Goal: Task Accomplishment & Management: Complete application form

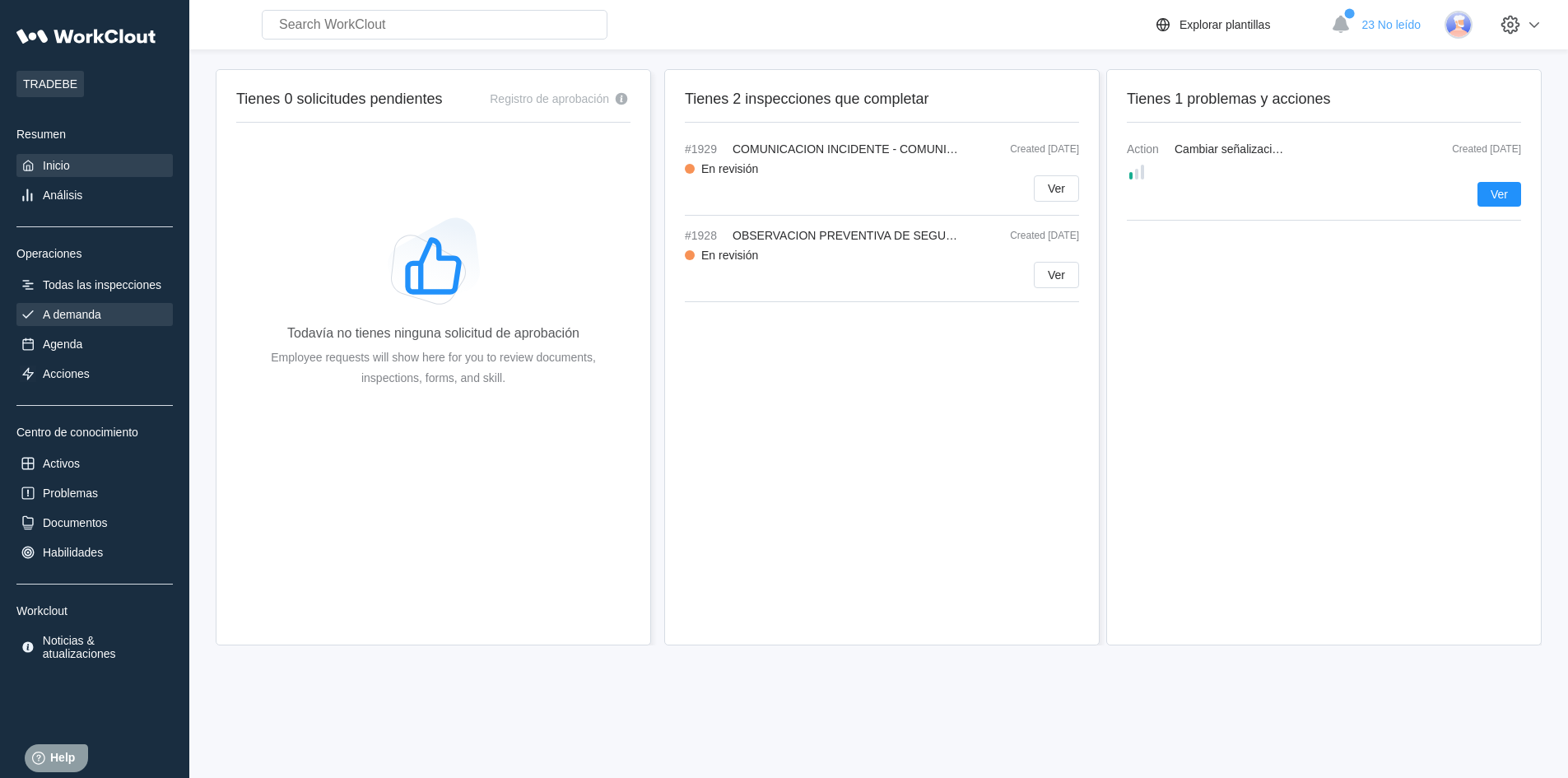
click at [65, 308] on div "A demanda" at bounding box center [72, 315] width 58 height 13
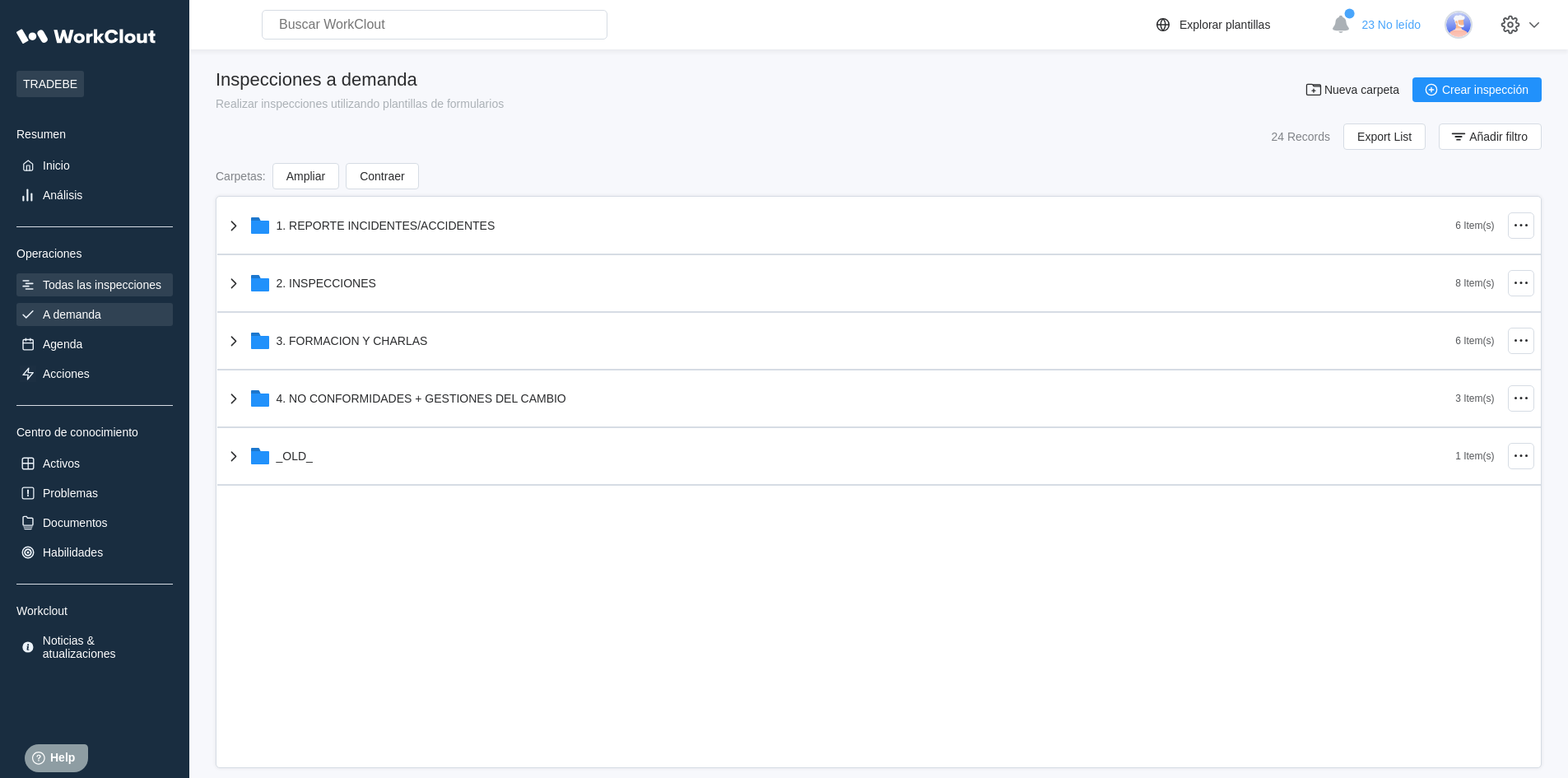
click at [91, 276] on div "Todas las inspecciones" at bounding box center [94, 284] width 156 height 23
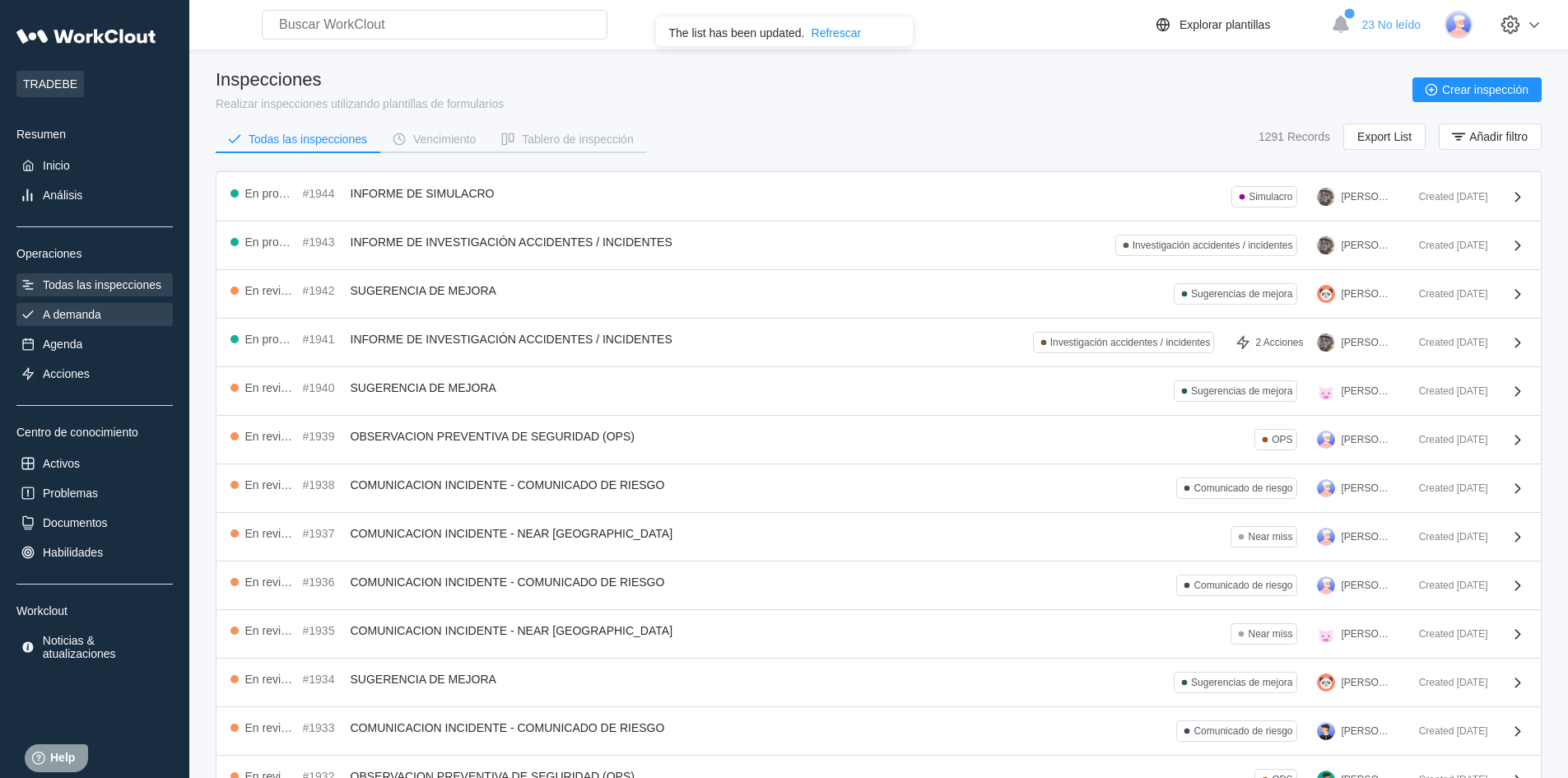
click at [61, 308] on div "A demanda" at bounding box center [72, 315] width 58 height 13
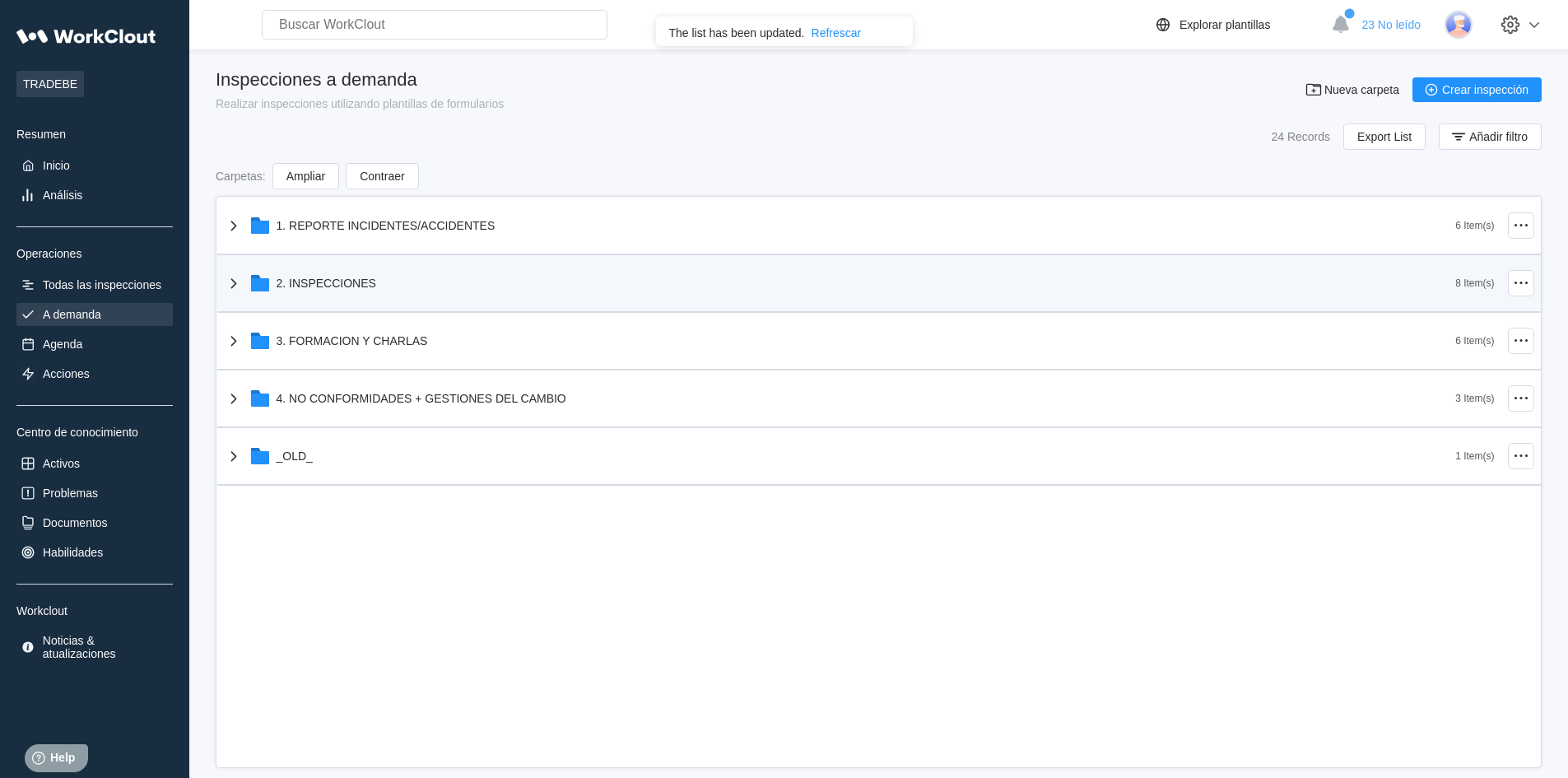
click at [319, 284] on div "2. INSPECCIONES" at bounding box center [326, 283] width 100 height 13
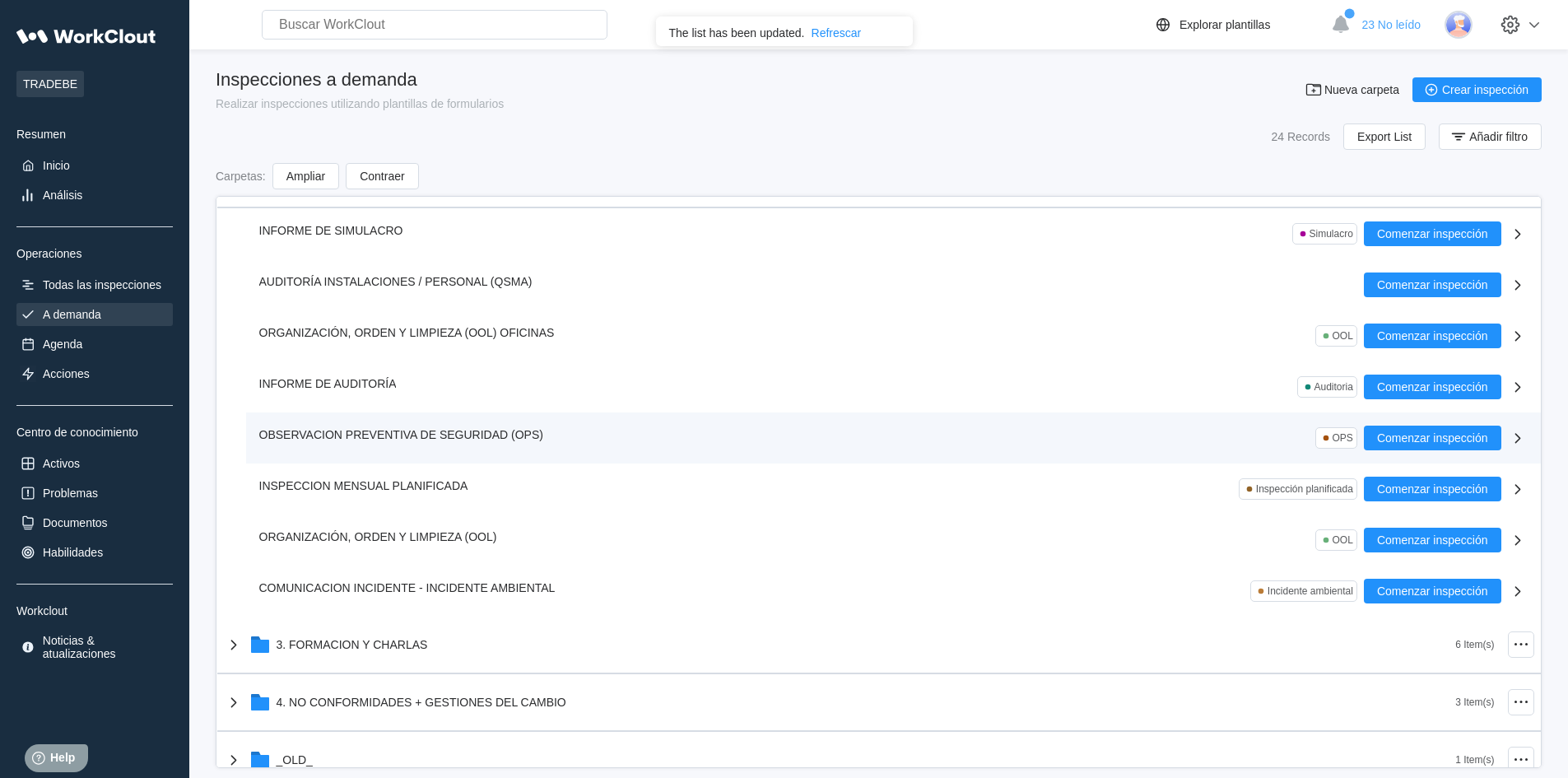
scroll to position [126, 0]
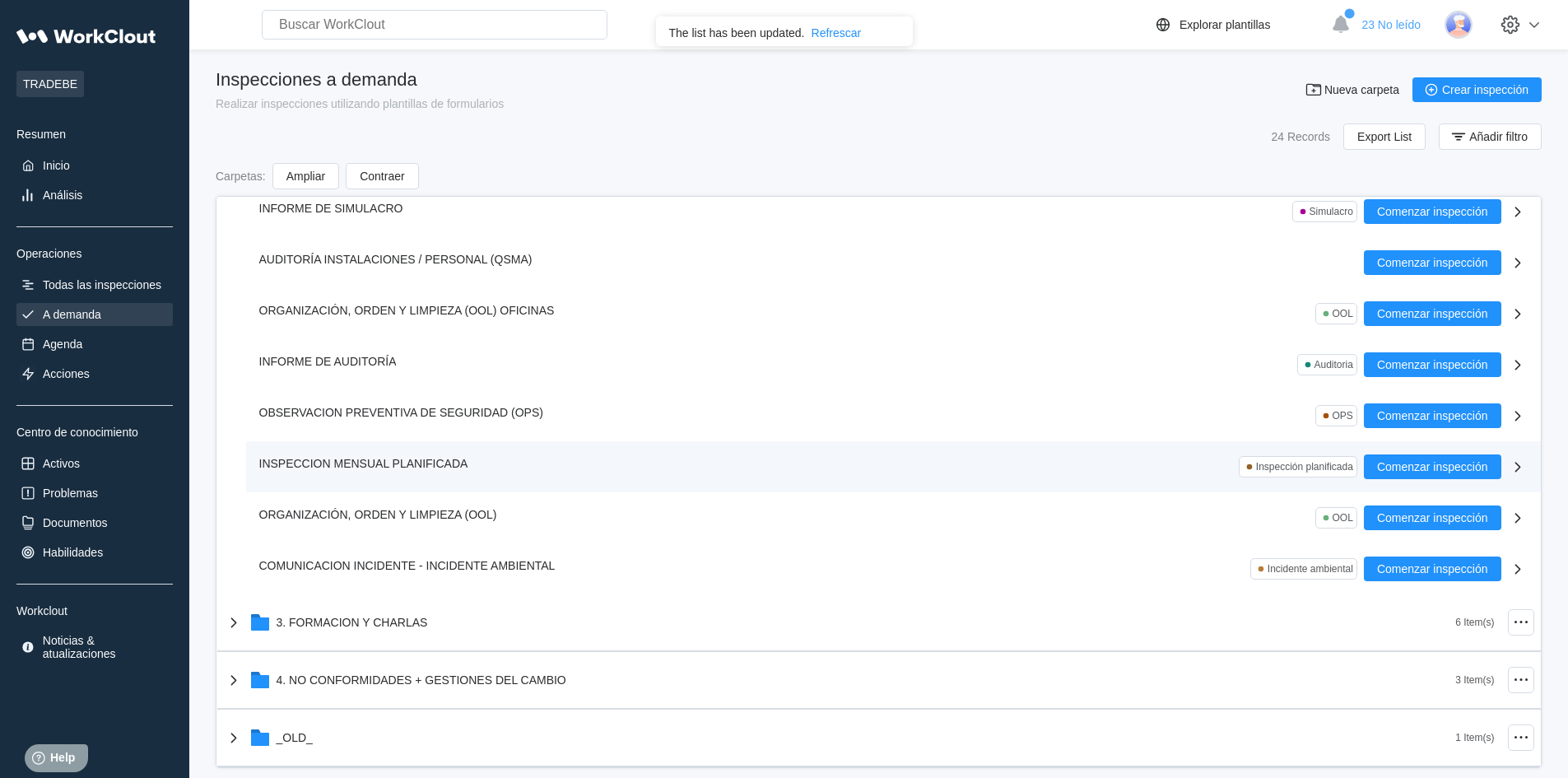
click at [427, 465] on span "INSPECCION MENSUAL PLANIFICADA" at bounding box center [364, 463] width 209 height 13
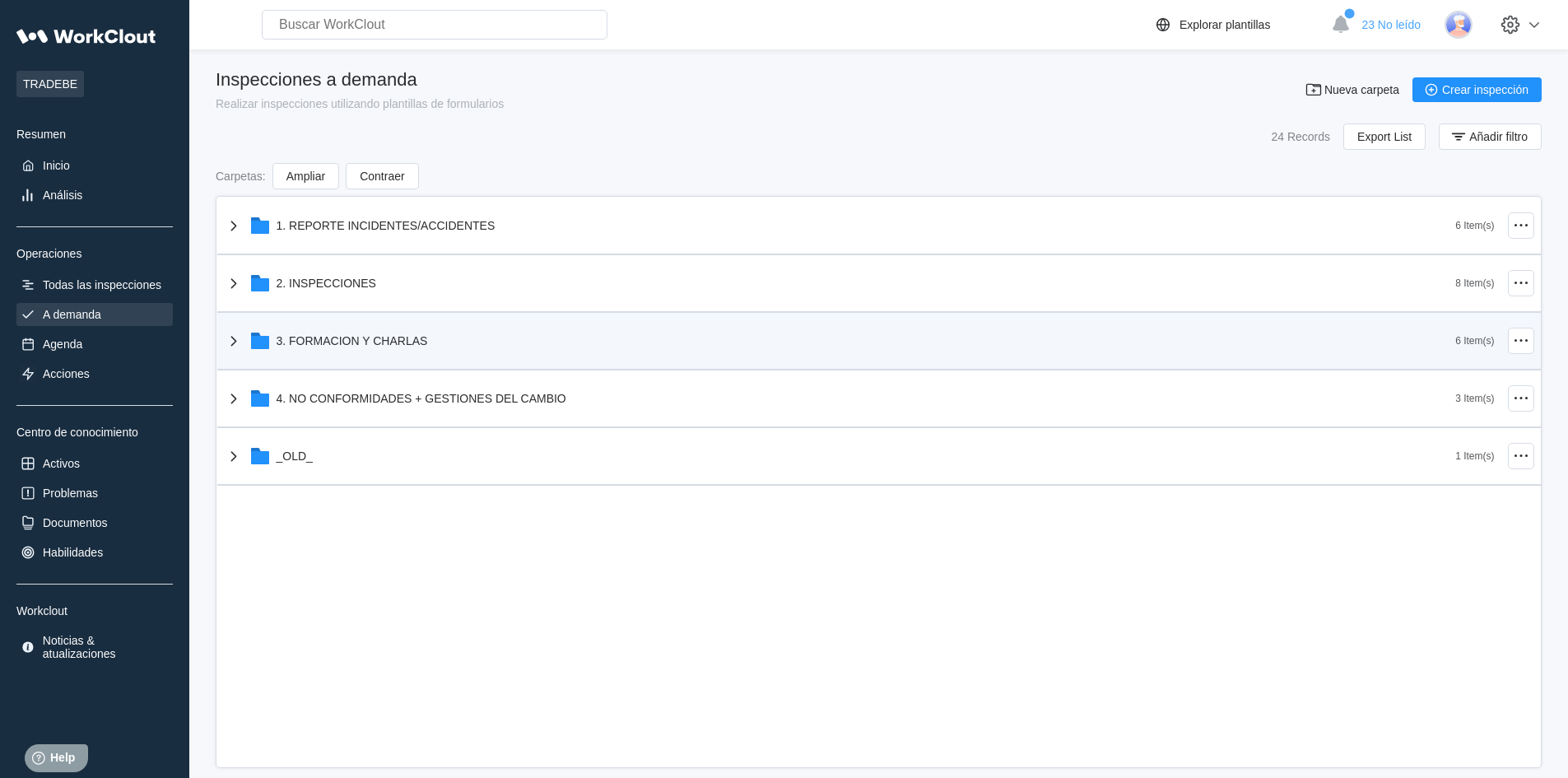
click at [365, 351] on div "3. FORMACION Y CHARLAS" at bounding box center [840, 341] width 1232 height 43
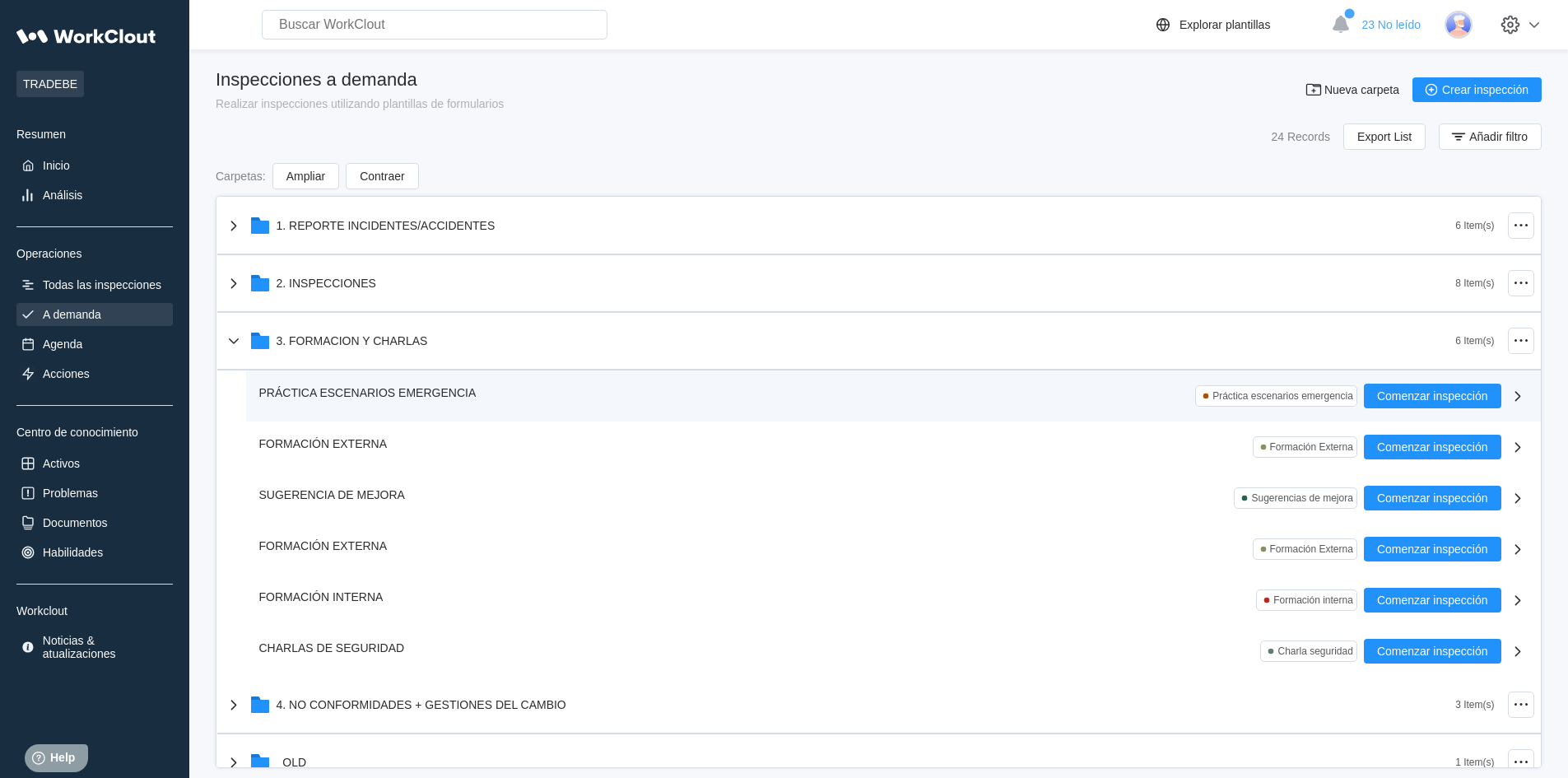
click at [351, 390] on span "PRÁCTICA ESCENARIOS EMERGENCIA" at bounding box center [368, 392] width 217 height 13
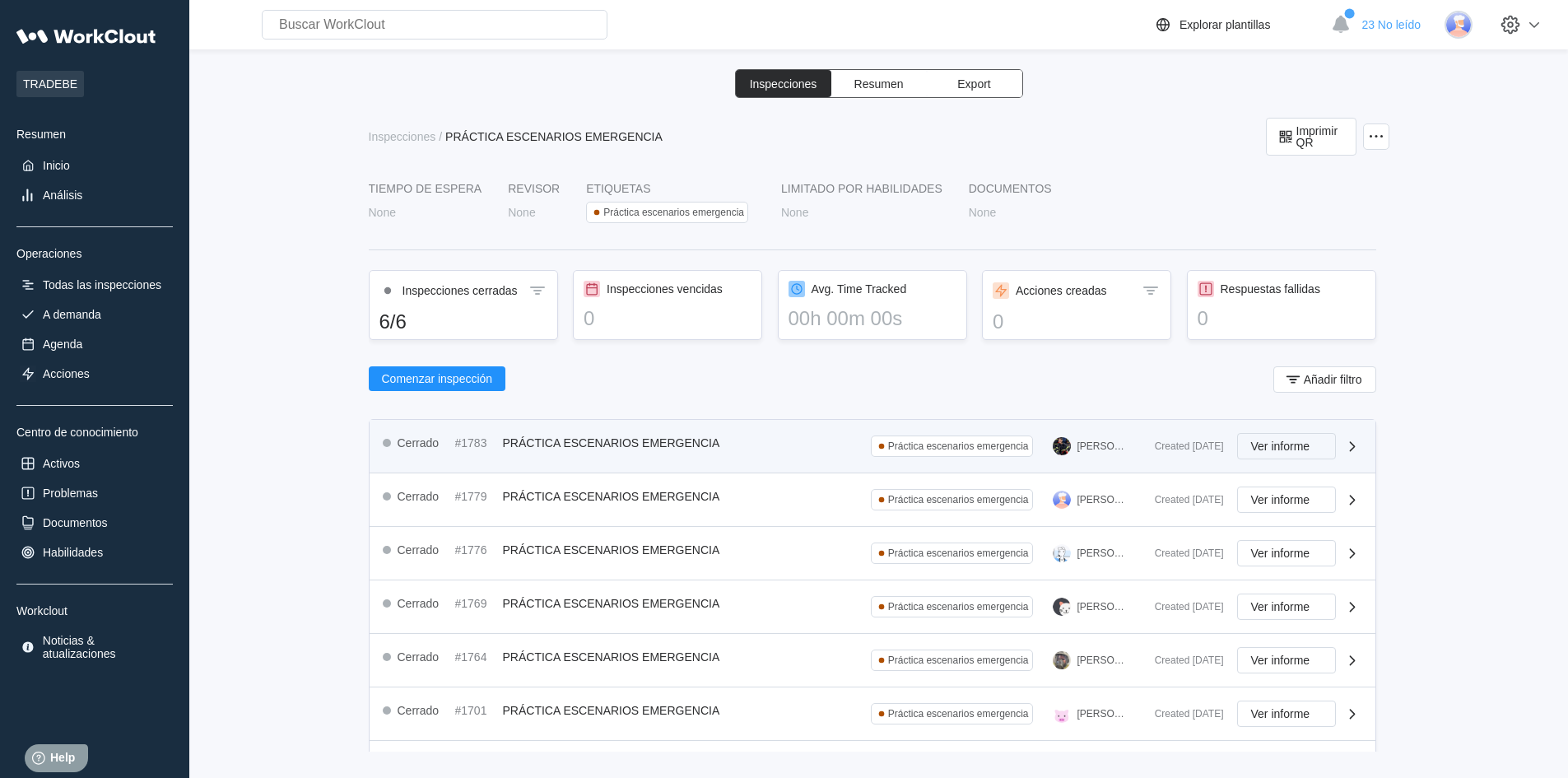
click at [1278, 441] on span "Ver informe" at bounding box center [1281, 446] width 59 height 11
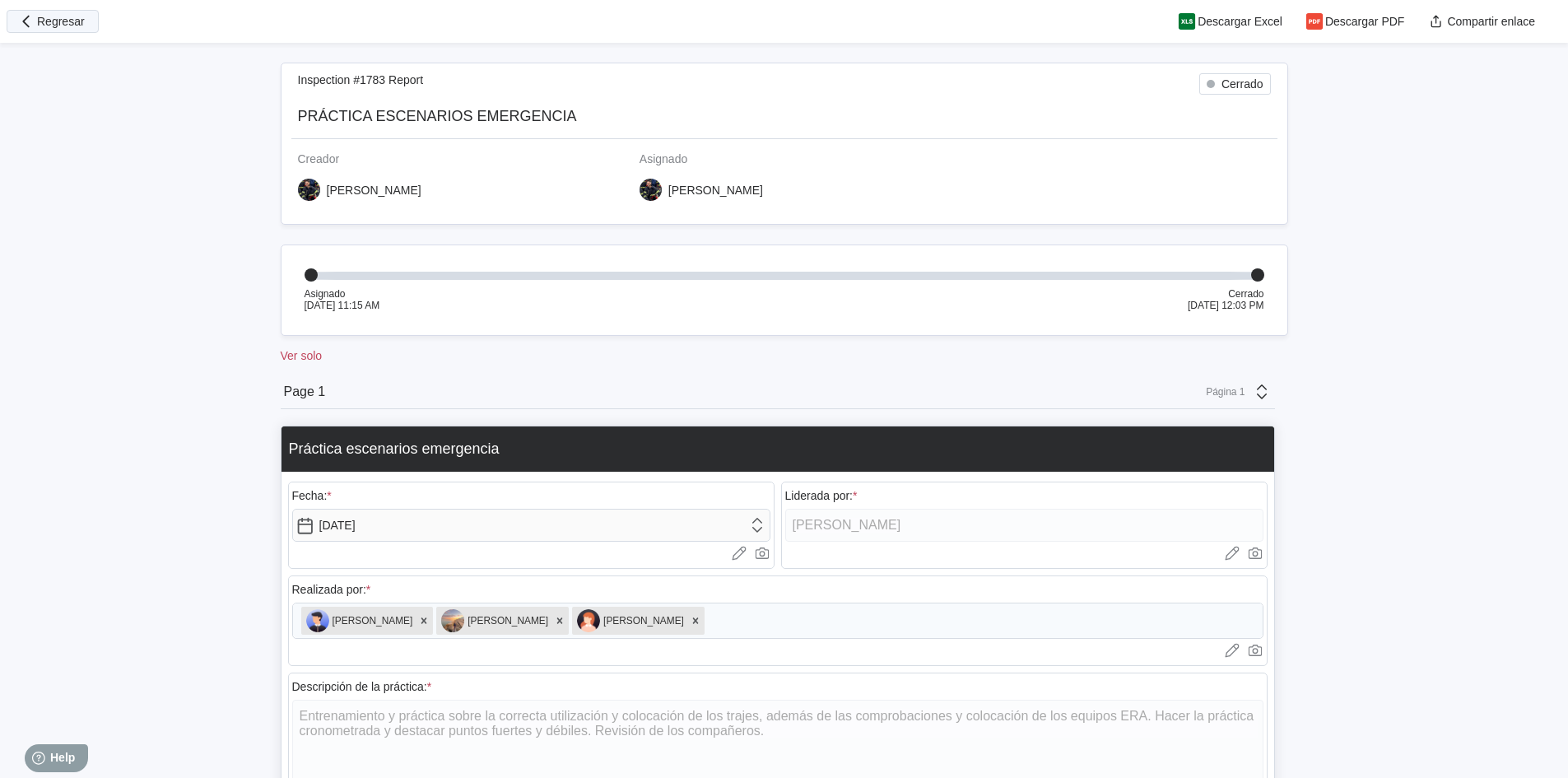
click at [16, 19] on button "Regresar" at bounding box center [53, 21] width 92 height 23
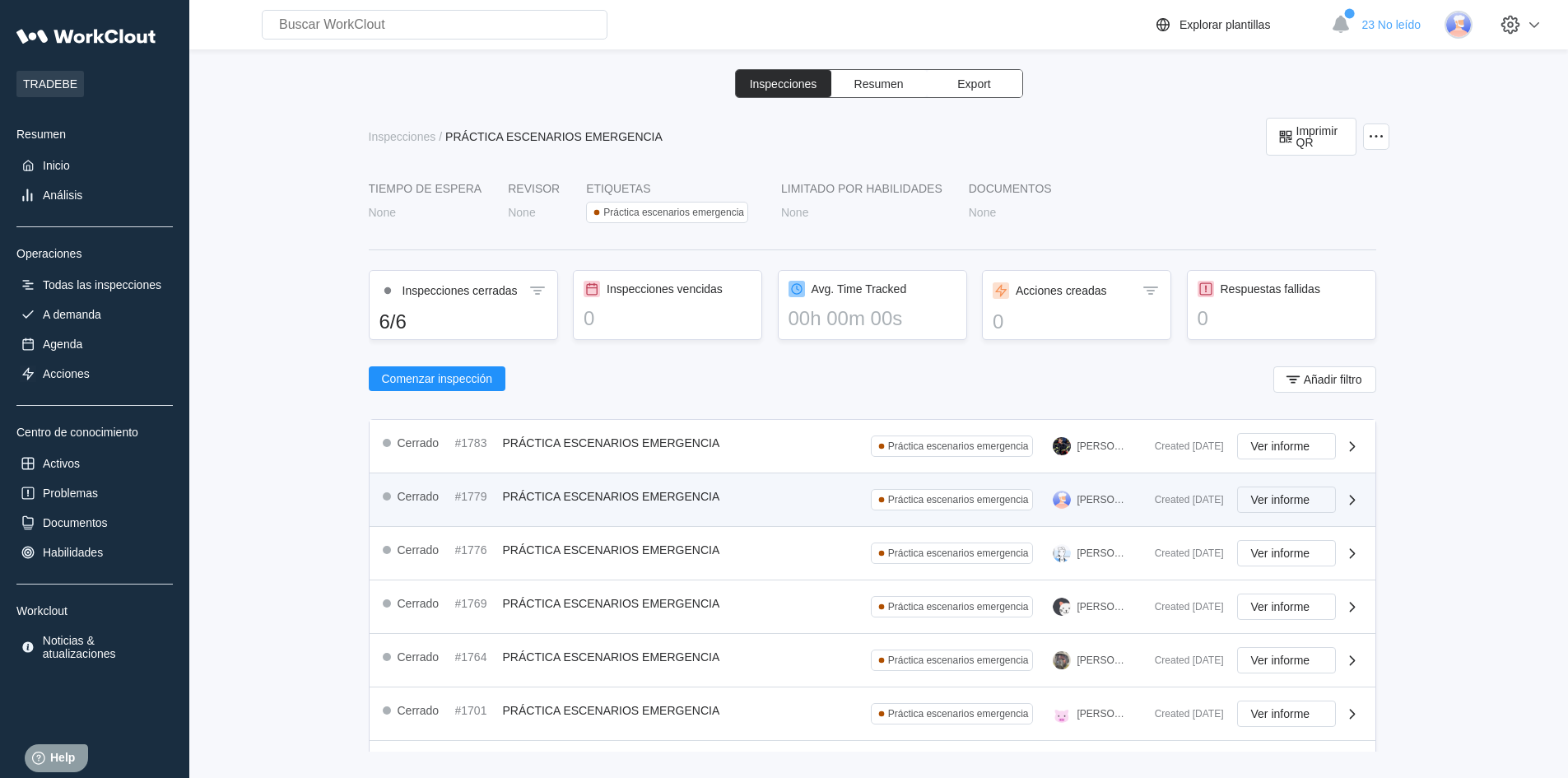
click at [1271, 502] on span "Ver informe" at bounding box center [1281, 500] width 59 height 11
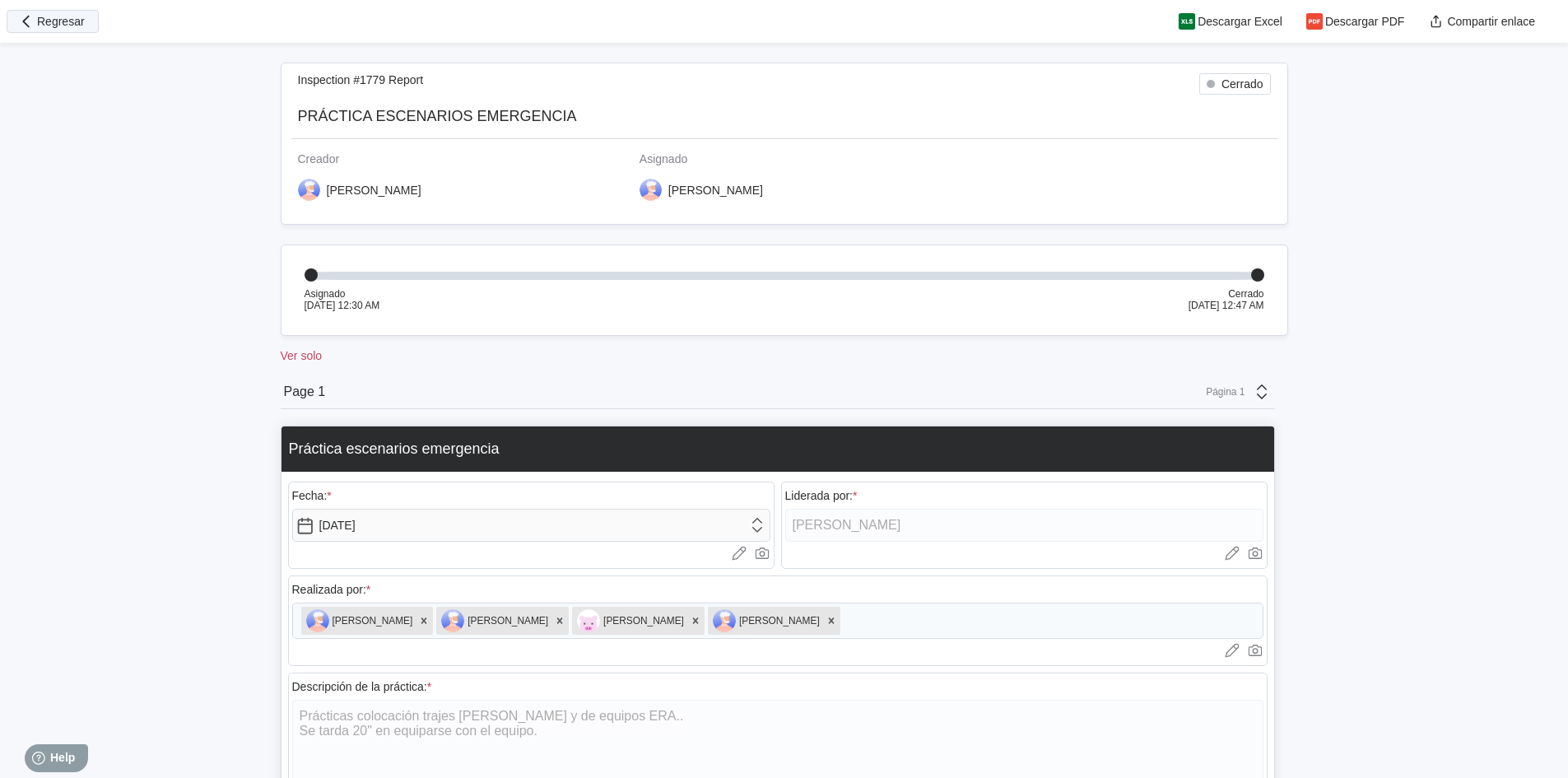
click at [73, 22] on span "Regresar" at bounding box center [61, 21] width 48 height 11
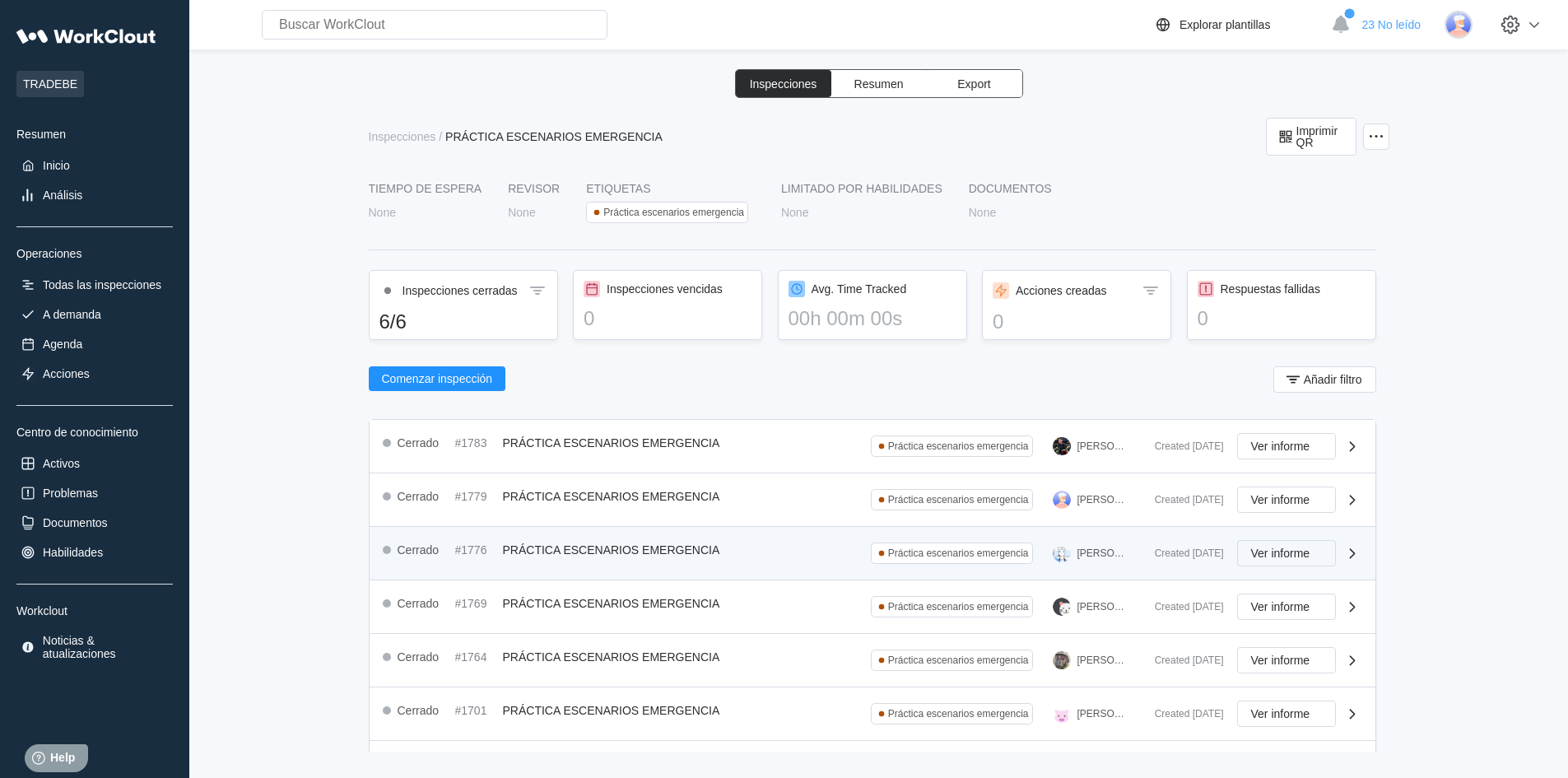
click at [1252, 548] on span "Ver informe" at bounding box center [1281, 553] width 59 height 11
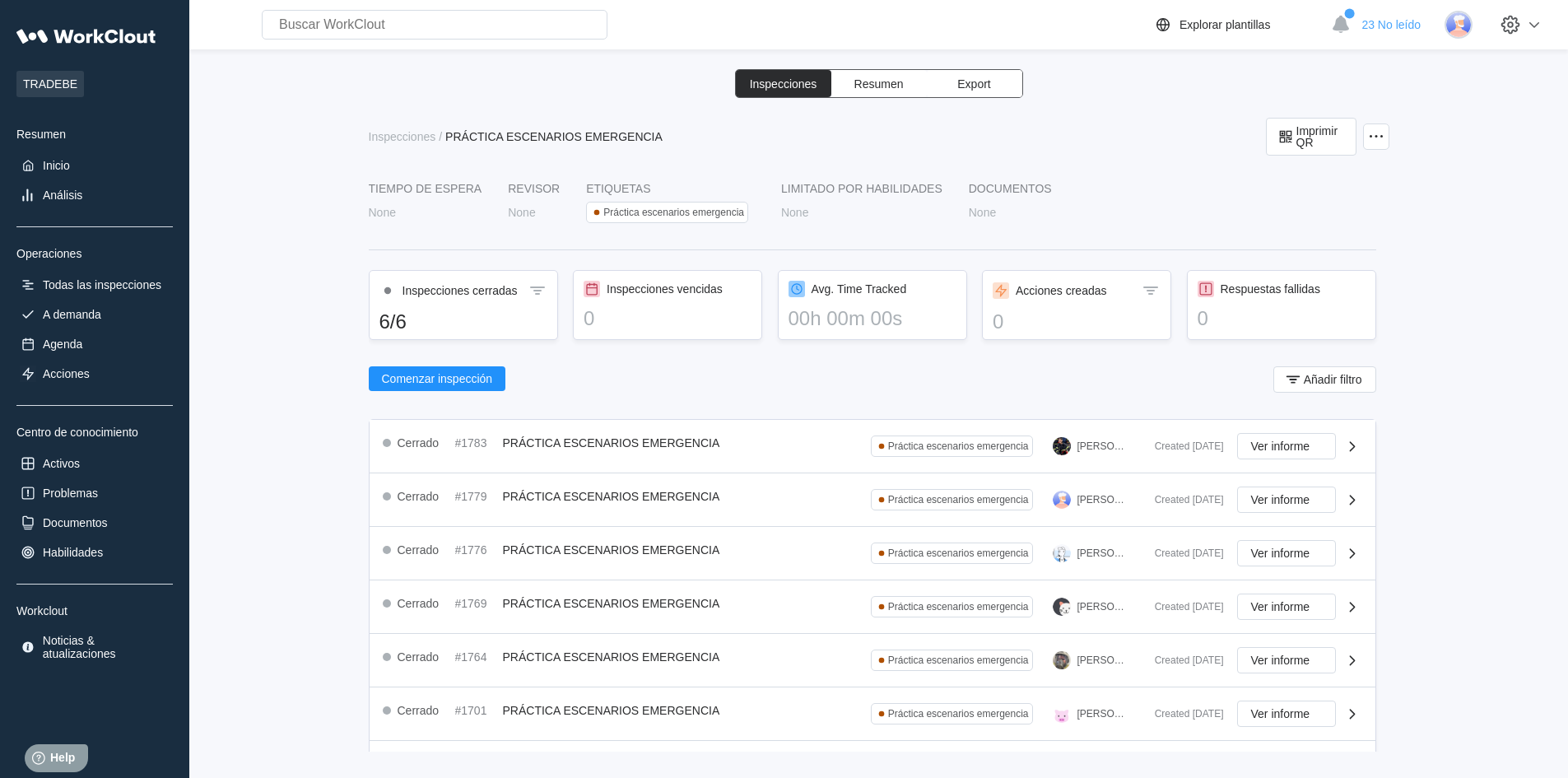
click at [1558, 379] on div "Search for anything... Activos • Empleados • Habilidades • Documentos • Problem…" at bounding box center [879, 389] width 1378 height 778
click at [1489, 410] on div "Inspecciones Resumen Export Inspecciones / PRÁCTICA ESCENARIOS EMERGENCIA Impri…" at bounding box center [878, 410] width 1326 height 682
click at [412, 380] on span "Comenzar inspección" at bounding box center [437, 379] width 111 height 11
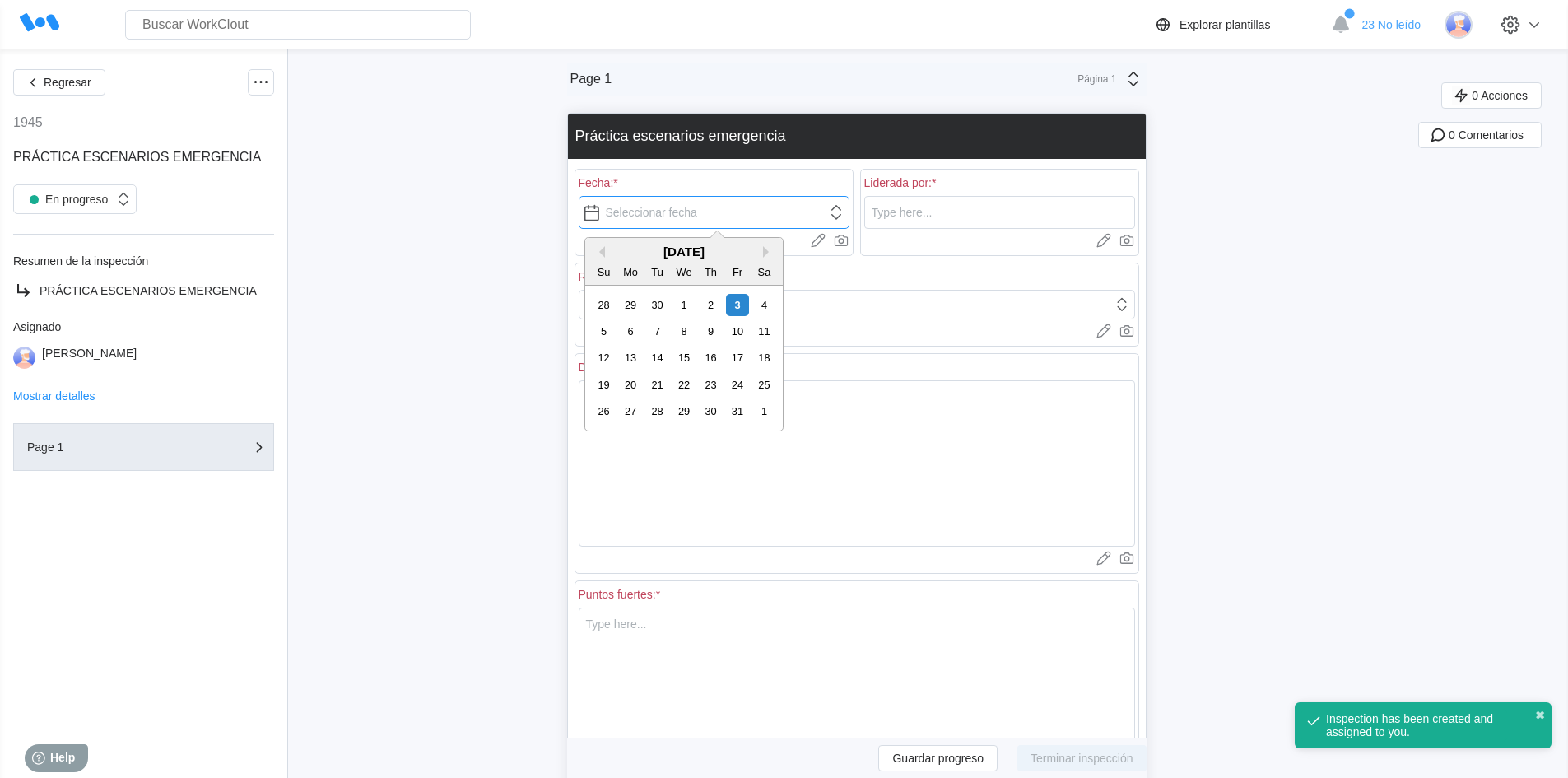
click at [702, 214] on input "text" at bounding box center [713, 212] width 271 height 33
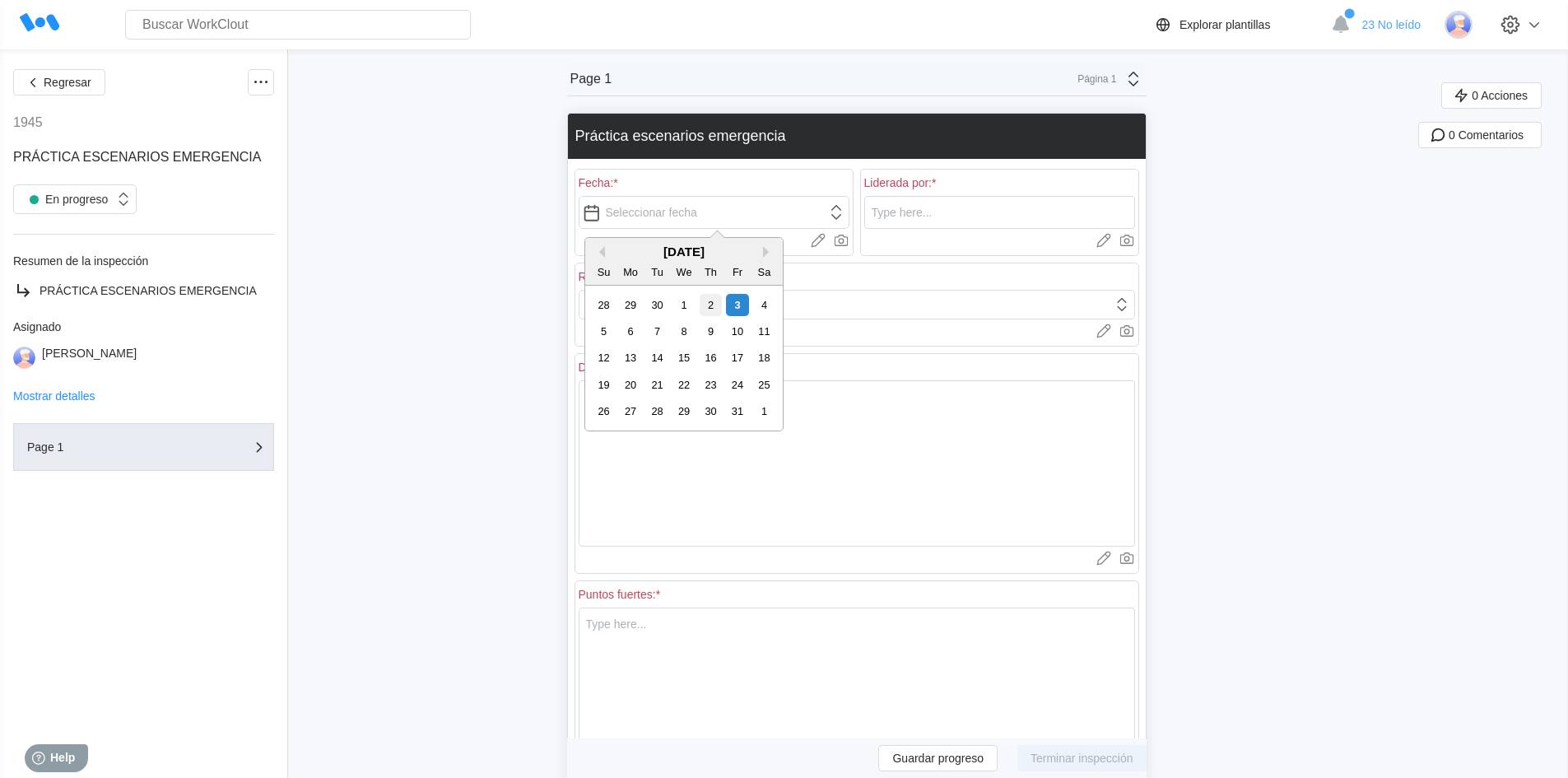
click at [718, 311] on div "2" at bounding box center [710, 304] width 22 height 22
type input "[DATE]"
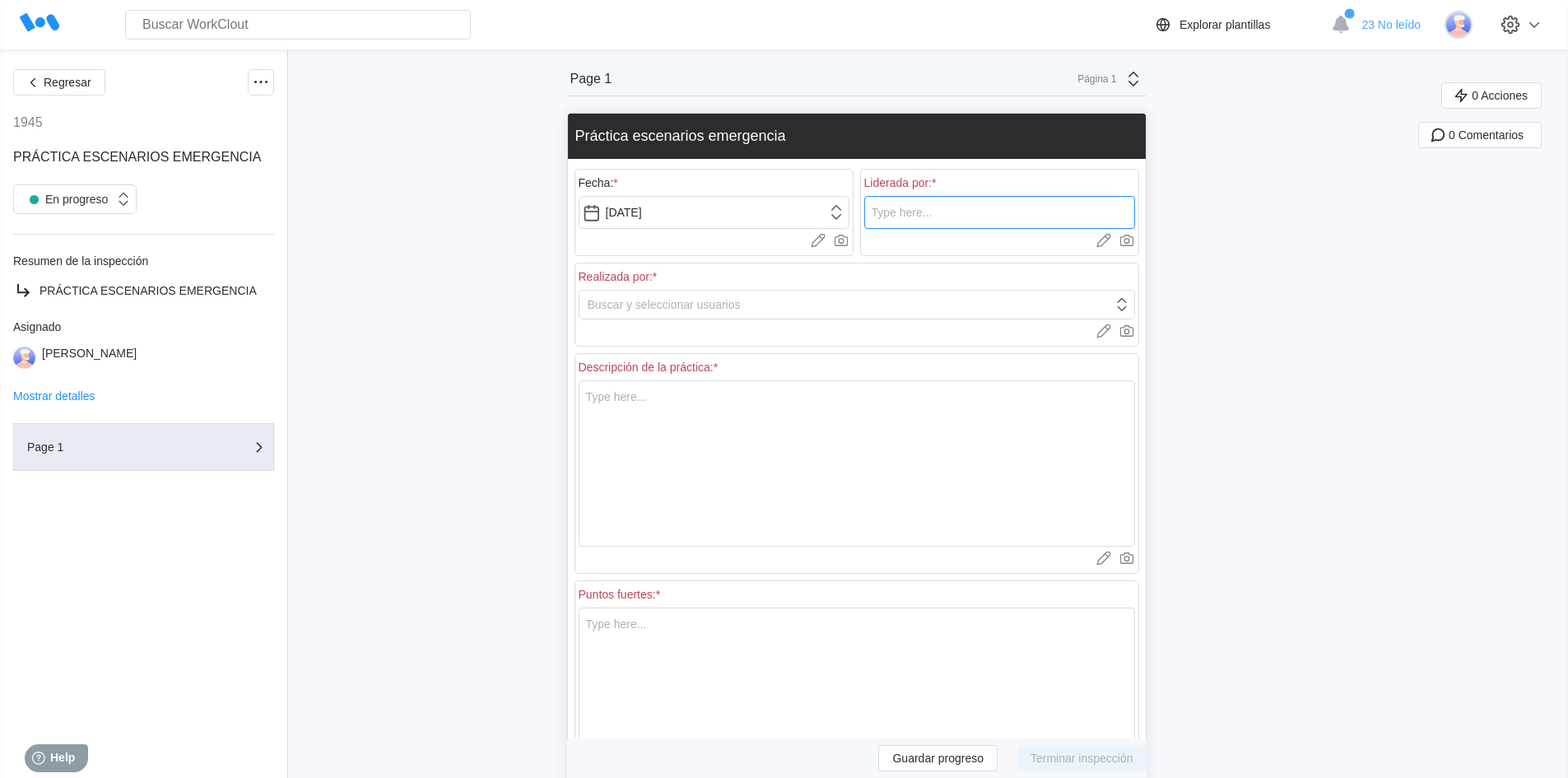
click at [949, 216] on input "text" at bounding box center [999, 212] width 271 height 33
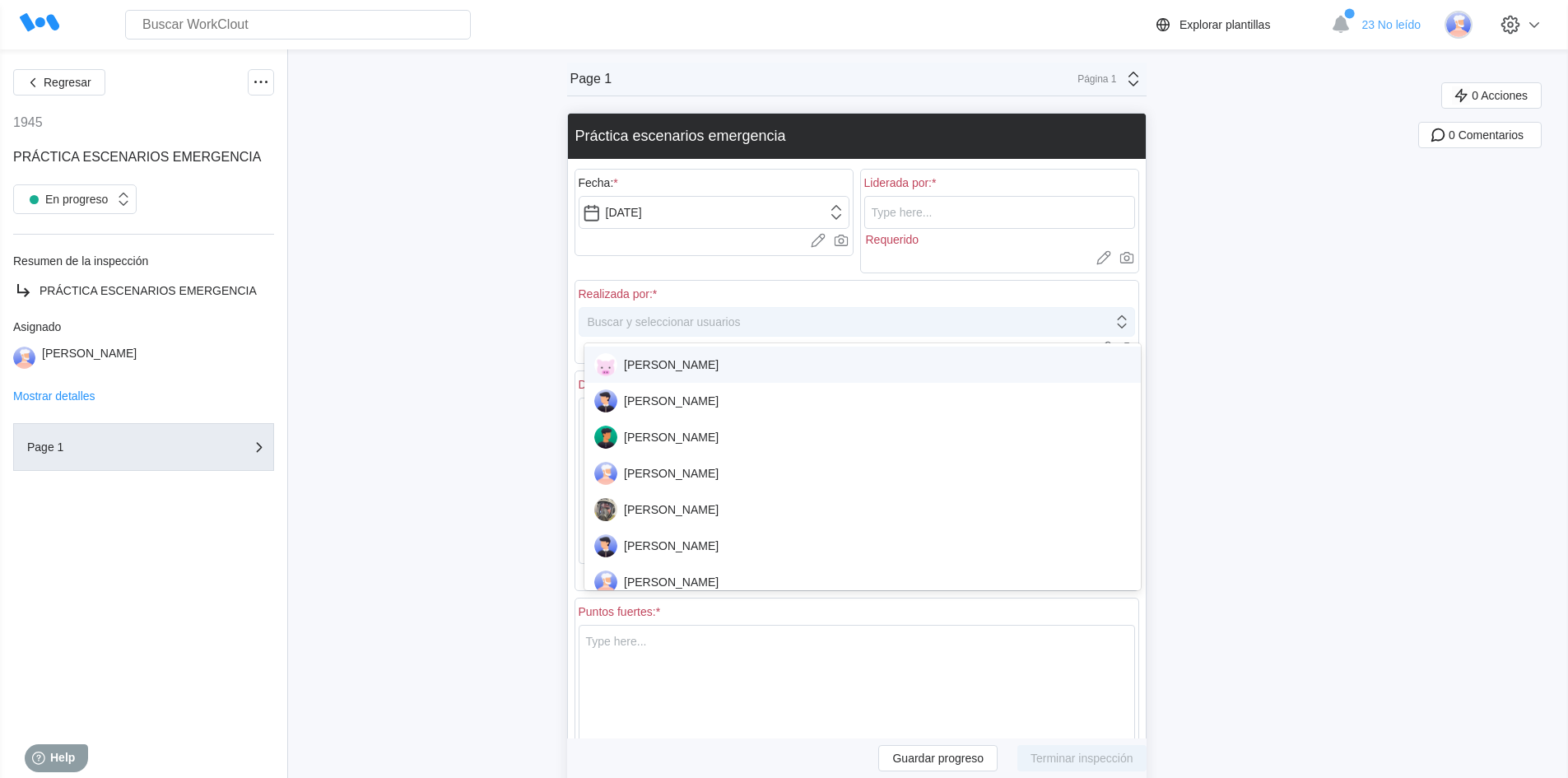
click at [661, 304] on div "Realizada por: * option [PERSON_NAME] focused, 1 of 46. 46 results available. U…" at bounding box center [857, 322] width 565 height 84
click at [1091, 322] on div "Buscar y seleccionar usuarios" at bounding box center [845, 322] width 533 height 23
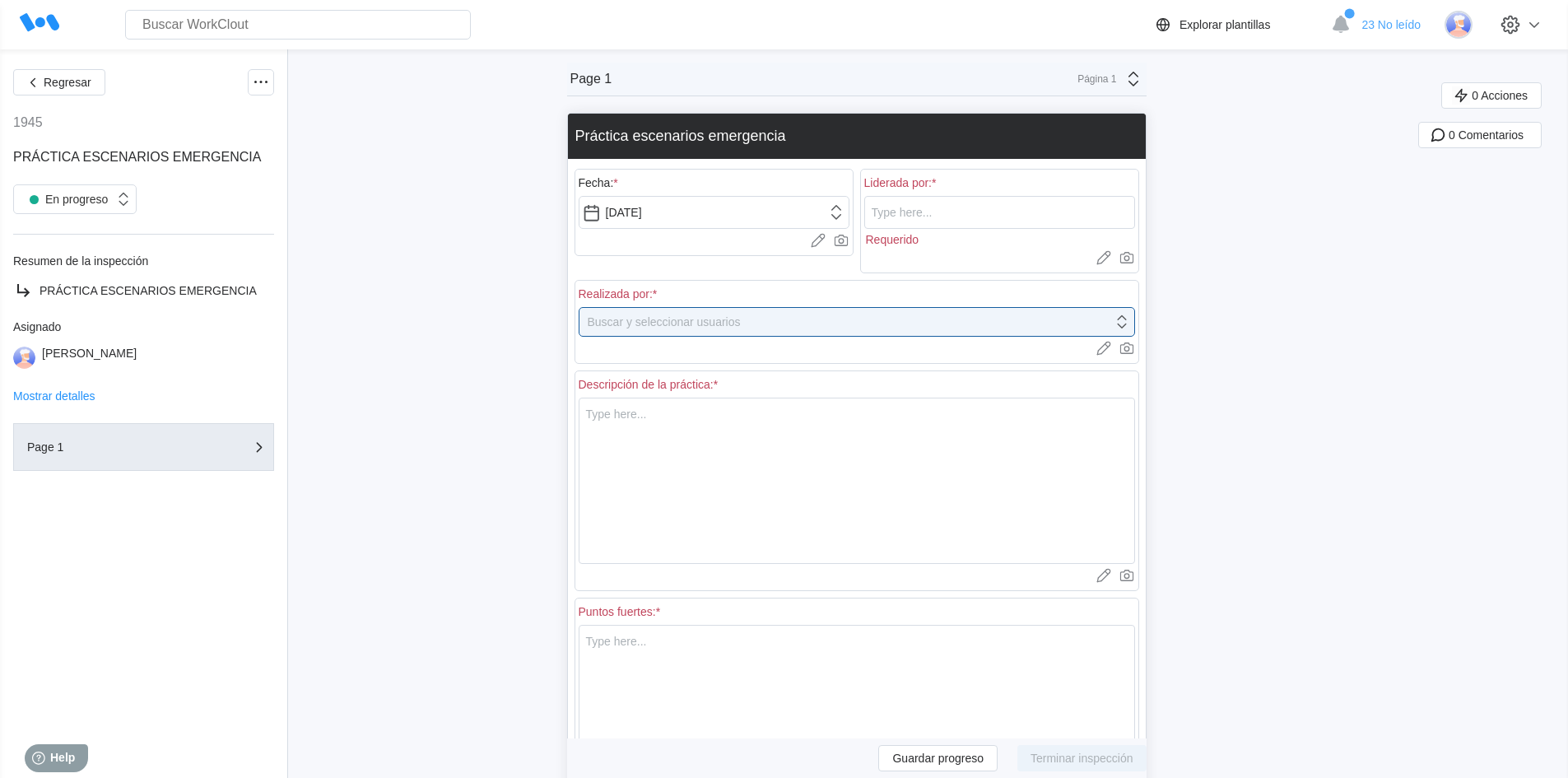
click at [1249, 323] on div "Regresar 1945 PRÁCTICA ESCENARIOS EMERGENCIA En progreso Resumen de la inspecci…" at bounding box center [784, 704] width 1568 height 1309
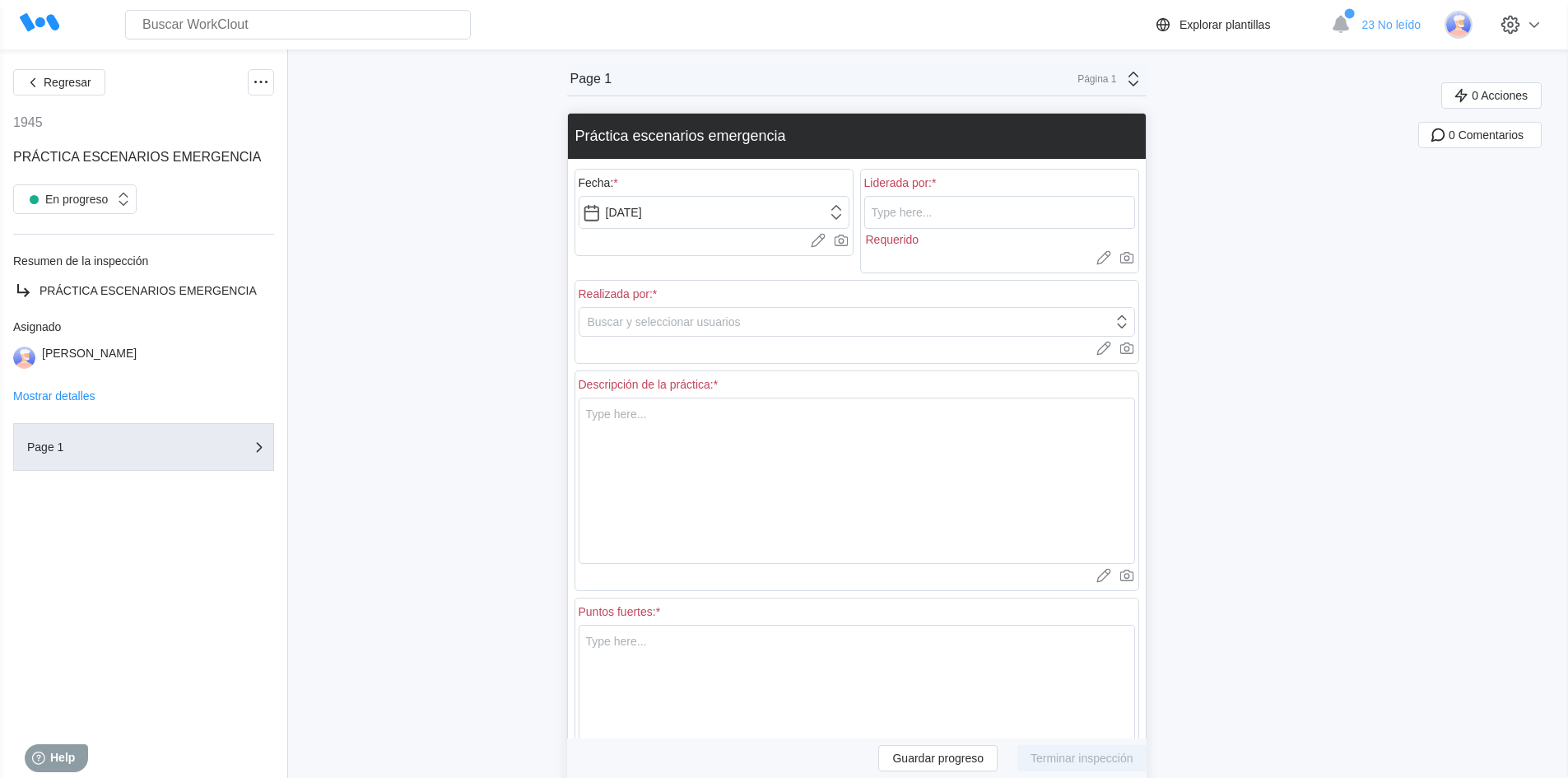
click at [1249, 323] on div "Regresar 1945 PRÁCTICA ESCENARIOS EMERGENCIA En progreso Resumen de la inspecci…" at bounding box center [784, 704] width 1568 height 1309
click at [942, 218] on input "text" at bounding box center [999, 212] width 271 height 33
click at [1206, 276] on div "Regresar 1945 PRÁCTICA ESCENARIOS EMERGENCIA En progreso Resumen de la inspecci…" at bounding box center [784, 704] width 1568 height 1309
click at [939, 214] on input "text" at bounding box center [999, 212] width 271 height 33
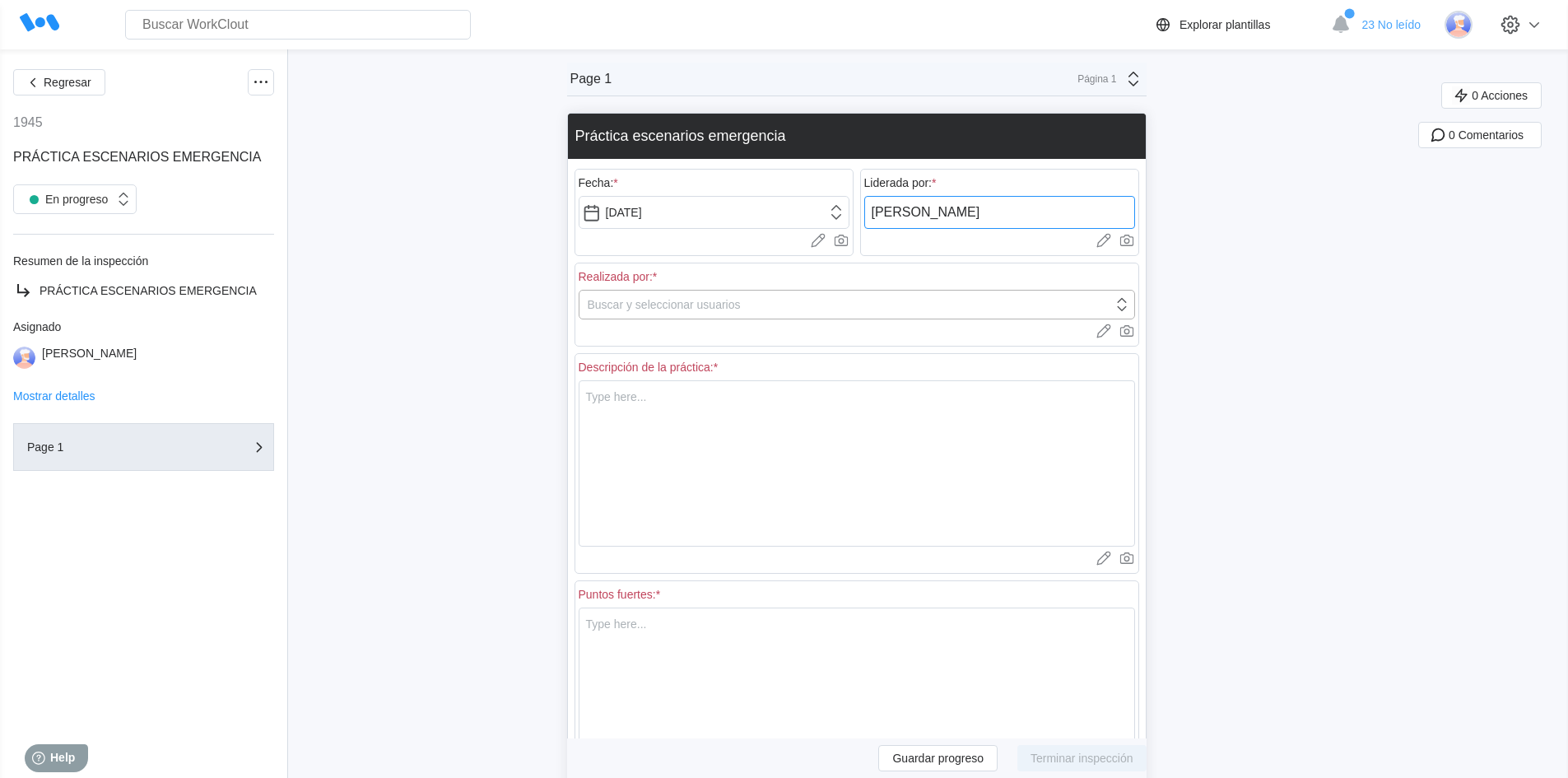
type input "[PERSON_NAME]"
click at [690, 296] on div "Buscar y seleccionar usuarios" at bounding box center [845, 304] width 533 height 23
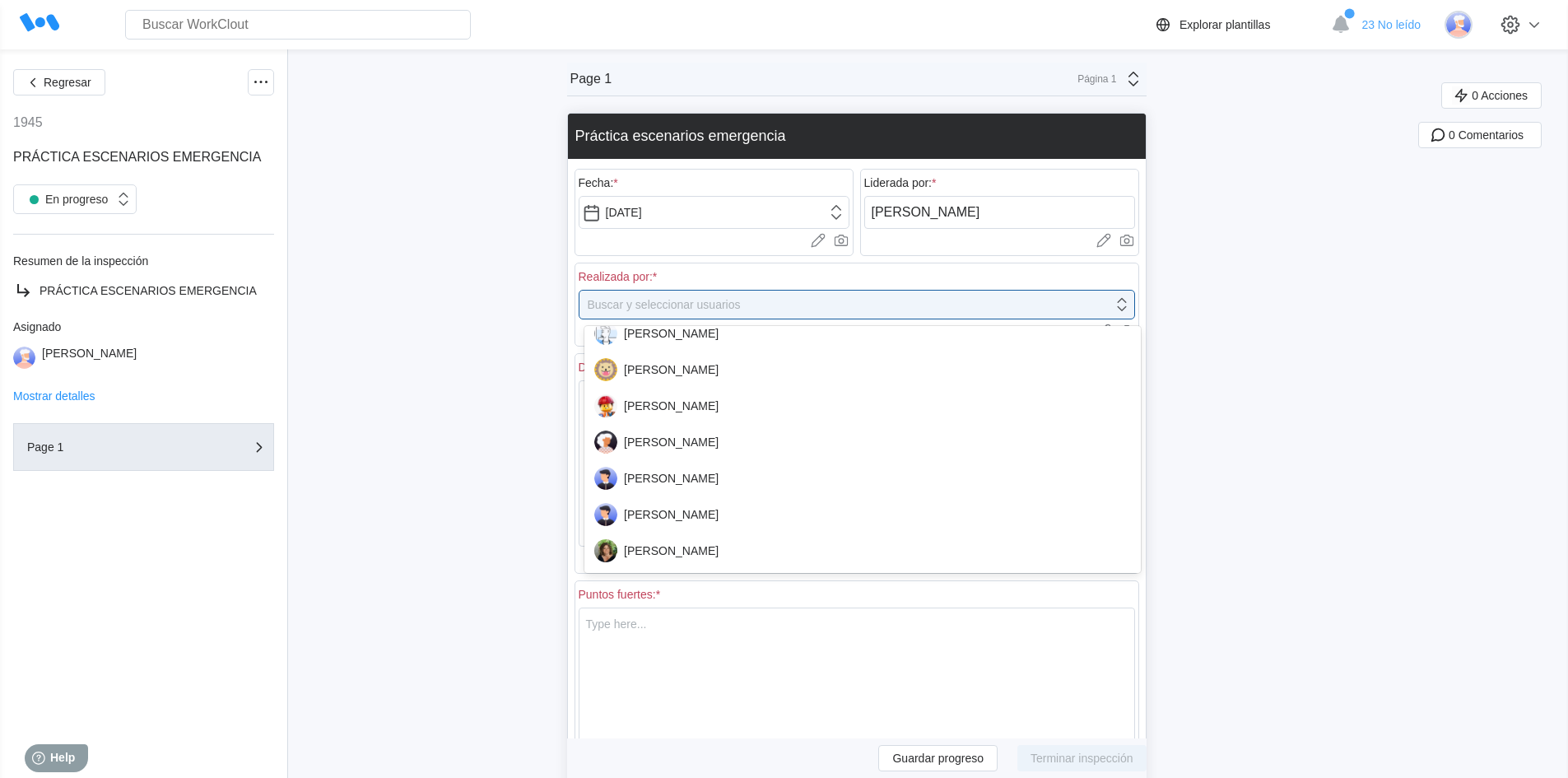
scroll to position [741, 0]
click at [702, 478] on div "[PERSON_NAME]" at bounding box center [862, 476] width 537 height 23
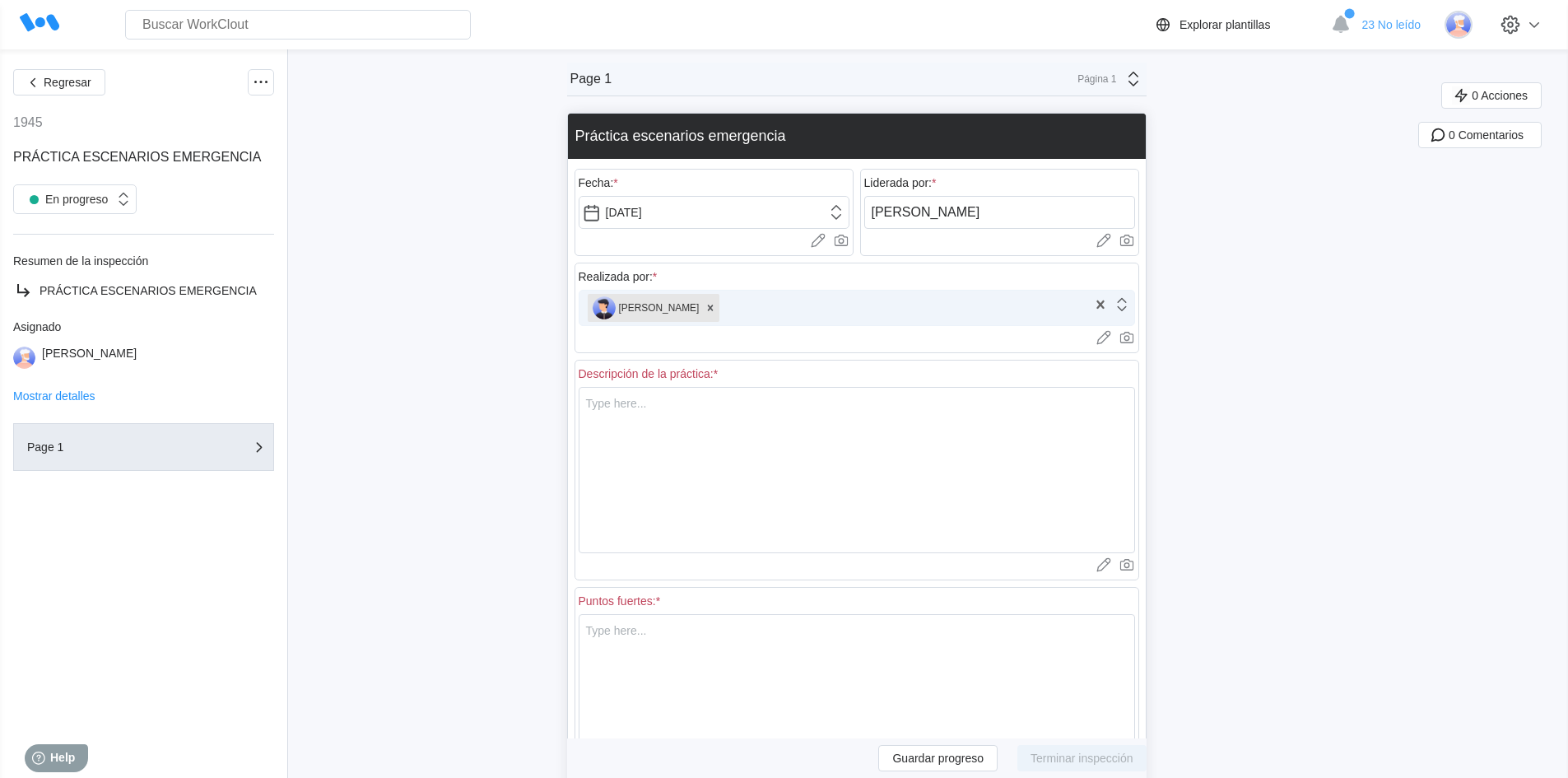
click at [766, 311] on div "[PERSON_NAME]" at bounding box center [833, 308] width 508 height 34
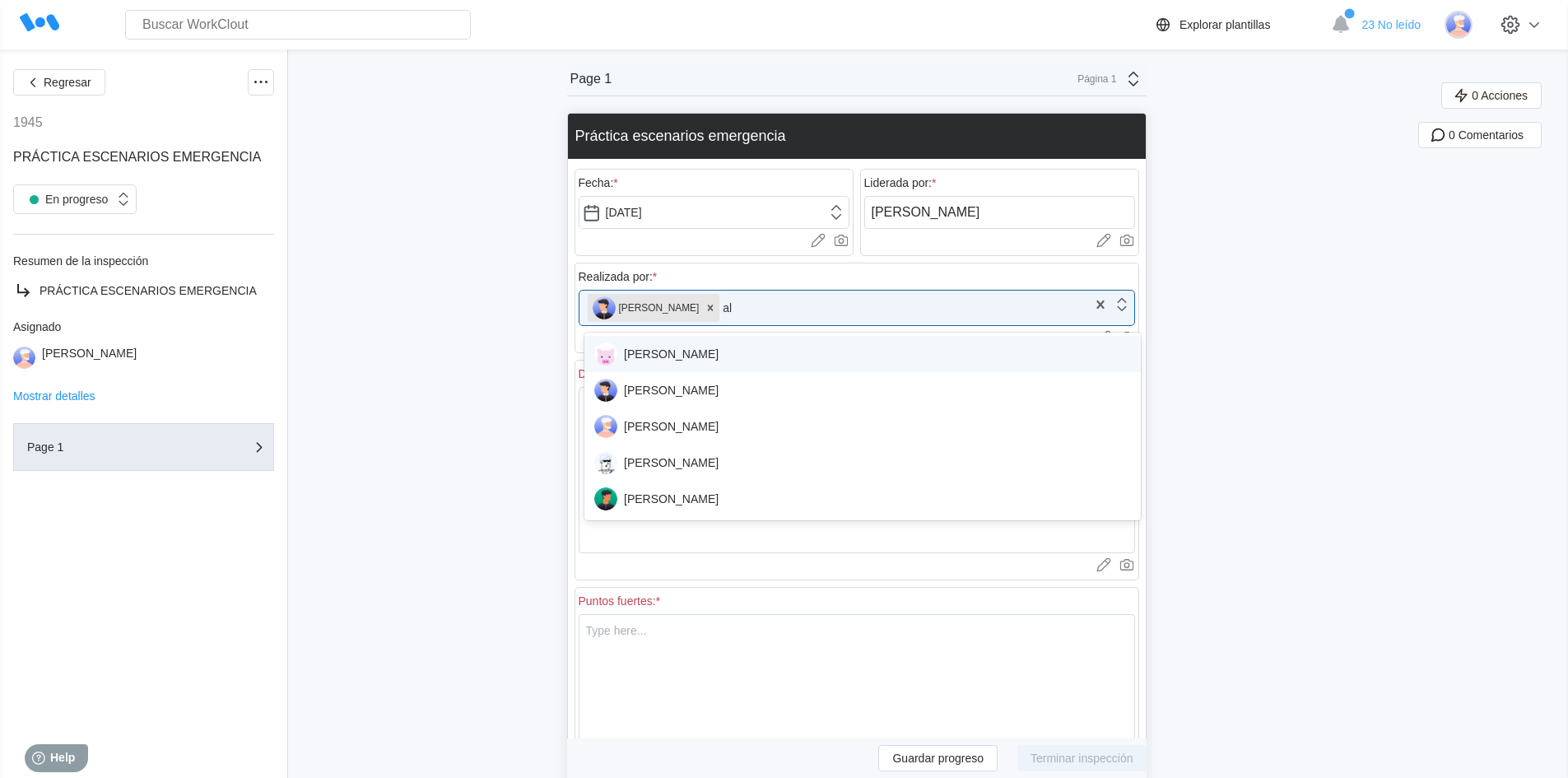
type input "[PERSON_NAME]"
click at [717, 357] on div "[PERSON_NAME]" at bounding box center [862, 354] width 537 height 23
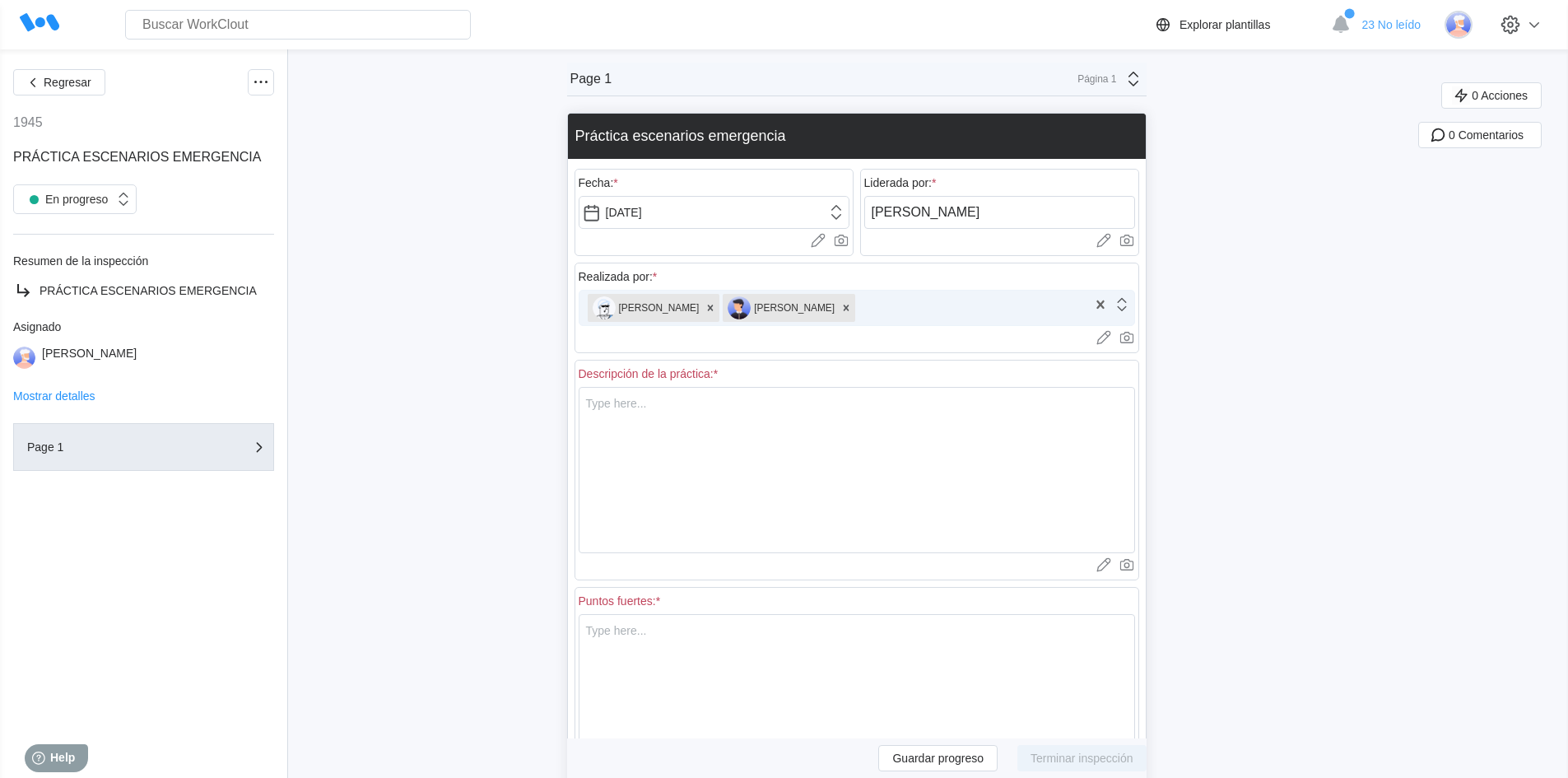
click at [896, 314] on div "[PERSON_NAME] [PERSON_NAME]" at bounding box center [833, 308] width 508 height 34
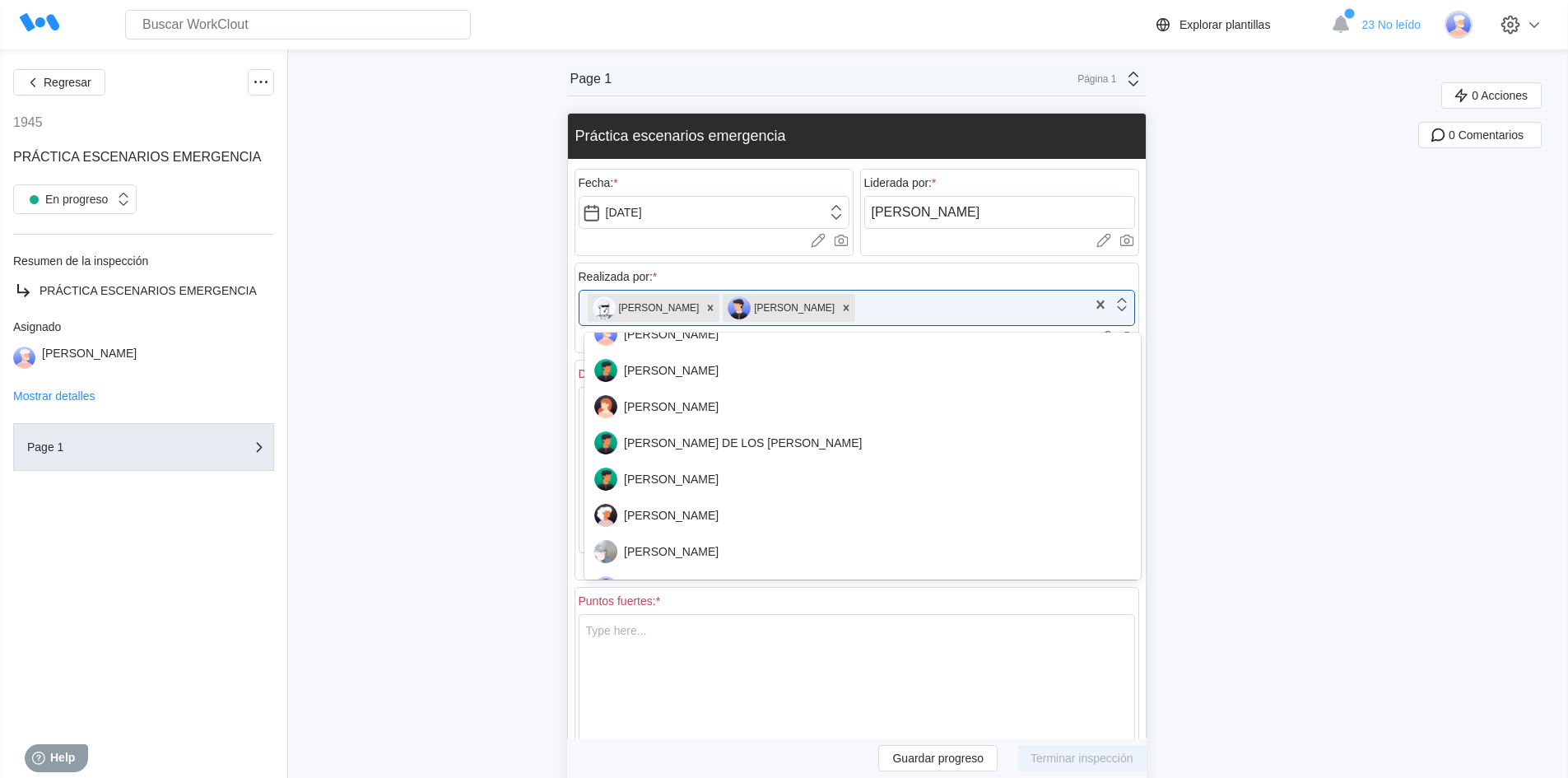
scroll to position [411, 0]
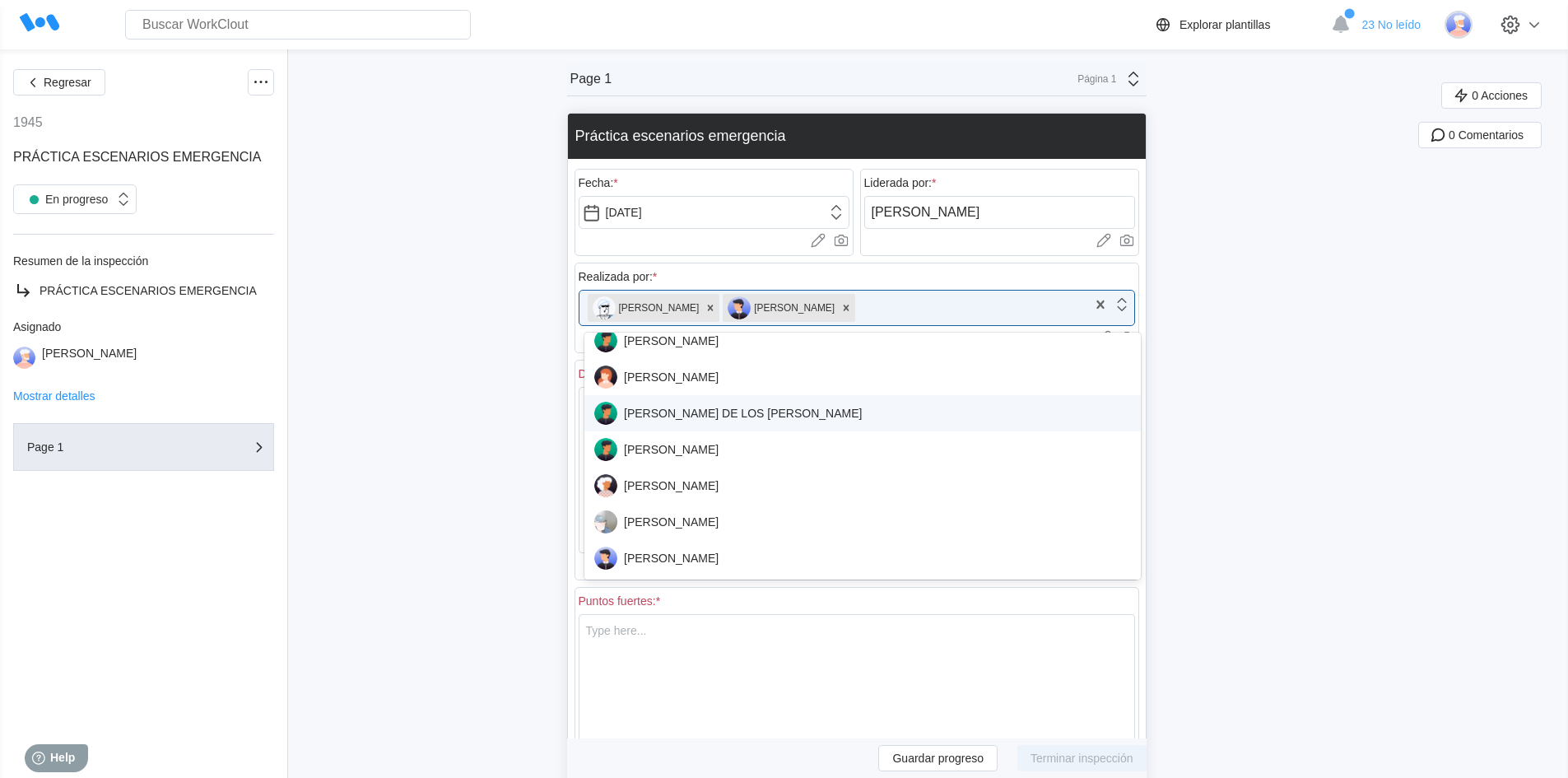
click at [738, 420] on div "[PERSON_NAME] DE LOS [PERSON_NAME]" at bounding box center [862, 413] width 537 height 23
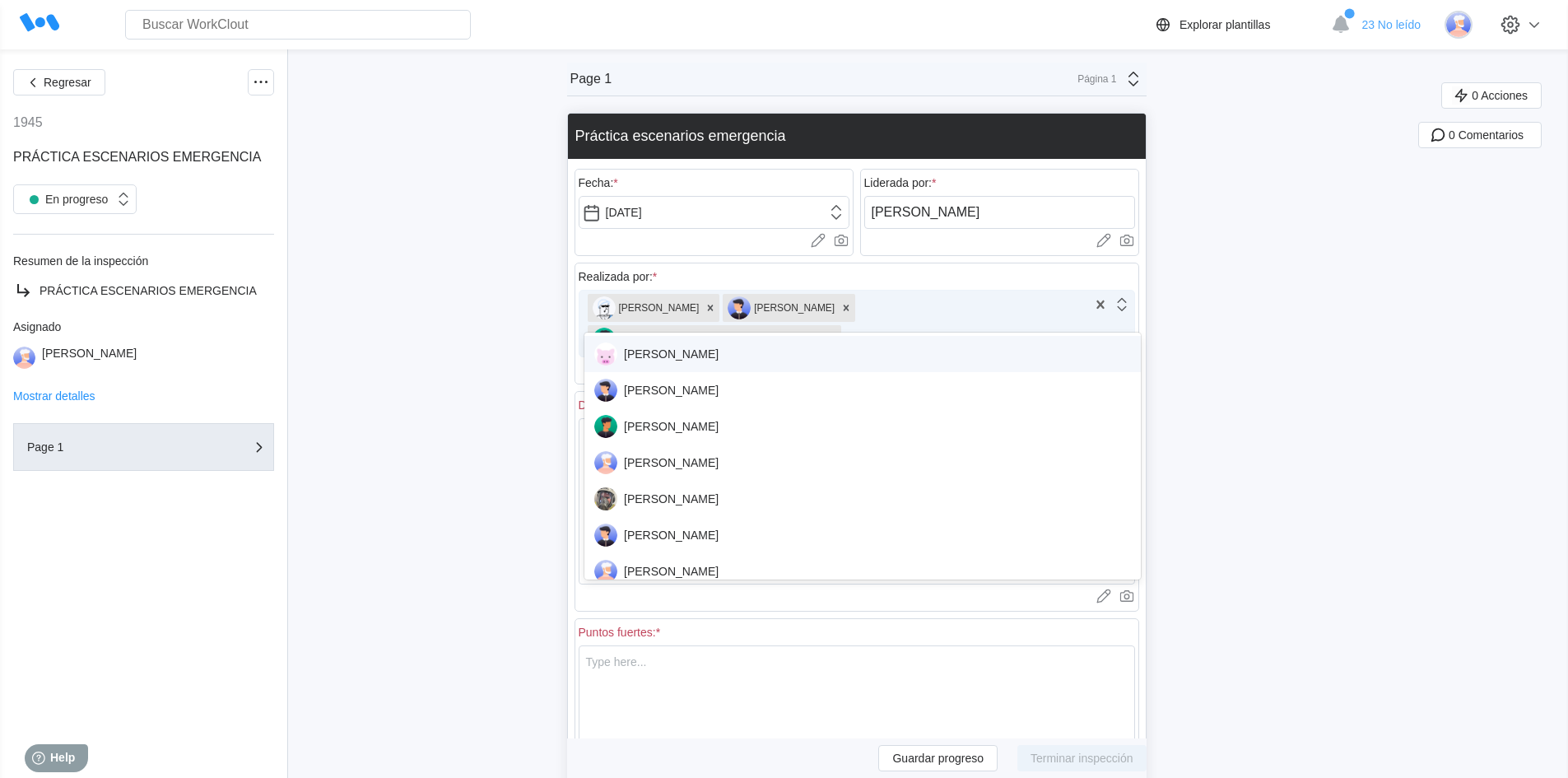
click at [1067, 314] on div "[PERSON_NAME] [PERSON_NAME] [PERSON_NAME] DE LOS [PERSON_NAME]" at bounding box center [833, 323] width 508 height 66
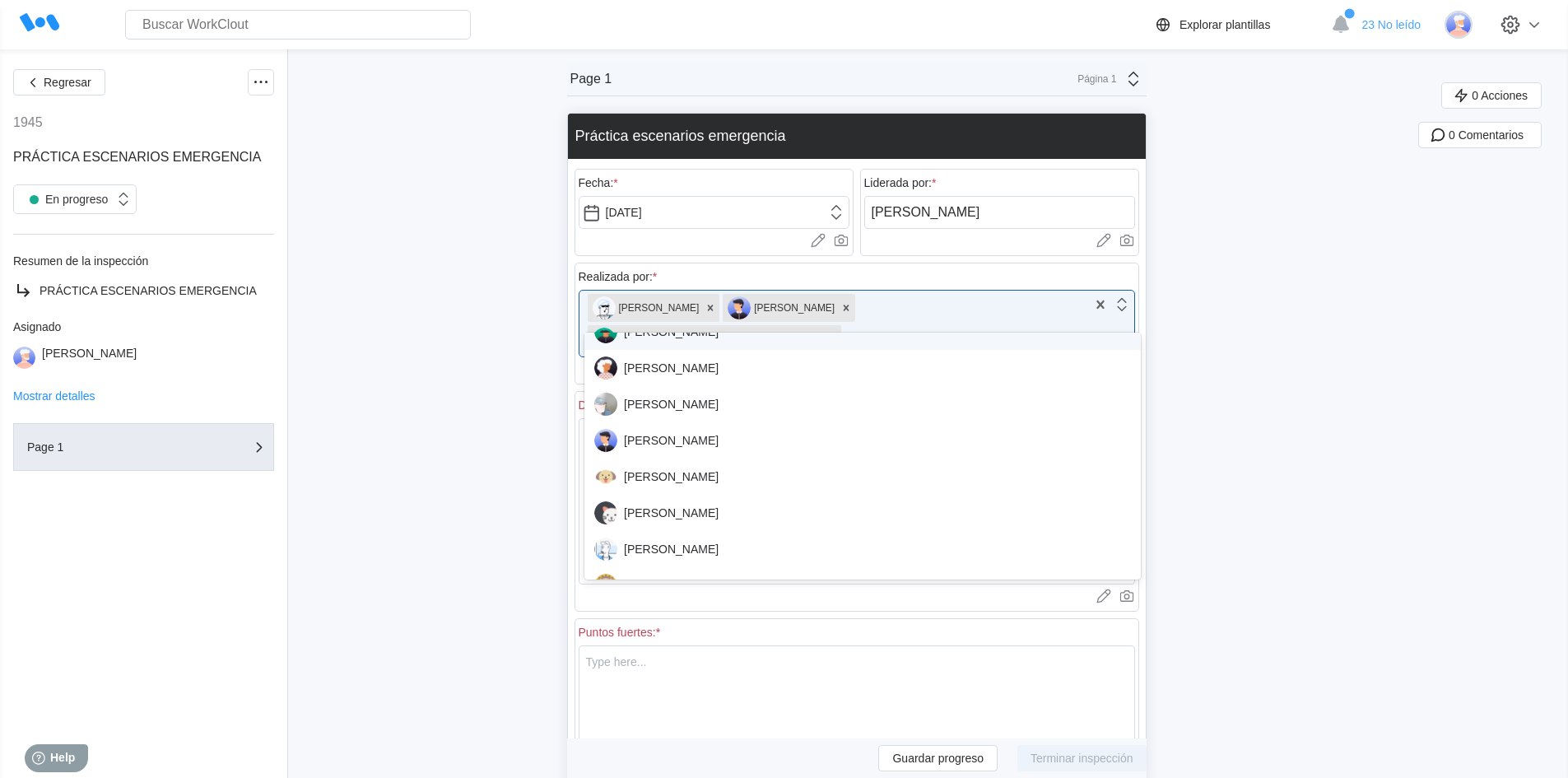
scroll to position [494, 0]
click at [685, 361] on div "[PERSON_NAME]" at bounding box center [862, 367] width 537 height 23
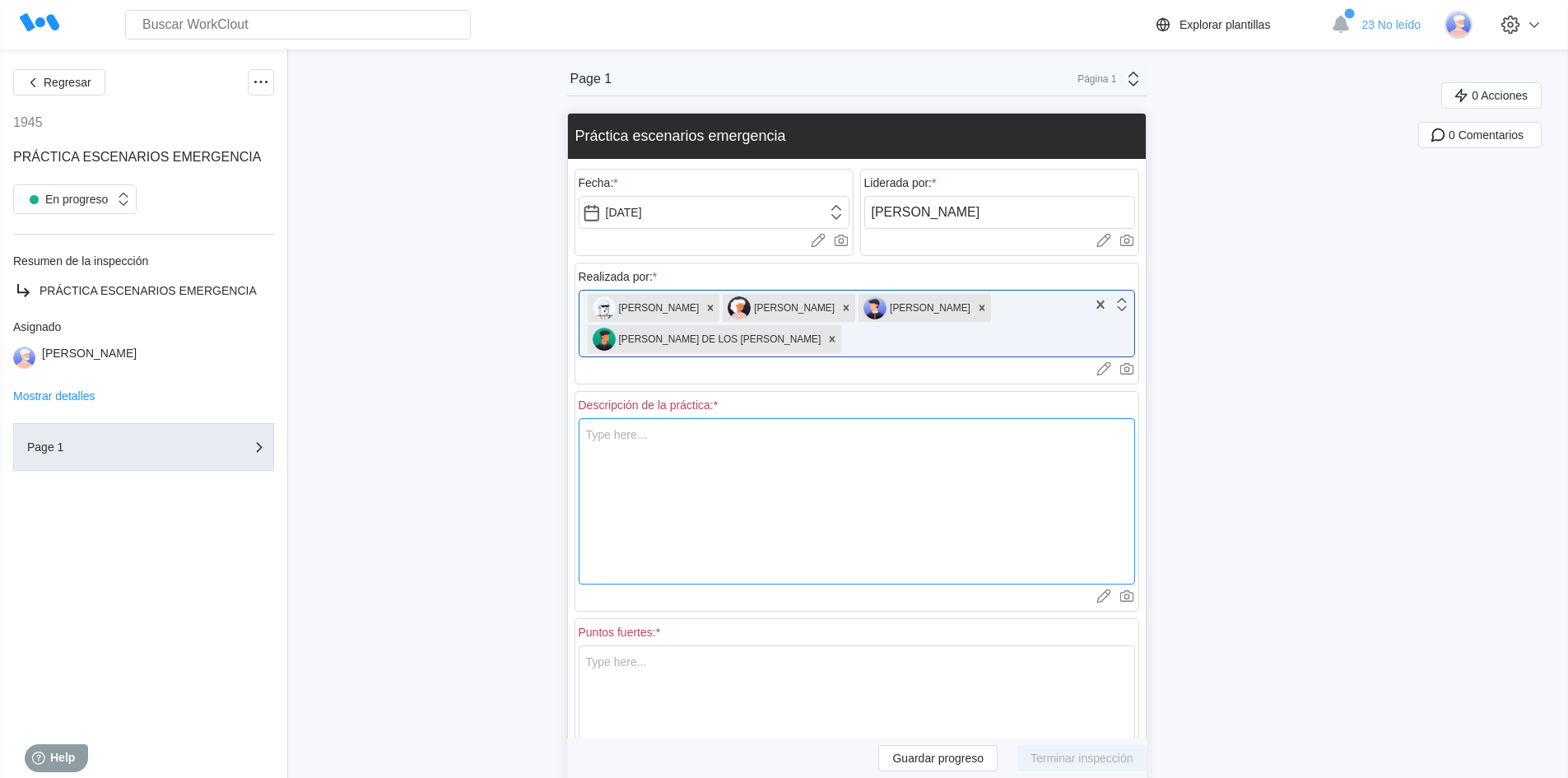
click at [868, 437] on textarea at bounding box center [856, 501] width 556 height 167
click at [68, 89] on button "Regresar" at bounding box center [59, 82] width 92 height 27
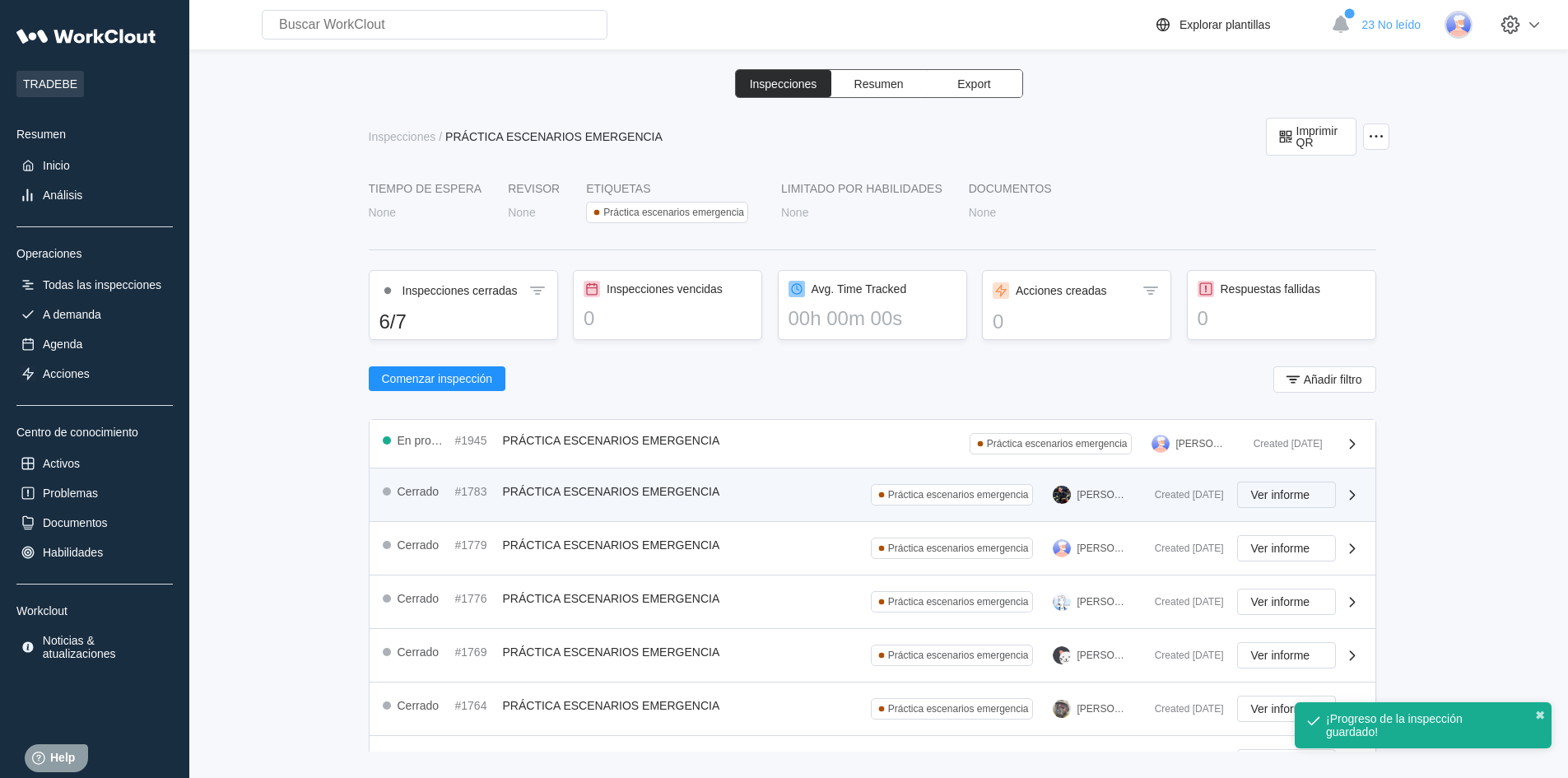
click at [1251, 491] on span "Ver informe" at bounding box center [1281, 495] width 59 height 11
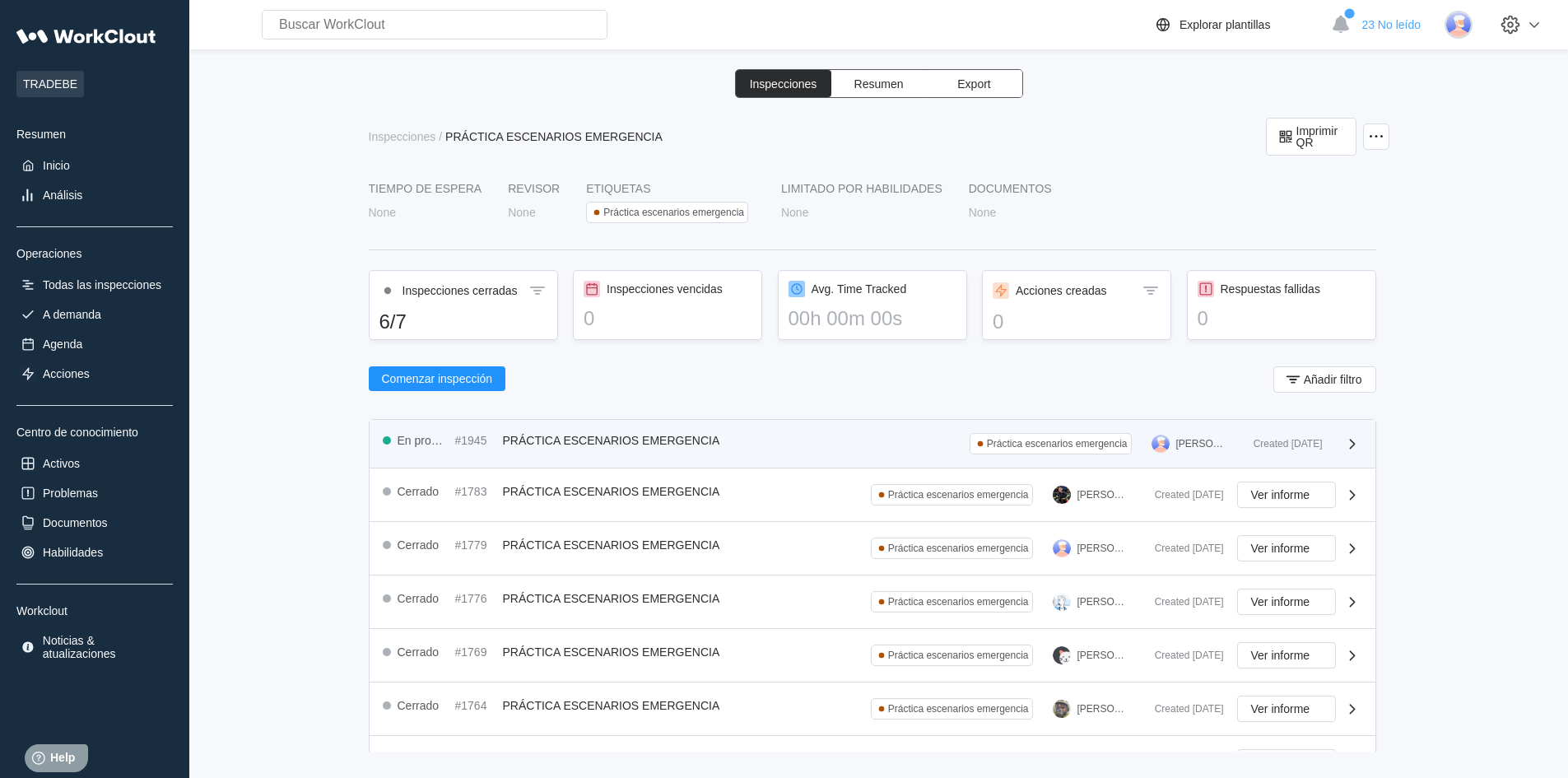
click at [594, 438] on span "PRÁCTICA ESCENARIOS EMERGENCIA" at bounding box center [611, 440] width 217 height 13
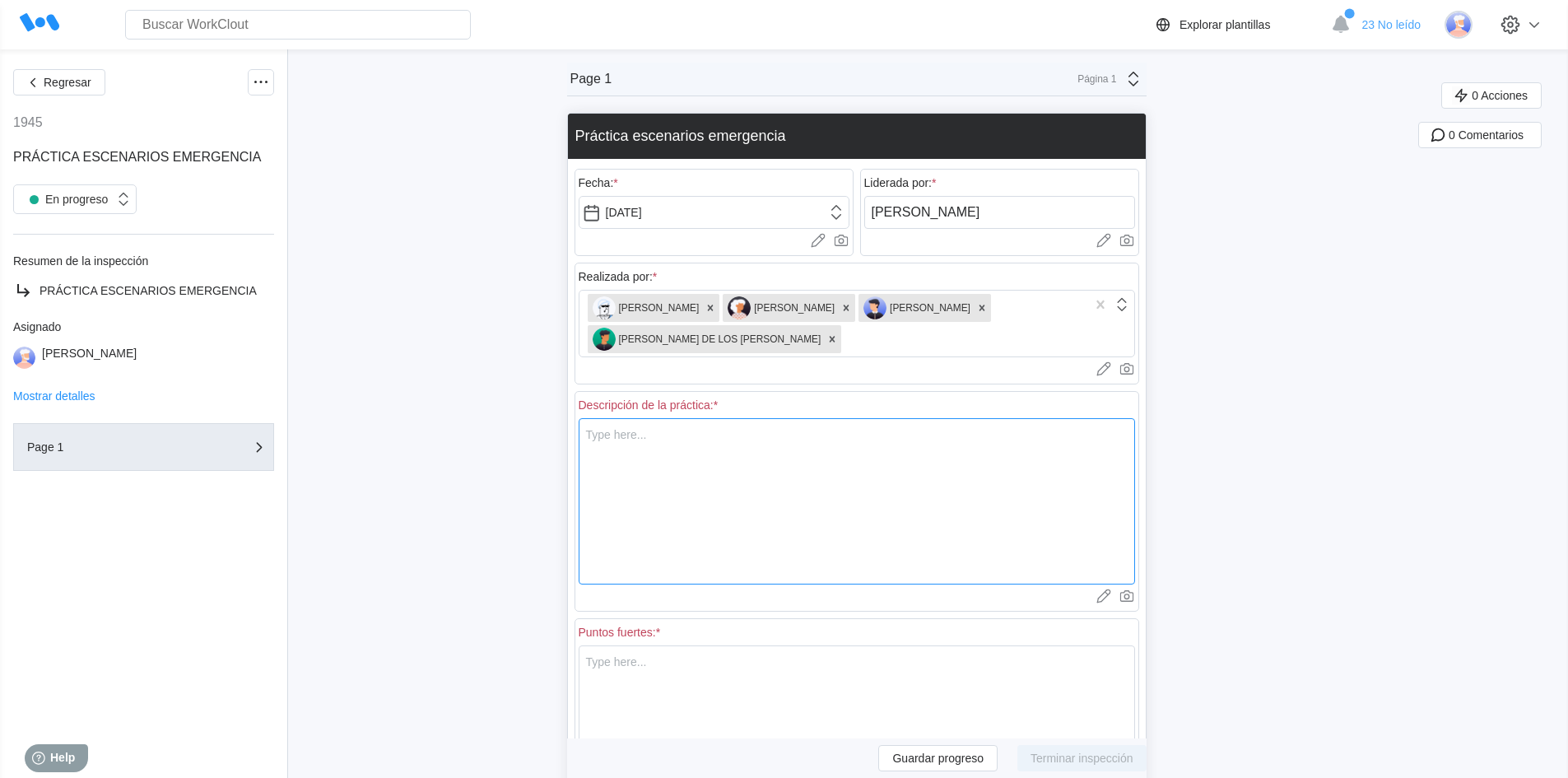
click at [862, 440] on textarea at bounding box center [856, 501] width 556 height 167
type textarea "U"
type textarea "x"
type textarea "Ut"
type textarea "x"
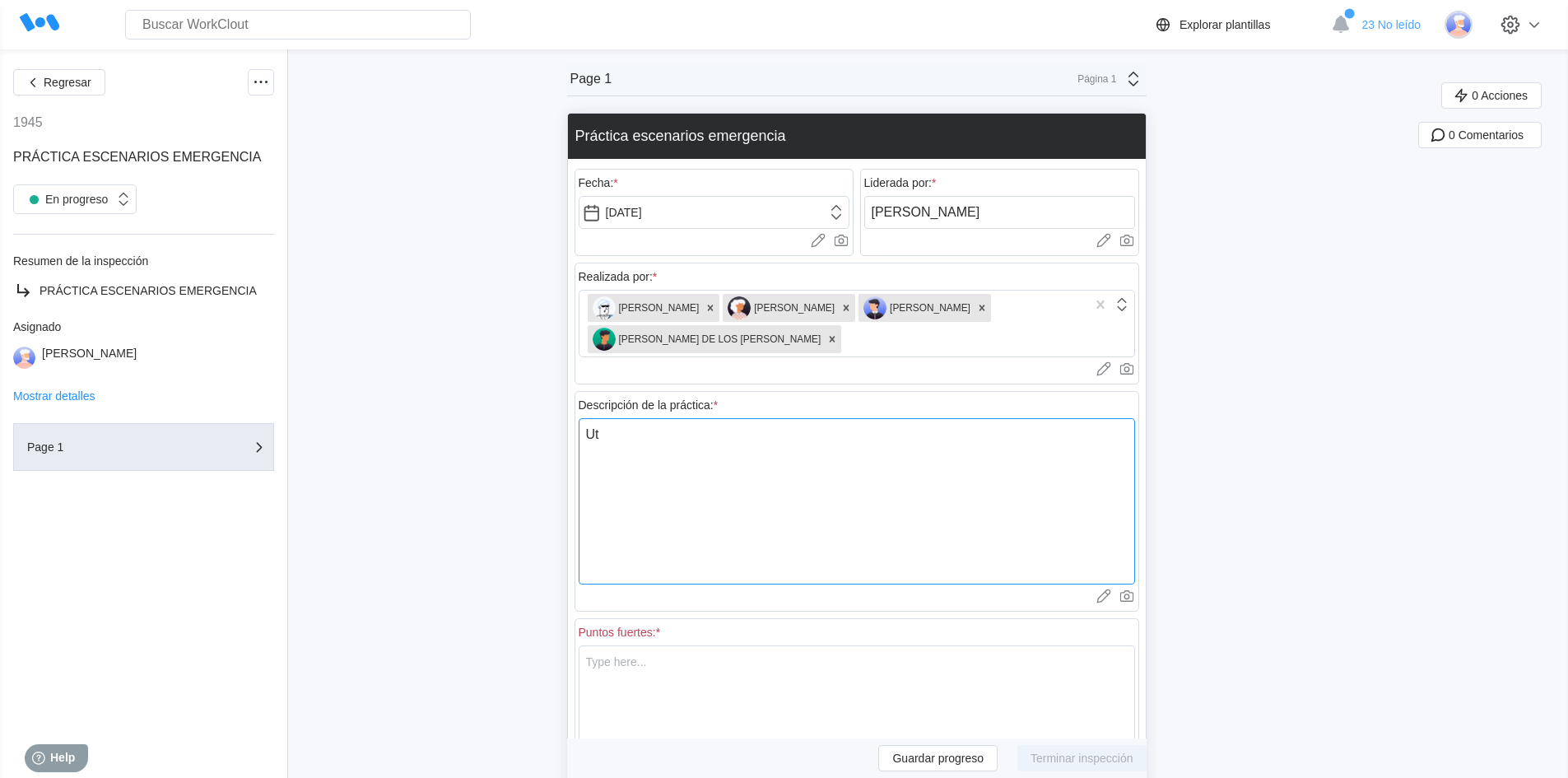
type textarea "Uti"
type textarea "x"
type textarea "Util"
type textarea "x"
type textarea "Utili"
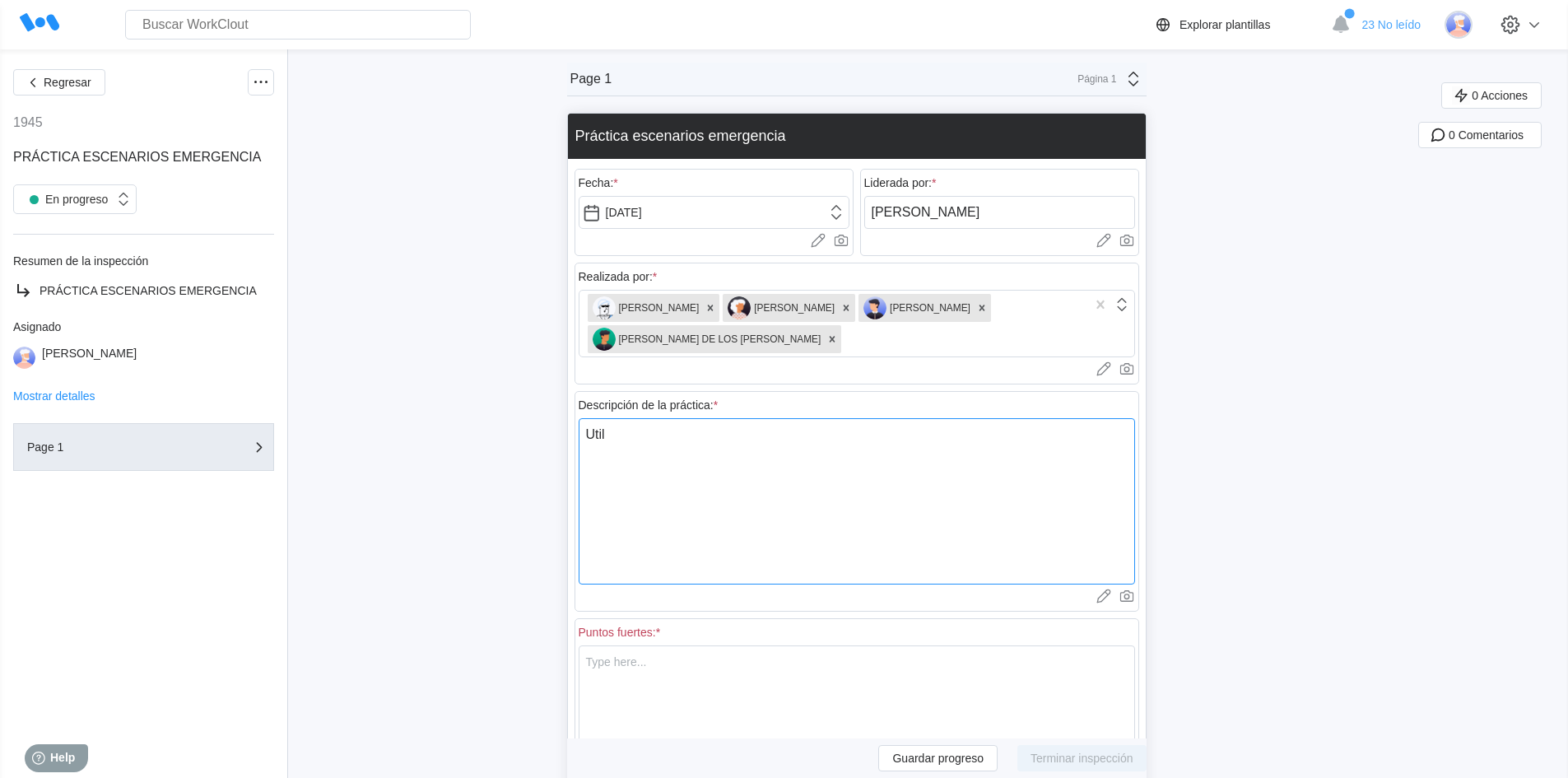
type textarea "x"
type textarea "Utiliz"
type textarea "x"
type textarea "Utiliza"
type textarea "x"
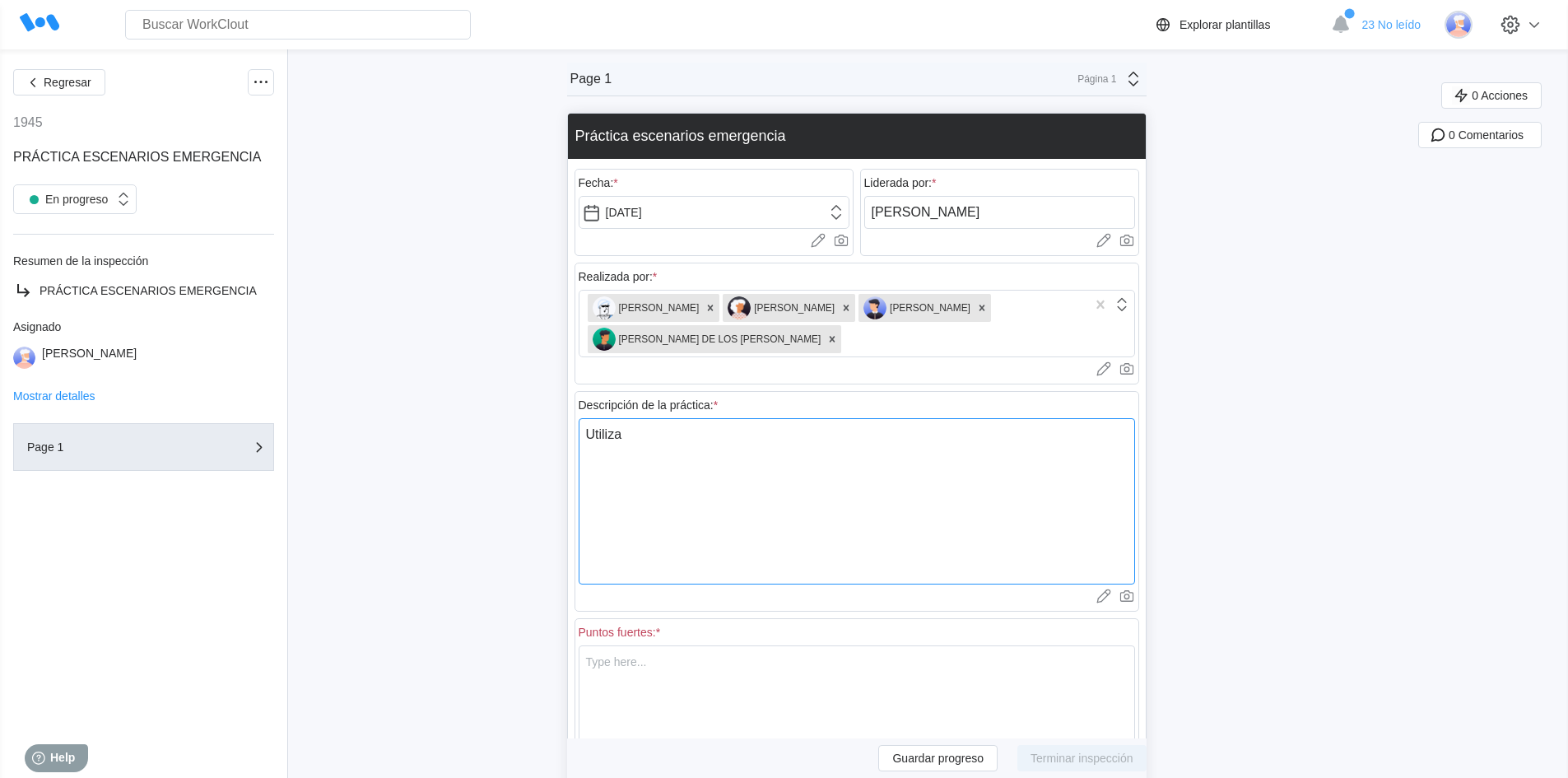
type textarea "Utilizac"
type textarea "x"
type textarea "Utilizaci"
type textarea "x"
type textarea "Utilizacio"
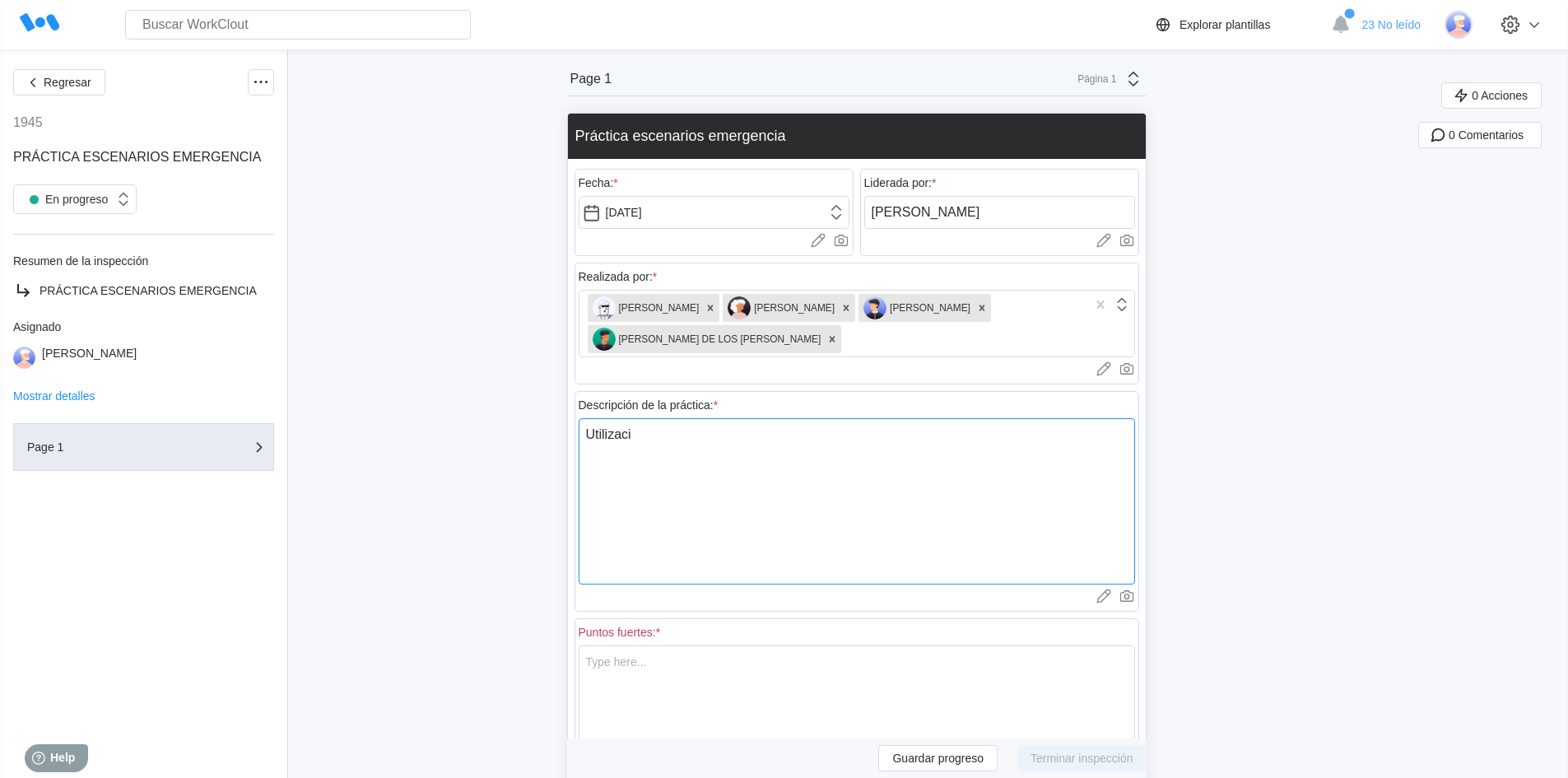
type textarea "x"
type textarea "Utilizacion"
type textarea "x"
type textarea "Utilizacion"
type textarea "x"
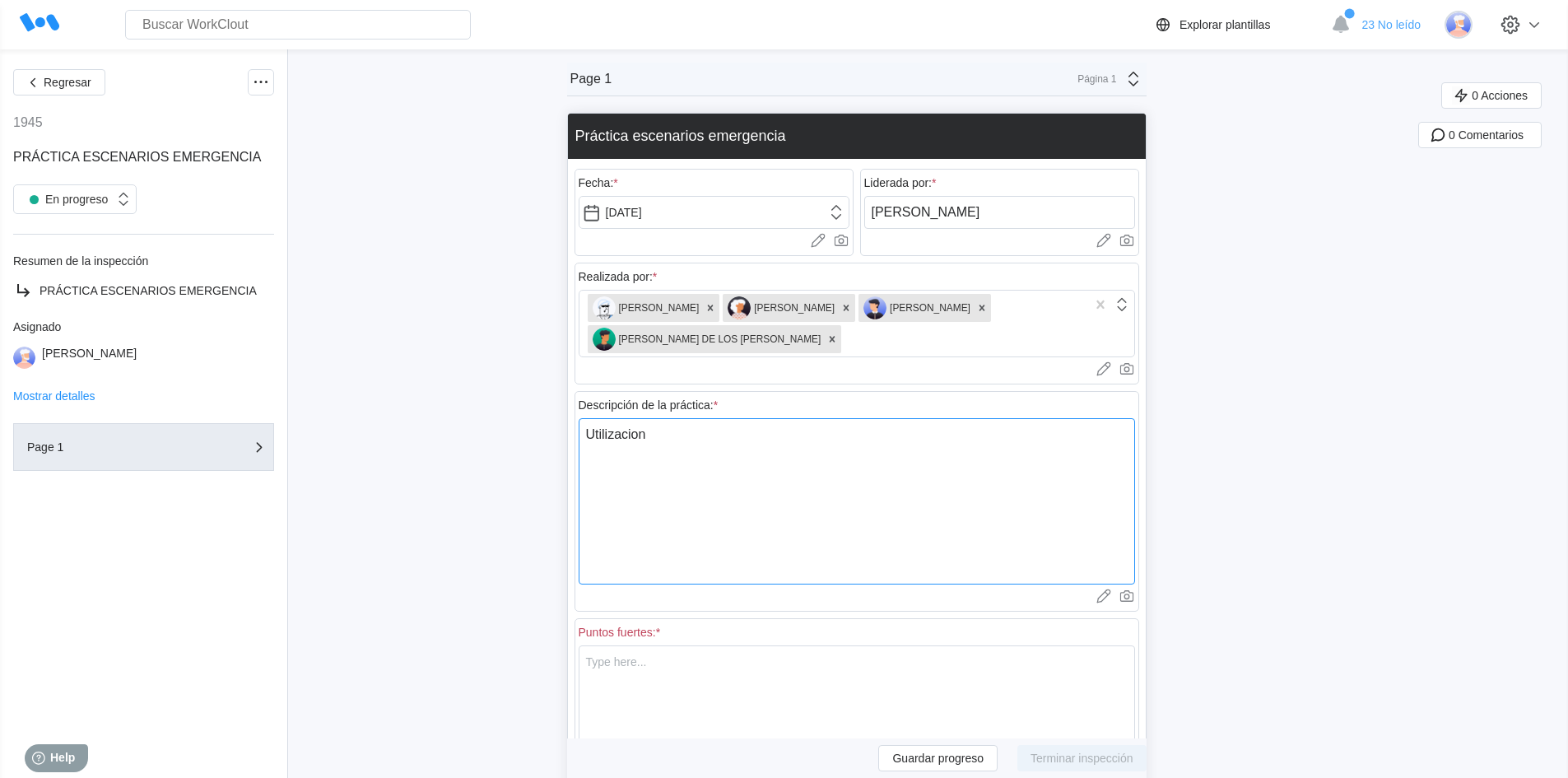
type textarea "Utilizacion d"
type textarea "x"
type textarea "Utilizacion de"
type textarea "x"
type textarea "Utilizacion de"
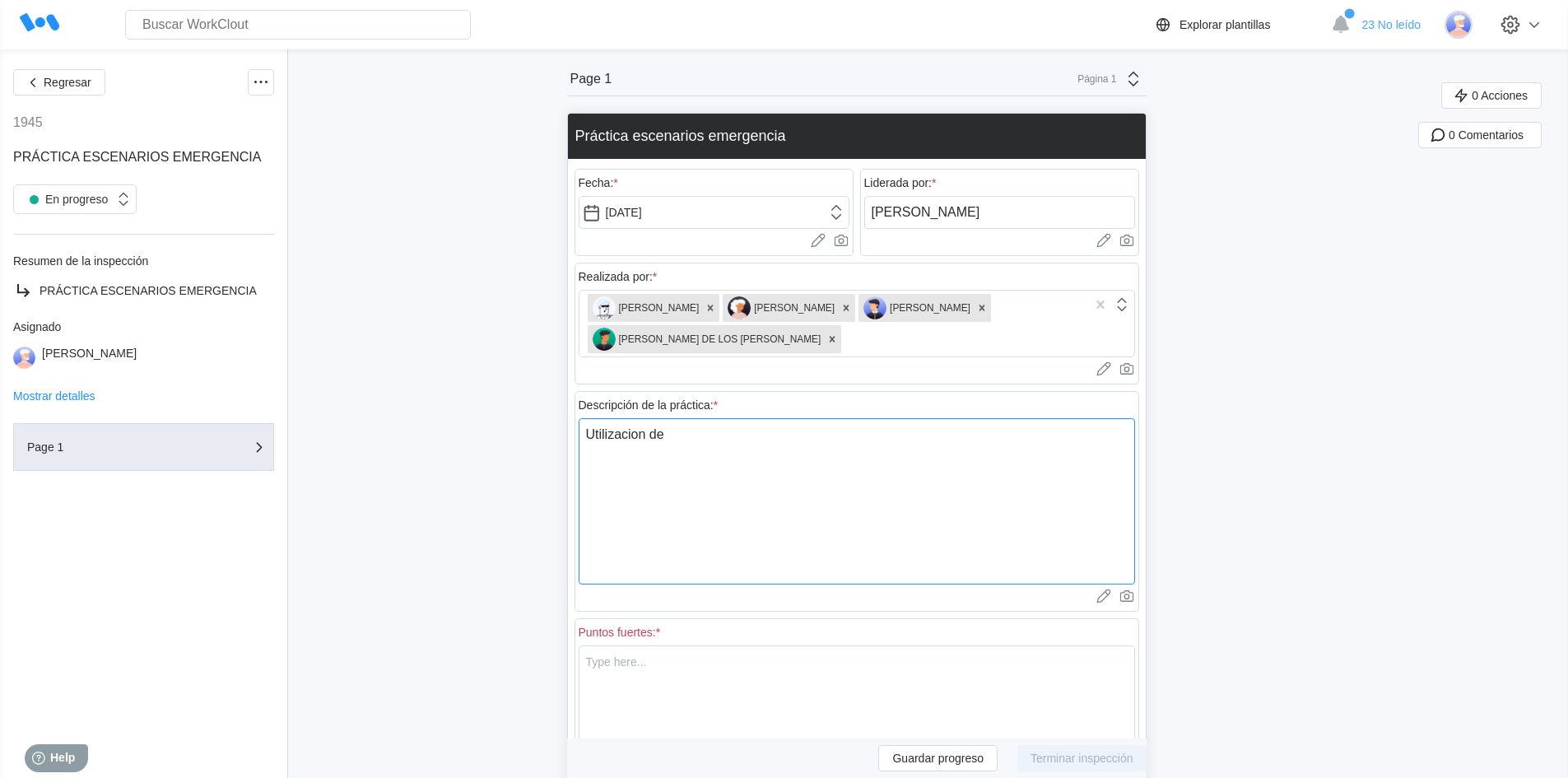
type textarea "x"
type textarea "Utilizacion de c"
type textarea "x"
type textarea "Utilizacion de ca"
type textarea "x"
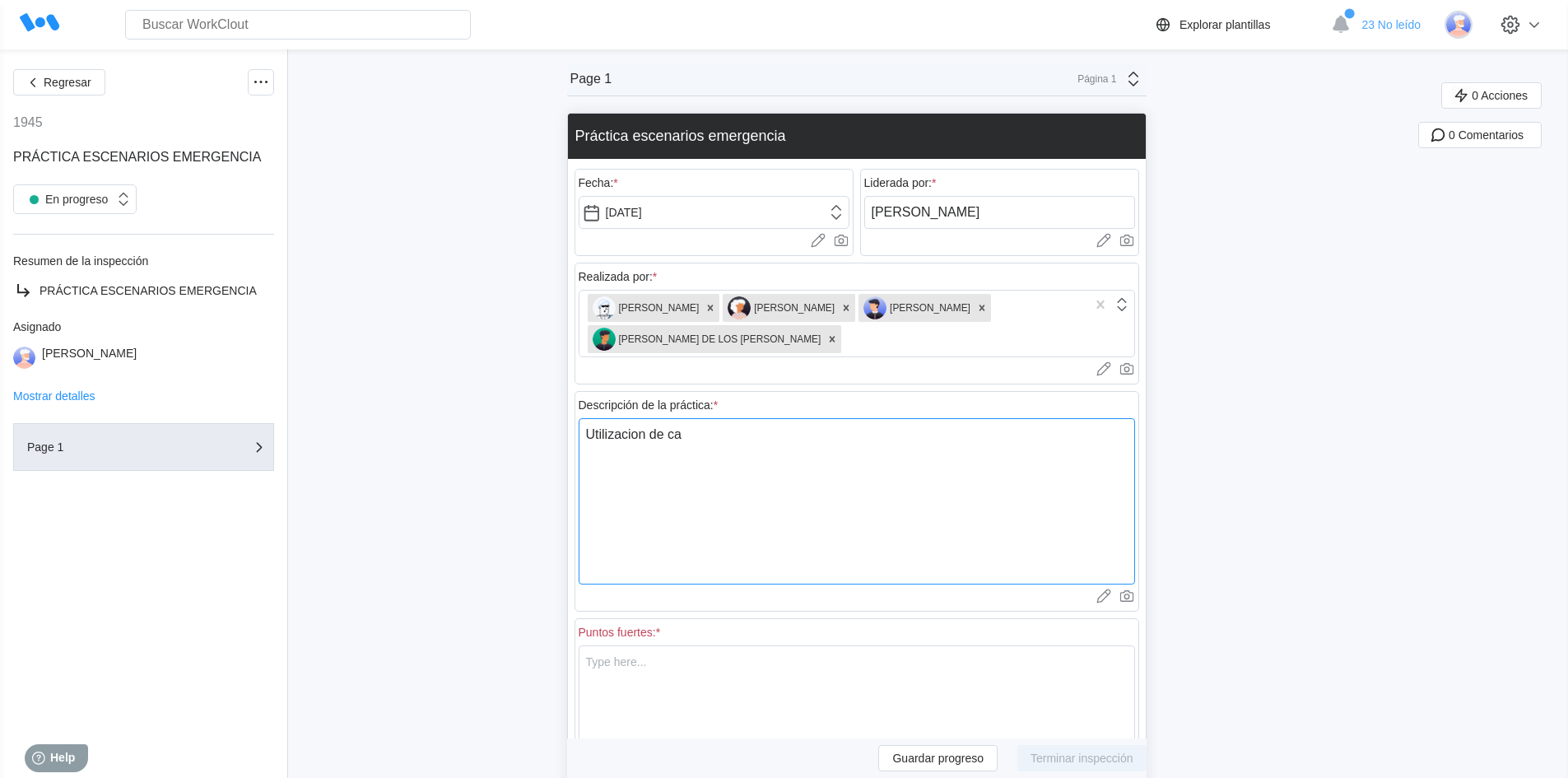
type textarea "Utilizacion de cam"
type textarea "x"
type textarea "Utilizacion de [DEMOGRAPHIC_DATA]"
type textarea "x"
type textarea "Utilizacion [PERSON_NAME]"
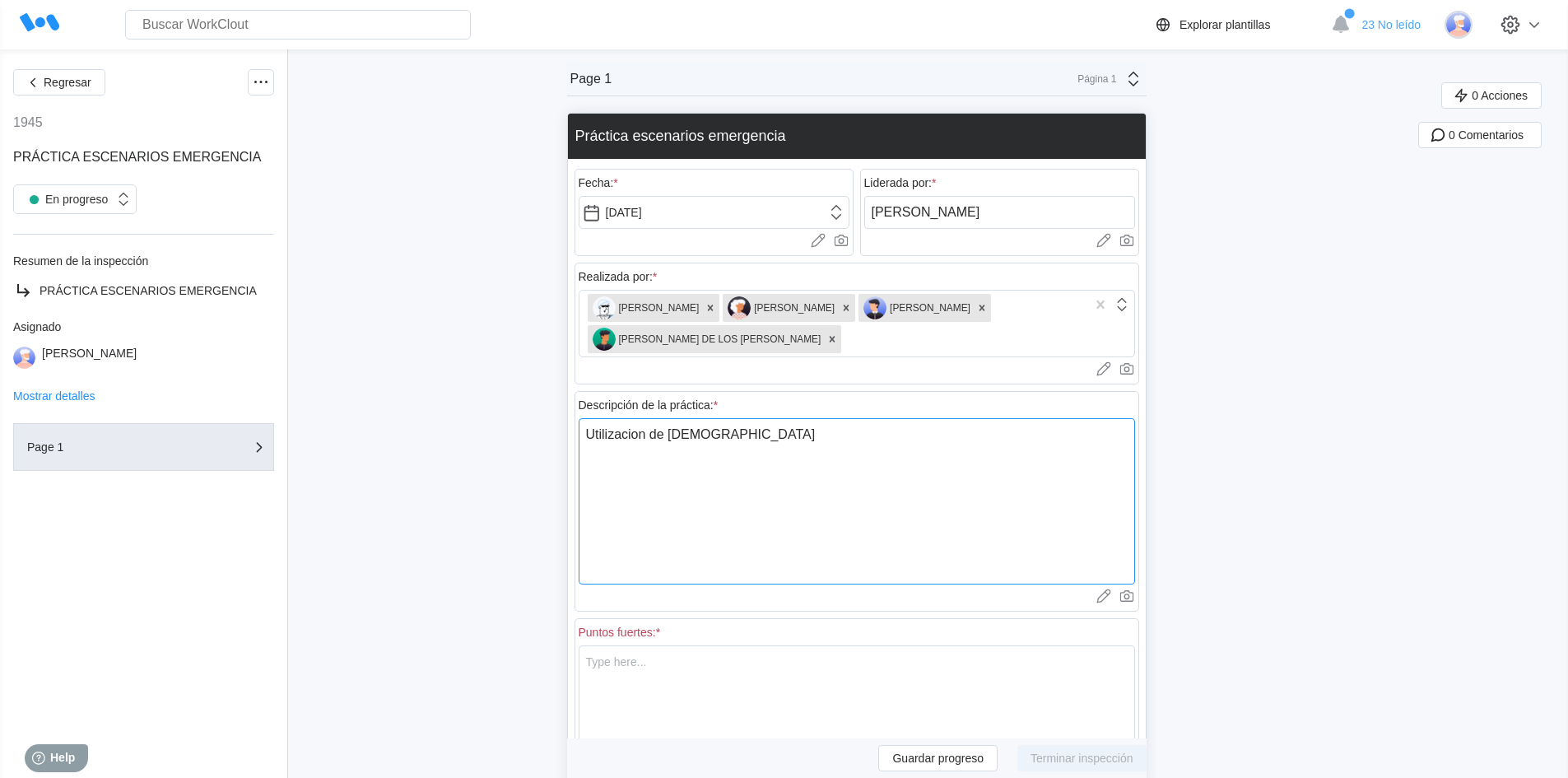
type textarea "x"
type textarea "Utilizacion [PERSON_NAME]"
type textarea "x"
type textarea "Utilizacion de [PERSON_NAME]"
type textarea "x"
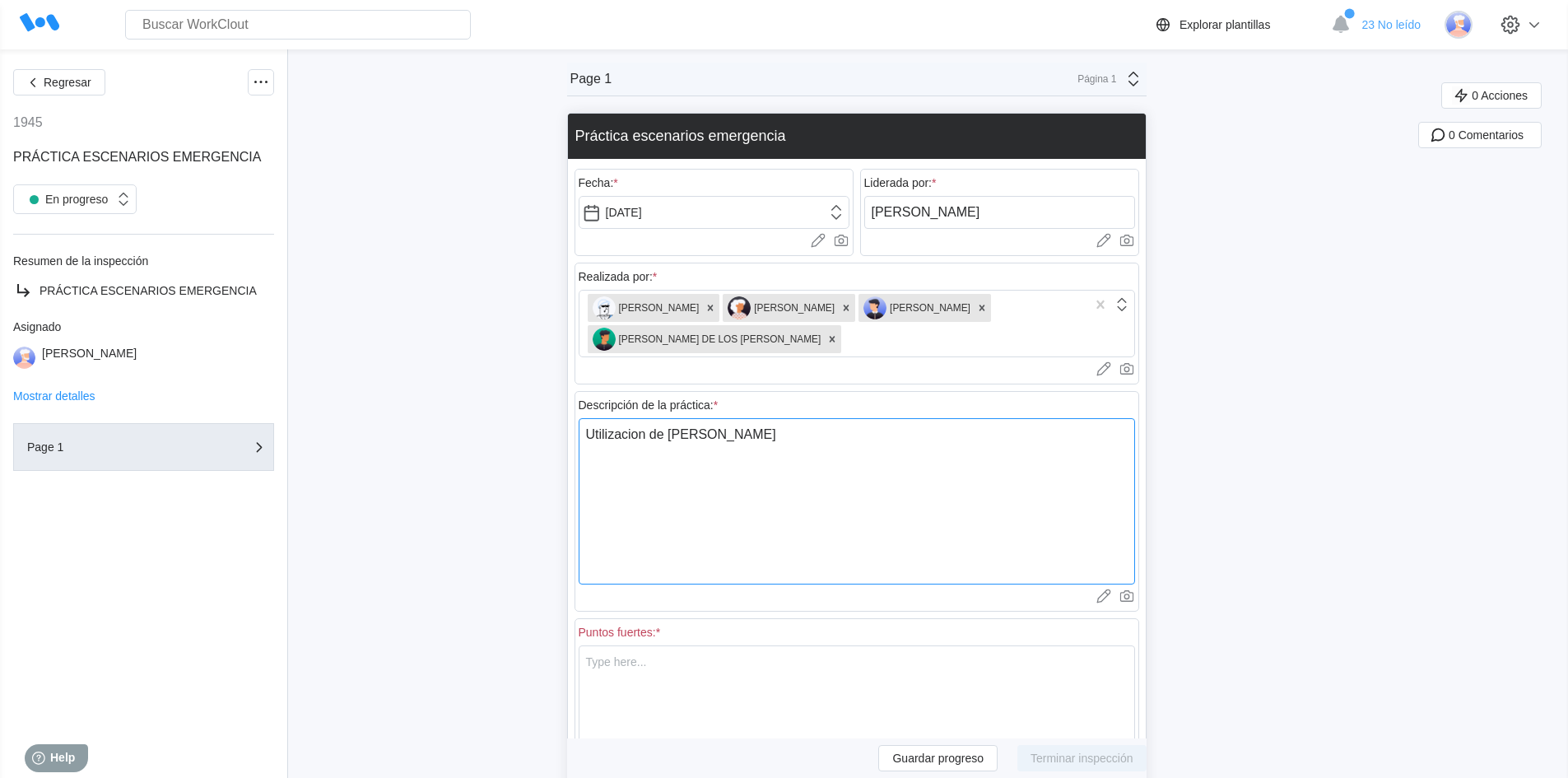
type textarea "Utilizacion de [PERSON_NAME]"
type textarea "x"
type textarea "Utilizacion de [PERSON_NAME]"
type textarea "x"
type textarea "Utilizacion de camilla de"
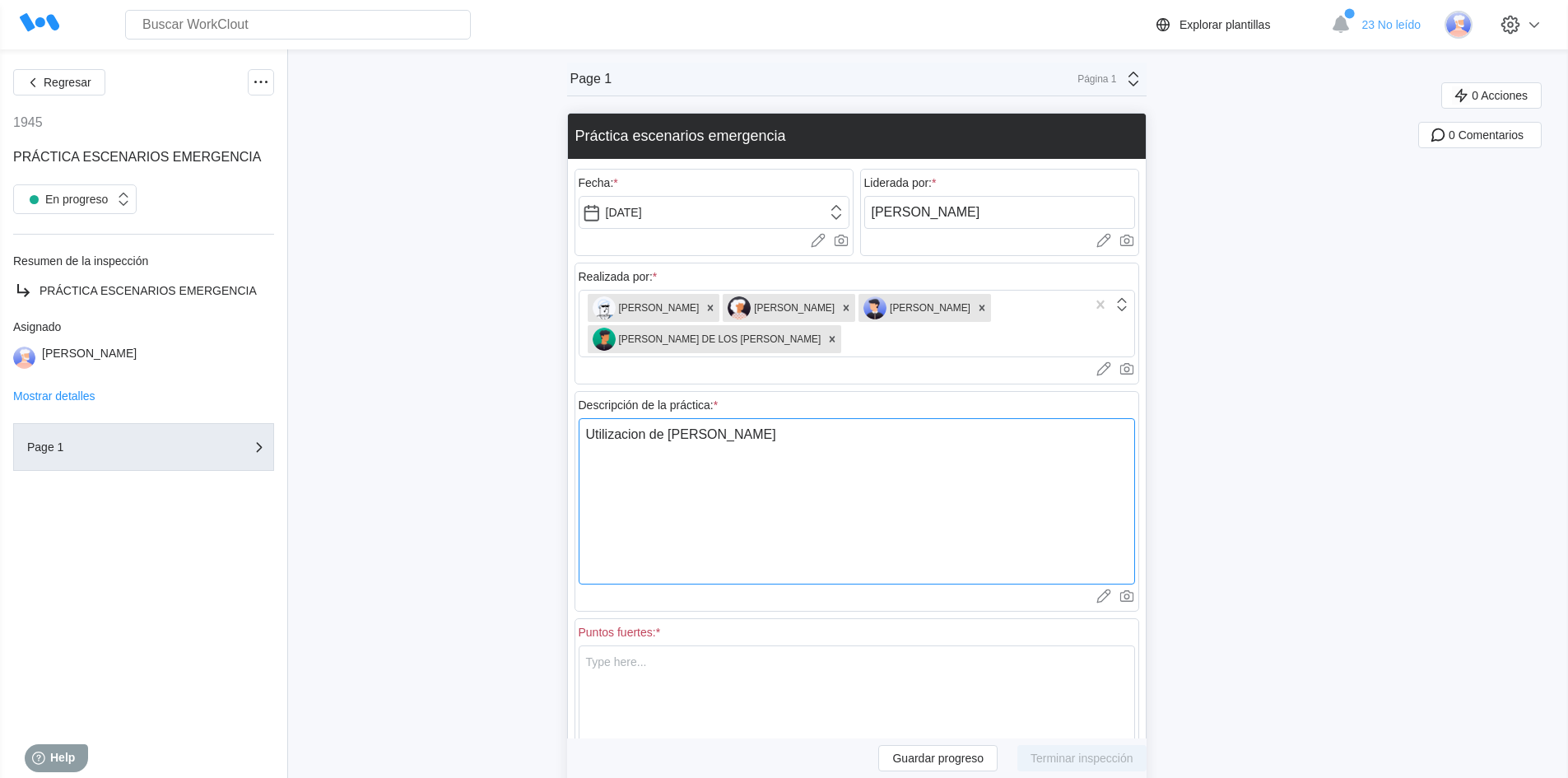
type textarea "x"
type textarea "Utilizacion de camilla de"
type textarea "x"
type textarea "Utilizacion de camilla de r"
type textarea "x"
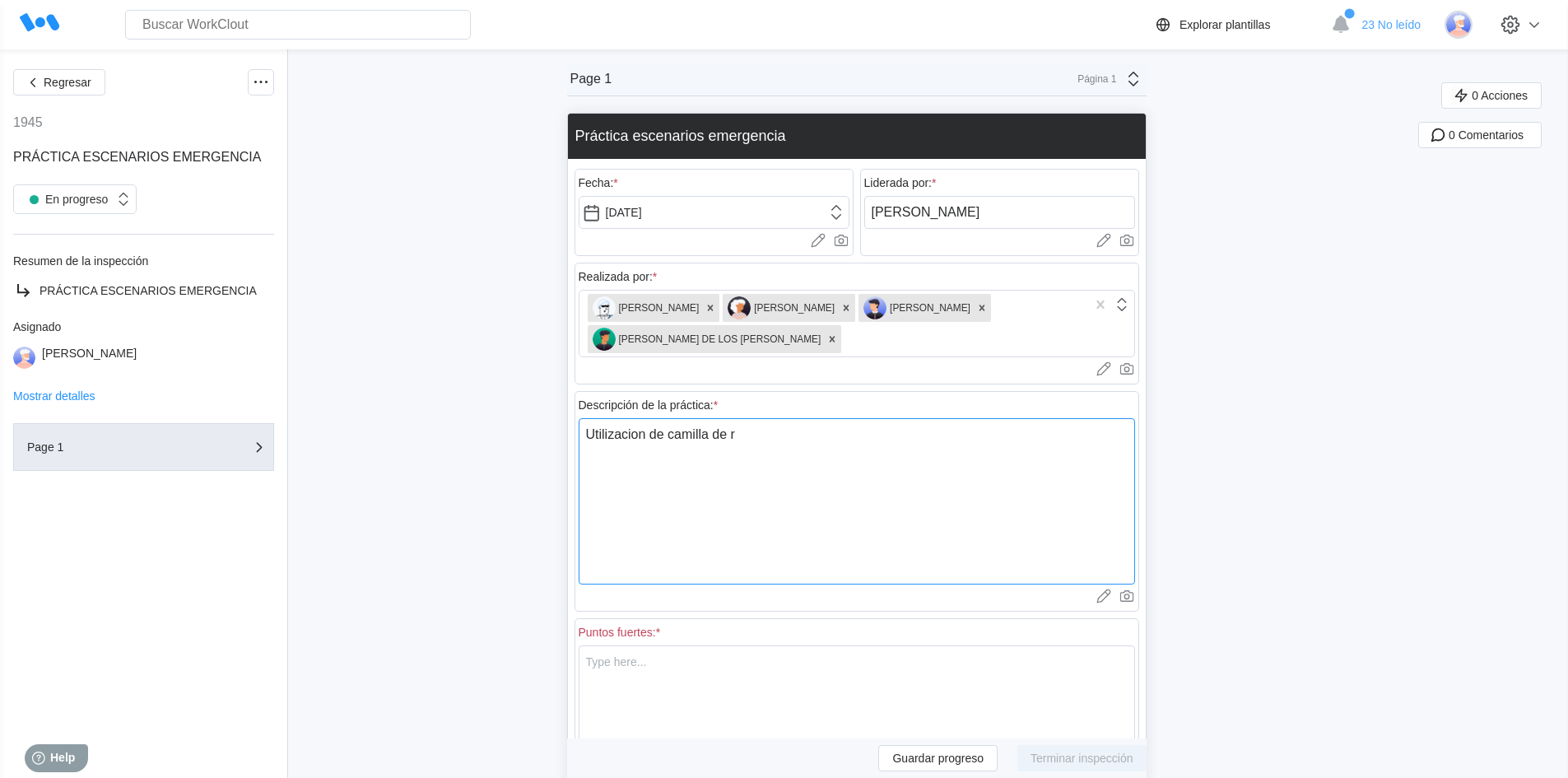
type textarea "Utilizacion de camilla de re"
type textarea "x"
type textarea "Utilizacion de camilla de res"
type textarea "x"
type textarea "Utilizacion de [PERSON_NAME] de resc"
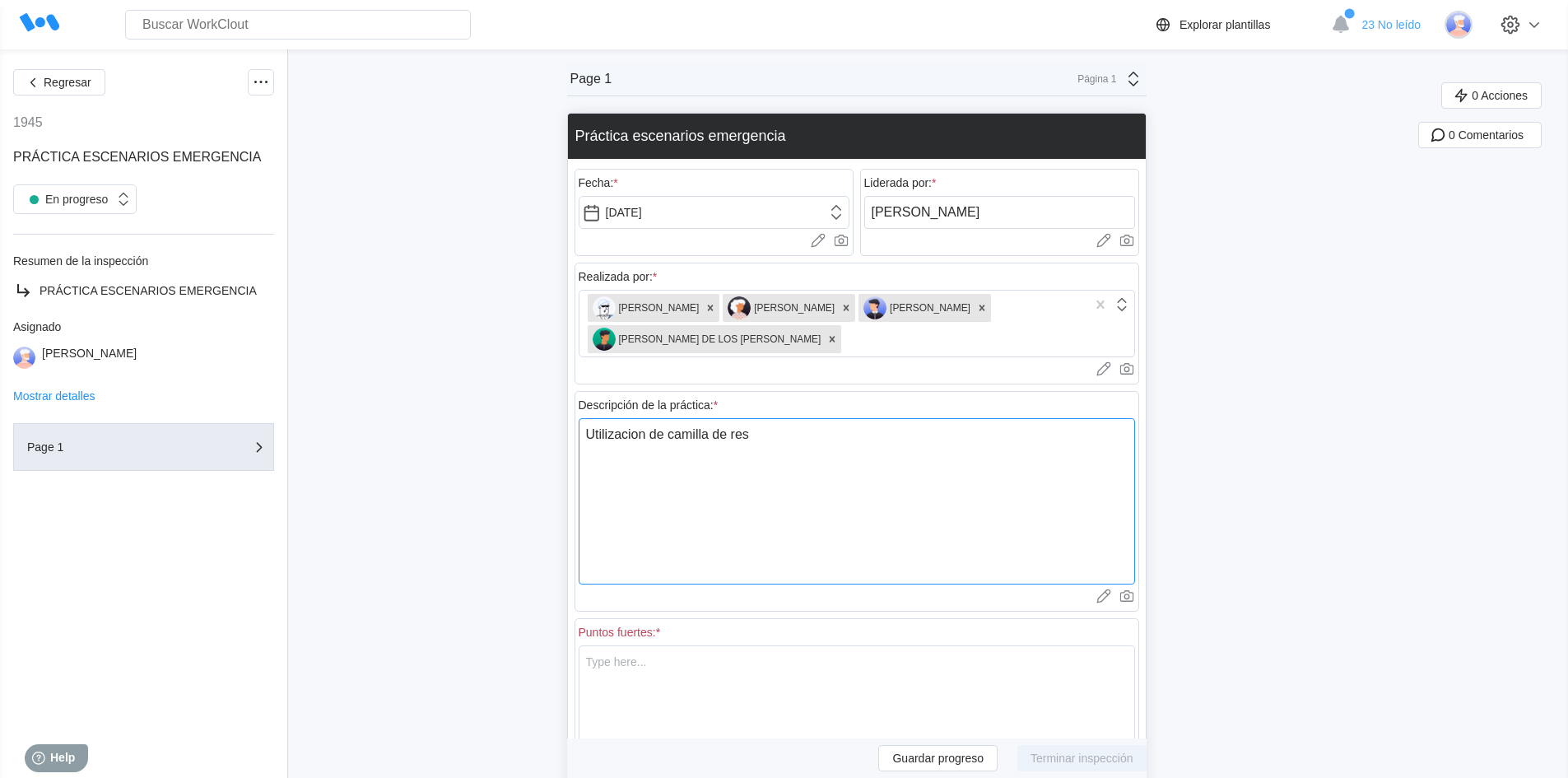
type textarea "x"
type textarea "Utilizacion de [PERSON_NAME]"
type textarea "x"
type textarea "Utilizacion de [PERSON_NAME] de rescat"
type textarea "x"
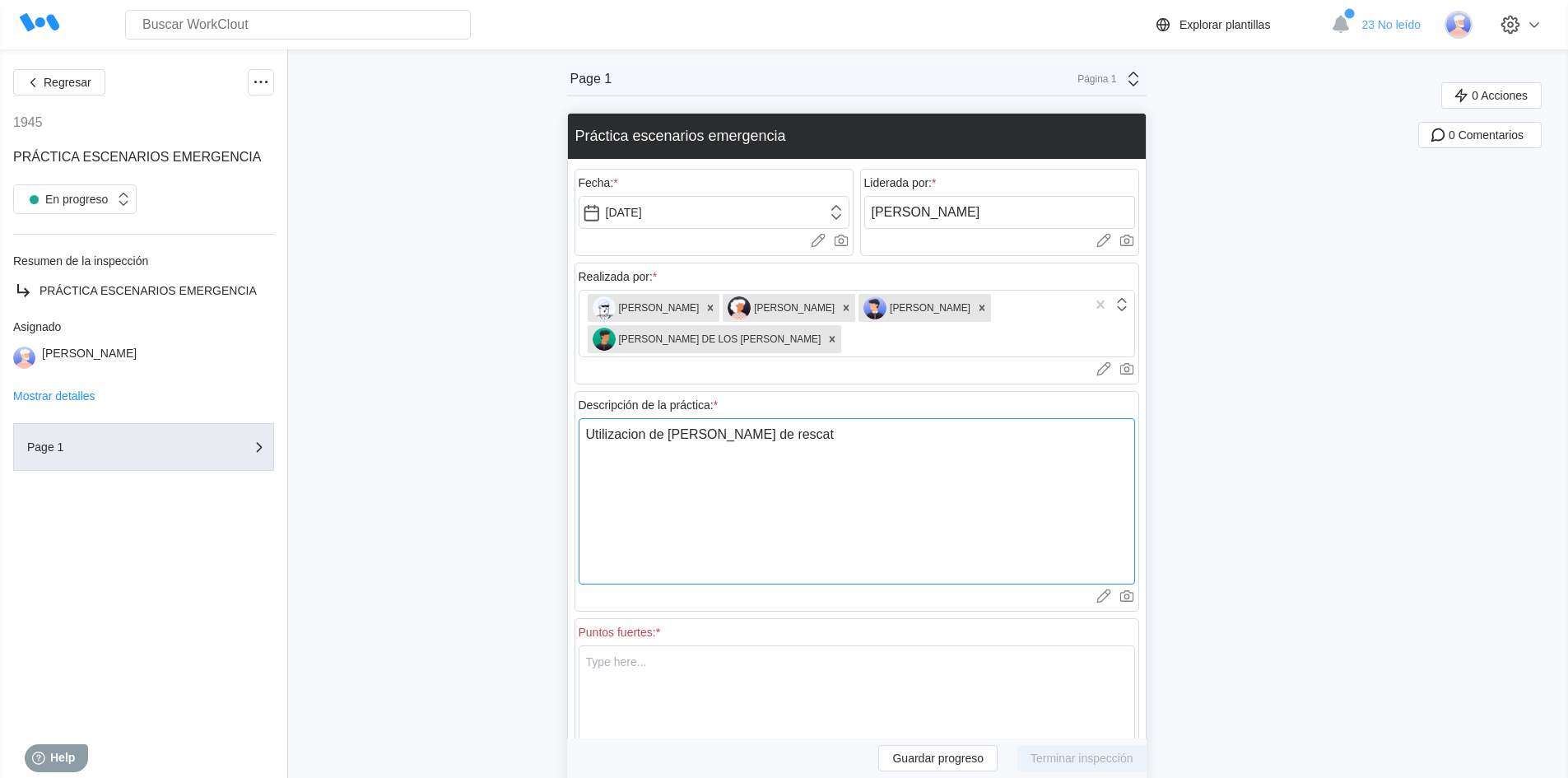
type textarea "Utilizacion de [PERSON_NAME] de rescate"
type textarea "x"
click at [637, 437] on textarea "Utilizacion de [PERSON_NAME] de rescate" at bounding box center [856, 501] width 556 height 167
click at [643, 436] on textarea "Utilizacion de [PERSON_NAME] de rescate" at bounding box center [856, 501] width 556 height 167
type textarea "Utilizacin de [PERSON_NAME] de rescate"
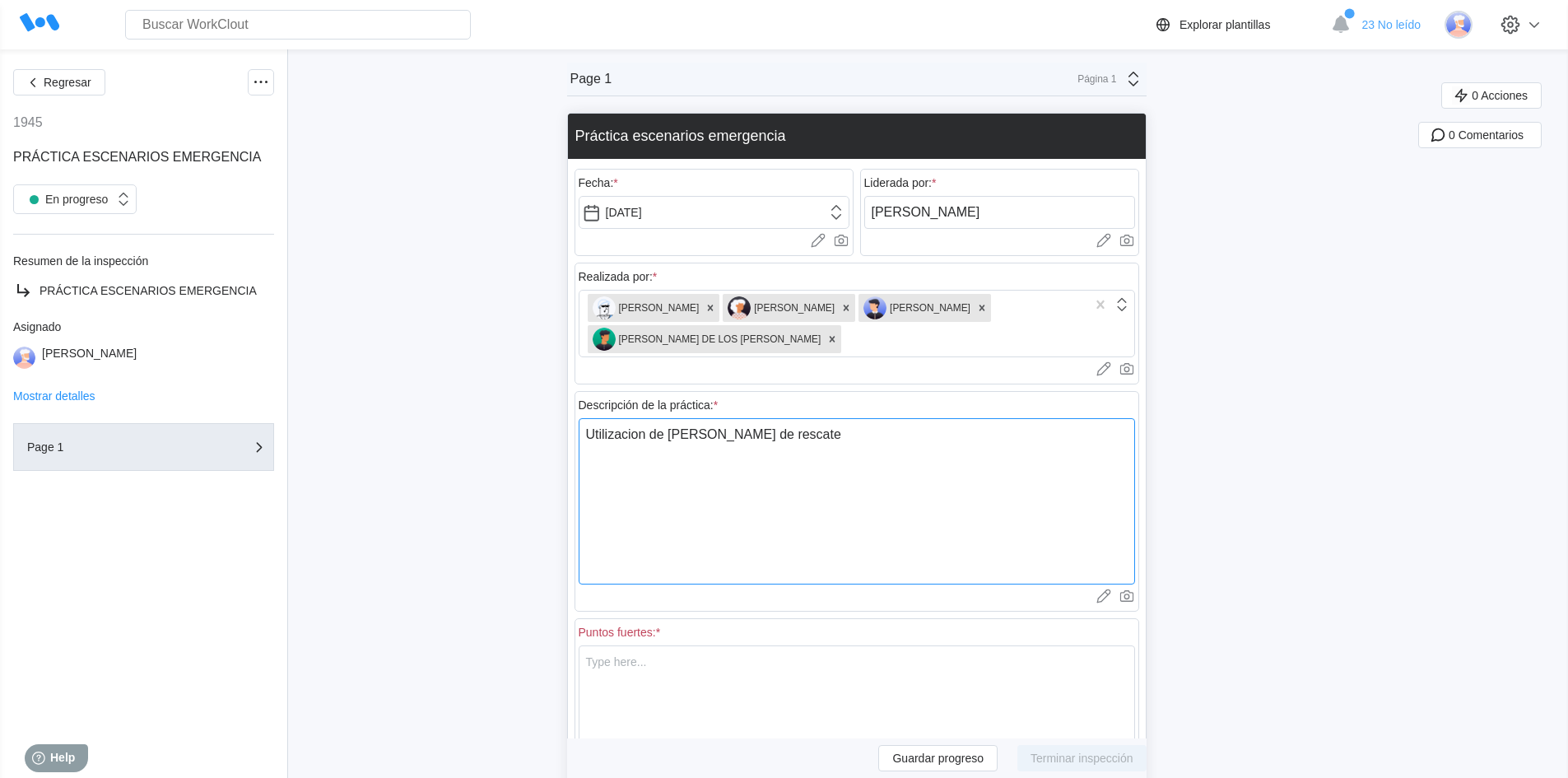
type textarea "x"
type textarea "Utilización de [PERSON_NAME] de rescate"
type textarea "x"
click at [711, 432] on textarea "Utilización de [PERSON_NAME] de rescate" at bounding box center [856, 501] width 556 height 167
type textarea "Utilización de camillas de rescate"
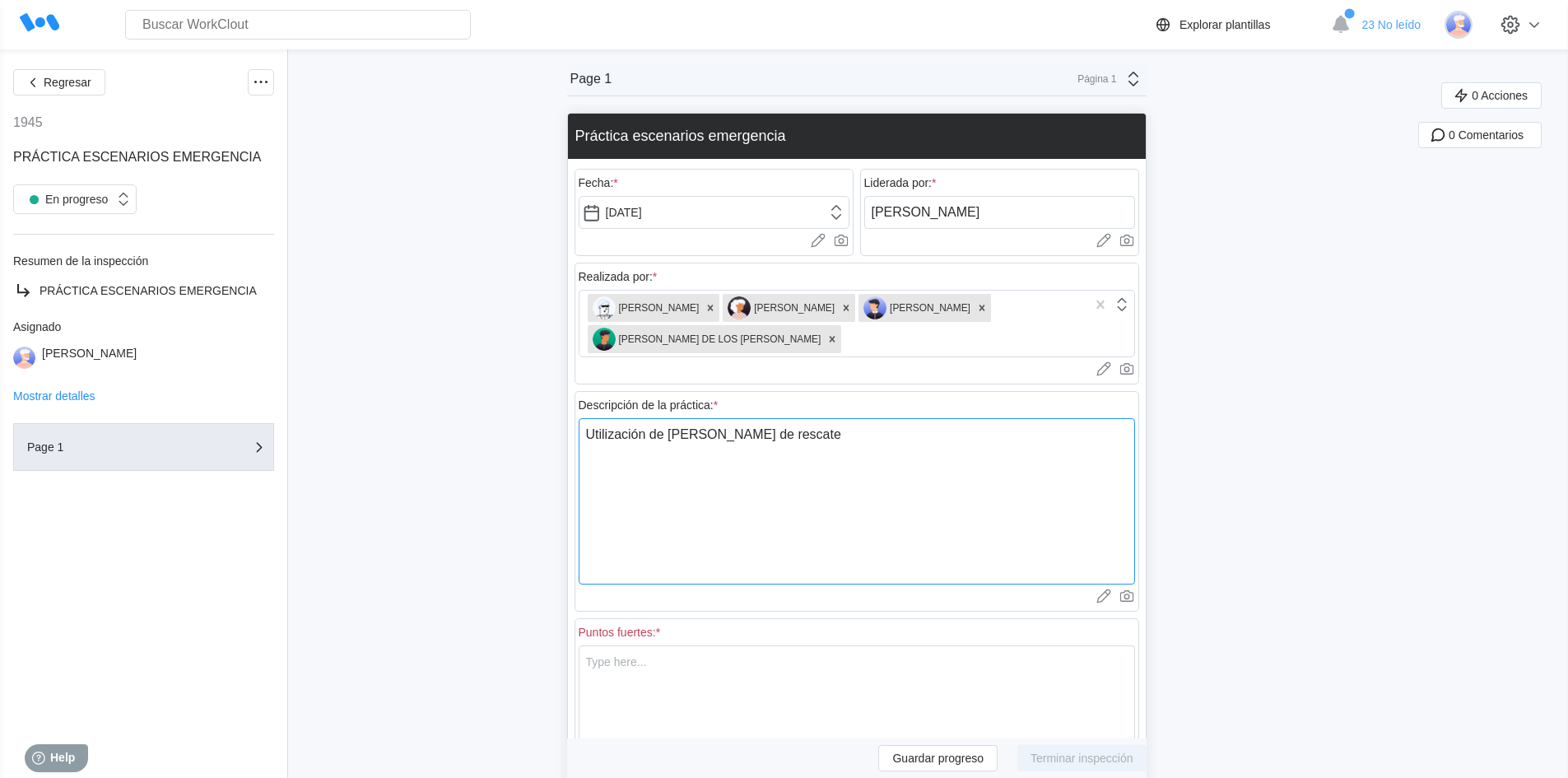
type textarea "x"
click at [826, 437] on textarea "Utilización de camillas de rescate" at bounding box center [856, 501] width 556 height 167
type textarea "Utilización de camillas de rescate."
type textarea "x"
type textarea "Utilización de camillas de rescate."
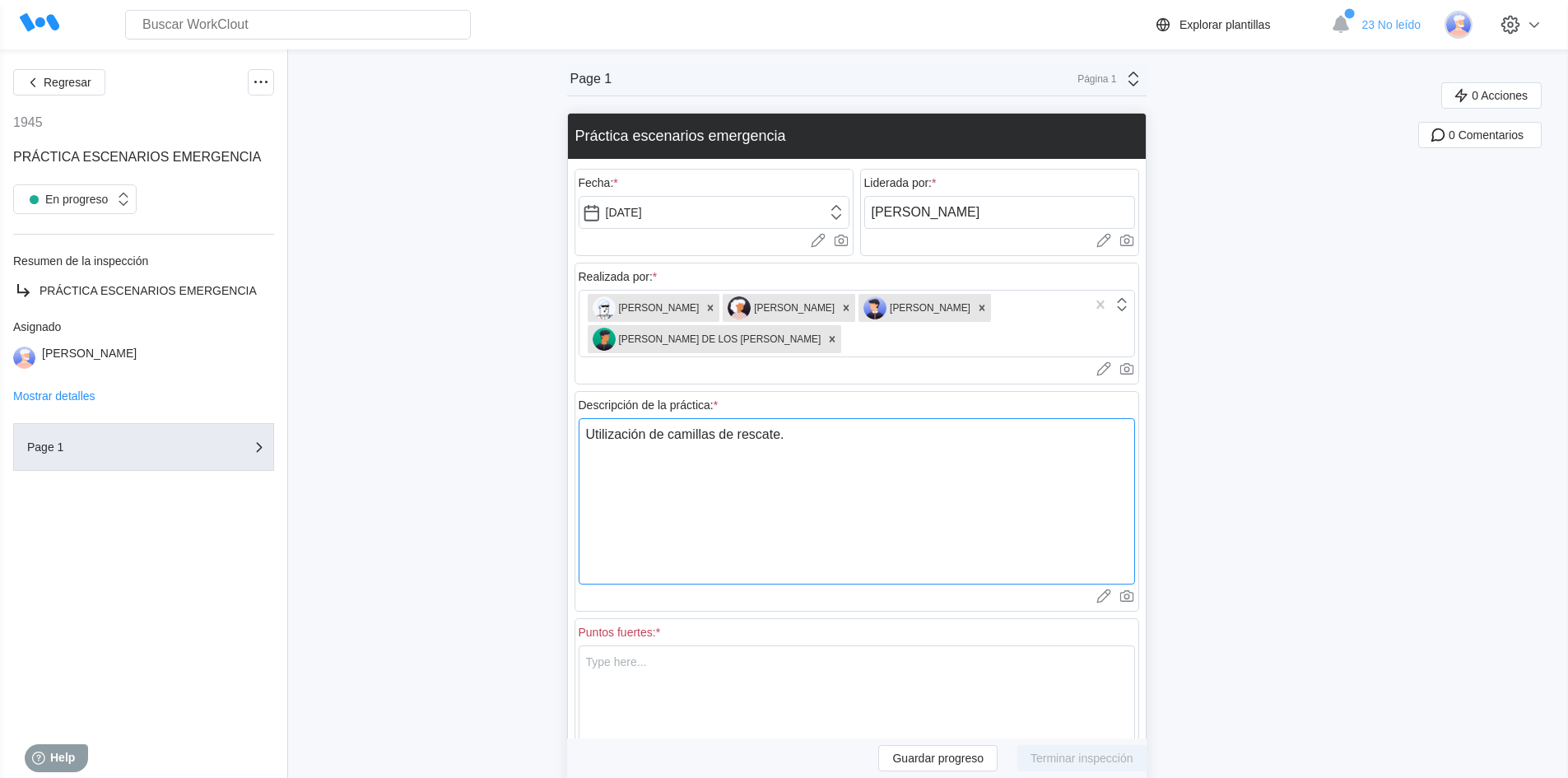
type textarea "x"
type textarea "Utilización de camillas de rescate. U"
type textarea "x"
type textarea "Utilización de camillas de rescate. Us"
type textarea "x"
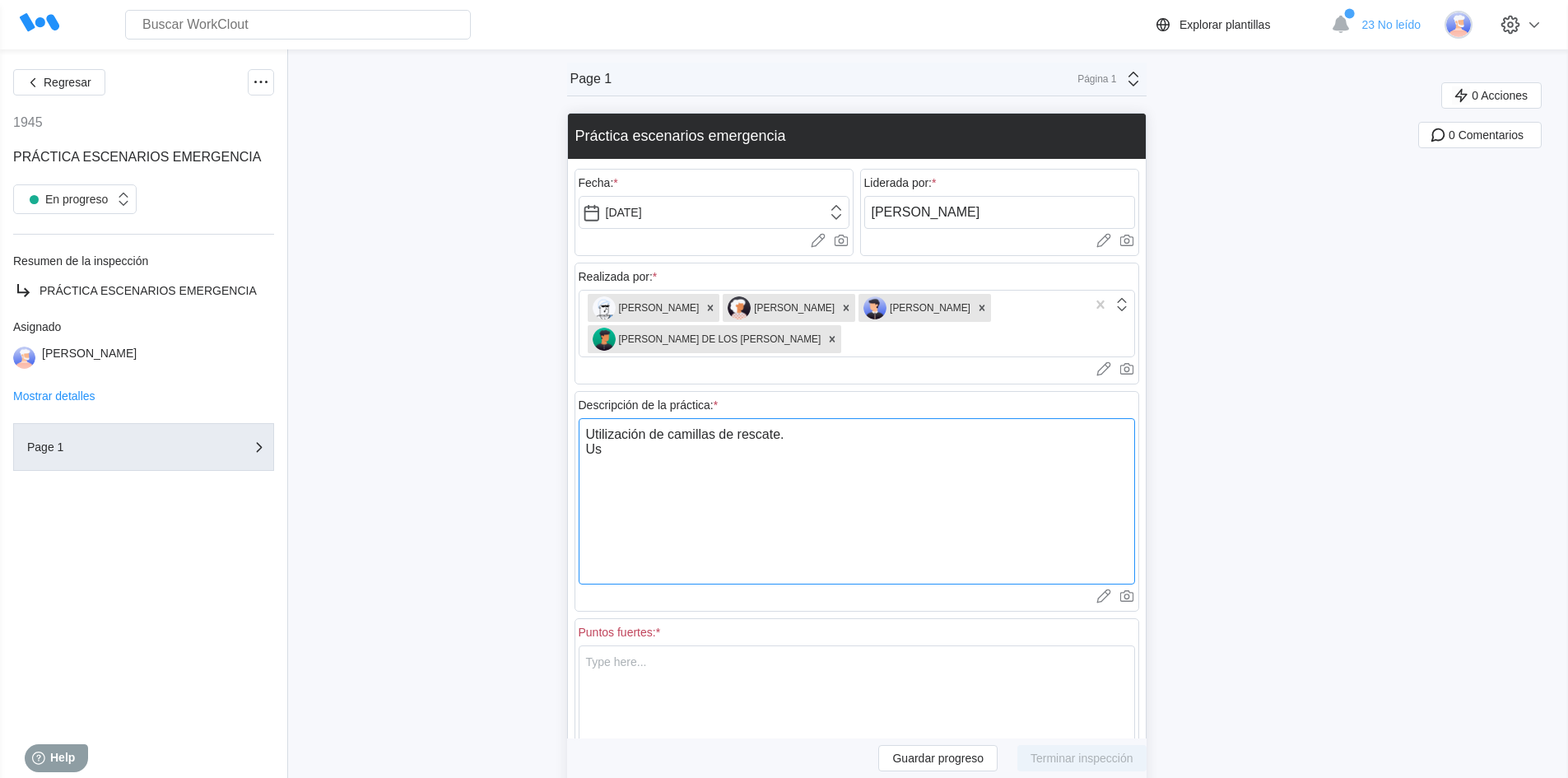
type textarea "Utilización de camillas de rescate. Uso"
type textarea "x"
type textarea "Utilización de camillas de rescate. Uso"
type textarea "x"
type textarea "Utilización de camillas de rescate. Uso y"
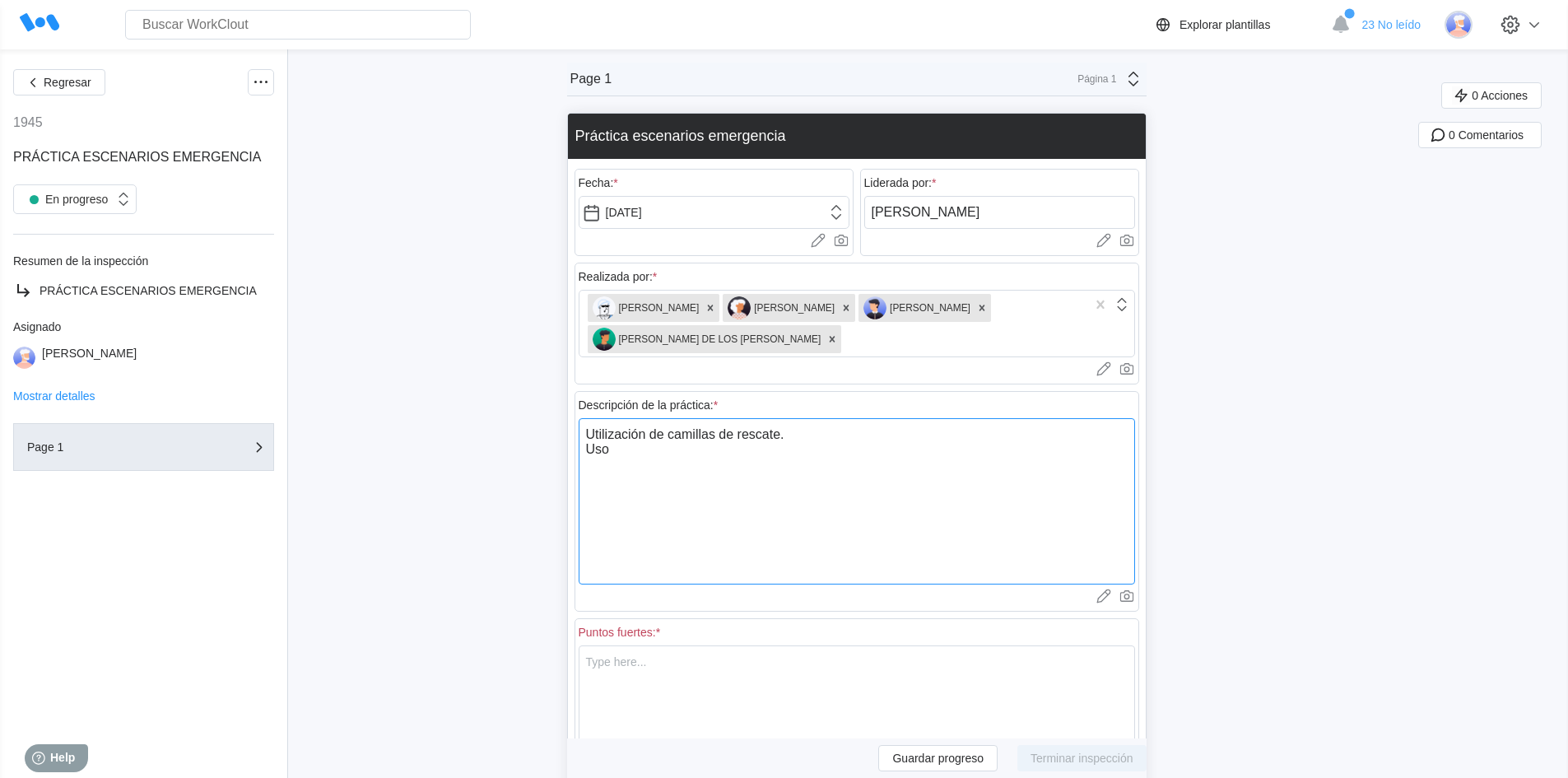
type textarea "x"
type textarea "Utilización de camillas de rescate. Uso y"
type textarea "x"
type textarea "Utilización de camillas de rescate. Uso y u"
type textarea "x"
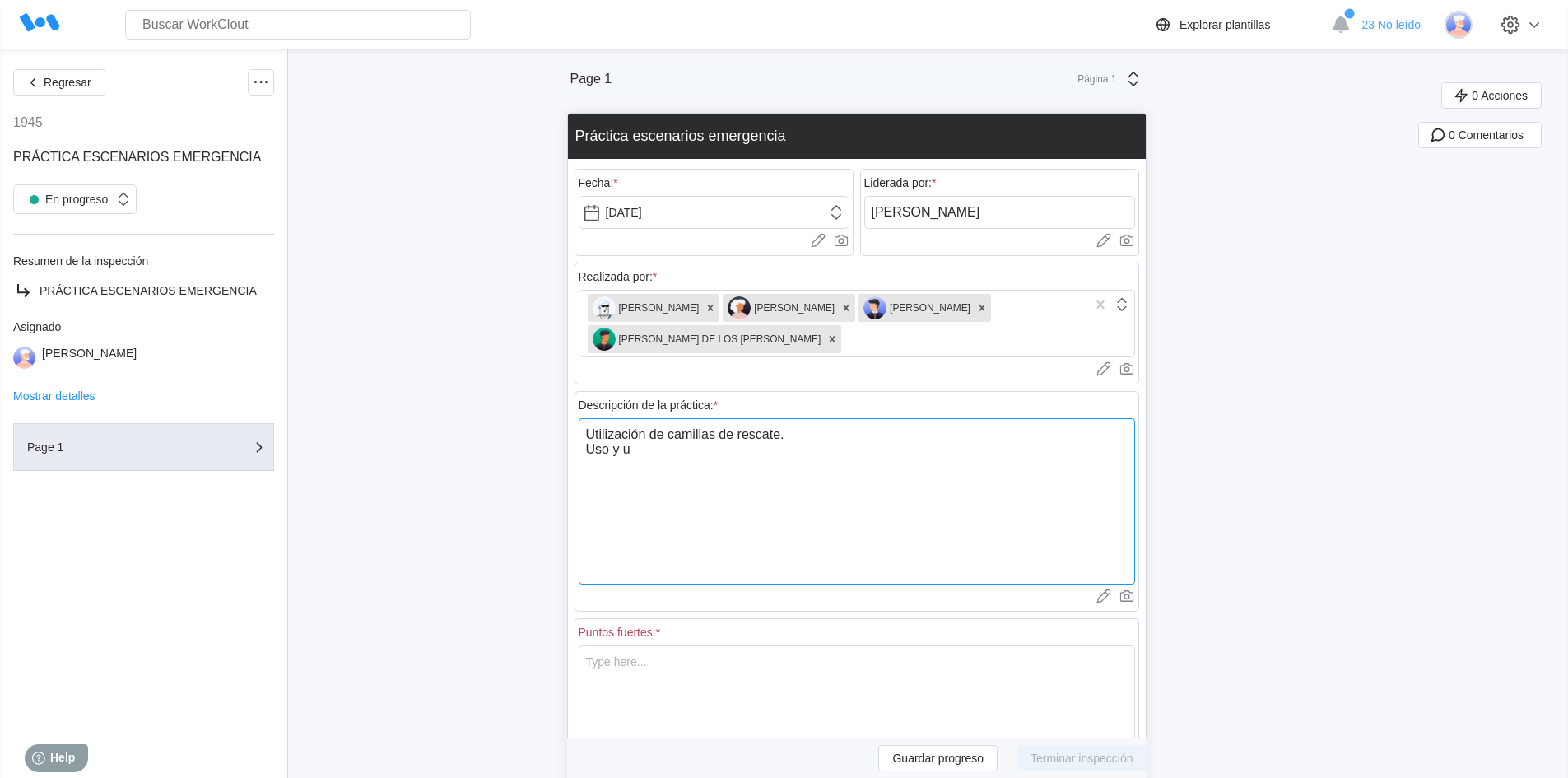
type textarea "Utilización de camillas de rescate. Uso y ut"
type textarea "x"
type textarea "Utilización de camillas de rescate. Uso y uti"
type textarea "x"
type textarea "Utilización de camillas de rescate. Uso y util"
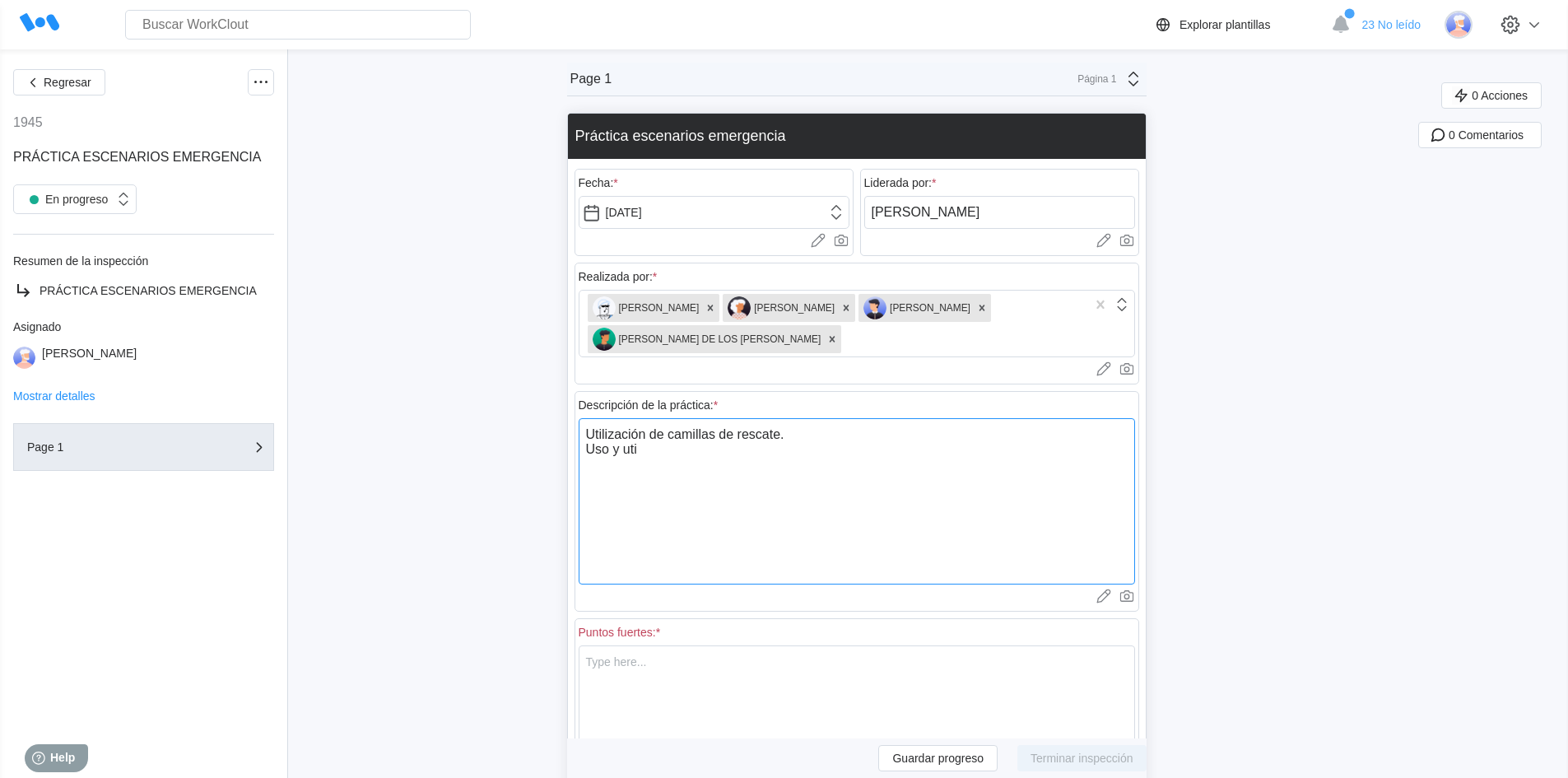
type textarea "x"
type textarea "Utilización de camillas de rescate. Uso y utili"
type textarea "x"
type textarea "Utilización de camillas de rescate. Uso y utiliz"
type textarea "x"
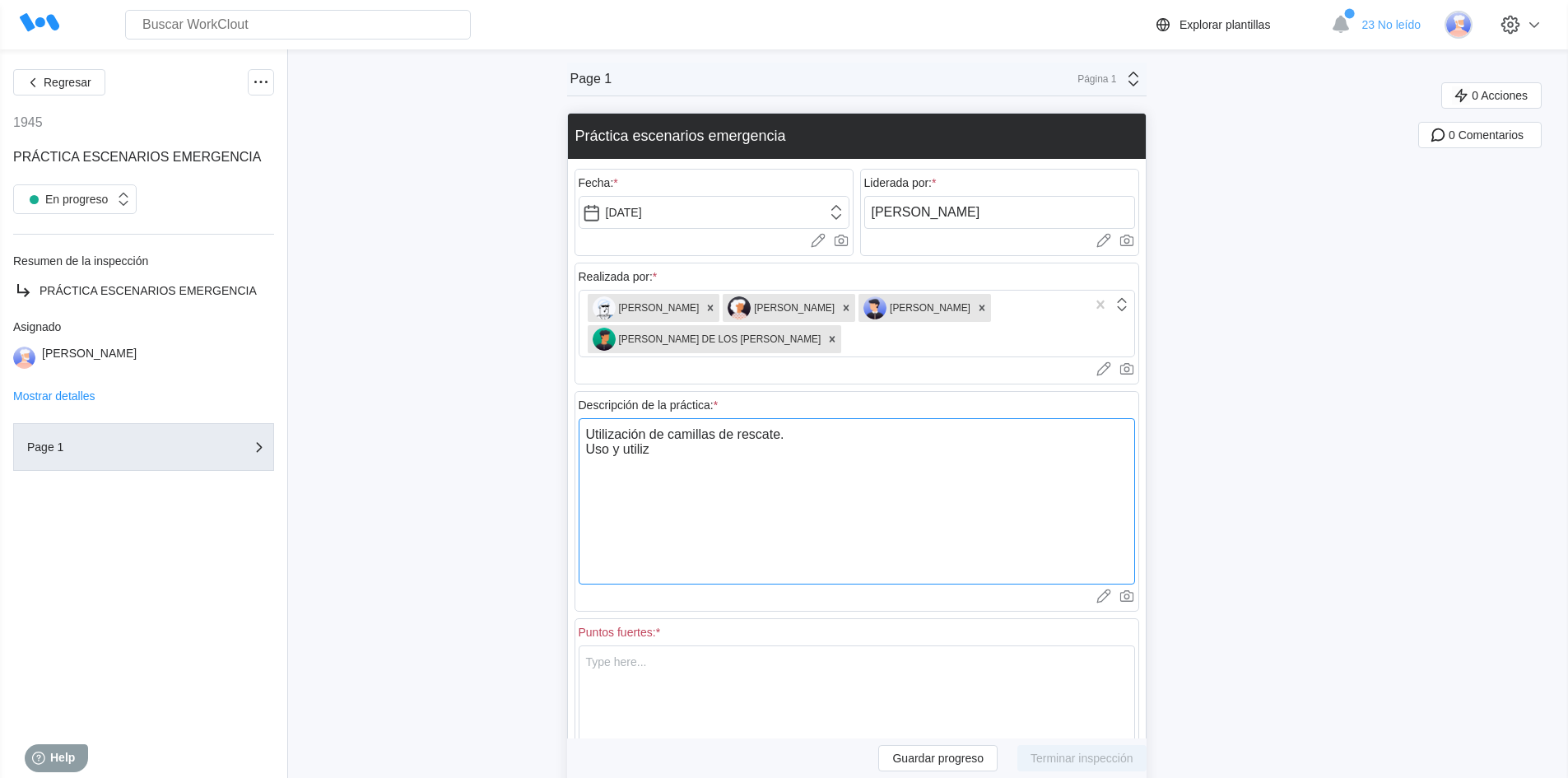
type textarea "Utilización de camillas de rescate. Uso y utiliza"
type textarea "x"
type textarea "Utilización de camillas de rescate. Uso y utilizac"
type textarea "x"
type textarea "Utilización de camillas de rescate. Uso y utilizaci"
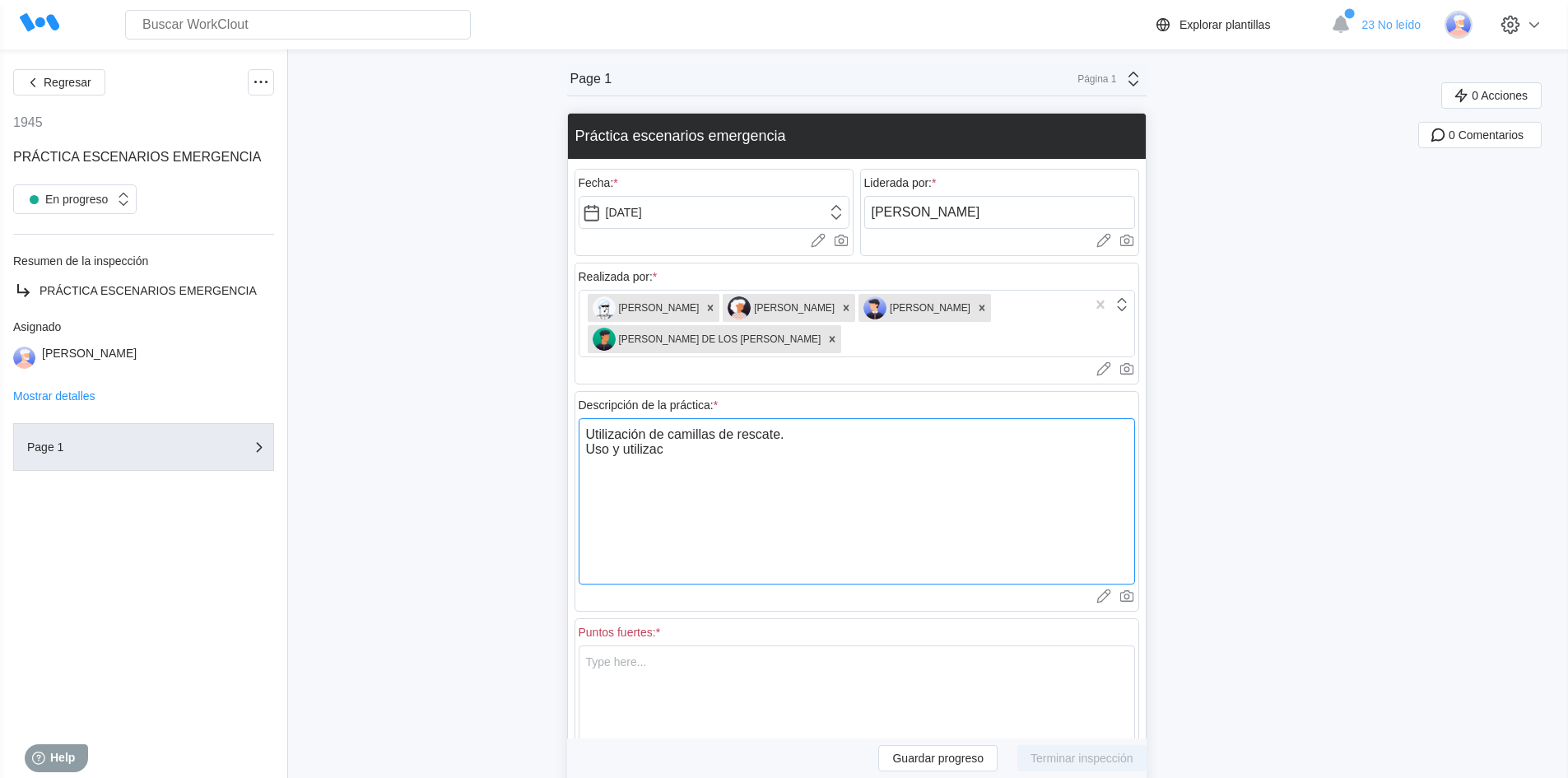
type textarea "x"
type textarea "Utilización de camillas de rescate. Uso y utilizacio"
type textarea "x"
type textarea "Utilización de camillas de rescate. Uso y utilizacion"
type textarea "x"
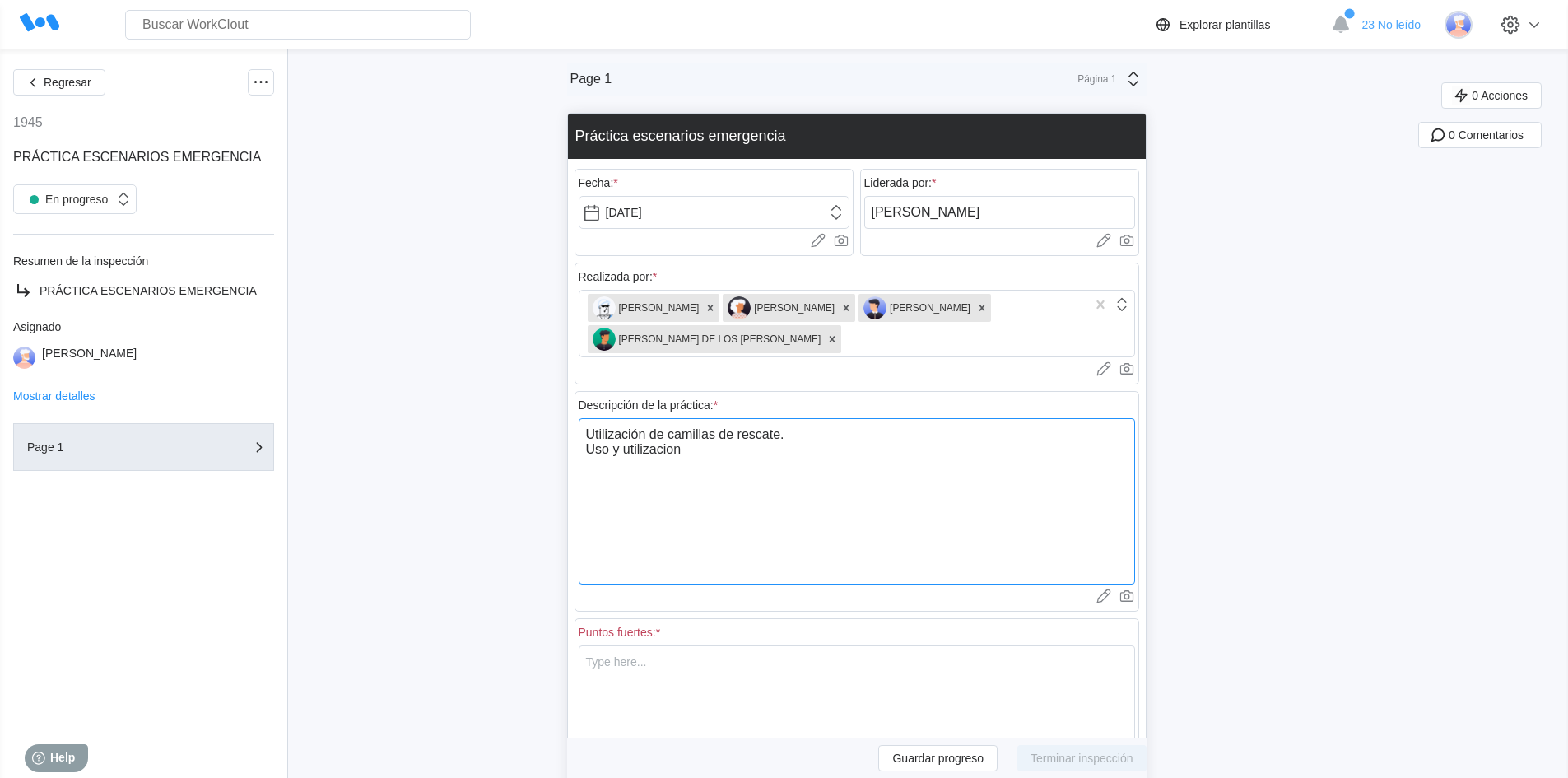
type textarea "Utilización de camillas de rescate. Uso y utilizacion"
type textarea "x"
type textarea "Utilización de camillas de rescate. Uso y utilizacion d"
type textarea "x"
type textarea "Utilización de camillas de rescate. Uso y utilizacion de"
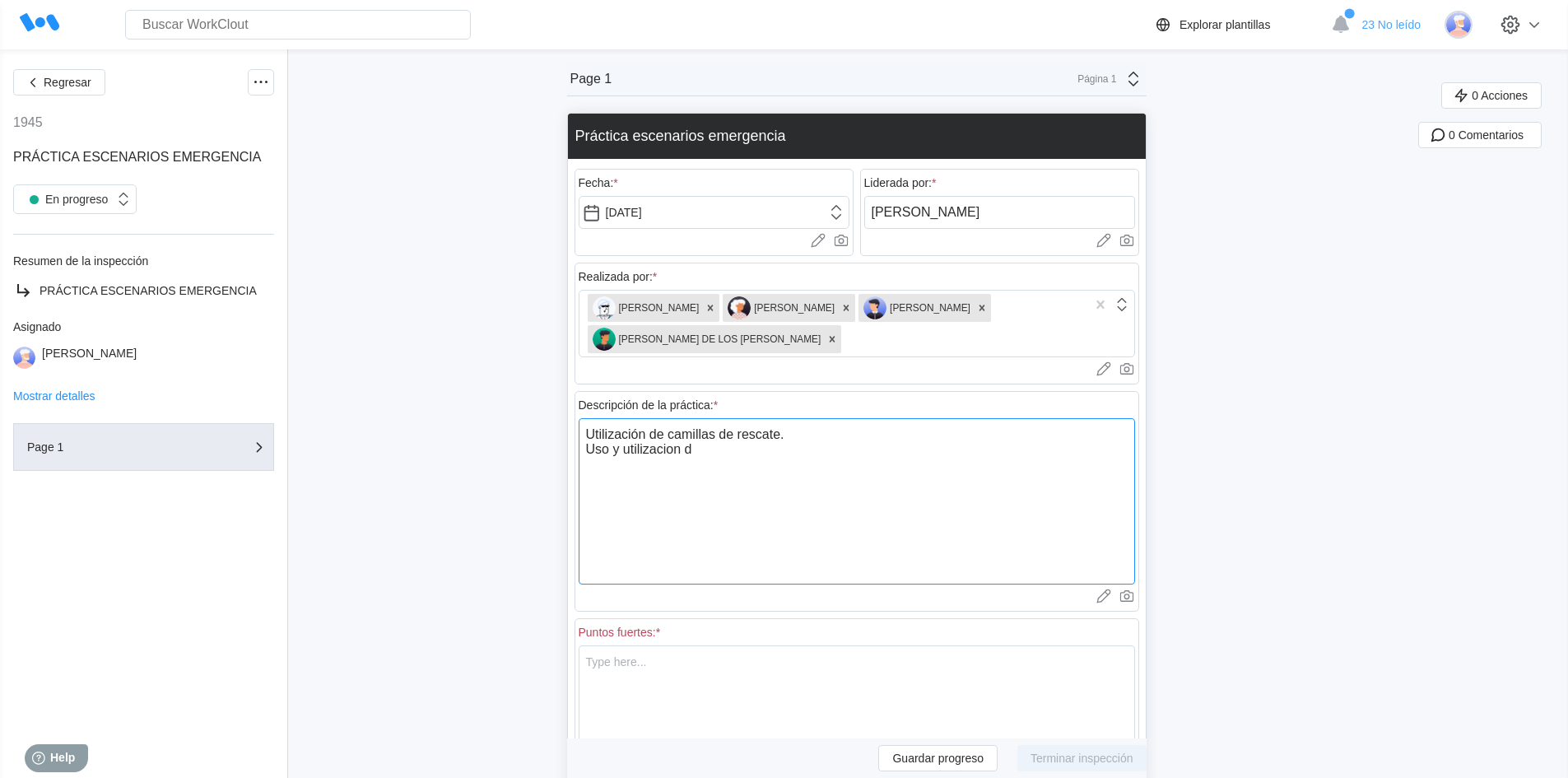
type textarea "x"
type textarea "Utilización de camillas de rescate. Uso y utilizacion de"
type textarea "x"
type textarea "Utilización de camillas de rescate. Uso y utilizacion de l"
type textarea "x"
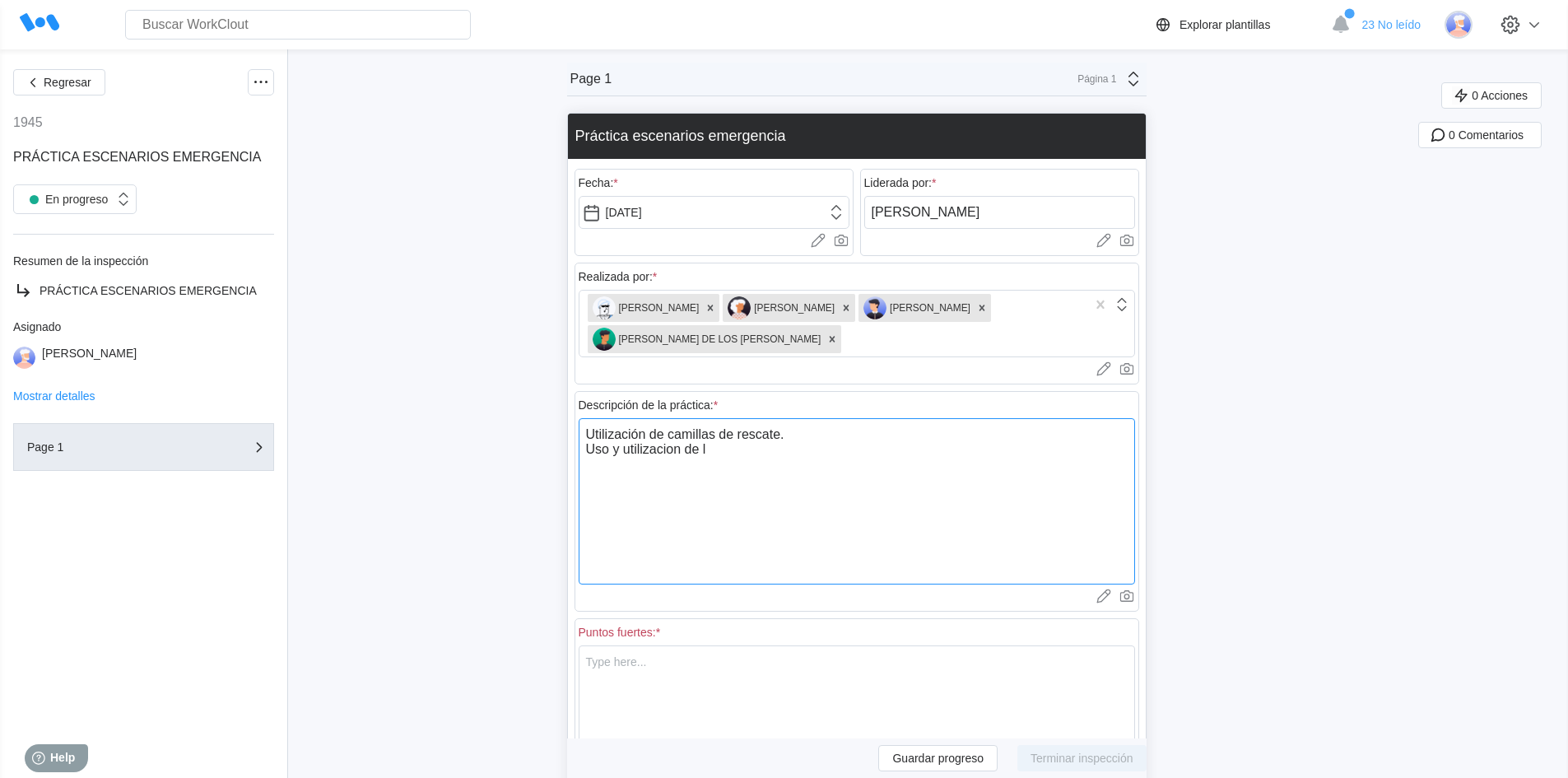
type textarea "Utilización de camillas de rescate. Uso y utilizacion de la"
type textarea "x"
type textarea "Utilización de camillas de rescate. Uso y utilizacion de las"
type textarea "x"
type textarea "Utilización de camillas de rescate. Uso y utilizacion de las"
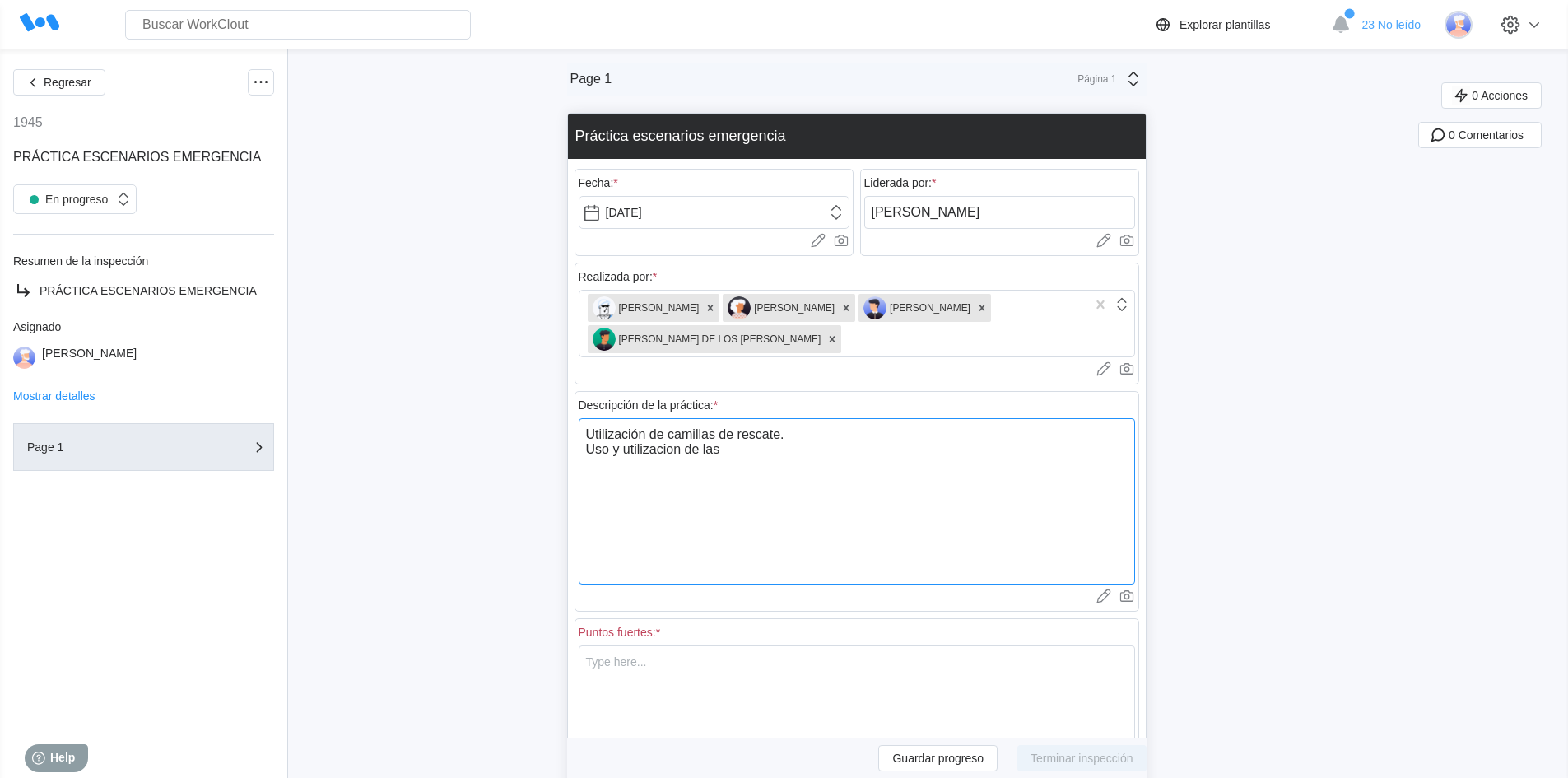
type textarea "x"
type textarea "Utilización de camillas de rescate. Uso y utilizacion de las c"
type textarea "x"
type textarea "Utilización de camillas de rescate. Uso y utilizacion de las ca"
type textarea "x"
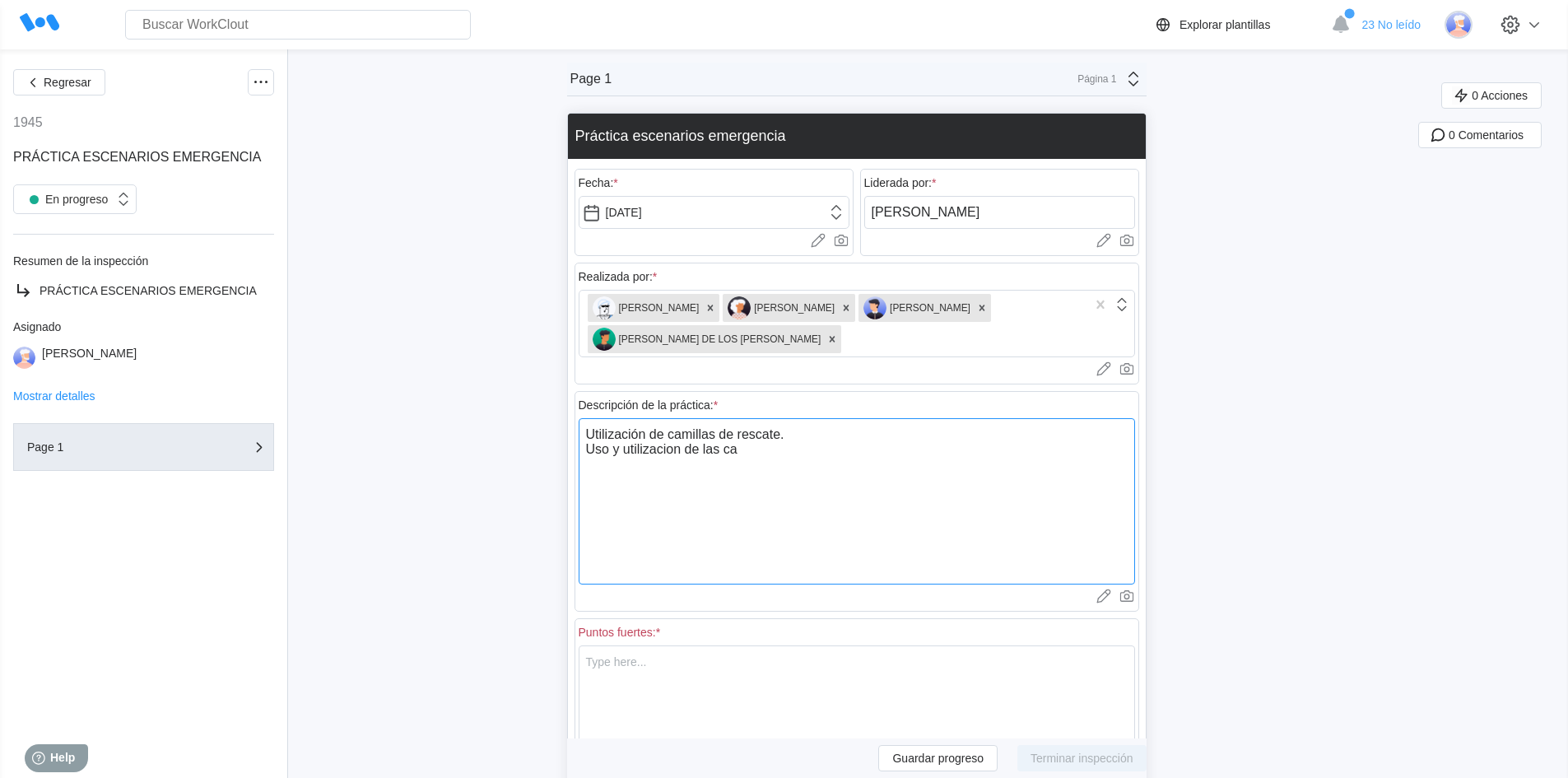
type textarea "Utilización de camillas de rescate. Uso y utilizacion de las cam"
type textarea "x"
type textarea "Utilización de camillas de rescate. Uso y utilizacion de las [DEMOGRAPHIC_DATA]"
type textarea "x"
type textarea "Utilización de camillas de rescate. Uso y utilizacion de las [PERSON_NAME]"
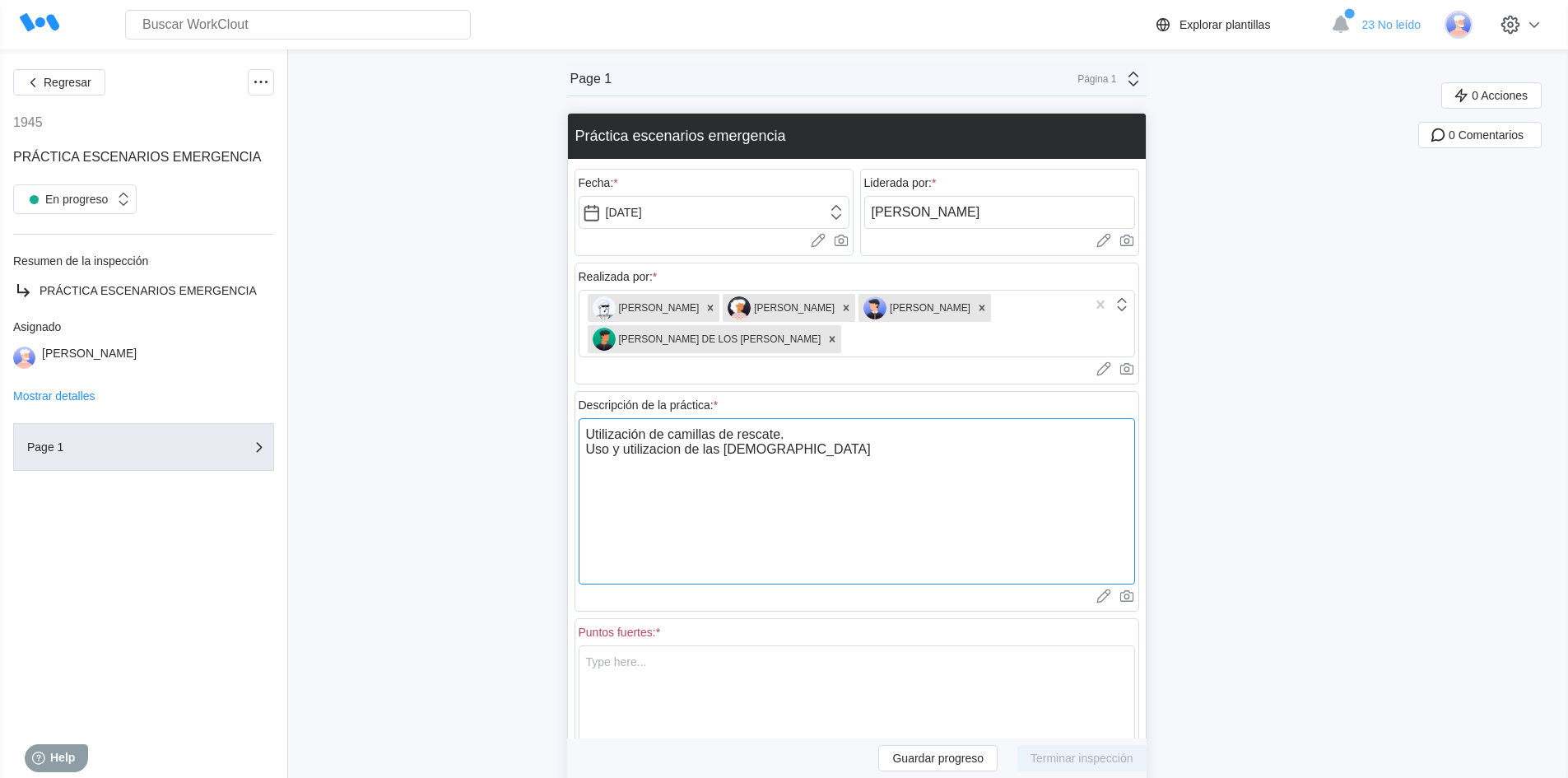
type textarea "x"
type textarea "Utilización de camillas de rescate. Uso y utilizacion de las [PERSON_NAME]"
type textarea "x"
type textarea "Utilización de camillas de rescate. Uso y utilizacion de las camilla"
type textarea "x"
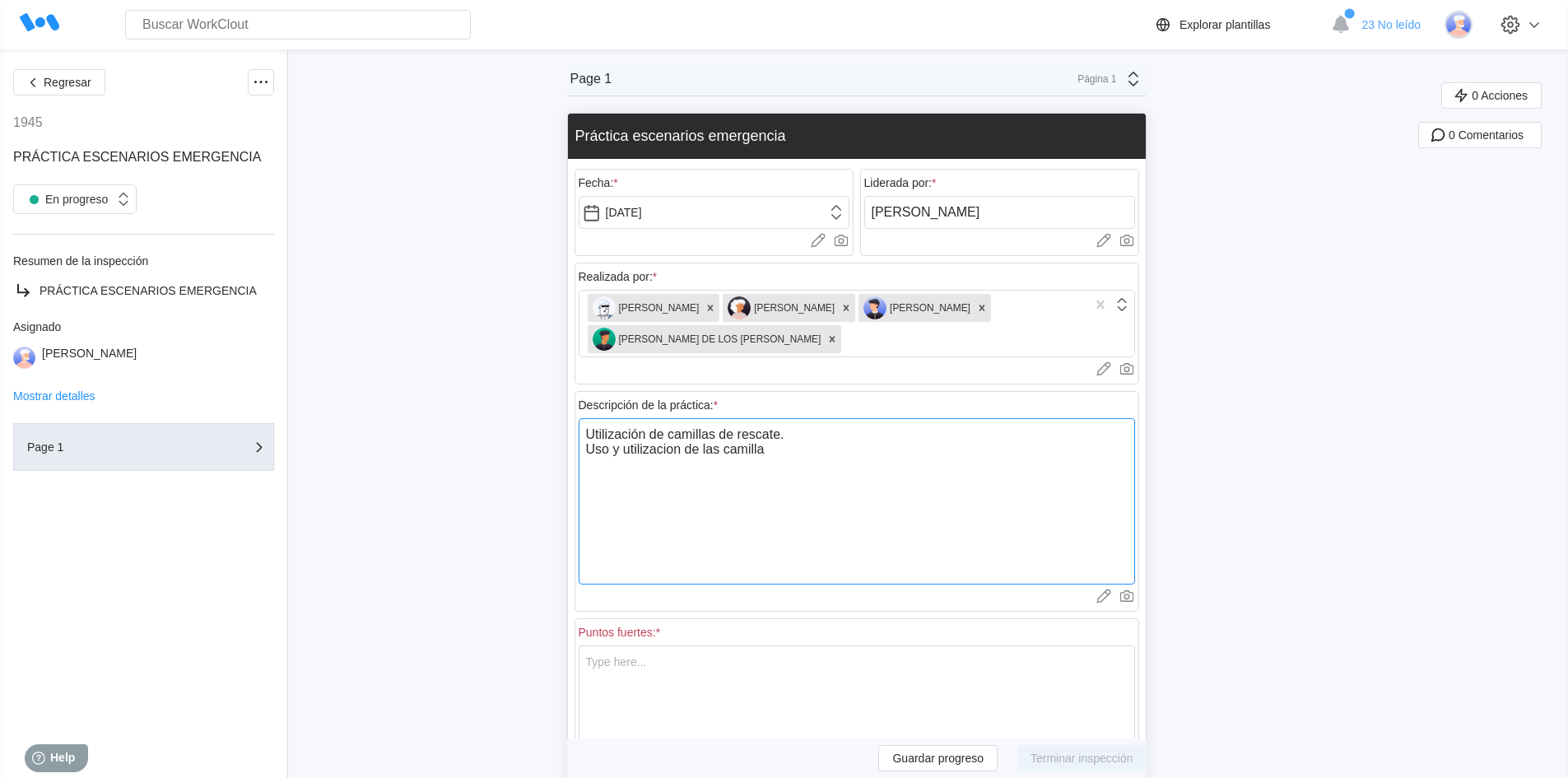
type textarea "Utilización de camillas de rescate. Uso y utilizacion de las camillas"
type textarea "x"
type textarea "Utilización de camillas de rescate. Uso y utilizacion de las camillas"
type textarea "x"
type textarea "Utilización de camillas de rescate. Uso y utilizacion de las camillas f"
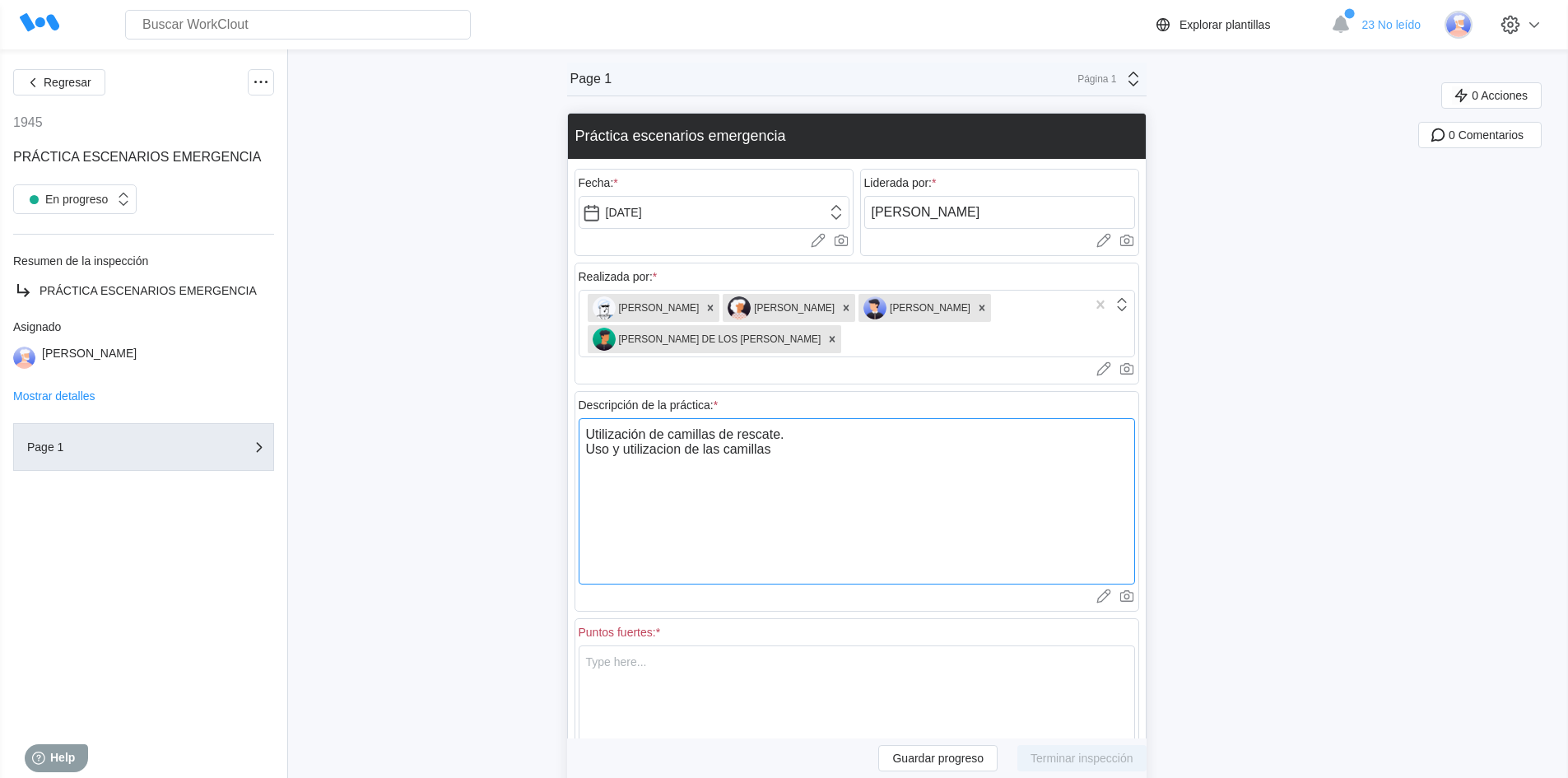
type textarea "x"
type textarea "Utilización de camillas de rescate. Uso y utilizacion de las camillas fi"
type textarea "x"
type textarea "Utilización de camillas de rescate. Uso y utilizacion de las camillas fij"
type textarea "x"
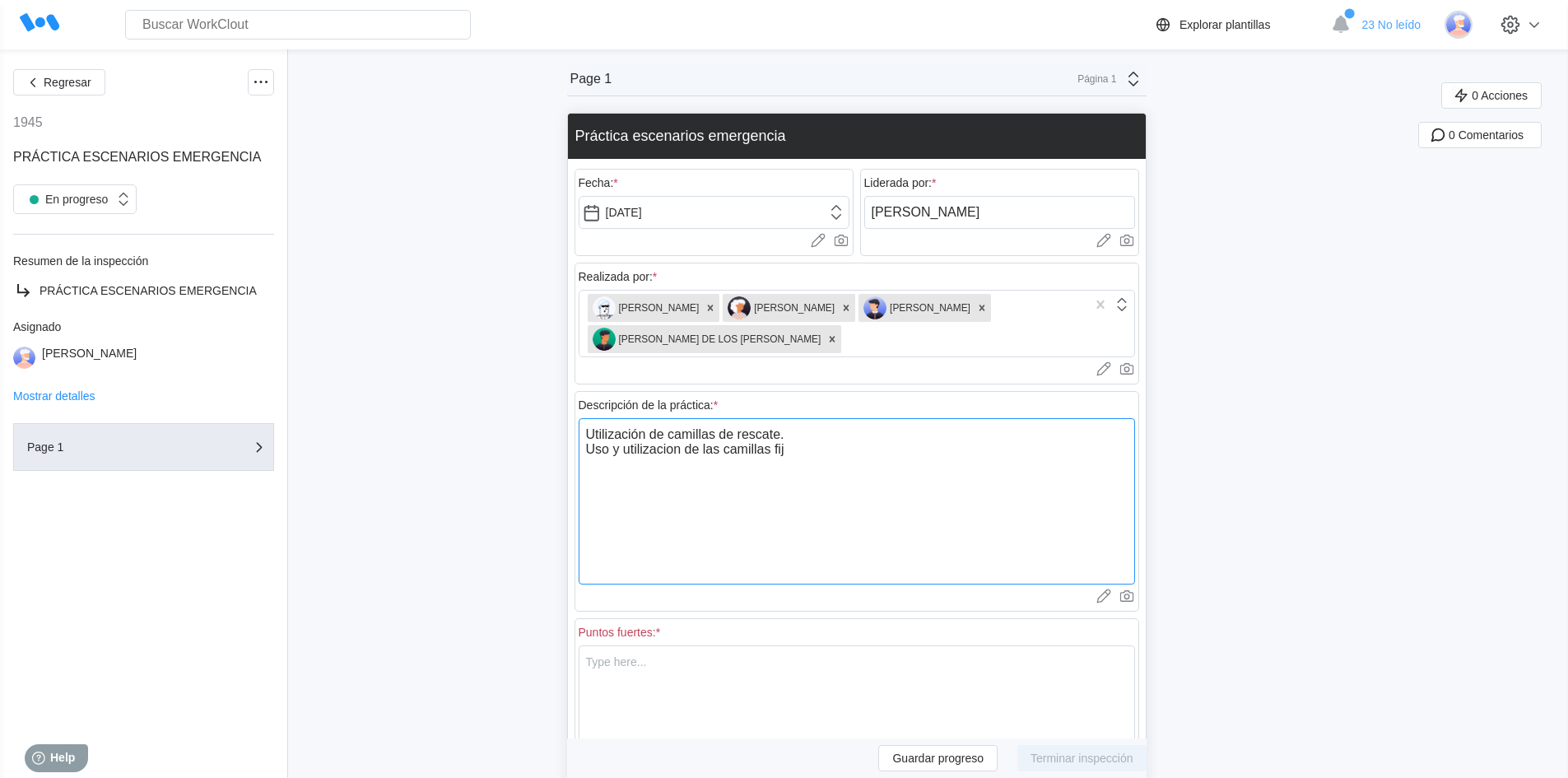
type textarea "Utilización de camillas de rescate. Uso y utilizacion de las camillas fija"
type textarea "x"
type textarea "Utilización de camillas de rescate. Uso y utilizacion de las camillas fija"
type textarea "x"
type textarea "Utilización de camillas de rescate. Uso y utilizacion de las camillas fija y"
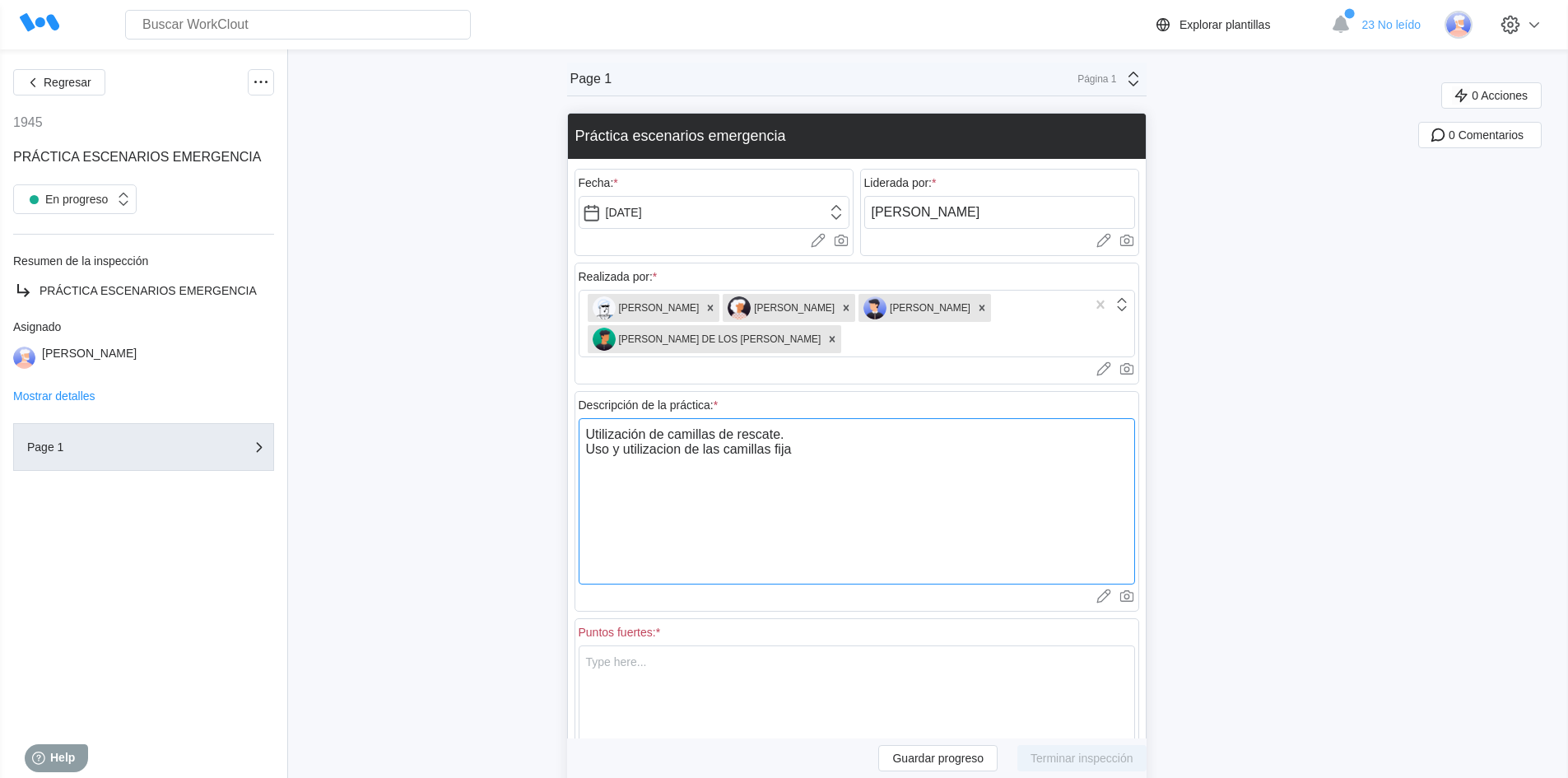
type textarea "x"
type textarea "Utilización de camillas de rescate. Uso y utilizacion de las camillas fija y"
type textarea "x"
type textarea "Utilización de camillas de rescate. Uso y utilizacion de las camillas fija y d"
type textarea "x"
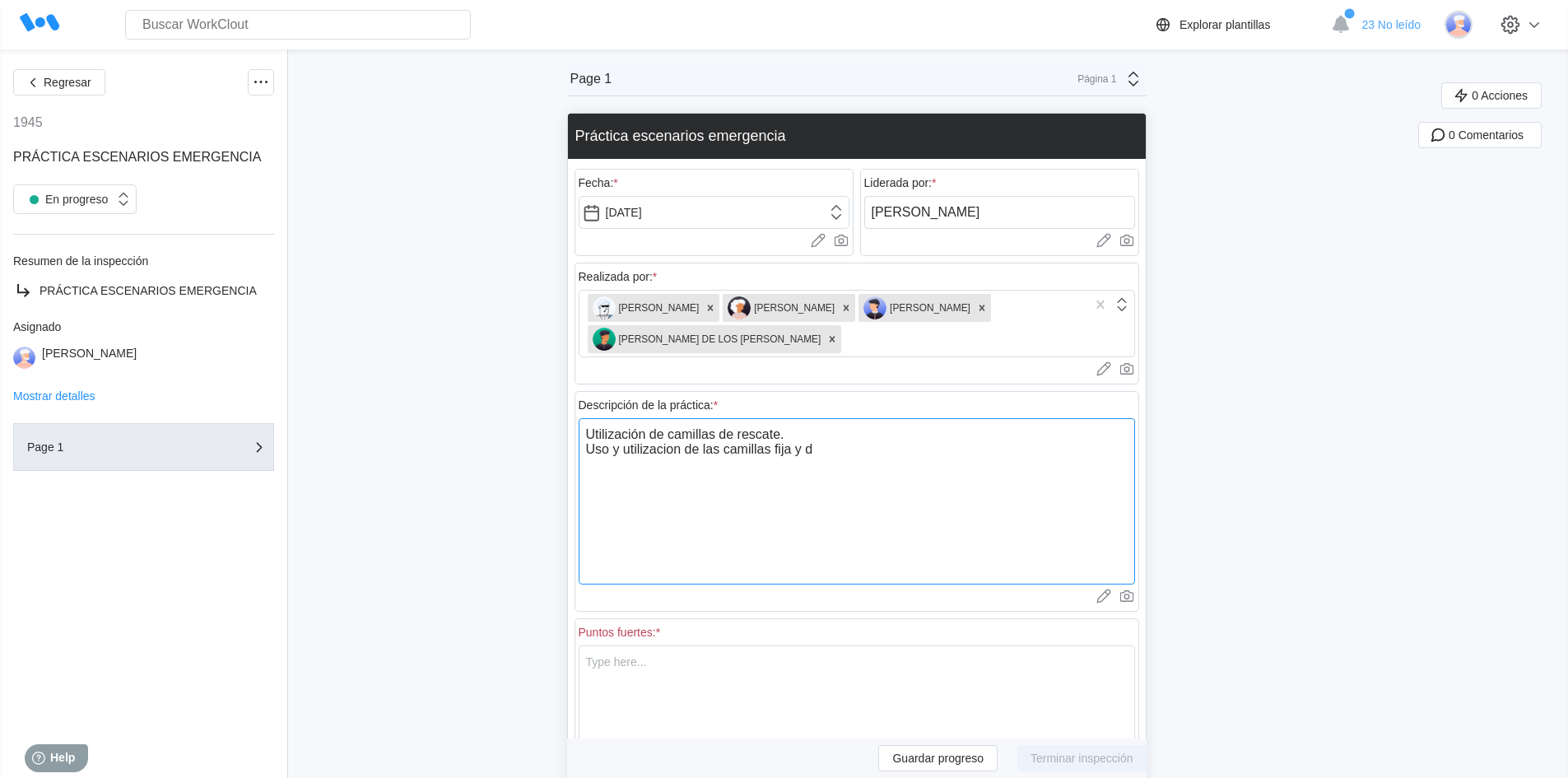
type textarea "Utilización de camillas de rescate. Uso y utilizacion de las camillas fija y de"
type textarea "x"
type textarea "Utilización de camillas de rescate. Uso y utilizacion de las camillas fija y de"
type textarea "x"
type textarea "Utilización de camillas de rescate. Uso y utilizacion de las camillas fija y de…"
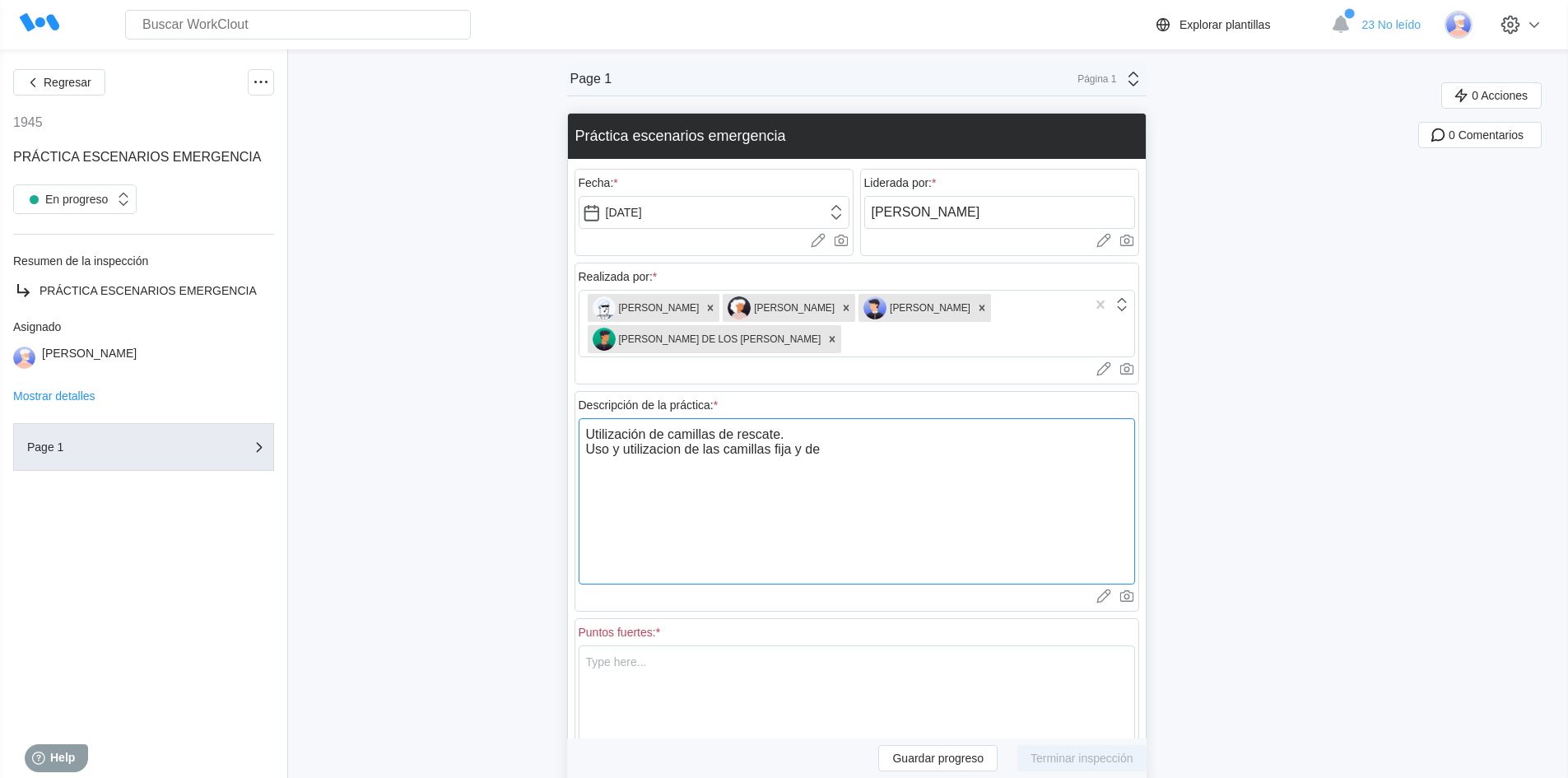
type textarea "x"
type textarea "Utilización de camillas de rescate. Uso y utilizacion de las camillas fija y de…"
type textarea "x"
type textarea "Utilización de camillas de rescate. Uso y utilizacion de las camillas fija y de…"
type textarea "x"
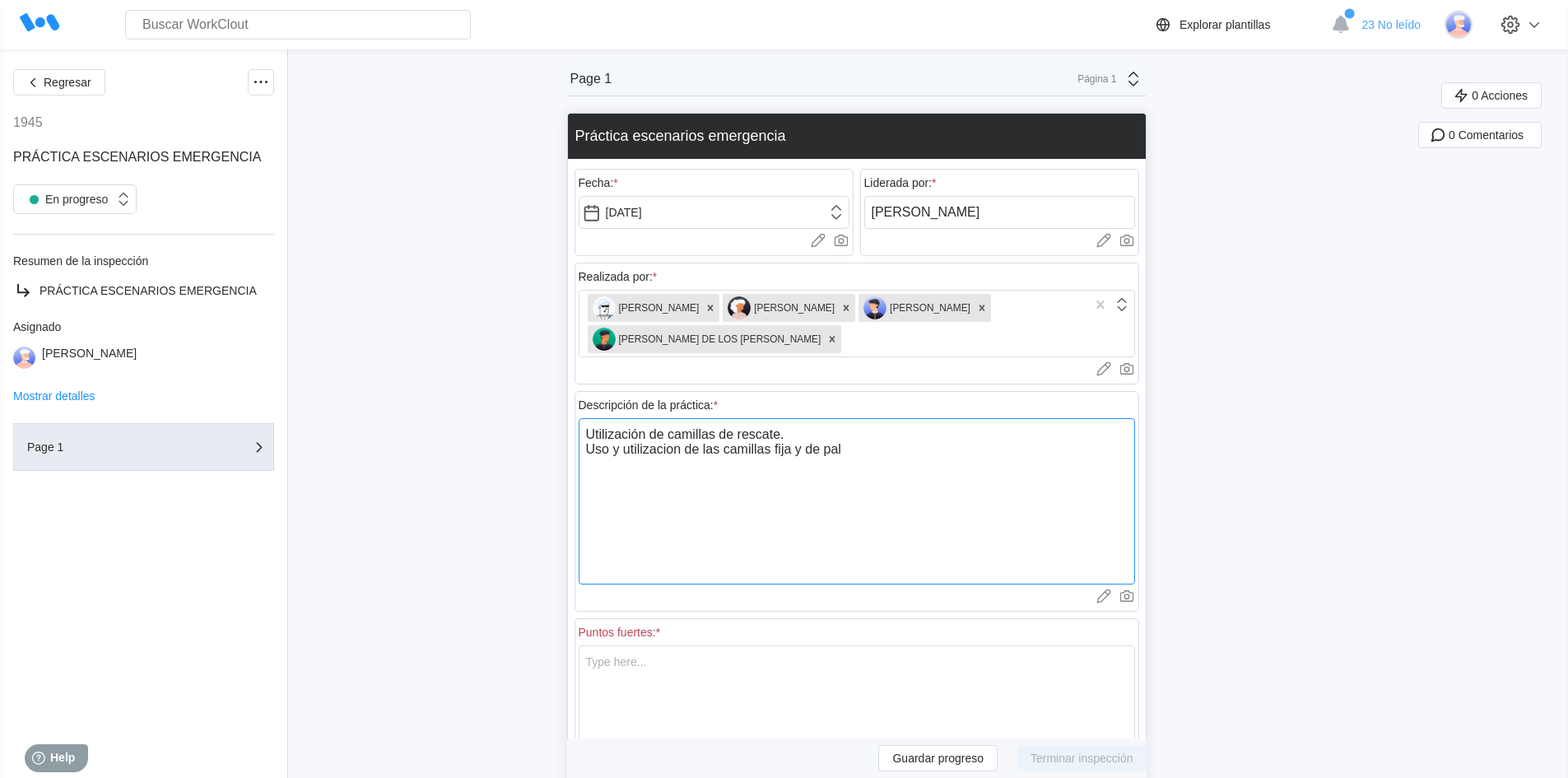
type textarea "Utilización de camillas de rescate. Uso y utilizacion de las camillas fija y de…"
type textarea "x"
type textarea "Utilización de camillas de rescate. Uso y utilizacion de las camillas fija y [P…"
type textarea "x"
type textarea "Utilización de camillas de rescate. Uso y utilizacion de las camillas fija y [P…"
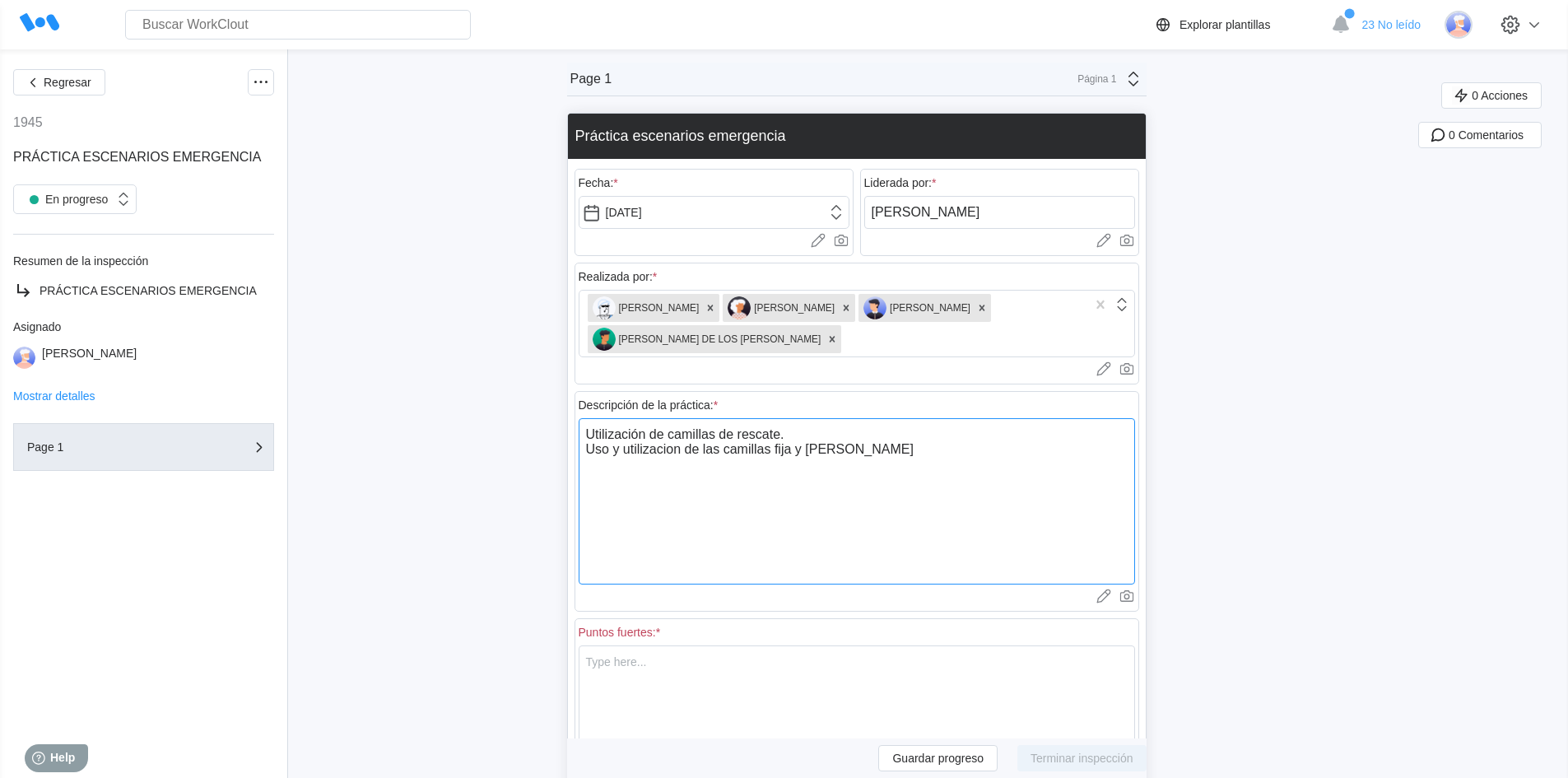
type textarea "x"
type textarea "Utilización de camillas de rescate. Uso y utilizacion de las camillas fija y [P…"
type textarea "x"
type textarea "Utilización de camillas de rescate. Uso y utilizacion de las camillas fija y [P…"
type textarea "x"
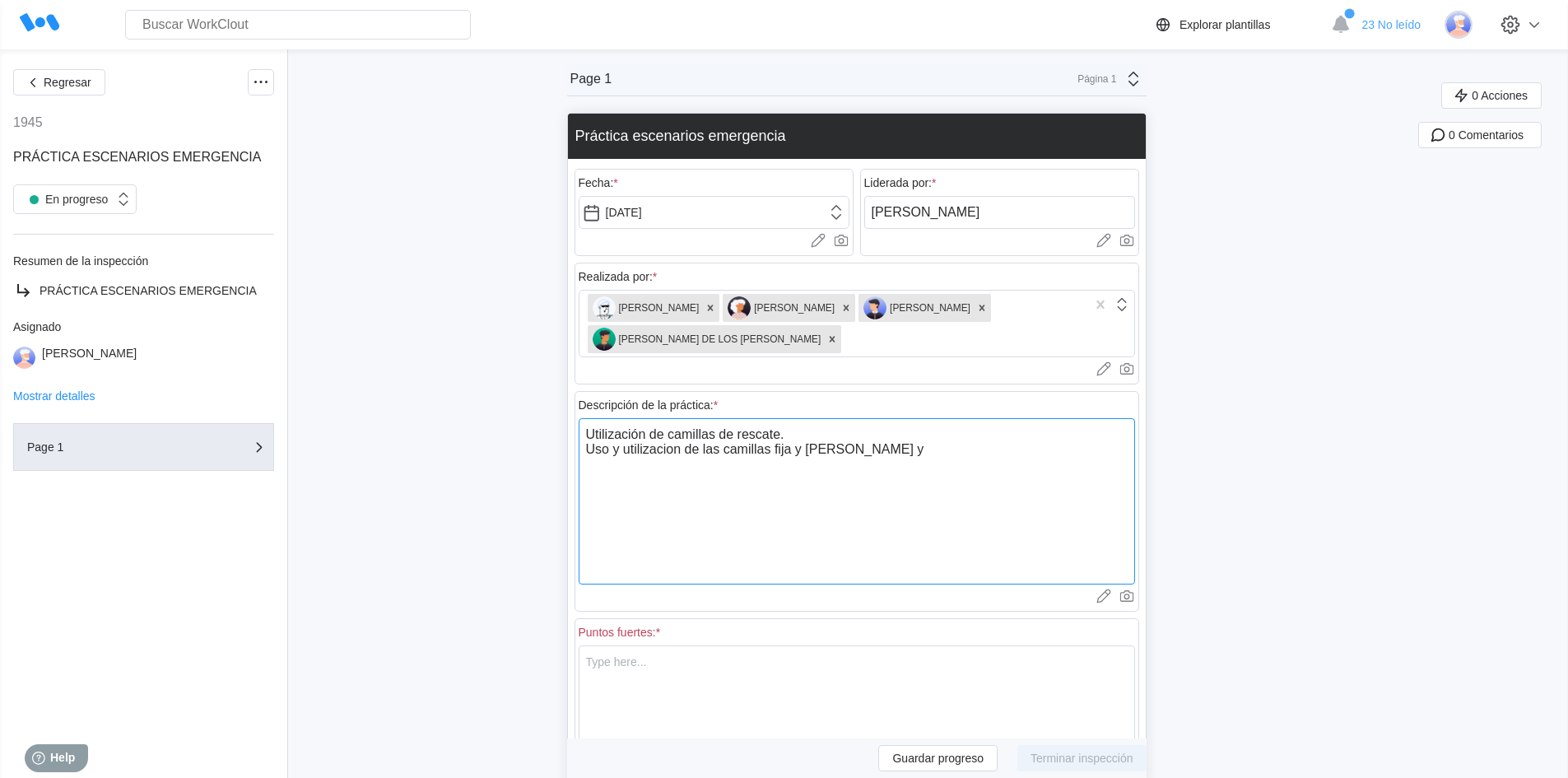
type textarea "Utilización de camillas de rescate. Uso y utilizacion de las camillas fija y [P…"
type textarea "x"
type textarea "Utilización de camillas de rescate. Uso y utilizacion de las camillas fija y [P…"
type textarea "x"
type textarea "Utilización de camillas de rescate. Uso y utilizacion de las camillas fija y [P…"
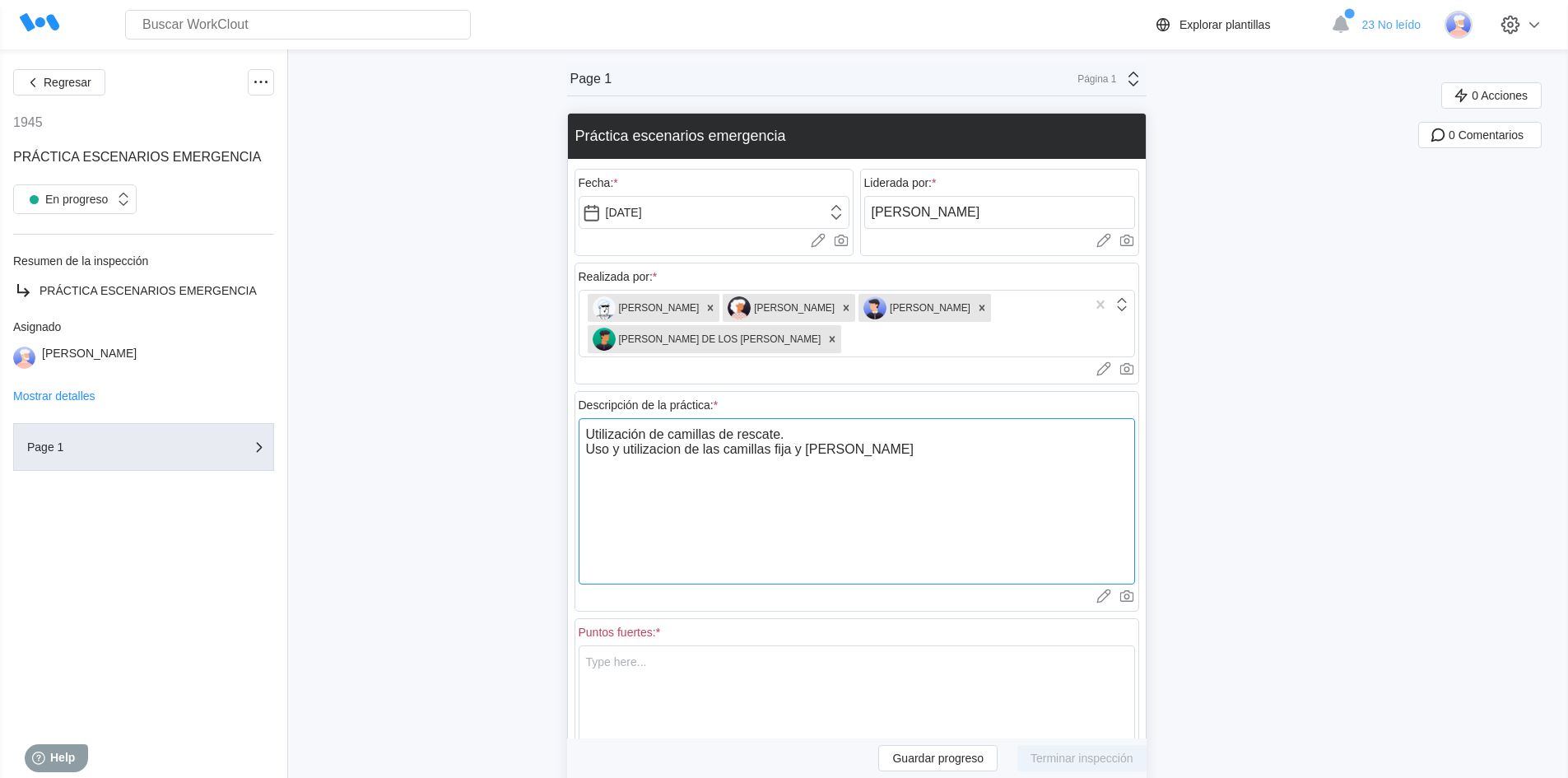
type textarea "x"
type textarea "Utilización de camillas de rescate. Uso y utilizacion de las camillas fija y [P…"
type textarea "x"
type textarea "Utilización de camillas de rescate. Uso y utilizacion de las camillas fija y [P…"
type textarea "x"
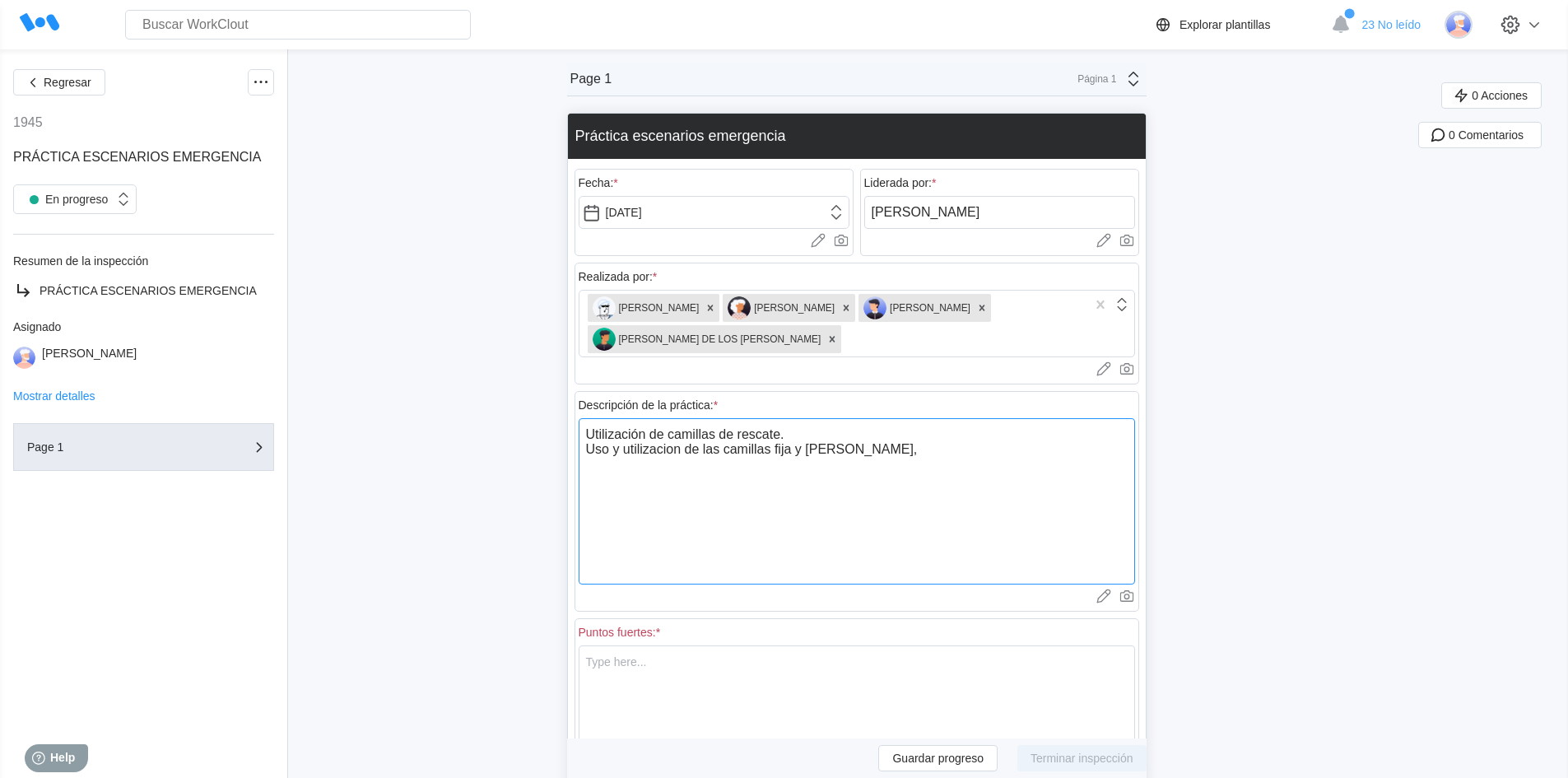
type textarea "Utilización de camillas de rescate. Uso y utilizacion de las camillas fija y [P…"
type textarea "x"
type textarea "Utilización de camillas de rescate. Uso y utilizacion de las camillas fija y [P…"
type textarea "x"
type textarea "Utilización de camillas de rescate. Uso y utilizacion de las camillas fija y [P…"
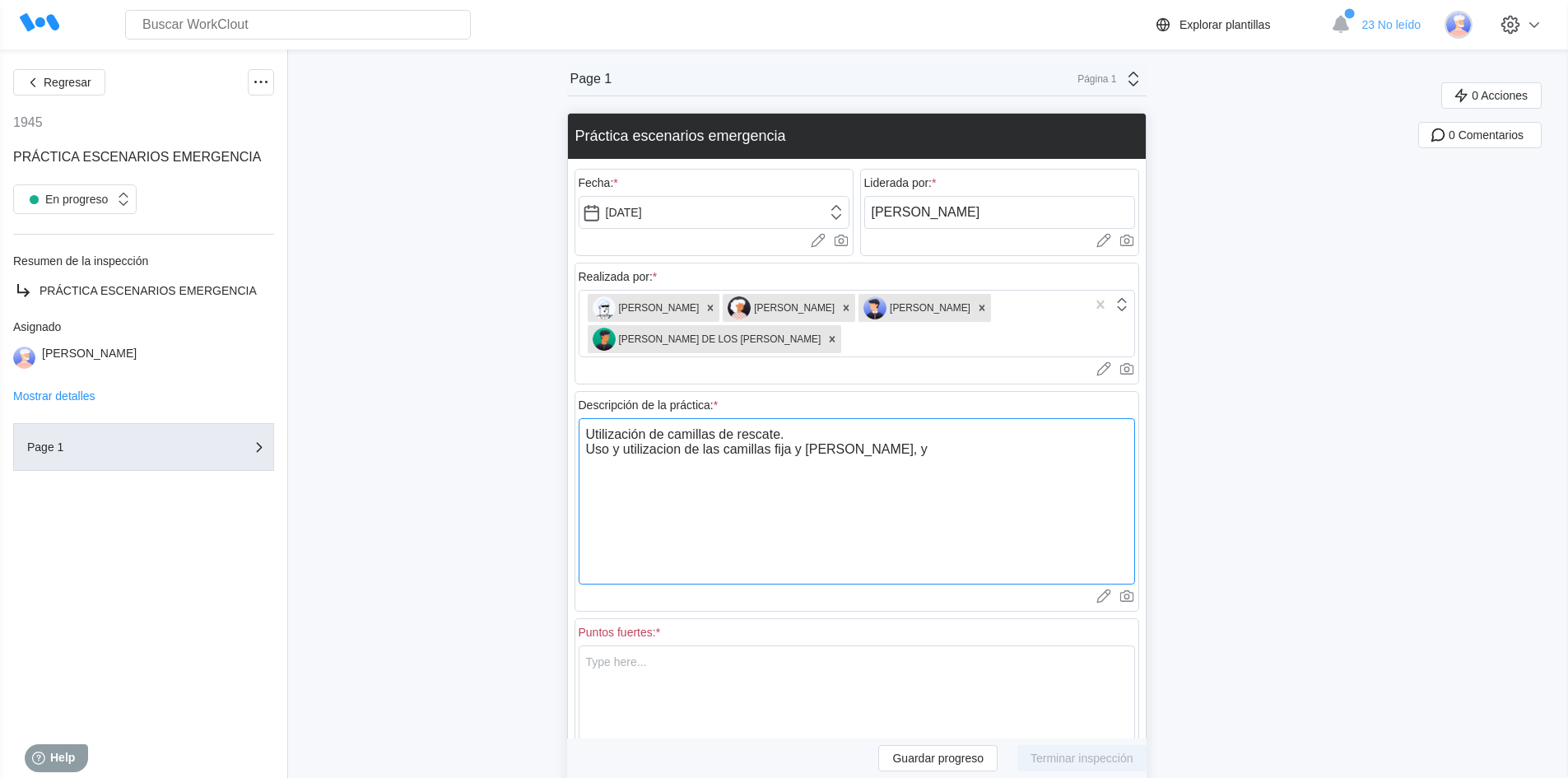
type textarea "x"
click at [672, 449] on textarea "Utilización de camillas de rescate. Uso y utilizacion de las camillas fija y [P…" at bounding box center [856, 501] width 556 height 167
drag, startPoint x: 682, startPoint y: 451, endPoint x: 691, endPoint y: 500, distance: 49.8
click at [690, 499] on textarea "Utilización de camillas de rescate. Uso y utilizacion de las camillas fija y [P…" at bounding box center [856, 501] width 556 height 167
click at [680, 449] on textarea "Utilización de camillas de rescate. Uso y utilizacion de las camillas fija y [P…" at bounding box center [856, 501] width 556 height 167
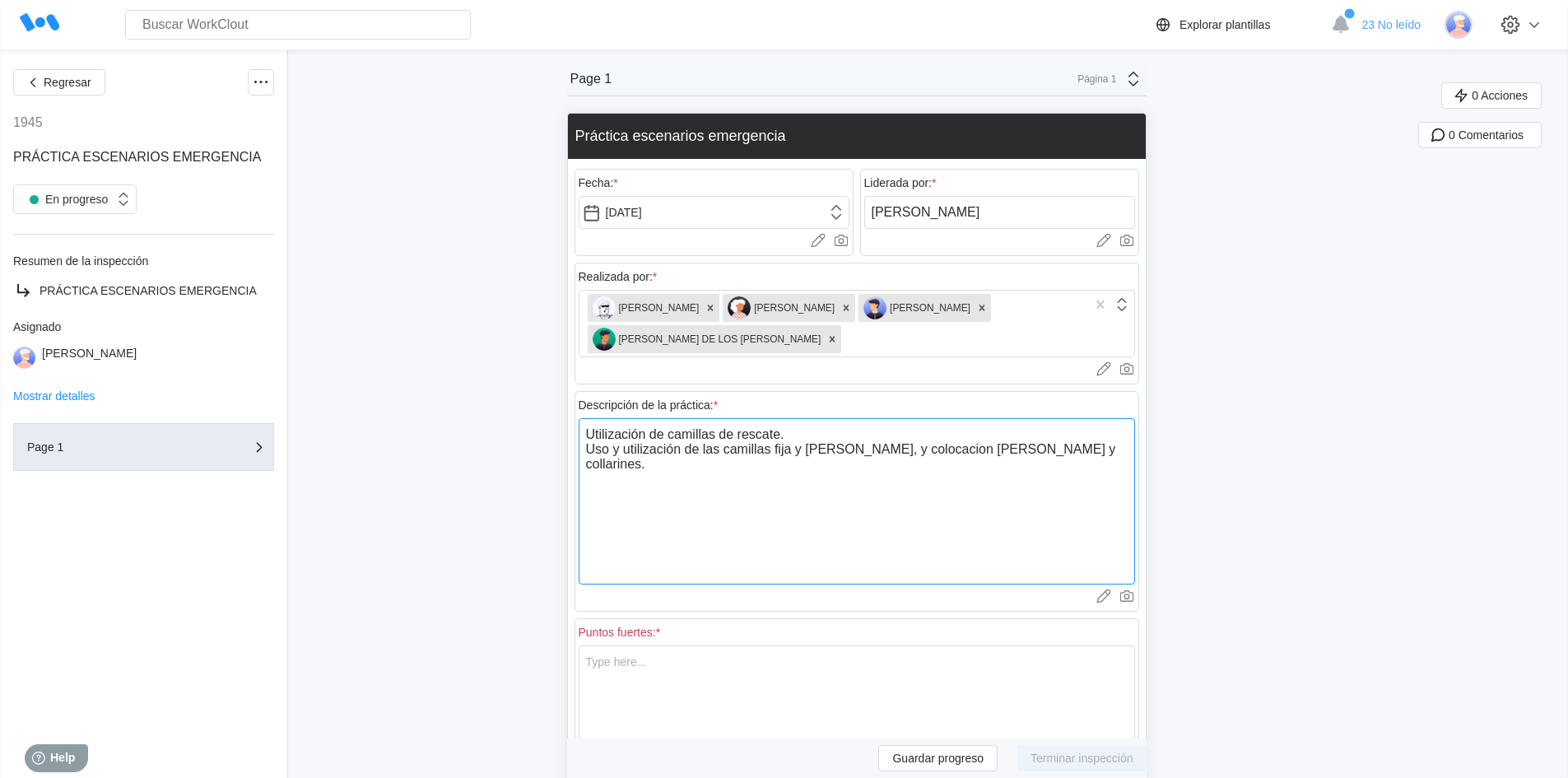
click at [930, 457] on textarea "Utilización de camillas de rescate. Uso y utilización de las camillas fija y [P…" at bounding box center [856, 501] width 556 height 167
click at [1131, 456] on textarea "Utilización de camillas de rescate. Uso y utilización de las camillas fija y [P…" at bounding box center [856, 501] width 556 height 167
click at [655, 464] on textarea "Utilización de camillas de rescate. Uso y utilización de las camillas fija y [P…" at bounding box center [856, 501] width 556 height 167
click at [806, 466] on textarea "Utilización de camillas de rescate. Uso y utilización de las camillas fija y [P…" at bounding box center [856, 501] width 556 height 167
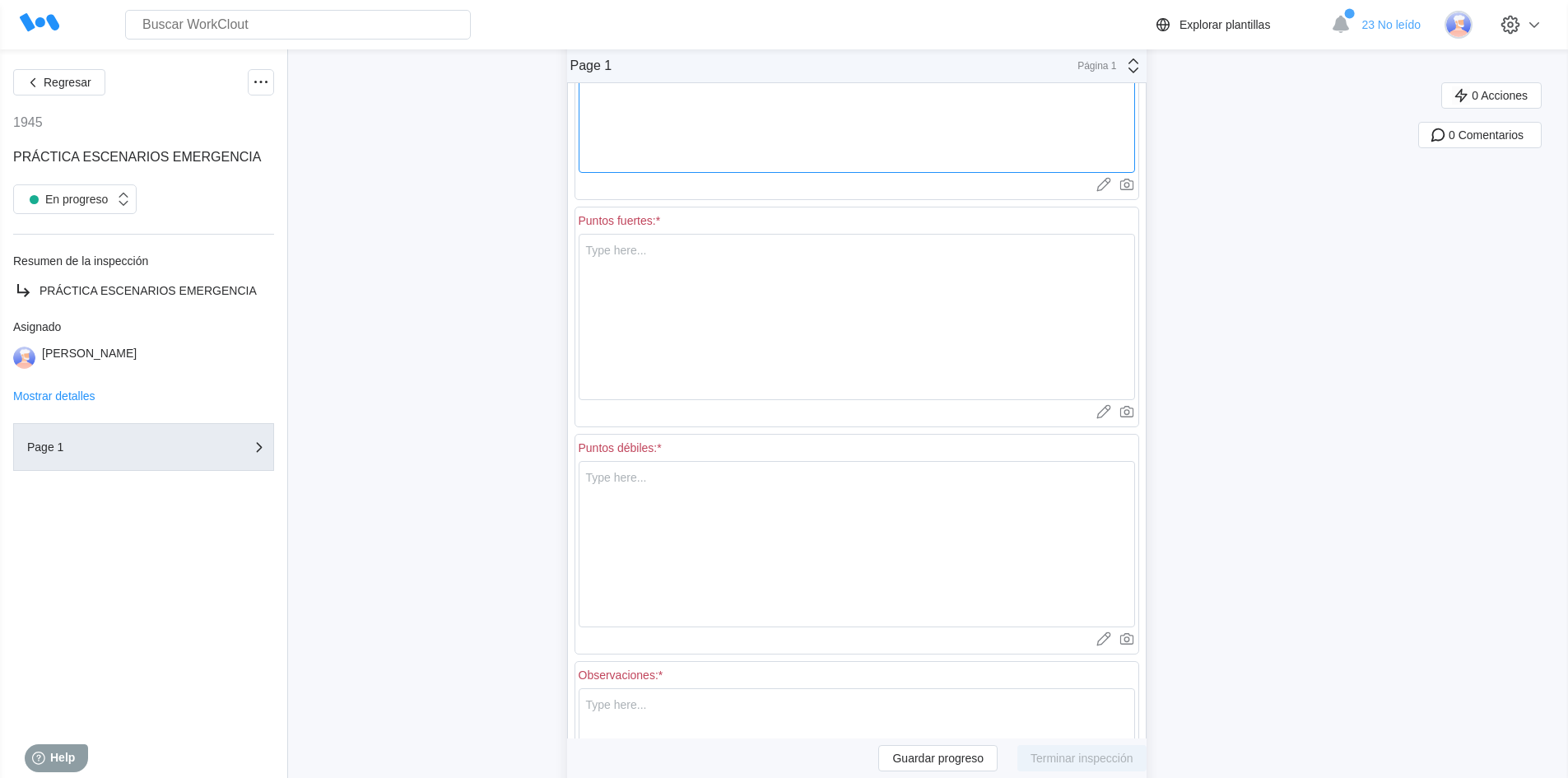
scroll to position [247, 0]
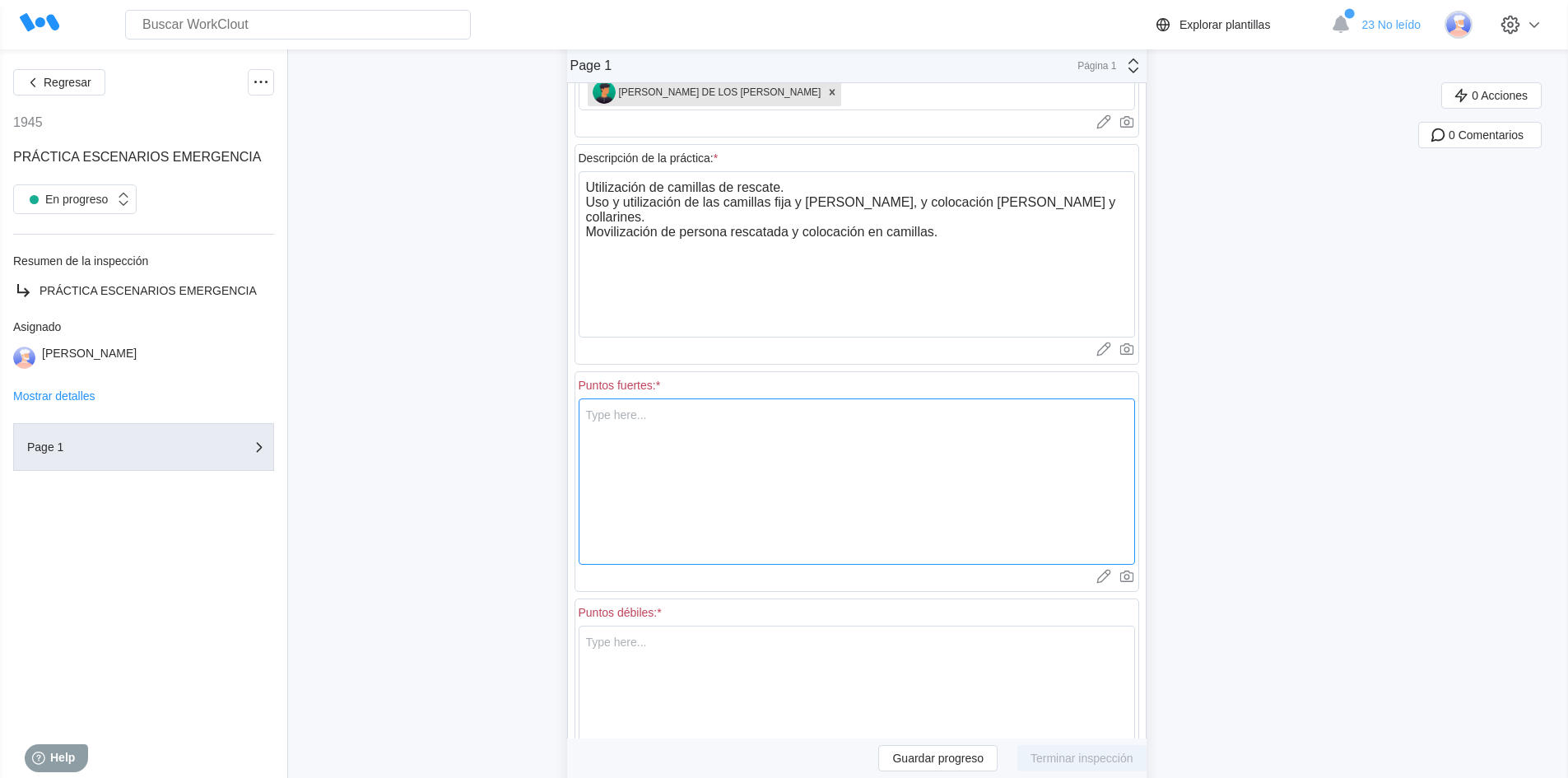
click at [830, 467] on textarea at bounding box center [856, 481] width 556 height 167
drag, startPoint x: 50, startPoint y: 83, endPoint x: 457, endPoint y: 348, distance: 485.7
click at [51, 82] on span "Regresar" at bounding box center [68, 82] width 48 height 11
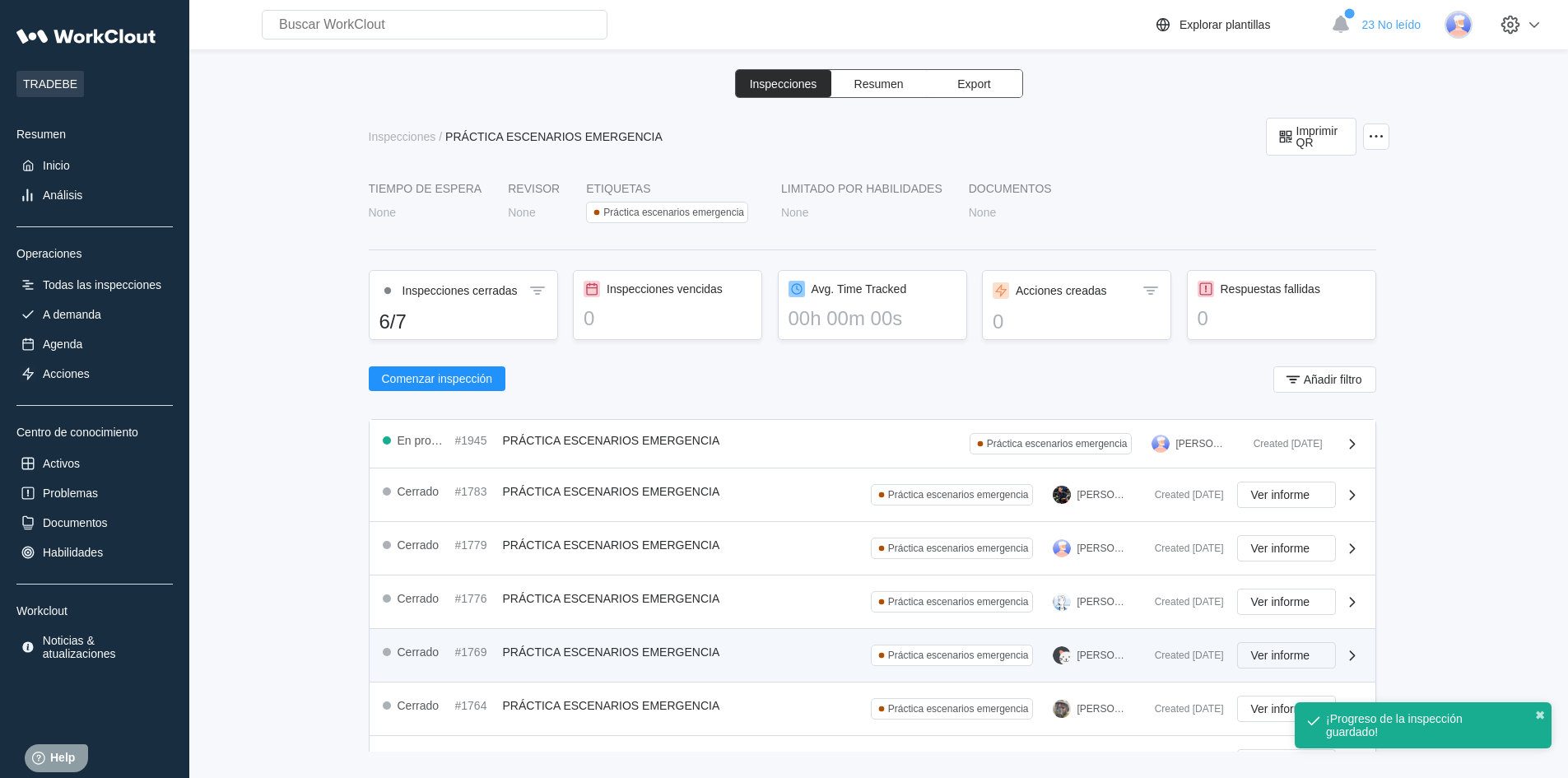
click at [1270, 649] on span "Ver informe" at bounding box center [1281, 655] width 59 height 11
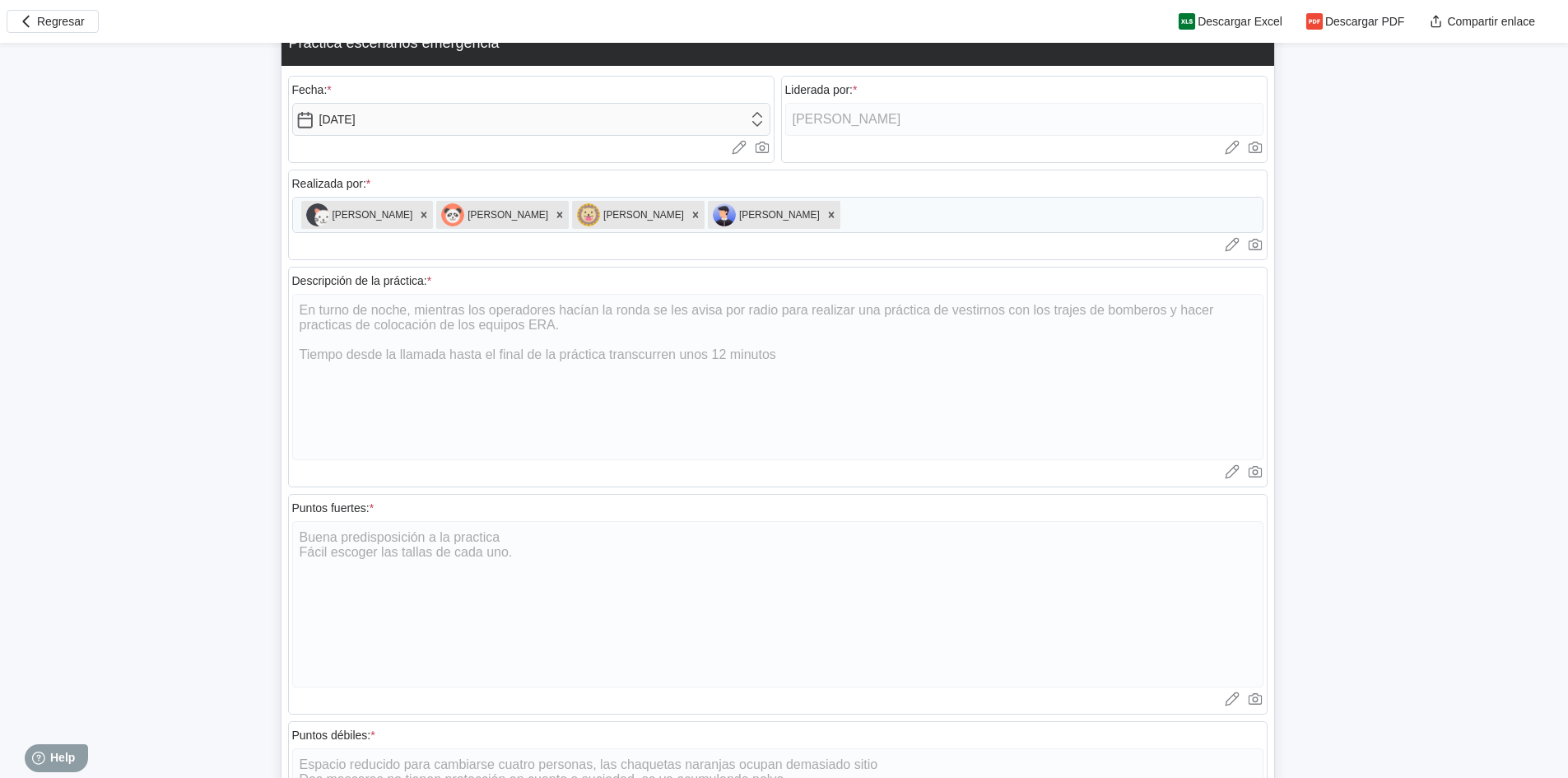
scroll to position [411, 0]
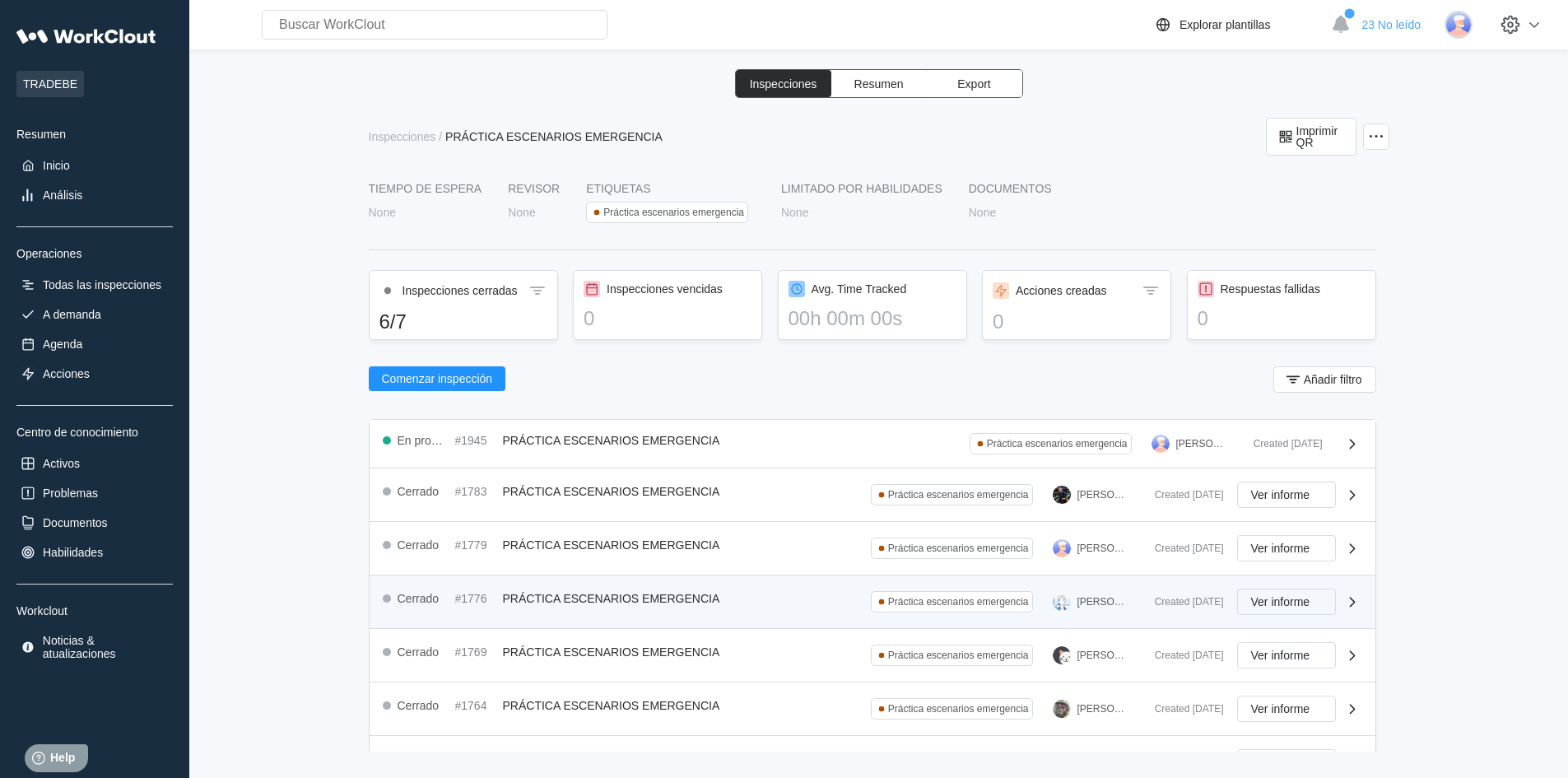
click at [1296, 601] on span "Ver informe" at bounding box center [1281, 602] width 59 height 11
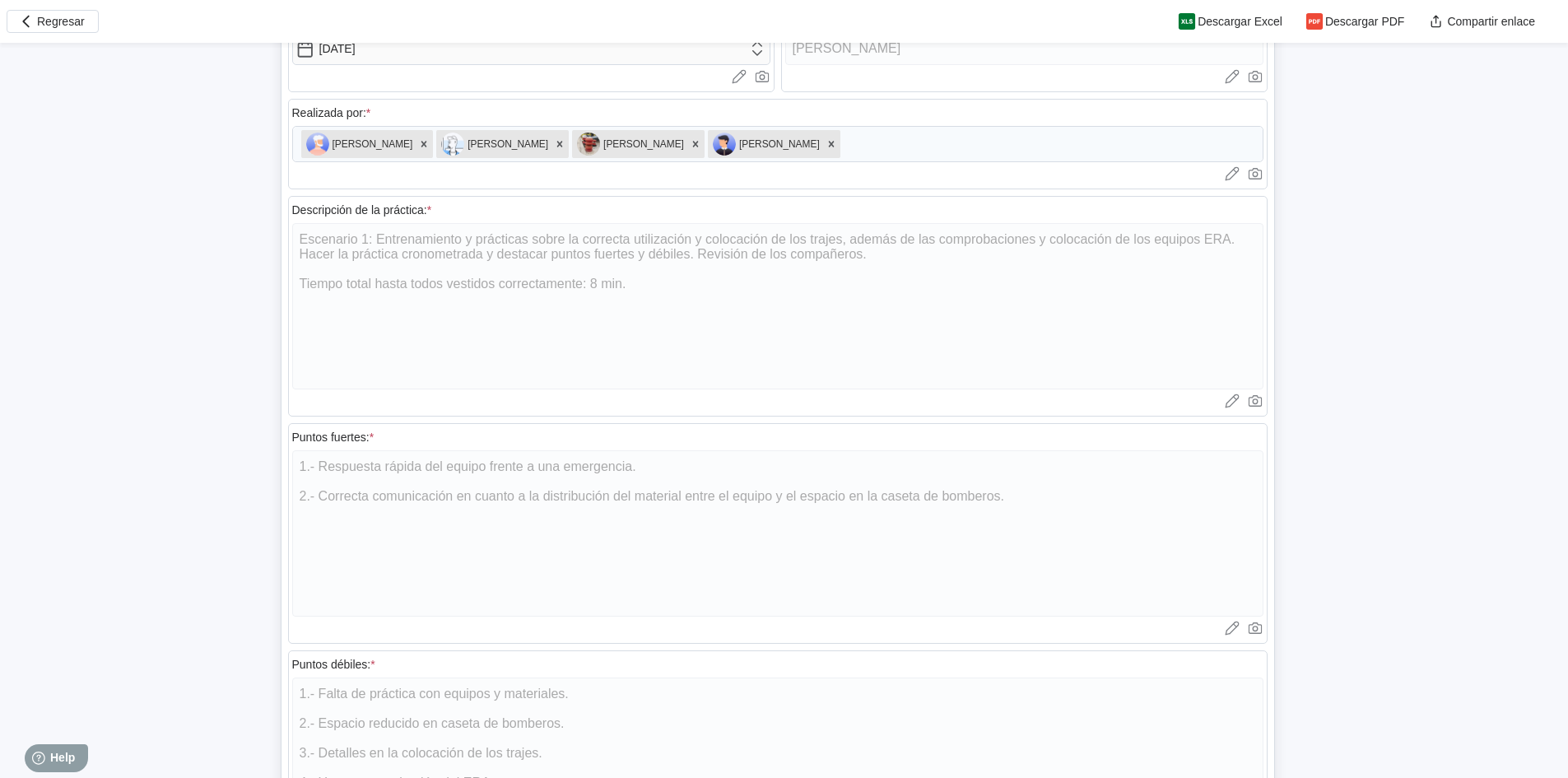
scroll to position [494, 0]
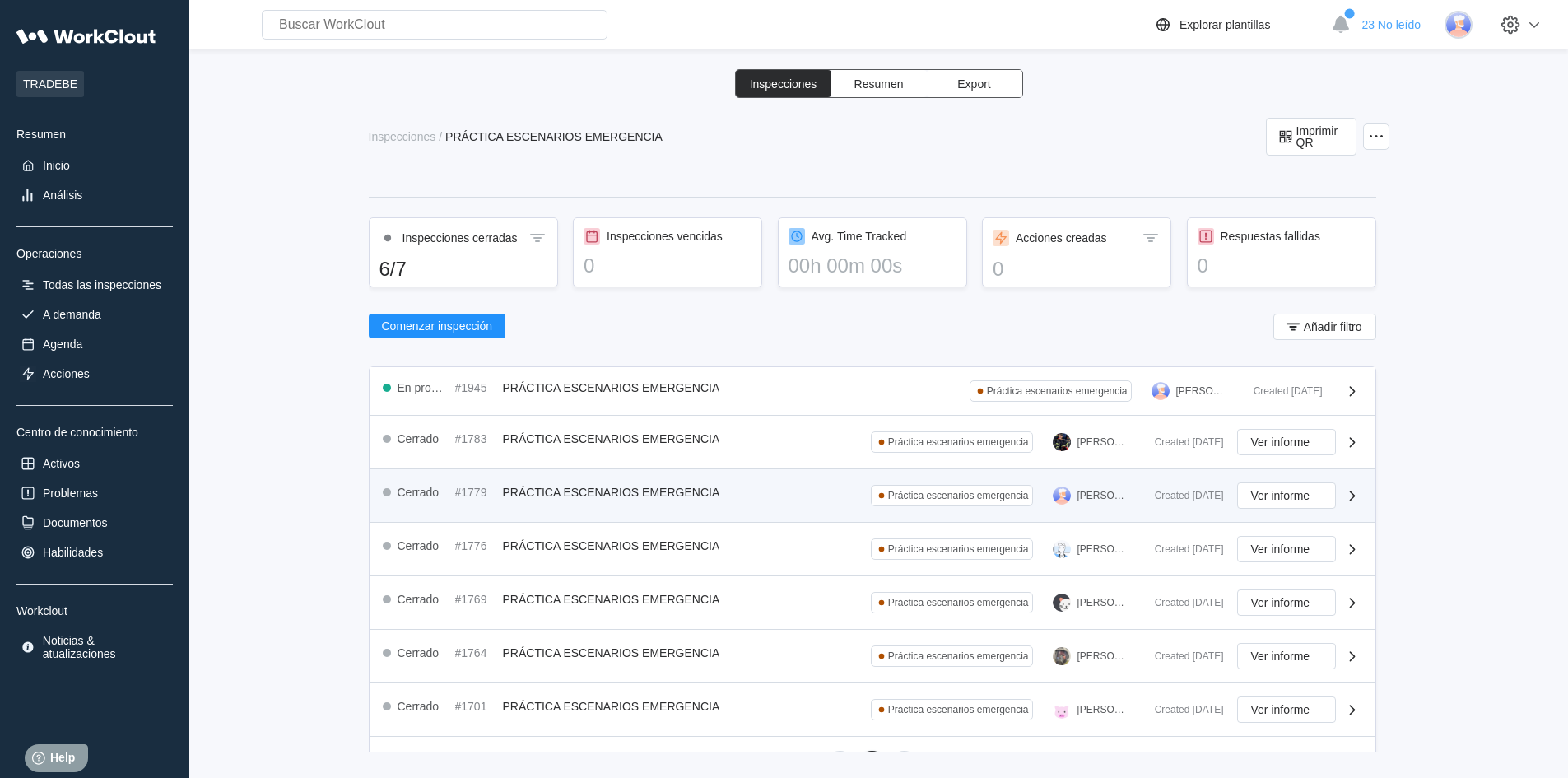
scroll to position [82, 0]
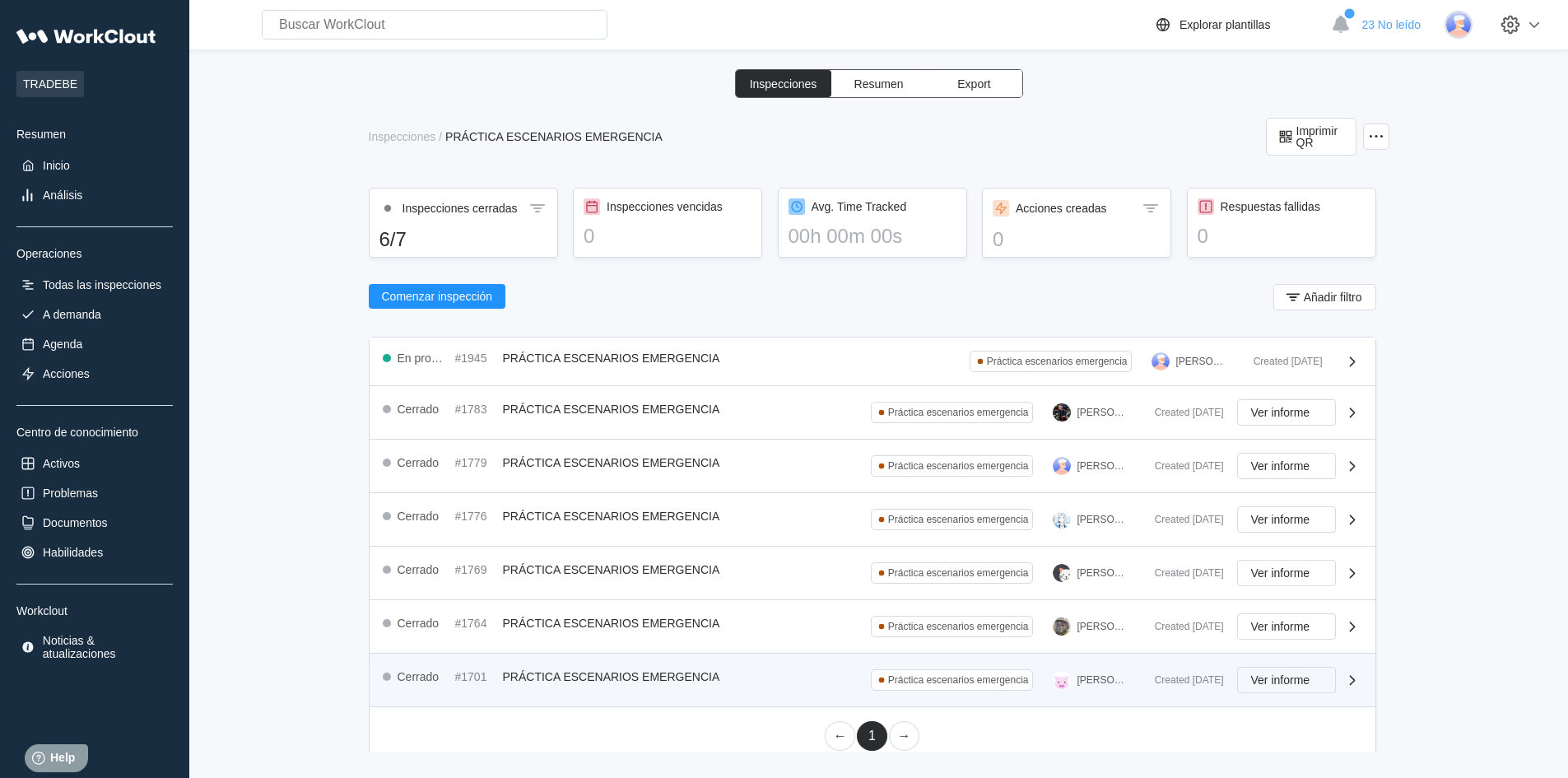
click at [1277, 687] on button "Ver informe" at bounding box center [1286, 679] width 99 height 27
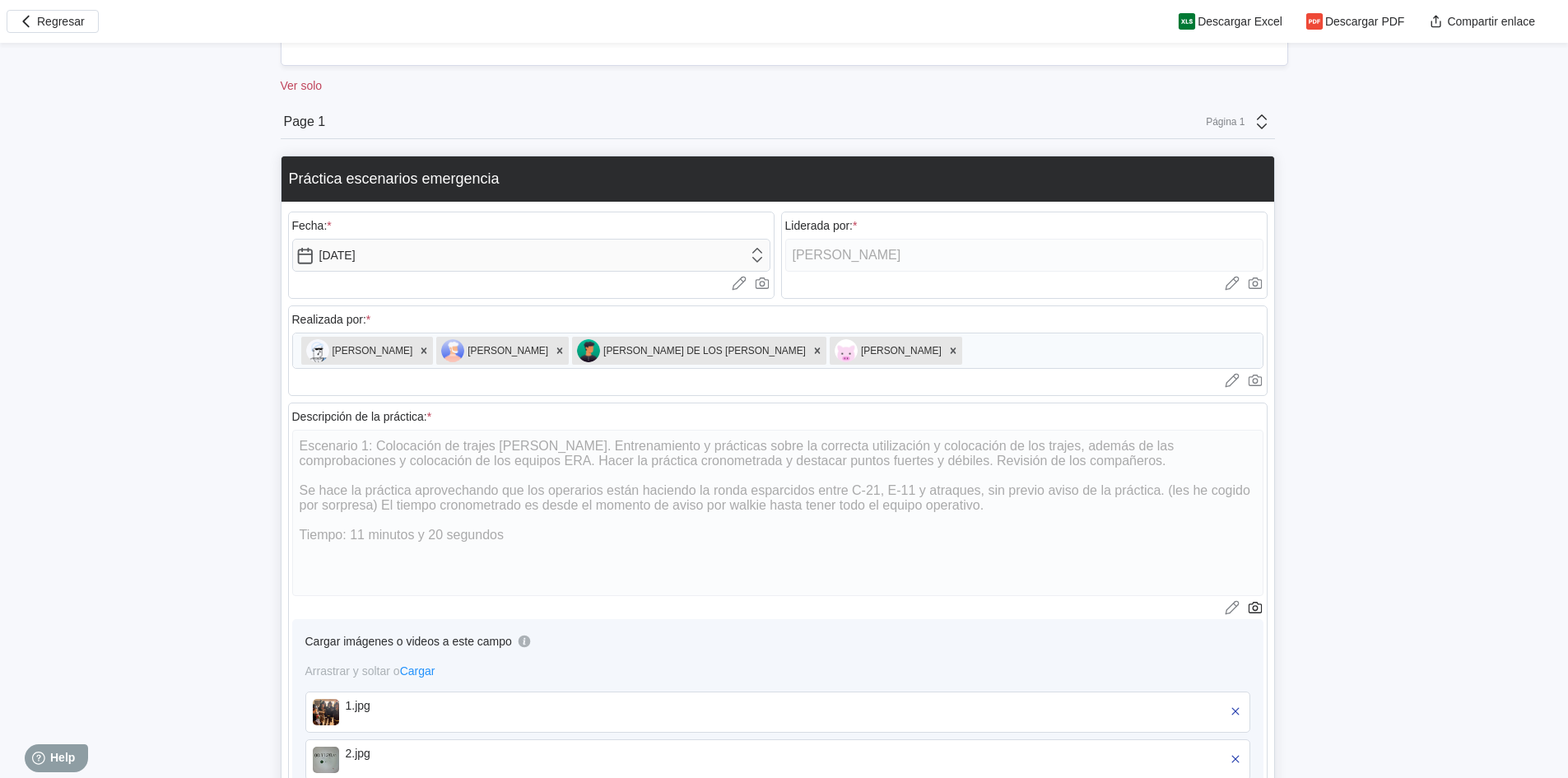
scroll to position [658, 0]
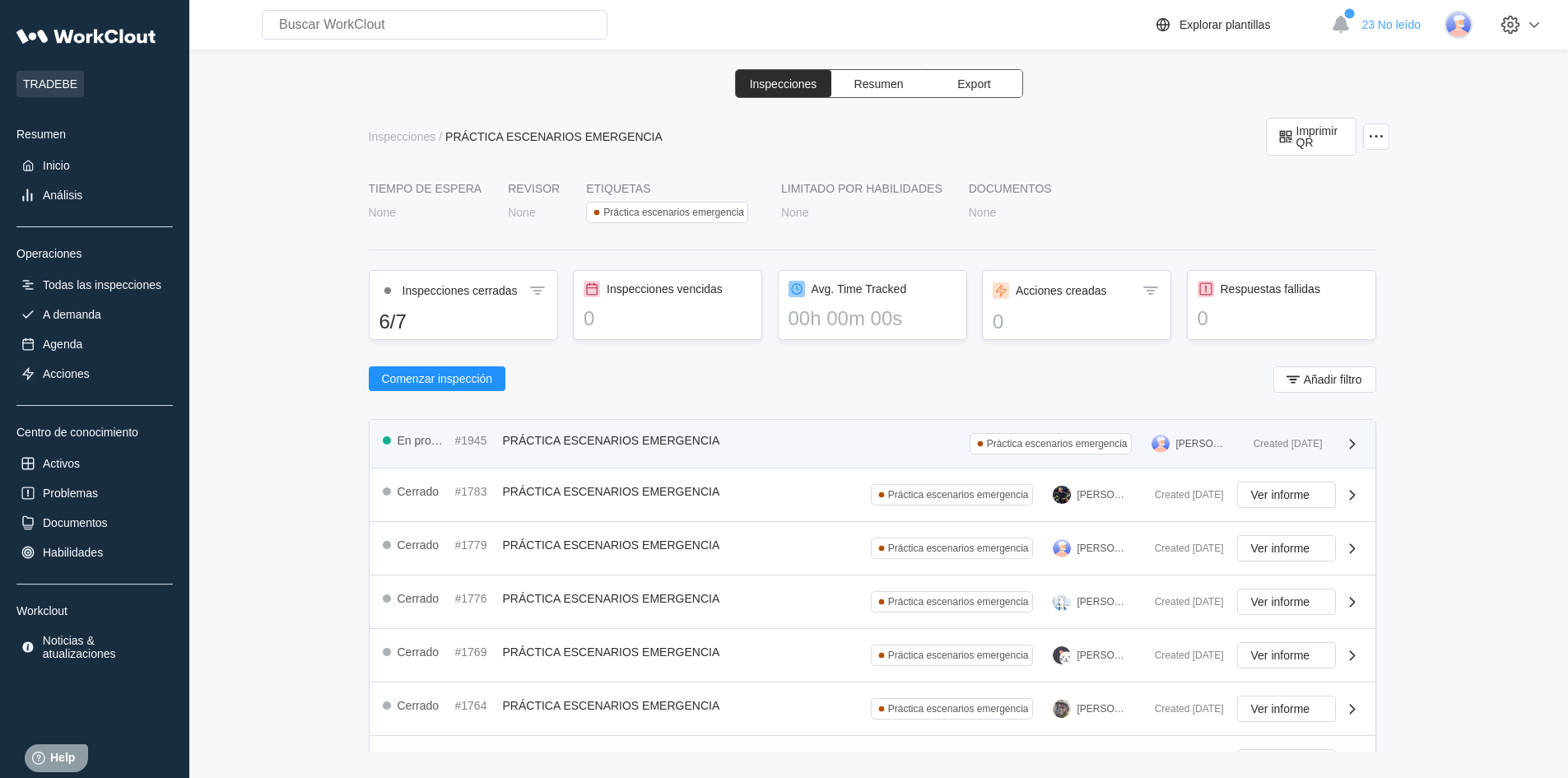
drag, startPoint x: 999, startPoint y: 438, endPoint x: 1001, endPoint y: 447, distance: 9.2
click at [999, 438] on div "Práctica escenarios emergencia" at bounding box center [1057, 443] width 141 height 11
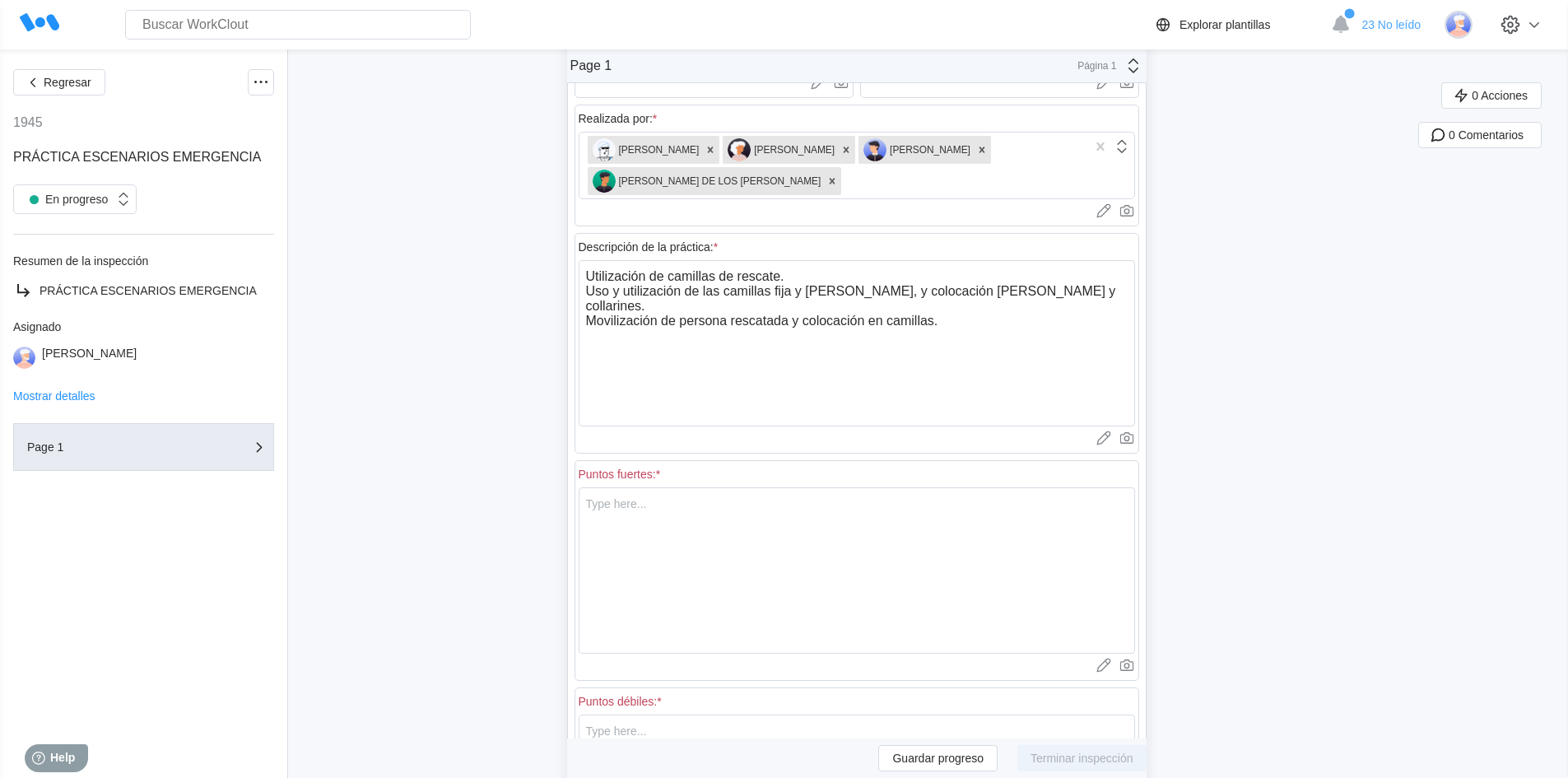
scroll to position [165, 0]
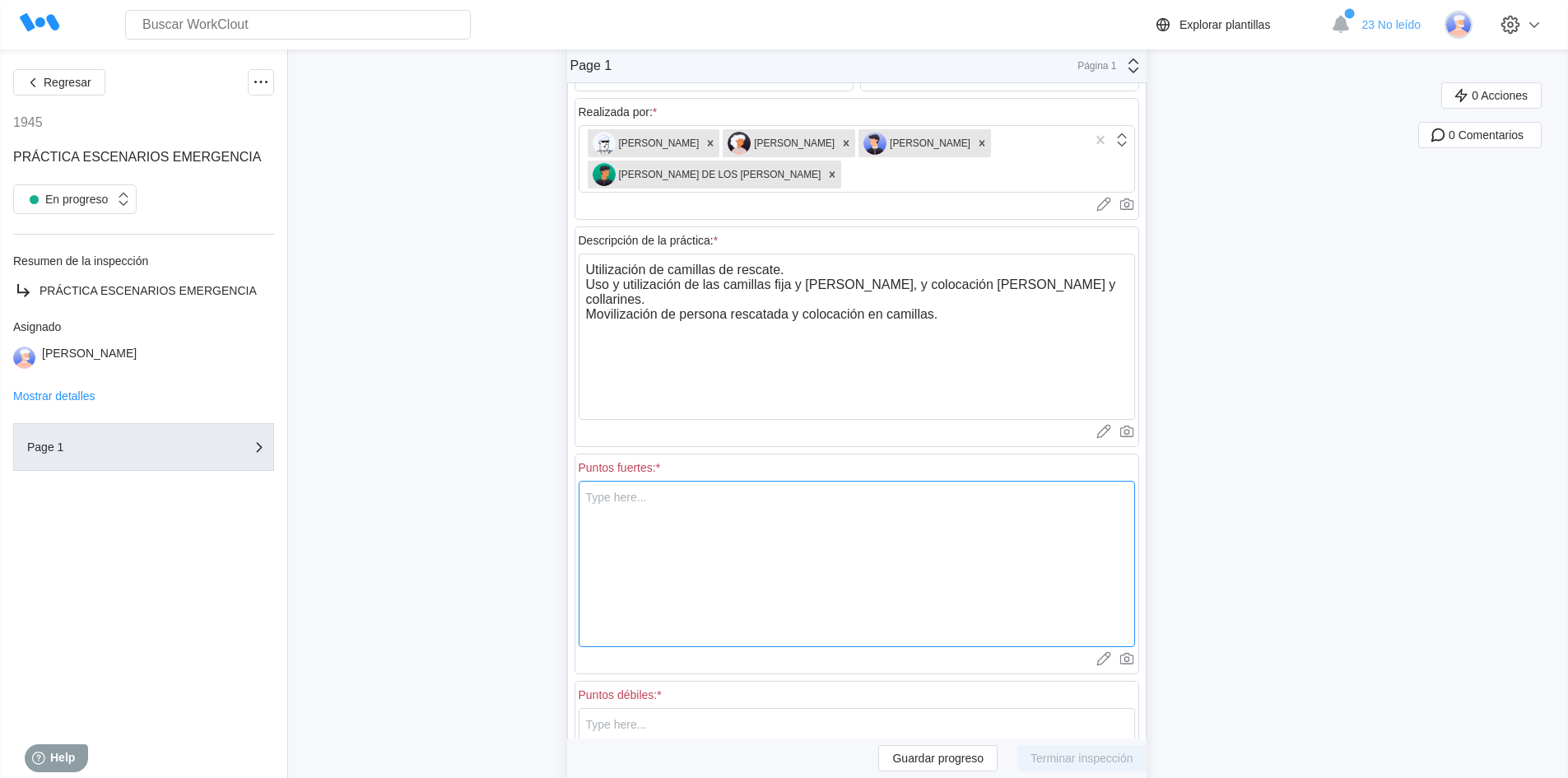
click at [925, 509] on textarea at bounding box center [856, 564] width 556 height 167
click at [598, 501] on textarea "Redisposicion" at bounding box center [856, 564] width 556 height 167
click at [696, 503] on textarea "Predisposicion" at bounding box center [856, 564] width 556 height 167
click at [669, 496] on textarea "Predisposicion" at bounding box center [856, 564] width 556 height 167
click at [719, 487] on textarea "Predisposición" at bounding box center [856, 564] width 556 height 167
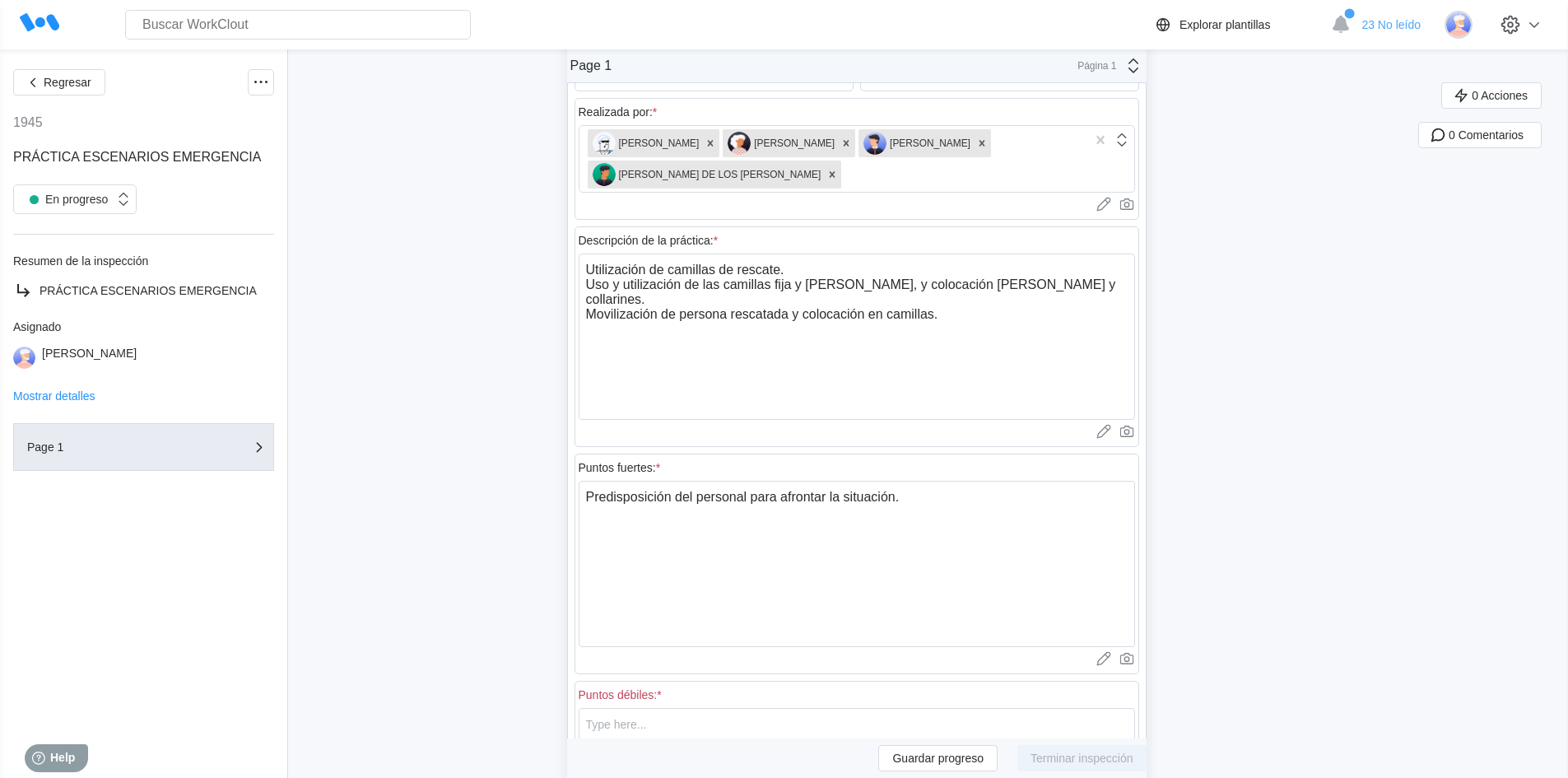
drag, startPoint x: 63, startPoint y: 82, endPoint x: 119, endPoint y: 145, distance: 84.3
click at [63, 82] on span "Regresar" at bounding box center [68, 82] width 48 height 11
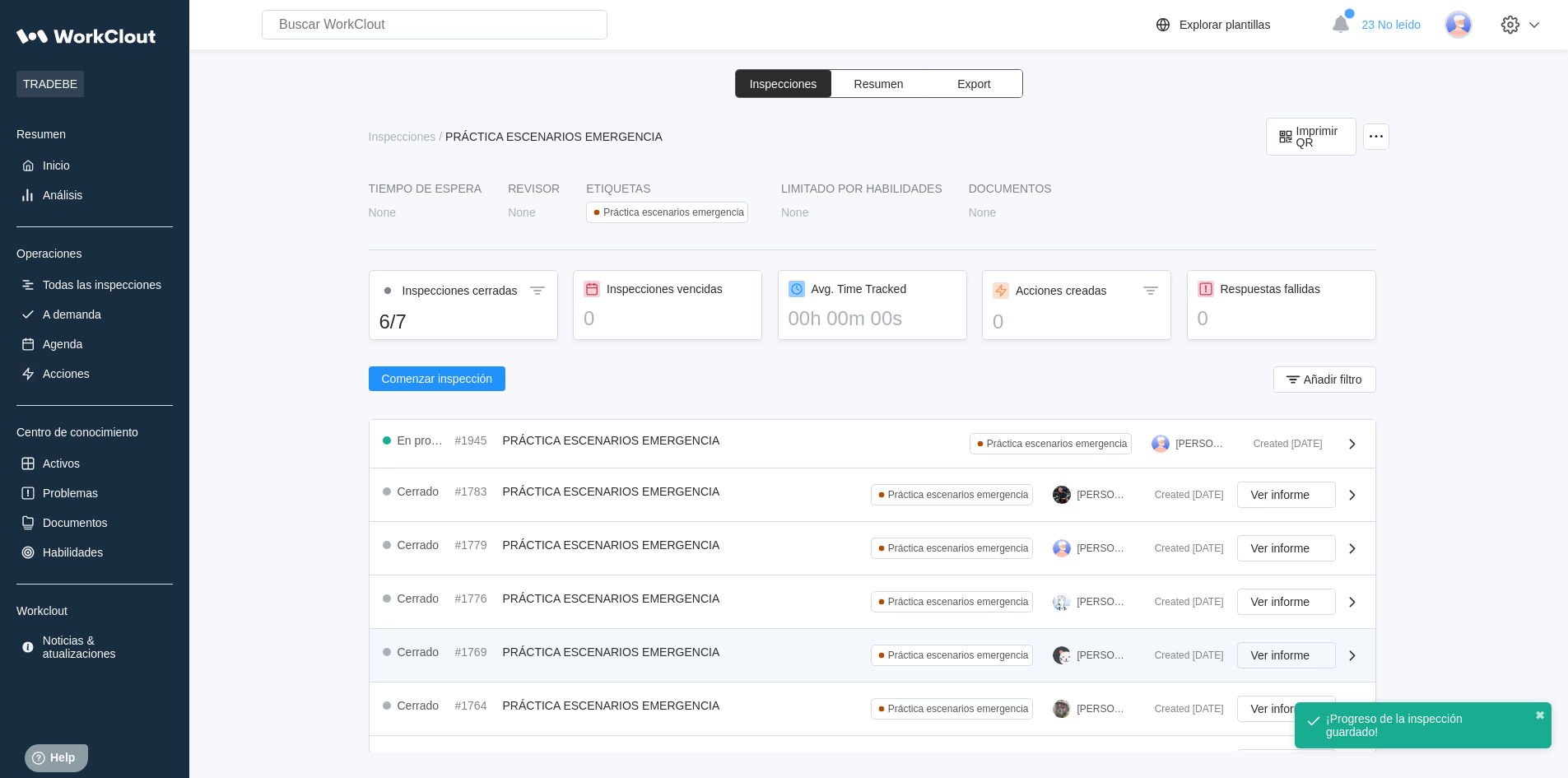
click at [1251, 653] on span "Ver informe" at bounding box center [1281, 655] width 59 height 11
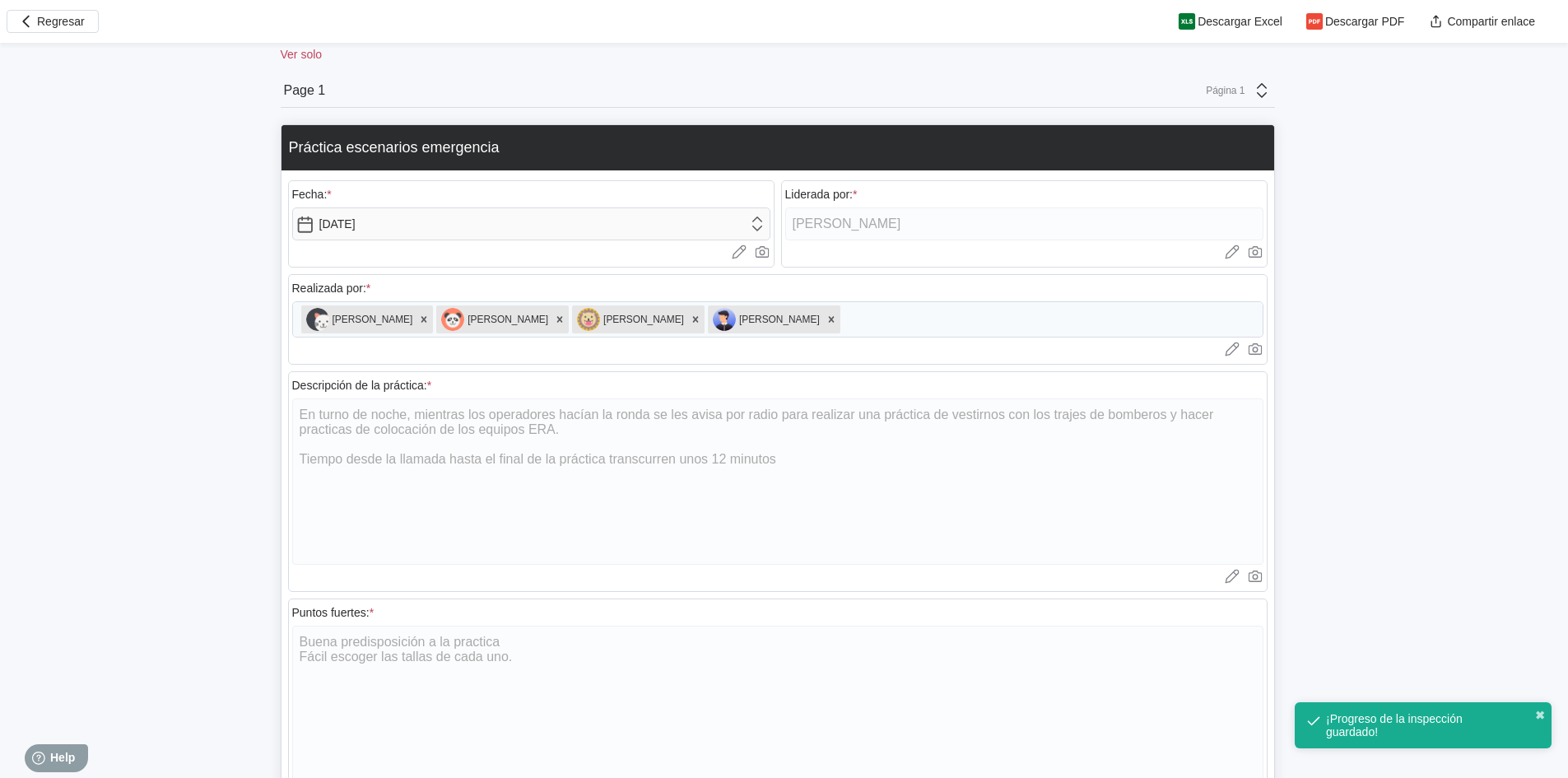
scroll to position [576, 0]
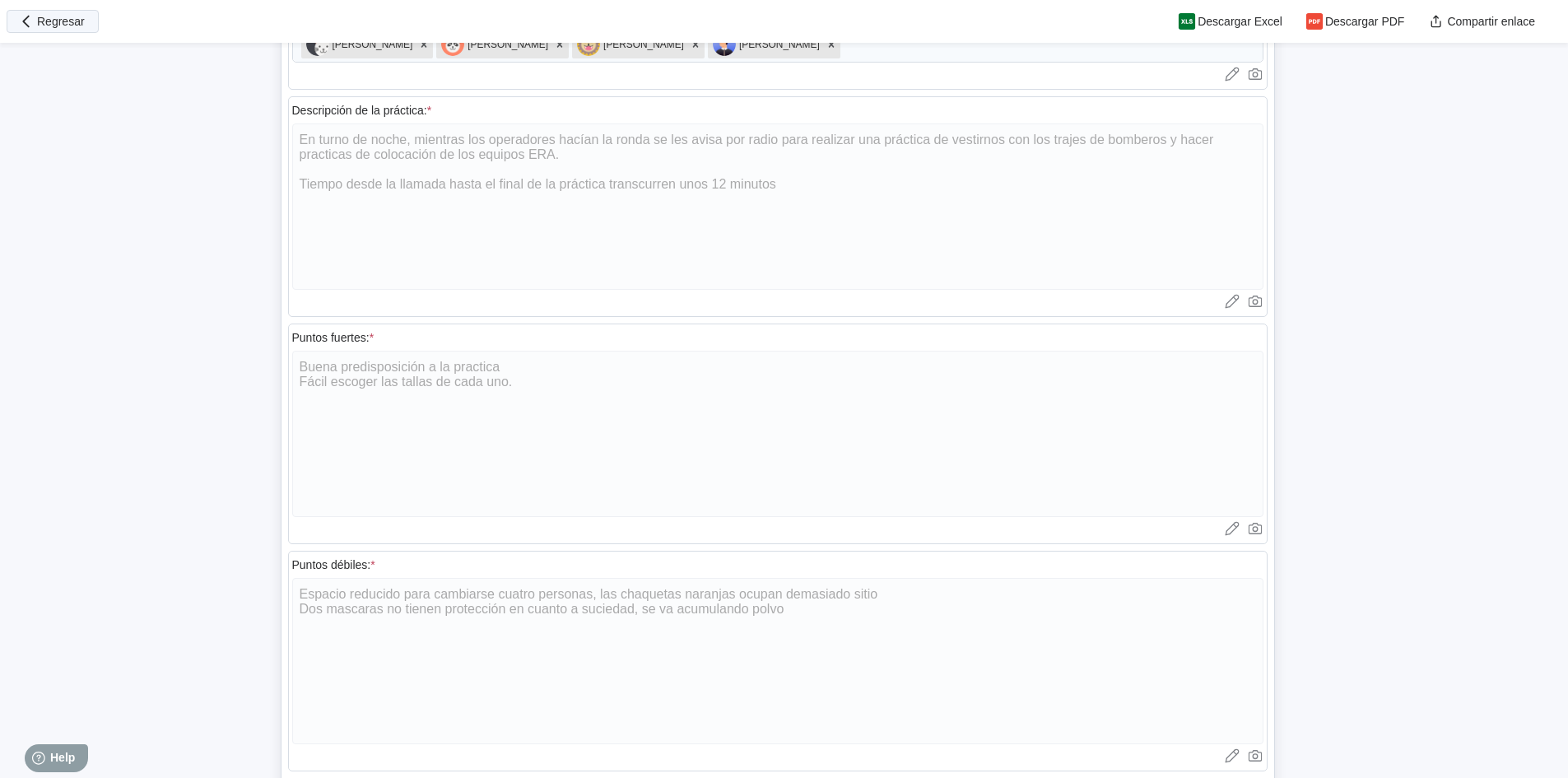
click at [40, 23] on span "Regresar" at bounding box center [61, 21] width 48 height 11
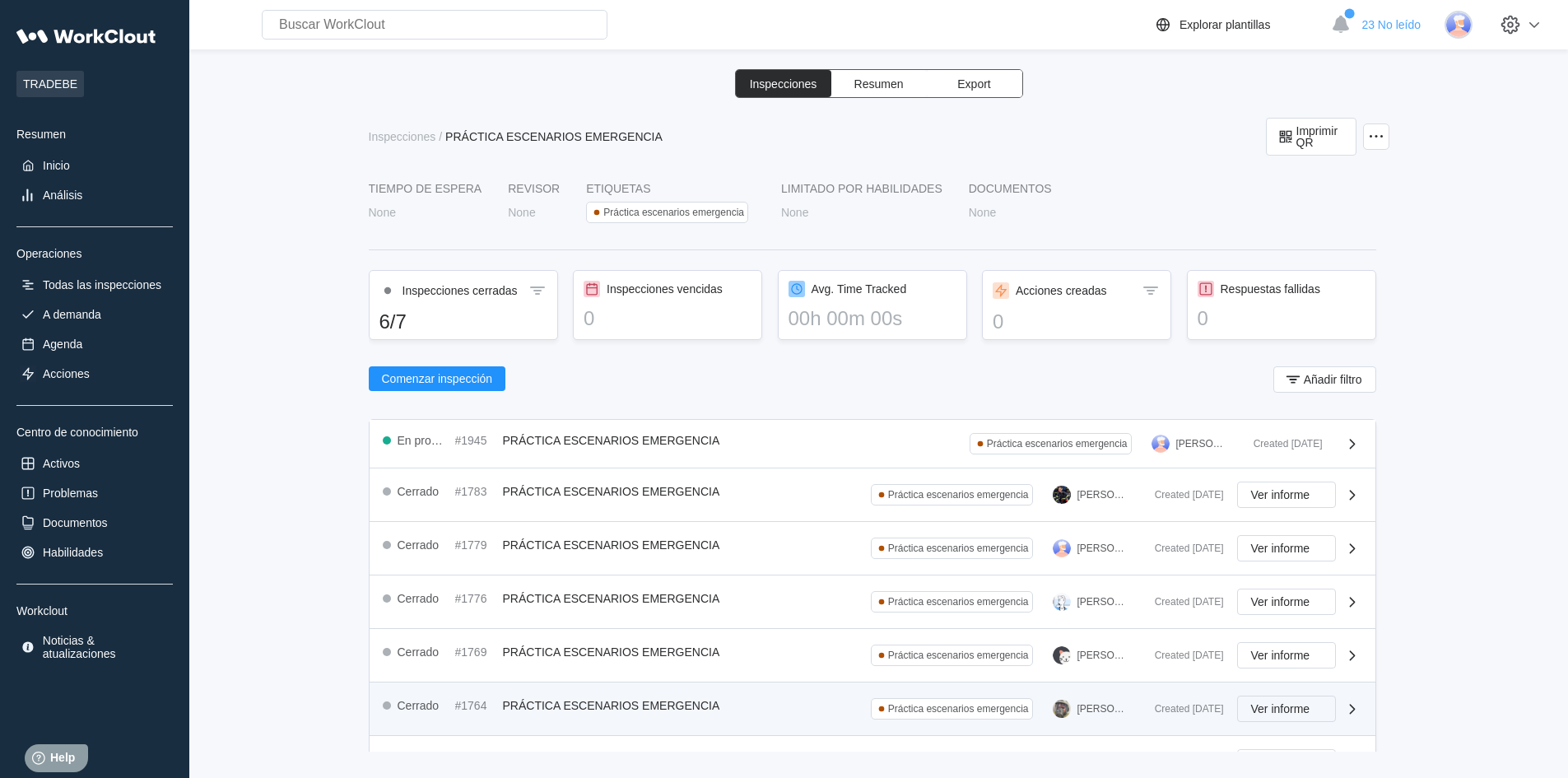
click at [1286, 718] on button "Ver informe" at bounding box center [1286, 709] width 99 height 27
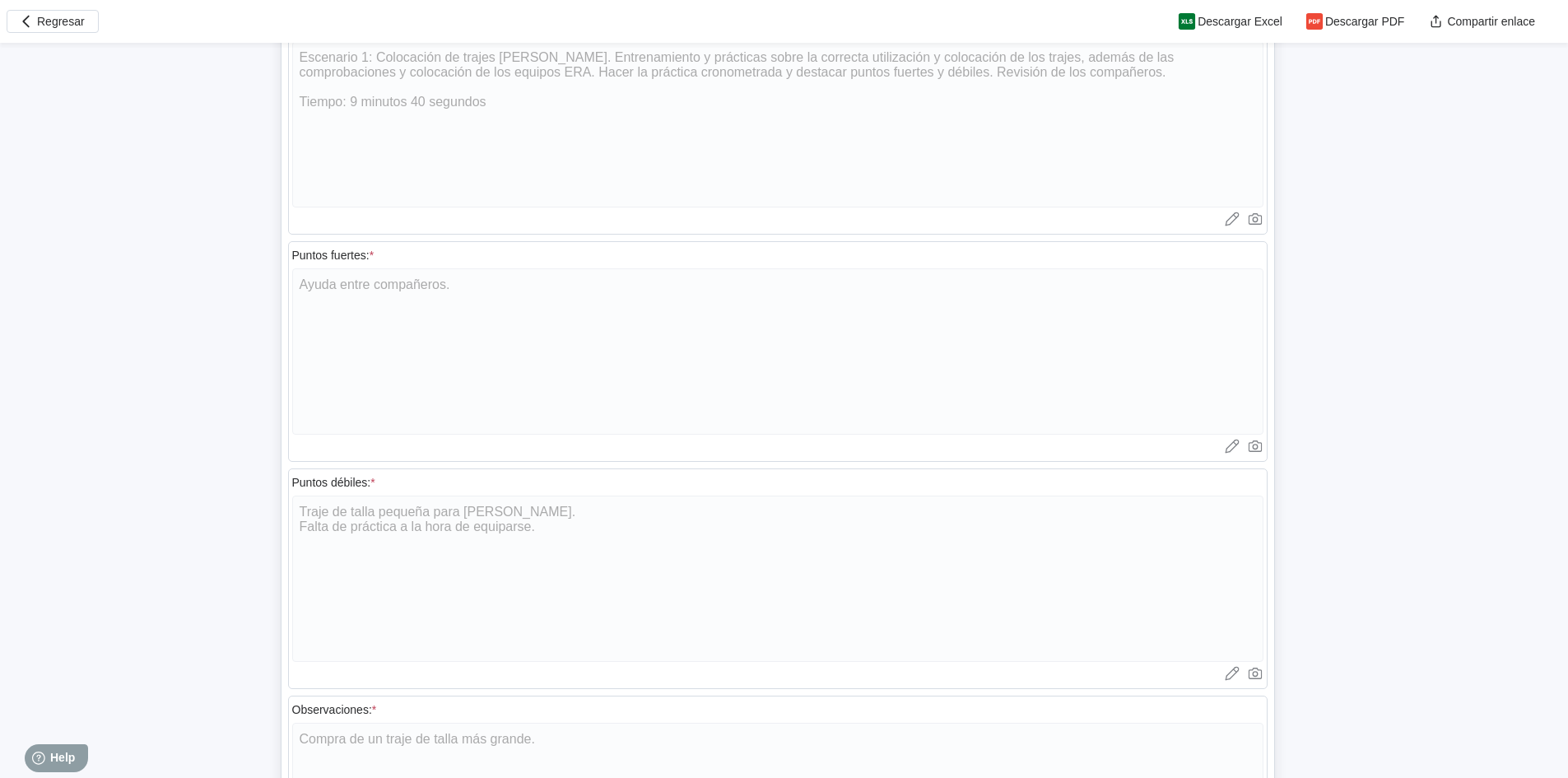
scroll to position [411, 0]
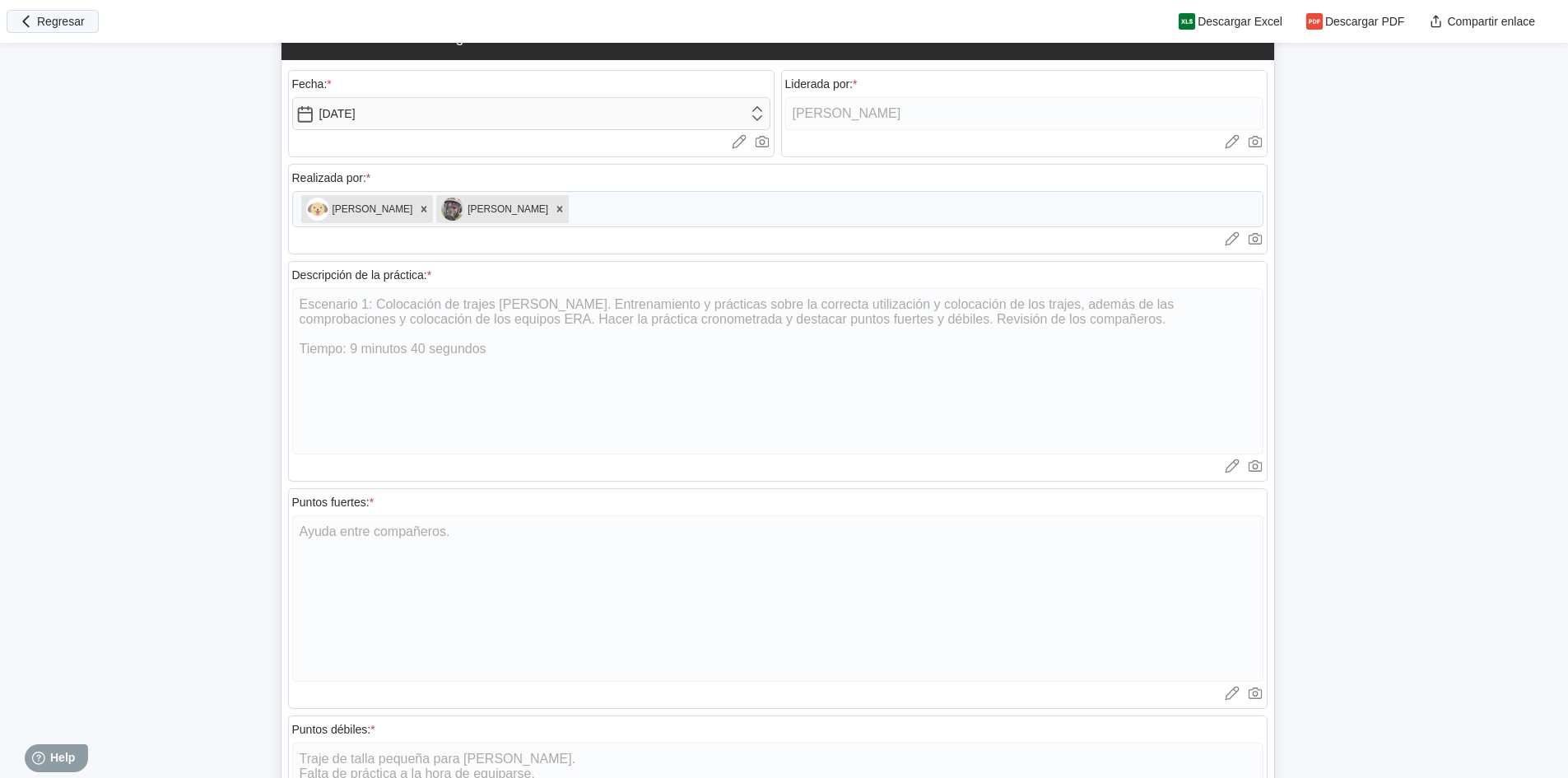
click at [10, 21] on button "Regresar" at bounding box center [53, 21] width 92 height 23
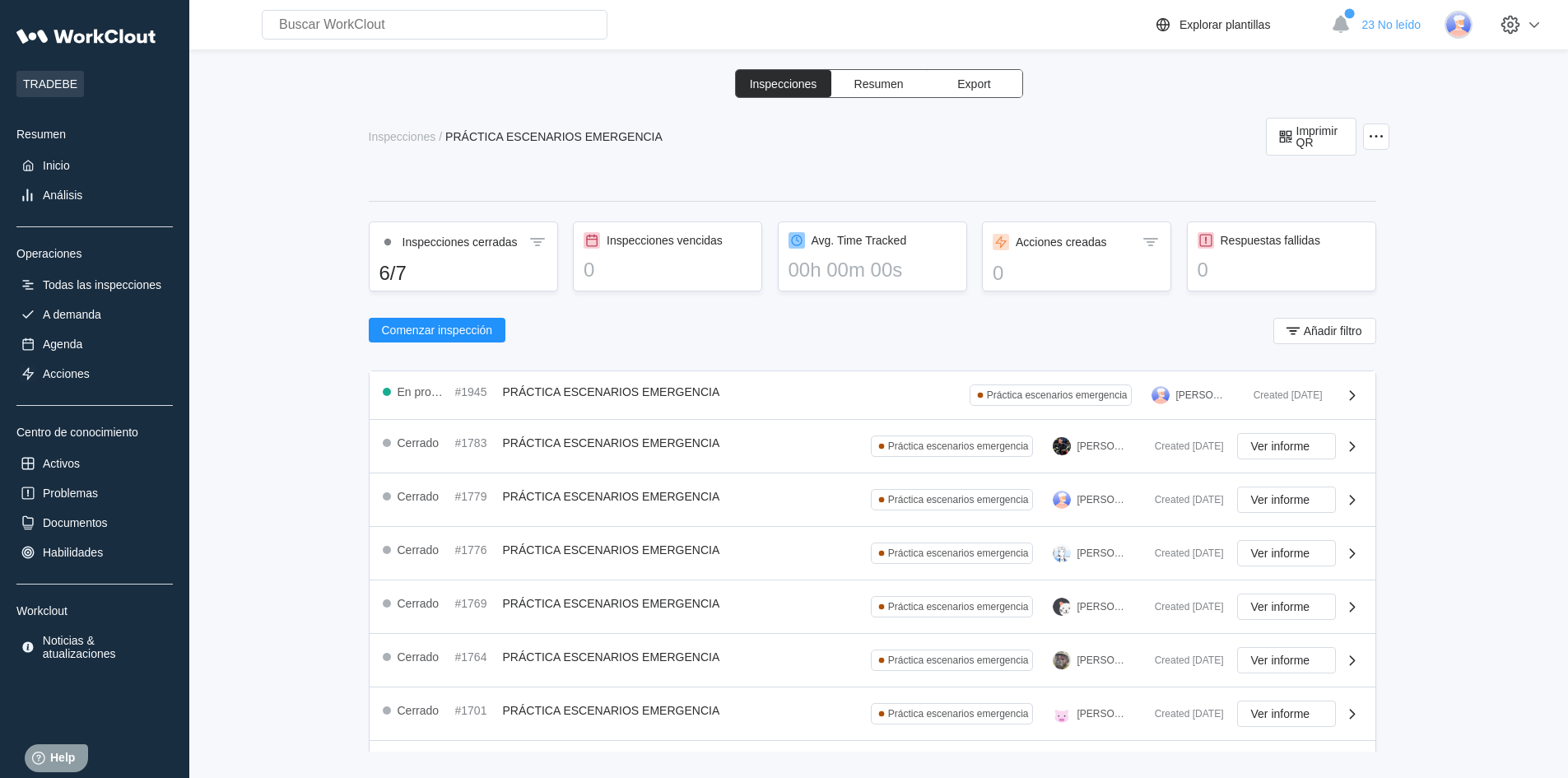
scroll to position [97, 0]
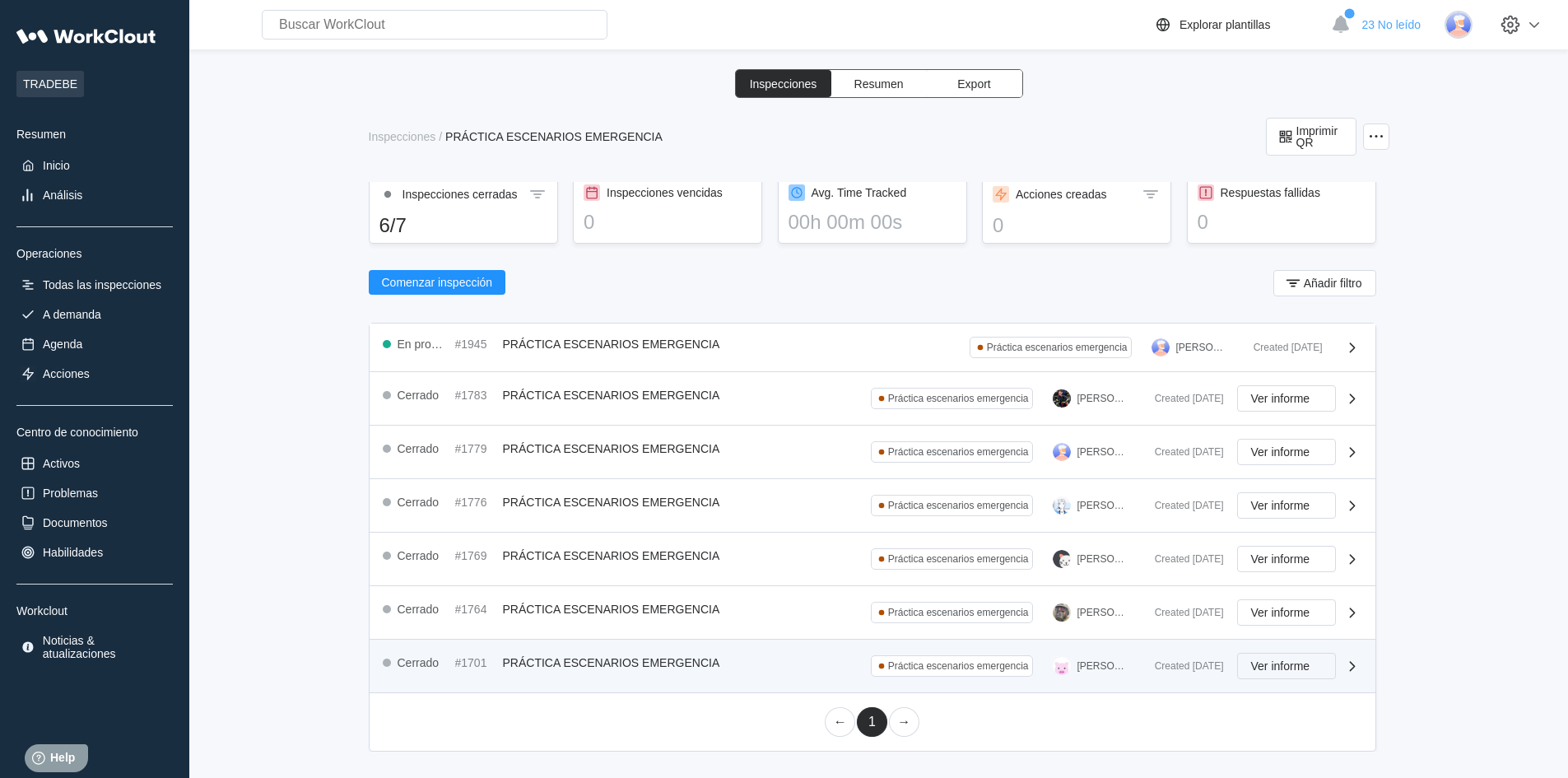
click at [1293, 667] on span "Ver informe" at bounding box center [1281, 666] width 59 height 11
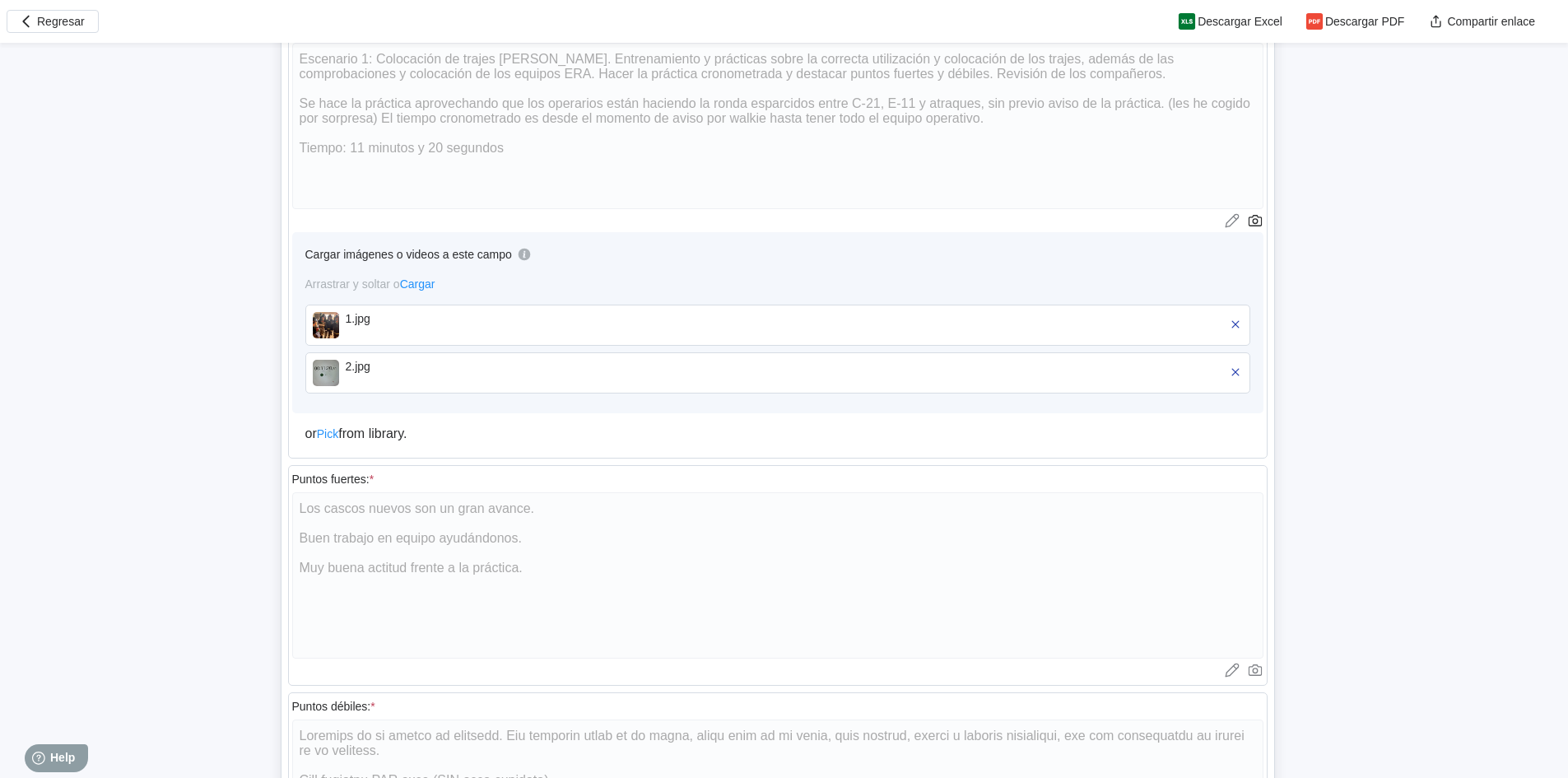
scroll to position [658, 0]
click at [28, 24] on icon "button" at bounding box center [26, 21] width 18 height 18
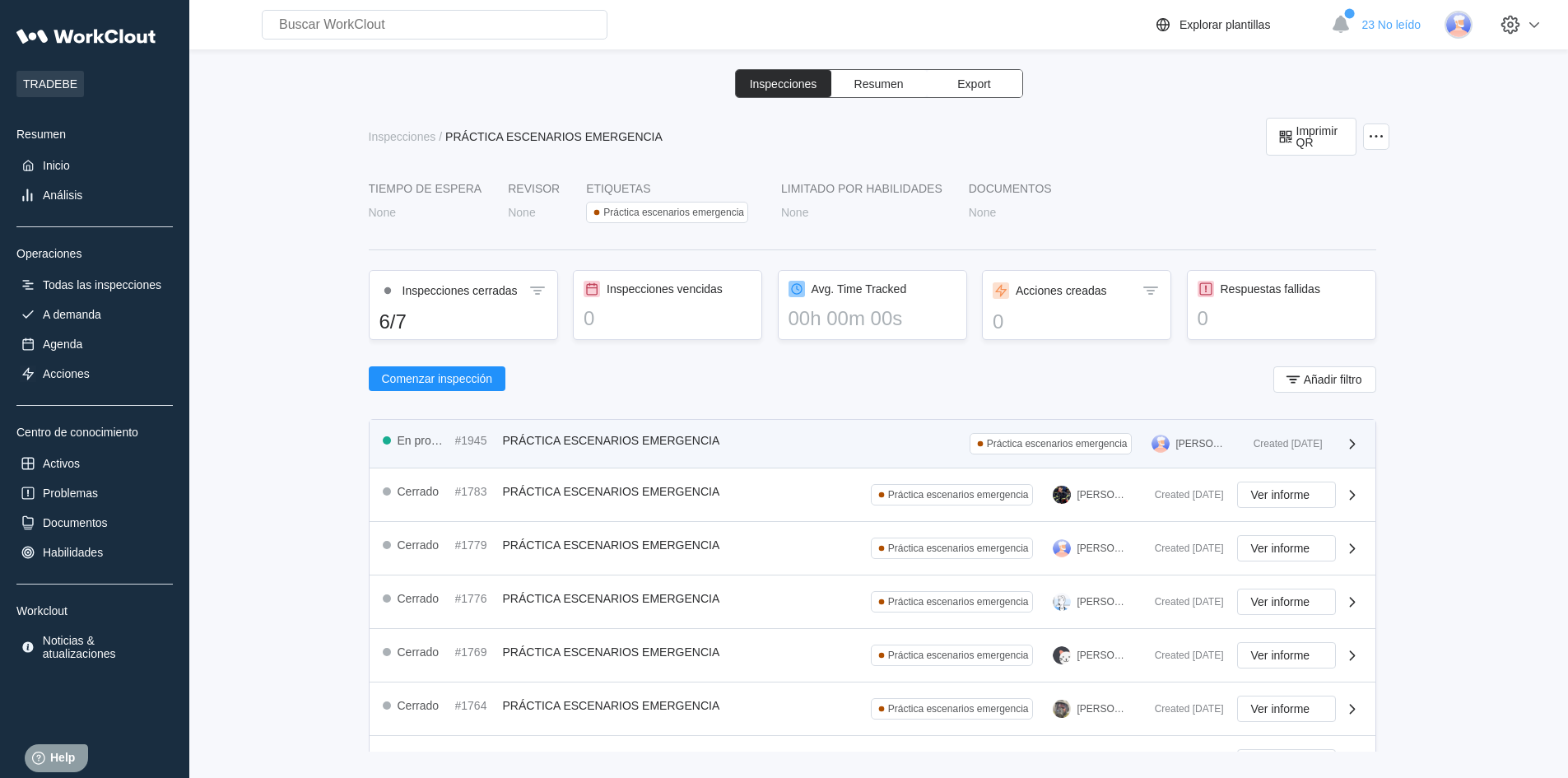
click at [1107, 449] on div "Práctica escenarios emergencia" at bounding box center [1057, 443] width 141 height 11
click at [1224, 445] on div "Práctica escenarios emergencia [PERSON_NAME]" at bounding box center [1105, 443] width 271 height 21
click at [831, 438] on div "En progreso #1945 PRÁCTICA ESCENARIOS EMERGENCIA Práctica escenarios emergencia…" at bounding box center [812, 443] width 858 height 21
click at [626, 444] on span "PRÁCTICA ESCENARIOS EMERGENCIA" at bounding box center [611, 440] width 217 height 13
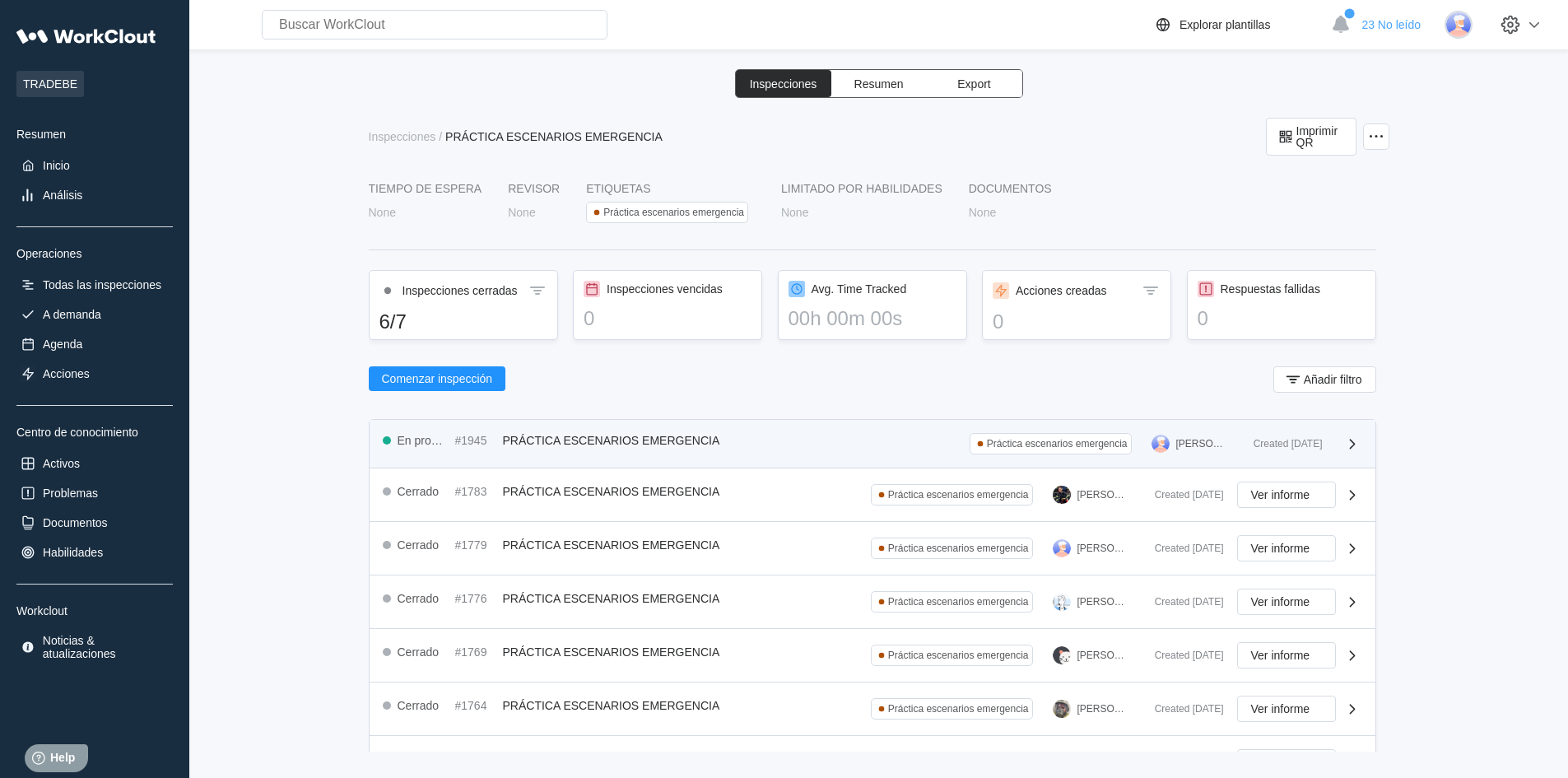
click at [1255, 439] on div "Created [DATE]" at bounding box center [1282, 443] width 82 height 11
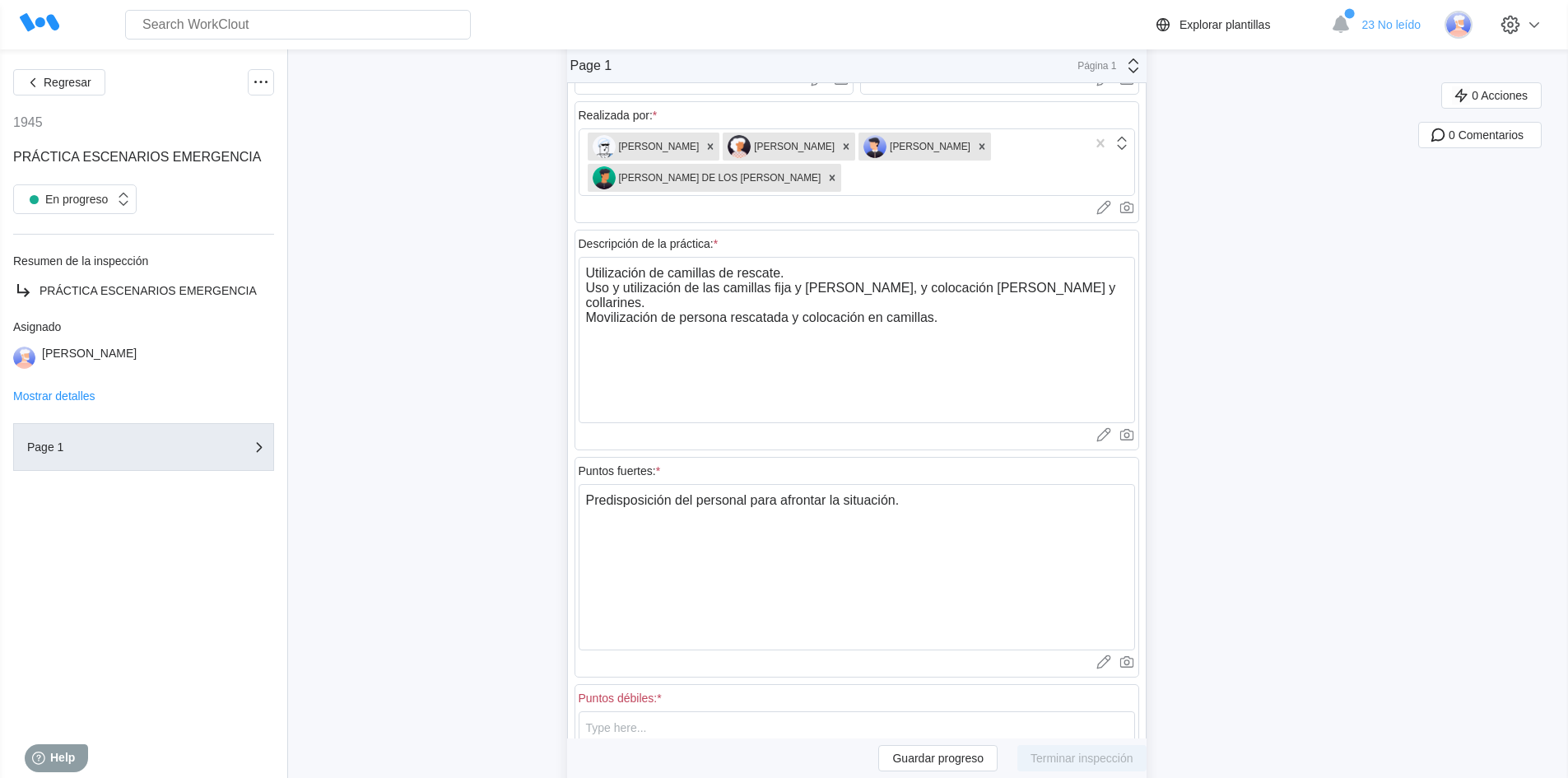
scroll to position [165, 0]
click at [949, 499] on textarea "Predisposición del personal para afrontar la situación." at bounding box center [856, 564] width 556 height 167
type textarea "Predisposición del personal para afrontar la situación."
type textarea "x"
type textarea "Predisposición del personal para afrontar la situación. B"
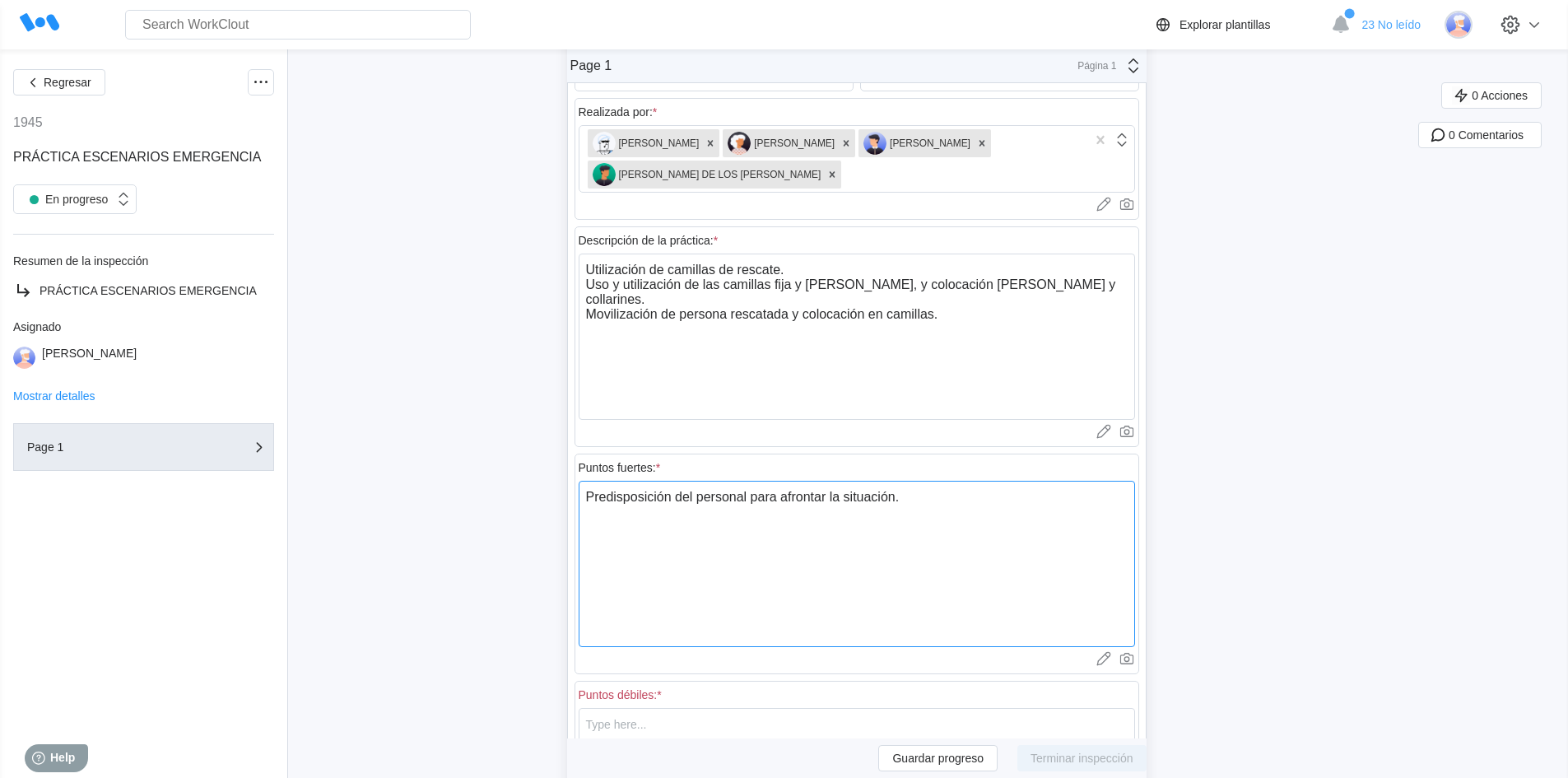
type textarea "x"
type textarea "Predisposición del personal para afrontar la situación. Bu"
type textarea "x"
type textarea "Predisposición del personal para afrontar la situación. Bue"
type textarea "x"
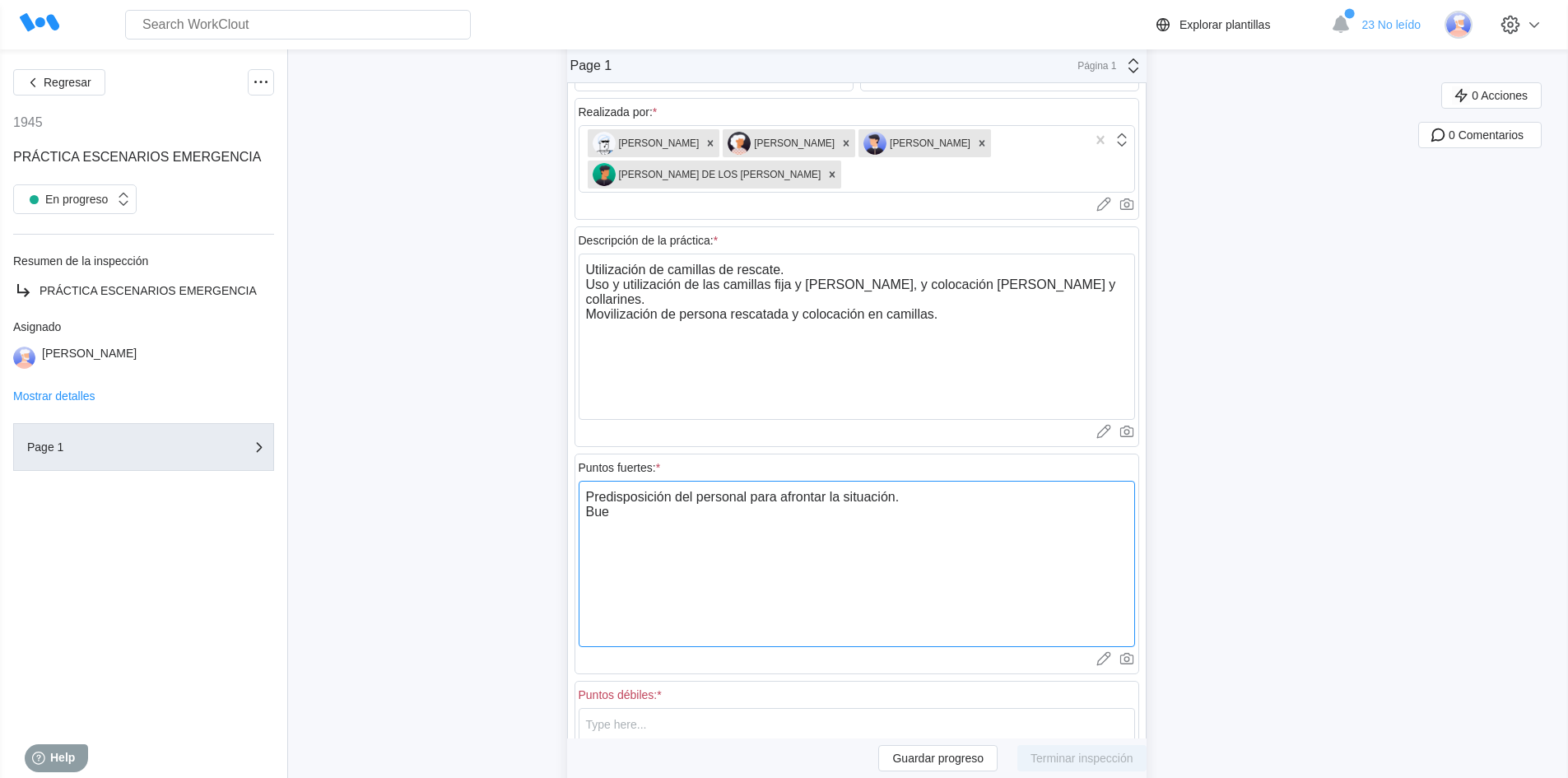
type textarea "Predisposición del personal para afrontar la situación. Buen"
type textarea "x"
type textarea "Predisposición del personal para afrontar la situación. Buena"
type textarea "x"
type textarea "Predisposición del personal para afrontar la situación. Buena"
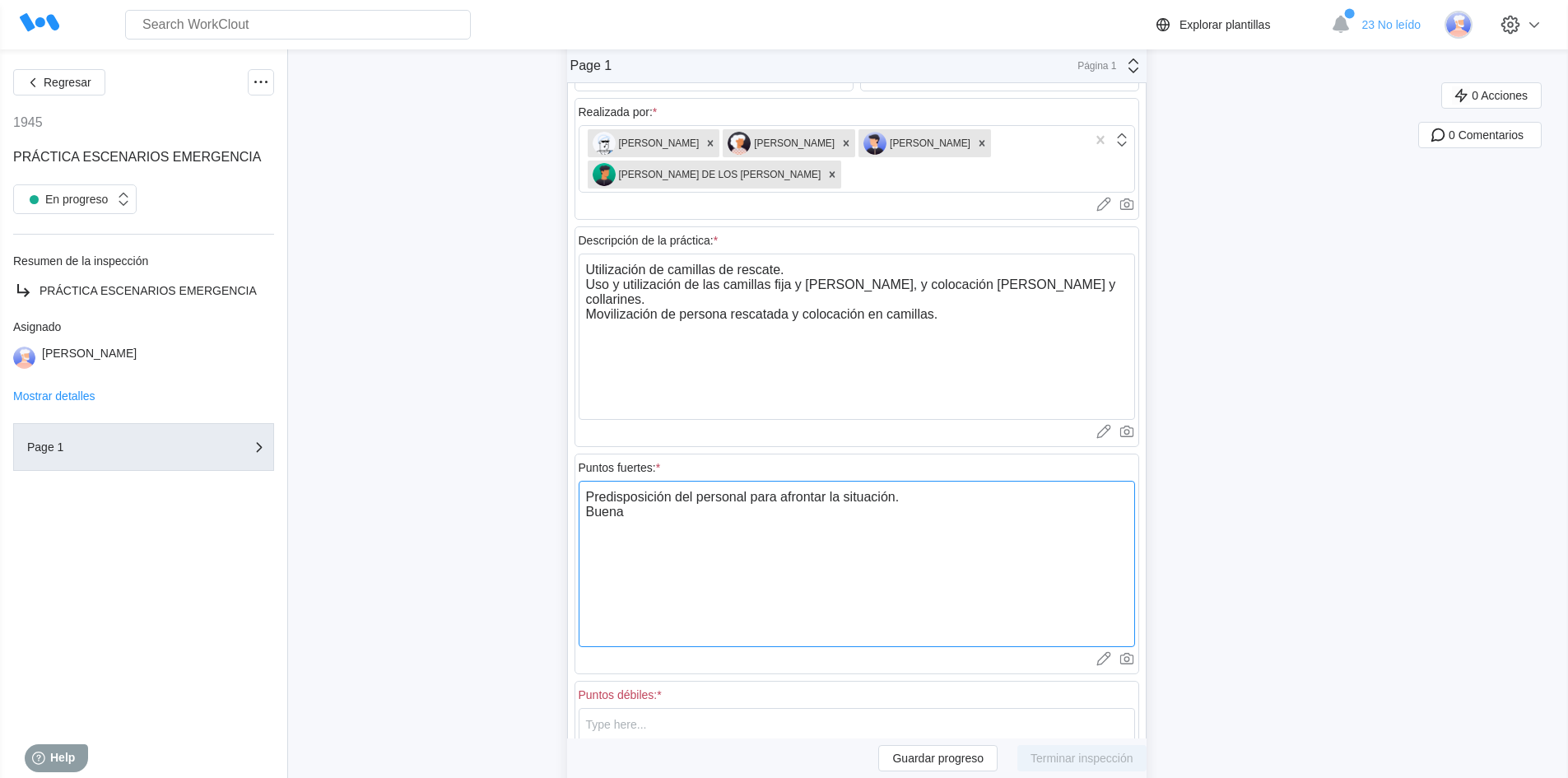
type textarea "x"
type textarea "Predisposición del personal para afrontar la situación. Buena a"
type textarea "x"
type textarea "Predisposición del personal para afrontar la situación. Buena ac"
type textarea "x"
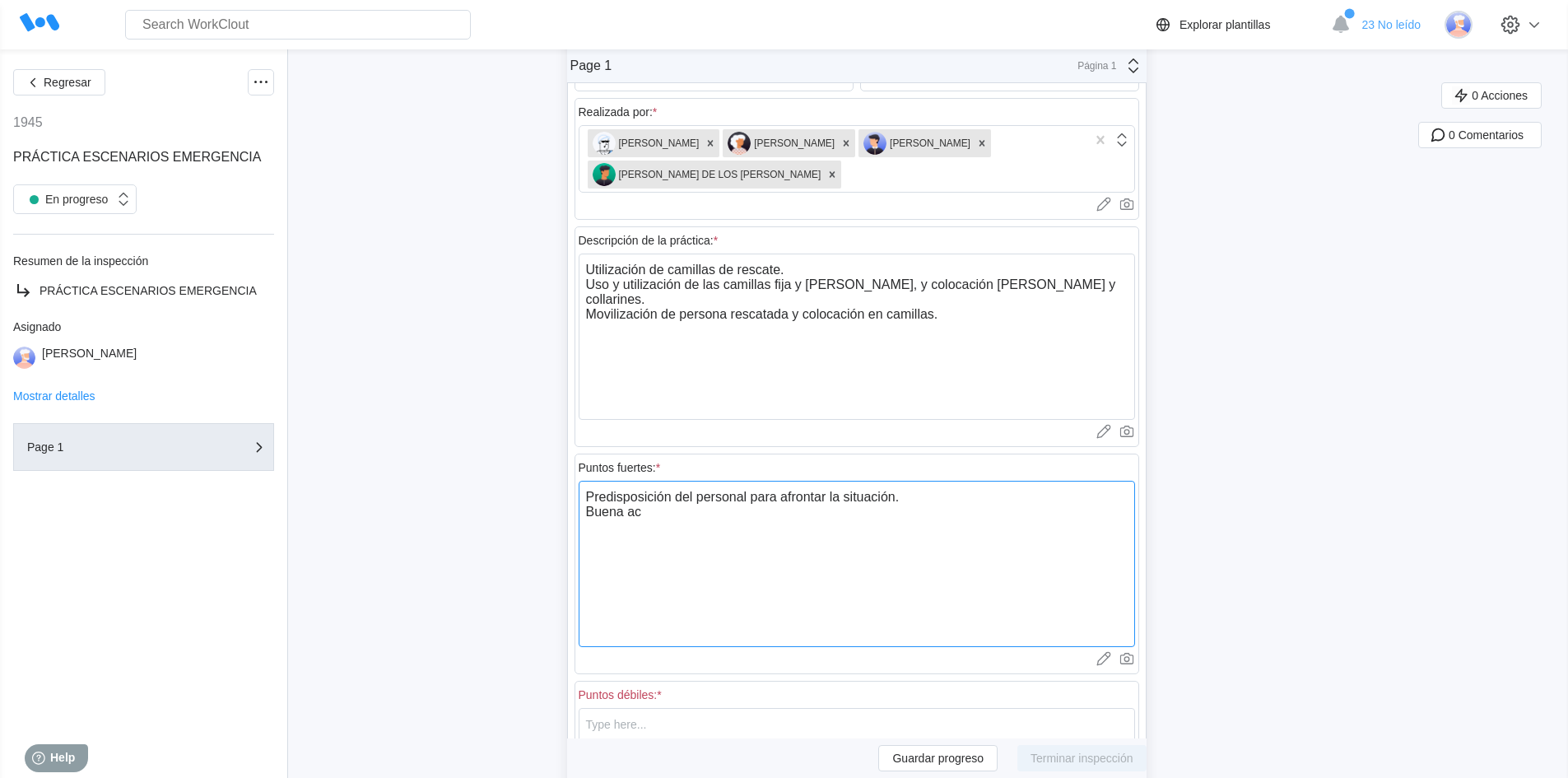
type textarea "Predisposición del personal para afrontar la situación. Buena act"
type textarea "x"
type textarea "Predisposición del personal para afrontar la situación. Buena actu"
type textarea "x"
type textarea "Predisposición del personal para afrontar la situación. Buena actua"
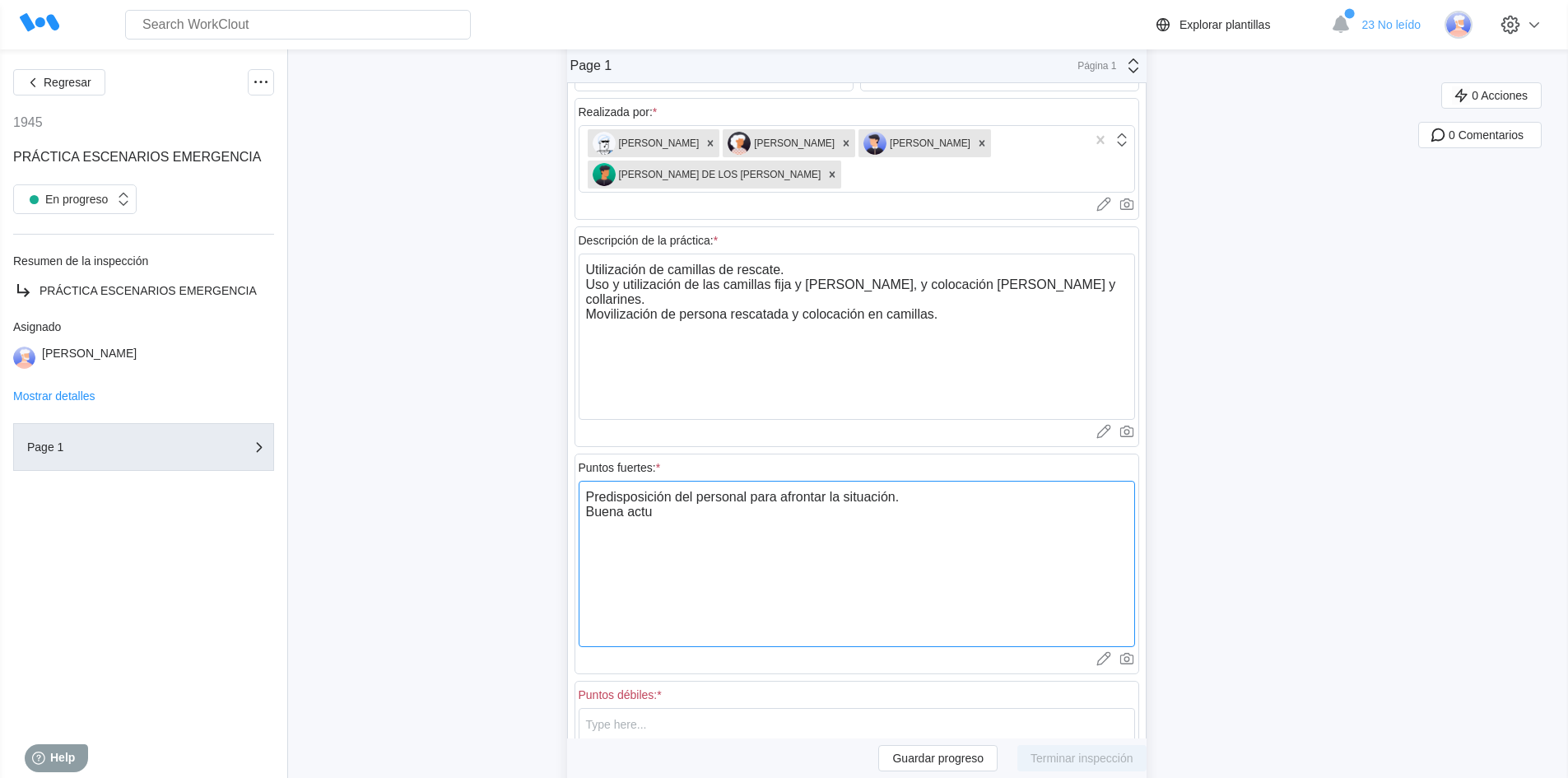
type textarea "x"
type textarea "Predisposición del personal para afrontar la situación. Buena actuac"
type textarea "x"
type textarea "Predisposición del personal para afrontar la situación. Buena actuaci"
type textarea "x"
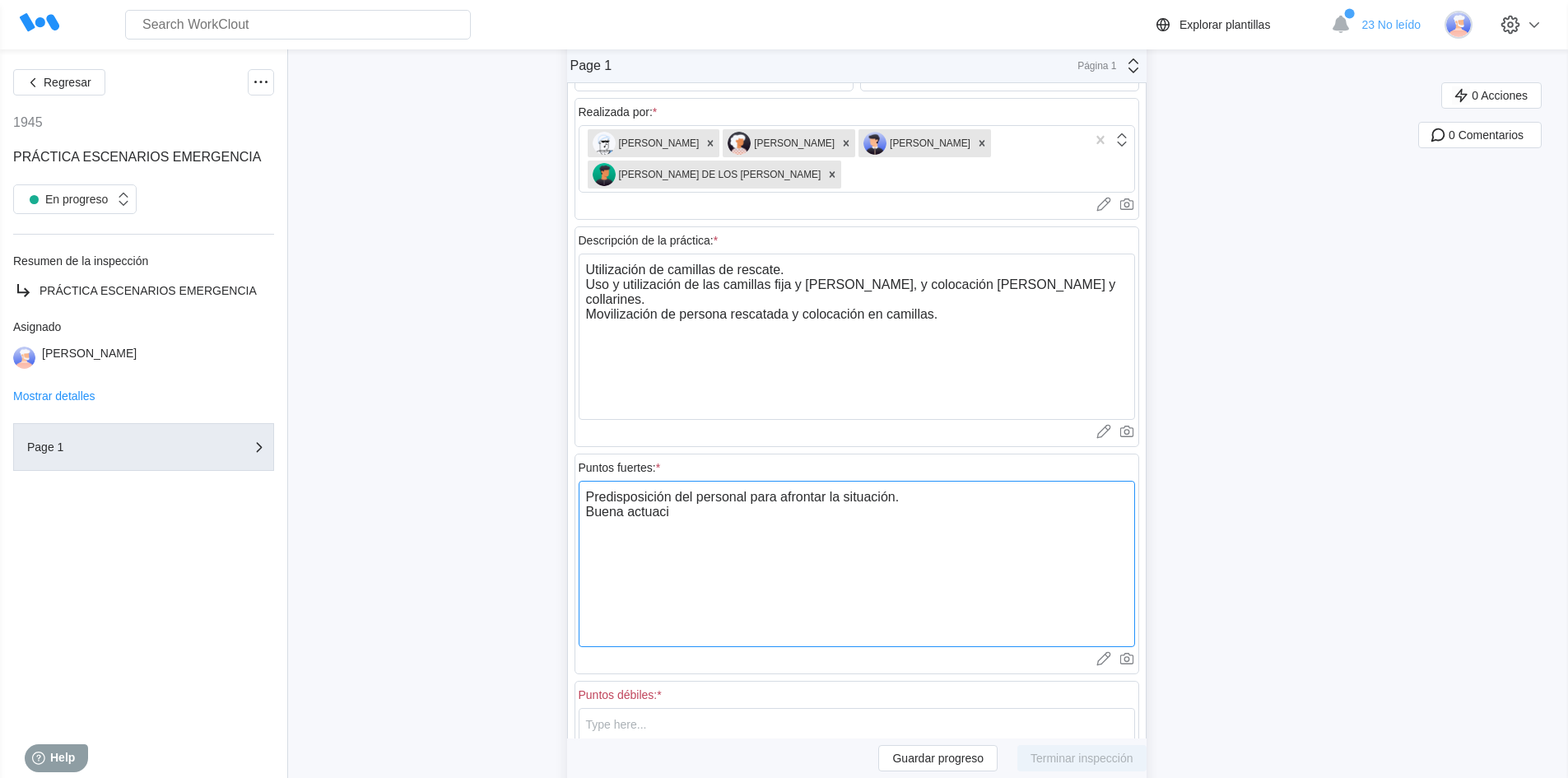
type textarea "Predisposición del personal para afrontar la situación. Buena actuacio"
type textarea "x"
type textarea "Predisposición del personal para afrontar la situación. Buena actuacion"
type textarea "x"
type textarea "Predisposición del personal para afrontar la situación. Buena actuacio"
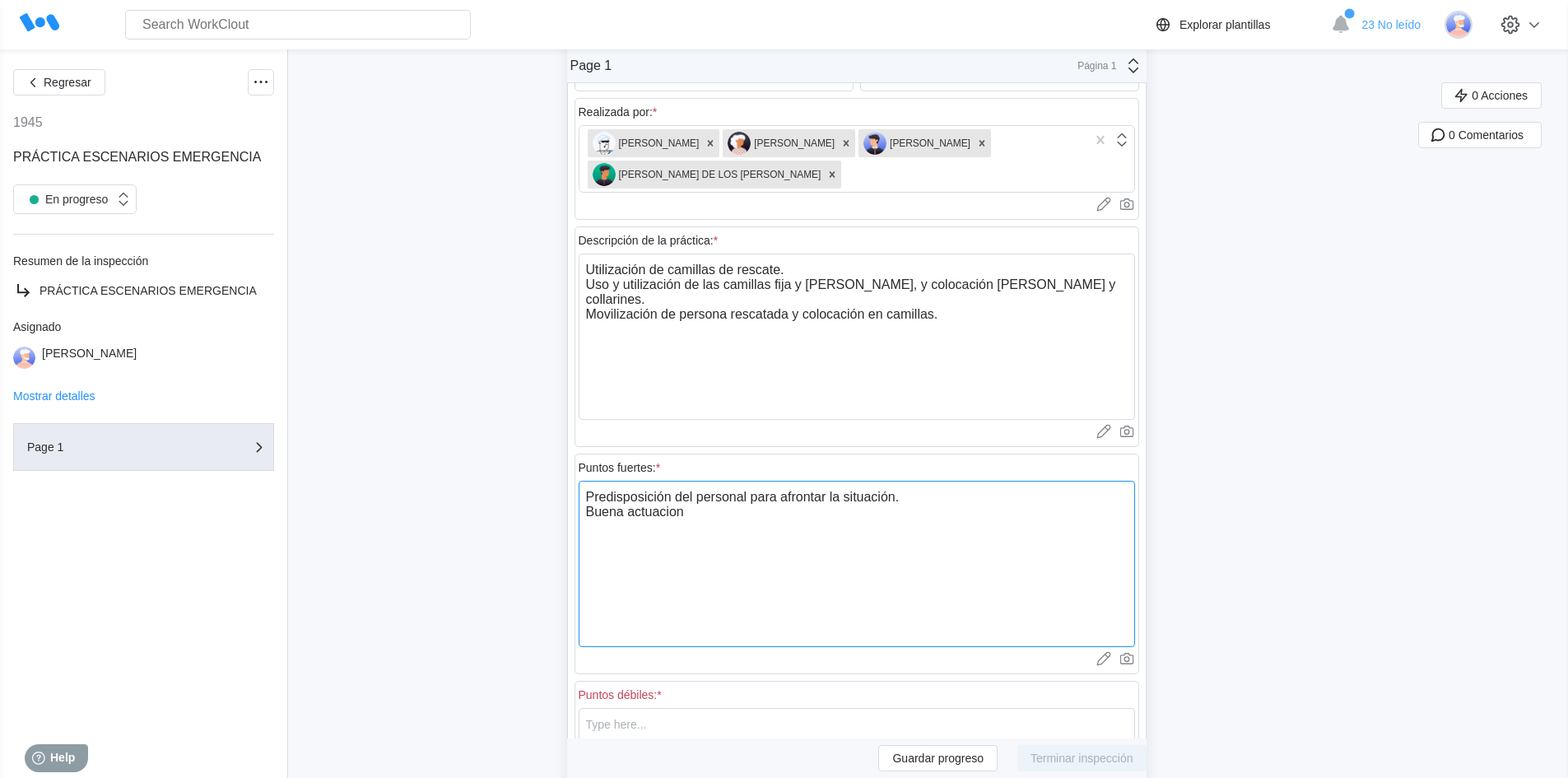
type textarea "x"
type textarea "Predisposición del personal para afrontar la situación. Buena actuaci"
type textarea "x"
type textarea "Predisposición del personal para afrontar la situación. Buena actuac"
type textarea "x"
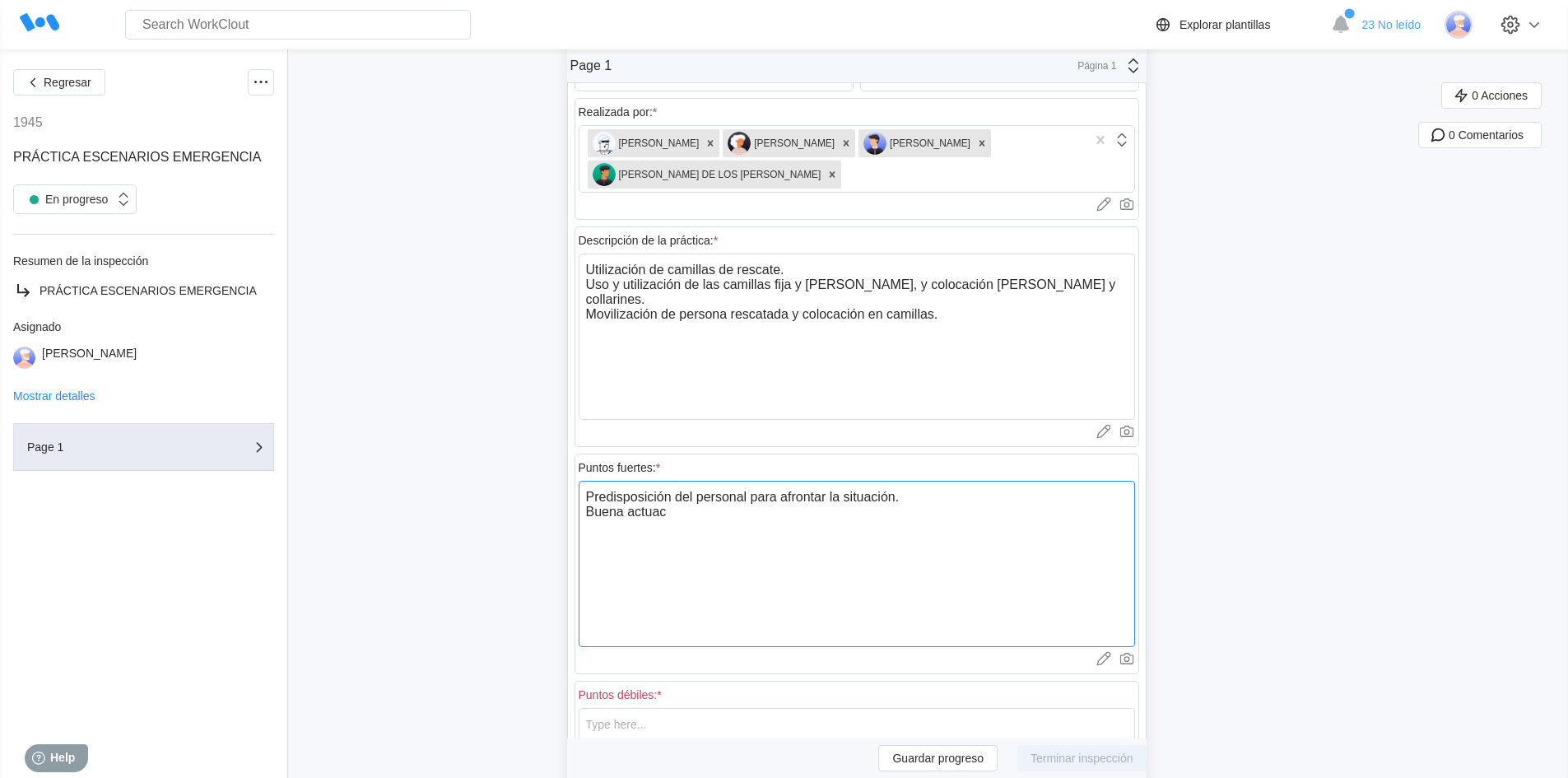
type textarea "Predisposición del personal para afrontar la situación. Buena actuaci"
type textarea "x"
type textarea "Predisposición del personal para afrontar la situación. Buena actuació"
type textarea "x"
type textarea "Predisposición del personal para afrontar la situación. Buena actuación"
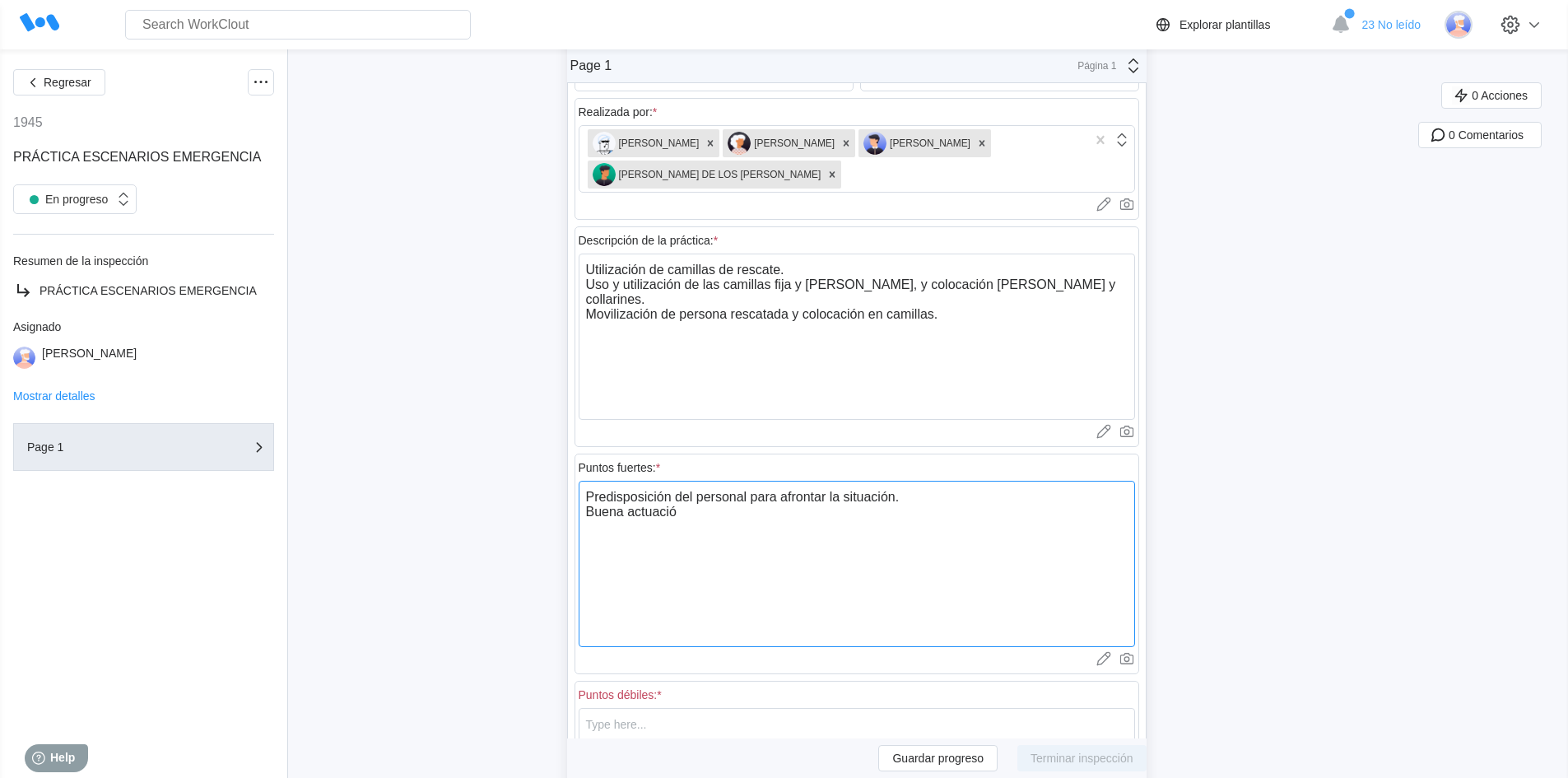
type textarea "x"
type textarea "Predisposición del personal para afrontar la situación. Buena actuación"
type textarea "x"
type textarea "Predisposición del personal para afrontar la situación. Buena actuación d"
type textarea "x"
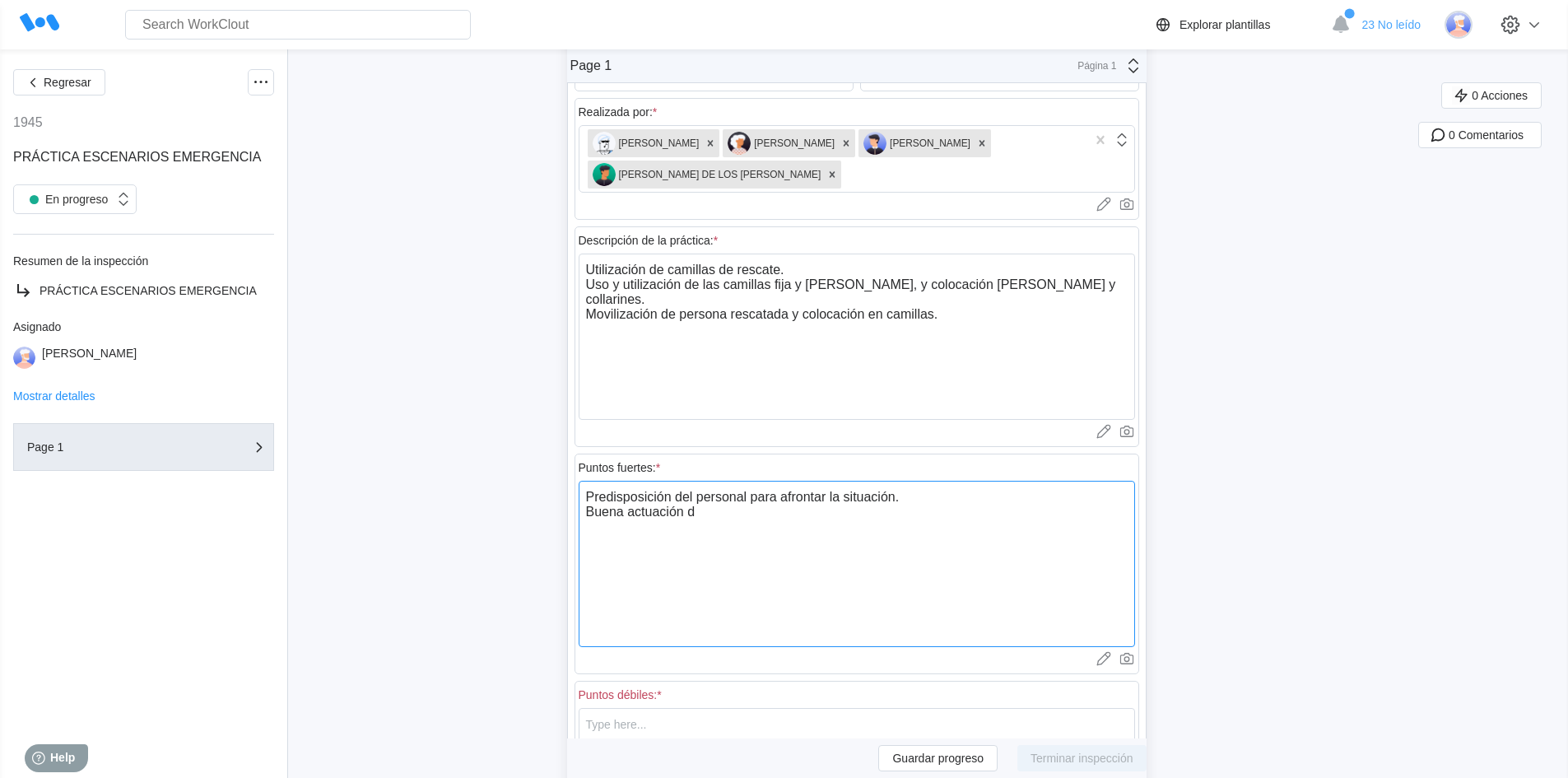
type textarea "Predisposición del personal para afrontar la situación. Buena actuación du"
type textarea "x"
type textarea "Predisposición del personal para afrontar la situación. Buena actuación dur"
type textarea "x"
type textarea "Predisposición del personal para afrontar la situación. Buena actuación dura"
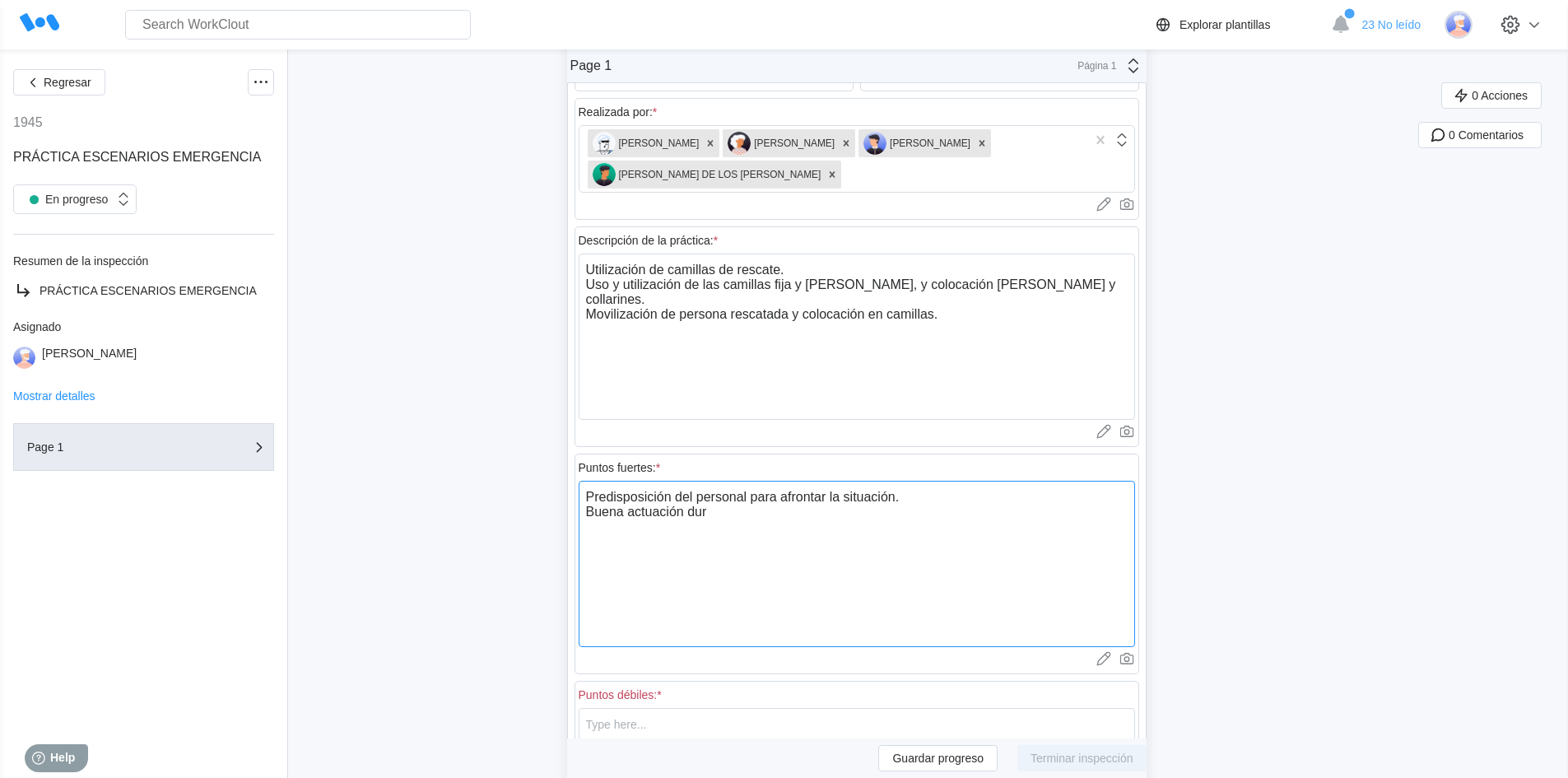
type textarea "x"
type textarea "Predisposición del personal para afrontar la situación. Buena actuación duran"
type textarea "x"
type textarea "Predisposición del personal para afrontar la situación. Buena actuación durane"
type textarea "x"
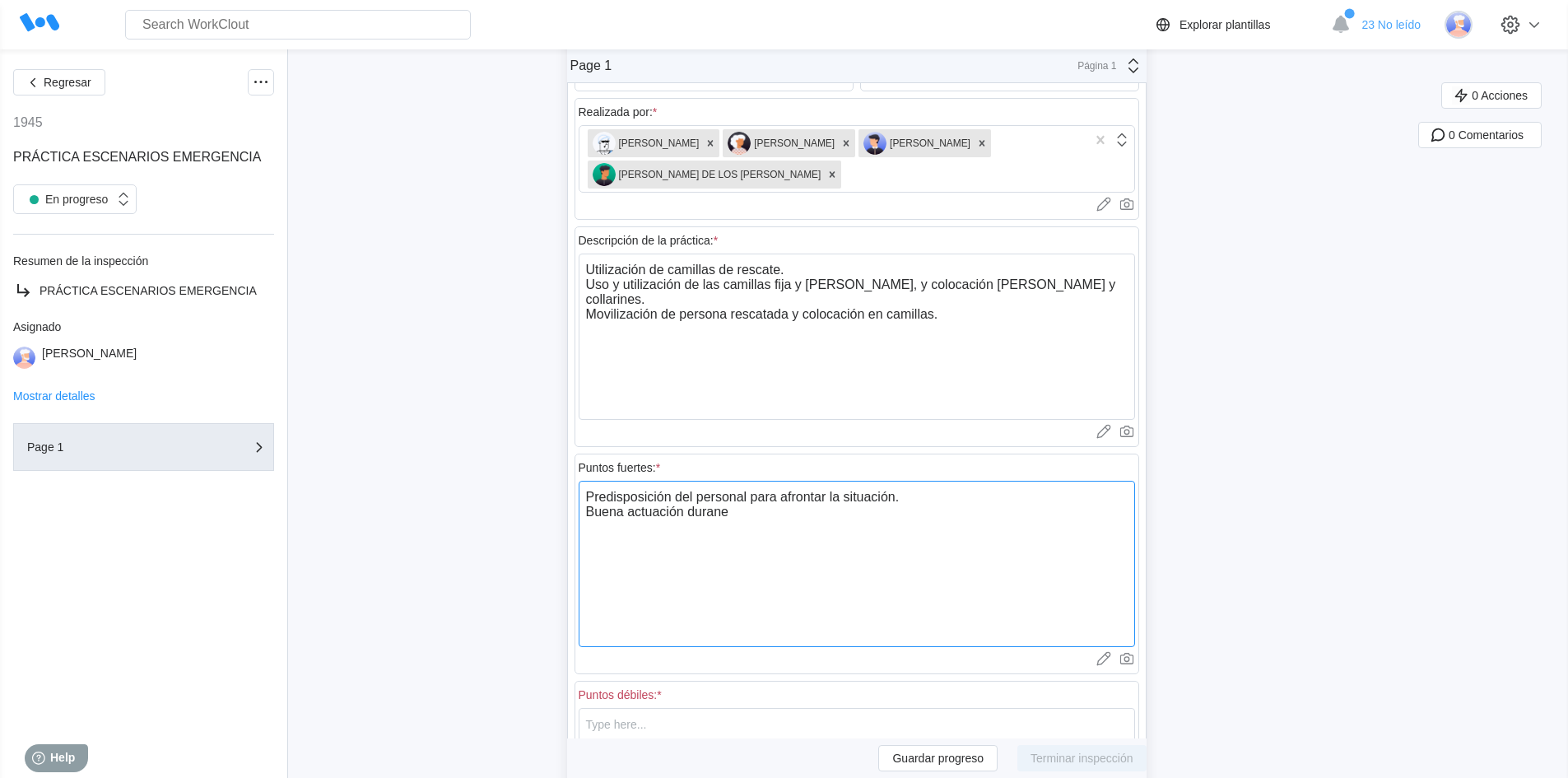
type textarea "Predisposición del personal para afrontar la situación. Buena actuación duran"
type textarea "x"
type textarea "Predisposición del personal para afrontar la situación. Buena actuación durant"
type textarea "x"
type textarea "Predisposición del personal para afrontar la situación. Buena actuación durante"
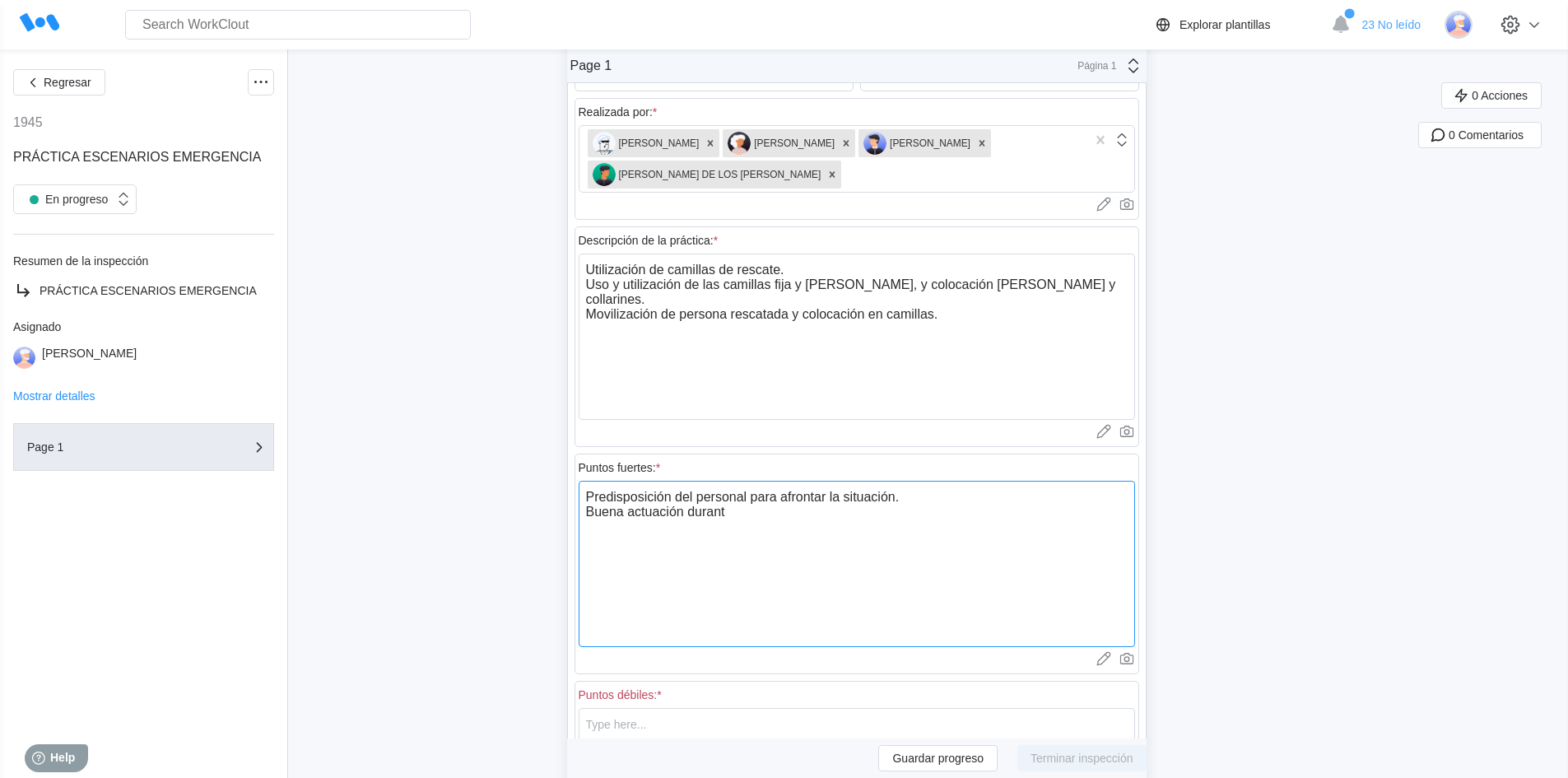
type textarea "x"
type textarea "Predisposición del personal para afrontar la situación. Buena actuación durante"
type textarea "x"
type textarea "Predisposición del personal para afrontar la situación. Buena actuación durante…"
type textarea "x"
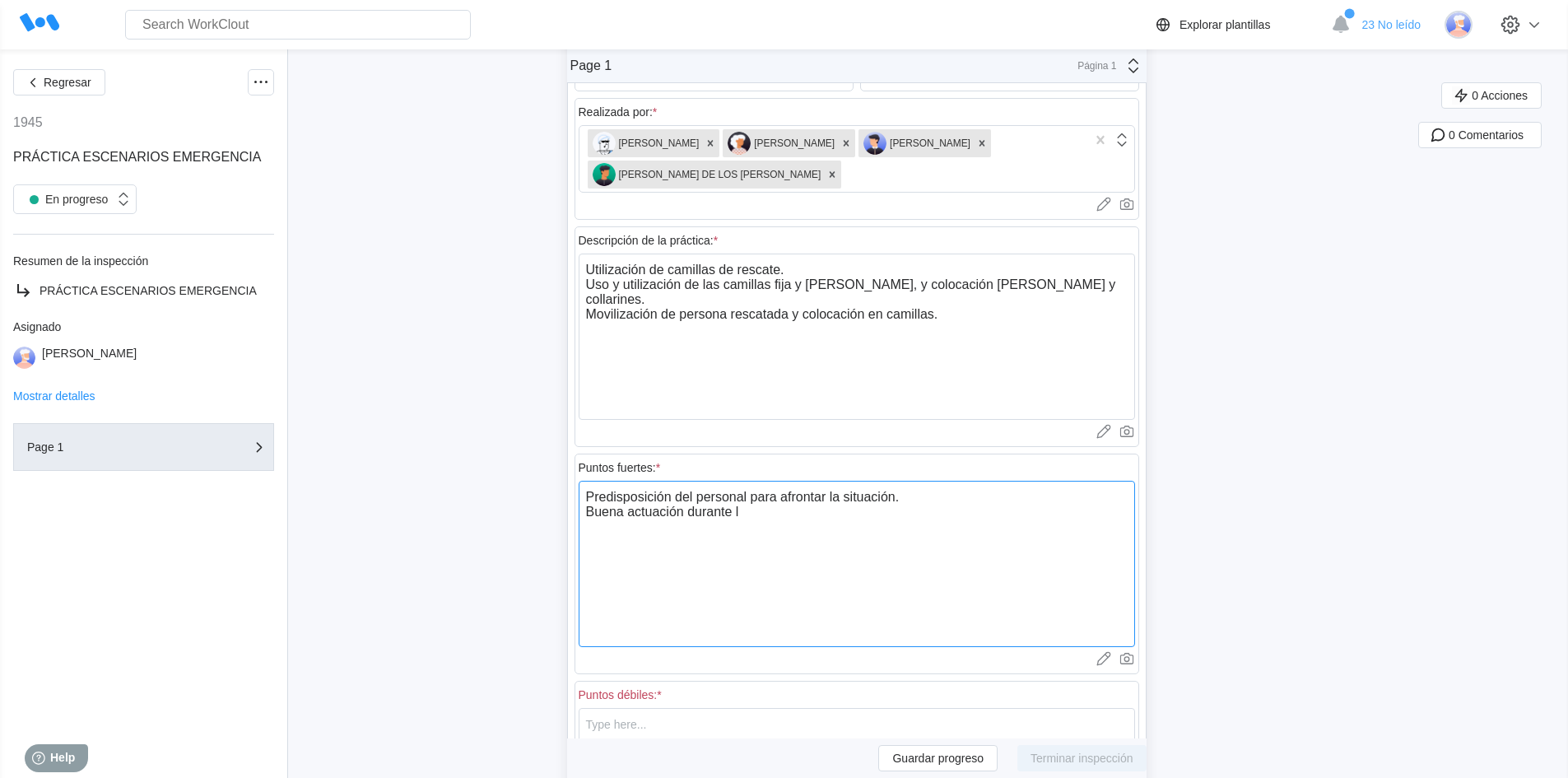
type textarea "Predisposición del personal para afrontar la situación. Buena actuación durante…"
type textarea "x"
type textarea "Predisposición del personal para afrontar la situación. Buena actuación durante…"
type textarea "x"
type textarea "Predisposición del personal para afrontar la situación. Buena actuación durante…"
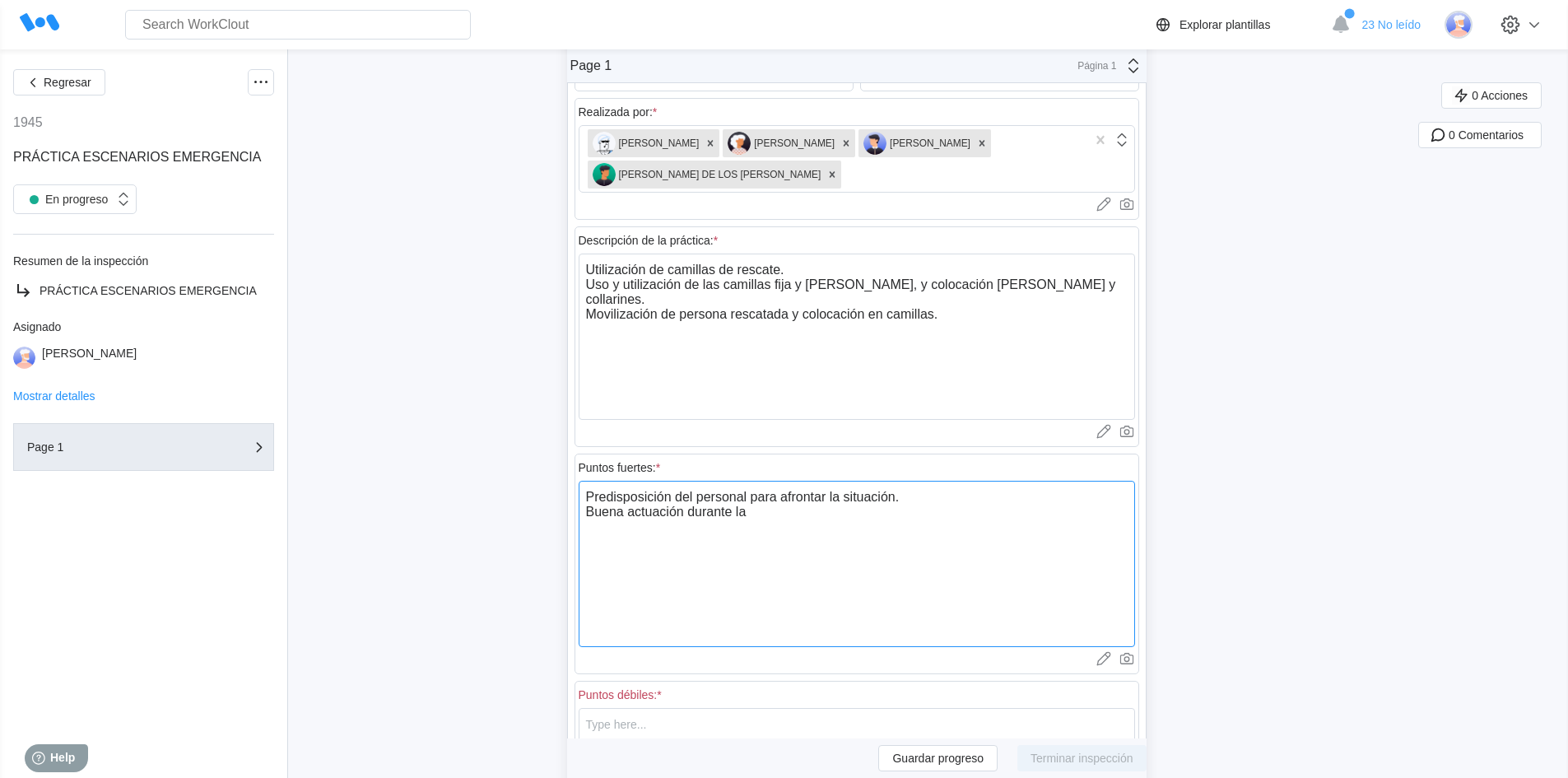
type textarea "x"
type textarea "Predisposición del personal para afrontar la situación. Buena actuación durante…"
type textarea "x"
type textarea "Predisposición del personal para afrontar la situación. Buena actuación durante…"
type textarea "x"
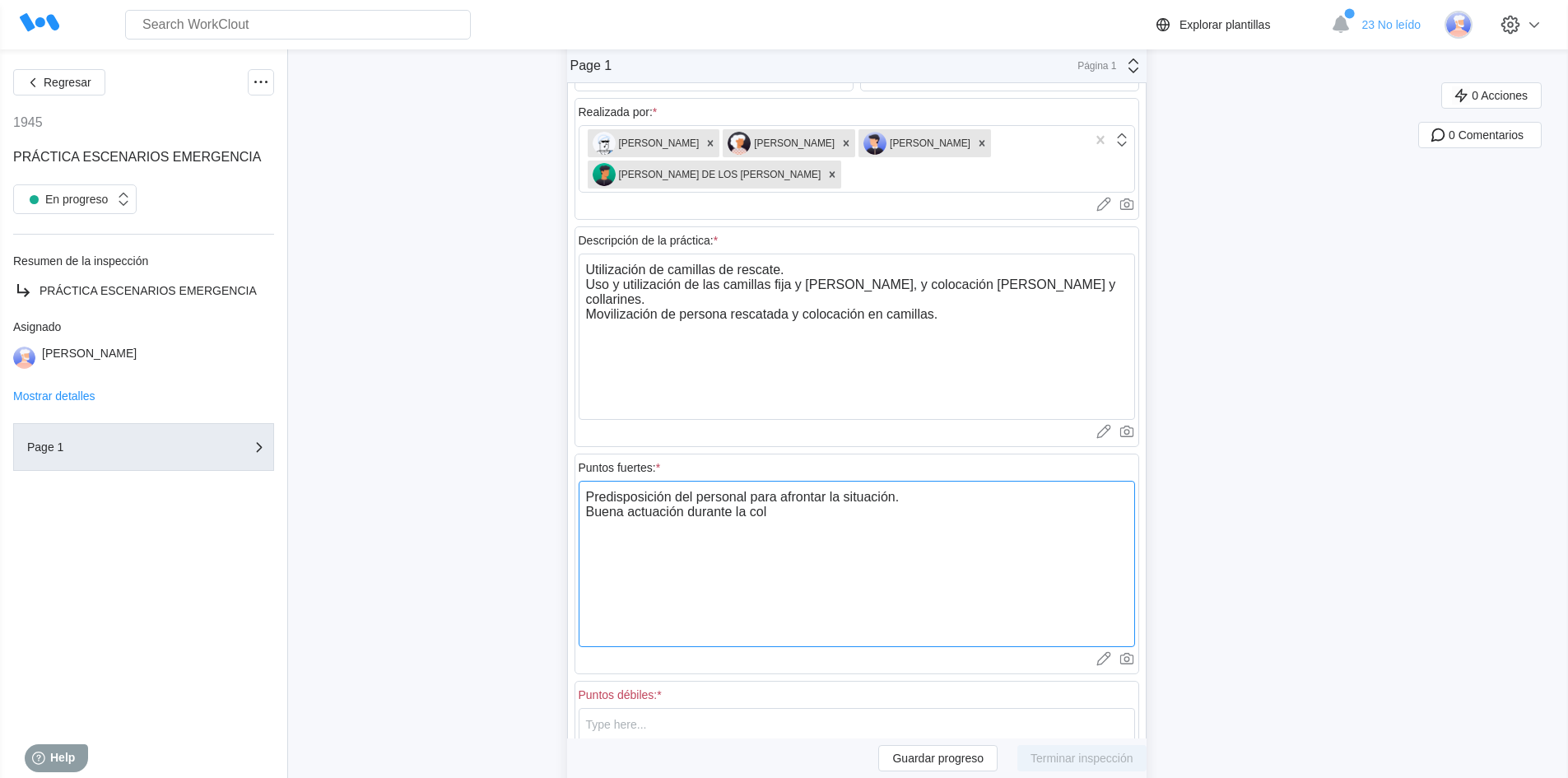
type textarea "Predisposición del personal para afrontar la situación. Buena actuación durante…"
type textarea "x"
type textarea "Predisposición del personal para afrontar la situación. Buena actuación durante…"
type textarea "x"
type textarea "Predisposición del personal para afrontar la situación. Buena actuación durante…"
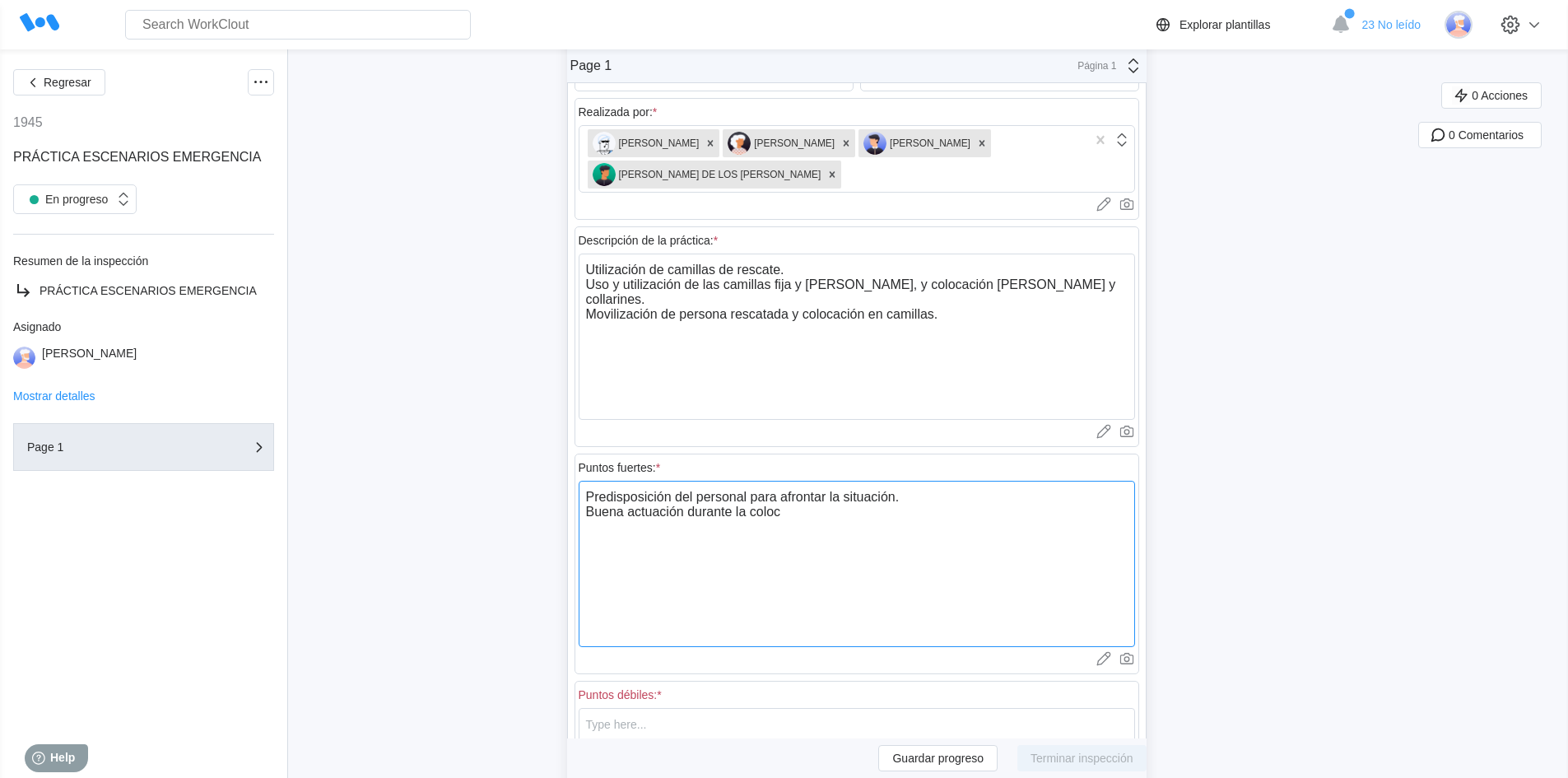
type textarea "x"
type textarea "Predisposición del personal para afrontar la situación. Buena actuación durante…"
type textarea "x"
type textarea "Predisposición del personal para afrontar la situación. Buena actuación durante…"
type textarea "x"
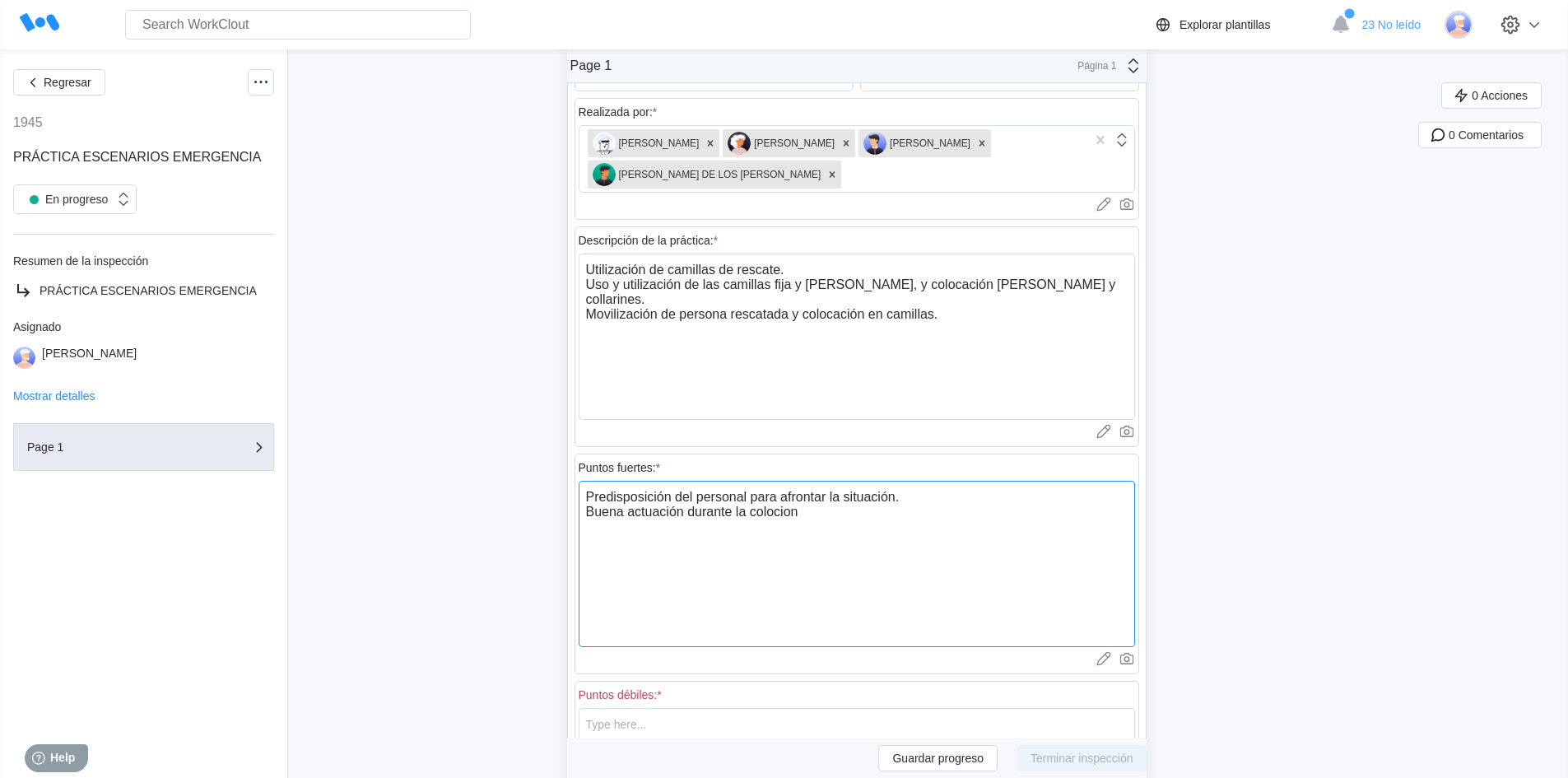
type textarea "Predisposición del personal para afrontar la situación. Buena actuación durante…"
type textarea "x"
type textarea "Predisposición del personal para afrontar la situación. Buena actuación durante…"
type textarea "x"
type textarea "Predisposición del personal para afrontar la situación. Buena actuación durante…"
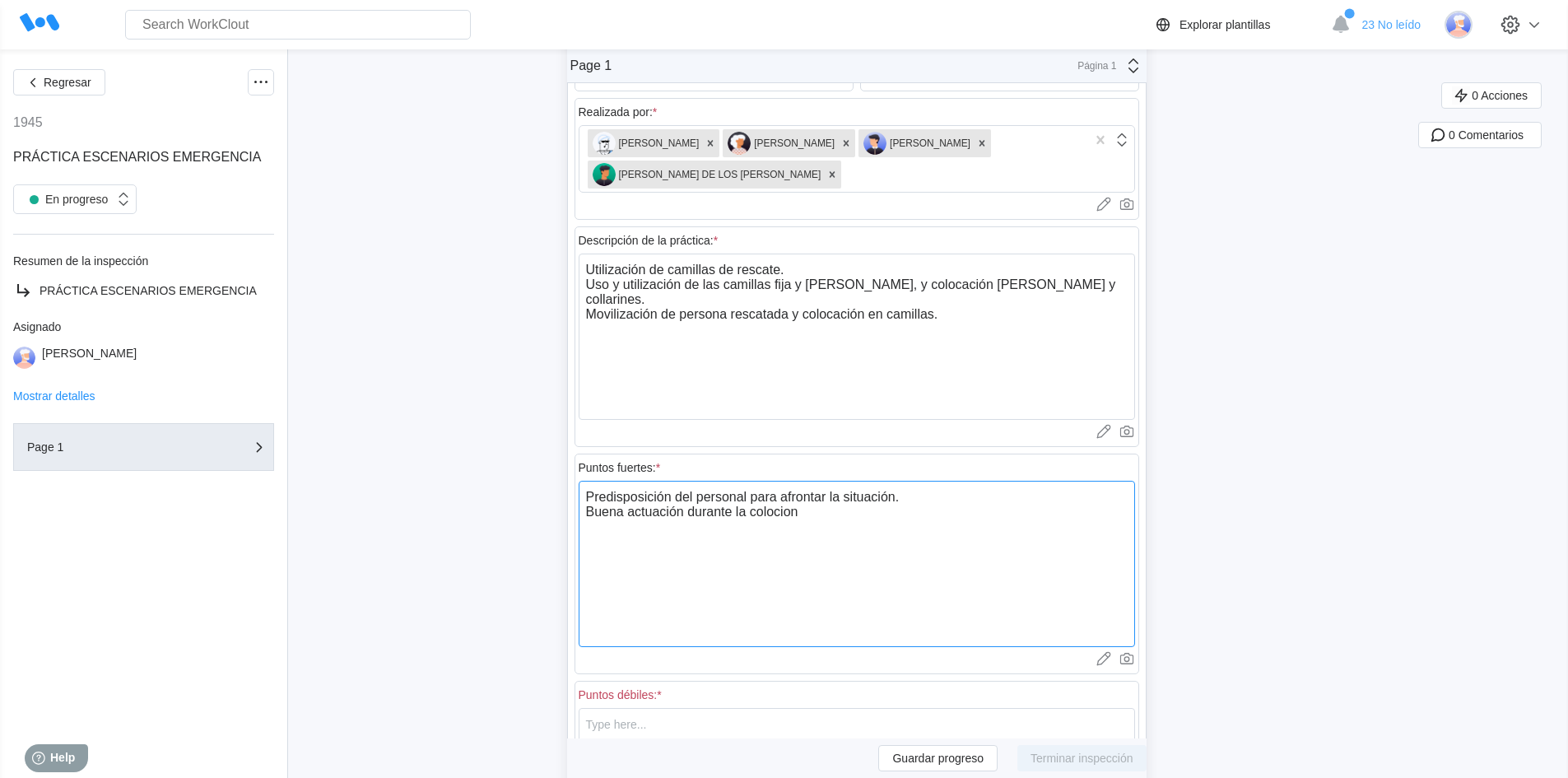
type textarea "x"
type textarea "Predisposición del personal para afrontar la situación. Buena actuación durante…"
type textarea "x"
type textarea "Predisposición del personal para afrontar la situación. Buena actuación durante…"
type textarea "x"
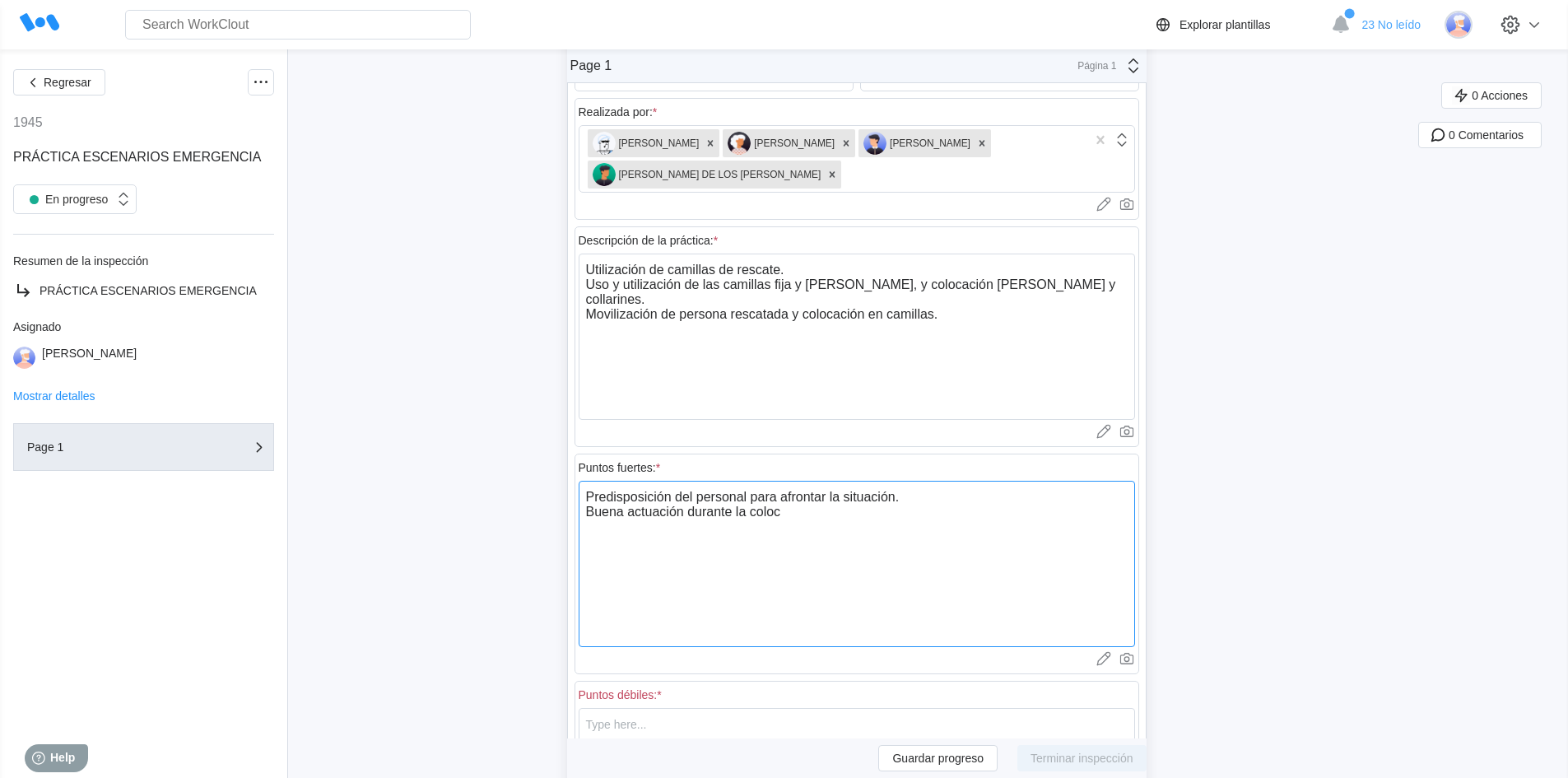
type textarea "Predisposición del personal para afrontar la situación. Buena actuación durante…"
type textarea "x"
type textarea "Predisposición del personal para afrontar la situación. Buena actuación durante…"
type textarea "x"
type textarea "Predisposición del personal para afrontar la situación. Buena actuación durante…"
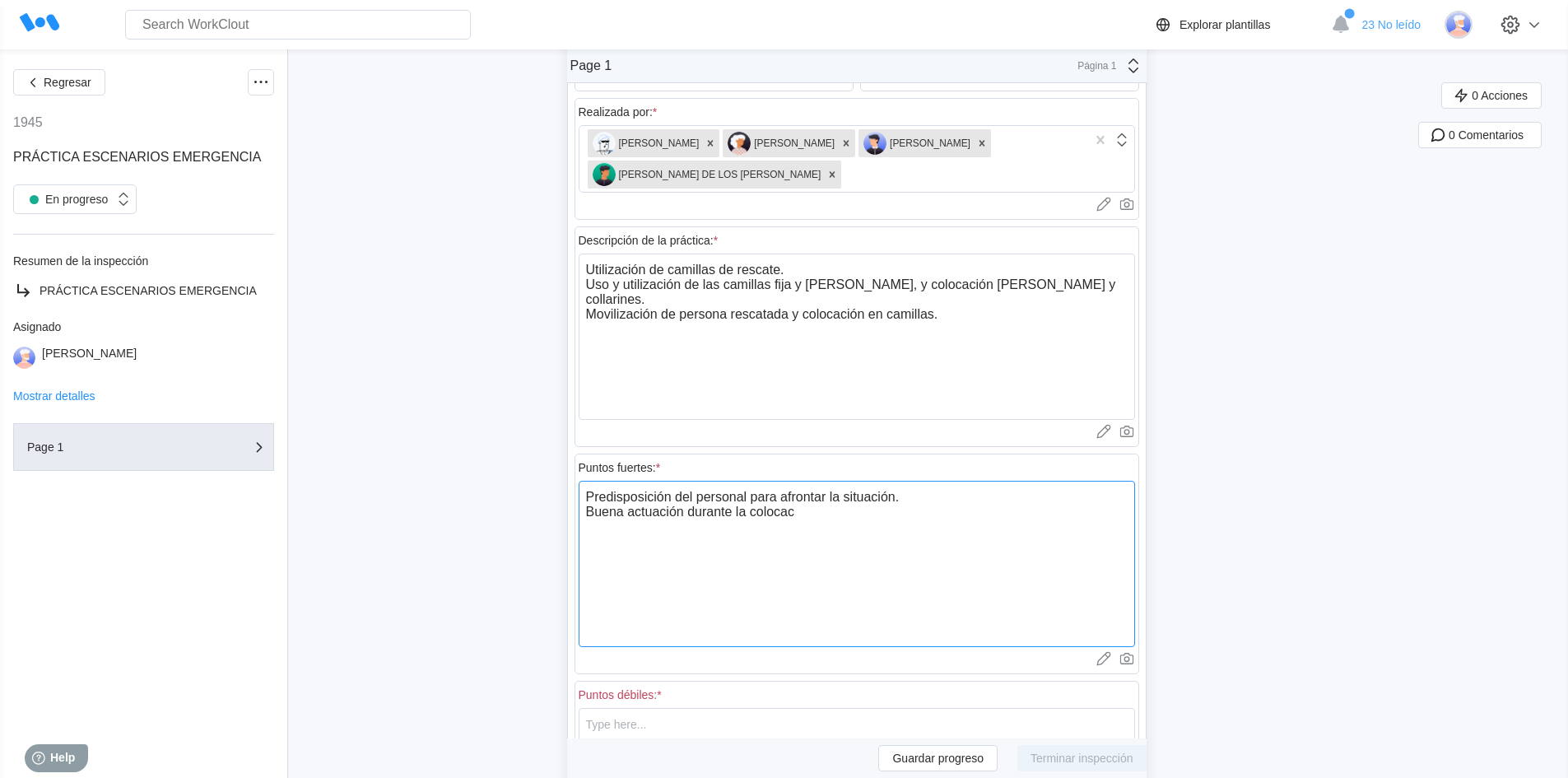
type textarea "x"
type textarea "Predisposición del personal para afrontar la situación. Buena actuación durante…"
type textarea "x"
type textarea "Predisposición del personal para afrontar la situación. Buena actuación durante…"
type textarea "x"
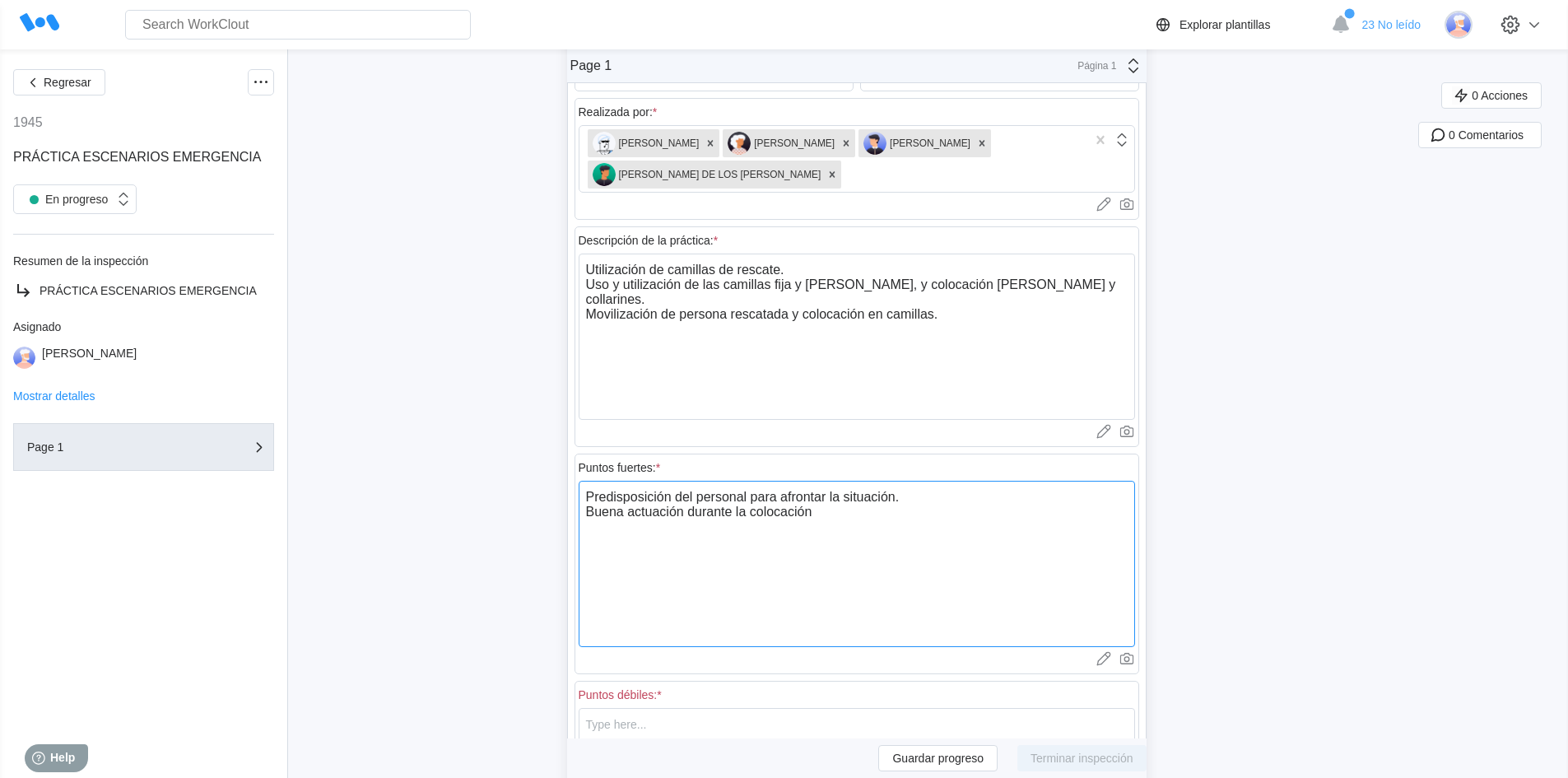
type textarea "Predisposición del personal para afrontar la situación. Buena actuación durante…"
type textarea "x"
type textarea "Predisposición del personal para afrontar la situación. Buena actuación durante…"
type textarea "x"
type textarea "Predisposición del personal para afrontar la situación. Buena actuación durante…"
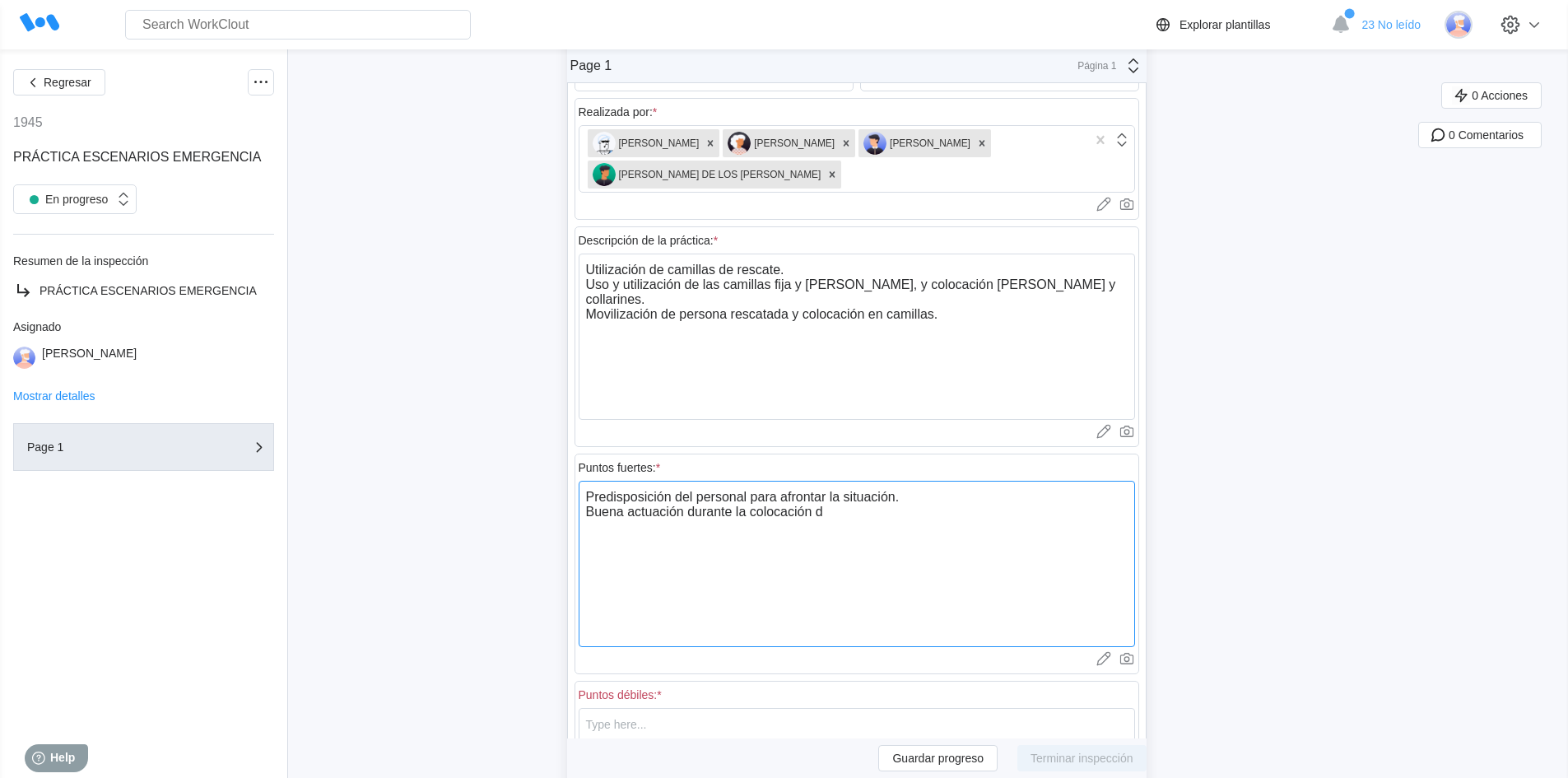
type textarea "x"
type textarea "Predisposición del personal para afrontar la situación. Buena actuación durante…"
type textarea "x"
type textarea "Predisposición del personal para afrontar la situación. Buena actuación durante…"
type textarea "x"
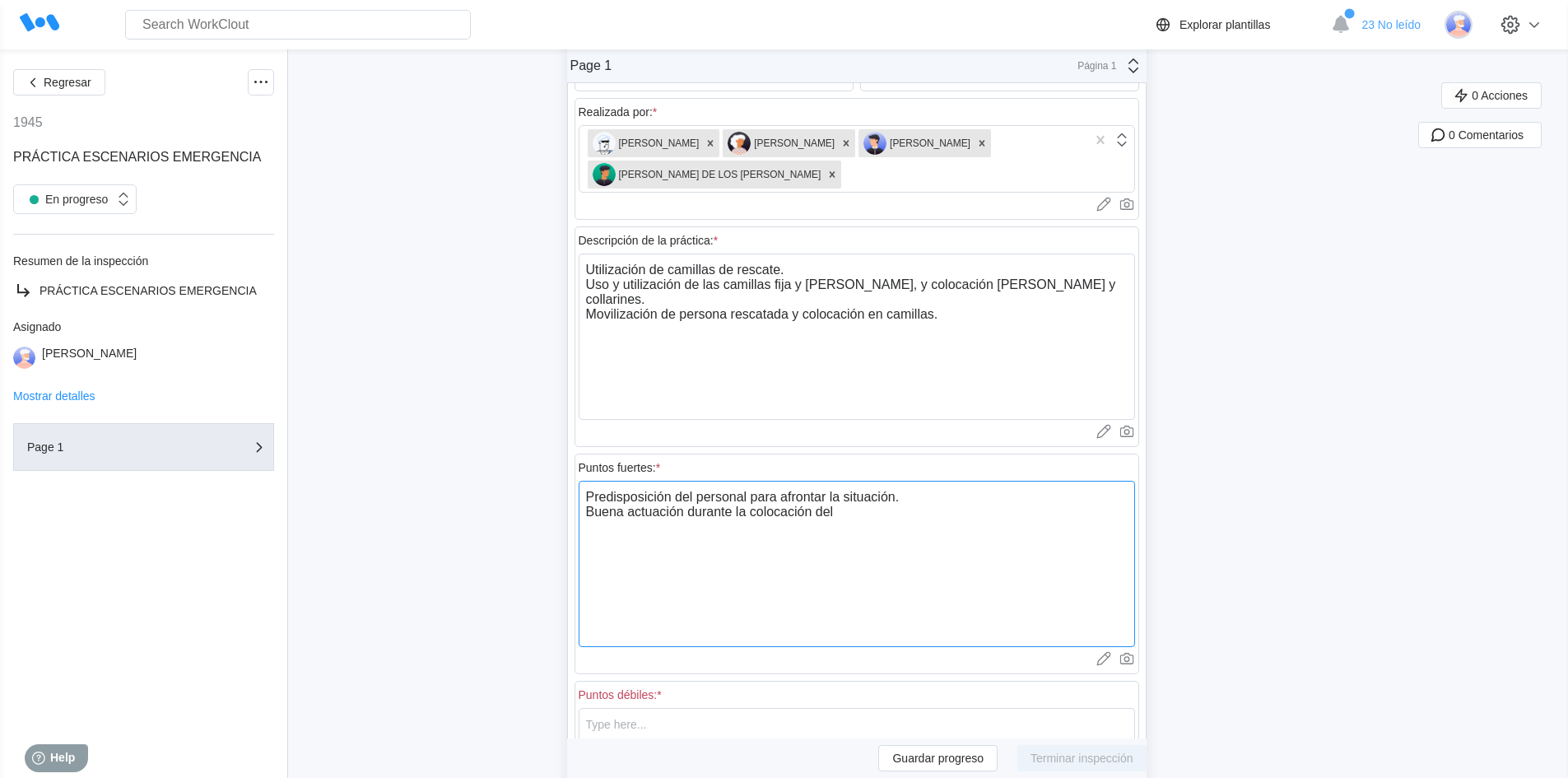
type textarea "Predisposición del personal para afrontar la situación. Buena actuación durante…"
type textarea "x"
type textarea "Predisposición del personal para afrontar la situación. Buena actuación durante…"
type textarea "x"
type textarea "Predisposición del personal para afrontar la situación. Buena actuación durante…"
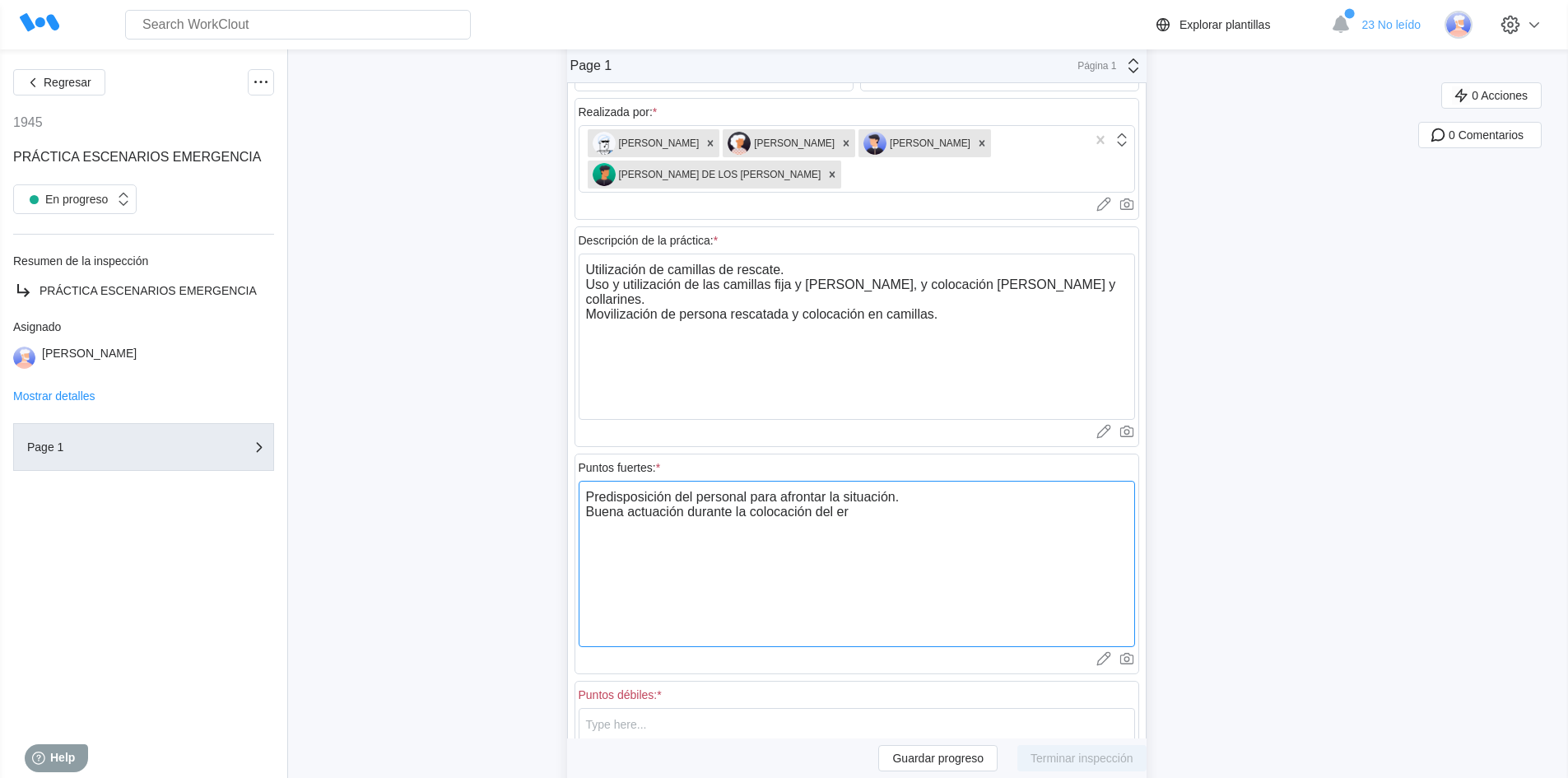
type textarea "x"
type textarea "Predisposición del personal para afrontar la situación. Buena actuación durante…"
type textarea "x"
type textarea "Predisposición del personal para afrontar la situación. Buena actuación durante…"
type textarea "x"
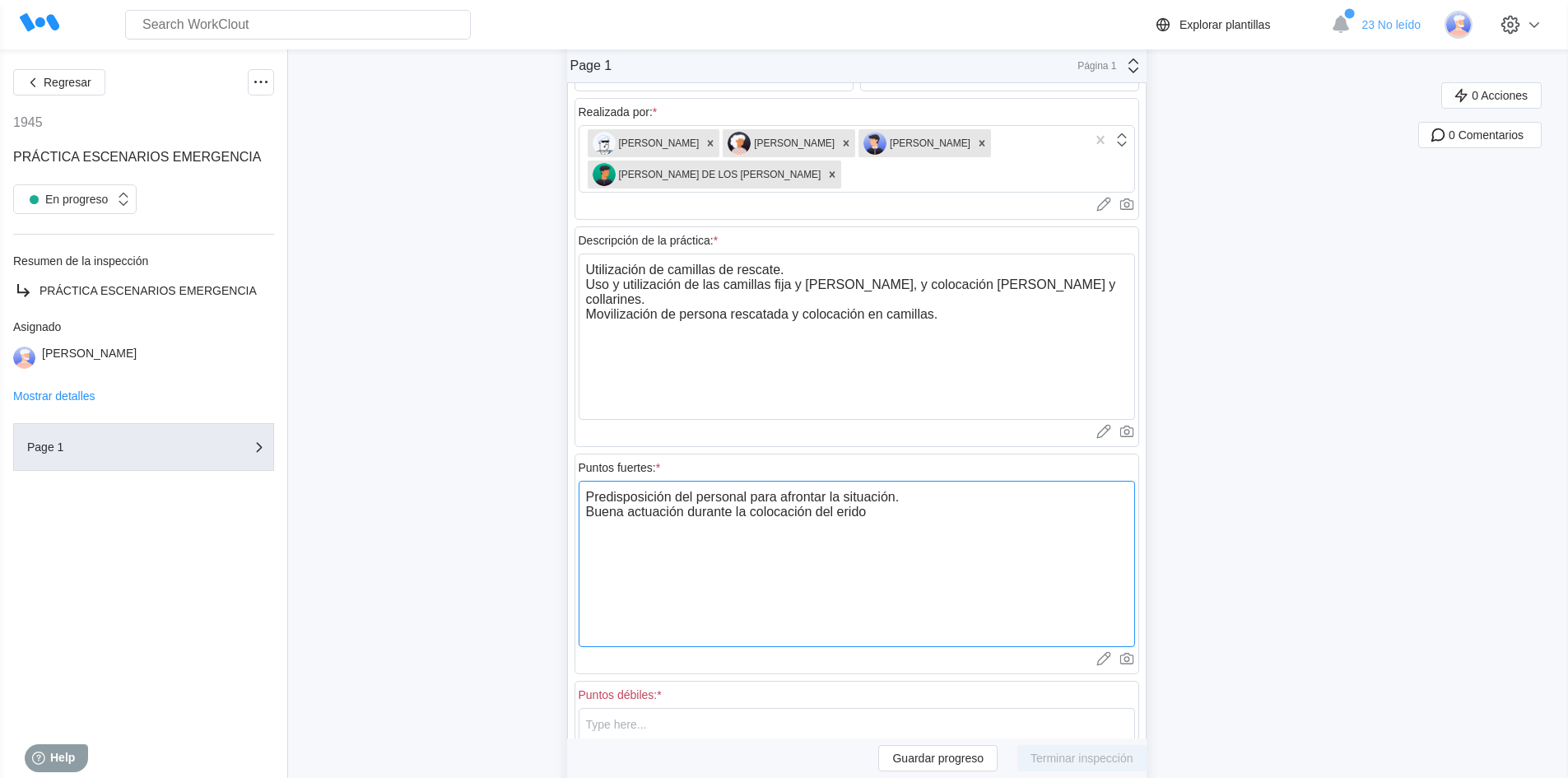
type textarea "Predisposición del personal para afrontar la situación. Buena actuación durante…"
type textarea "x"
type textarea "Predisposición del personal para afrontar la situación. Buena actuación durante…"
type textarea "x"
type textarea "Predisposición del personal para afrontar la situación. Buena actuación durante…"
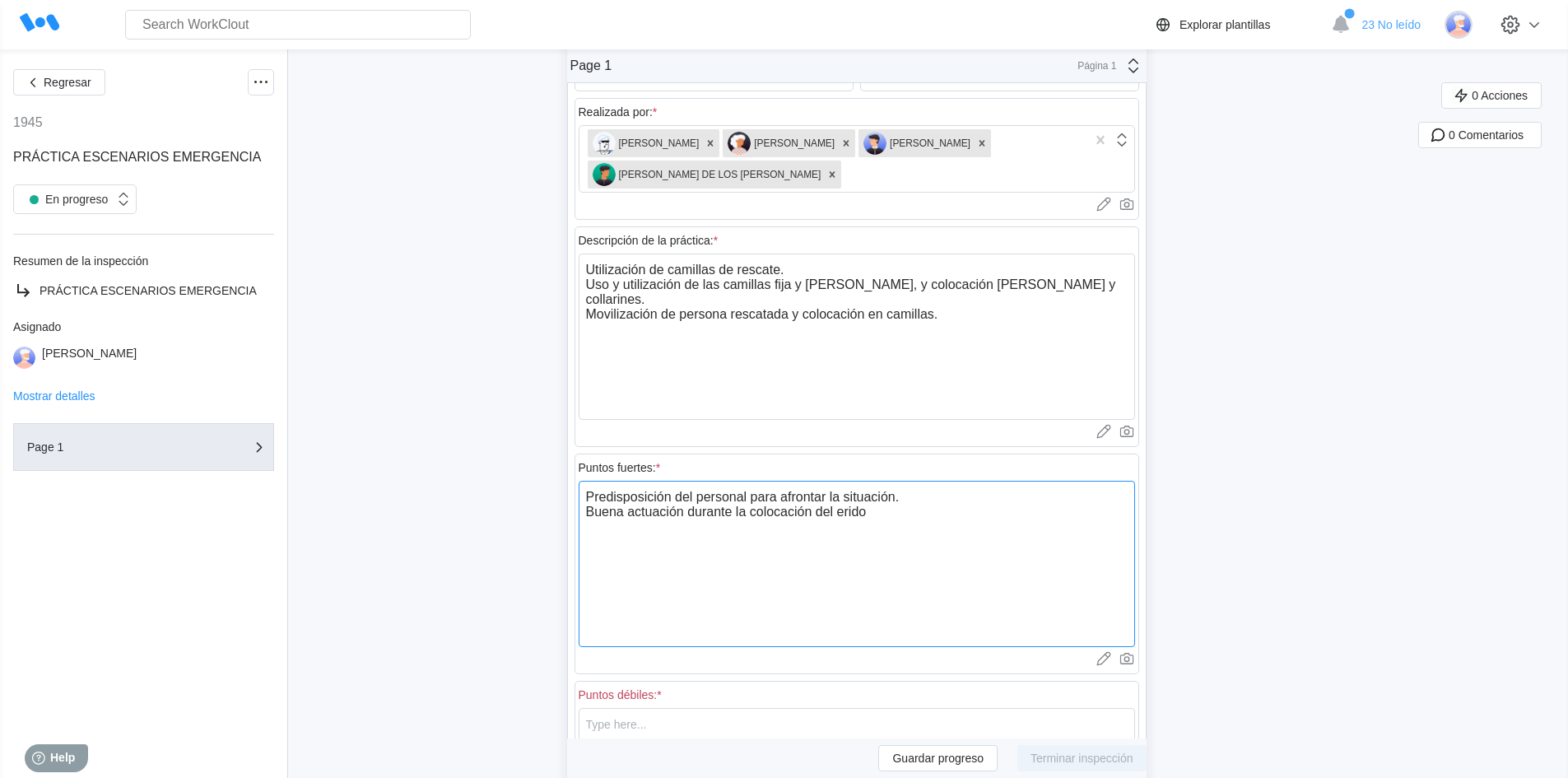
type textarea "x"
type textarea "Predisposición del personal para afrontar la situación. Buena actuación durante…"
type textarea "x"
type textarea "Predisposición del personal para afrontar la situación. Buena actuación durante…"
type textarea "x"
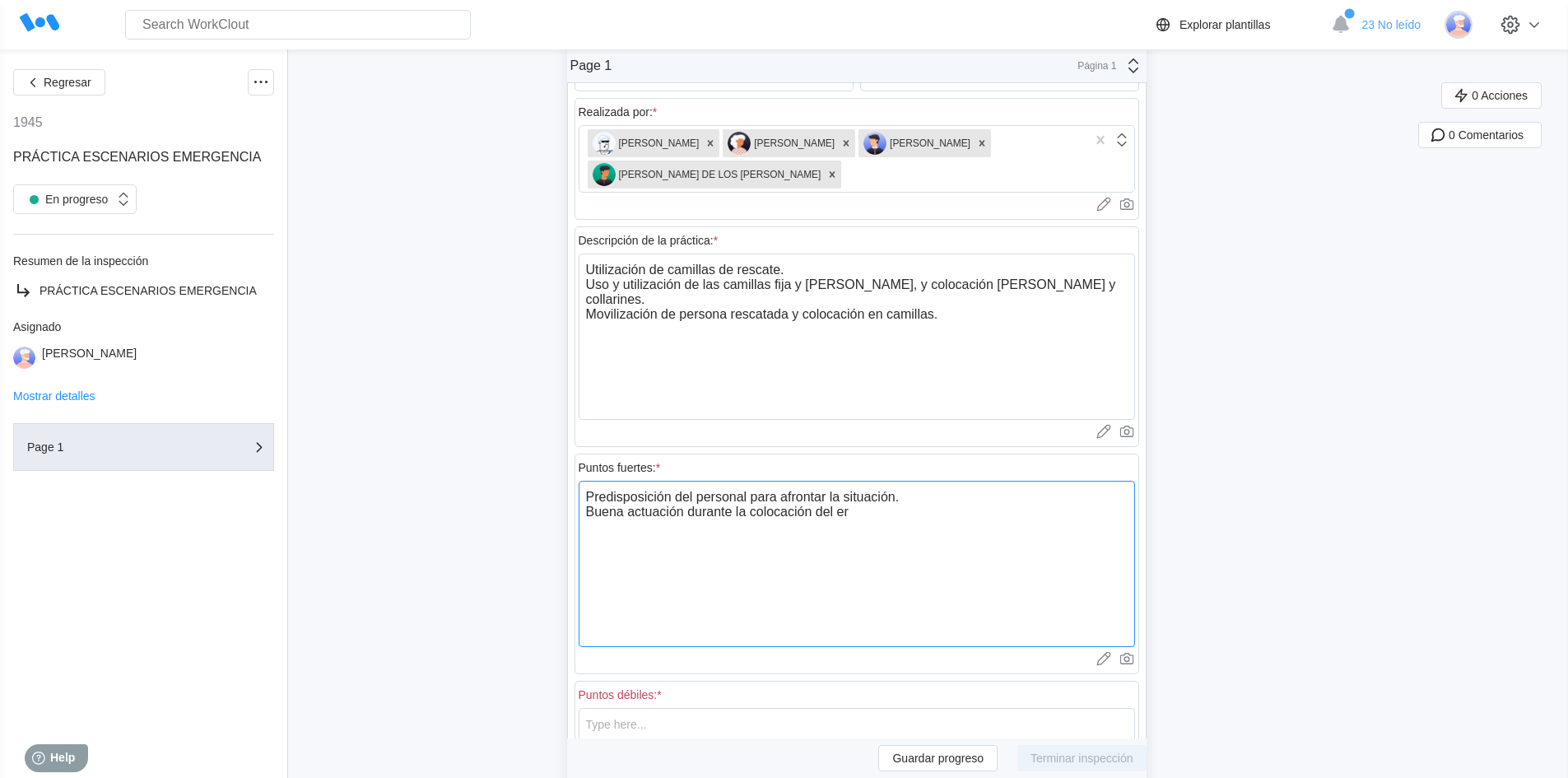
type textarea "Predisposición del personal para afrontar la situación. Buena actuación durante…"
type textarea "x"
type textarea "Predisposición del personal para afrontar la situación. Buena actuación durante…"
type textarea "x"
type textarea "Predisposición del personal para afrontar la situación. Buena actuación durante…"
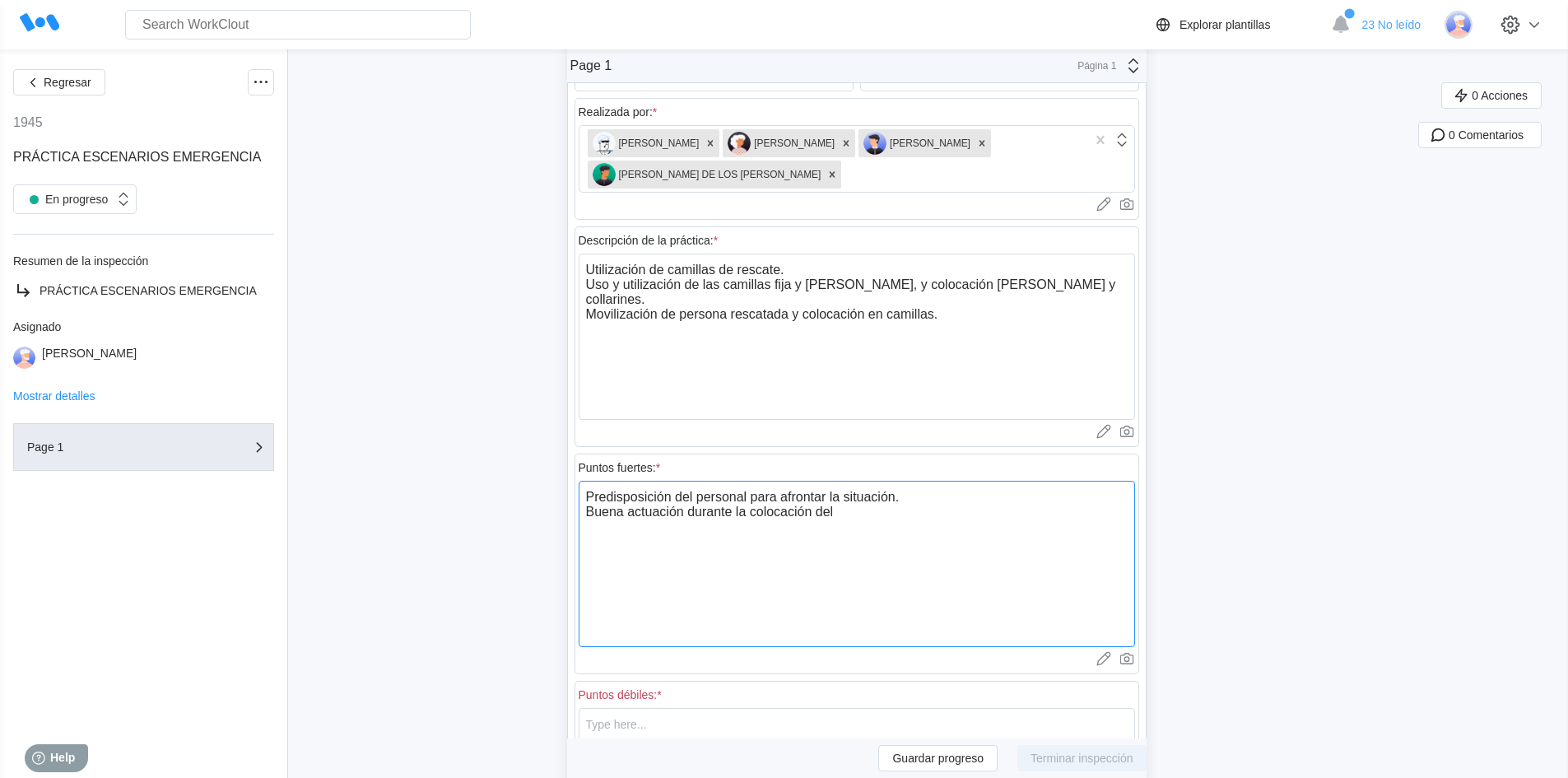
type textarea "x"
type textarea "Predisposición del personal para afrontar la situación. Buena actuación durante…"
type textarea "x"
type textarea "Predisposición del personal para afrontar la situación. Buena actuación durante…"
type textarea "x"
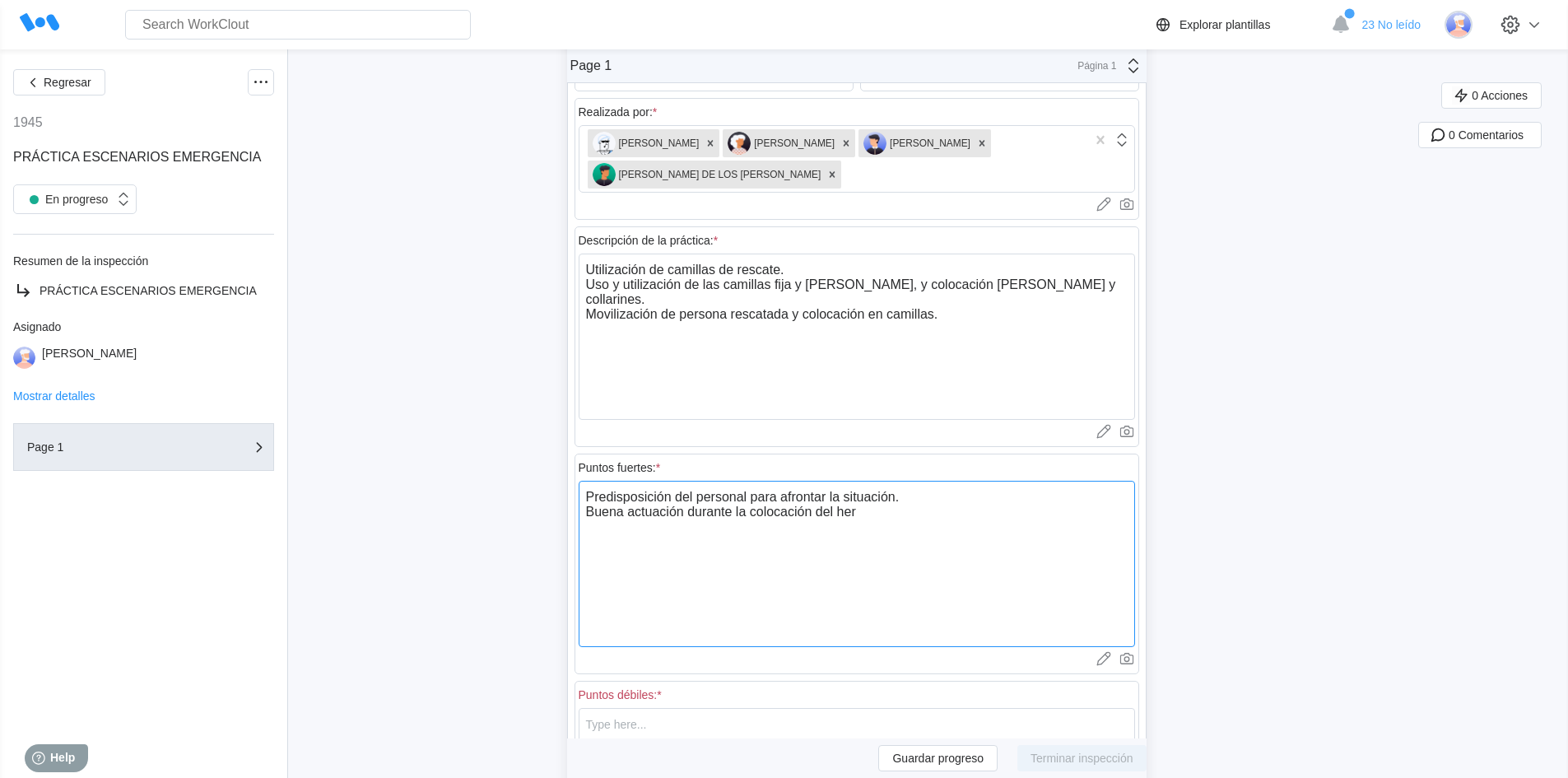
type textarea "Predisposición del personal para afrontar la situación. Buena actuación durante…"
type textarea "x"
type textarea "Predisposición del personal para afrontar la situación. Buena actuación durante…"
type textarea "x"
type textarea "Predisposición del personal para afrontar la situación. Buena actuación durante…"
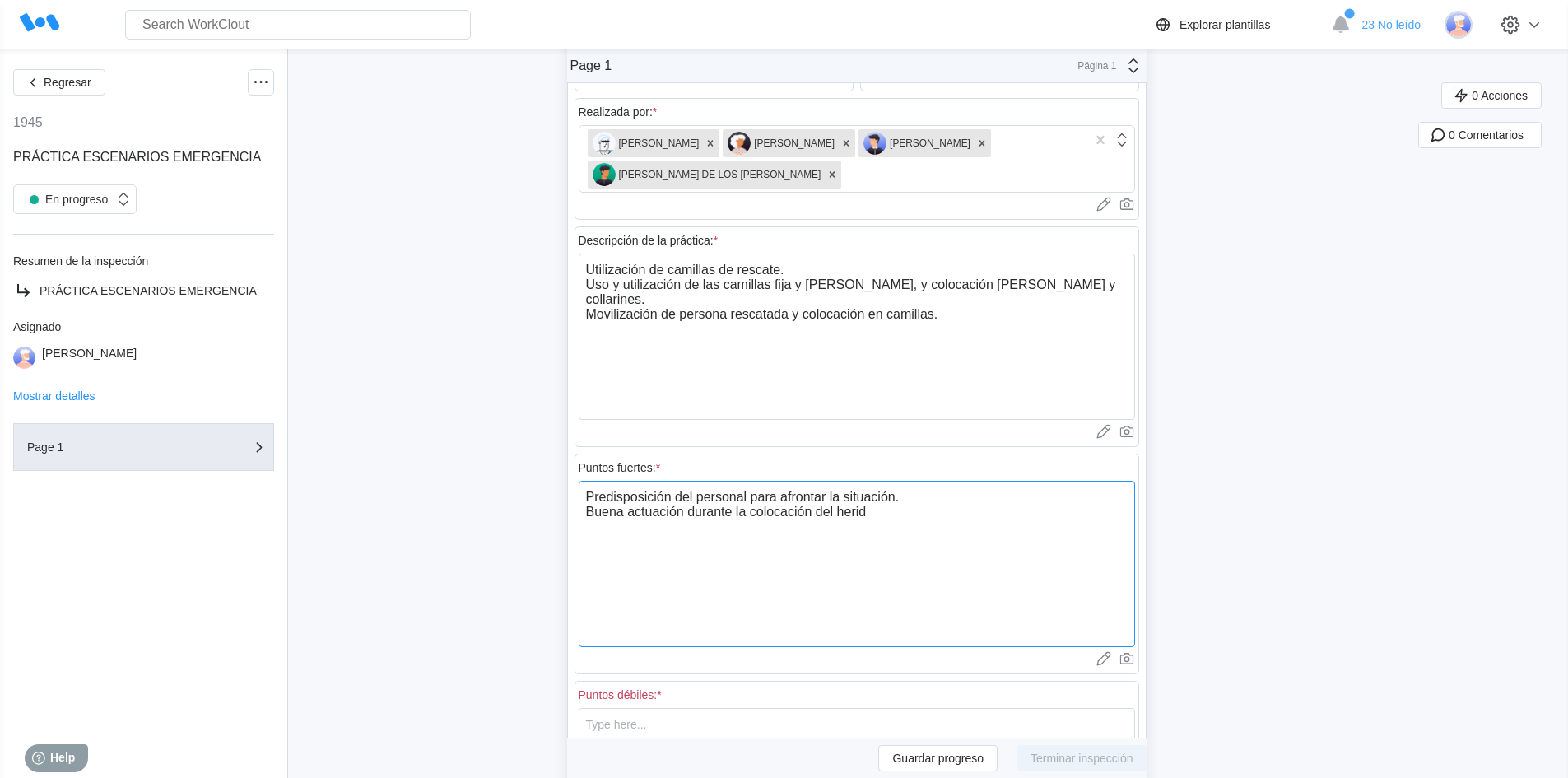
type textarea "x"
type textarea "Predisposición del personal para afrontar la situación. Buena actuación durante…"
type textarea "x"
type textarea "Predisposición del personal para afrontar la situación. Buena actuación durante…"
type textarea "x"
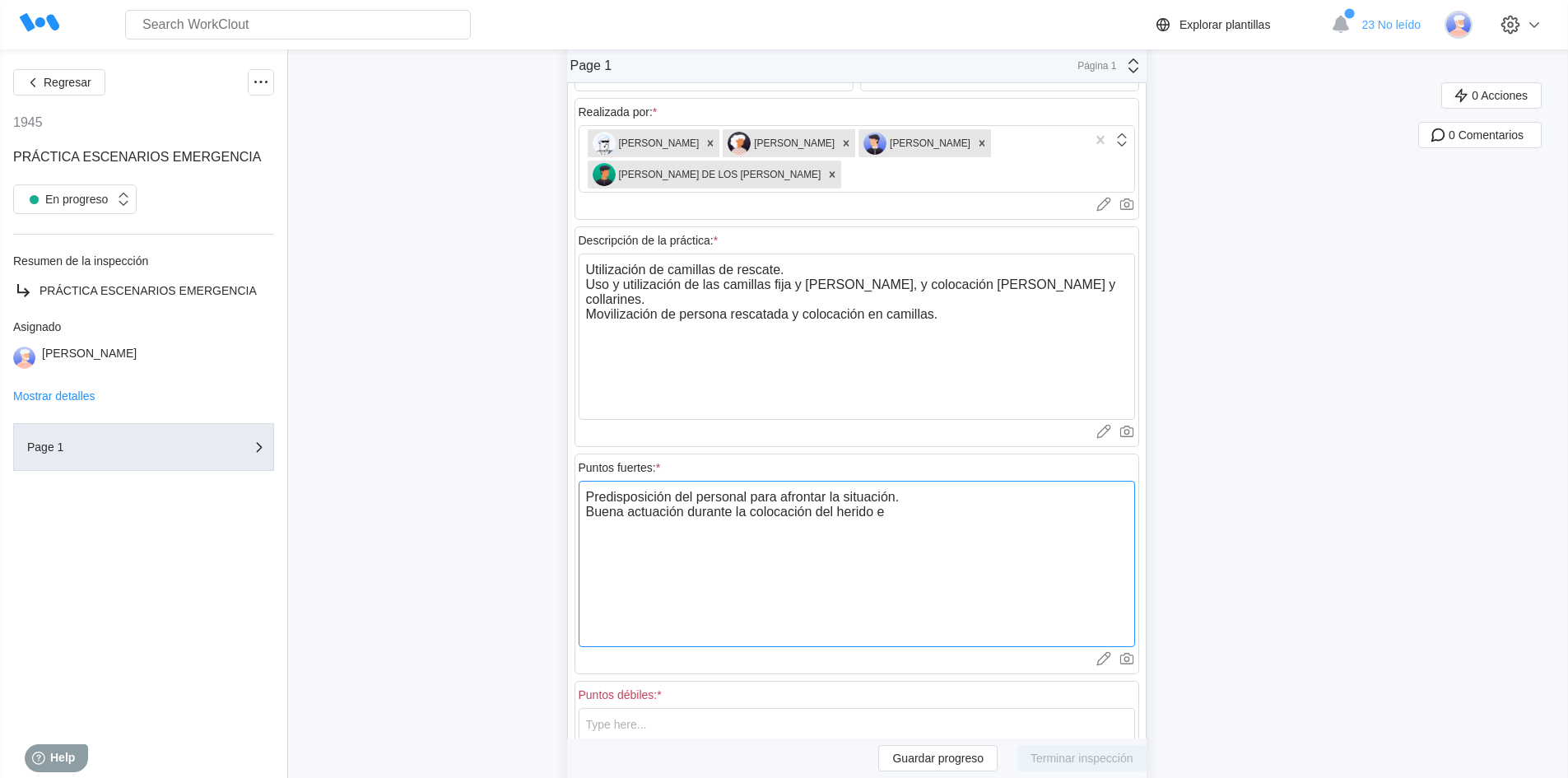
type textarea "Predisposición del personal para afrontar la situación. Buena actuación durante…"
type textarea "x"
type textarea "Predisposición del personal para afrontar la situación. Buena actuación durante…"
type textarea "x"
type textarea "Predisposición del personal para afrontar la situación. Buena actuación durante…"
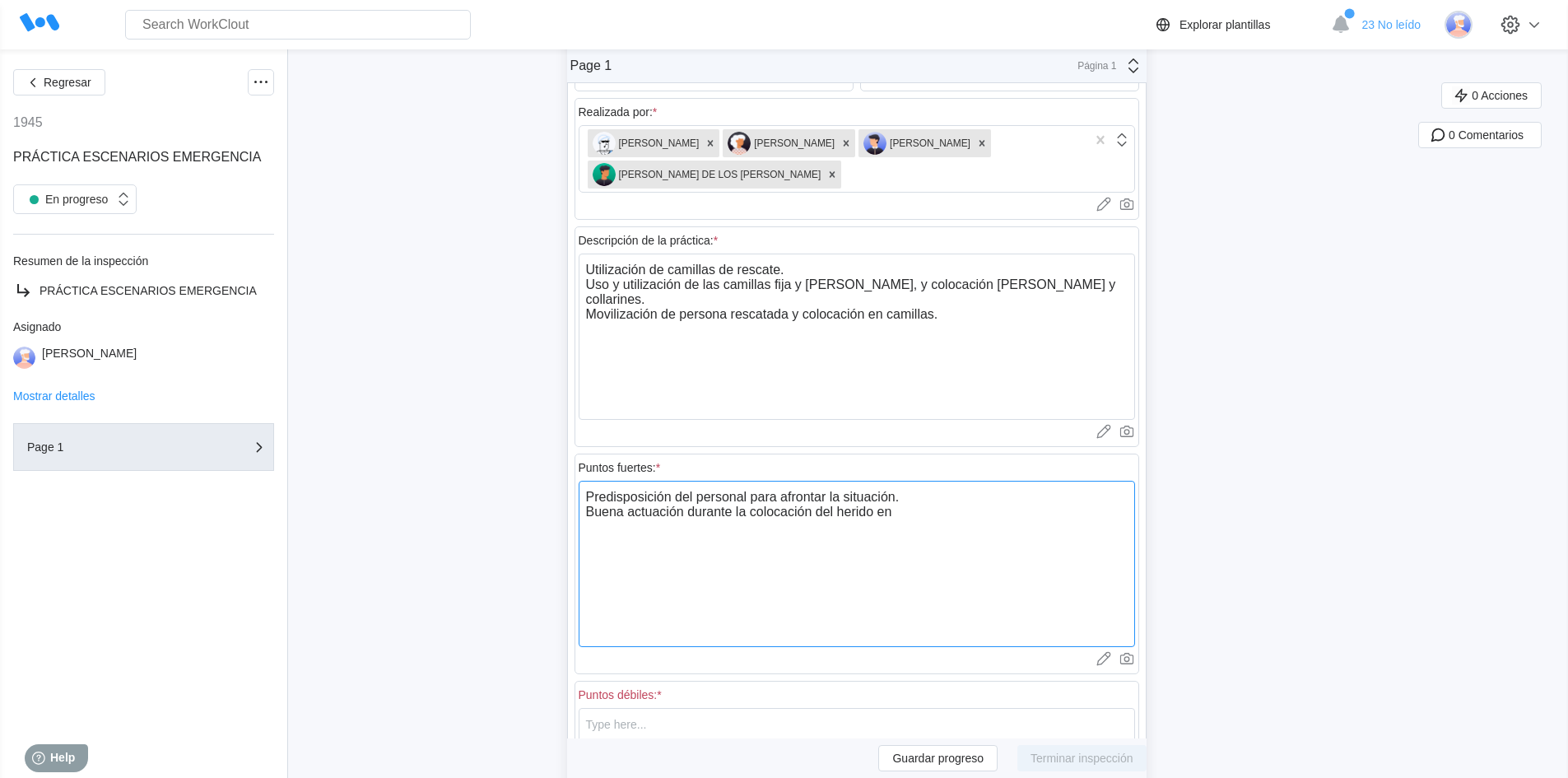
type textarea "x"
type textarea "Predisposición del personal para afrontar la situación. Buena actuación durante…"
type textarea "x"
type textarea "Predisposición del personal para afrontar la situación. Buena actuación durante…"
type textarea "x"
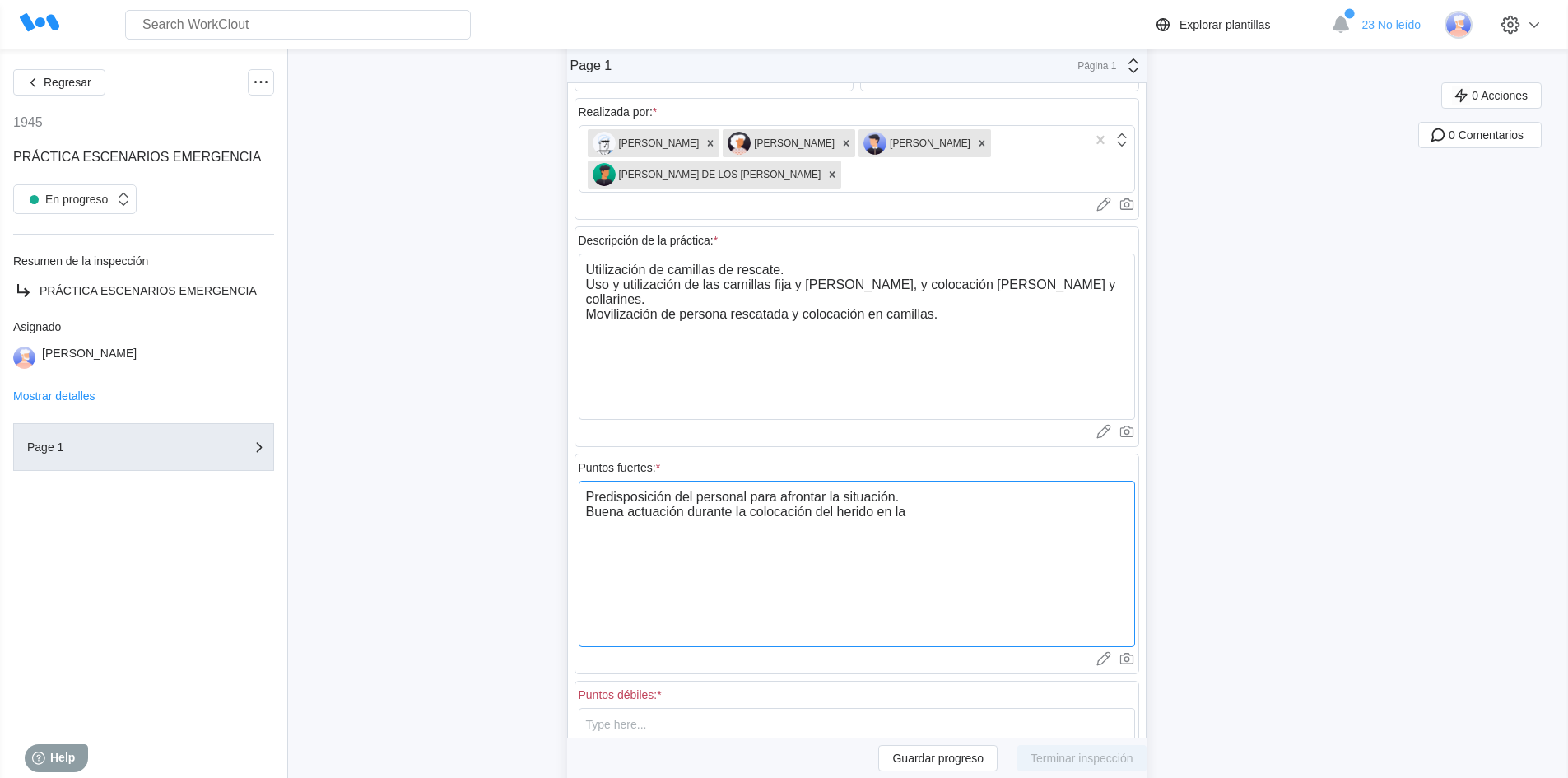
type textarea "Predisposición del personal para afrontar la situación. Buena actuación durante…"
type textarea "x"
type textarea "Predisposición del personal para afrontar la situación. Buena actuación durante…"
type textarea "x"
type textarea "Predisposición del personal para afrontar la situación. Buena actuación durante…"
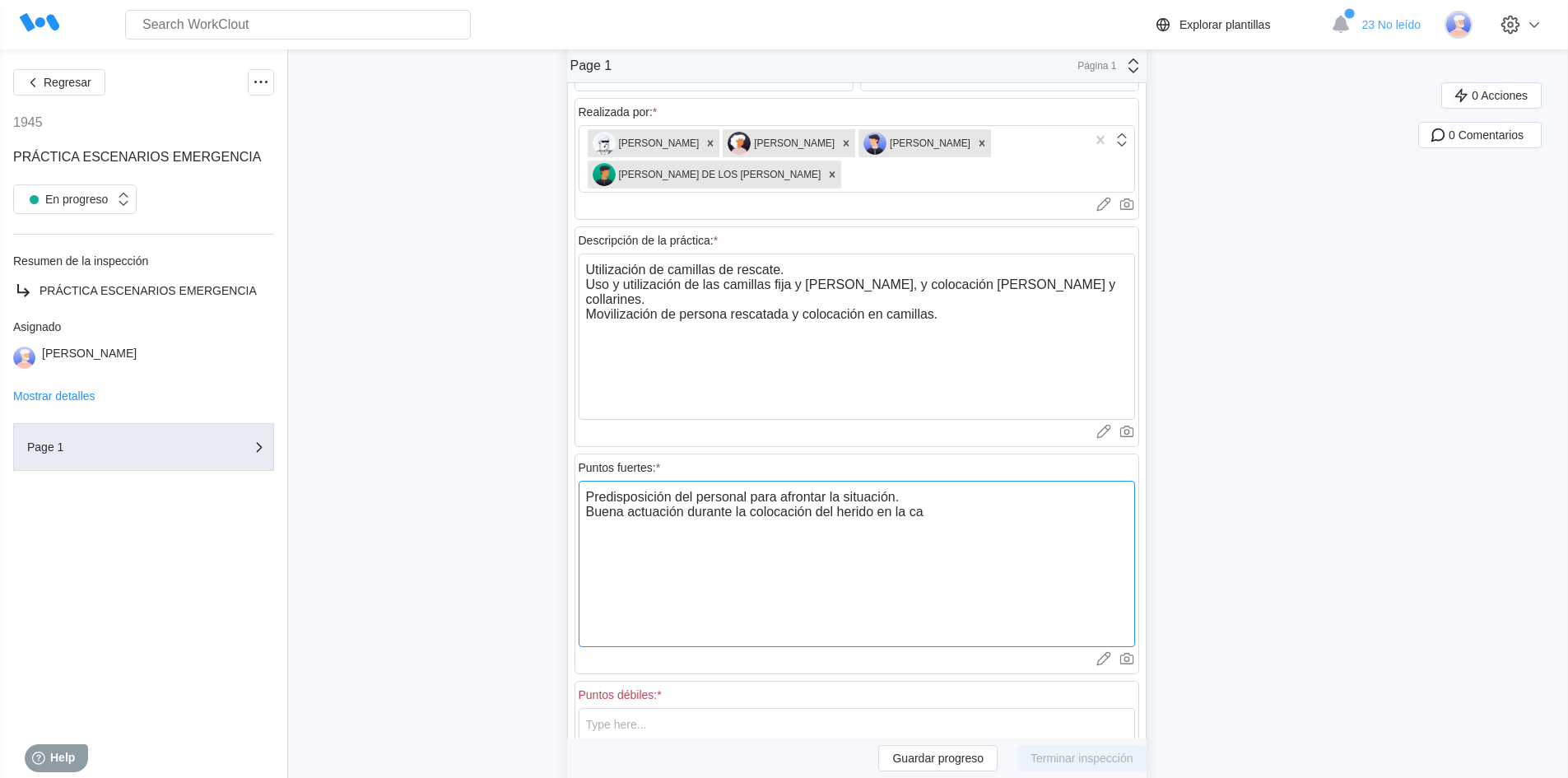
type textarea "x"
type textarea "Predisposición del personal para afrontar la situación. Buena actuación durante…"
type textarea "x"
type textarea "Predisposición del personal para afrontar la situación. Buena actuación durante…"
type textarea "x"
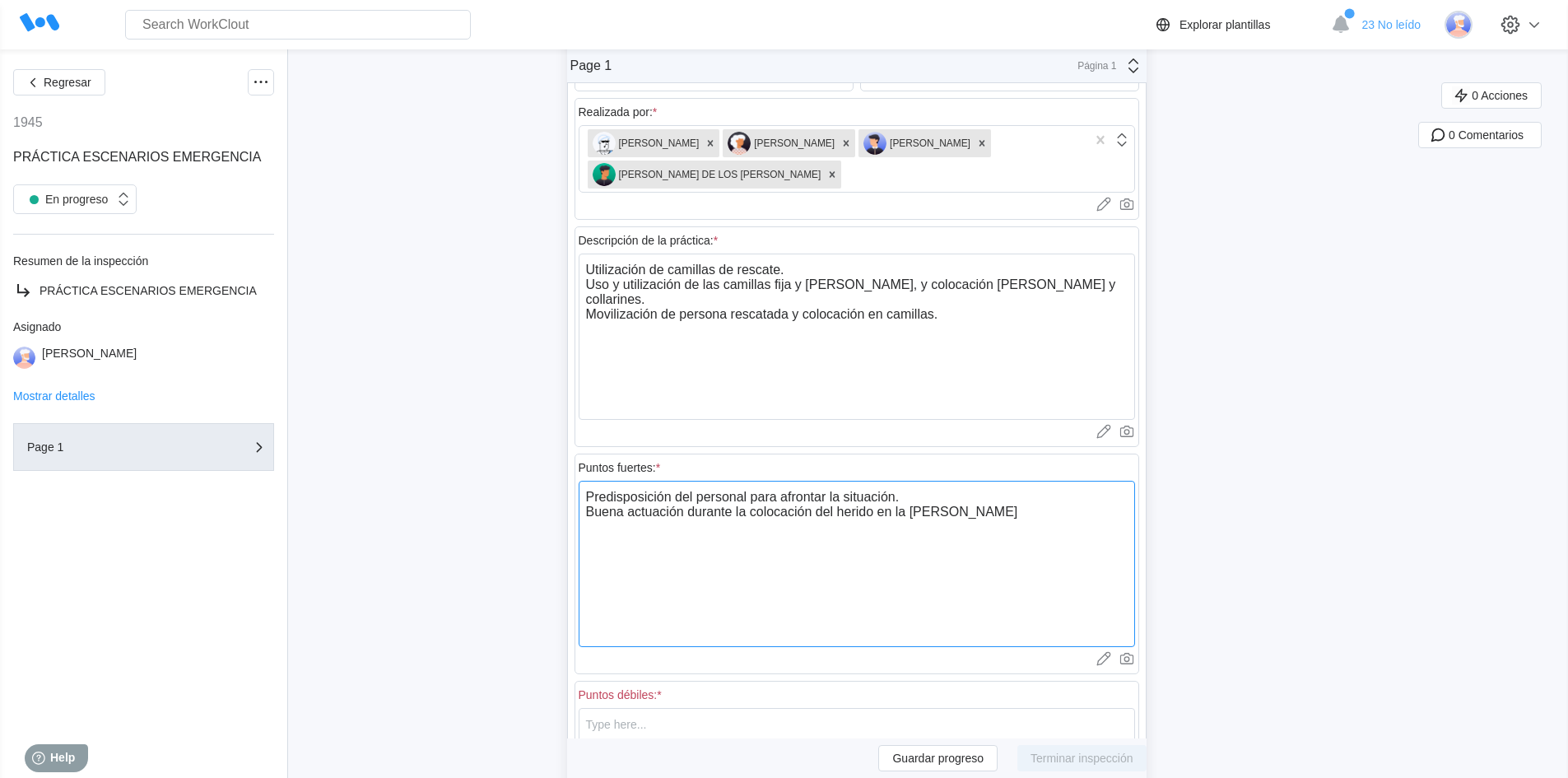
type textarea "Predisposición del personal para afrontar la situación. Buena actuación durante…"
type textarea "x"
type textarea "Predisposición del personal para afrontar la situación. Buena actuación durante…"
type textarea "x"
type textarea "Predisposición del personal para afrontar la situación. Buena actuación durante…"
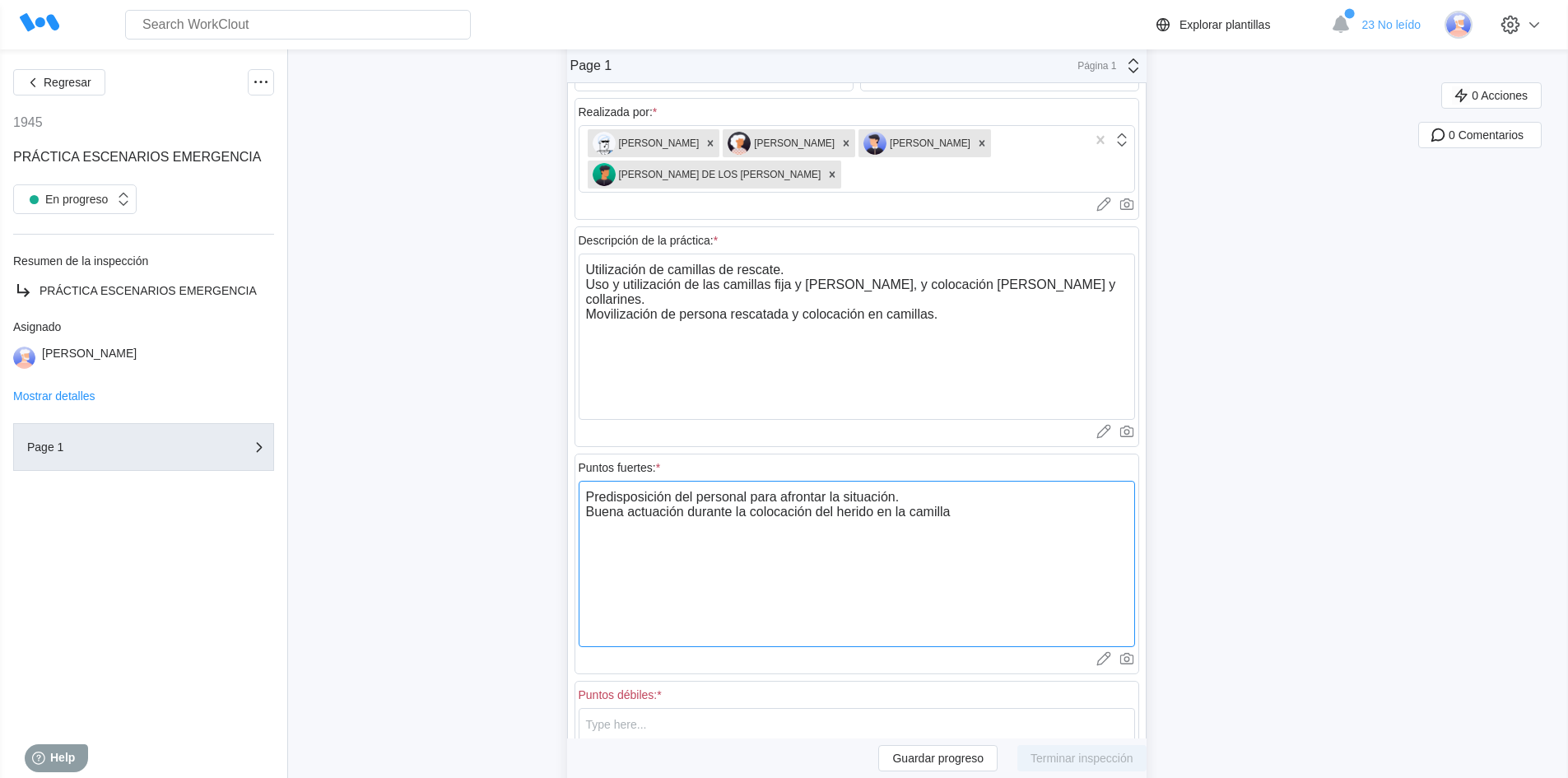
type textarea "x"
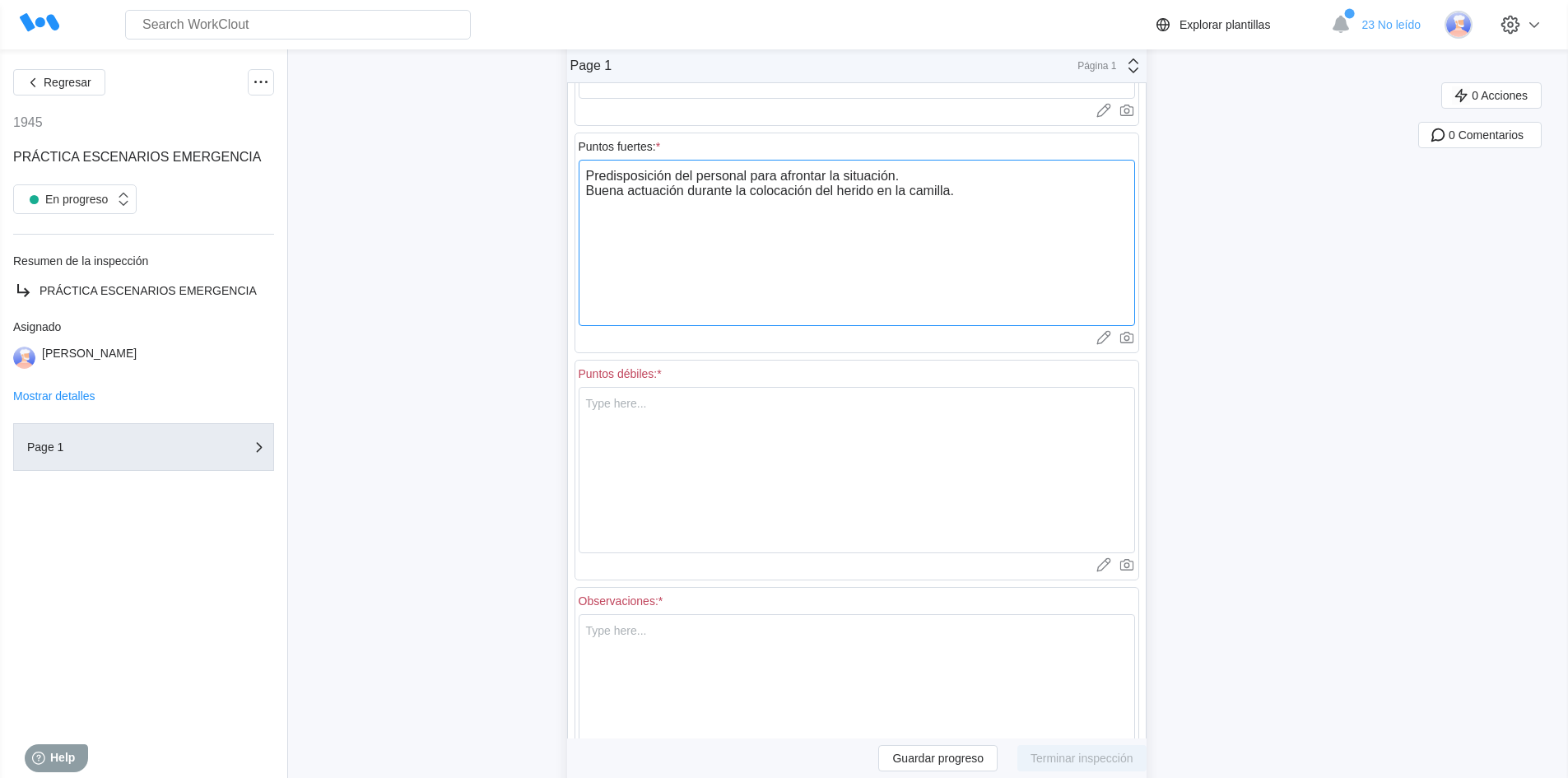
scroll to position [494, 0]
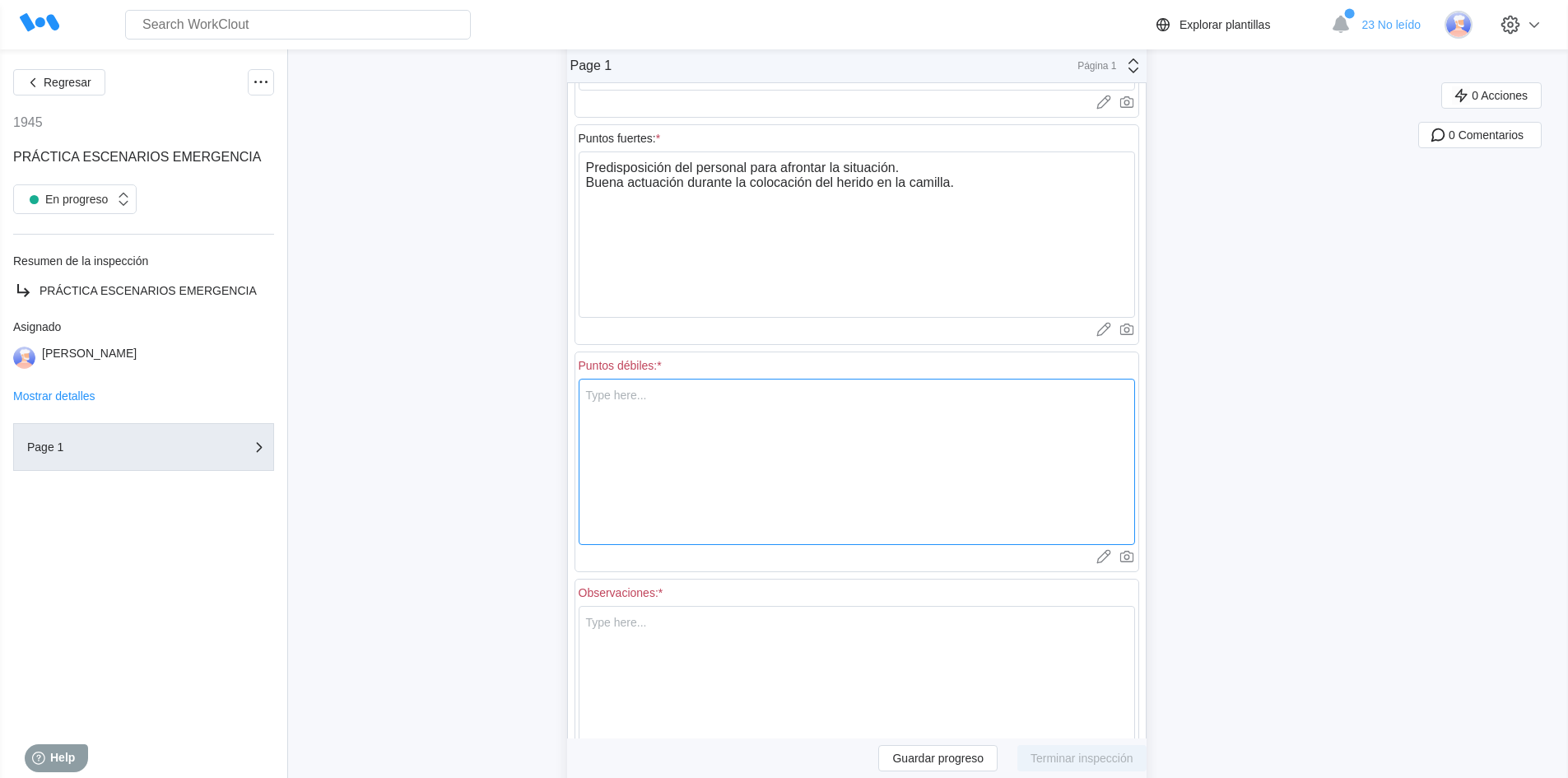
click at [669, 402] on textarea at bounding box center [856, 462] width 556 height 167
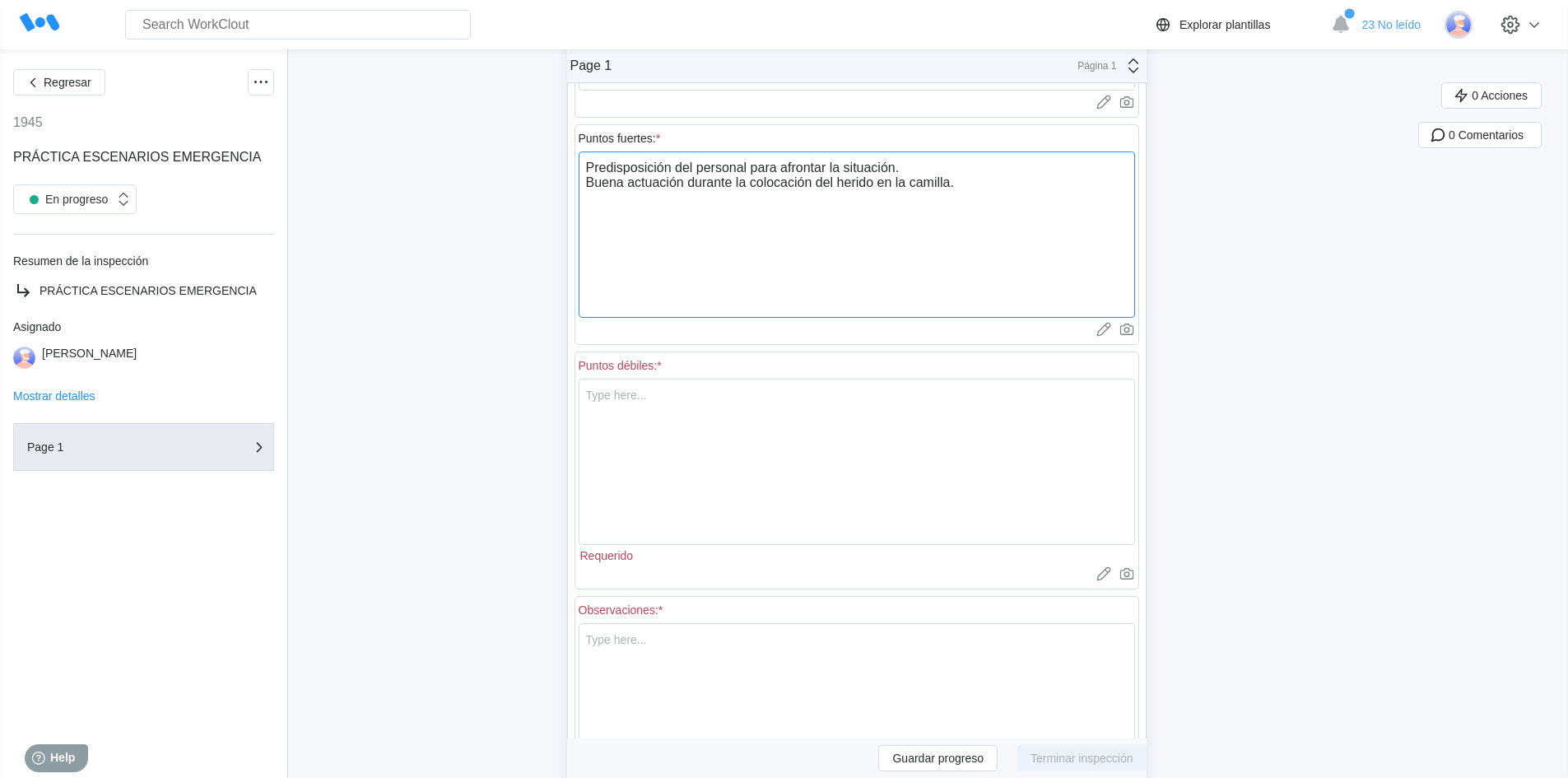
click at [882, 182] on textarea "Predisposición del personal para afrontar la situación. Buena actuación durante…" at bounding box center [856, 234] width 556 height 167
click at [897, 178] on textarea "Predisposición del personal para afrontar la situación. Buena actuación durante…" at bounding box center [856, 234] width 556 height 167
type textarea "Predisposición del personal para afrontar la situación. Buena actuación durante…"
type textarea "x"
type textarea "Predisposición del personal para afrontar la situación. Buena actuación durante…"
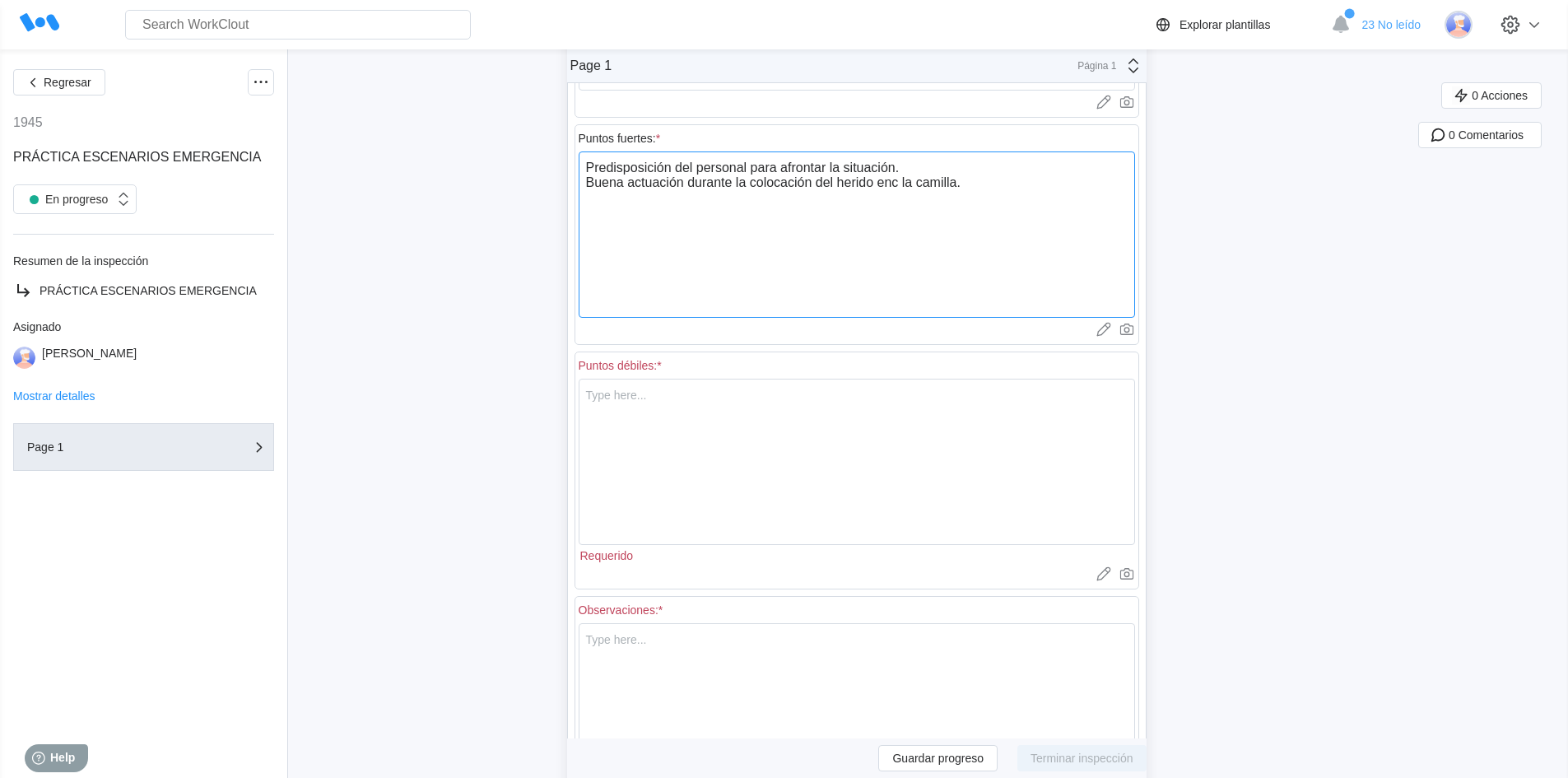
type textarea "x"
type textarea "Predisposición del personal para afrontar la situación. Buena actuación durante…"
type textarea "x"
type textarea "Predisposición del personal para afrontar la situación. Buena actuación durante…"
type textarea "x"
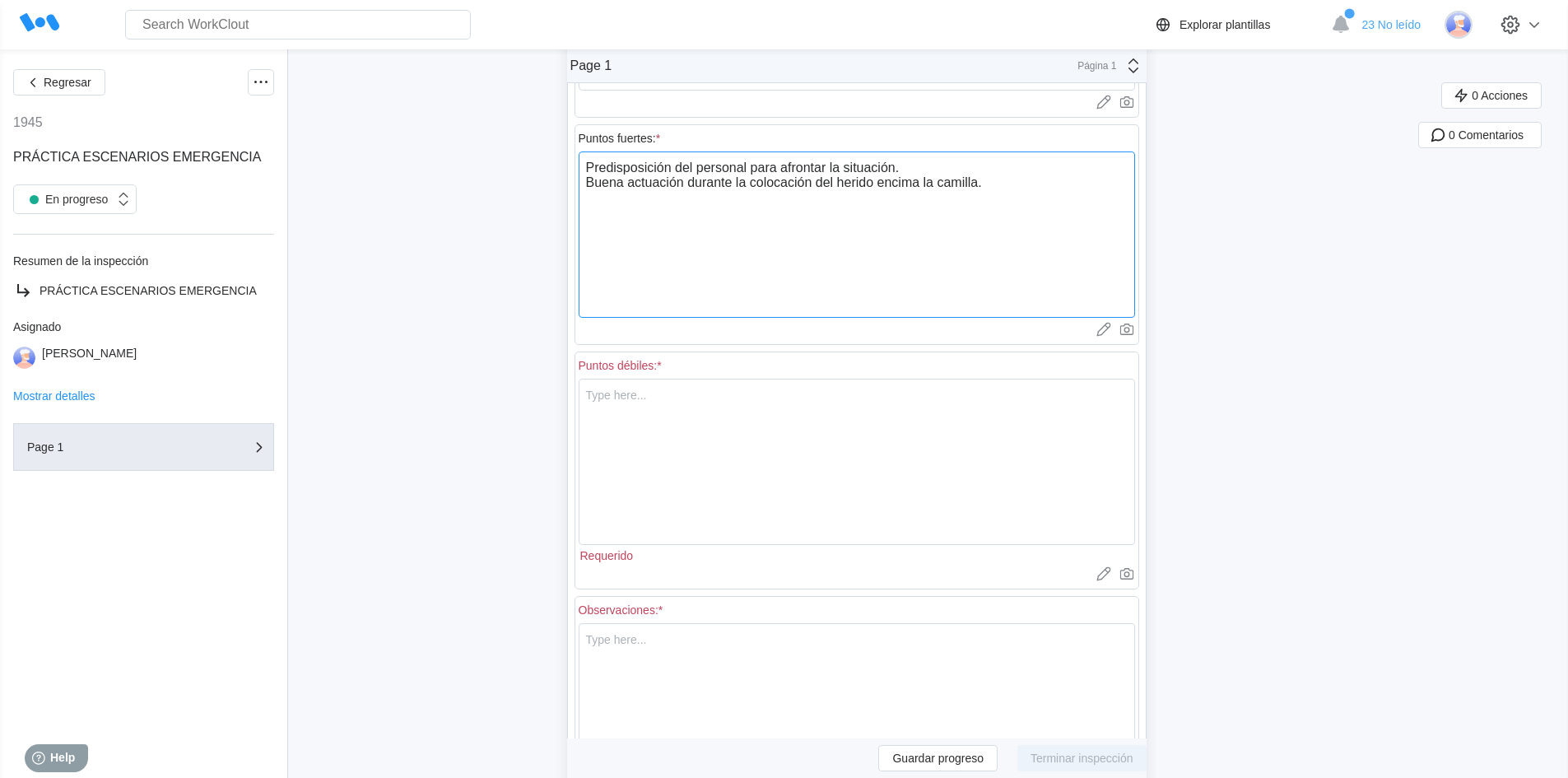
type textarea "Predisposición del personal para afrontar la situación. Buena actuación durante…"
type textarea "x"
type textarea "Predisposición del personal para afrontar la situación. Buena actuación durante…"
type textarea "x"
type textarea "Predisposición del personal para afrontar la situación. Buena actuación durante…"
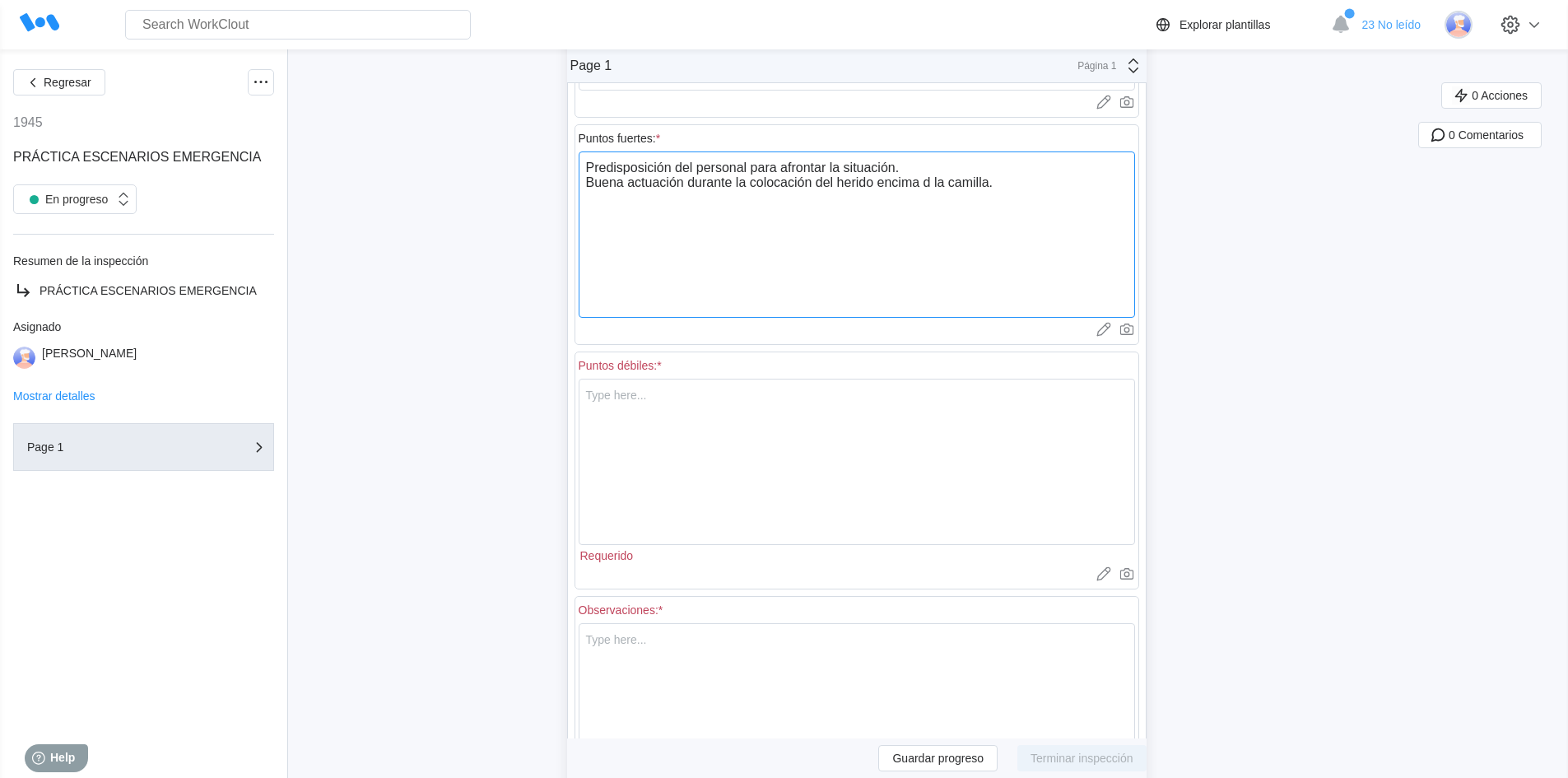
type textarea "x"
type textarea "Predisposición del personal para afrontar la situación. Buena actuación durante…"
click at [906, 380] on div "Puntos débiles: * x Requerido Cargar imágenes o videos a este campo Arrastrar y…" at bounding box center [857, 470] width 565 height 237
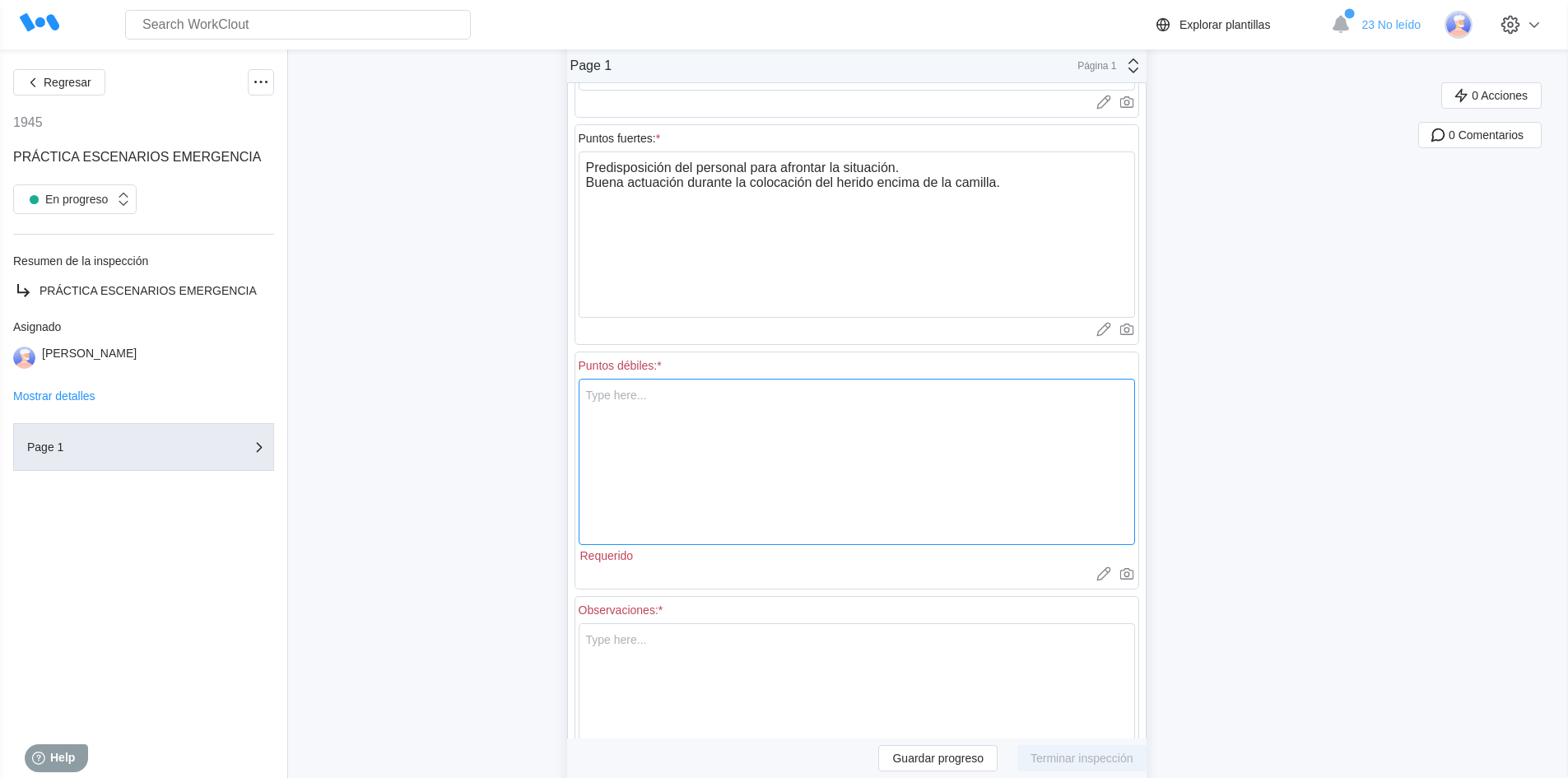
click at [907, 410] on textarea at bounding box center [856, 462] width 556 height 167
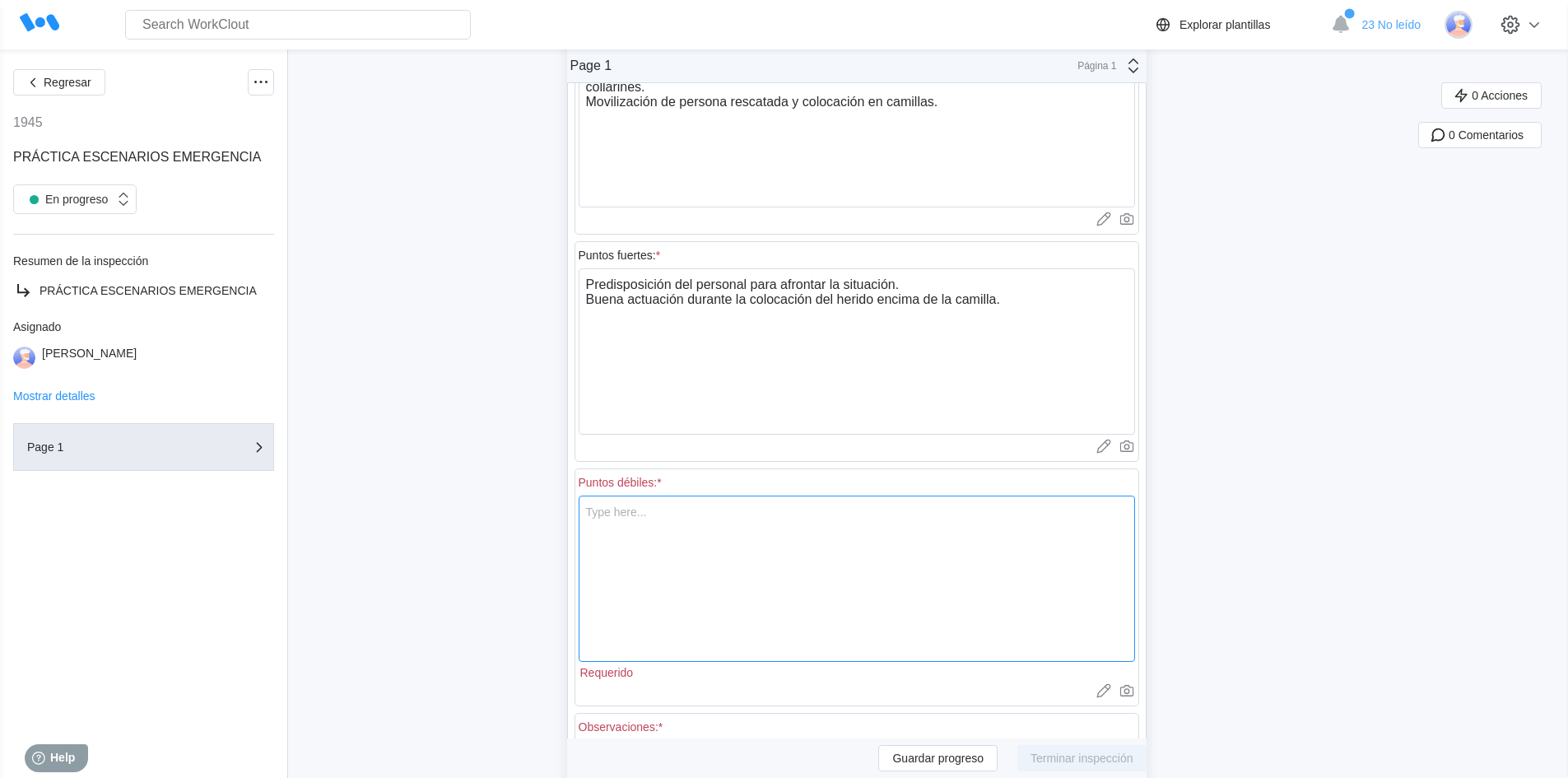
scroll to position [537, 0]
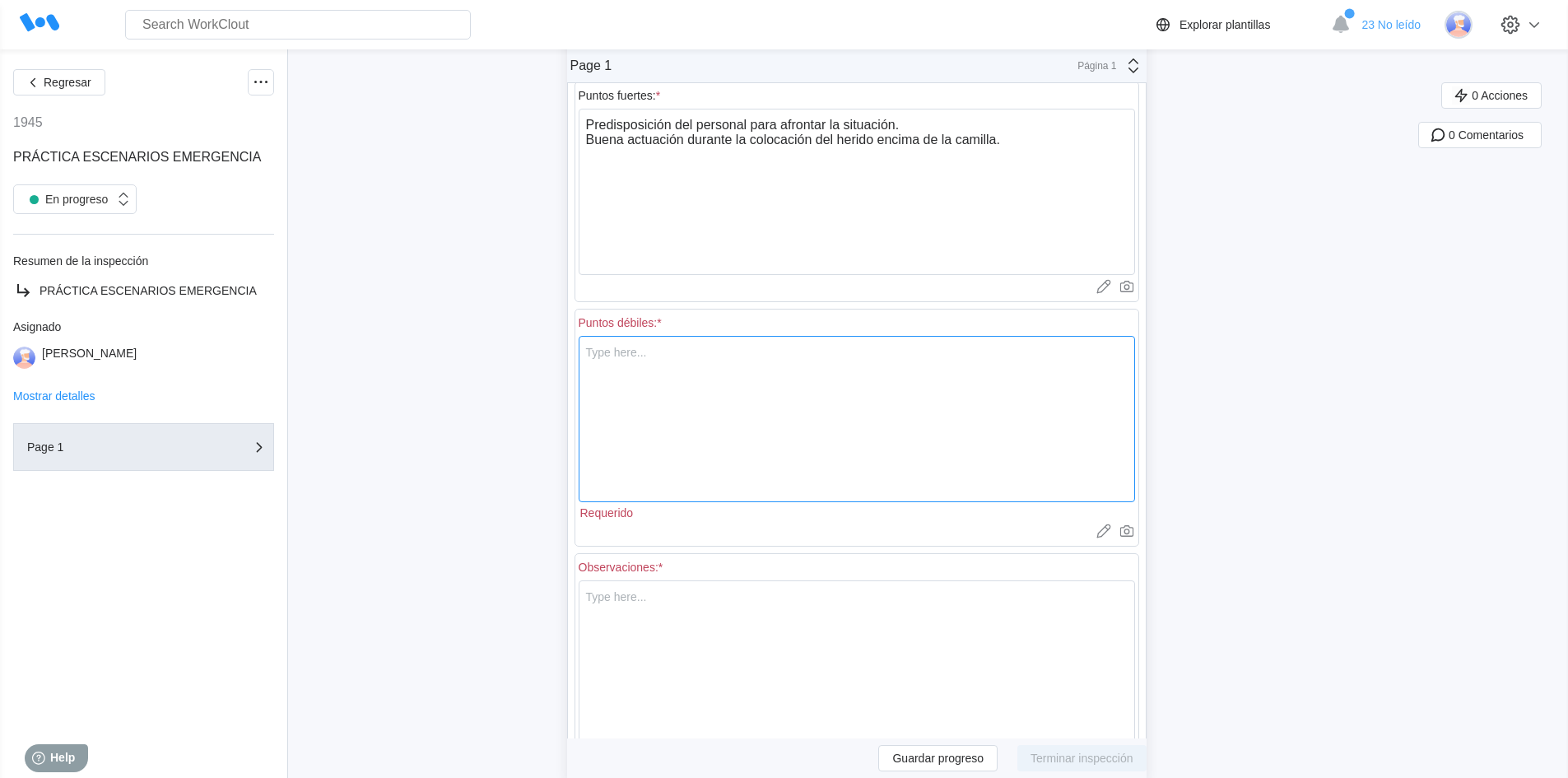
click at [789, 365] on textarea at bounding box center [856, 419] width 556 height 167
type textarea "M"
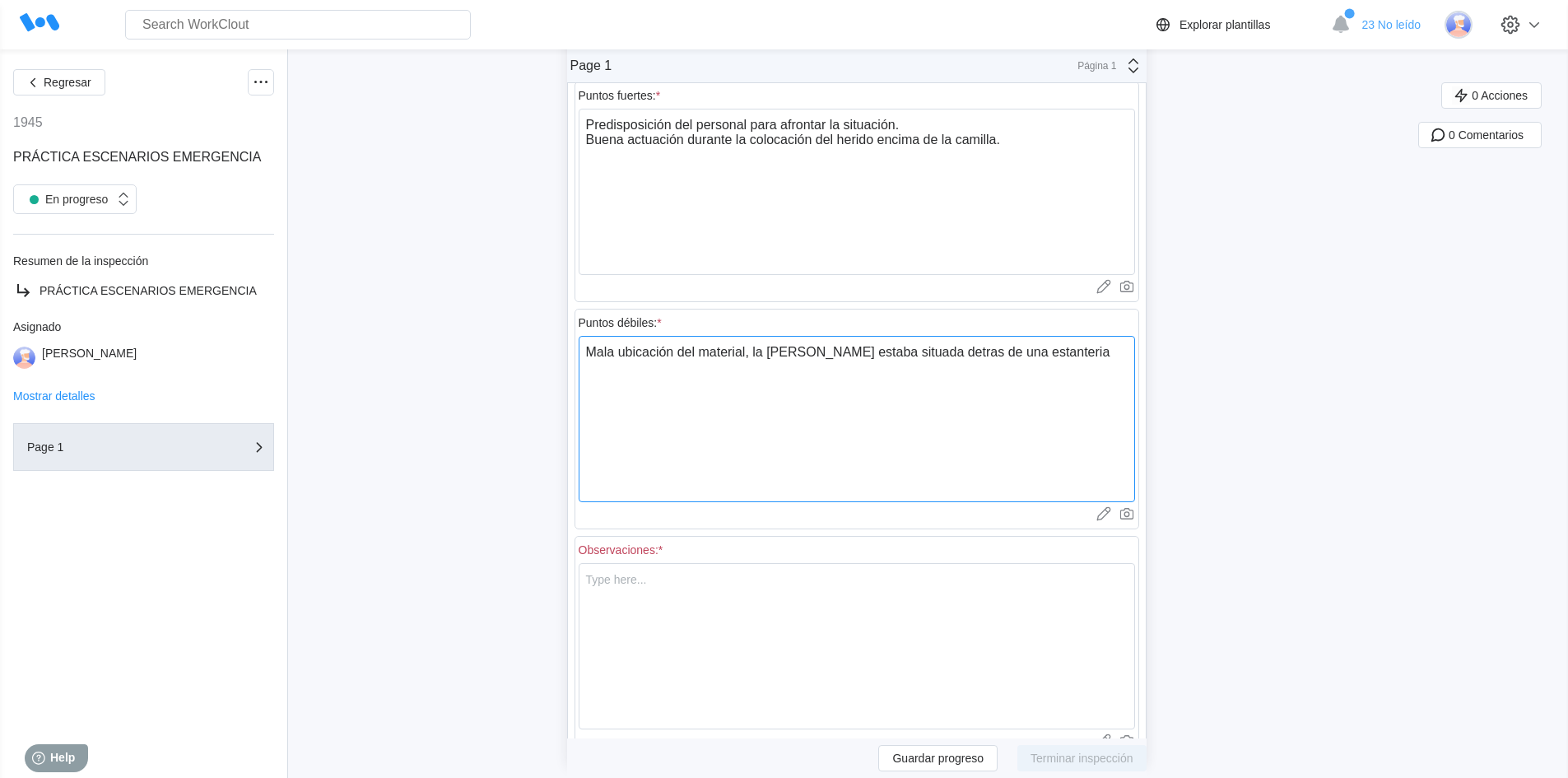
drag, startPoint x: 987, startPoint y: 350, endPoint x: 1023, endPoint y: 418, distance: 76.9
click at [988, 350] on textarea "Mala ubicación del material, la camilla amarilla estaba situada detras de una e…" at bounding box center [856, 419] width 556 height 167
click at [1093, 354] on textarea "Mala ubicación del material, la camilla amarilla estaba situada detrás de una e…" at bounding box center [856, 419] width 556 height 167
click at [1112, 347] on textarea "Mala ubicación del material, la camilla amarilla estaba situada detrás de una e…" at bounding box center [856, 419] width 556 height 167
click at [683, 384] on textarea "Mala ubicación del material, la camilla amarilla estaba situada detrás de una e…" at bounding box center [856, 419] width 556 height 167
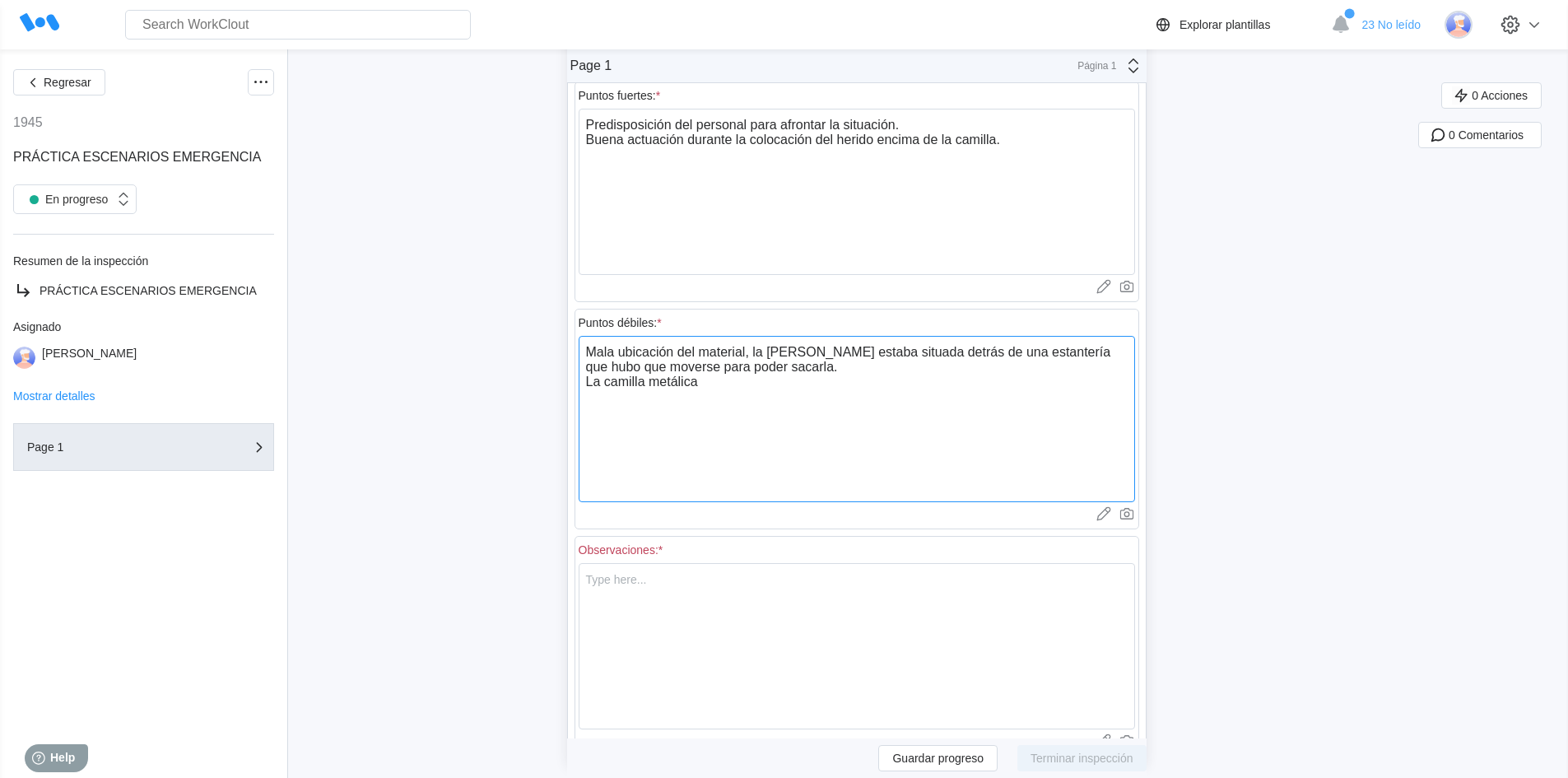
click at [734, 385] on textarea "Mala ubicación del material, la camilla amarilla estaba situada detrás de una e…" at bounding box center [856, 419] width 556 height 167
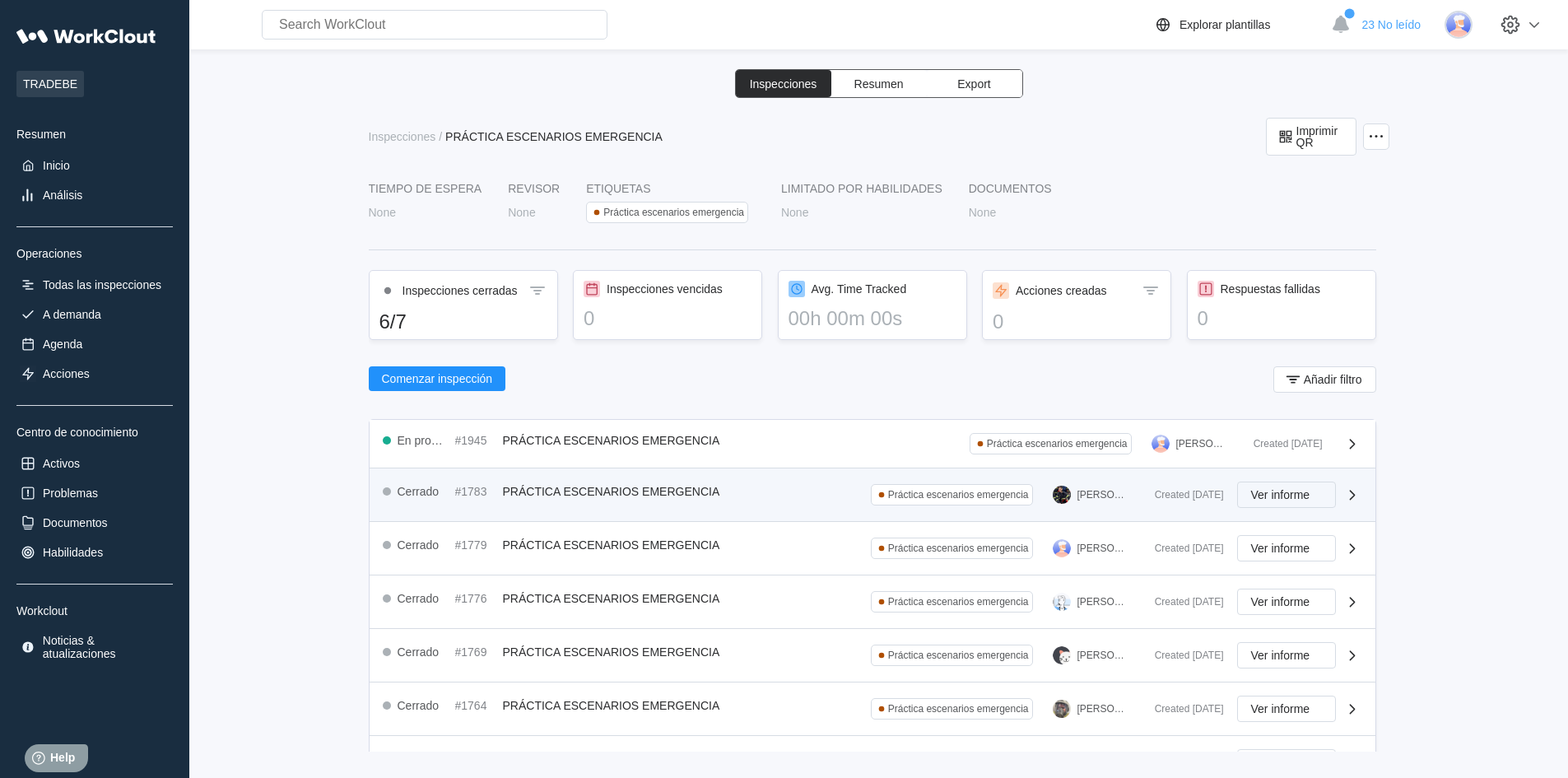
click at [1257, 490] on span "Ver informe" at bounding box center [1281, 495] width 59 height 11
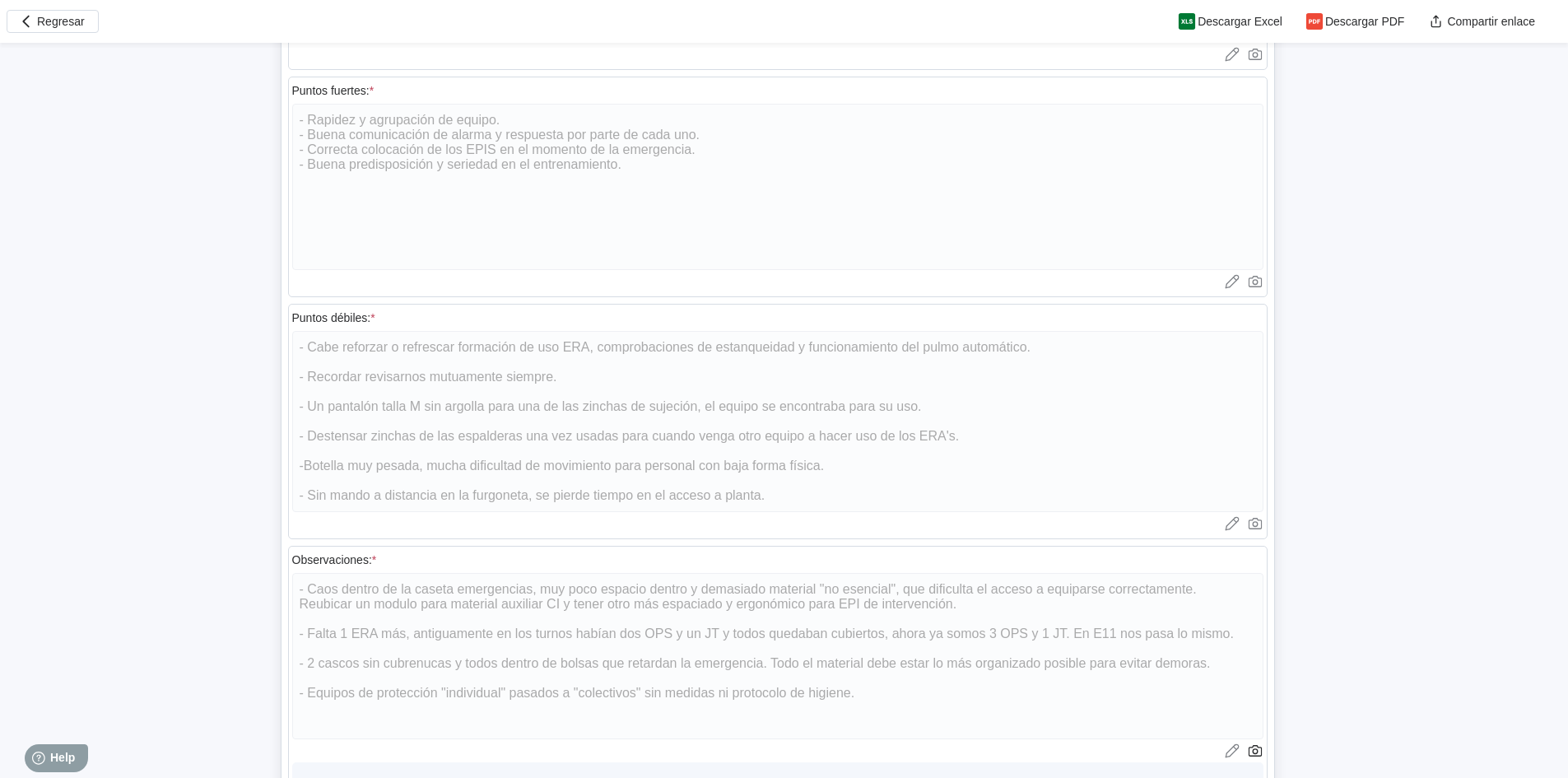
scroll to position [905, 0]
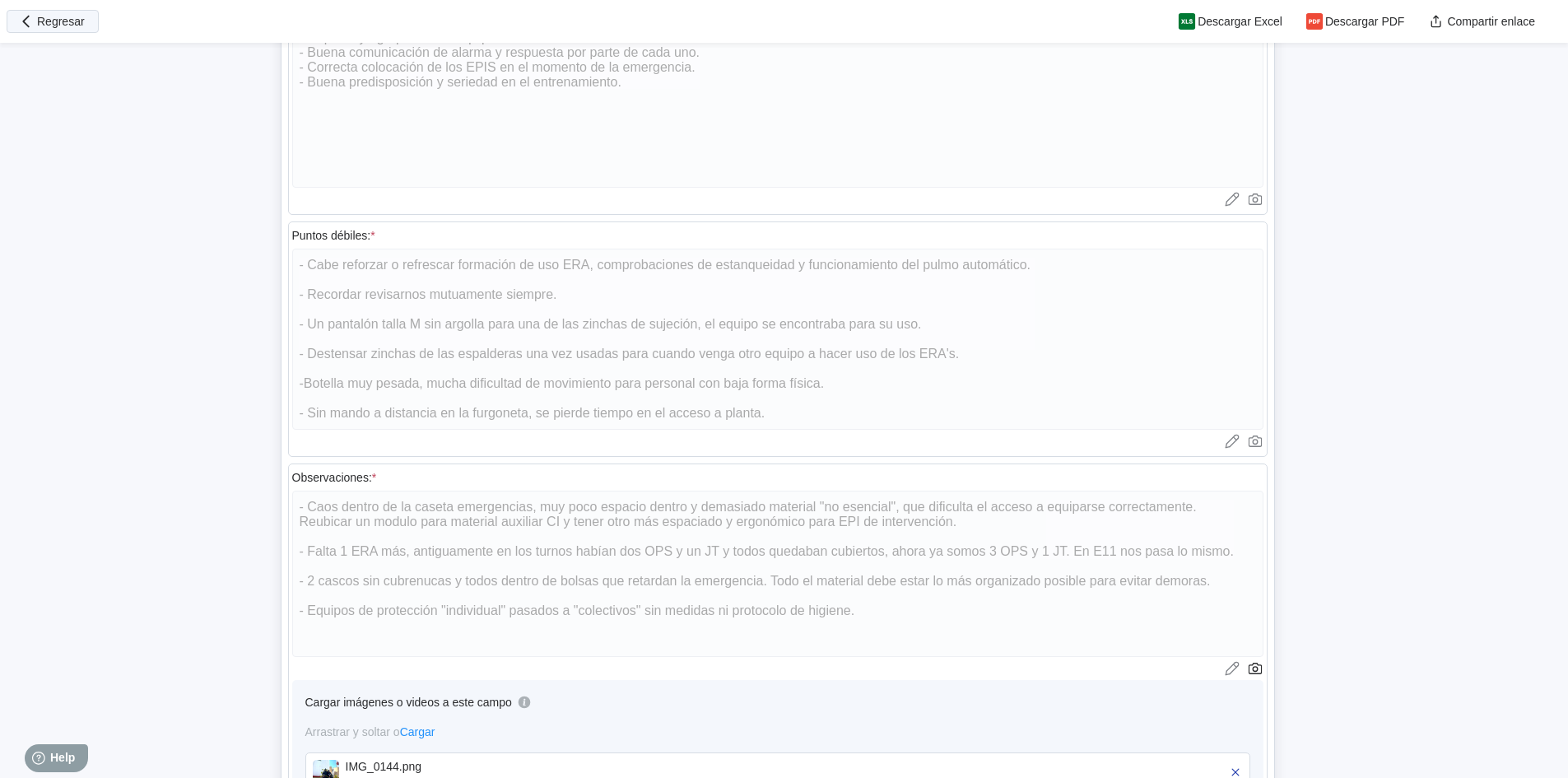
click at [33, 27] on icon "button" at bounding box center [26, 21] width 18 height 18
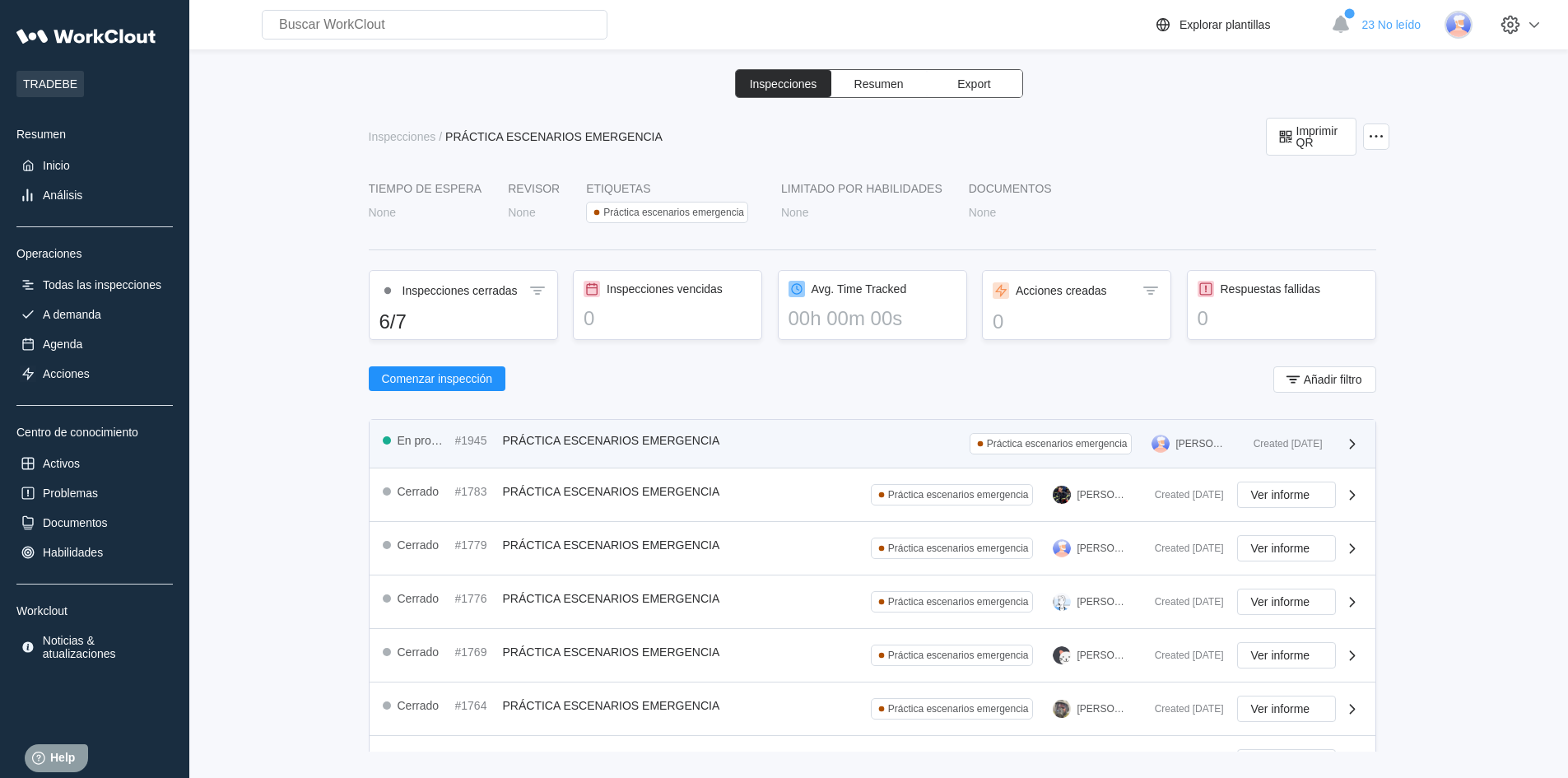
click at [740, 449] on div "En progreso #1945 PRÁCTICA ESCENARIOS EMERGENCIA Práctica escenarios emergencia…" at bounding box center [812, 443] width 858 height 21
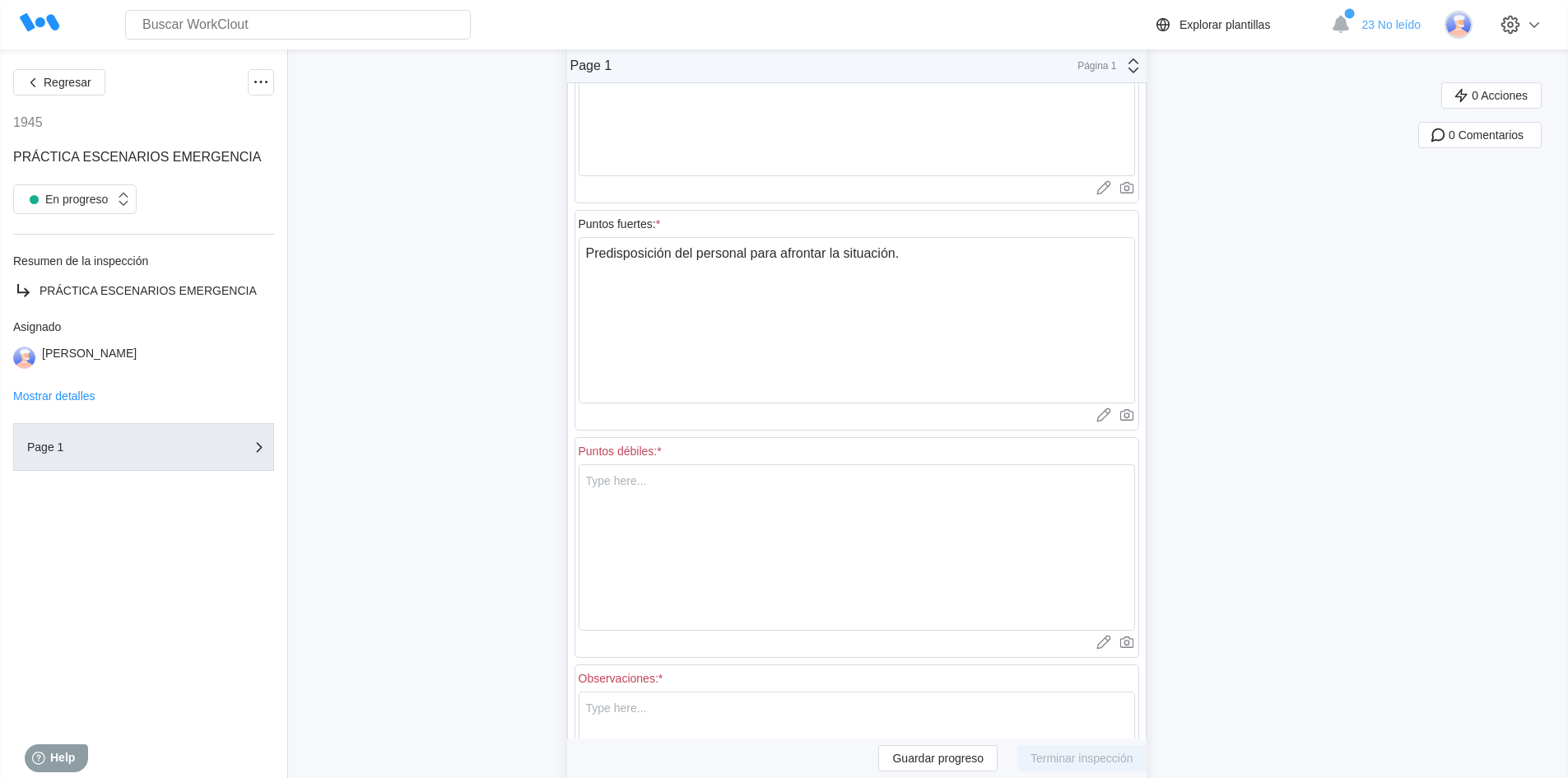
scroll to position [411, 0]
click at [848, 492] on textarea at bounding box center [856, 545] width 556 height 167
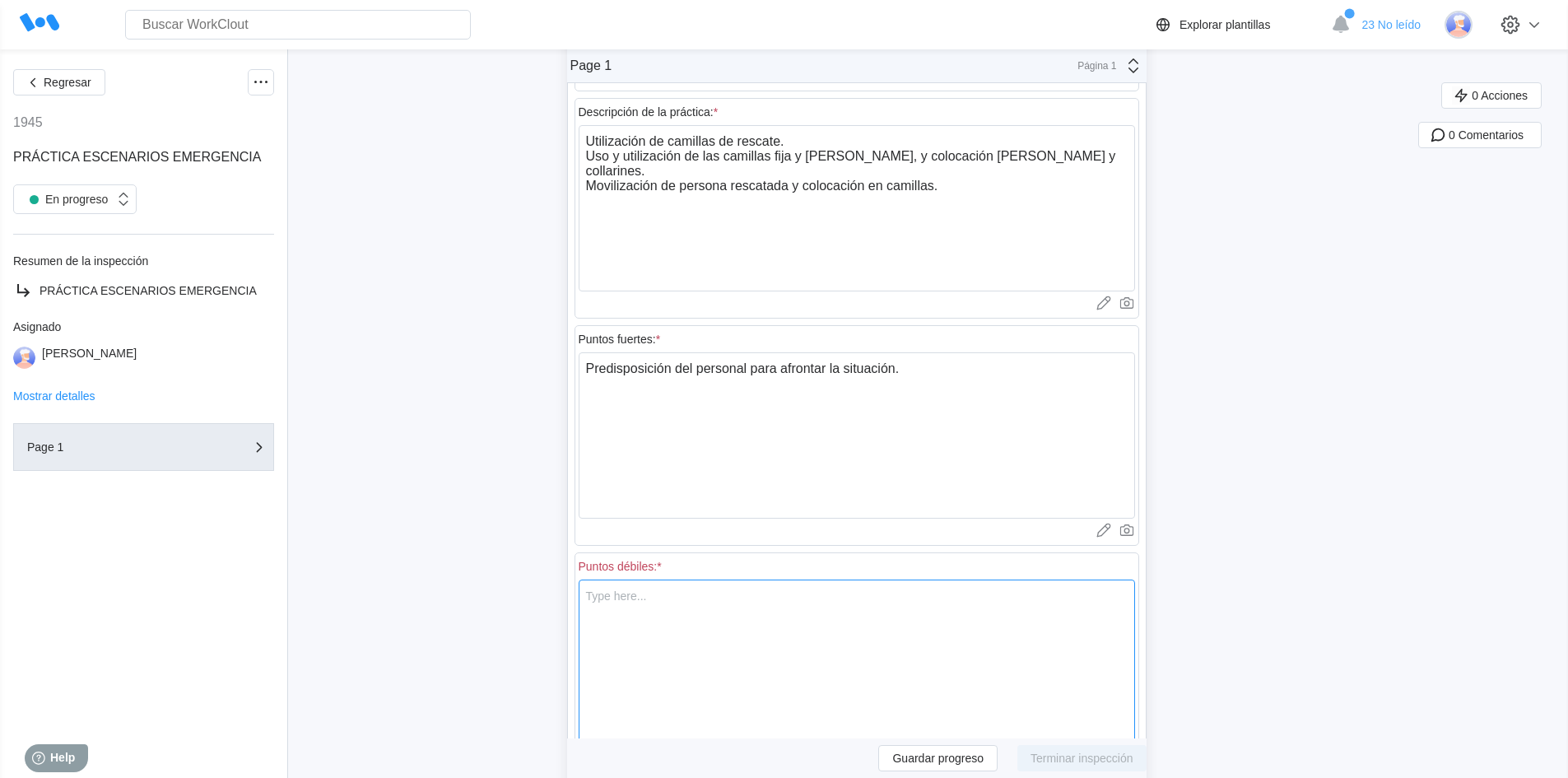
scroll to position [576, 0]
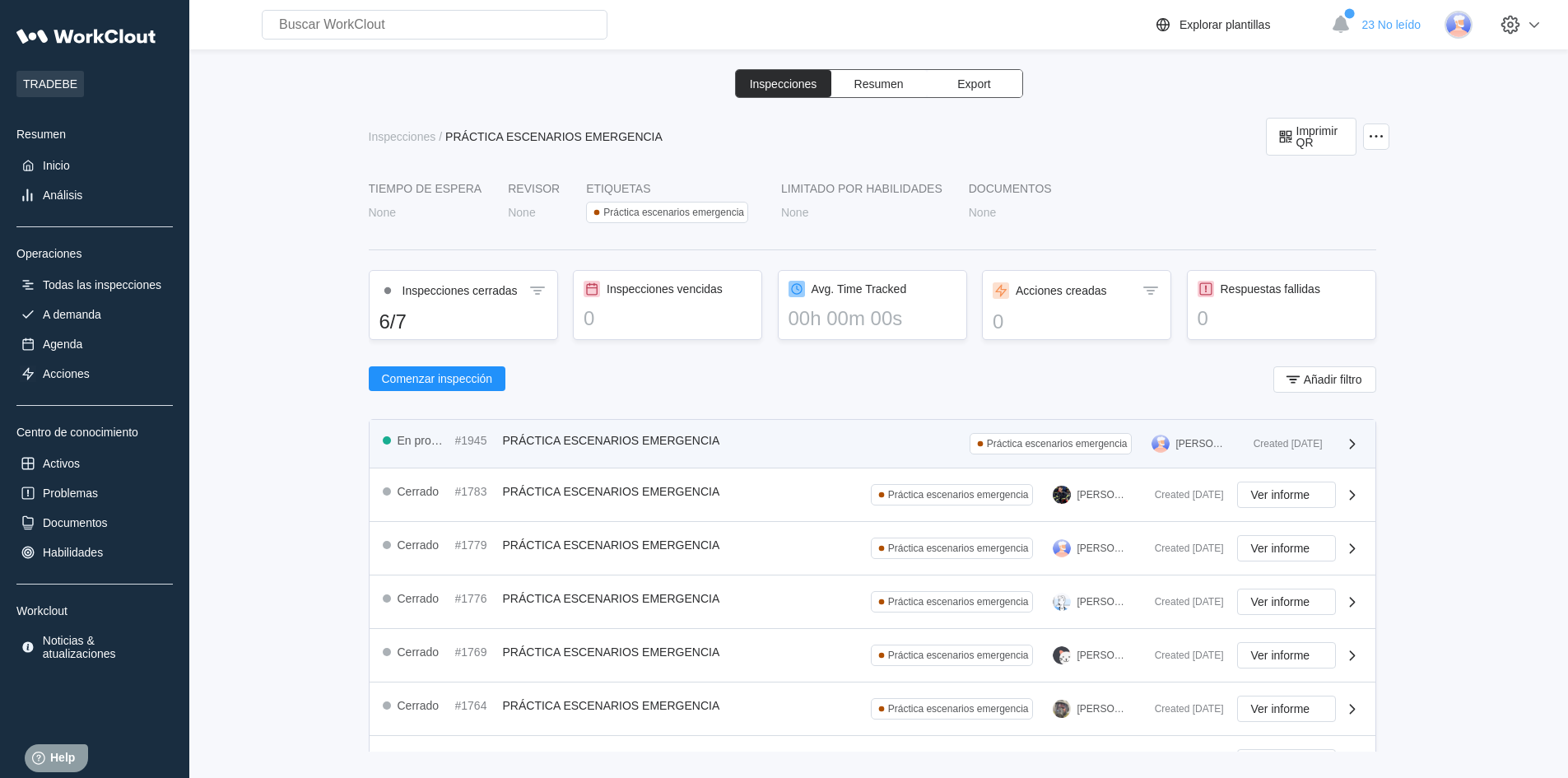
click at [974, 442] on icon at bounding box center [980, 444] width 13 height 13
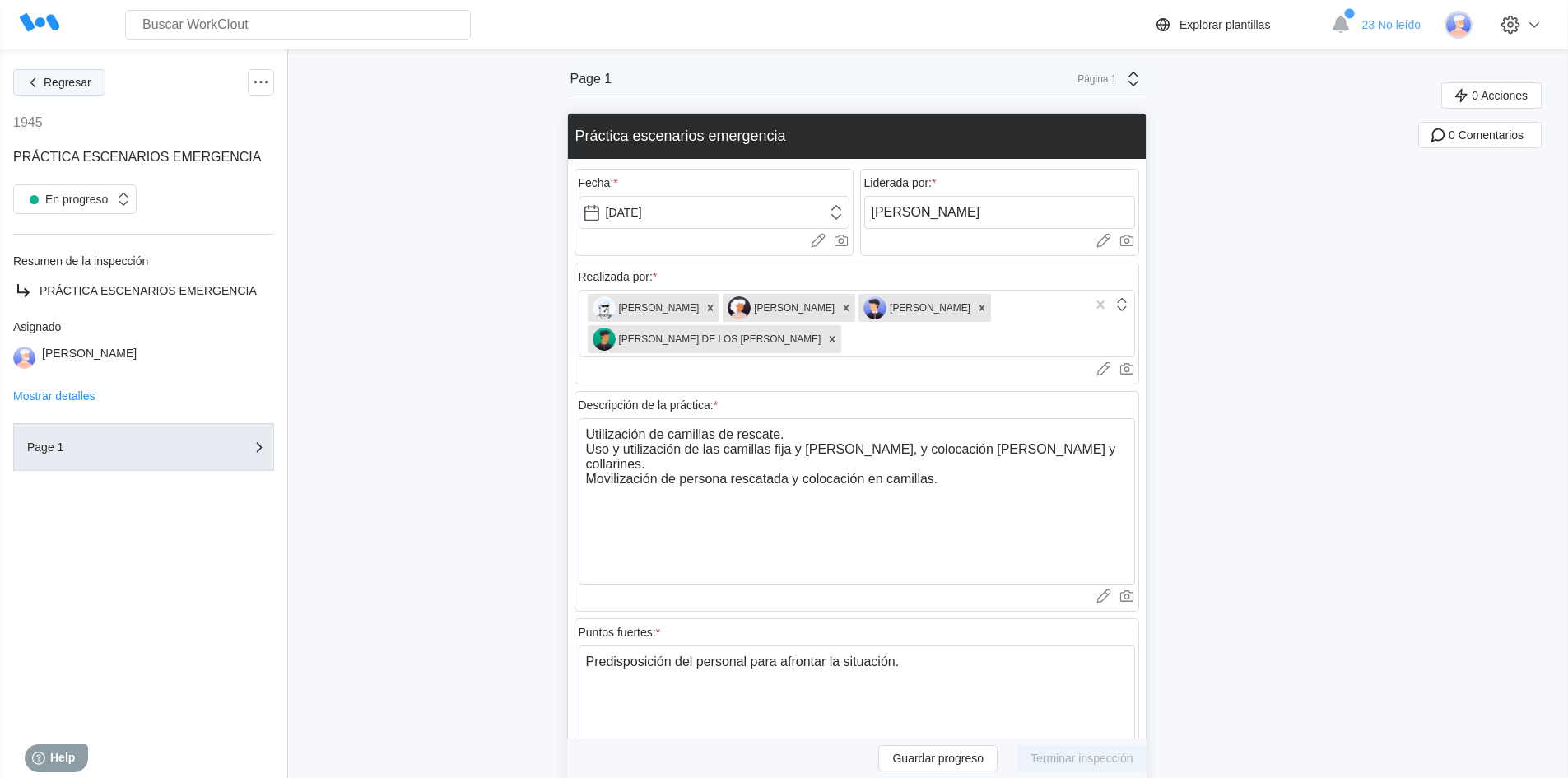
click at [44, 81] on span "Regresar" at bounding box center [68, 82] width 48 height 11
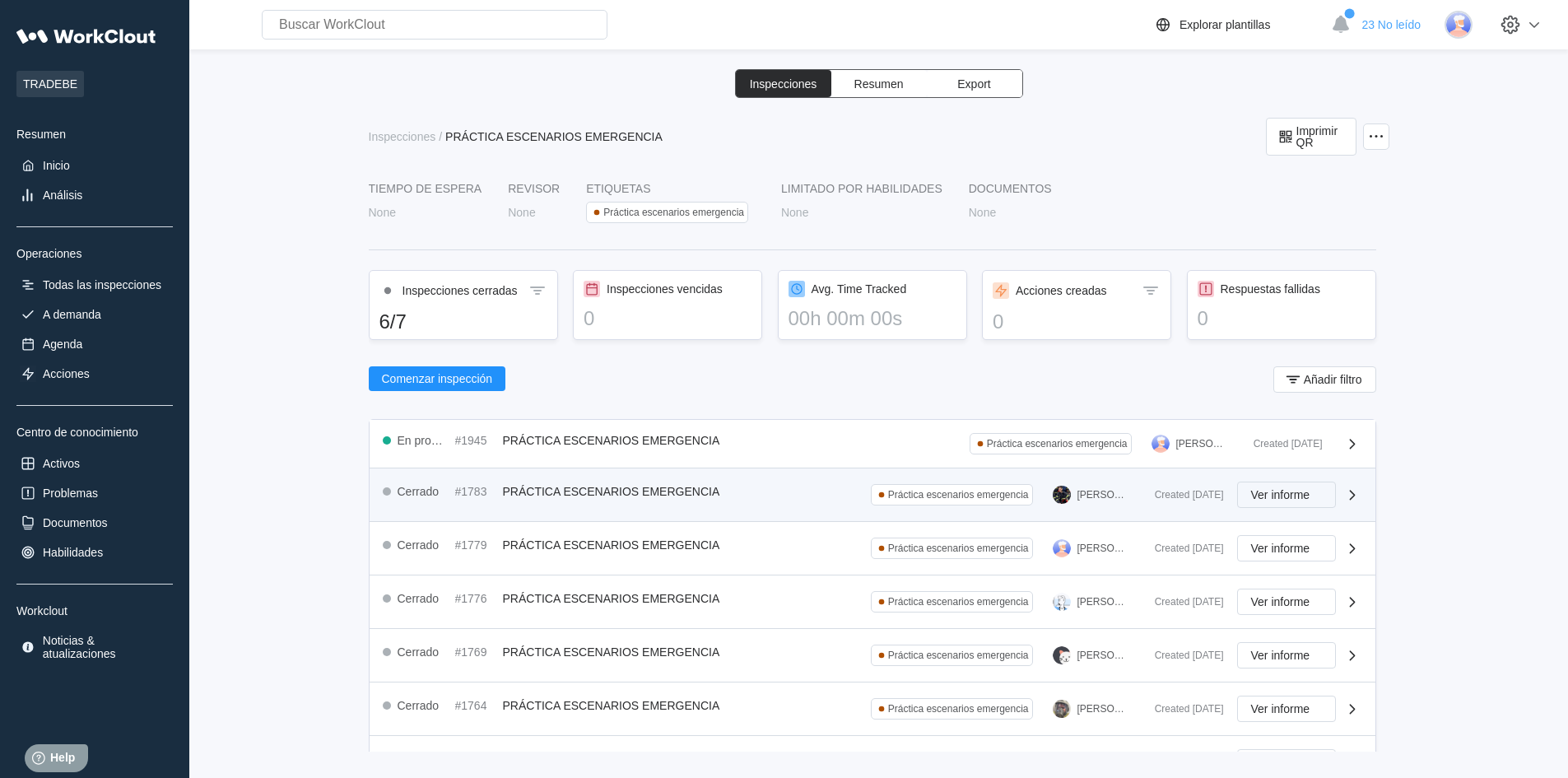
click at [1260, 496] on span "Ver informe" at bounding box center [1281, 495] width 59 height 11
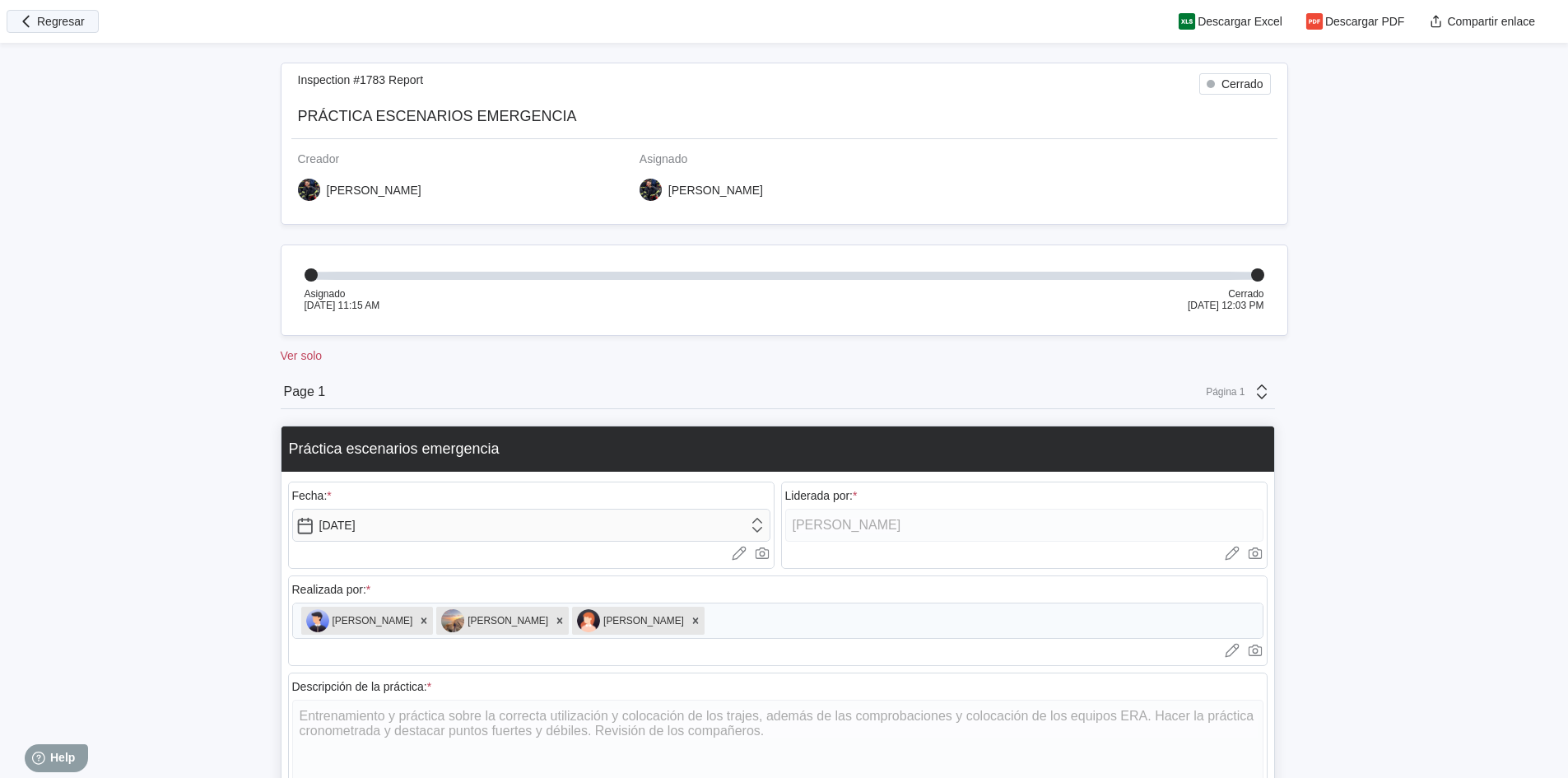
click at [27, 21] on icon "button" at bounding box center [26, 21] width 18 height 18
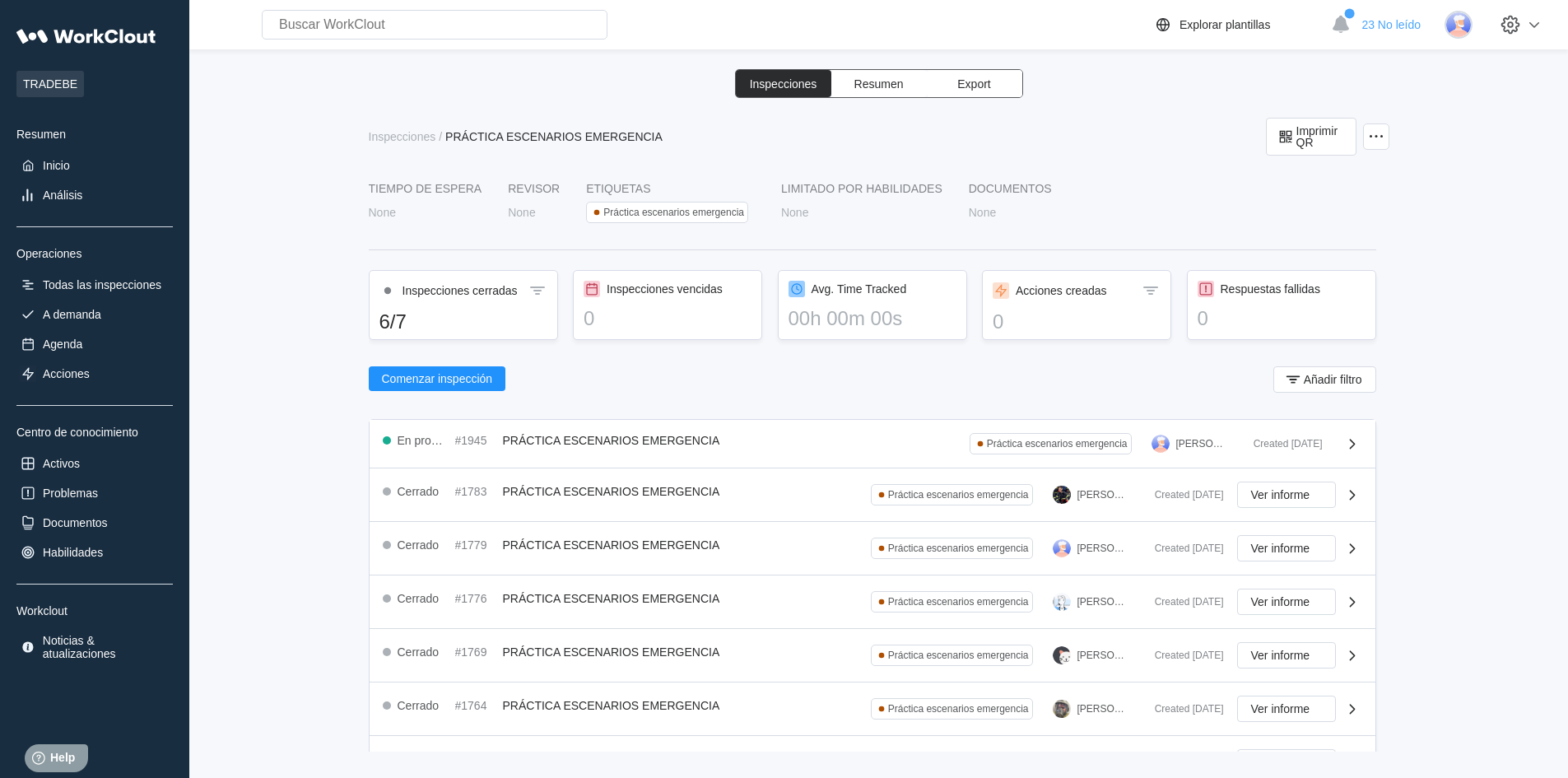
click at [664, 416] on div "TIEMPO DE ESPERA None Revisor None Etiquetas Práctica escenarios emergencia LIM…" at bounding box center [872, 515] width 1007 height 666
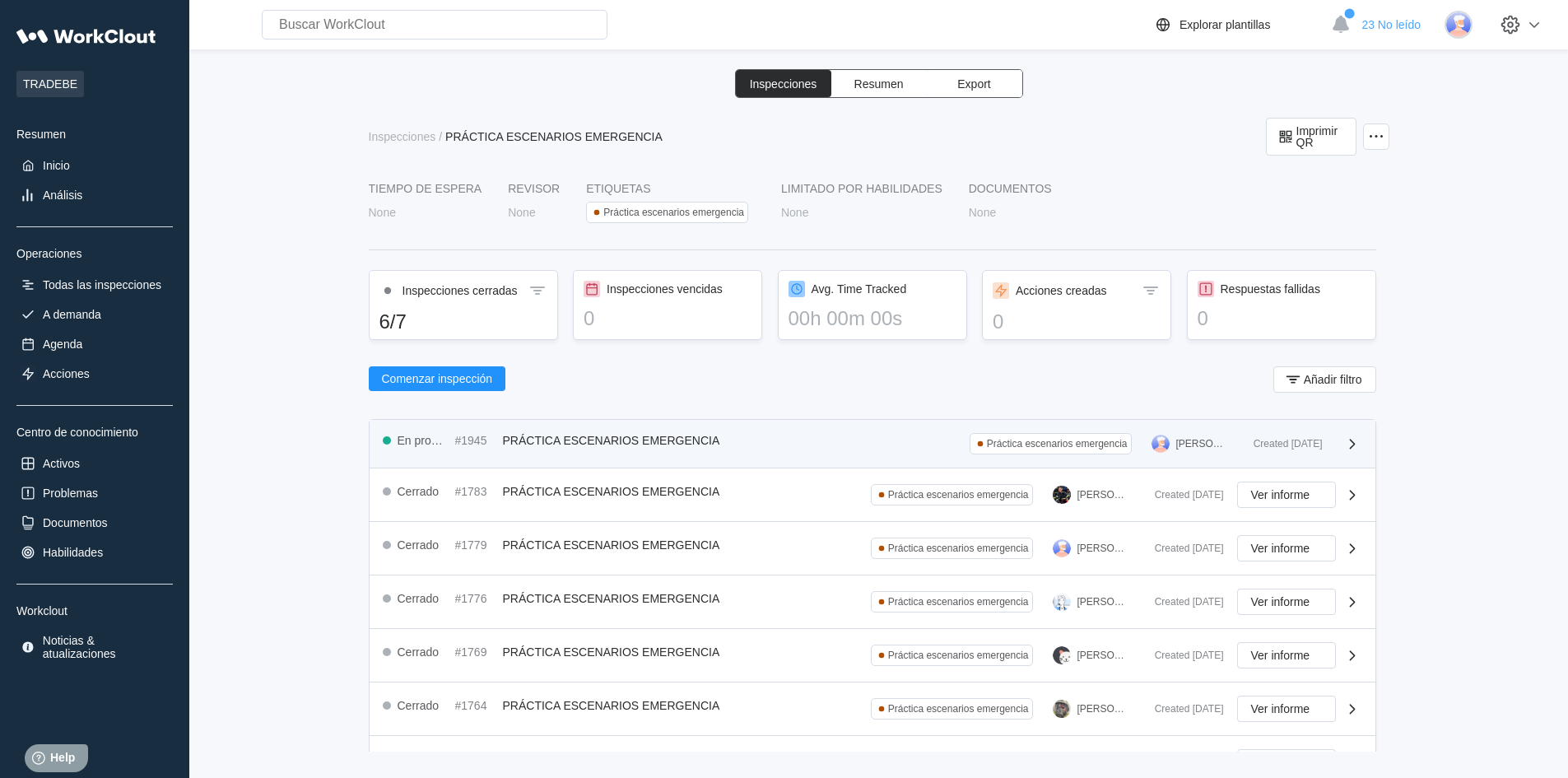
click at [686, 433] on div "En progreso #1945 PRÁCTICA ESCENARIOS EMERGENCIA" at bounding box center [554, 439] width 344 height 14
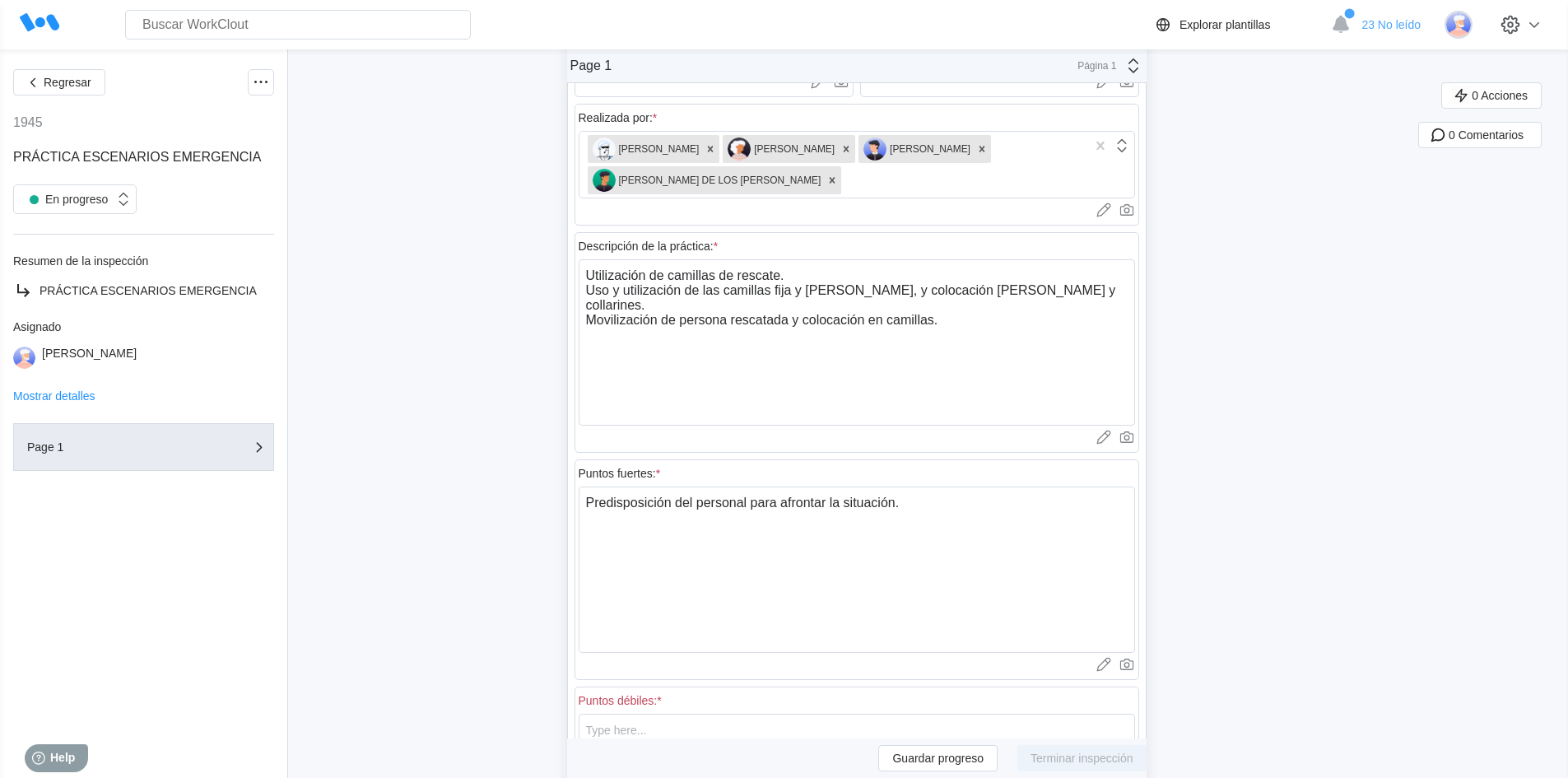
scroll to position [165, 0]
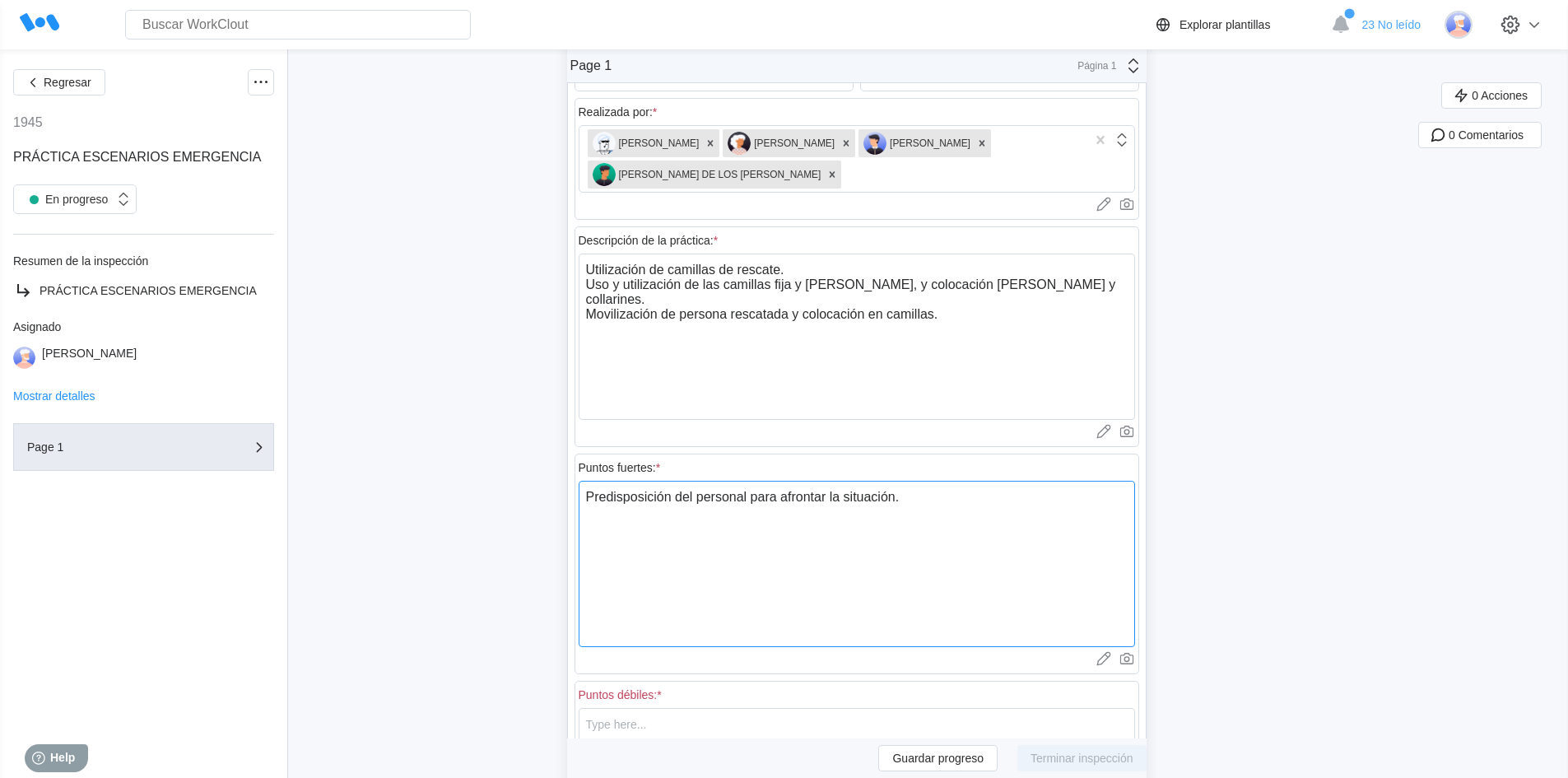
click at [930, 503] on textarea "Predisposición del personal para afrontar la situación." at bounding box center [856, 564] width 556 height 167
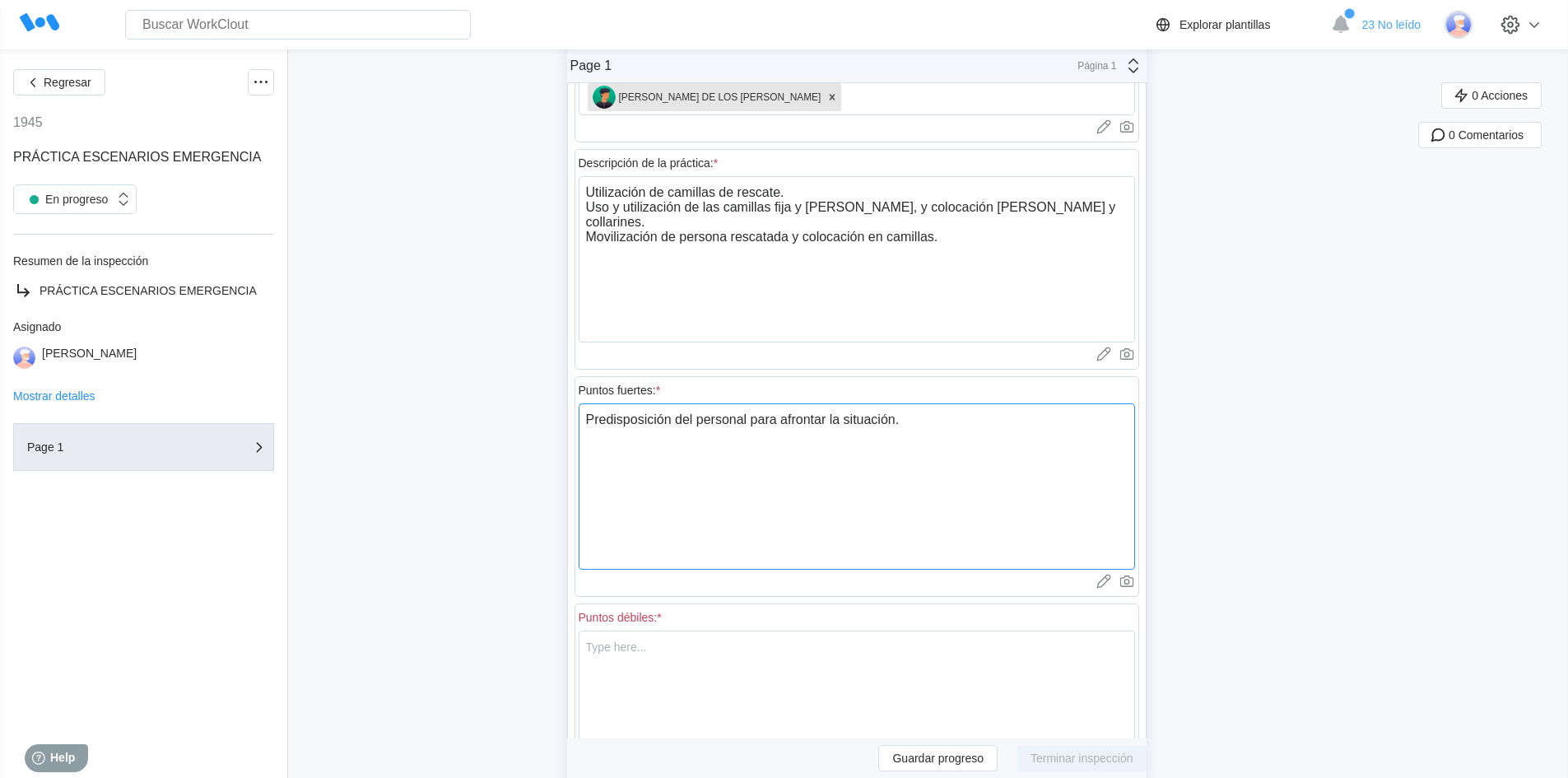
scroll to position [247, 0]
click at [930, 432] on textarea "Predisposición del personal para afrontar la situación." at bounding box center [856, 481] width 556 height 167
type textarea "Predisposición del personal para afrontar la situación. B"
type textarea "x"
type textarea "Predisposición del personal para afrontar la situación. Bu"
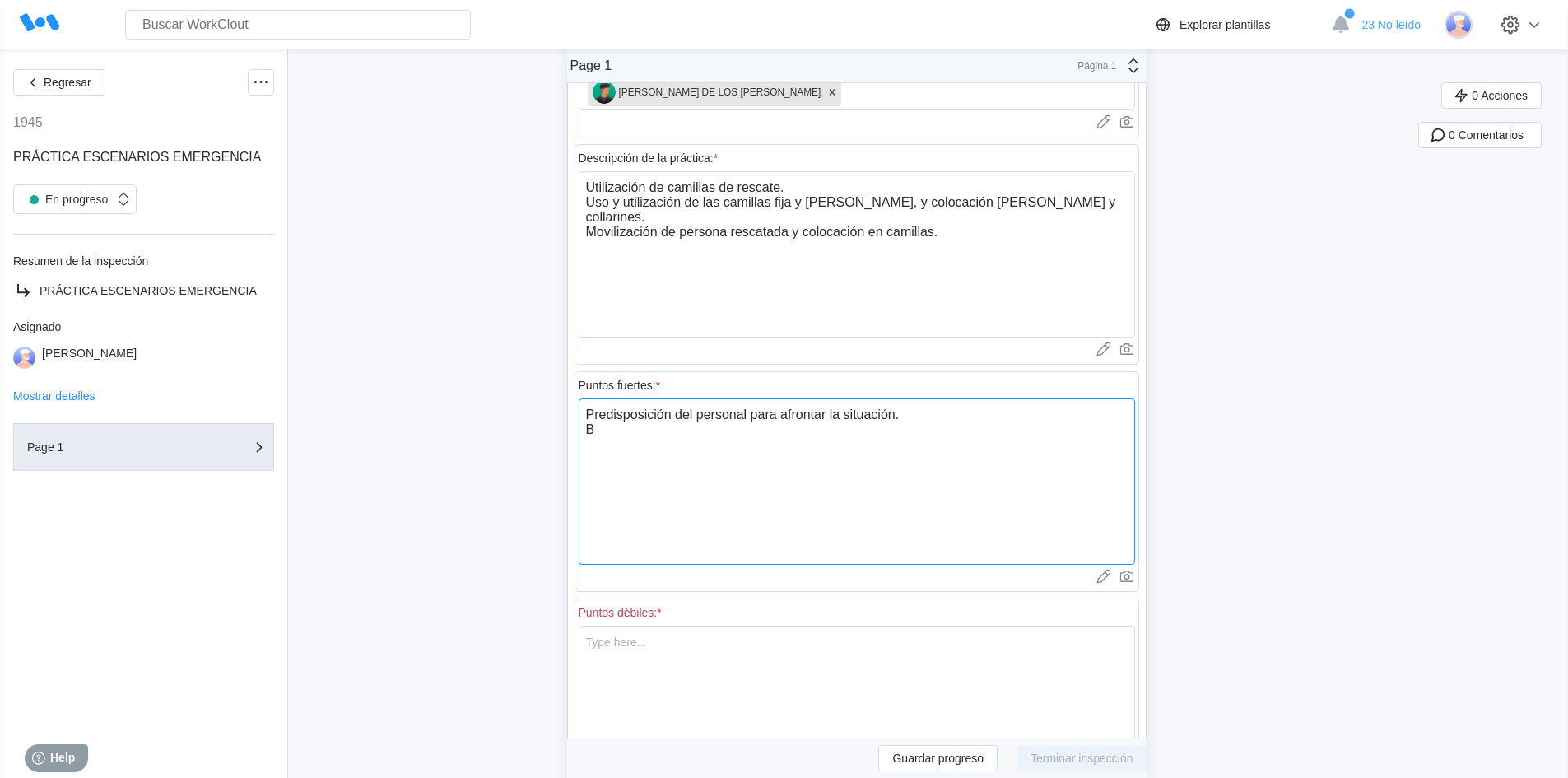
type textarea "x"
type textarea "Predisposición del personal para afrontar la situación. Bue"
type textarea "x"
type textarea "Predisposición del personal para afrontar la situación. Buen"
type textarea "x"
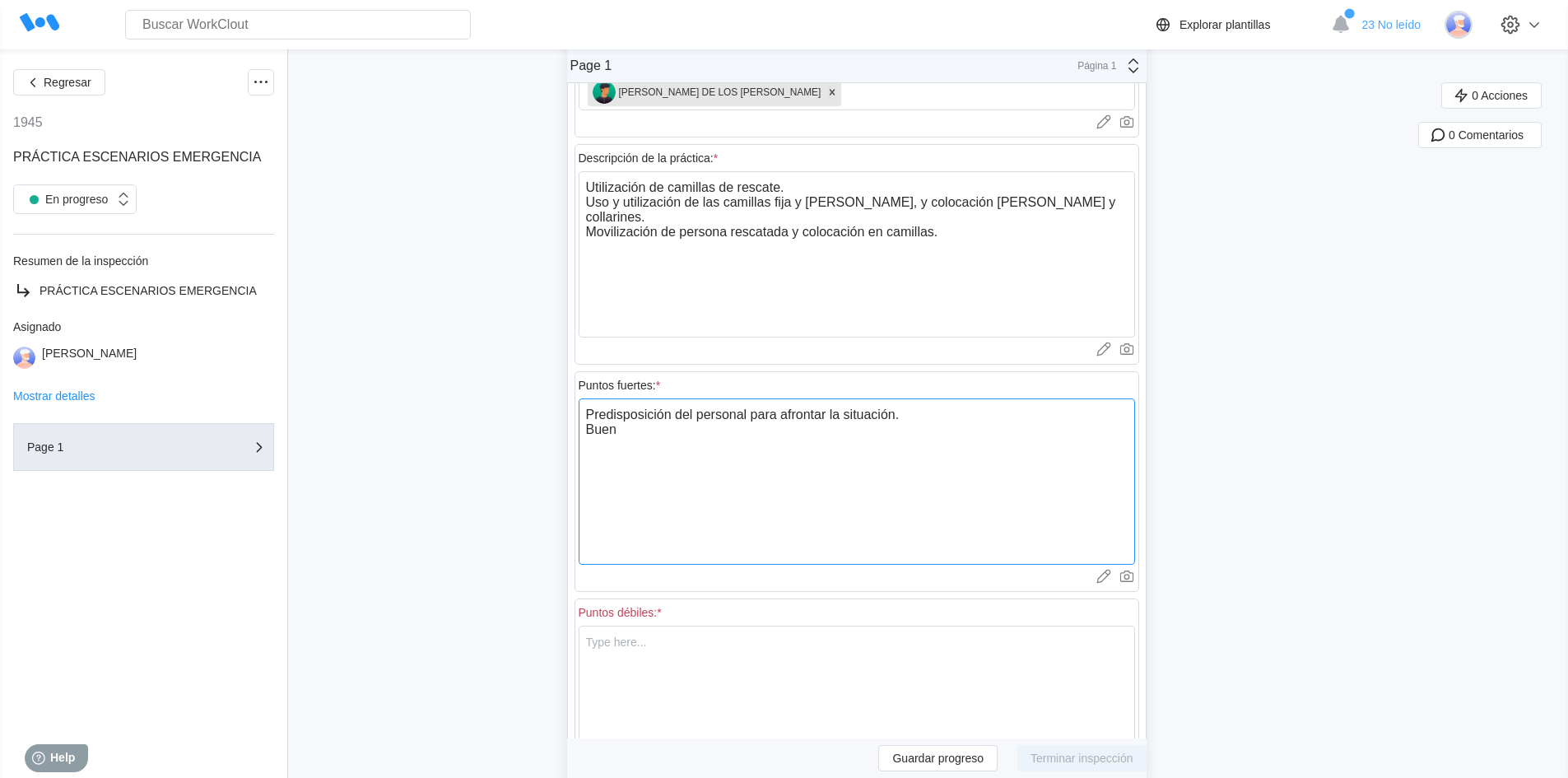
type textarea "Predisposición del personal para afrontar la situación. Buena"
type textarea "x"
type textarea "Predisposición del personal para afrontar la situación. Buena"
type textarea "x"
type textarea "Predisposición del personal para afrontar la situación. Buena a"
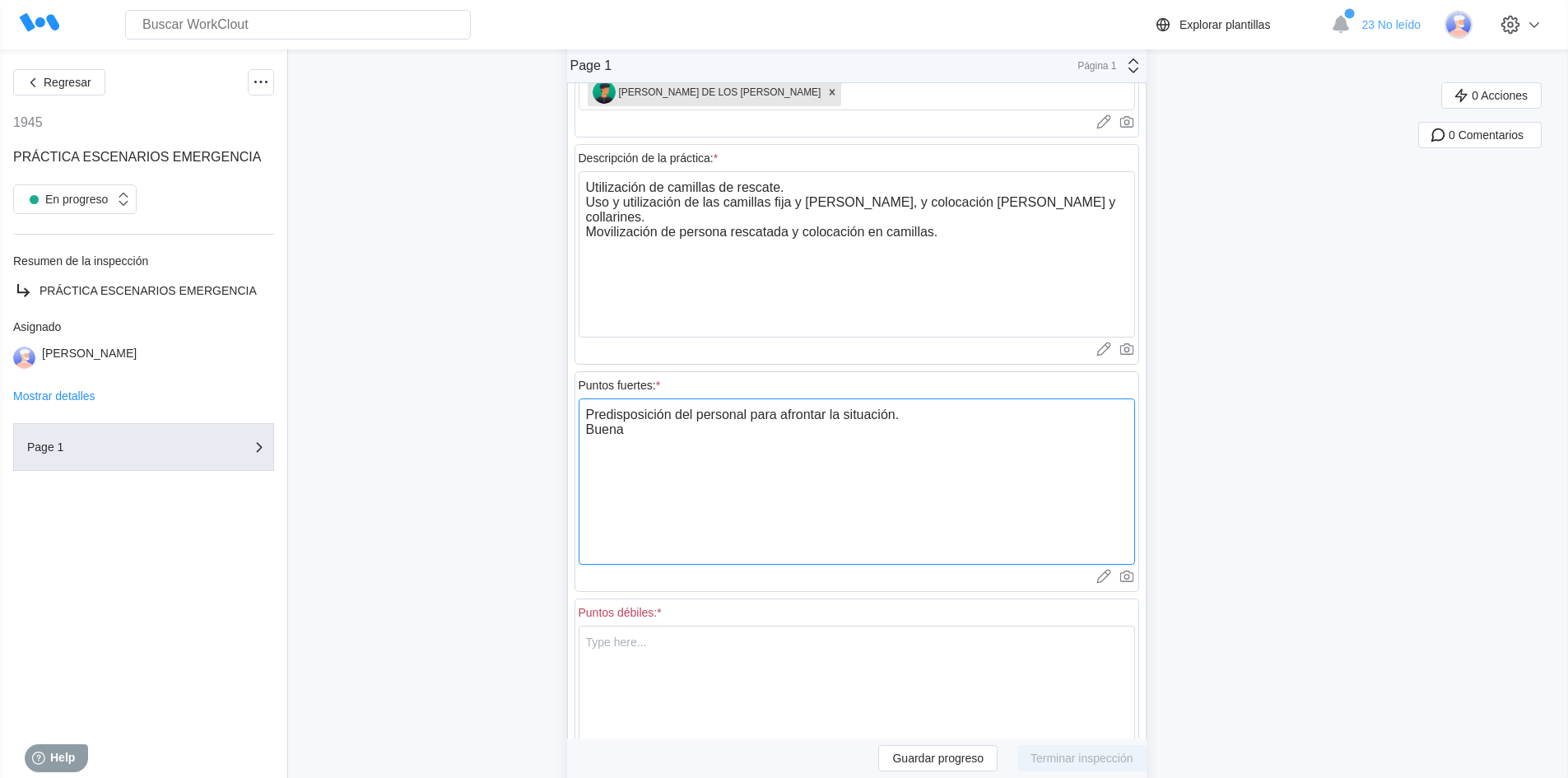
type textarea "x"
type textarea "Predisposición del personal para afrontar la situación. Buena ac"
type textarea "x"
type textarea "Predisposición del personal para afrontar la situación. Buena act"
type textarea "x"
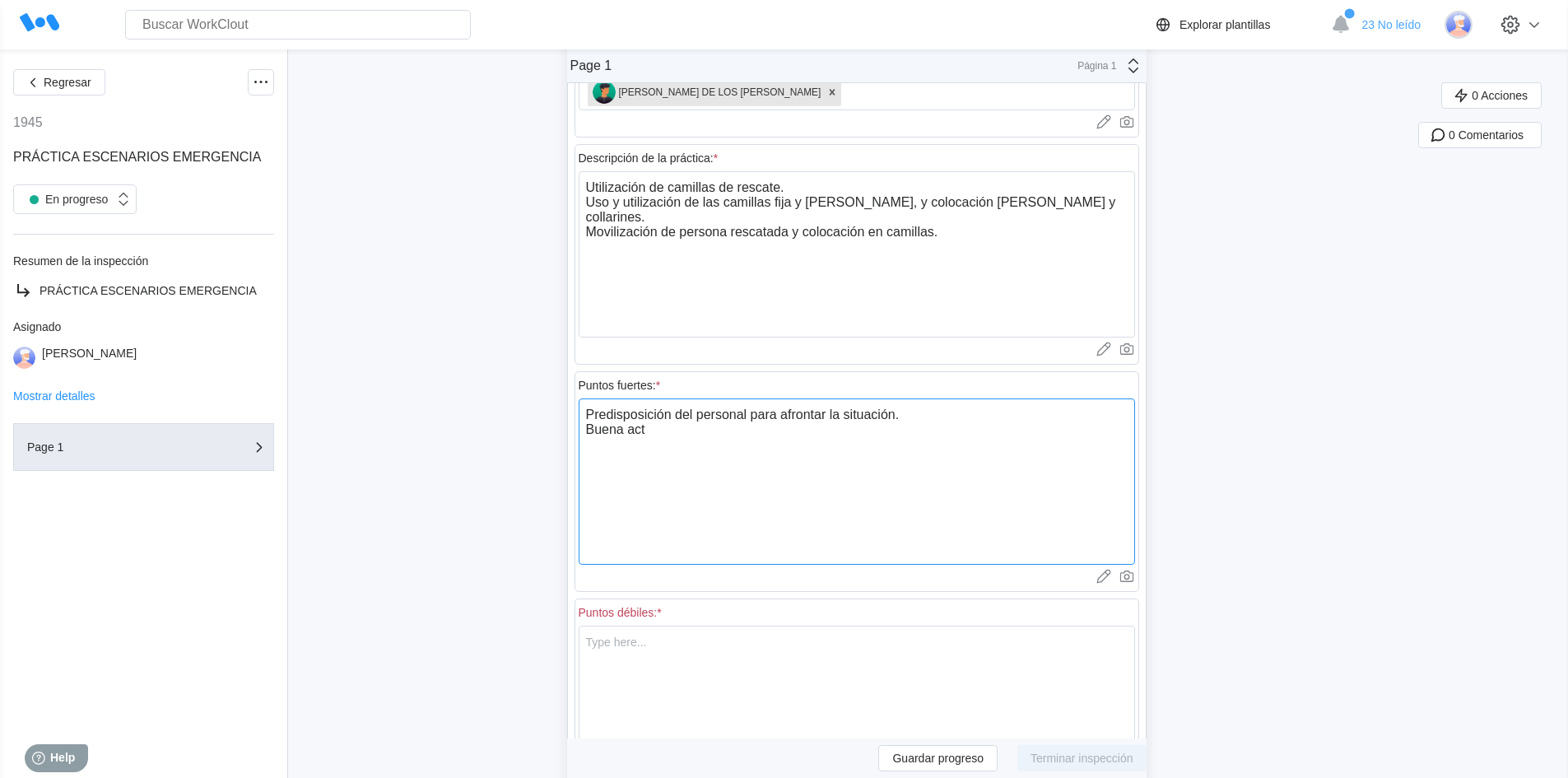
type textarea "Predisposición del personal para afrontar la situación. Buena actu"
type textarea "x"
type textarea "Predisposición del personal para afrontar la situación. Buena actua"
type textarea "x"
type textarea "Predisposición del personal para afrontar la situación. Buena actuac"
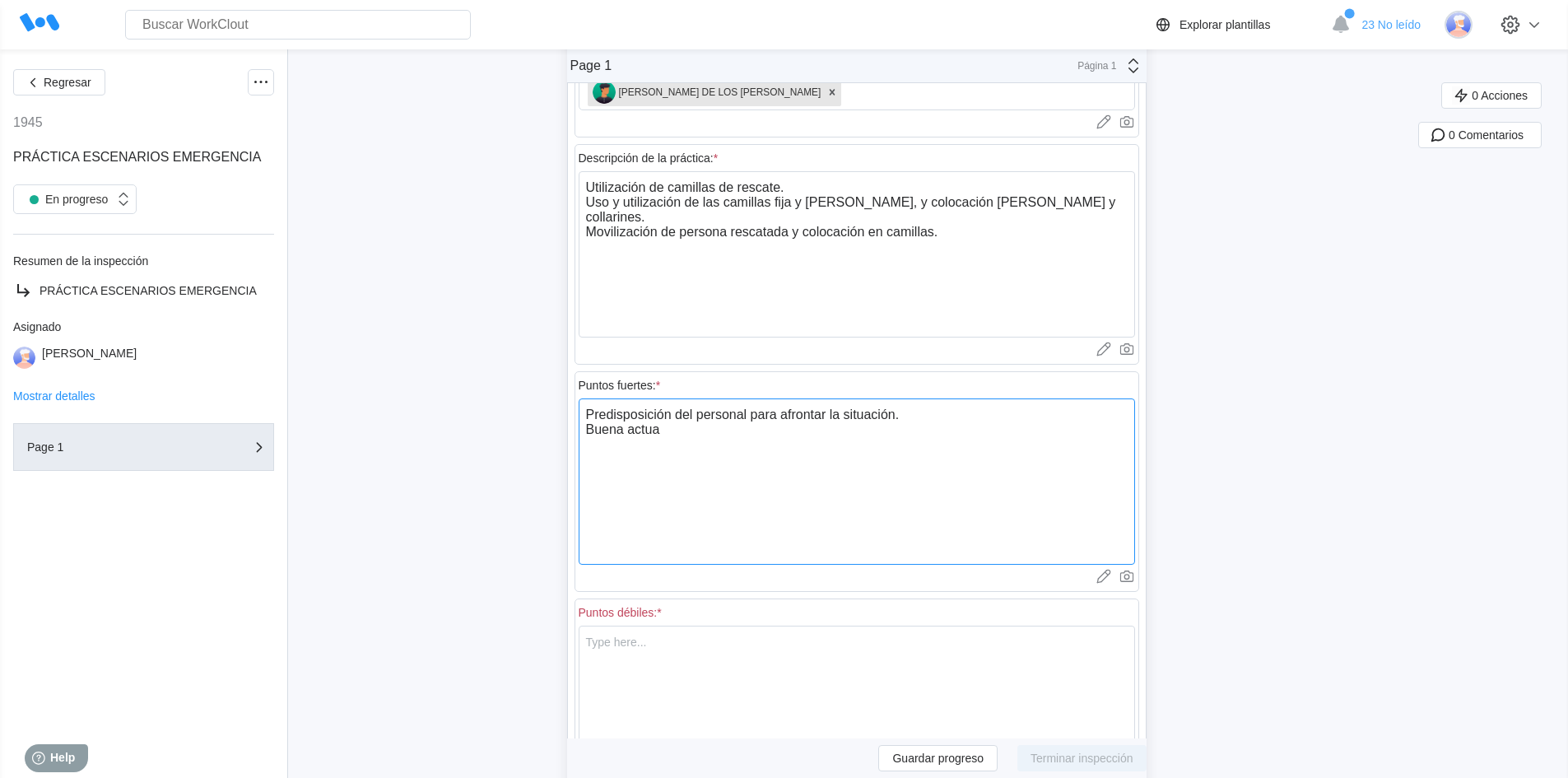
type textarea "x"
type textarea "Predisposición del personal para afrontar la situación. Buena actuaci"
type textarea "x"
type textarea "Predisposición del personal para afrontar la situación. Buena actuació"
type textarea "x"
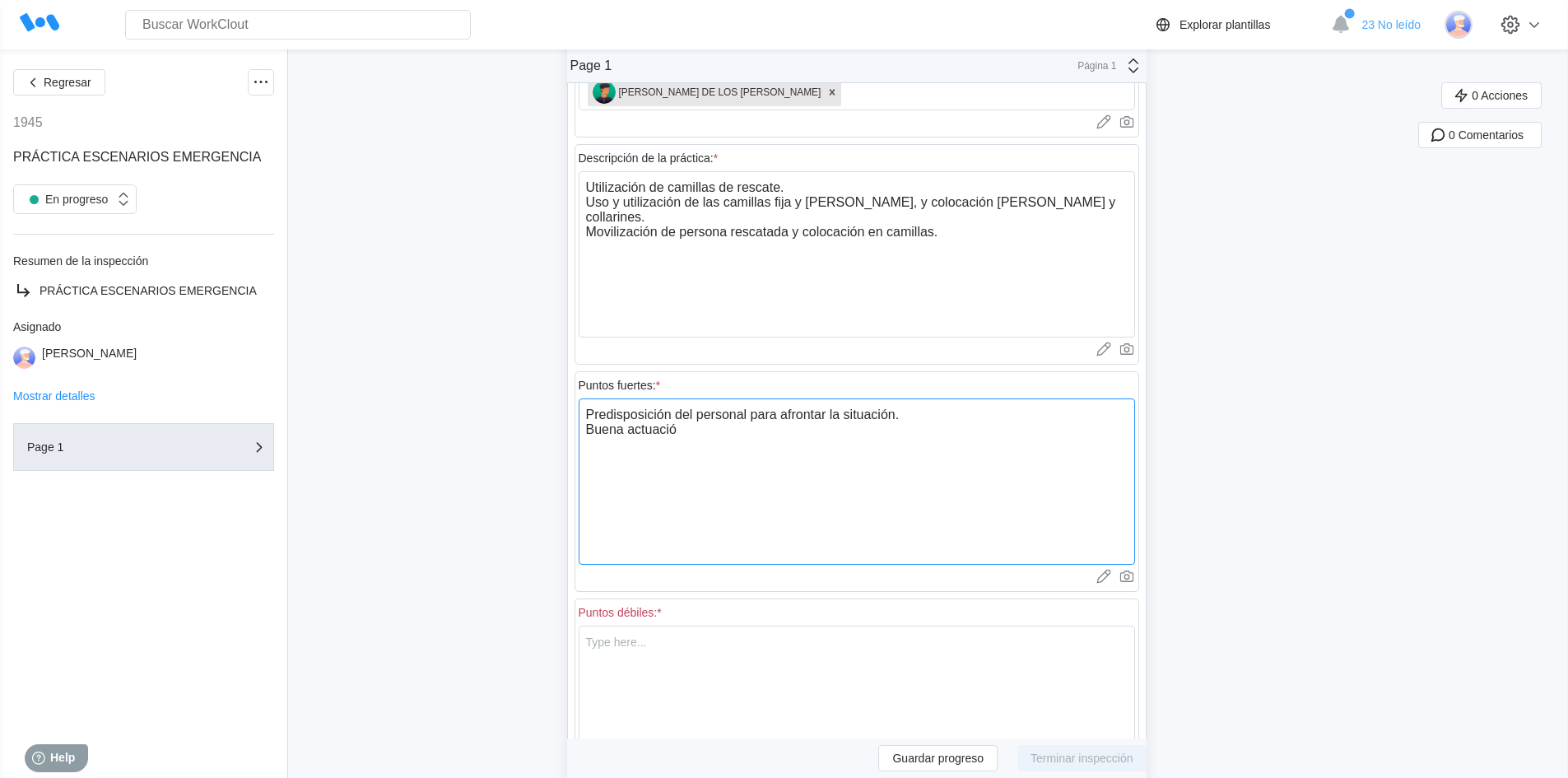
type textarea "Predisposición del personal para afrontar la situación. Buena actuación"
type textarea "x"
type textarea "Predisposición del personal para afrontar la situación. Buena actuación"
type textarea "x"
type textarea "Predisposición del personal para afrontar la situación. Buena actuación a"
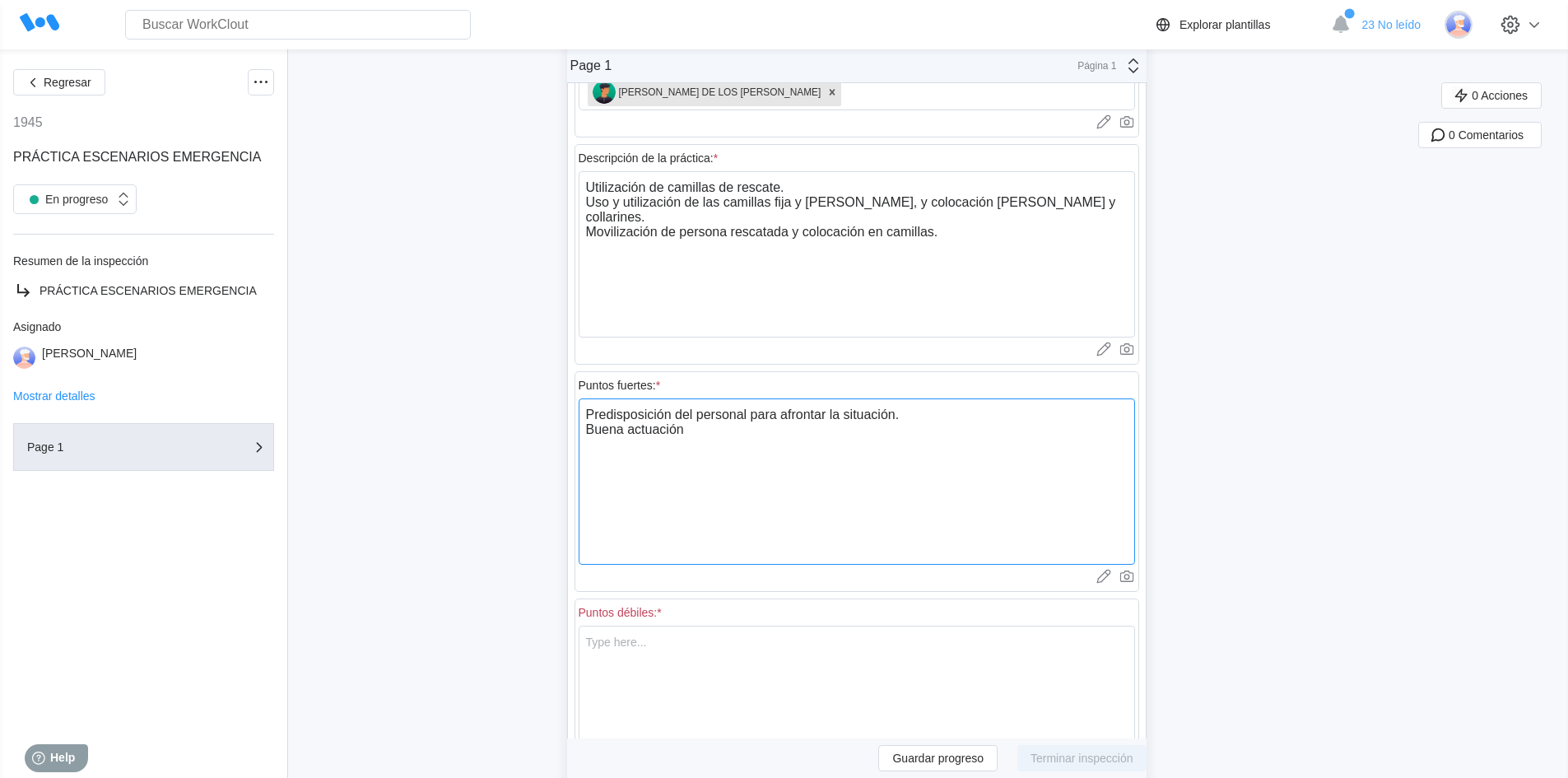
type textarea "x"
type textarea "Predisposición del personal para afrontar la situación. Buena actuación a"
type textarea "x"
type textarea "Predisposición del personal para afrontar la situación. Buena actuación a l"
type textarea "x"
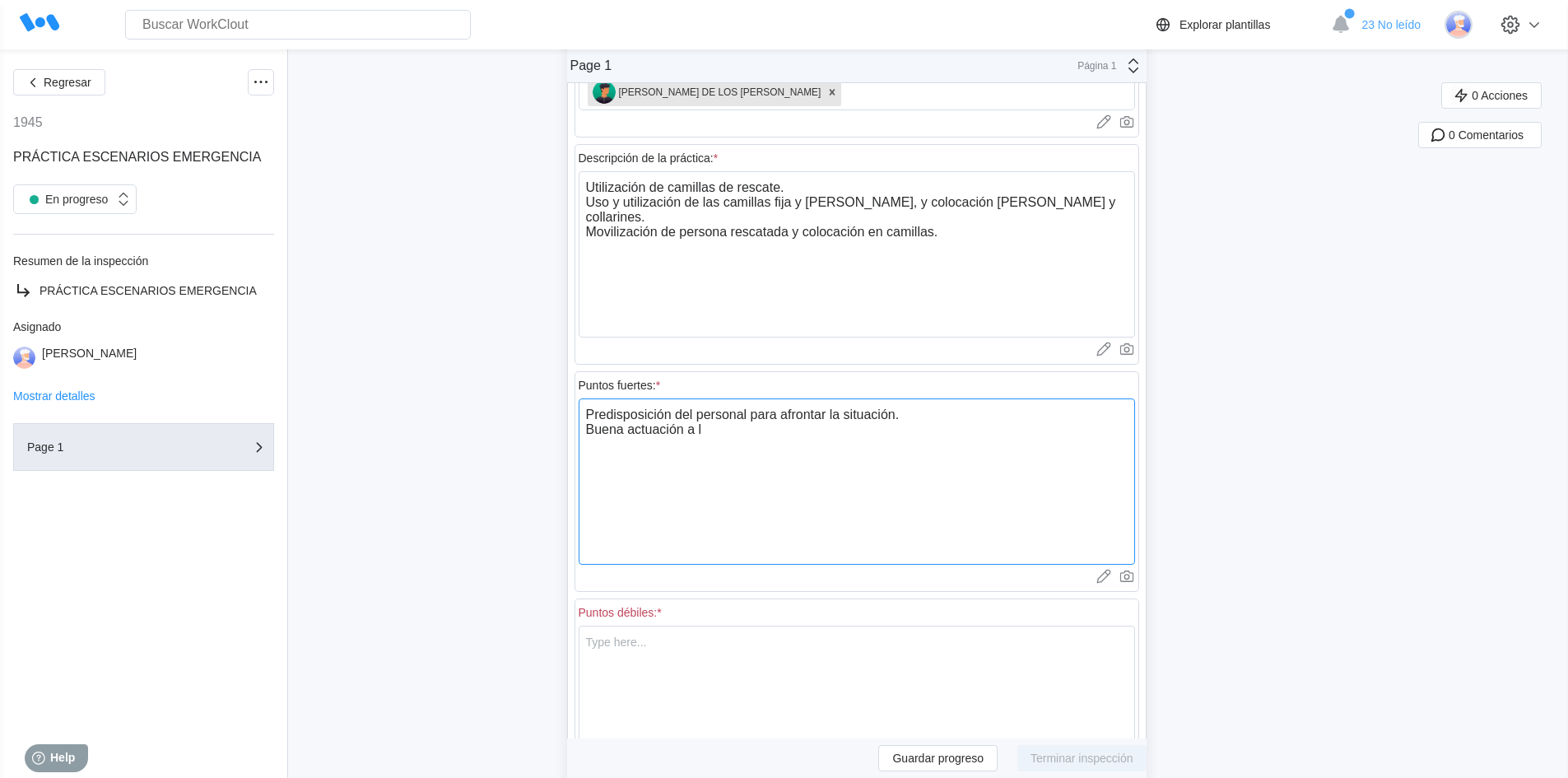
type textarea "Predisposición del personal para afrontar la situación. Buena actuación a la"
type textarea "x"
type textarea "Predisposición del personal para afrontar la situación. Buena actuación a la"
type textarea "x"
type textarea "Predisposición del personal para afrontar la situación. Buena actuación a la h"
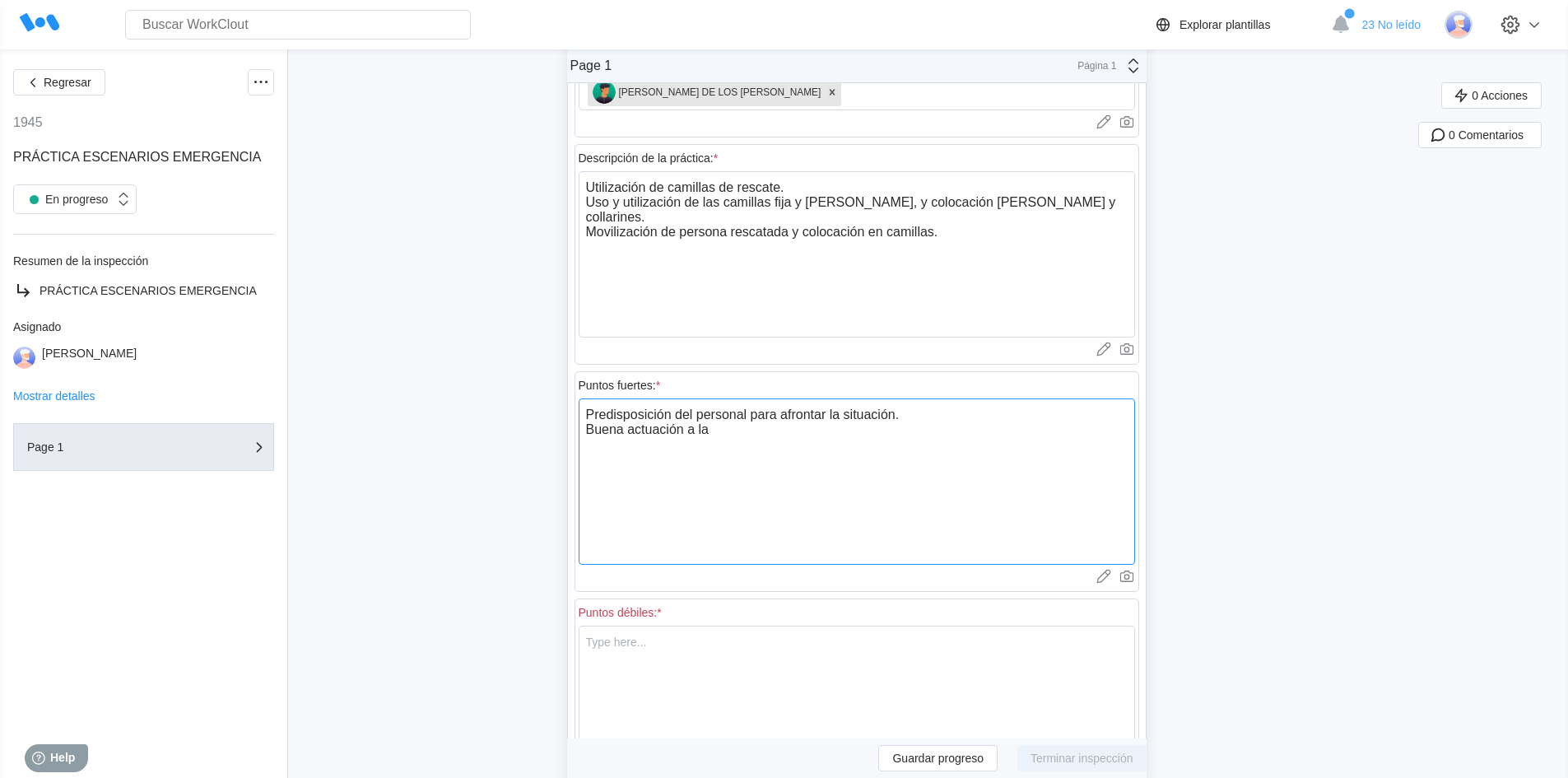
type textarea "x"
type textarea "Predisposición del personal para afrontar la situación. Buena actuación a la ho"
type textarea "x"
type textarea "Predisposición del personal para afrontar la situación. Buena actuación a la hor"
type textarea "x"
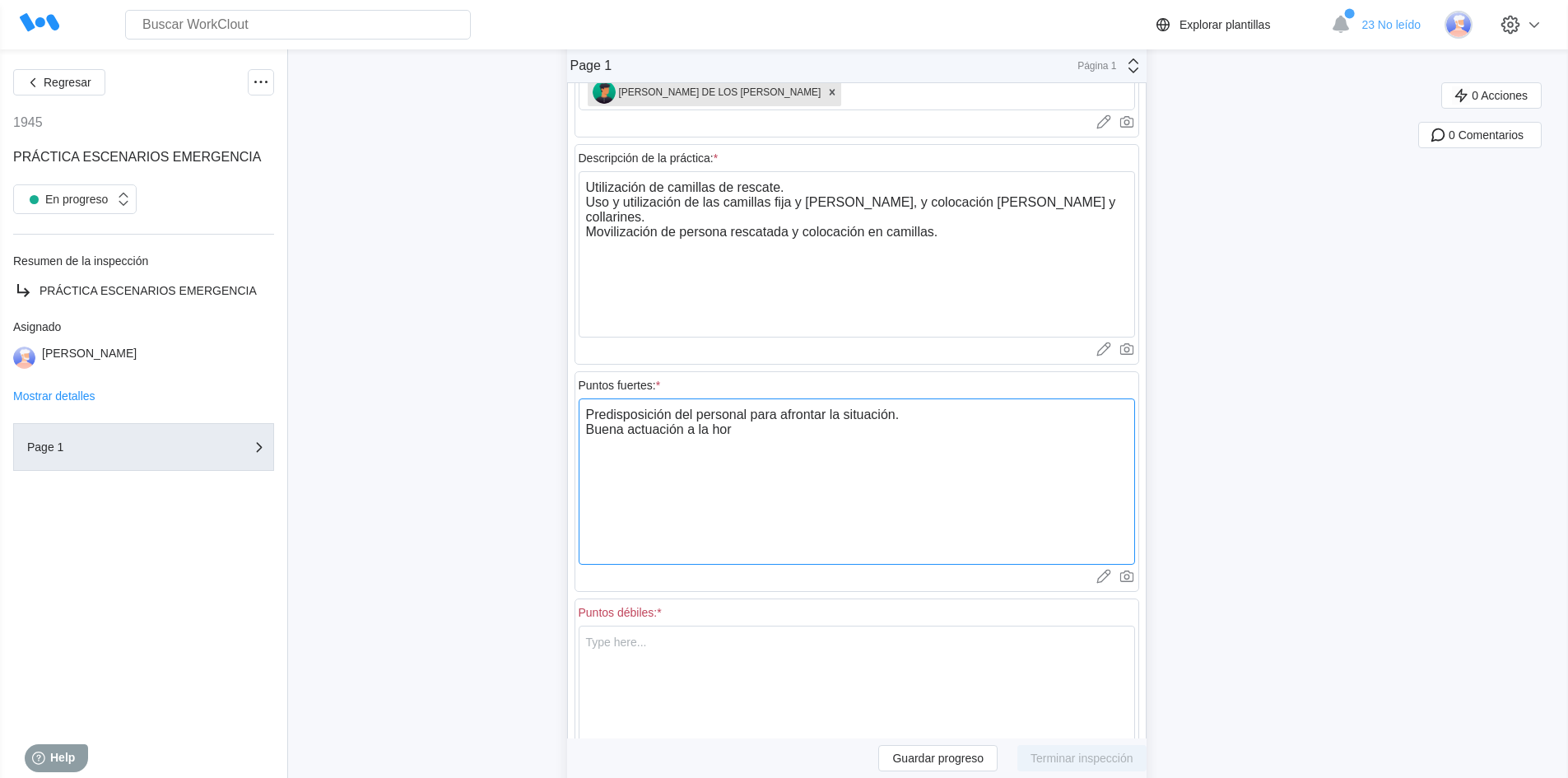
type textarea "Predisposición del personal para afrontar la situación. Buena actuación a la ho…"
type textarea "x"
type textarea "Predisposición del personal para afrontar la situación. Buena actuación a la ho…"
type textarea "x"
type textarea "Predisposición del personal para afrontar la situación. Buena actuación a la ho…"
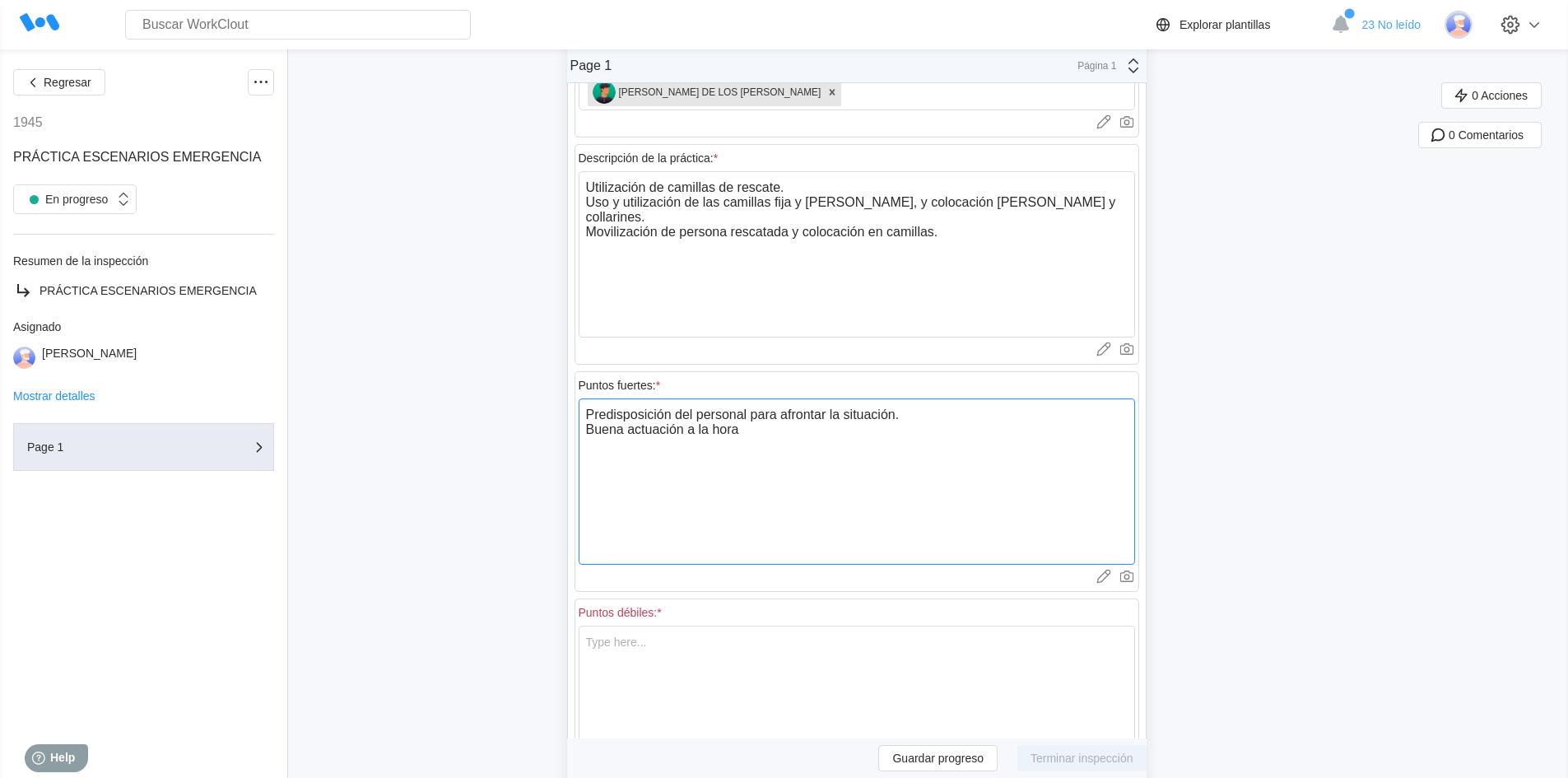
type textarea "x"
type textarea "Predisposición del personal para afrontar la situación. Buena actuación a la ho…"
type textarea "x"
type textarea "Predisposición del personal para afrontar la situación. Buena actuación a la ho…"
type textarea "x"
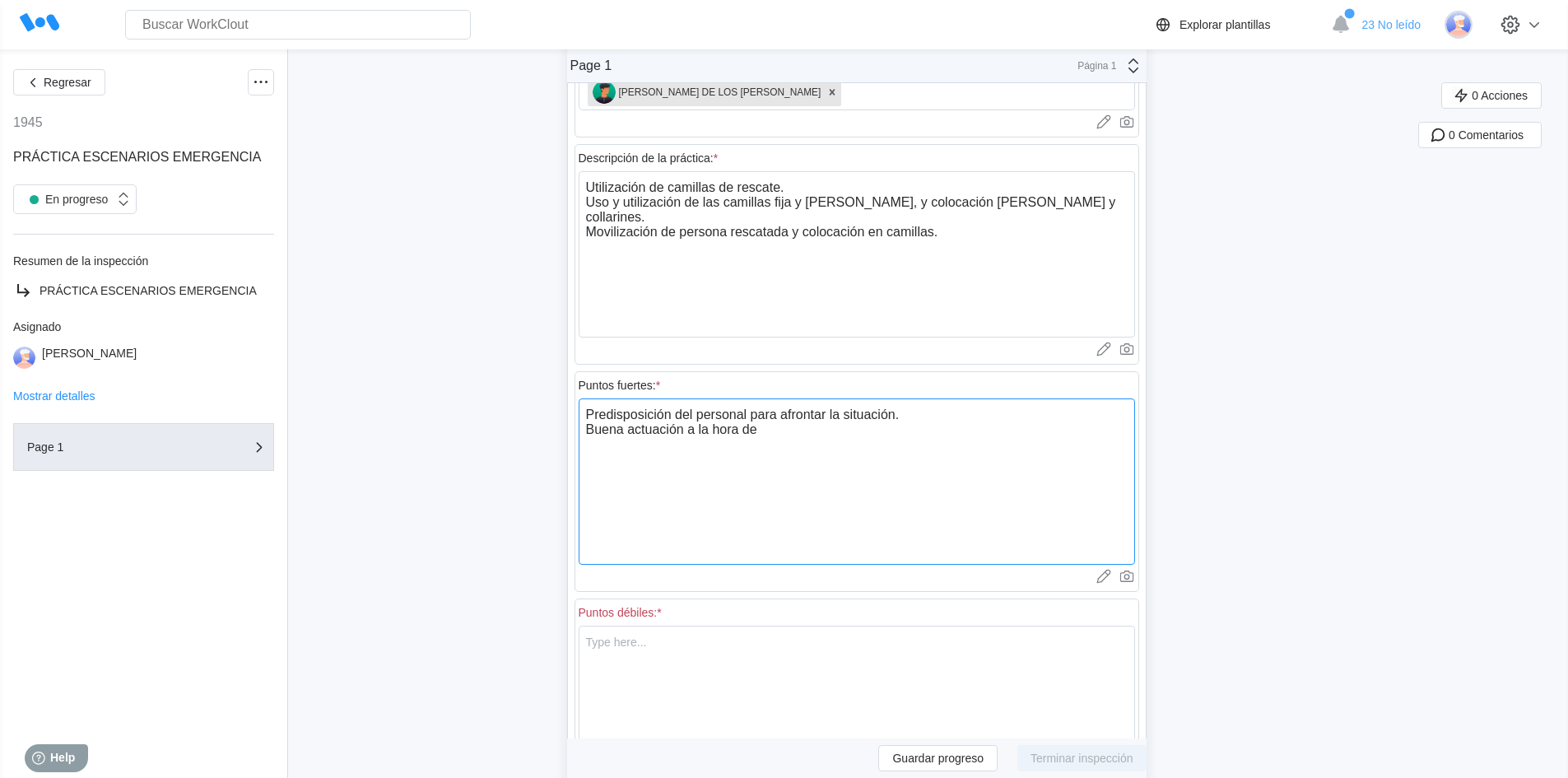
type textarea "Predisposición del personal para afrontar la situación. Buena actuación a la ho…"
type textarea "x"
type textarea "Predisposición del personal para afrontar la situación. Buena actuación a la ho…"
type textarea "x"
type textarea "Predisposición del personal para afrontar la situación. Buena actuación a la ho…"
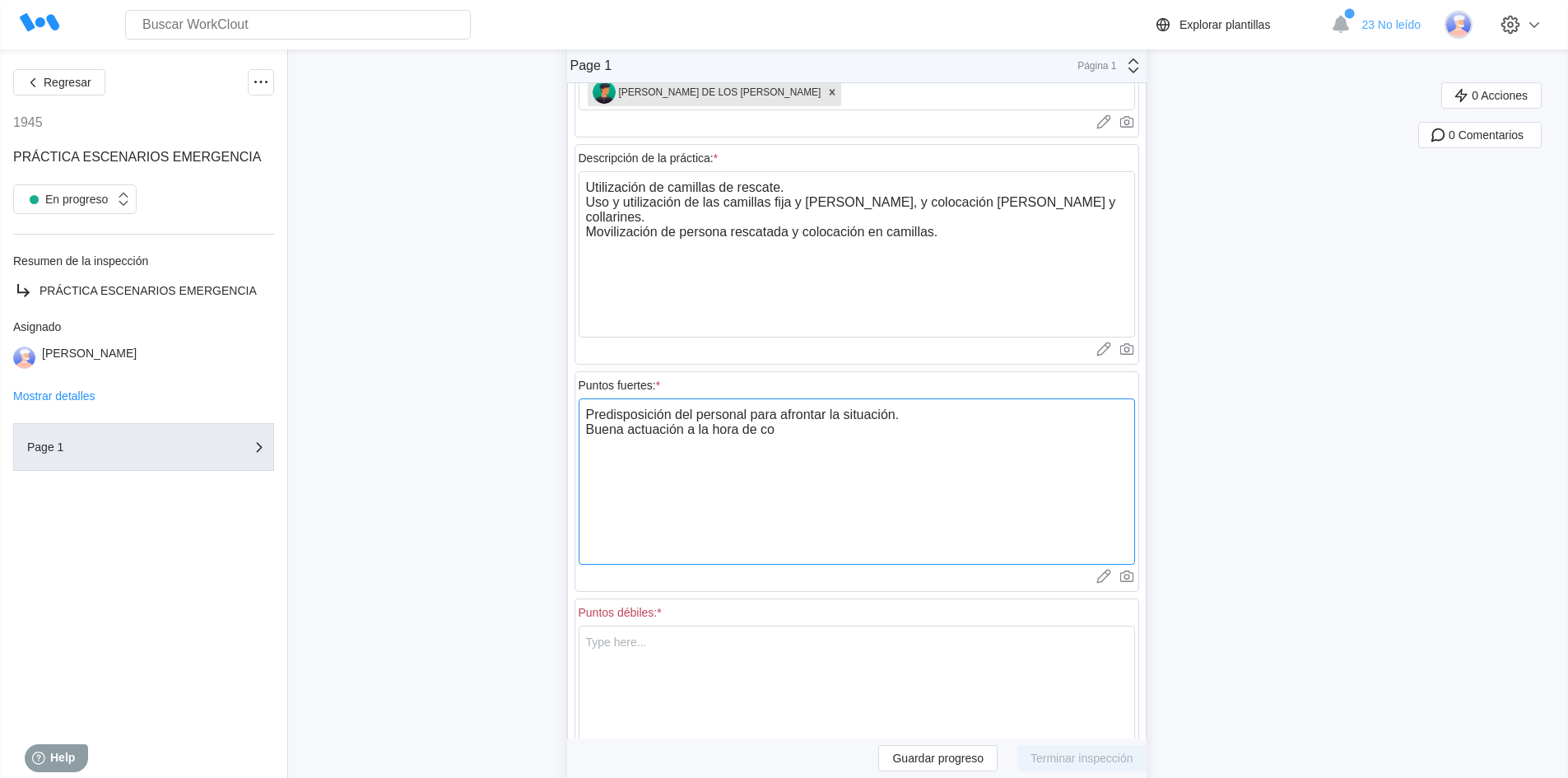
type textarea "x"
type textarea "Predisposición del personal para afrontar la situación. Buena actuación a la ho…"
type textarea "x"
type textarea "Predisposición del personal para afrontar la situación. Buena actuación a la ho…"
type textarea "x"
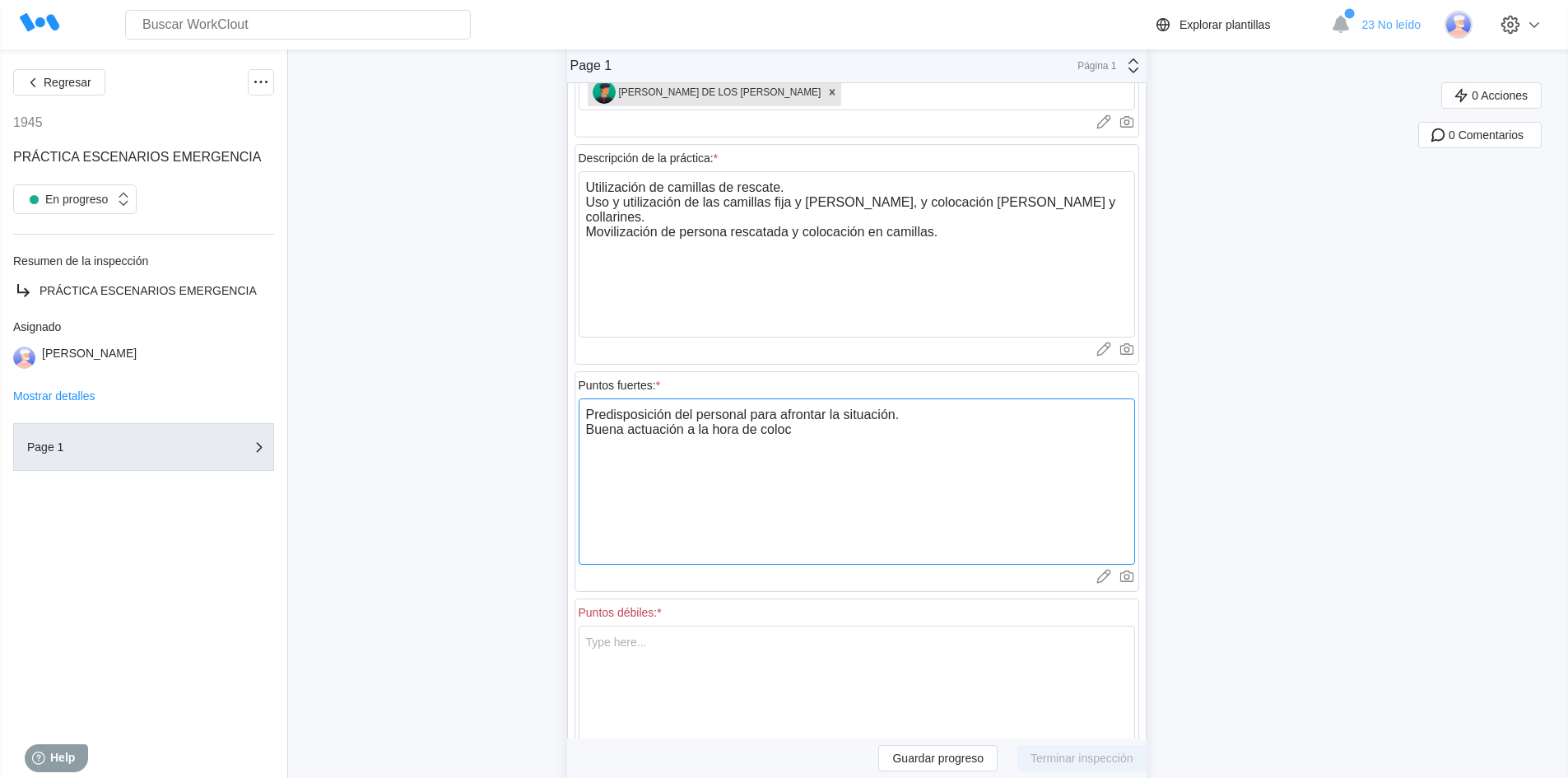
type textarea "Predisposición del personal para afrontar la situación. Buena actuación a la ho…"
type textarea "x"
type textarea "Predisposición del personal para afrontar la situación. Buena actuación a la ho…"
type textarea "x"
type textarea "Predisposición del personal para afrontar la situación. Buena actuación a la ho…"
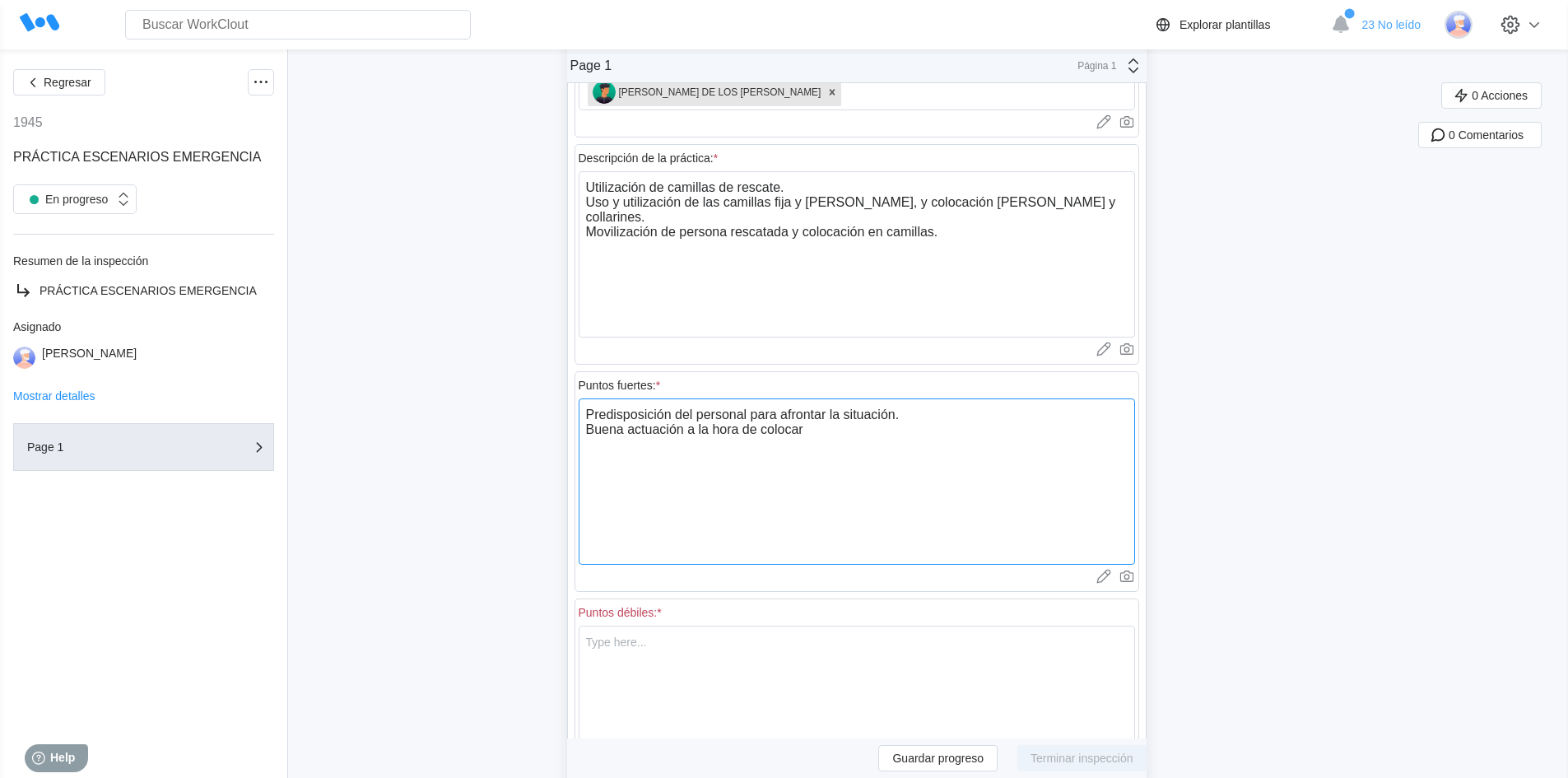
type textarea "x"
type textarea "Predisposición del personal para afrontar la situación. Buena actuación a la ho…"
type textarea "x"
type textarea "Predisposición del personal para afrontar la situación. Buena actuación a la ho…"
type textarea "x"
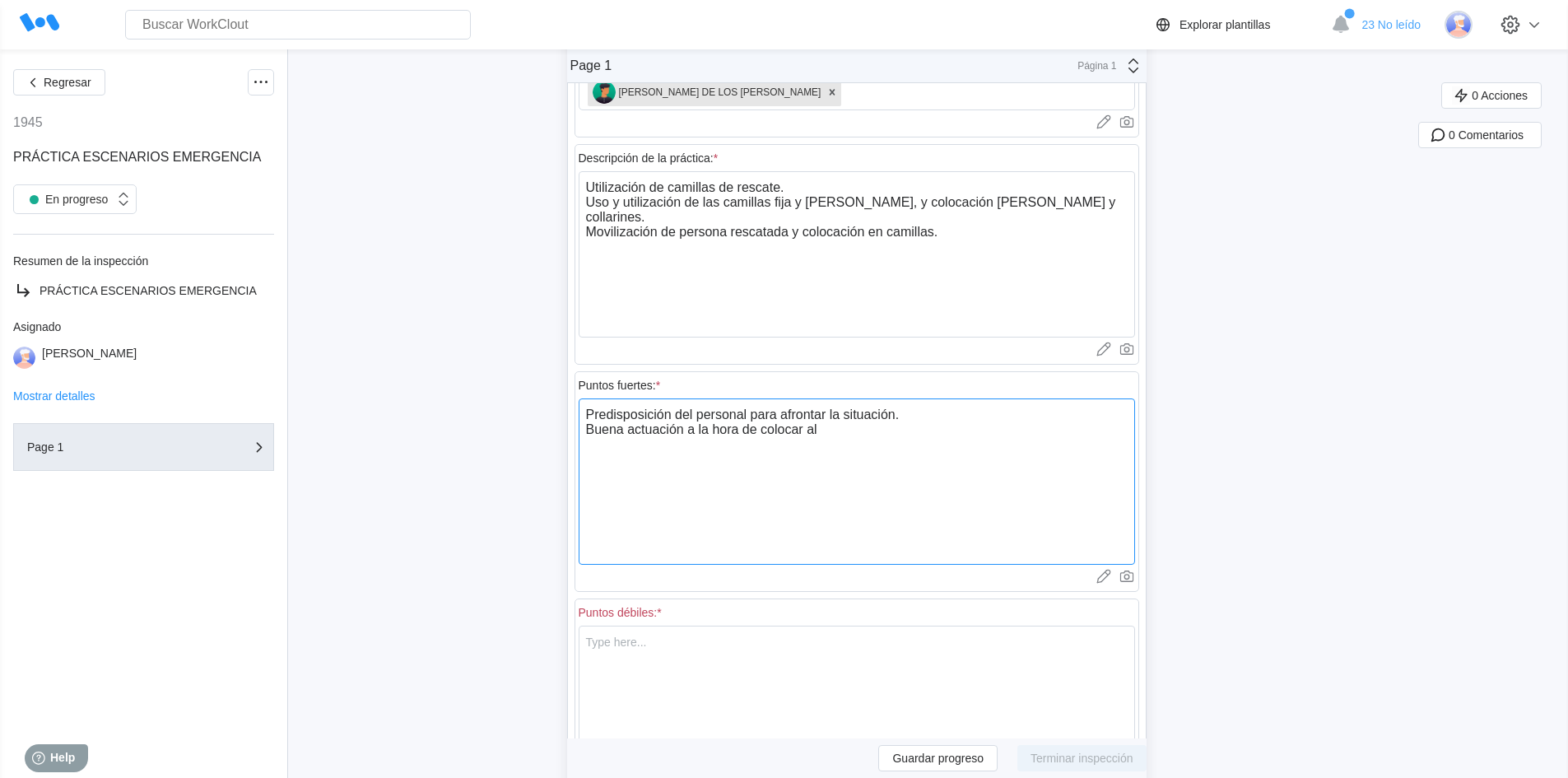
type textarea "Predisposición del personal para afrontar la situación. Buena actuación a la ho…"
type textarea "x"
type textarea "Predisposición del personal para afrontar la situación. Buena actuación a la ho…"
type textarea "x"
type textarea "Predisposición del personal para afrontar la situación. Buena actuación a la ho…"
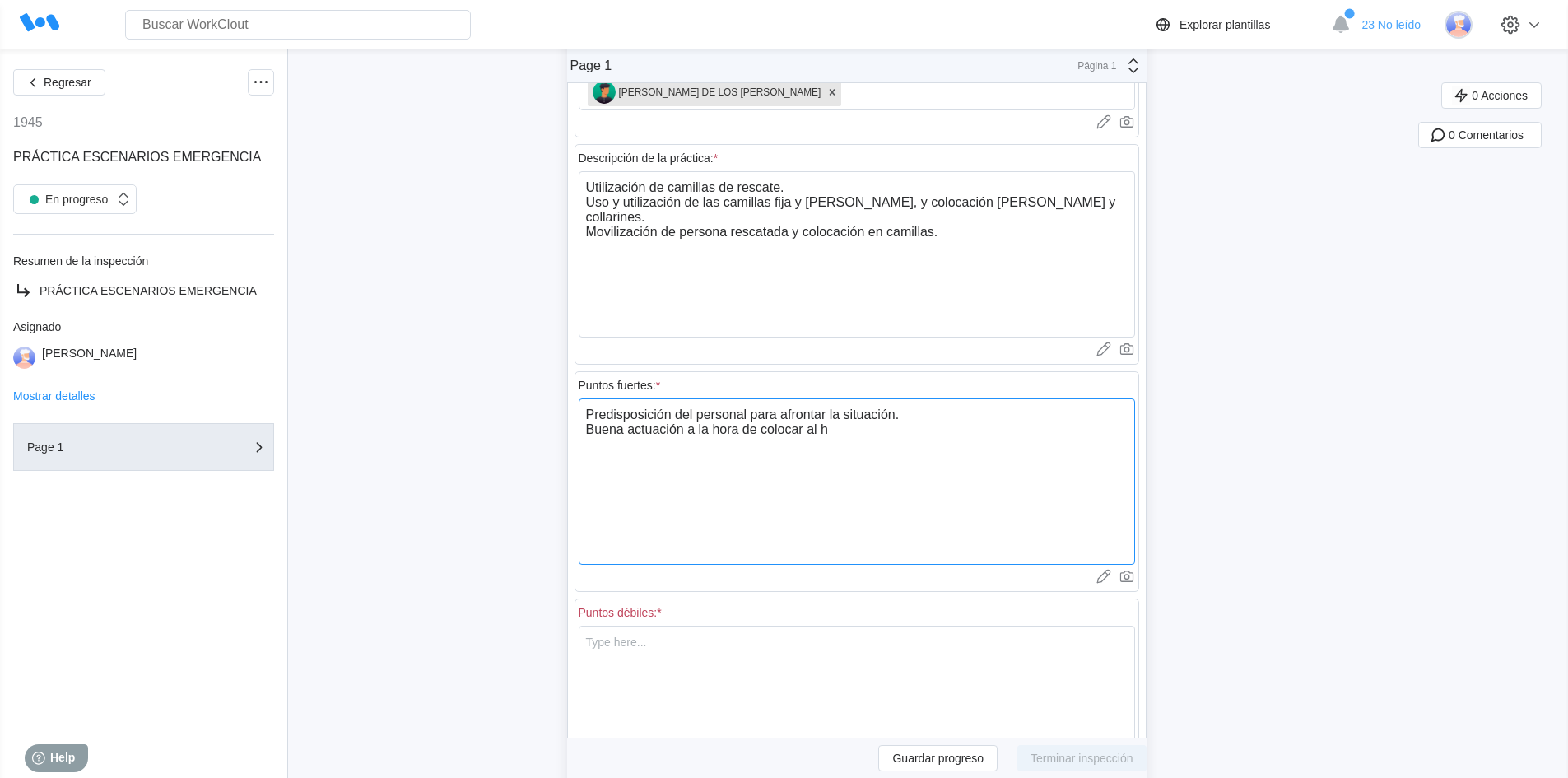
type textarea "x"
type textarea "Predisposición del personal para afrontar la situación. Buena actuación a la ho…"
type textarea "x"
type textarea "Predisposición del personal para afrontar la situación. Buena actuación a la ho…"
type textarea "x"
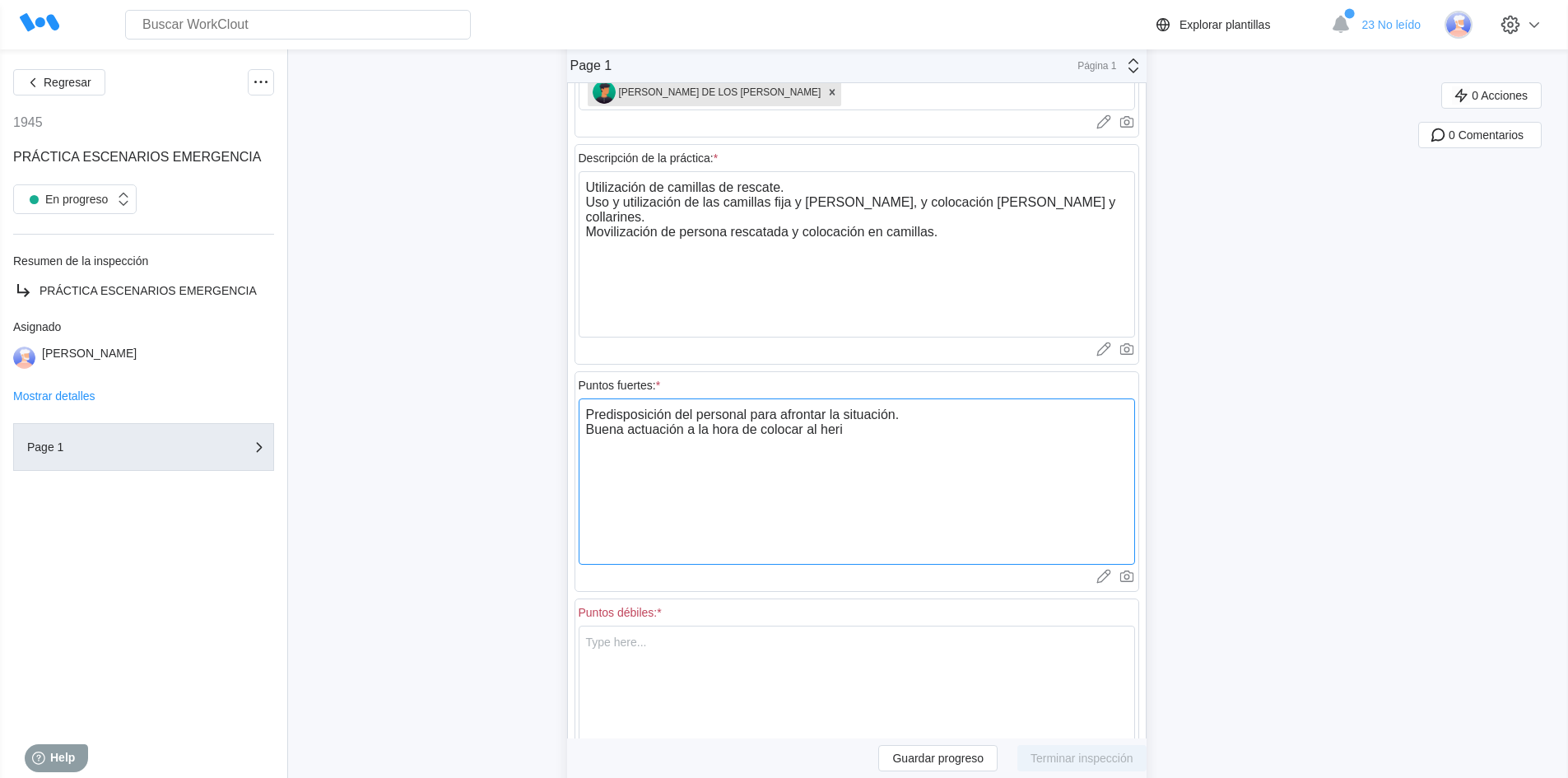
type textarea "Predisposición del personal para afrontar la situación. Buena actuación a la ho…"
type textarea "x"
type textarea "Predisposición del personal para afrontar la situación. Buena actuación a la ho…"
type textarea "x"
type textarea "Predisposición del personal para afrontar la situación. Buena actuación a la ho…"
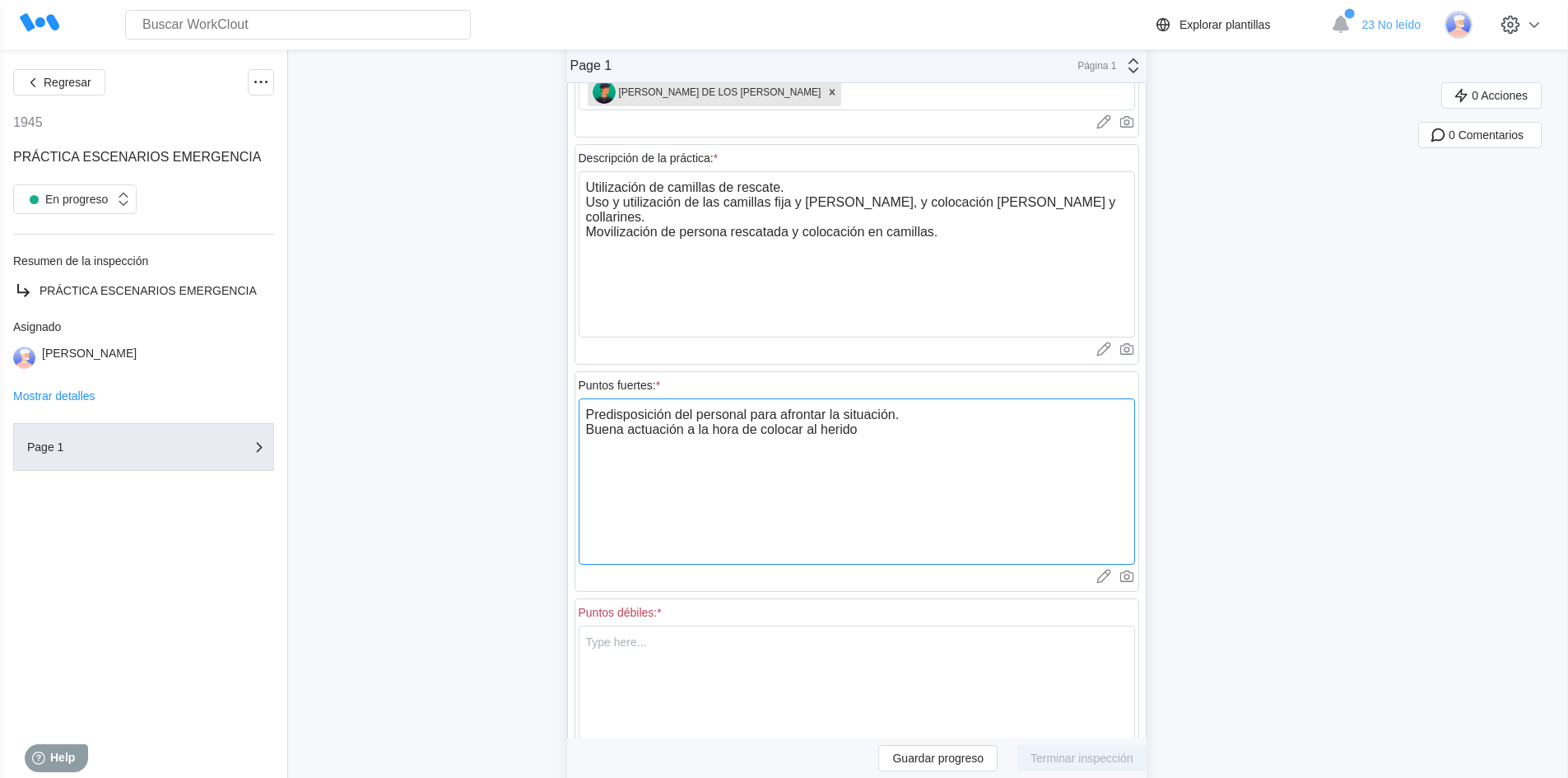
type textarea "x"
type textarea "Predisposición del personal para afrontar la situación. Buena actuación a la ho…"
type textarea "x"
type textarea "Predisposición del personal para afrontar la situación. Buena actuación a la ho…"
type textarea "x"
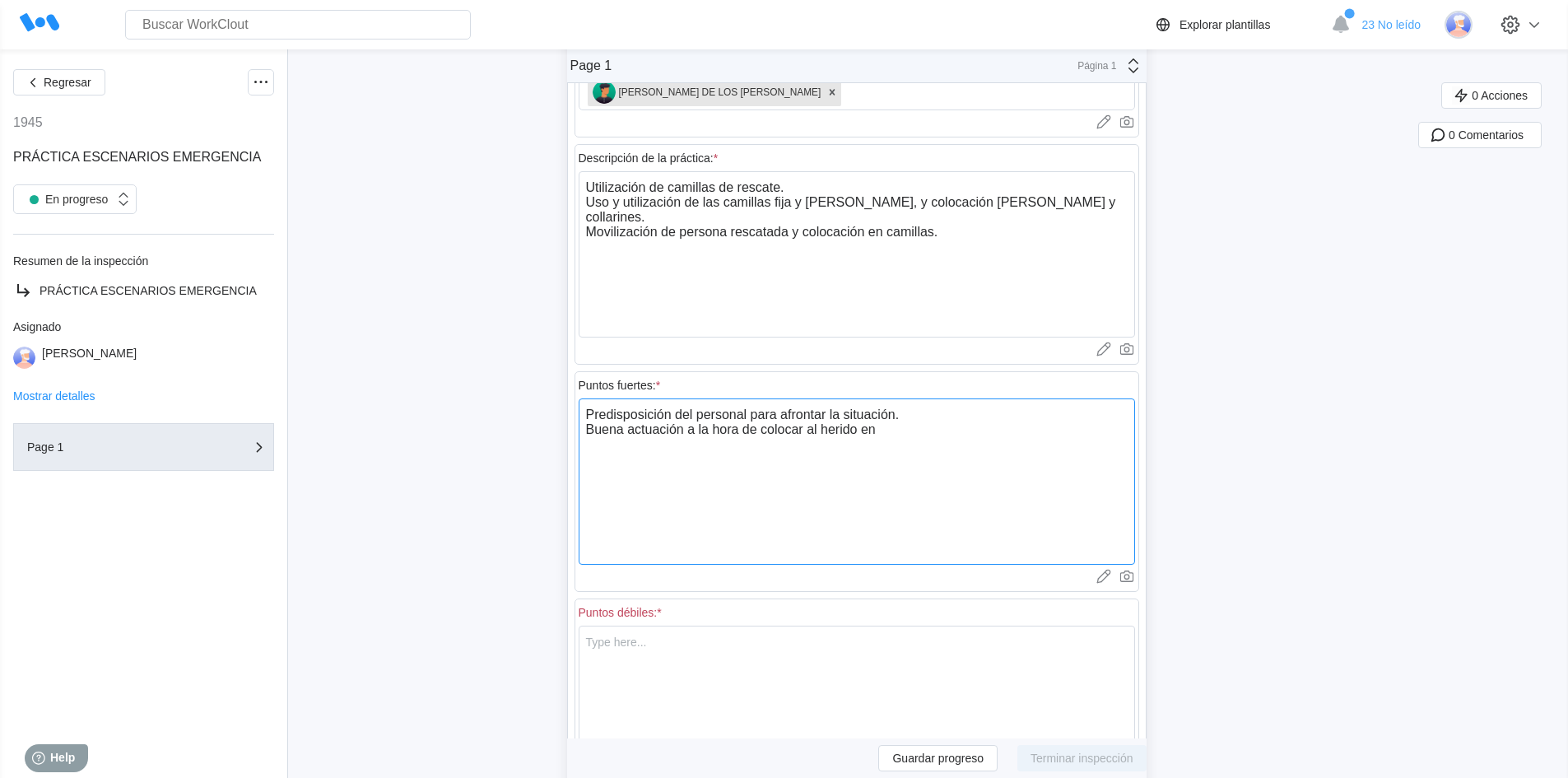
type textarea "Predisposición del personal para afrontar la situación. Buena actuación a la ho…"
type textarea "x"
type textarea "Predisposición del personal para afrontar la situación. Buena actuación a la ho…"
type textarea "x"
type textarea "Predisposición del personal para afrontar la situación. Buena actuación a la ho…"
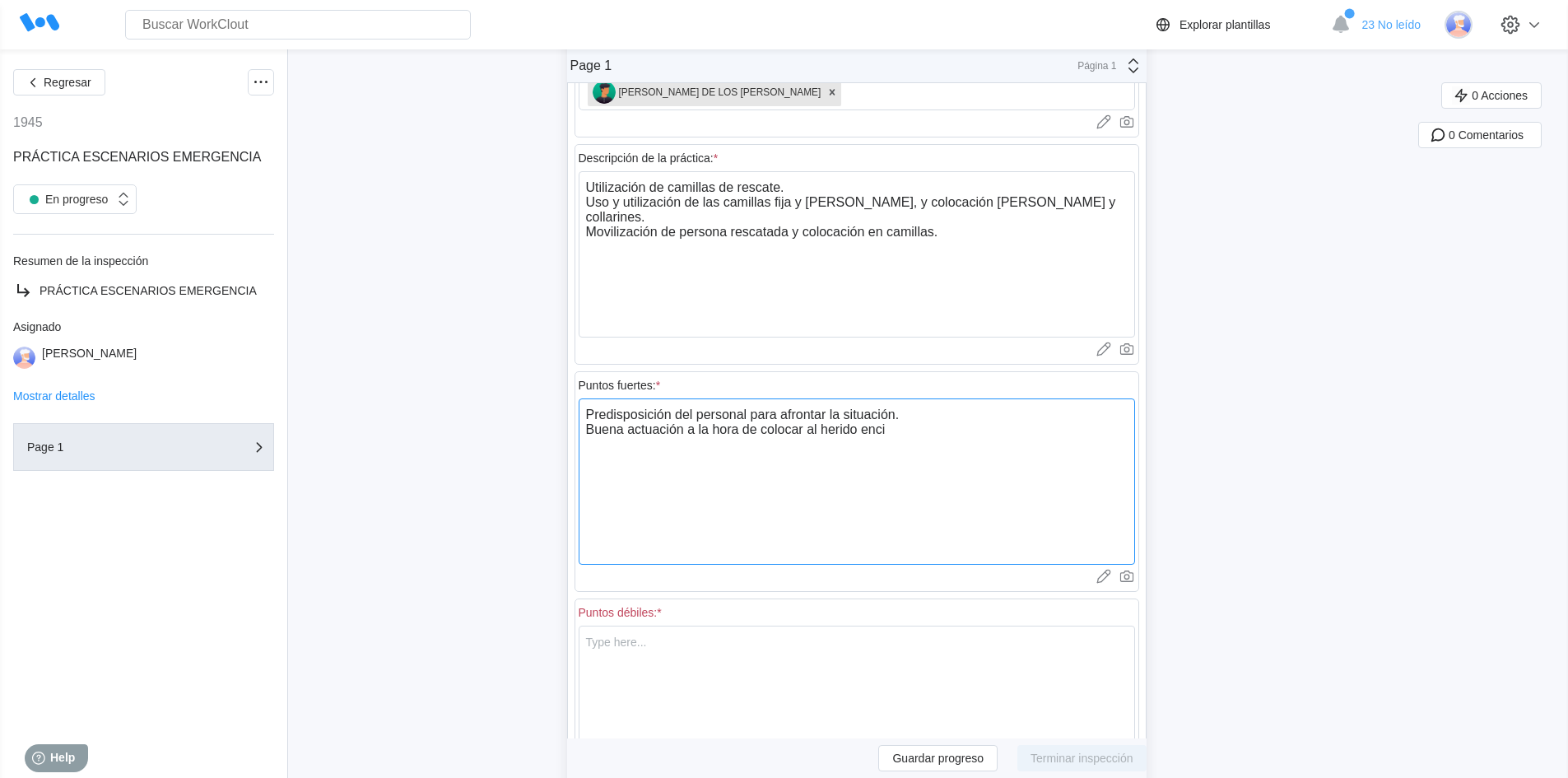
type textarea "x"
type textarea "Predisposición del personal para afrontar la situación. Buena actuación a la ho…"
type textarea "x"
type textarea "Predisposición del personal para afrontar la situación. Buena actuación a la ho…"
type textarea "x"
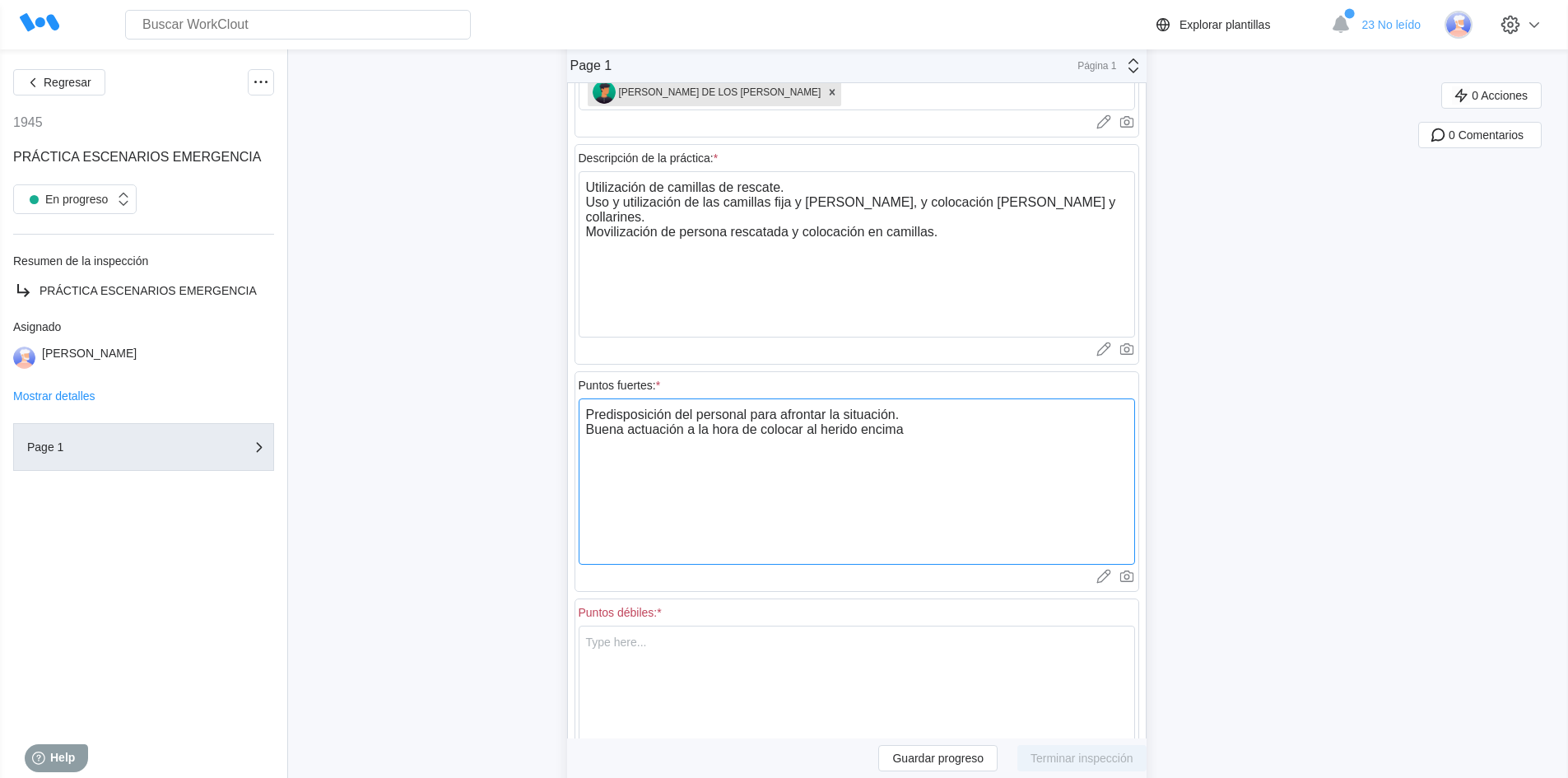
type textarea "Predisposición del personal para afrontar la situación. Buena actuación a la ho…"
type textarea "x"
type textarea "Predisposición del personal para afrontar la situación. Buena actuación a la ho…"
type textarea "x"
type textarea "Predisposición del personal para afrontar la situación. Buena actuación a la ho…"
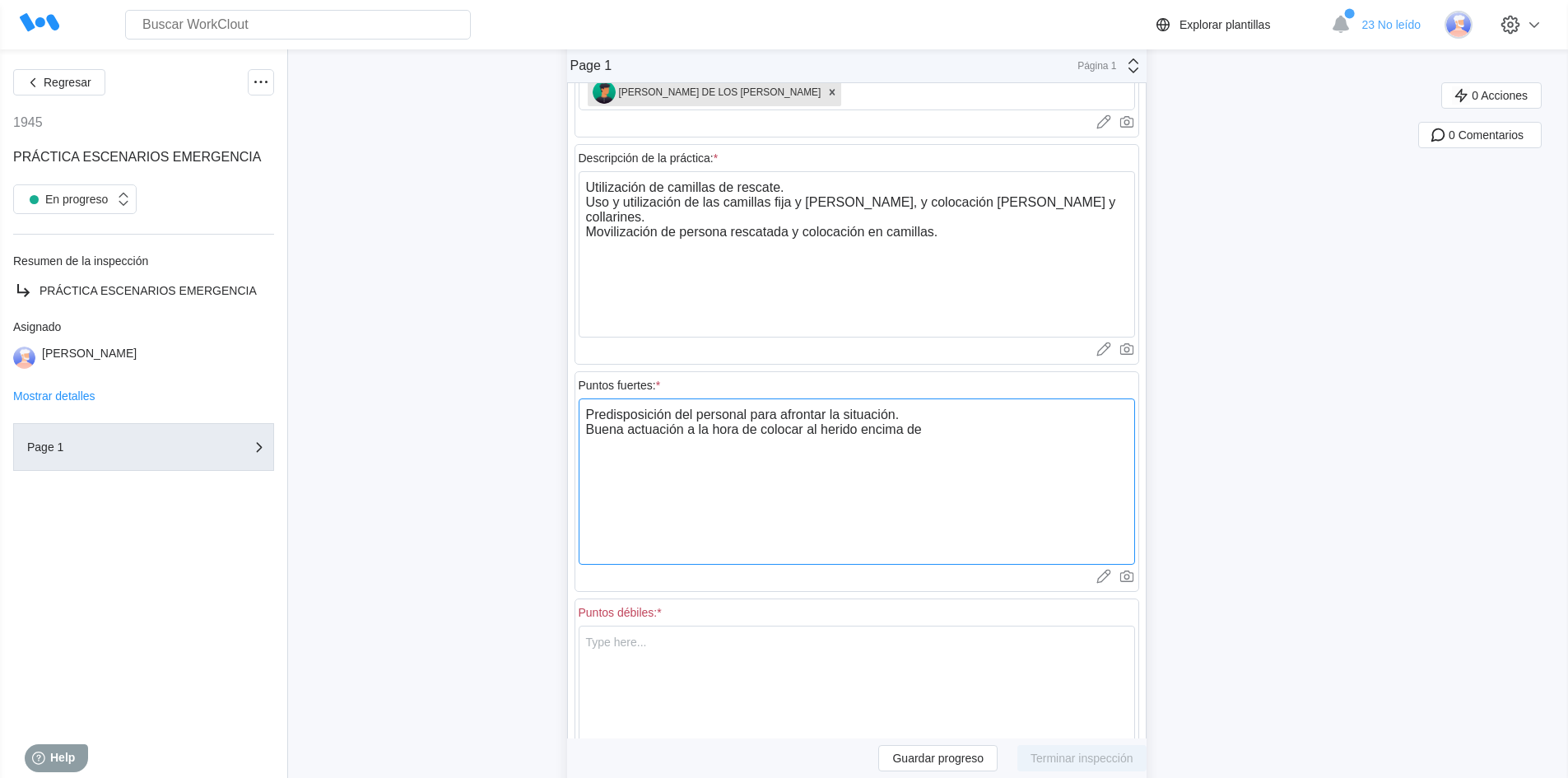
type textarea "x"
type textarea "Predisposición del personal para afrontar la situación. Buena actuación a la ho…"
type textarea "x"
type textarea "Predisposición del personal para afrontar la situación. Buena actuación a la ho…"
type textarea "x"
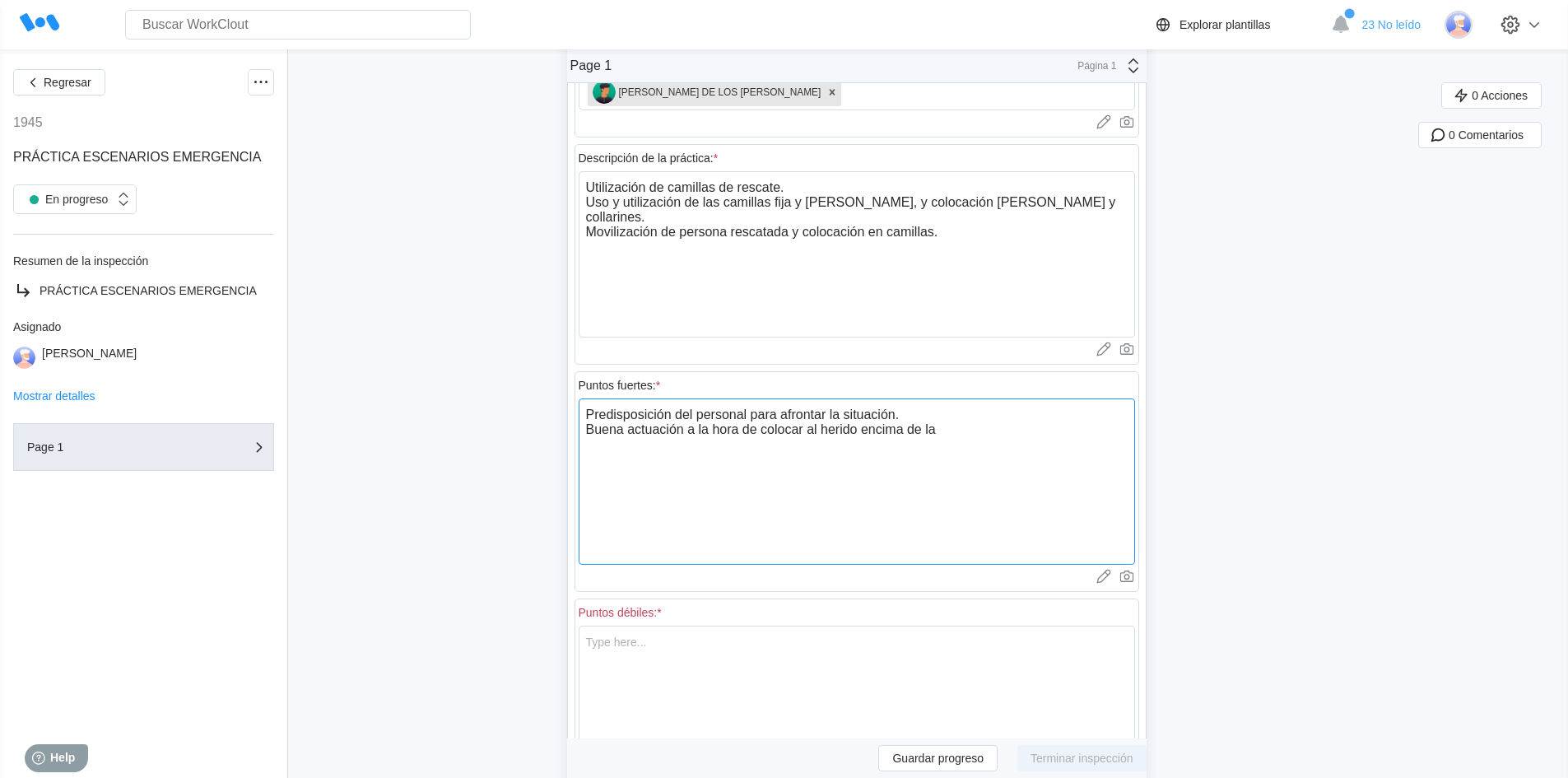
type textarea "Predisposición del personal para afrontar la situación. Buena actuación a la ho…"
type textarea "x"
type textarea "Predisposición del personal para afrontar la situación. Buena actuación a la ho…"
type textarea "x"
type textarea "Predisposición del personal para afrontar la situación. Buena actuación a la ho…"
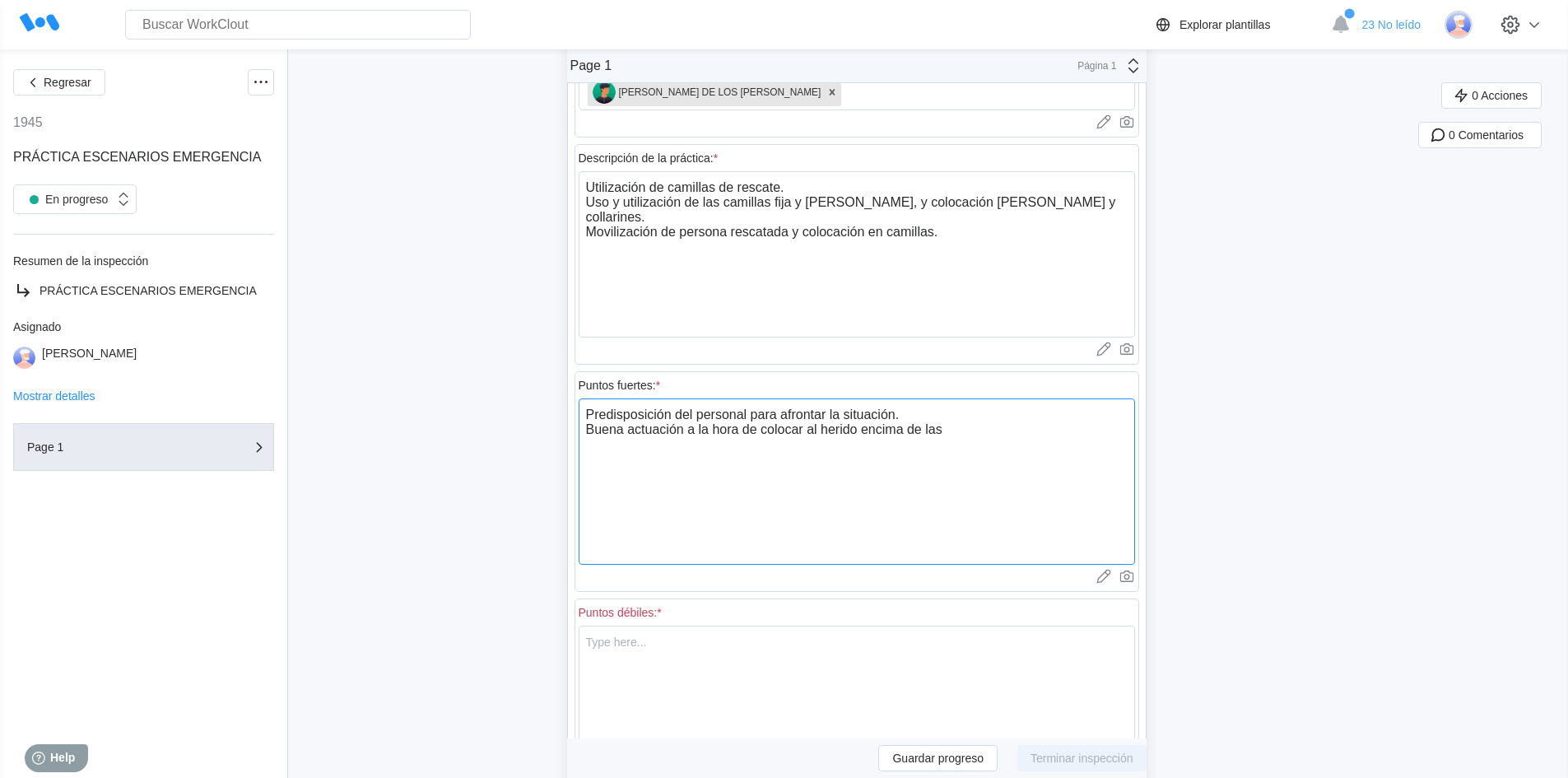
type textarea "x"
type textarea "Predisposición del personal para afrontar la situación. Buena actuación a la ho…"
type textarea "x"
type textarea "Predisposición del personal para afrontar la situación. Buena actuación a la ho…"
type textarea "x"
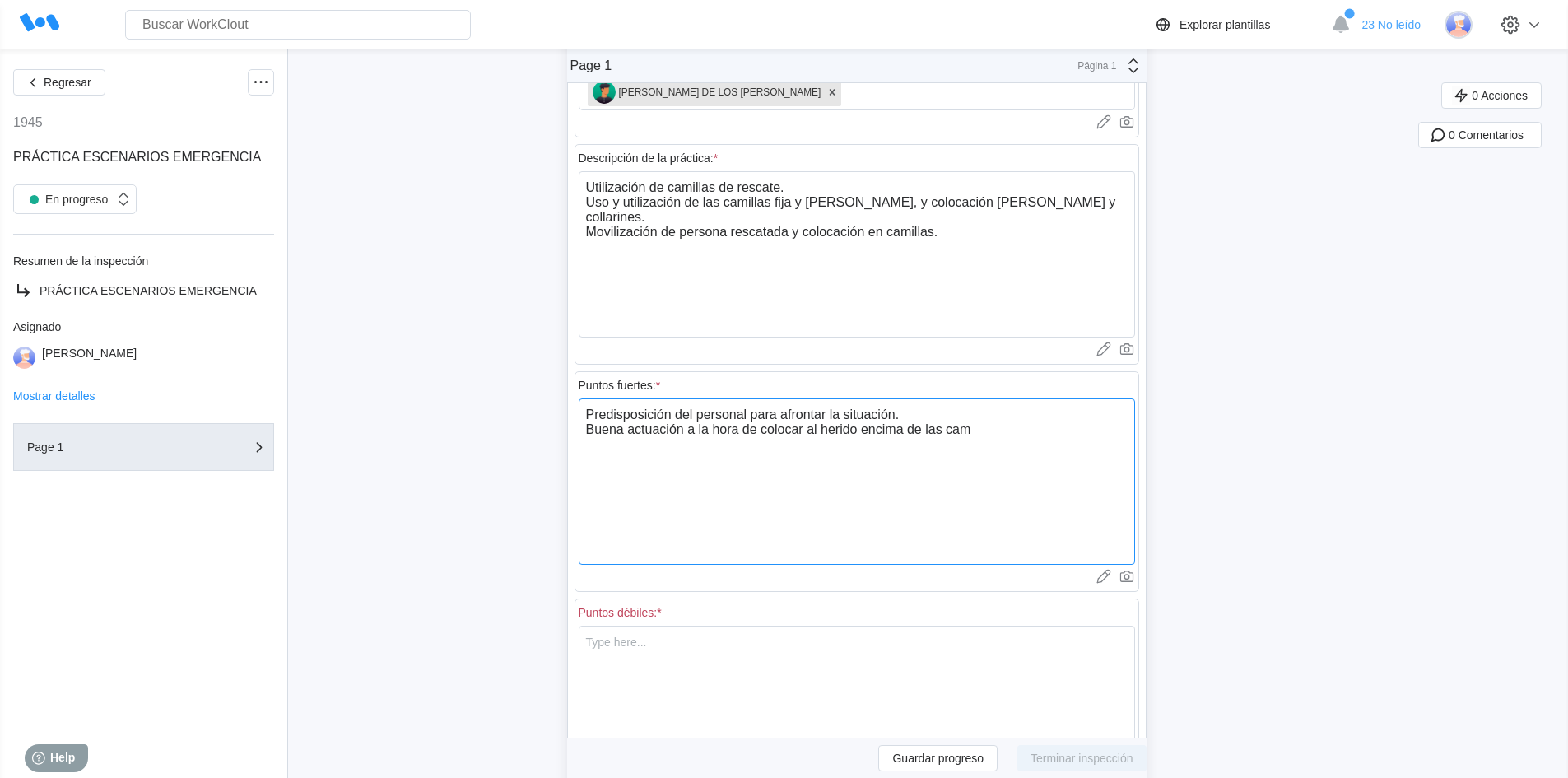
type textarea "Predisposición del personal para afrontar la situación. Buena actuación a la ho…"
type textarea "x"
type textarea "Predisposición del personal para afrontar la situación. Buena actuación a la ho…"
type textarea "x"
type textarea "Predisposición del personal para afrontar la situación. Buena actuación a la ho…"
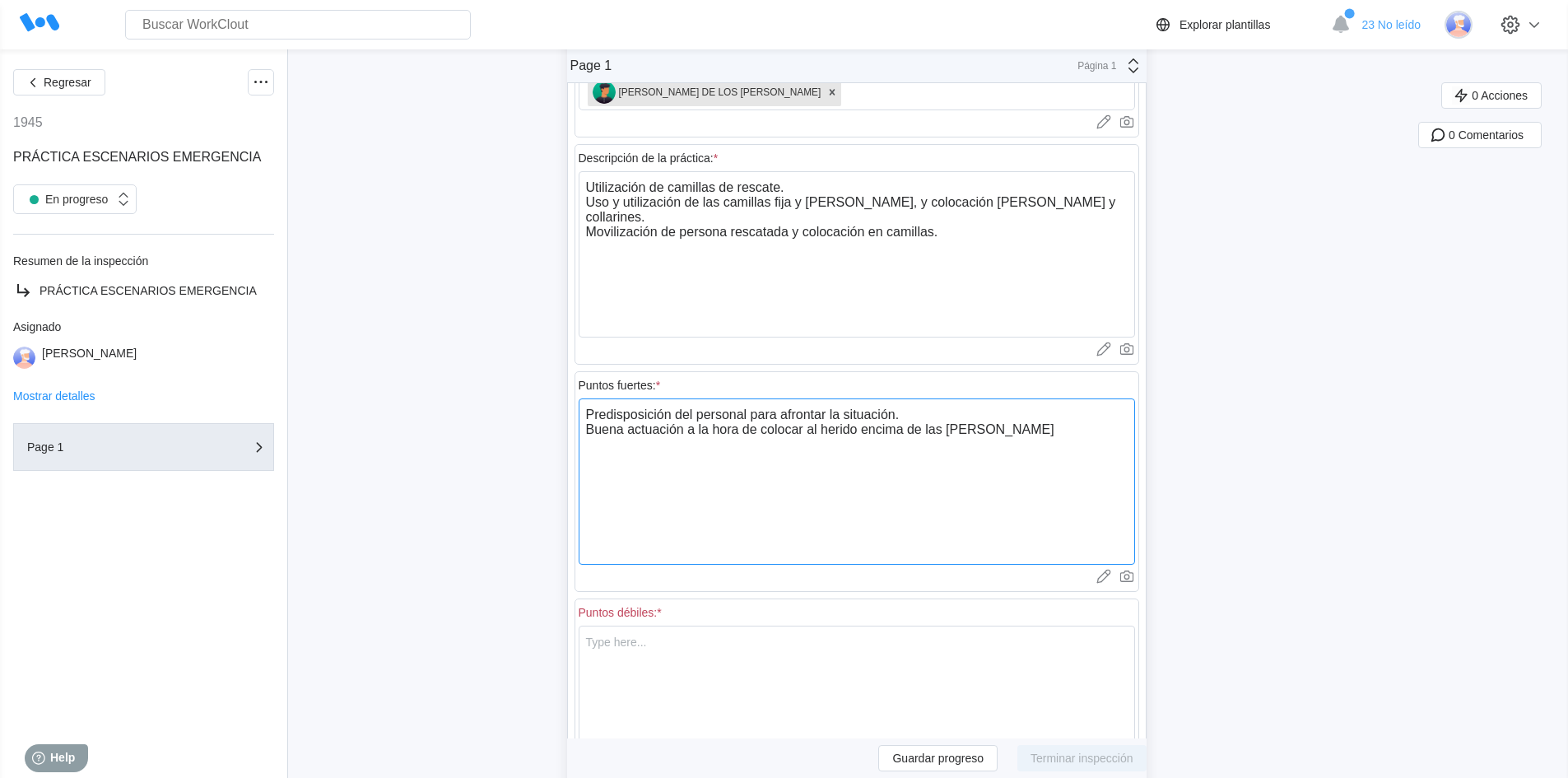
type textarea "x"
type textarea "Predisposición del personal para afrontar la situación. Buena actuación a la ho…"
type textarea "x"
type textarea "Predisposición del personal para afrontar la situación. Buena actuación a la ho…"
type textarea "x"
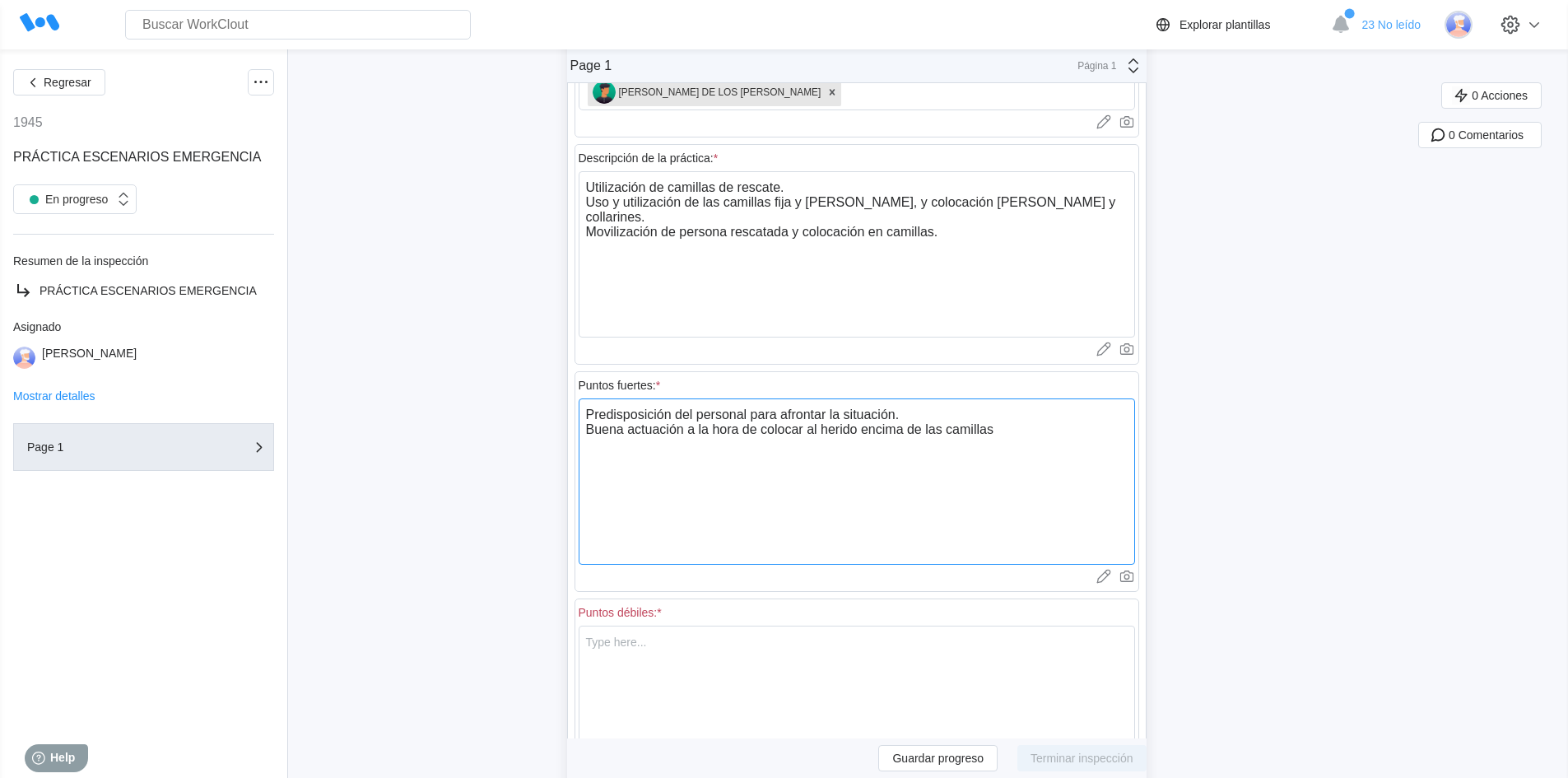
type textarea "Predisposición del personal para afrontar la situación. Buena actuación a la ho…"
type textarea "x"
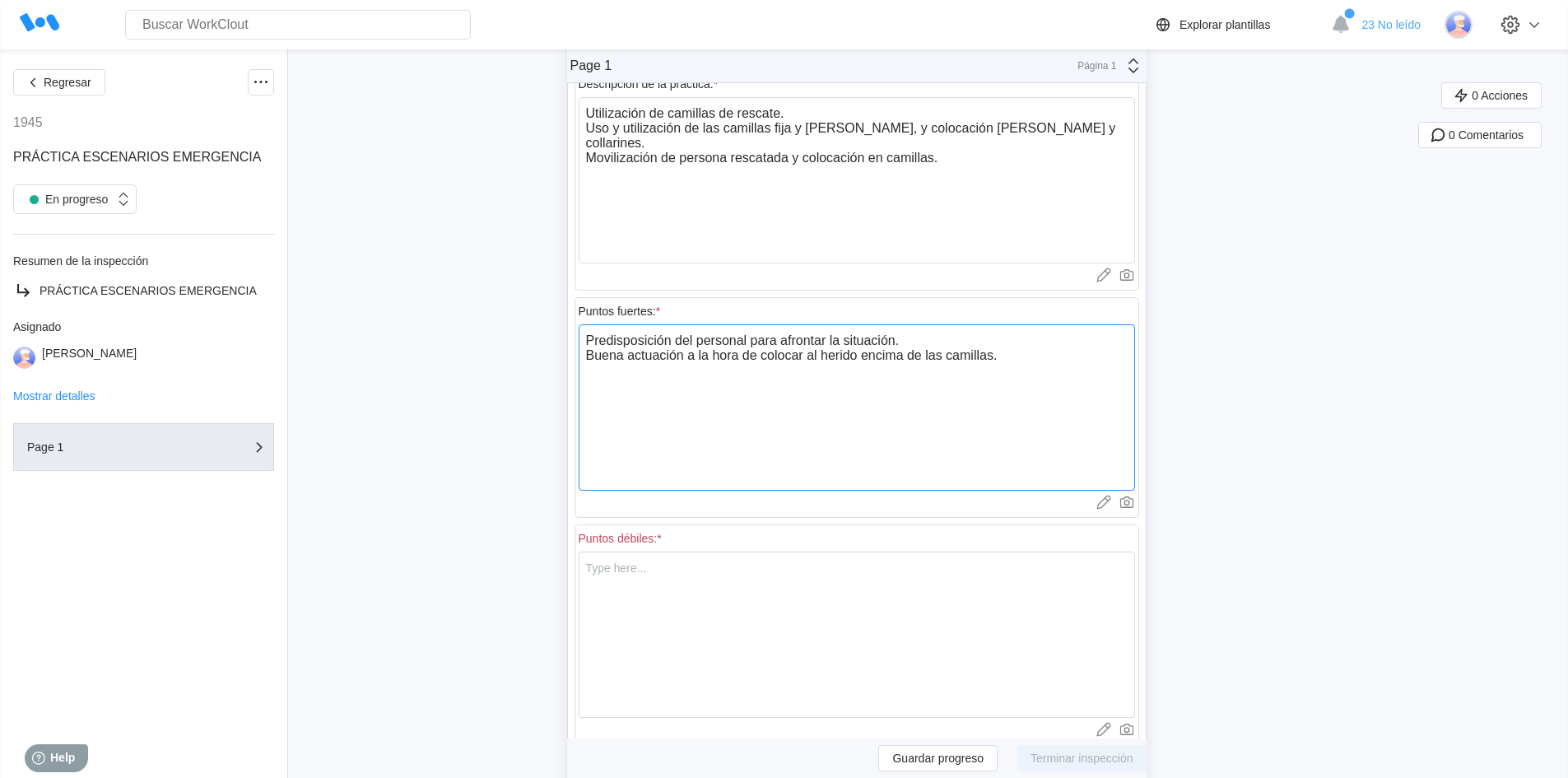
scroll to position [411, 0]
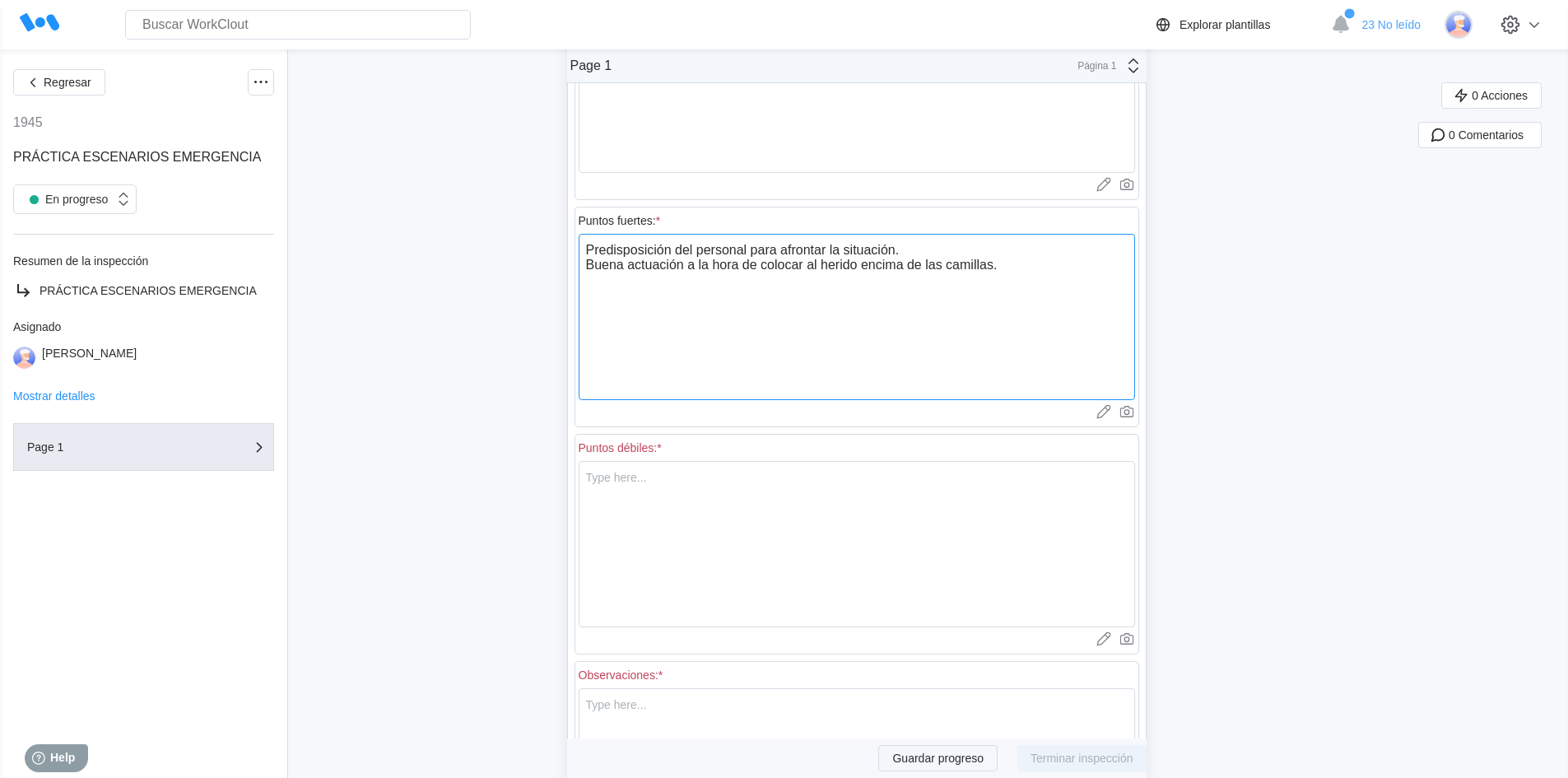
type textarea "Predisposición del personal para afrontar la situación. Buena actuación a la ho…"
click at [961, 757] on span "Guardar progreso" at bounding box center [937, 758] width 91 height 11
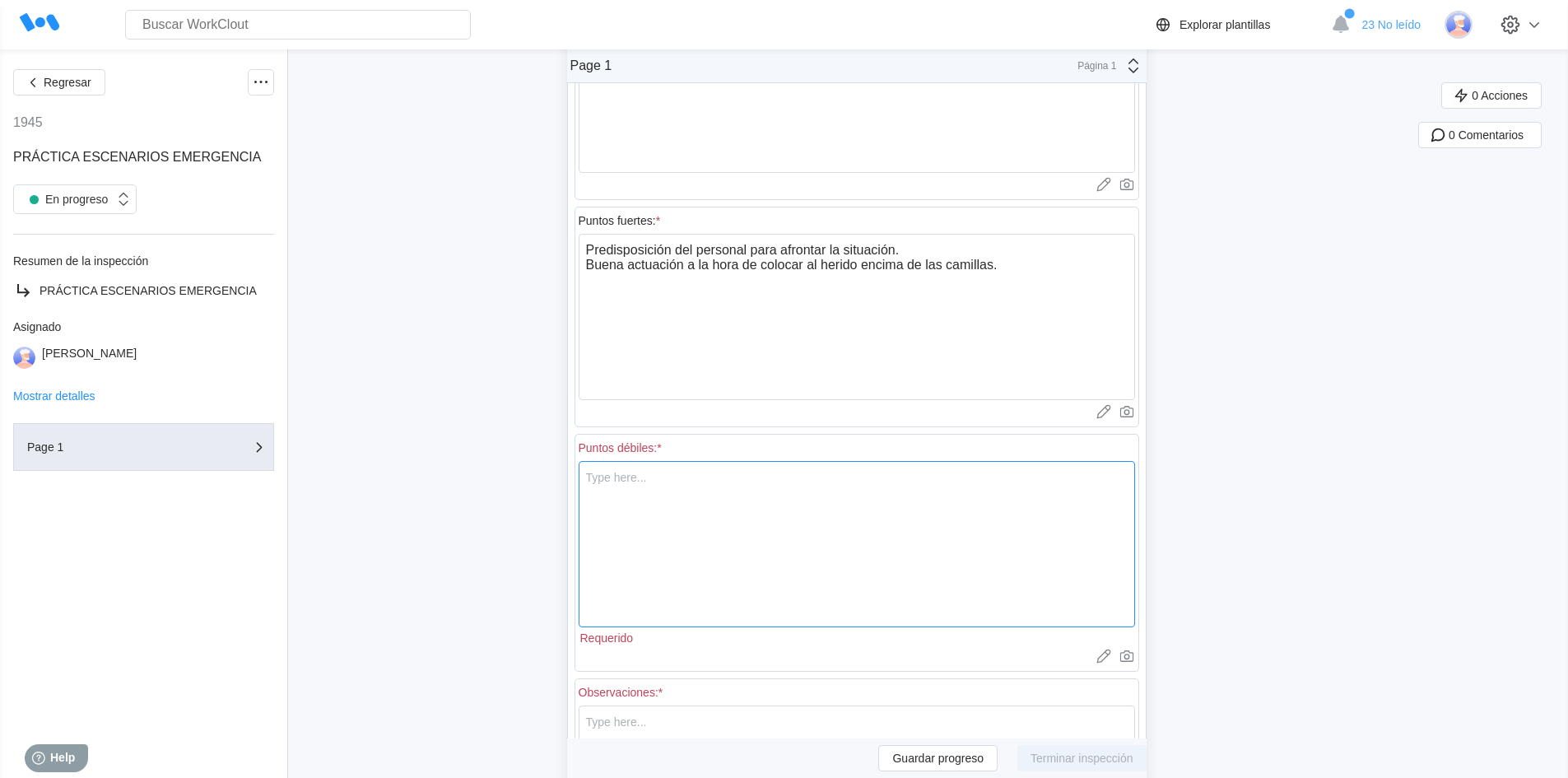
click at [720, 496] on textarea at bounding box center [856, 545] width 556 height 167
type textarea "M"
type textarea "x"
type textarea "Ma"
type textarea "x"
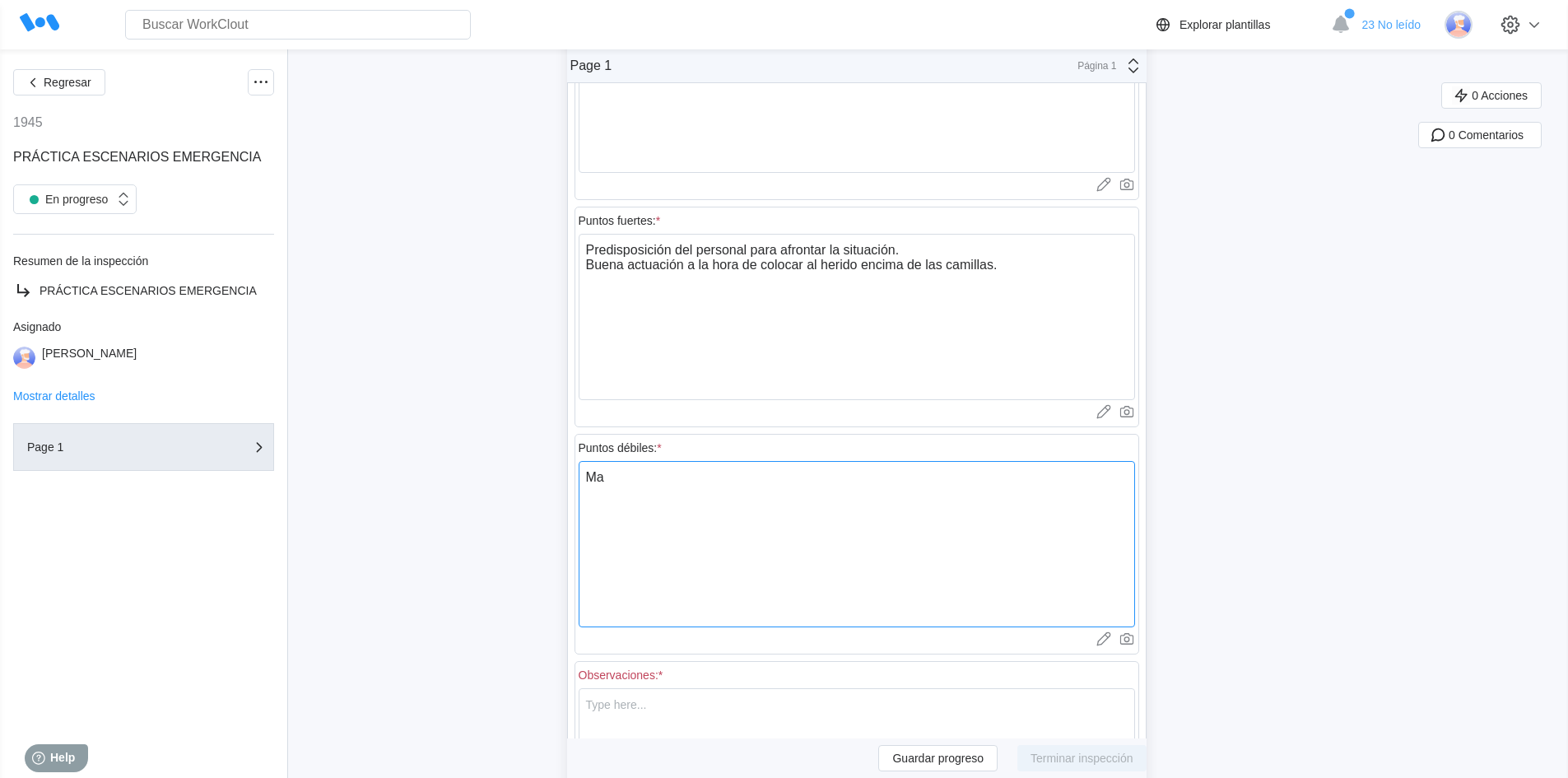
type textarea "Mal"
type textarea "x"
type textarea "Mala"
type textarea "x"
type textarea "Mala"
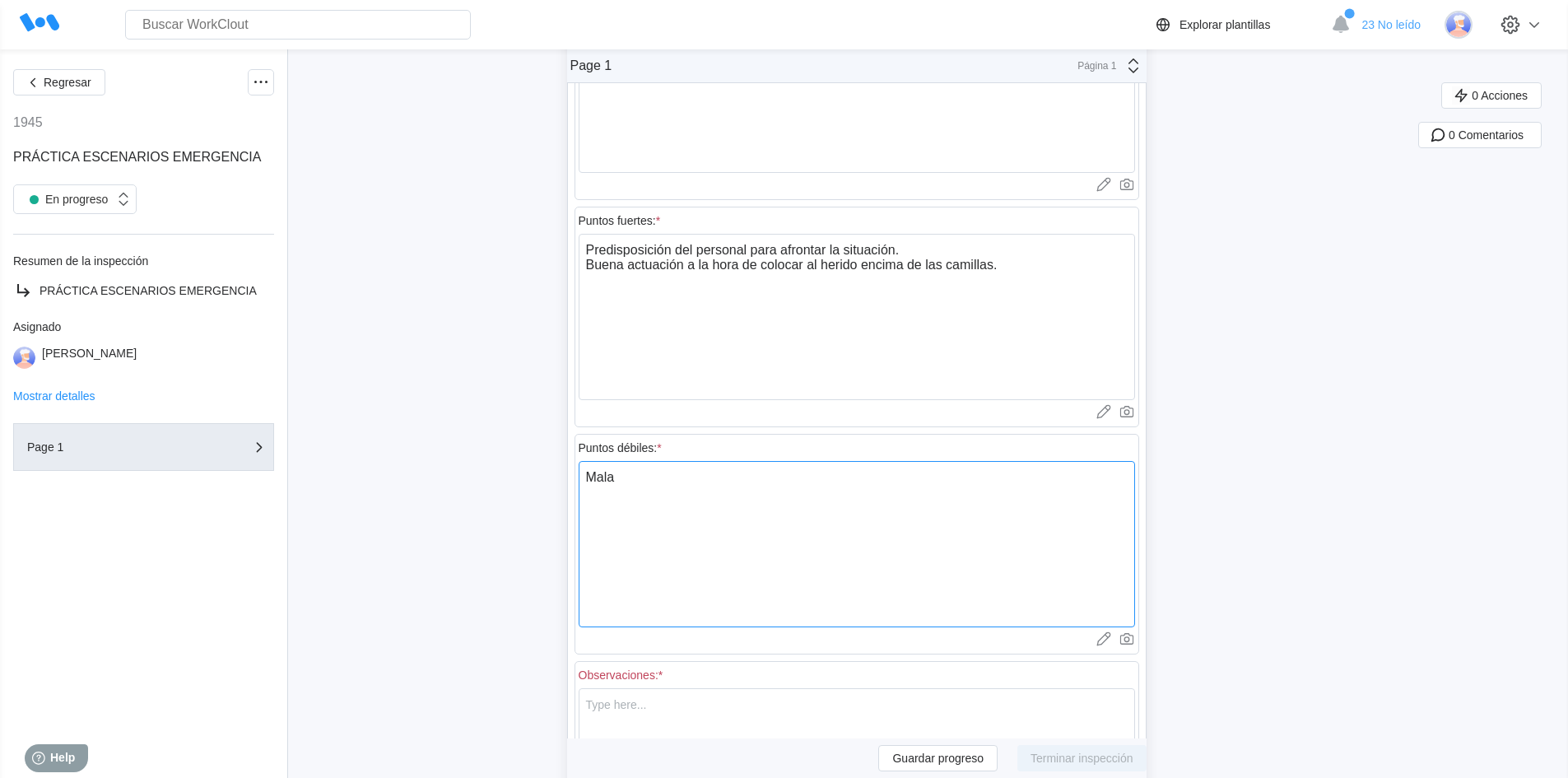
type textarea "x"
type textarea "Mala u"
type textarea "x"
type textarea "Mala ub"
type textarea "x"
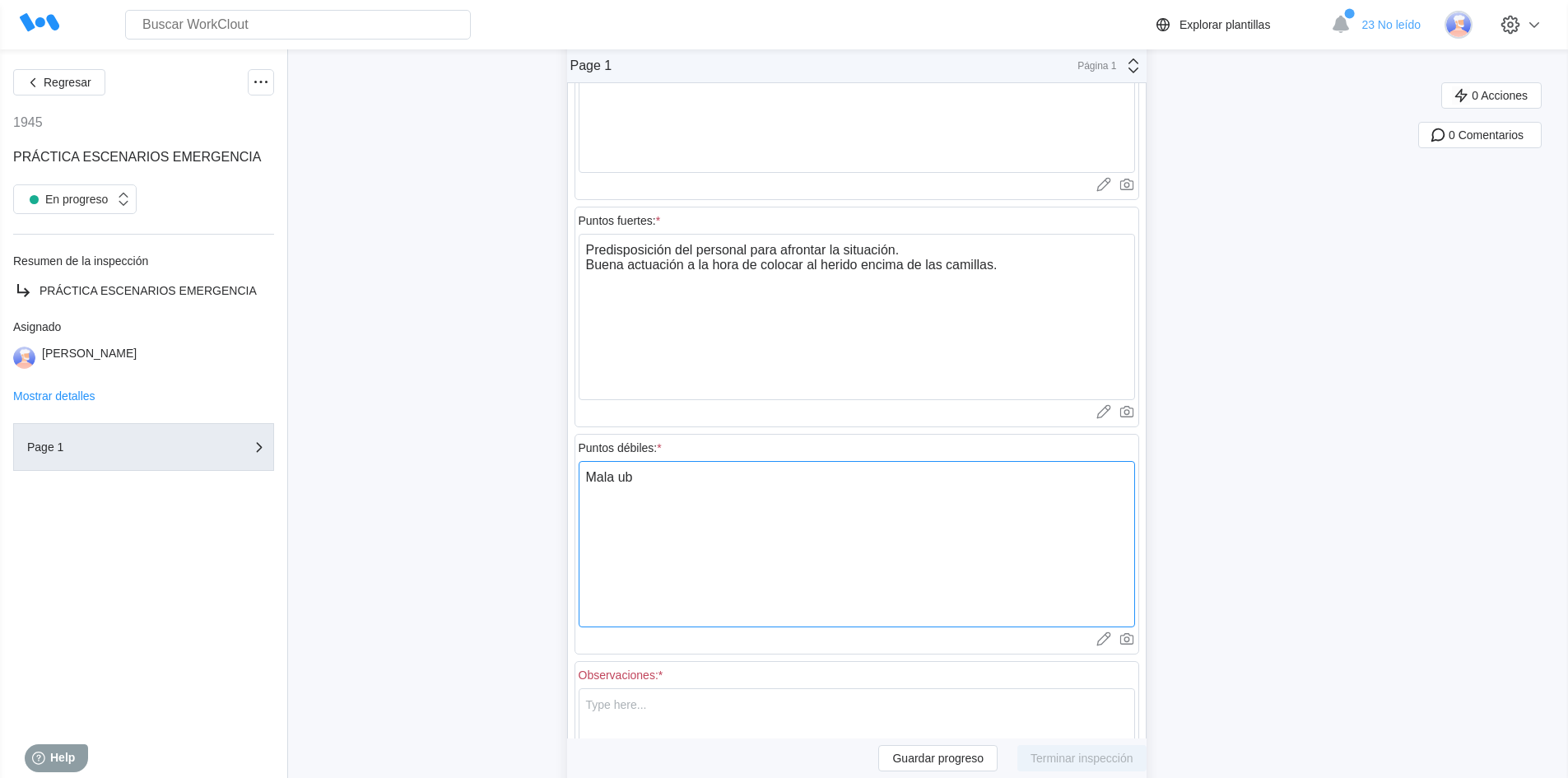
type textarea "Mala ubi"
type textarea "x"
type textarea "Mala ubic"
type textarea "x"
type textarea "Mala ubica"
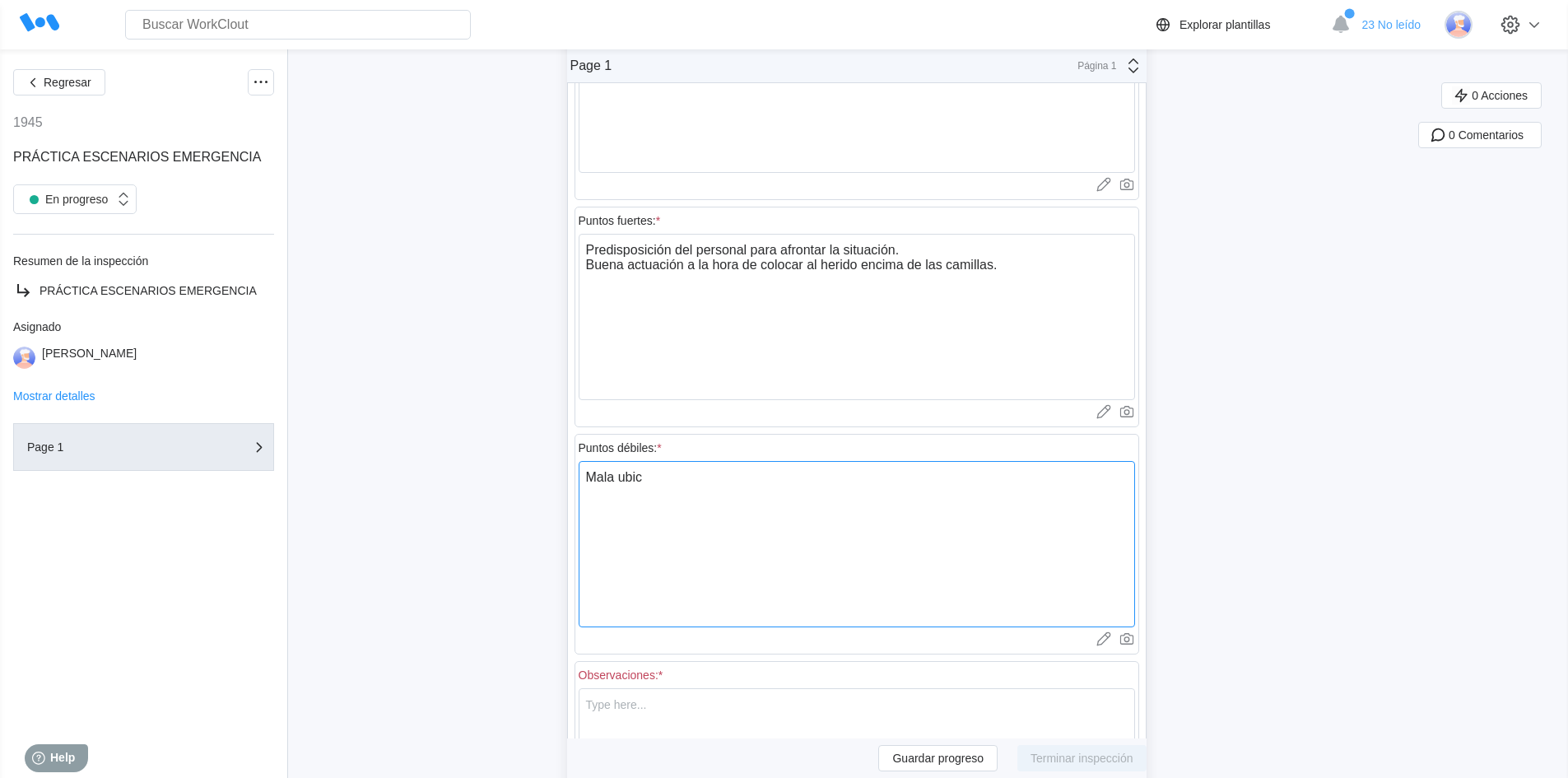
type textarea "x"
type textarea "Mala ubicac"
type textarea "x"
type textarea "Mala ubicaci"
type textarea "x"
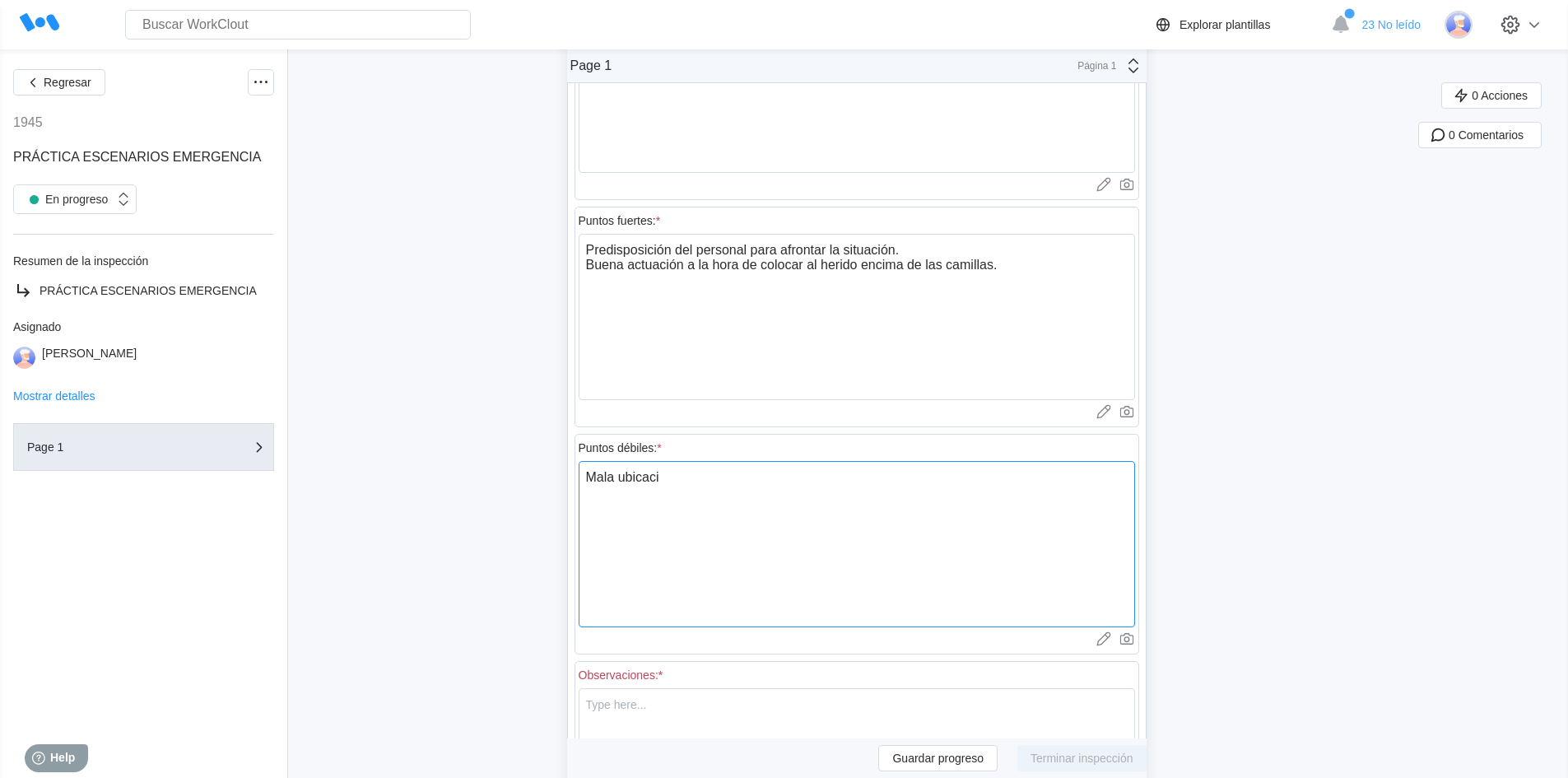
type textarea "Mala ubicacio"
type textarea "x"
type textarea "Mala ubicacioj"
type textarea "x"
type textarea "Mala ubicacioj"
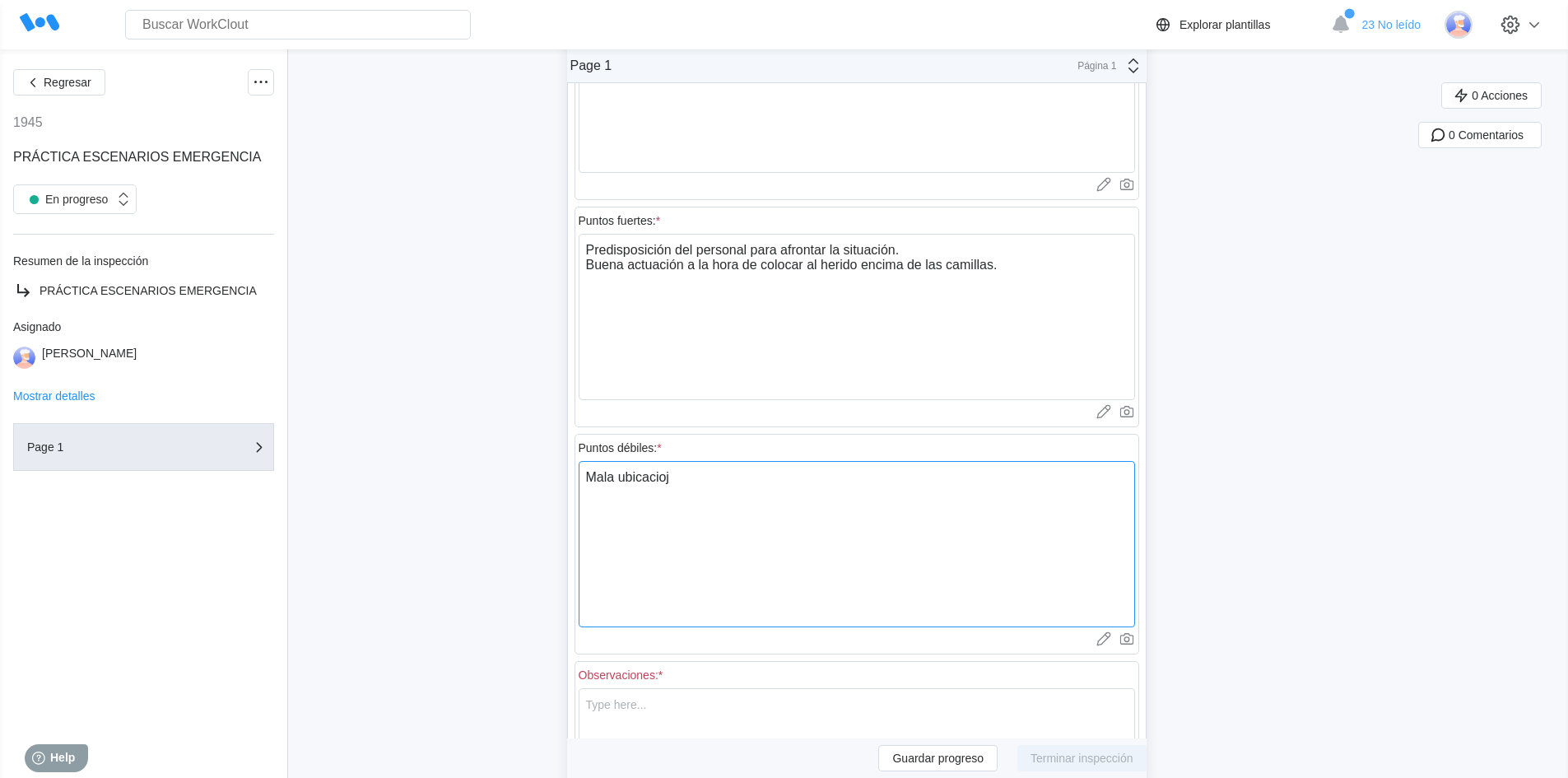
type textarea "x"
type textarea "Mala ubicacioj"
type textarea "x"
type textarea "Mala ubicacio"
type textarea "x"
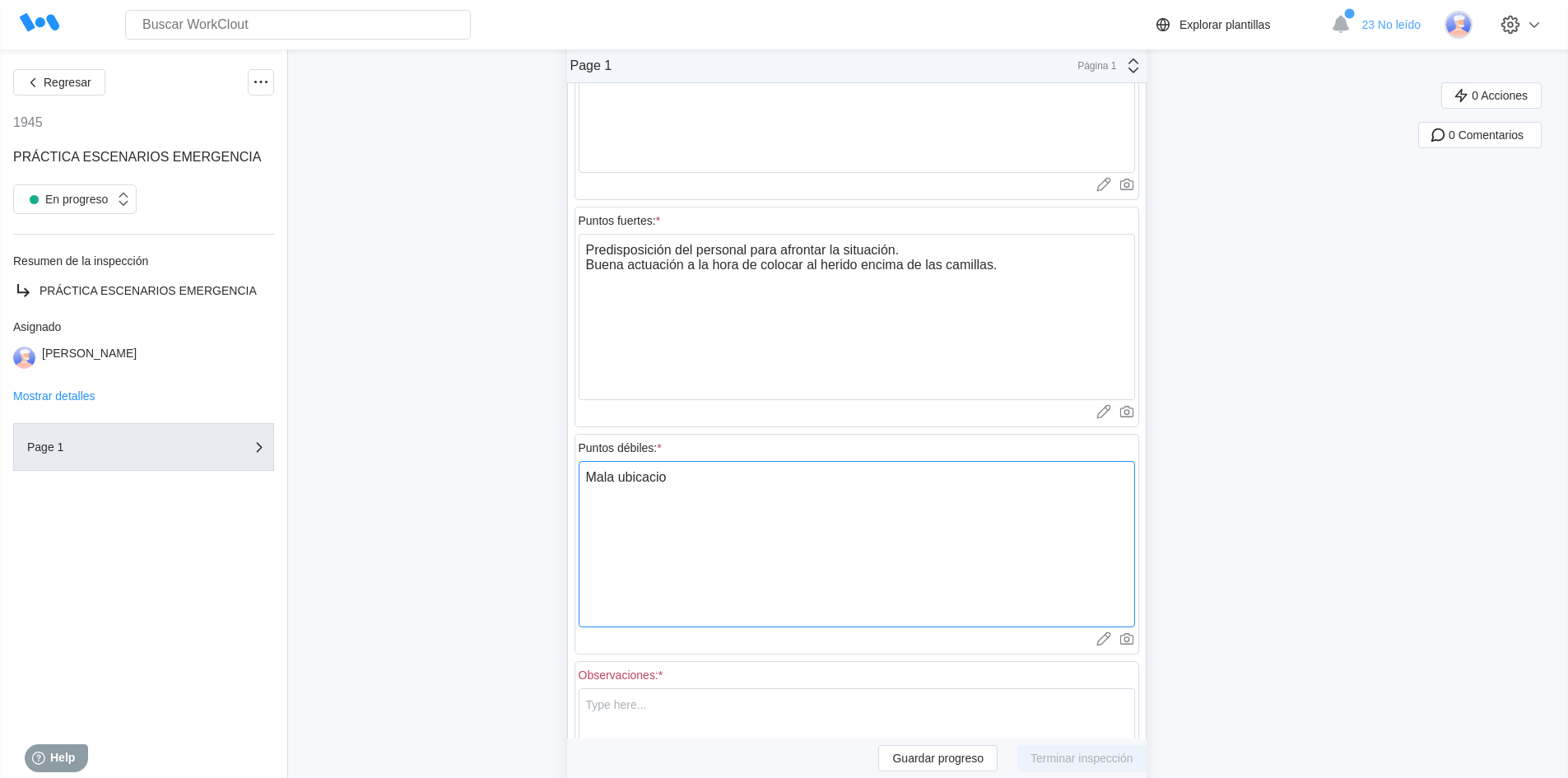
type textarea "Mala ubicacion"
type textarea "x"
type textarea "Mala ubicacion"
type textarea "x"
type textarea "Mala ubicacion"
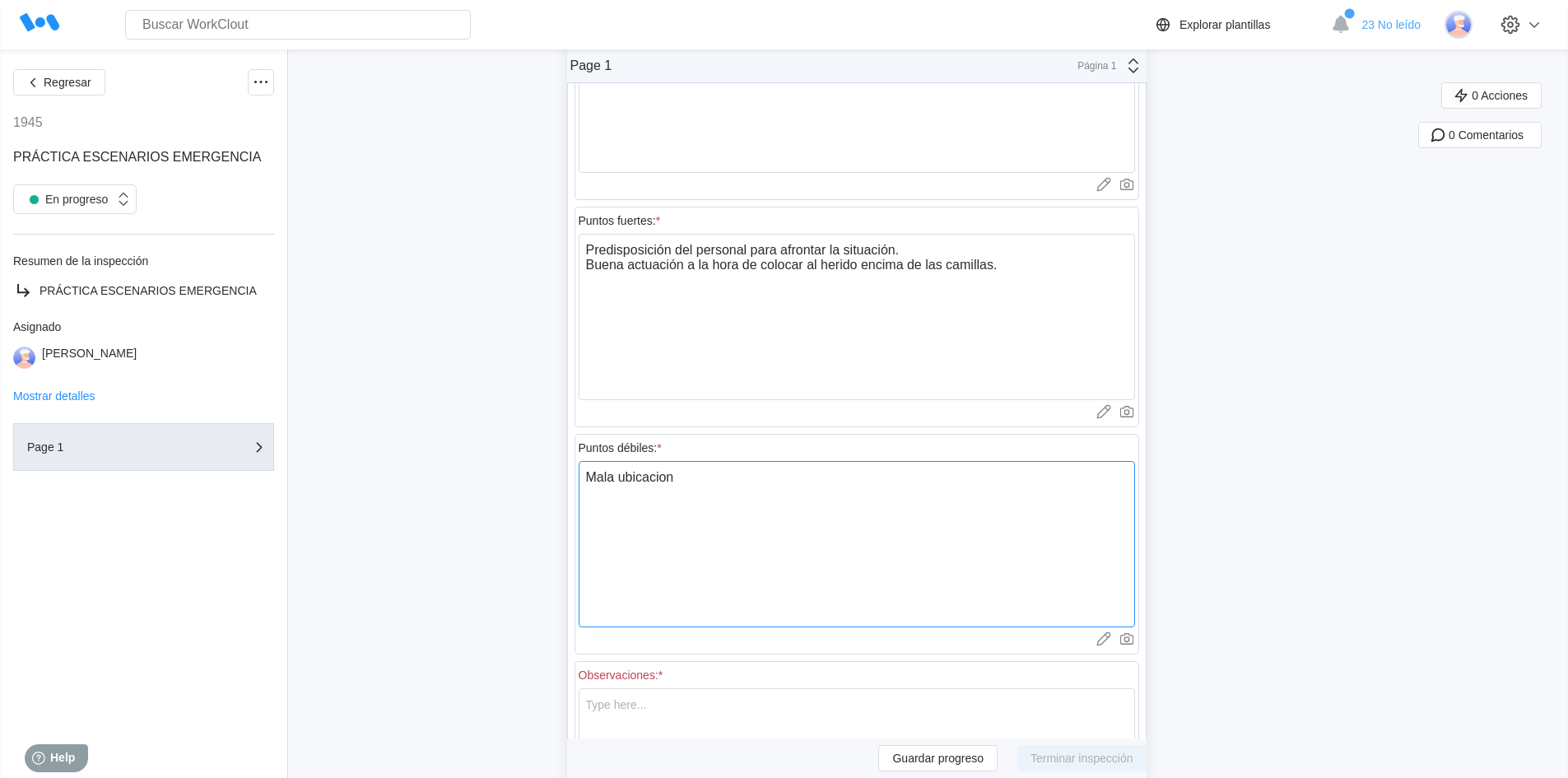
type textarea "x"
type textarea "Mala ubicacio"
type textarea "x"
type textarea "Mala ubicaci"
type textarea "x"
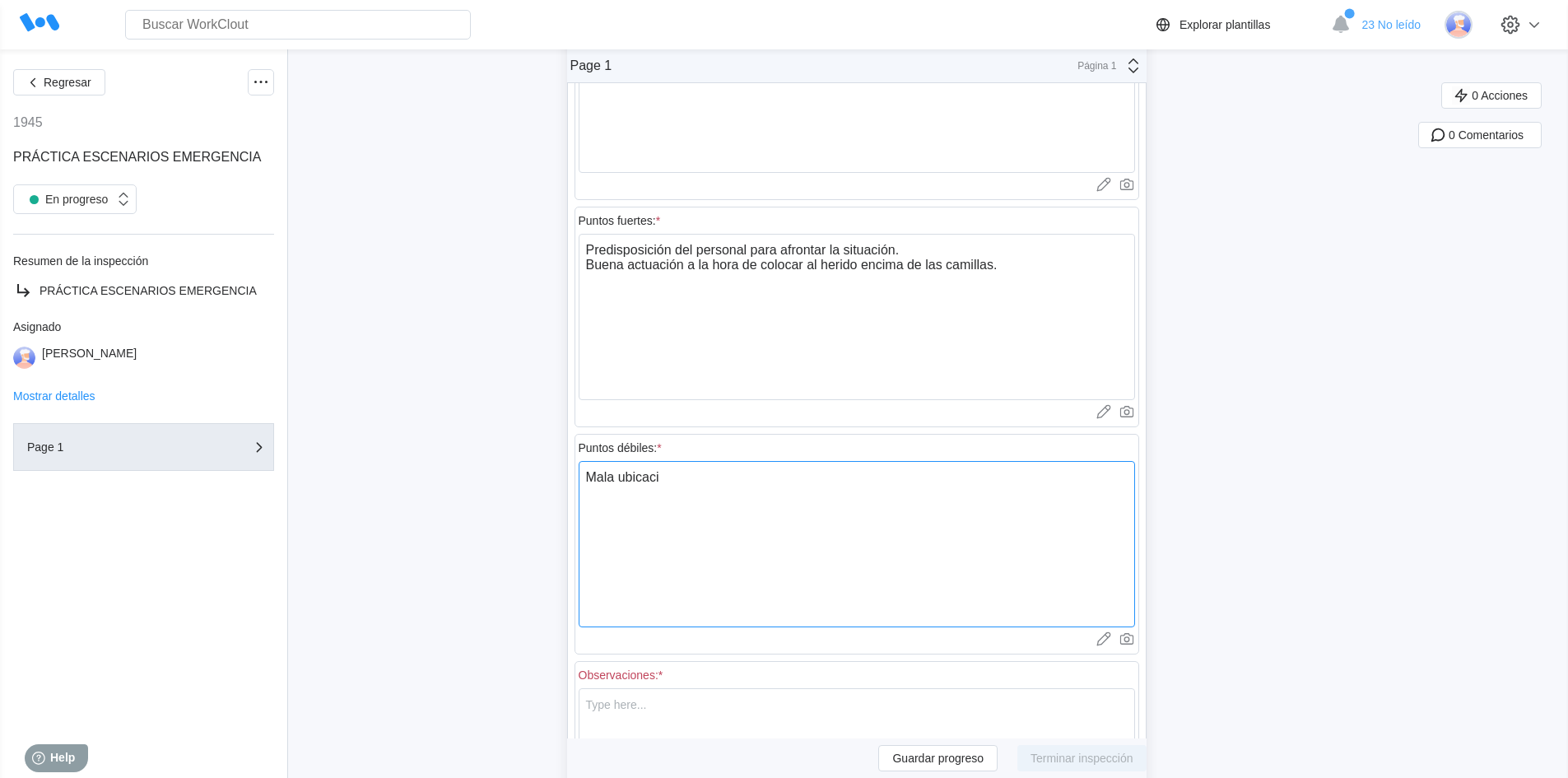
type textarea "Mala ubicació"
type textarea "x"
type textarea "Mala ubicación"
type textarea "x"
type textarea "Mala ubicación"
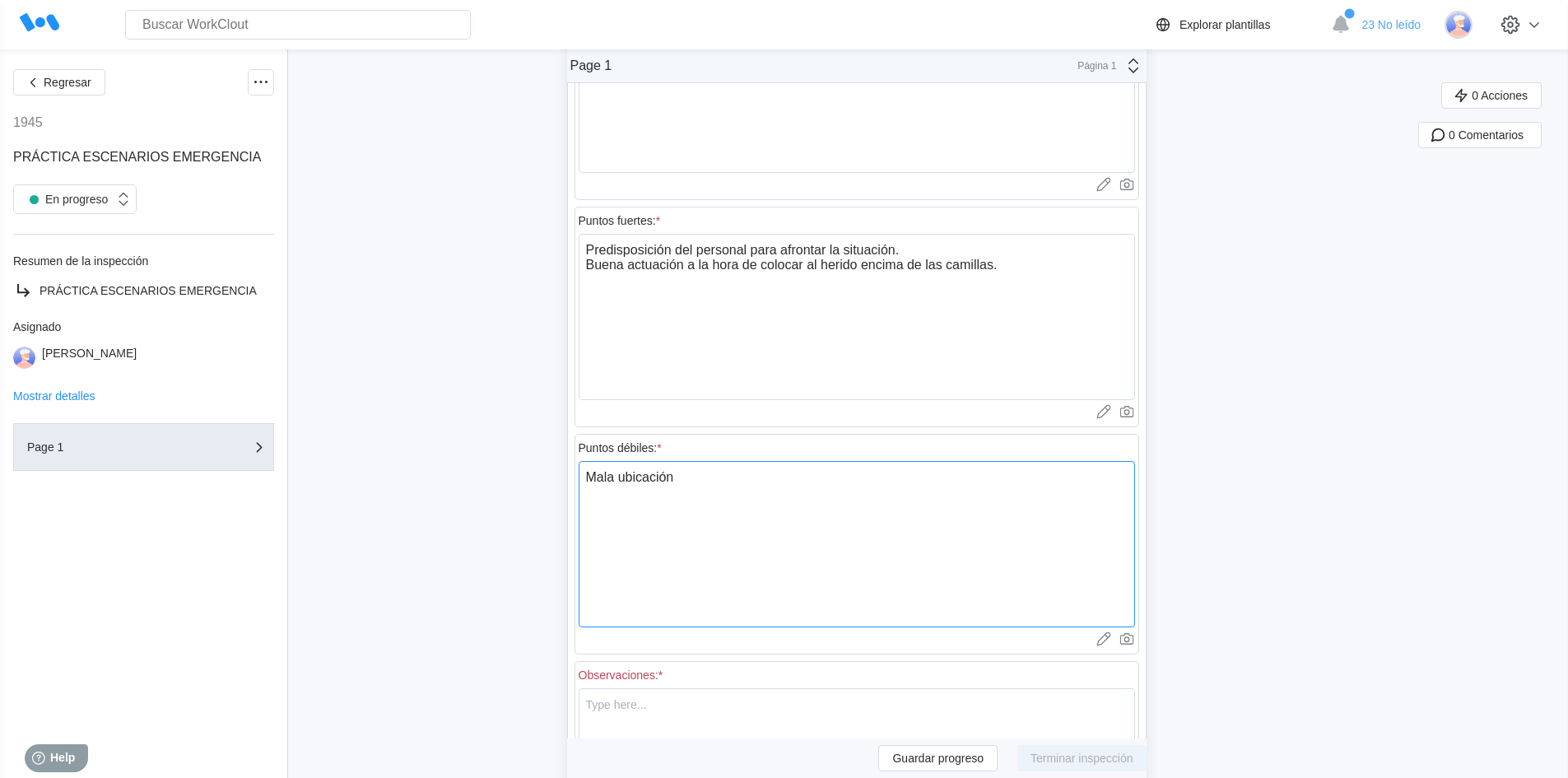
type textarea "x"
type textarea "Mala ubicación d"
type textarea "x"
type textarea "Mala ubicación de"
type textarea "x"
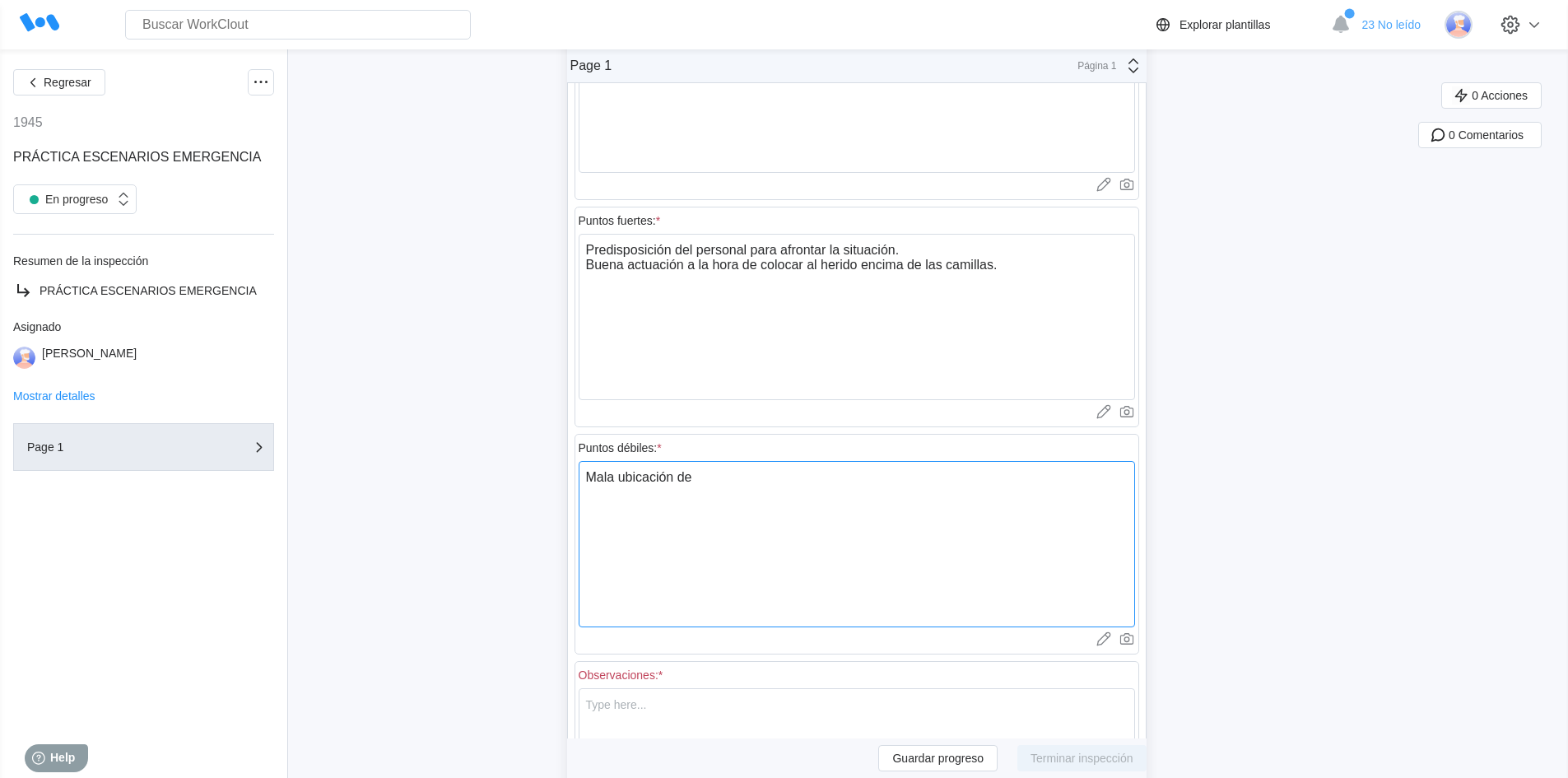
type textarea "Mala ubicación del"
type textarea "x"
type textarea "Mala ubicación del"
type textarea "x"
type textarea "Mala ubicación del m"
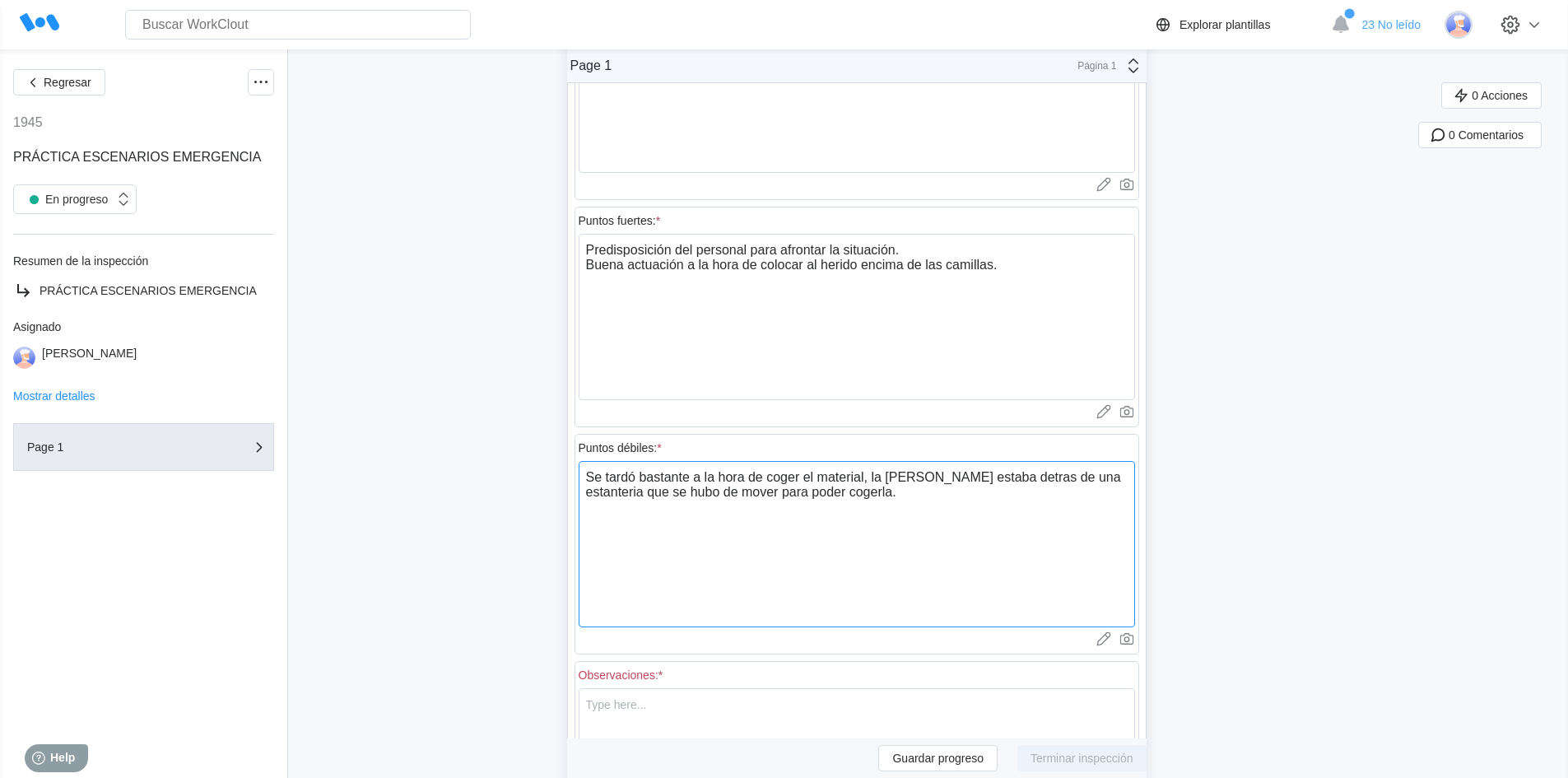
click at [1064, 476] on textarea "Se tardó bastante a la hora de coger el material, la camilla amarilla estaba de…" at bounding box center [856, 545] width 556 height 167
click at [1054, 478] on textarea "Se tardó bastante a la hora de coger el material, la camilla amarilla estaba de…" at bounding box center [856, 545] width 556 height 167
click at [1057, 483] on textarea "Se tardó bastante a la hora de coger el material, la camilla amarilla estaba de…" at bounding box center [856, 545] width 556 height 167
click at [645, 487] on textarea "Se tardó bastante a la hora de coger el material, la camilla amarilla estaba de…" at bounding box center [856, 545] width 556 height 167
click at [930, 494] on textarea "Se tardó bastante a la hora de coger el material, la camilla amarilla estaba de…" at bounding box center [856, 545] width 556 height 167
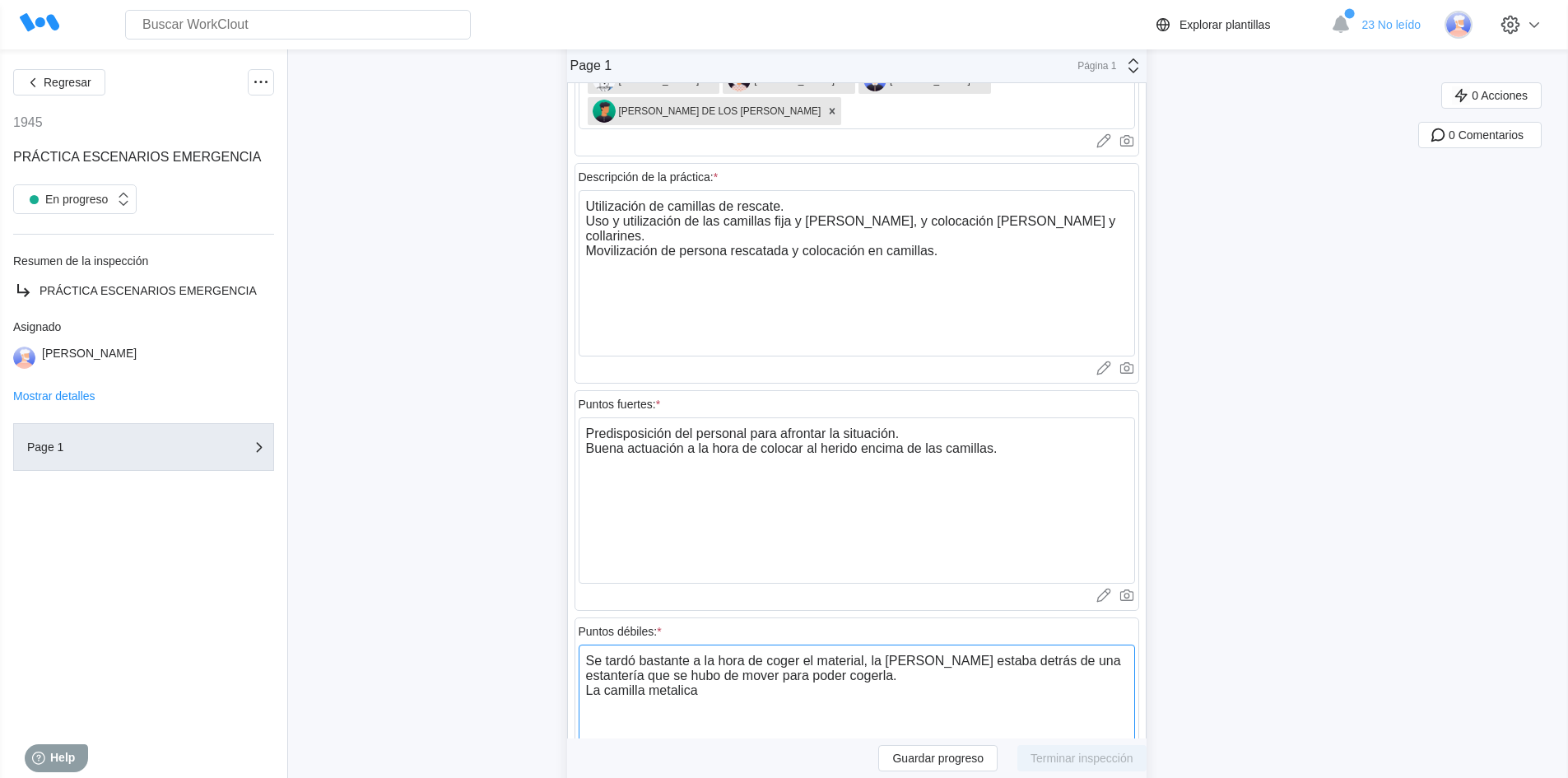
scroll to position [247, 0]
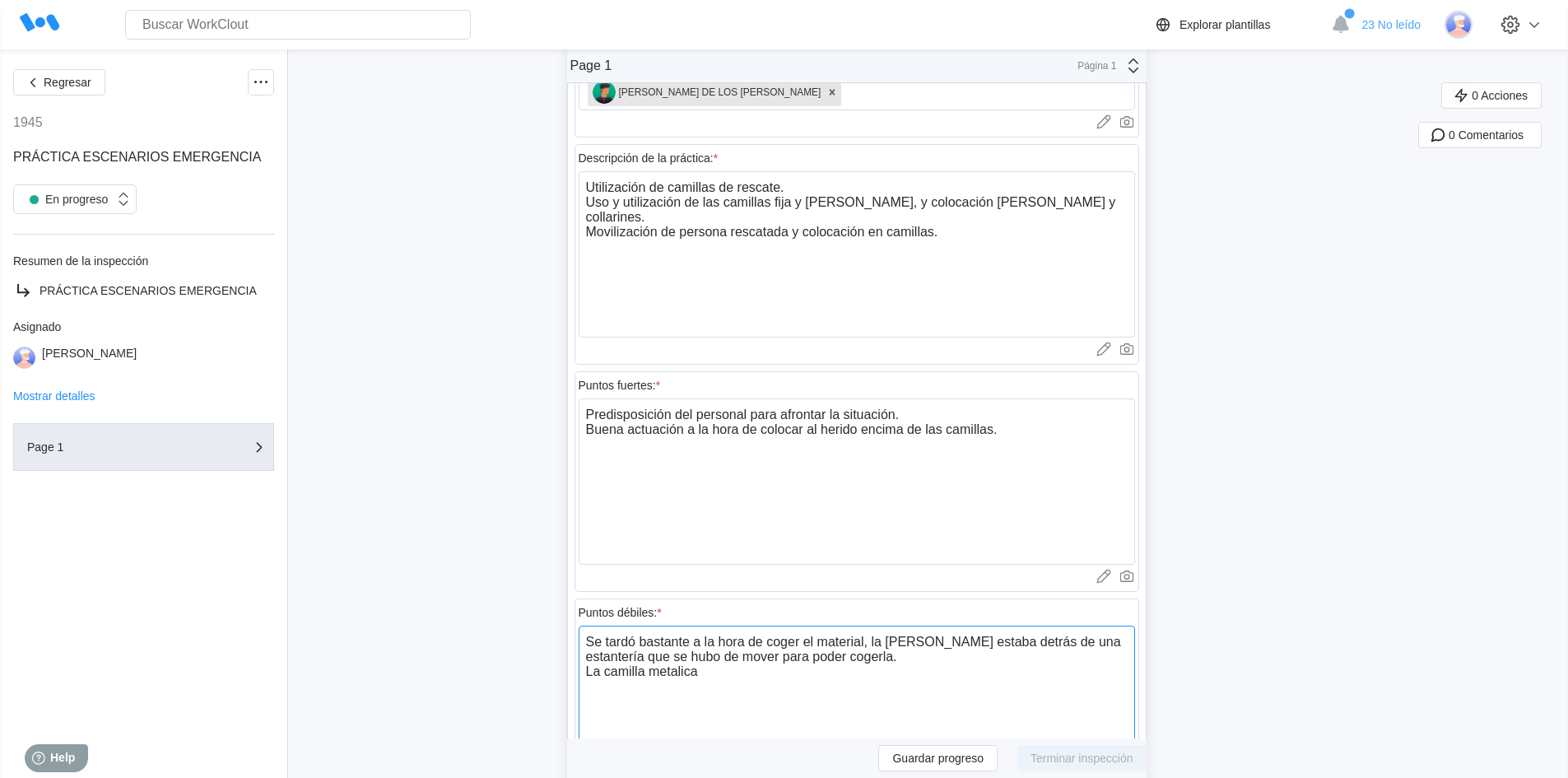
click at [684, 673] on textarea "Se tardó bastante a la hora de coger el material, la camilla amarilla estaba de…" at bounding box center [856, 708] width 556 height 167
click at [713, 671] on textarea "Se tardó bastante a la hora de coger el material, la camilla amarilla estaba de…" at bounding box center [856, 708] width 556 height 167
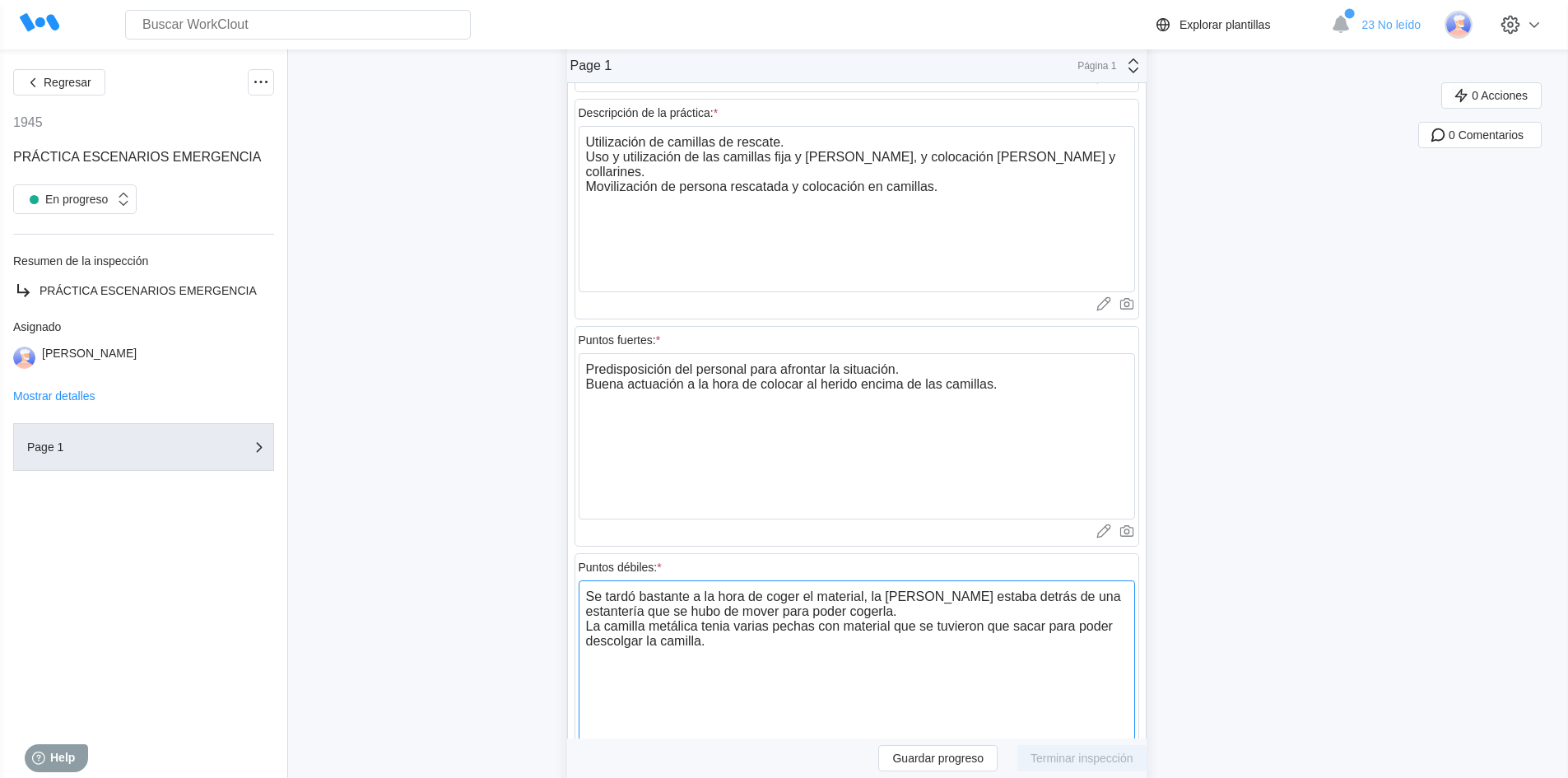
scroll to position [329, 0]
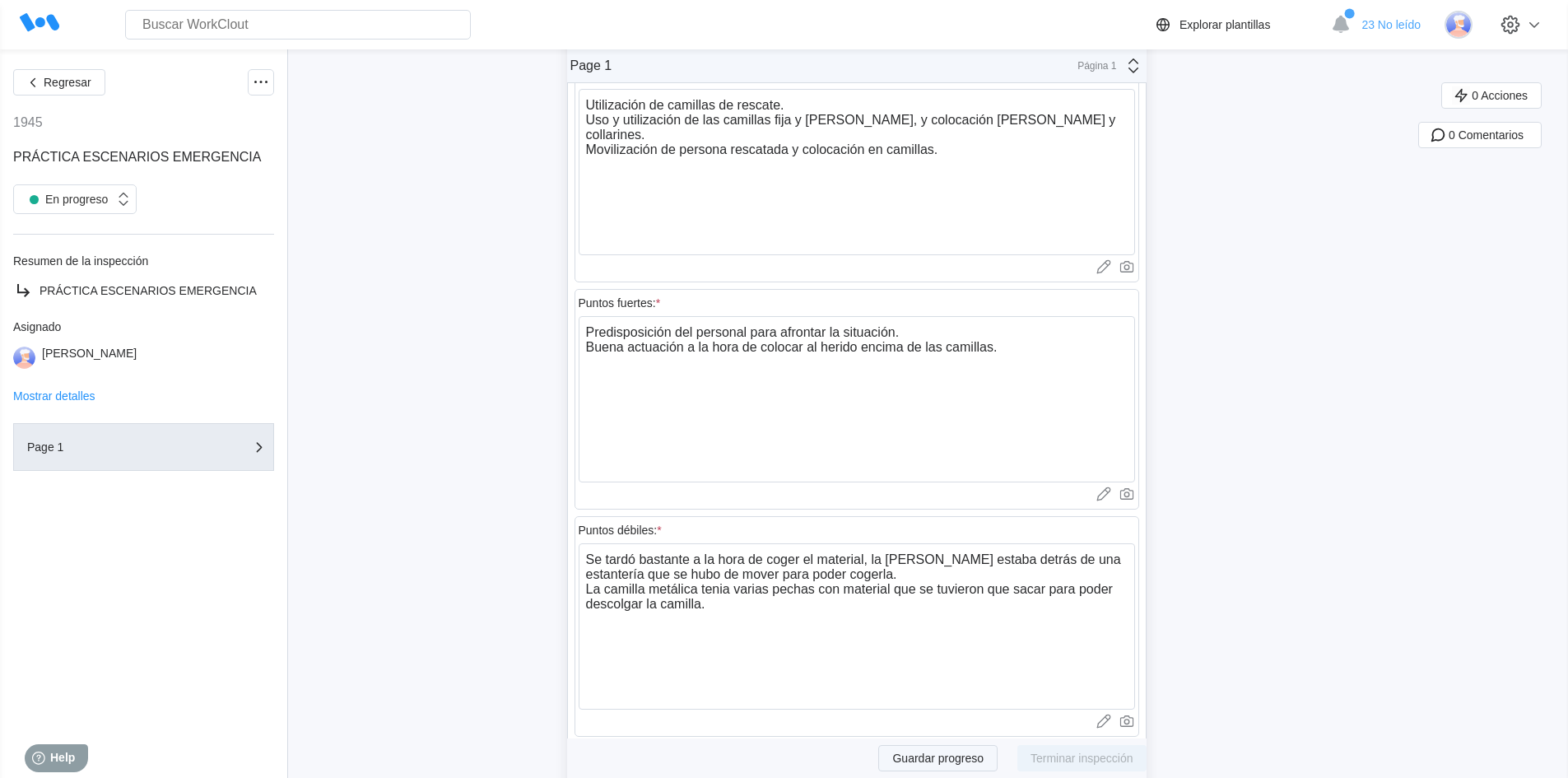
click at [924, 754] on span "Guardar progreso" at bounding box center [937, 758] width 91 height 11
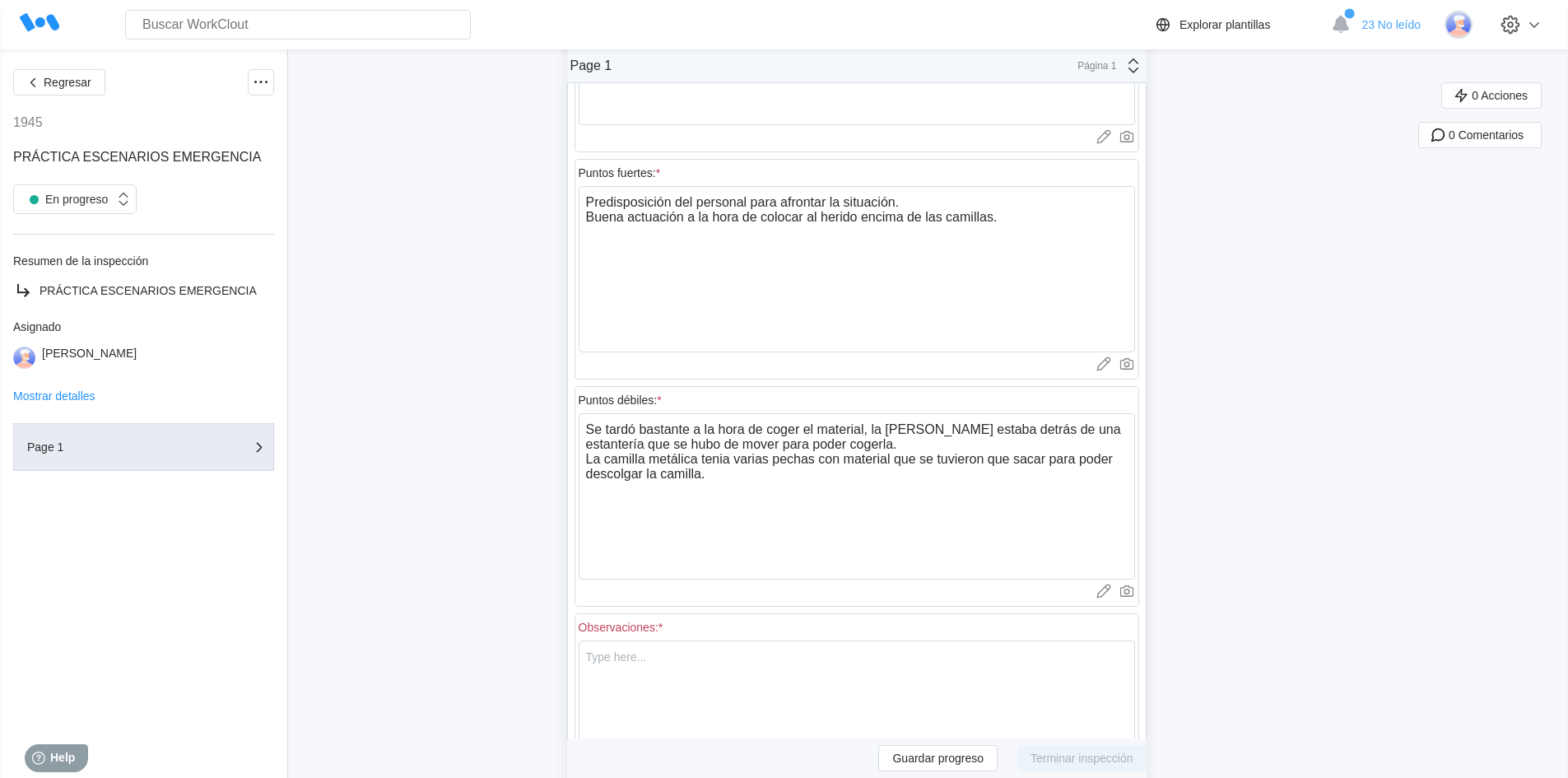
scroll to position [619, 0]
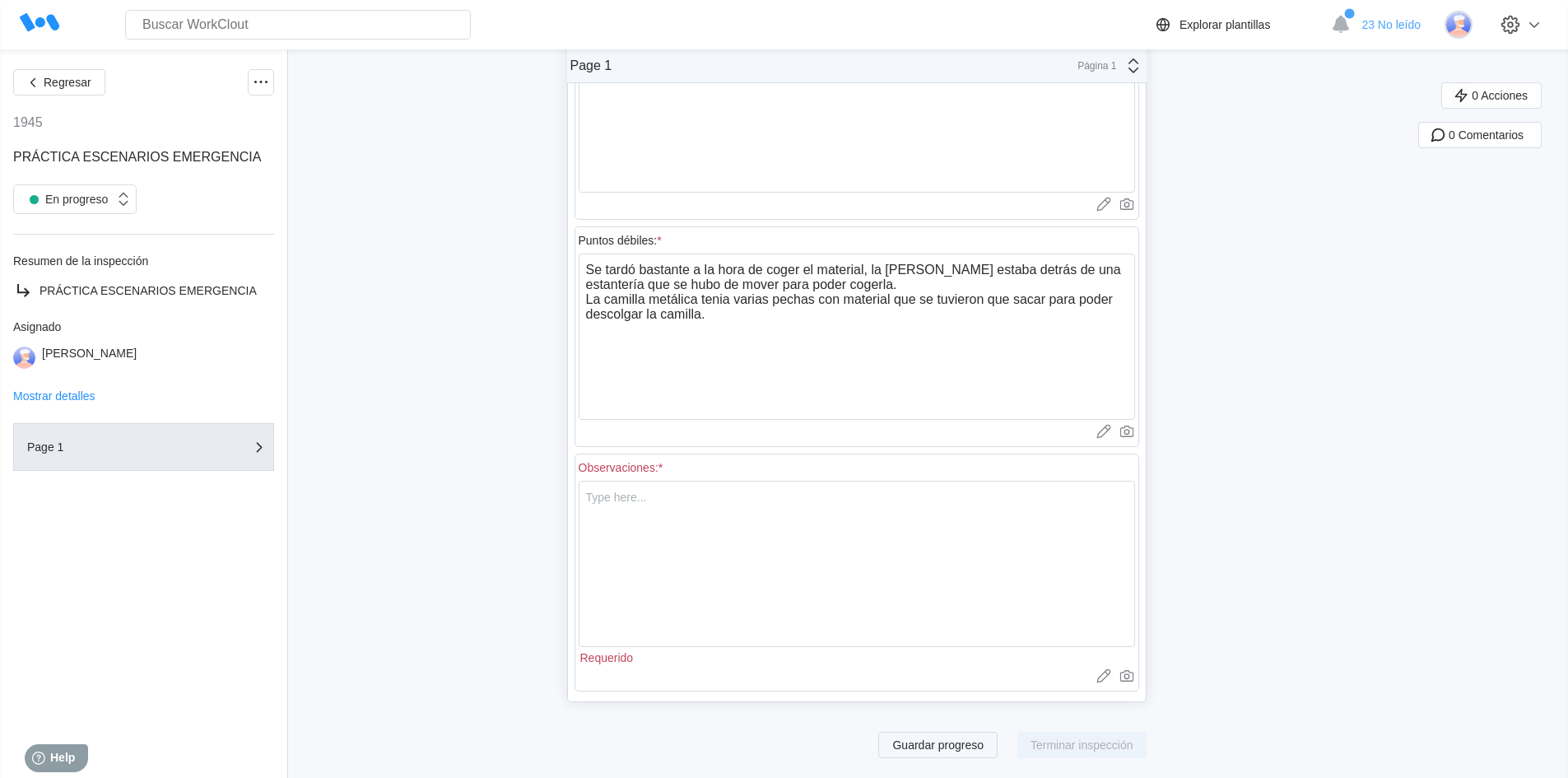
click at [957, 749] on span "Guardar progreso" at bounding box center [937, 745] width 91 height 11
click at [752, 530] on textarea at bounding box center [856, 564] width 556 height 167
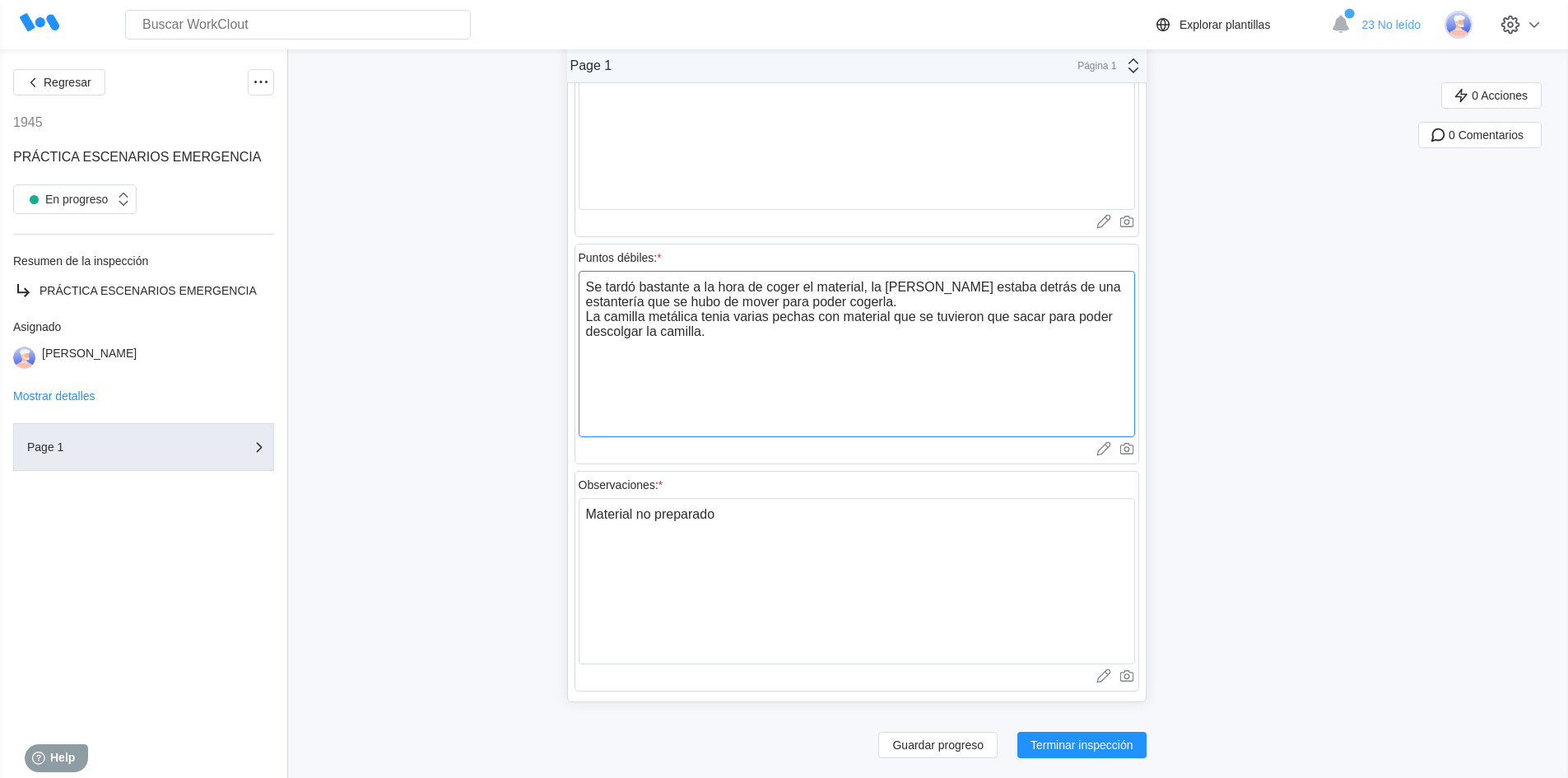
click at [737, 339] on textarea "Se tardó bastante a la hora de coger el material, la camilla amarilla estaba de…" at bounding box center [856, 354] width 556 height 167
click at [945, 350] on textarea "Se tardó bastante a la hora de coger el material, la camilla amarilla estaba de…" at bounding box center [856, 354] width 556 height 167
click at [1056, 349] on textarea "Se tardó bastante a la hora de coger el material, la camilla amarilla estaba de…" at bounding box center [856, 354] width 556 height 167
click at [773, 521] on textarea "Material no preparado" at bounding box center [856, 581] width 556 height 167
click at [781, 512] on textarea "Material no preparado para su rapida actuación" at bounding box center [856, 581] width 556 height 167
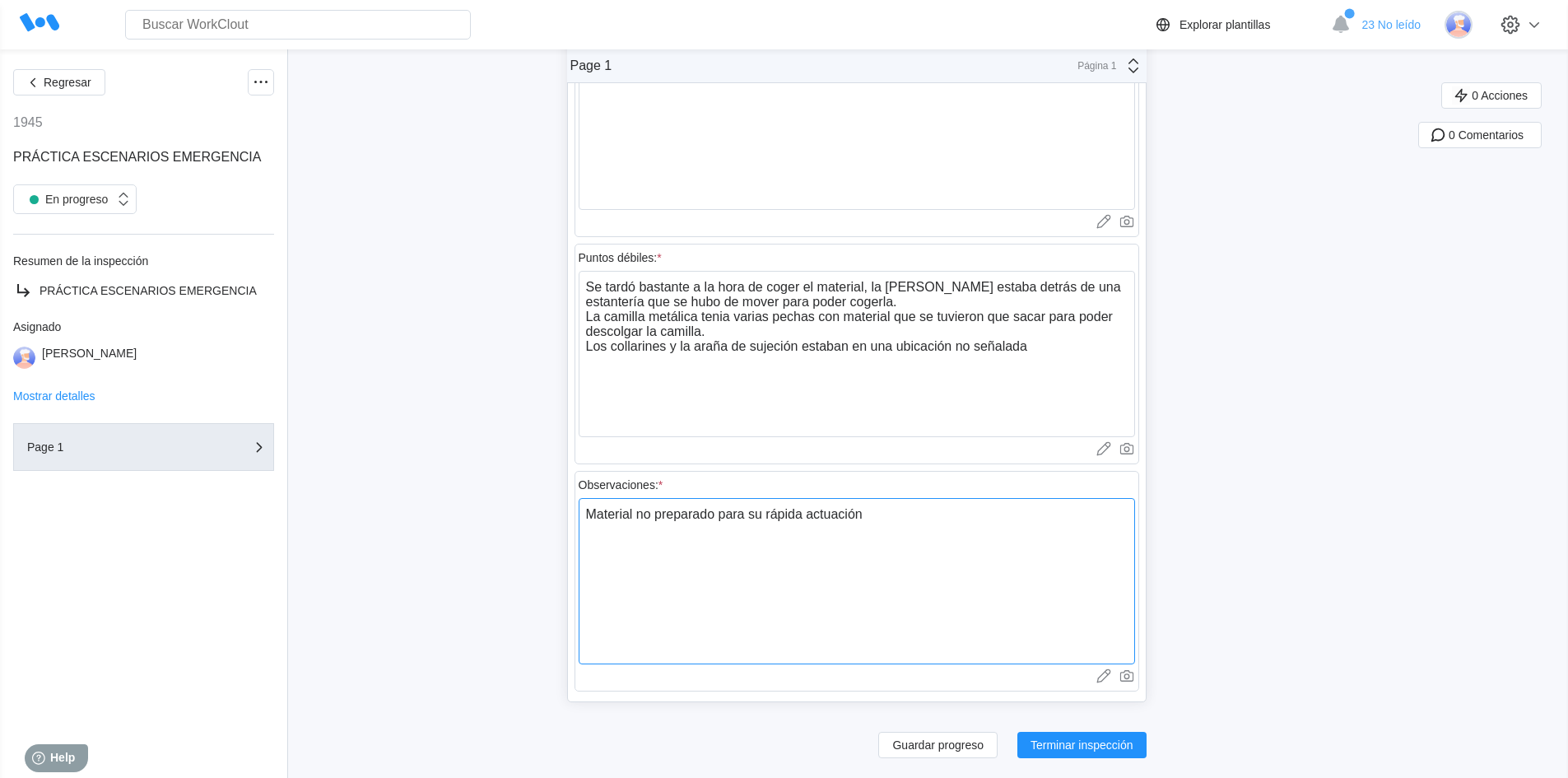
click at [919, 509] on textarea "Material no preparado para su rápida actuación" at bounding box center [856, 581] width 556 height 167
click at [690, 553] on textarea "Material no preparado para su rápida actuación y muy sucio (lleno de polvo), ub…" at bounding box center [856, 581] width 556 height 167
click at [690, 538] on textarea "Material no preparado para su rápida actuación y muy sucio (lleno de polvo), ub…" at bounding box center [856, 581] width 556 height 167
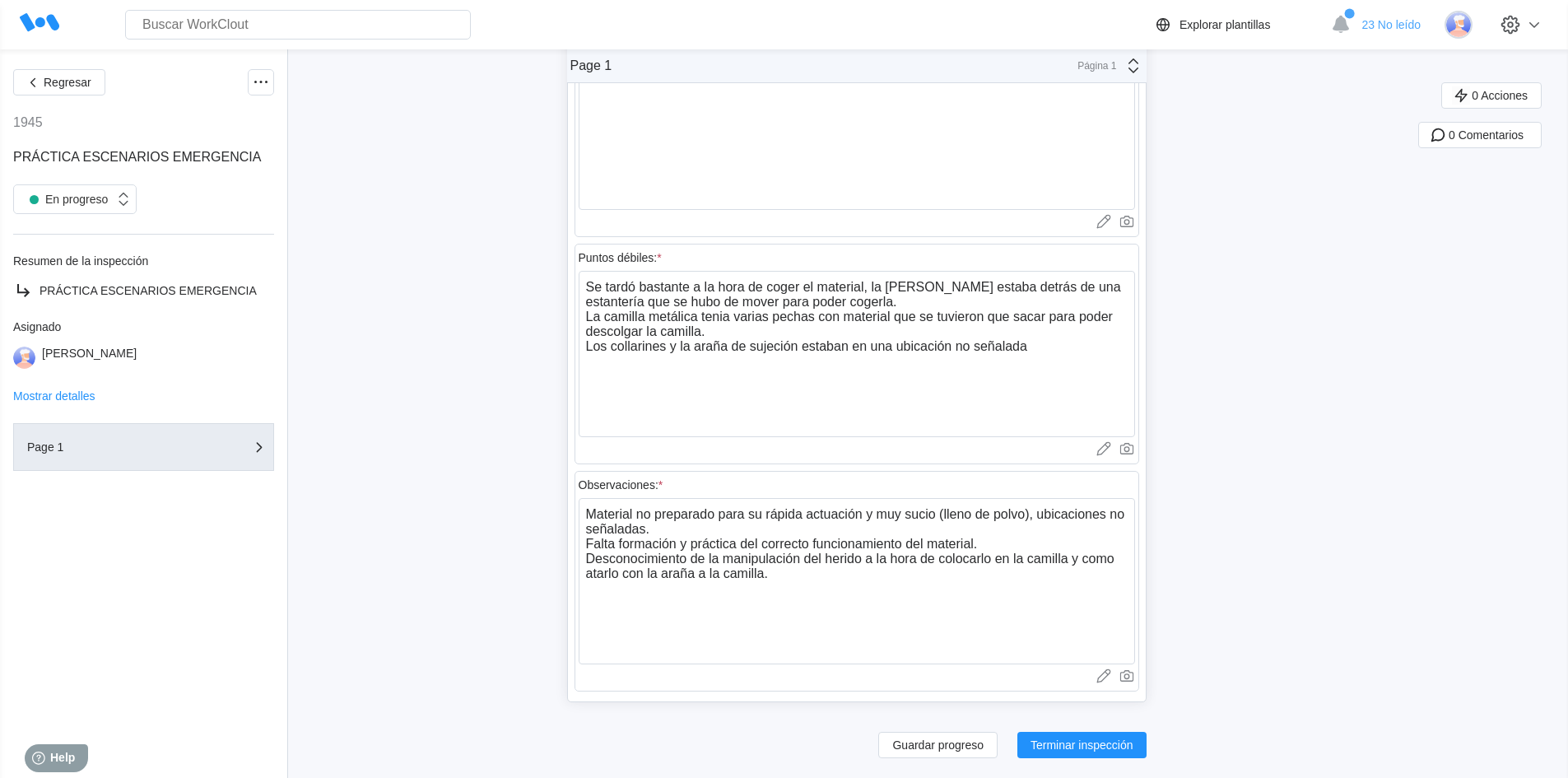
click at [1312, 533] on div "Regresar 1945 PRÁCTICA ESCENARIOS EMERGENCIA En progreso Resumen de la inspecci…" at bounding box center [784, 112] width 1568 height 1329
click at [954, 746] on span "Guardar progreso" at bounding box center [937, 745] width 91 height 11
click at [1134, 673] on icon at bounding box center [1127, 675] width 16 height 16
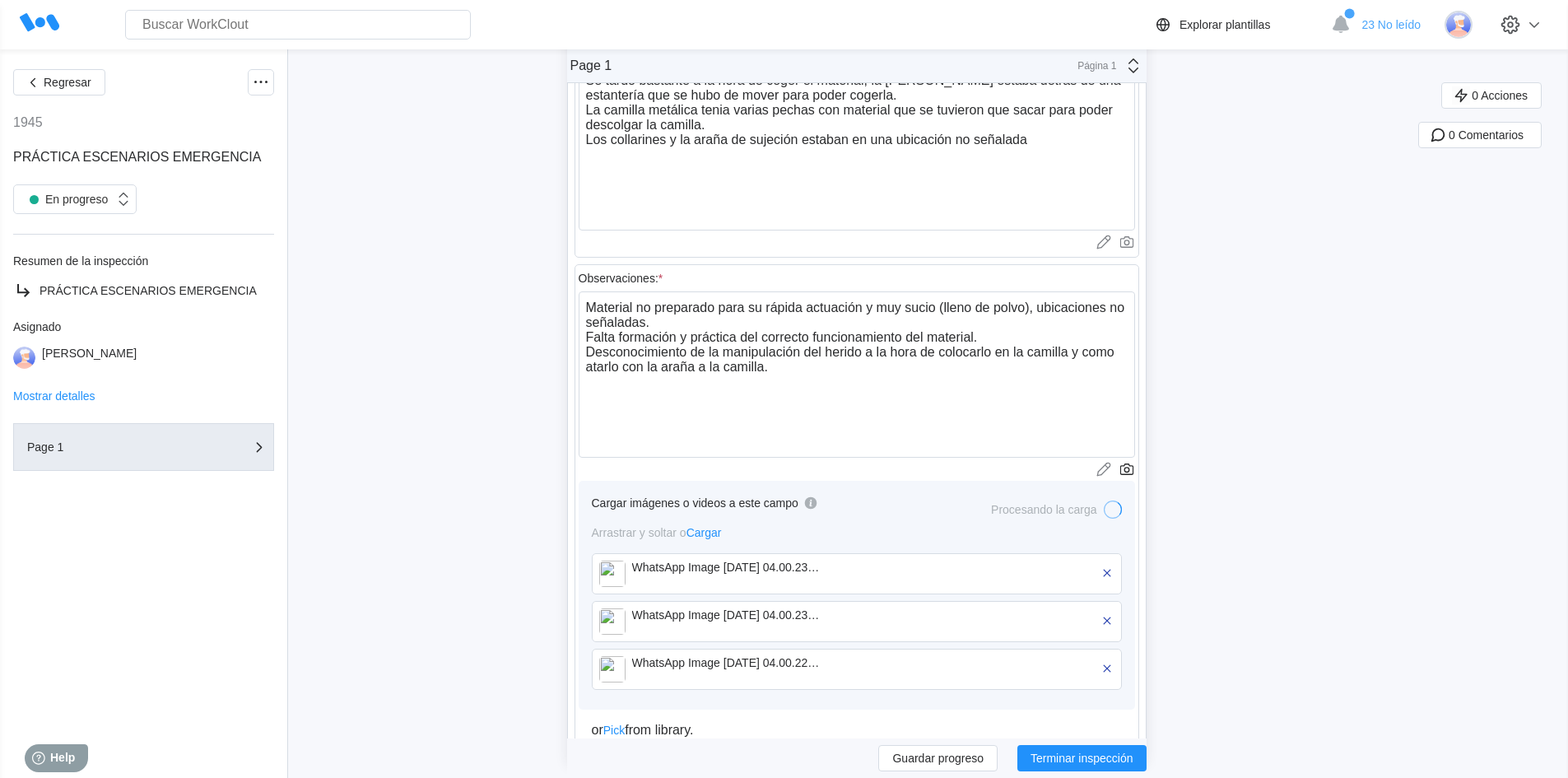
scroll to position [872, 0]
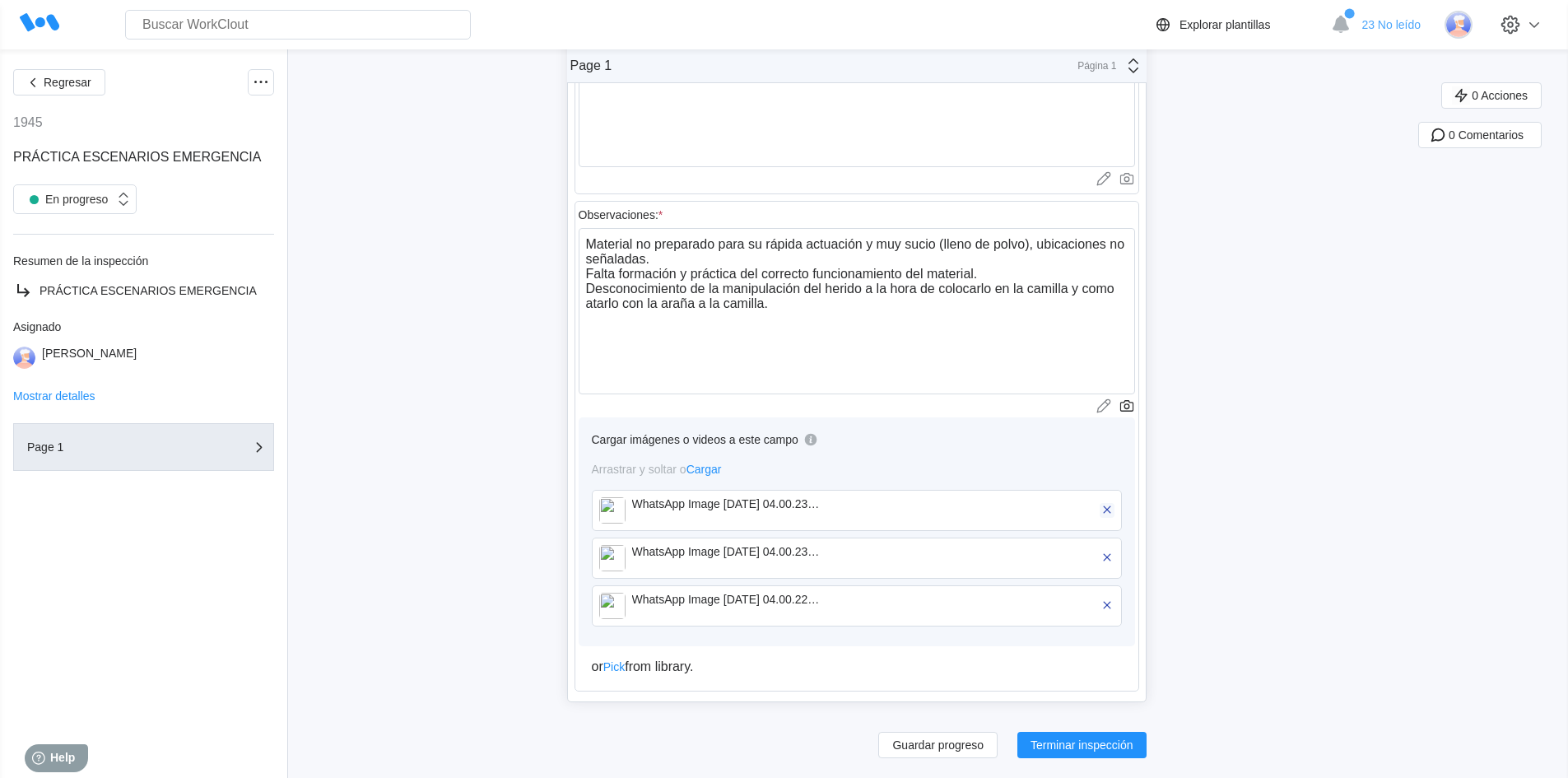
click at [1111, 509] on icon "button" at bounding box center [1107, 508] width 14 height 14
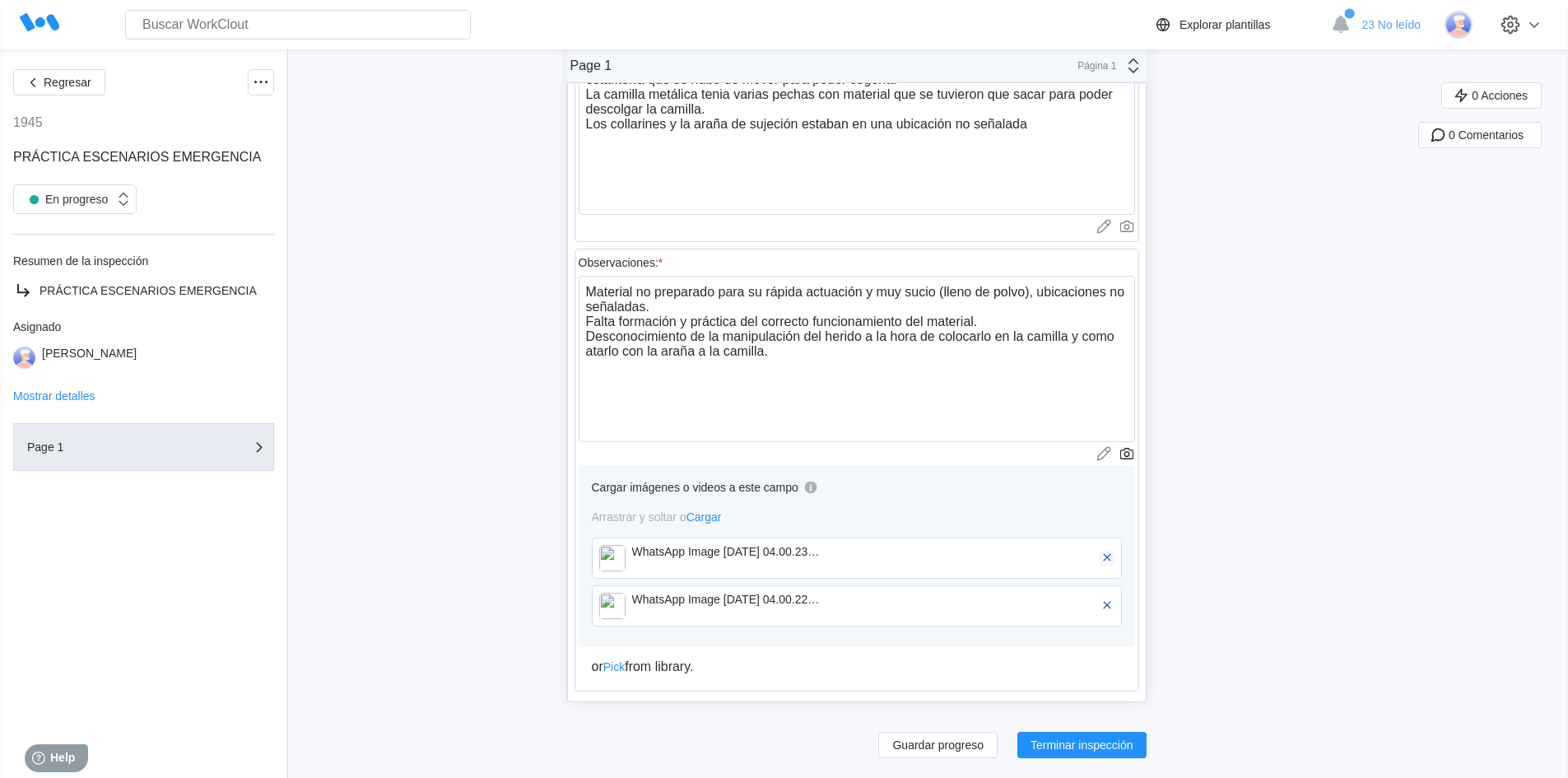
click at [1109, 557] on icon "button" at bounding box center [1107, 556] width 14 height 14
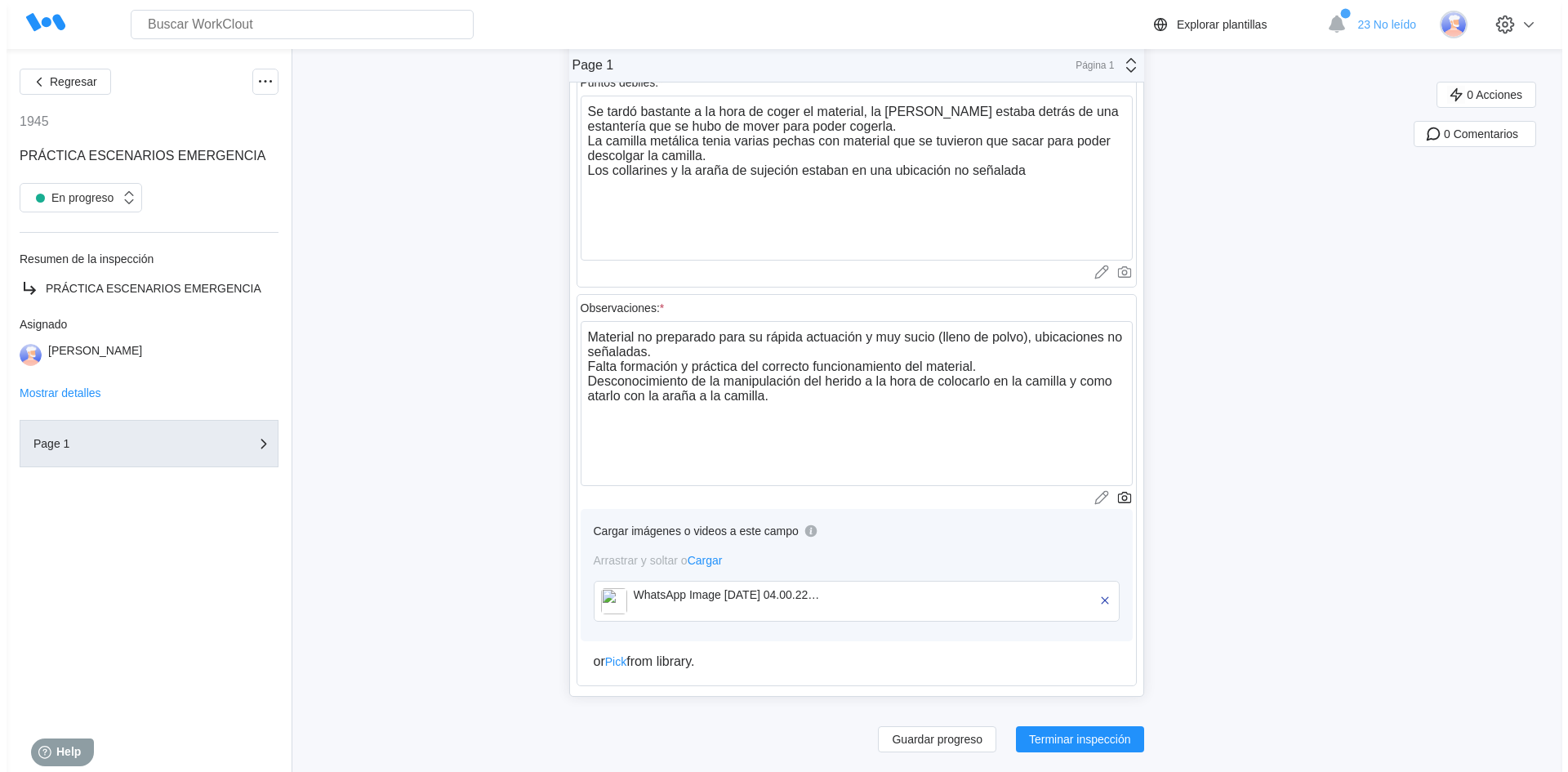
scroll to position [770, 0]
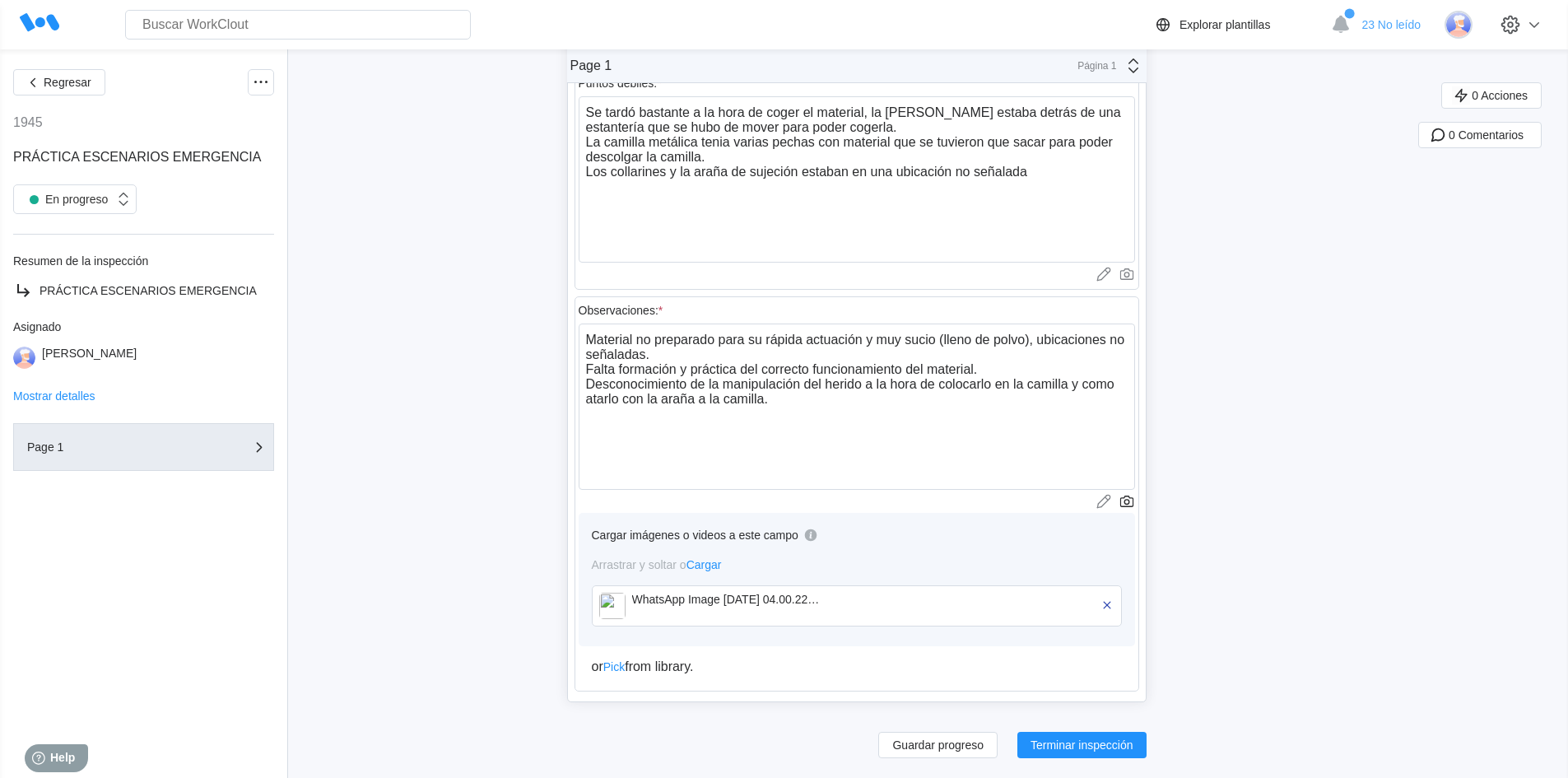
click at [1114, 613] on div at bounding box center [1107, 606] width 14 height 27
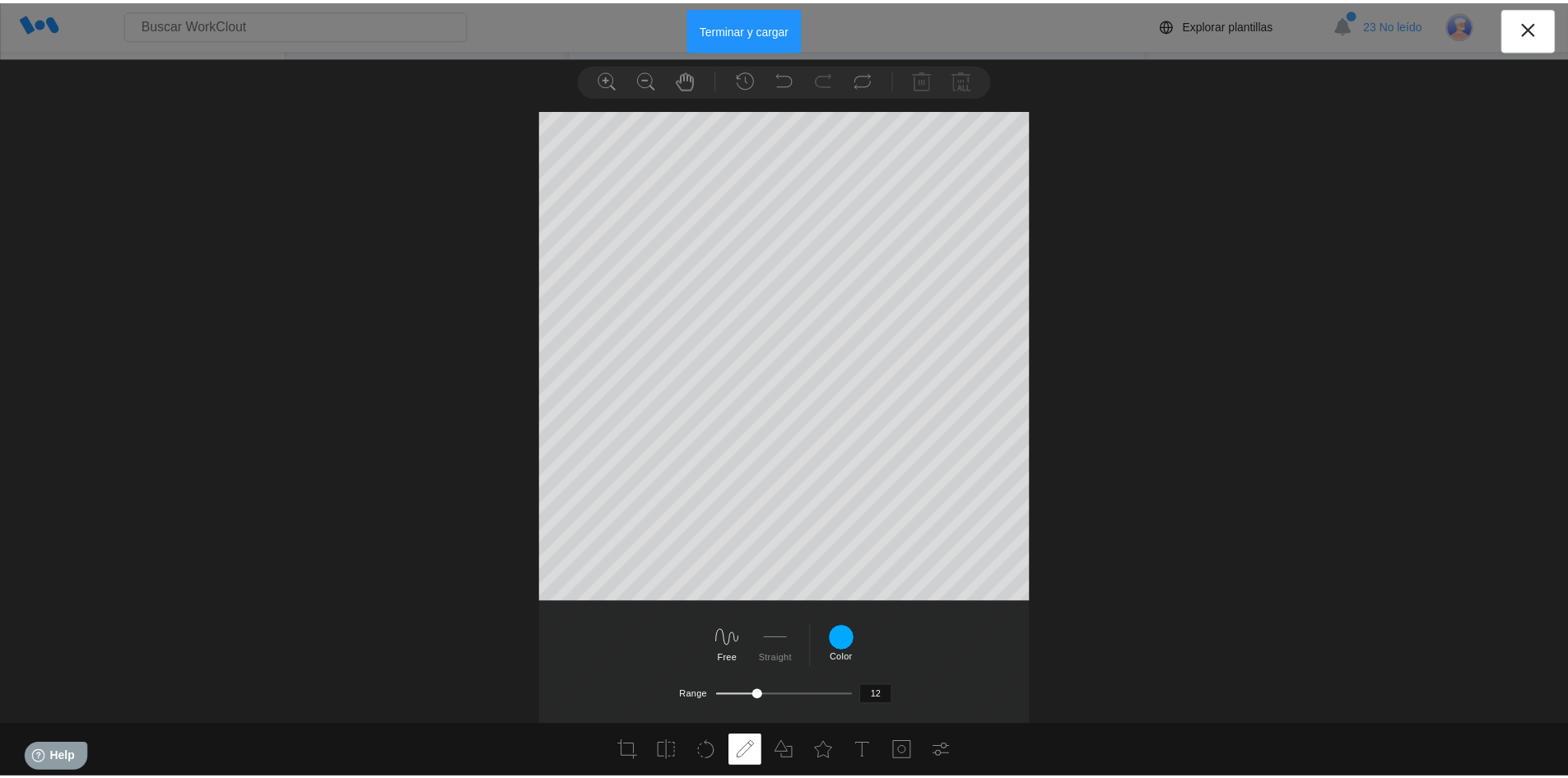
scroll to position [46, 0]
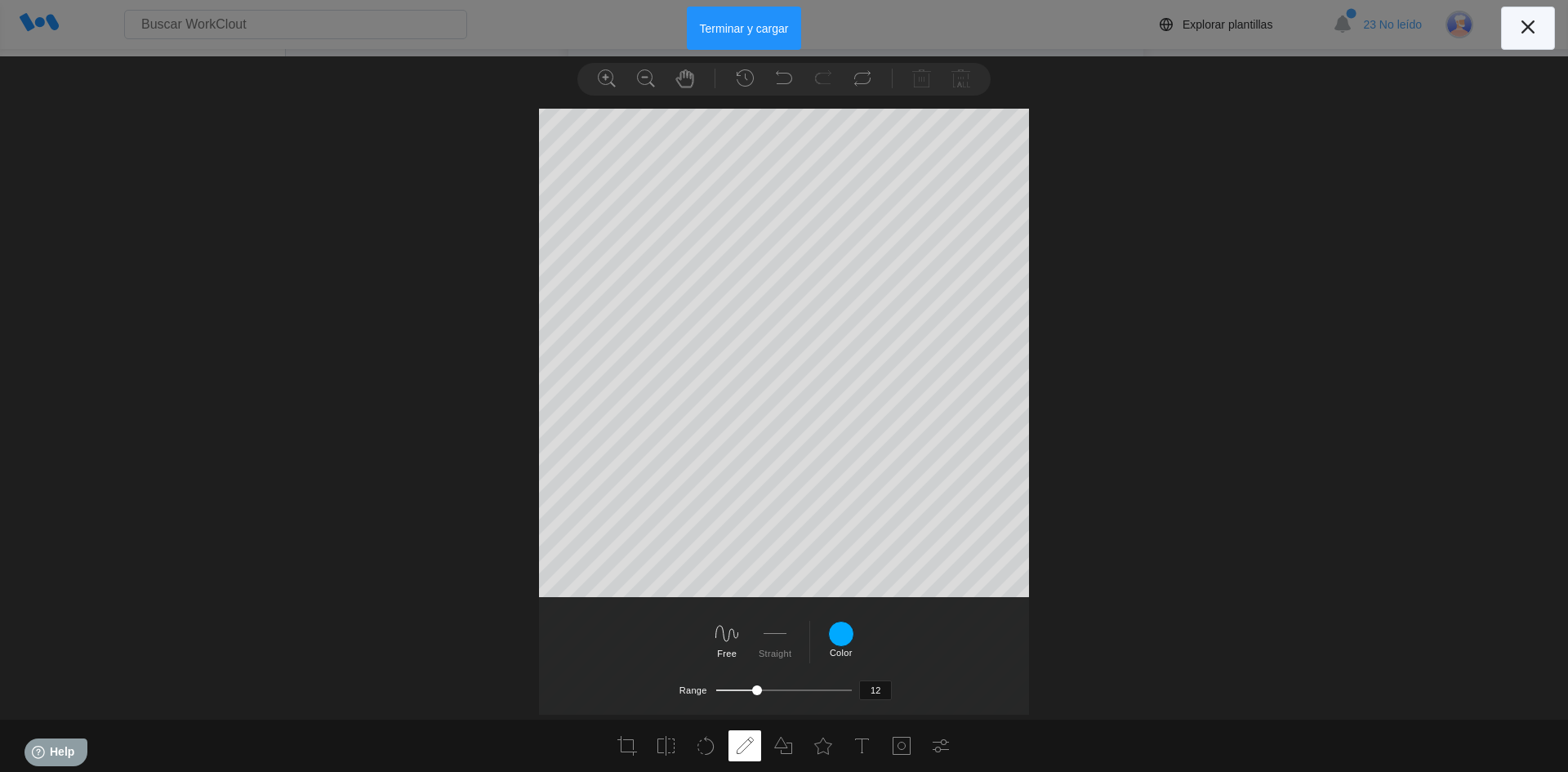
click at [1528, 22] on icon at bounding box center [1528, 28] width 27 height 27
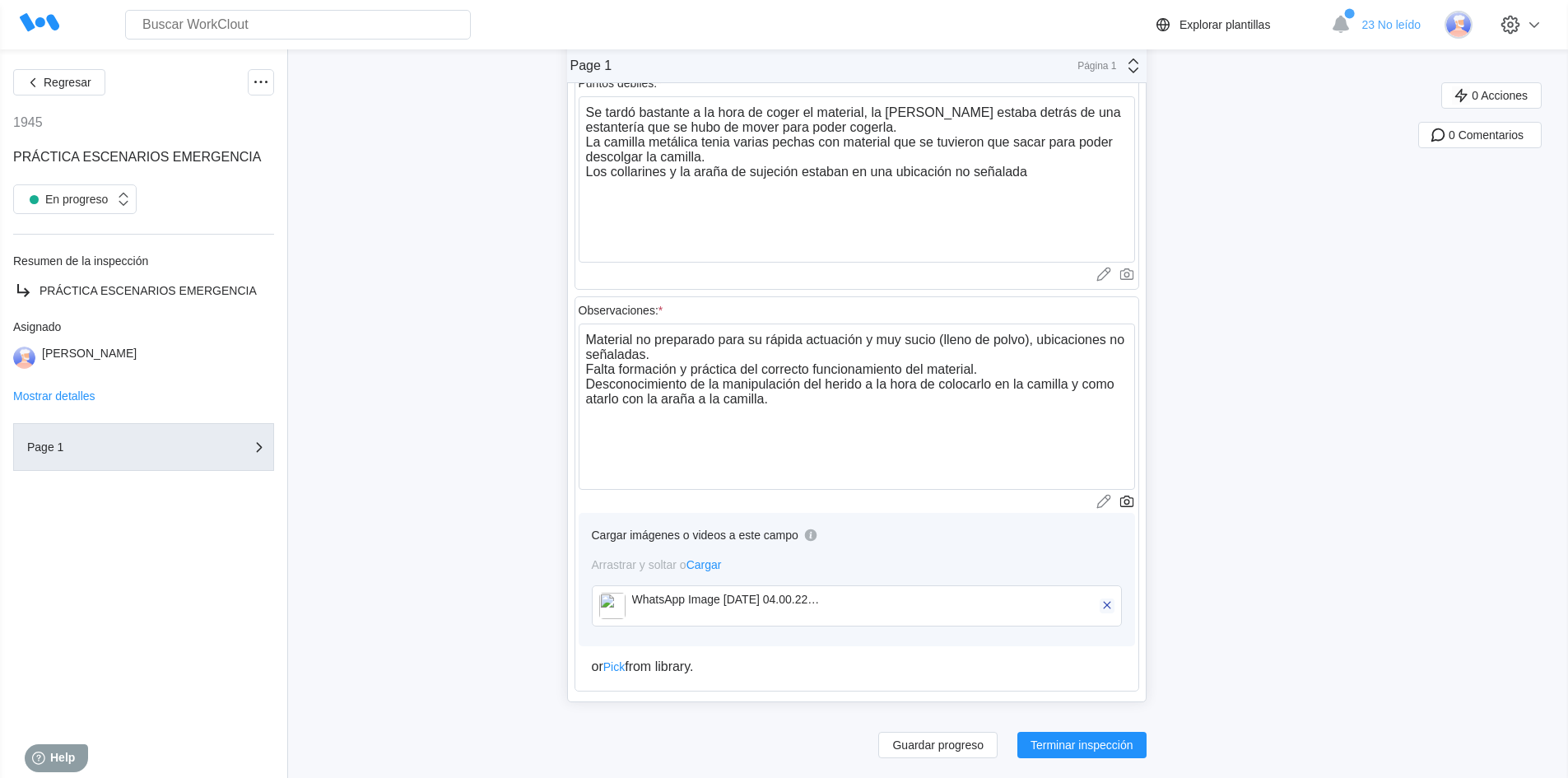
click at [1114, 605] on icon "button" at bounding box center [1107, 604] width 14 height 14
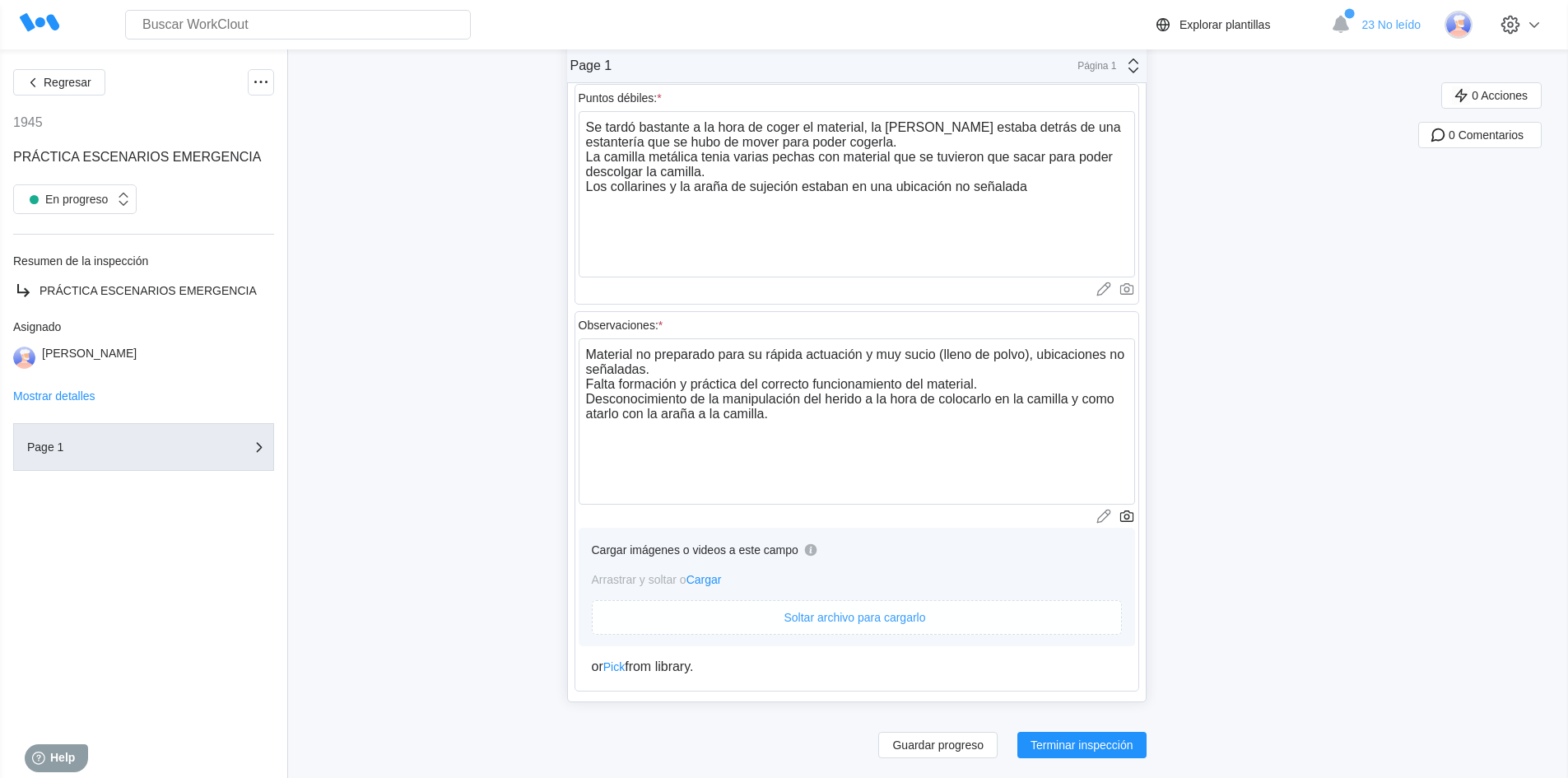
scroll to position [776, 0]
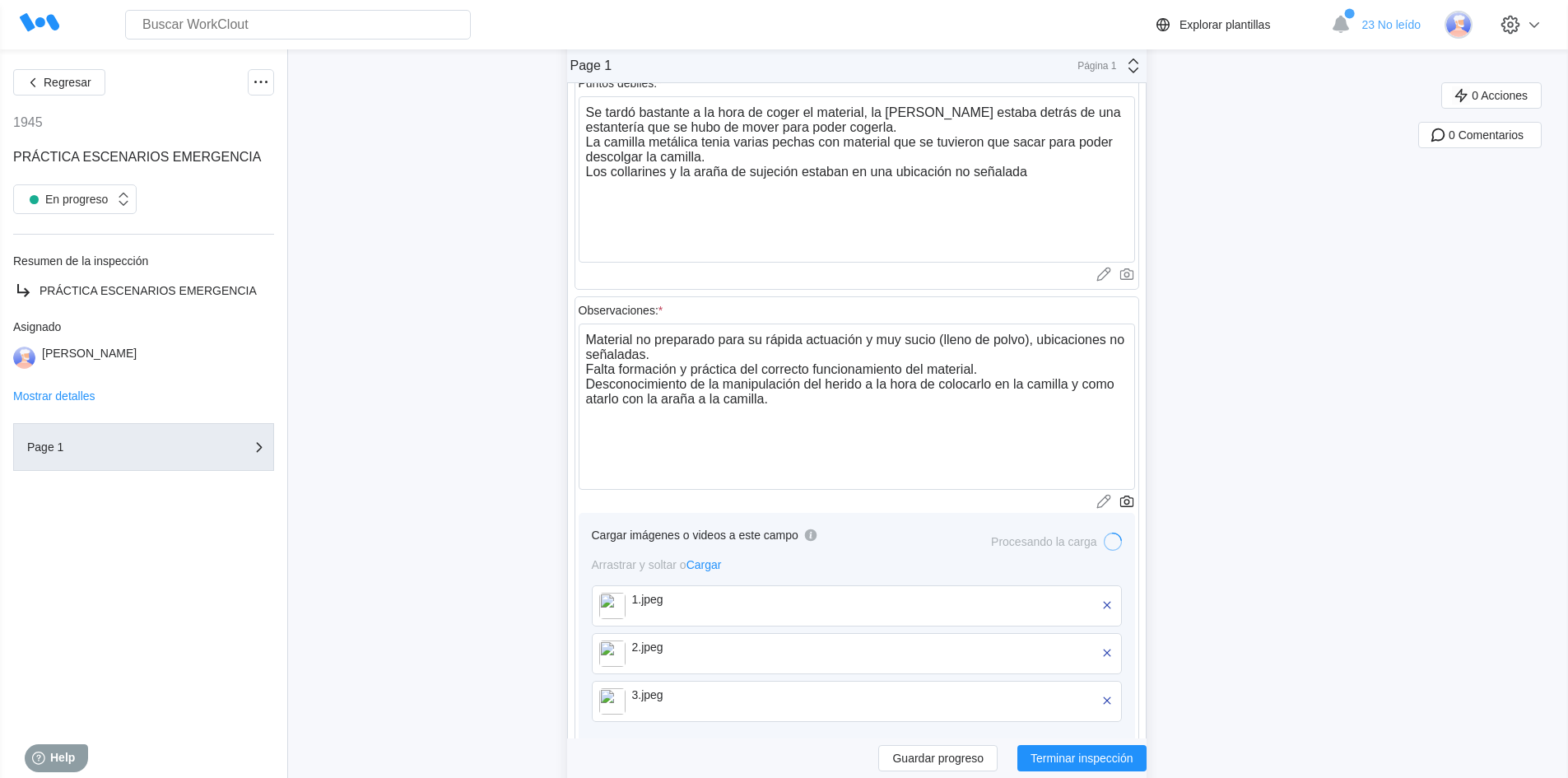
click at [1230, 621] on div "Regresar 1945 PRÁCTICA ESCENARIOS EMERGENCIA En progreso Resumen de la inspecci…" at bounding box center [784, 74] width 1568 height 1600
click at [1377, 565] on div "Regresar 1945 PRÁCTICA ESCENARIOS EMERGENCIA En progreso Resumen de la inspecci…" at bounding box center [784, 74] width 1568 height 1600
click at [941, 760] on span "Guardar progreso" at bounding box center [937, 758] width 91 height 11
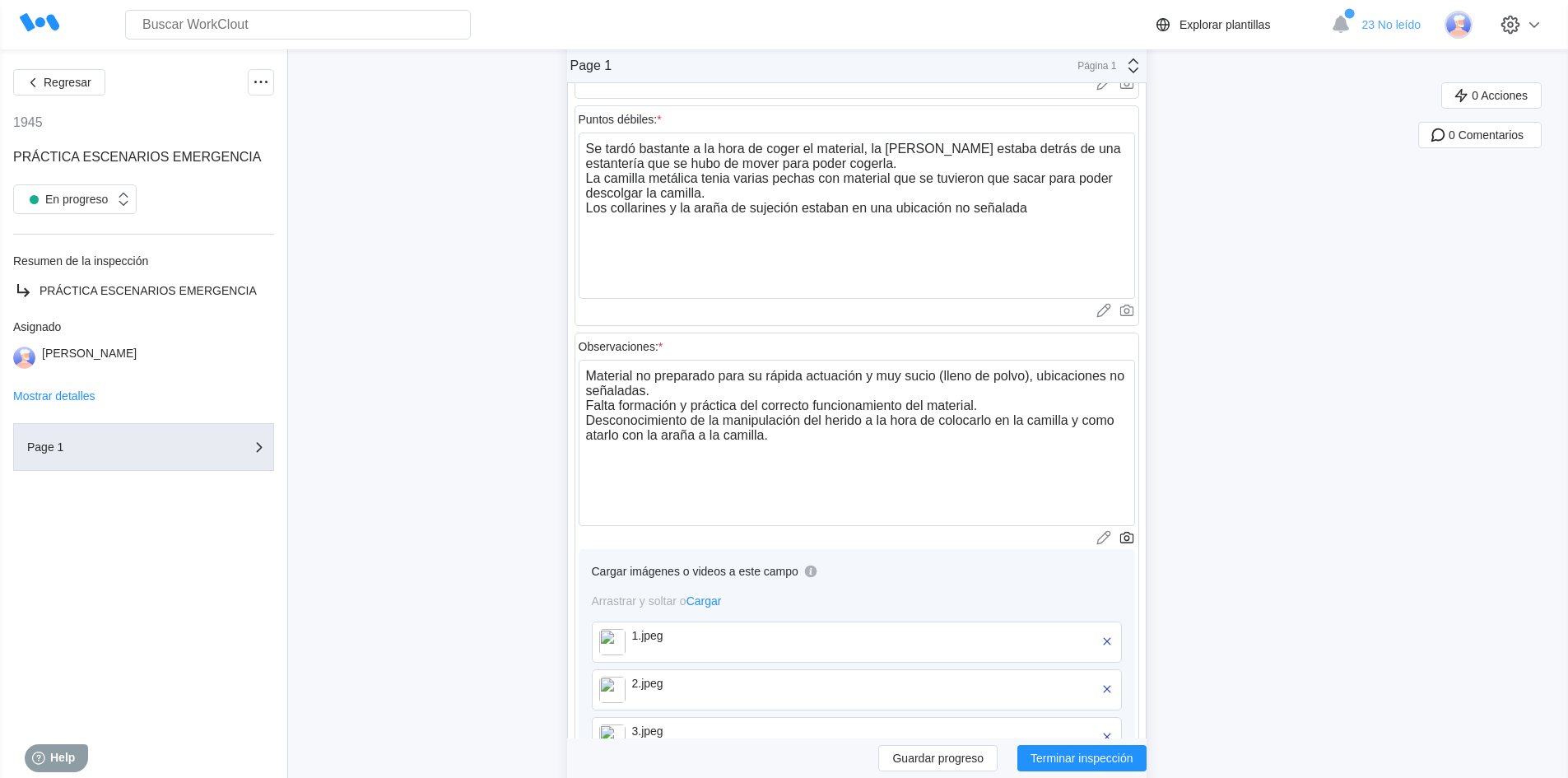
scroll to position [872, 0]
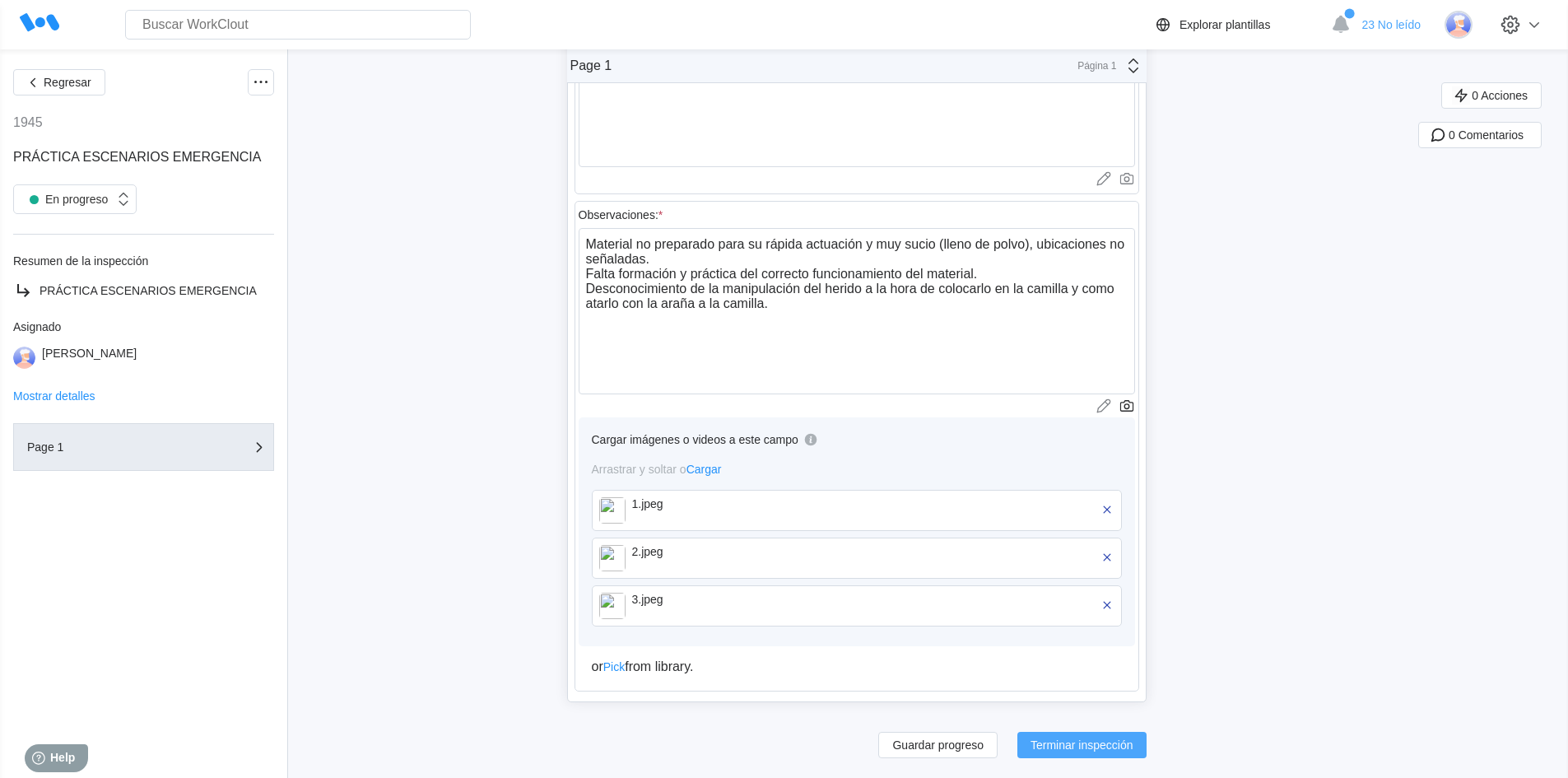
click at [1091, 745] on span "Terminar inspección" at bounding box center [1082, 745] width 102 height 11
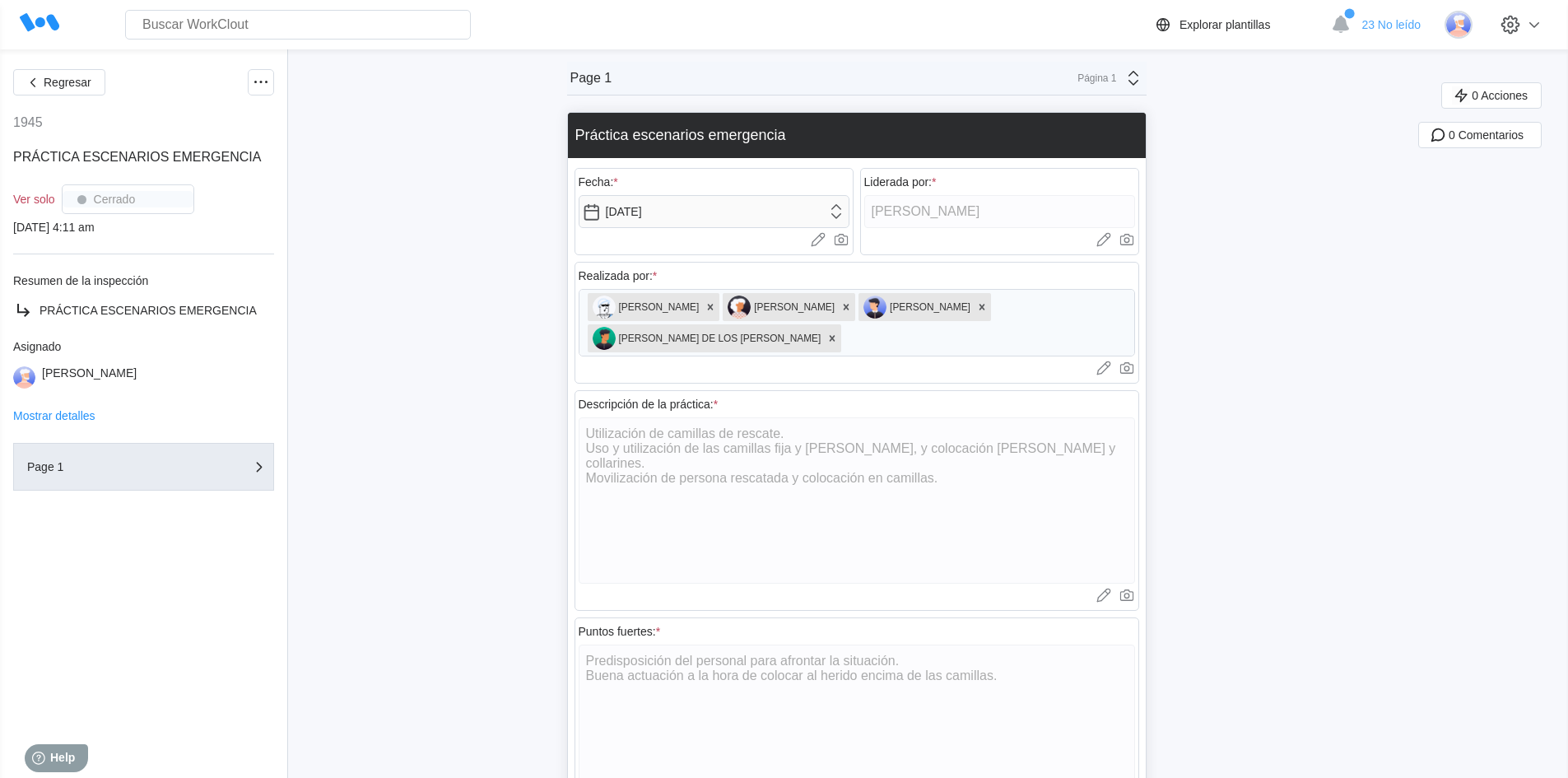
scroll to position [0, 0]
